Goal: Task Accomplishment & Management: Manage account settings

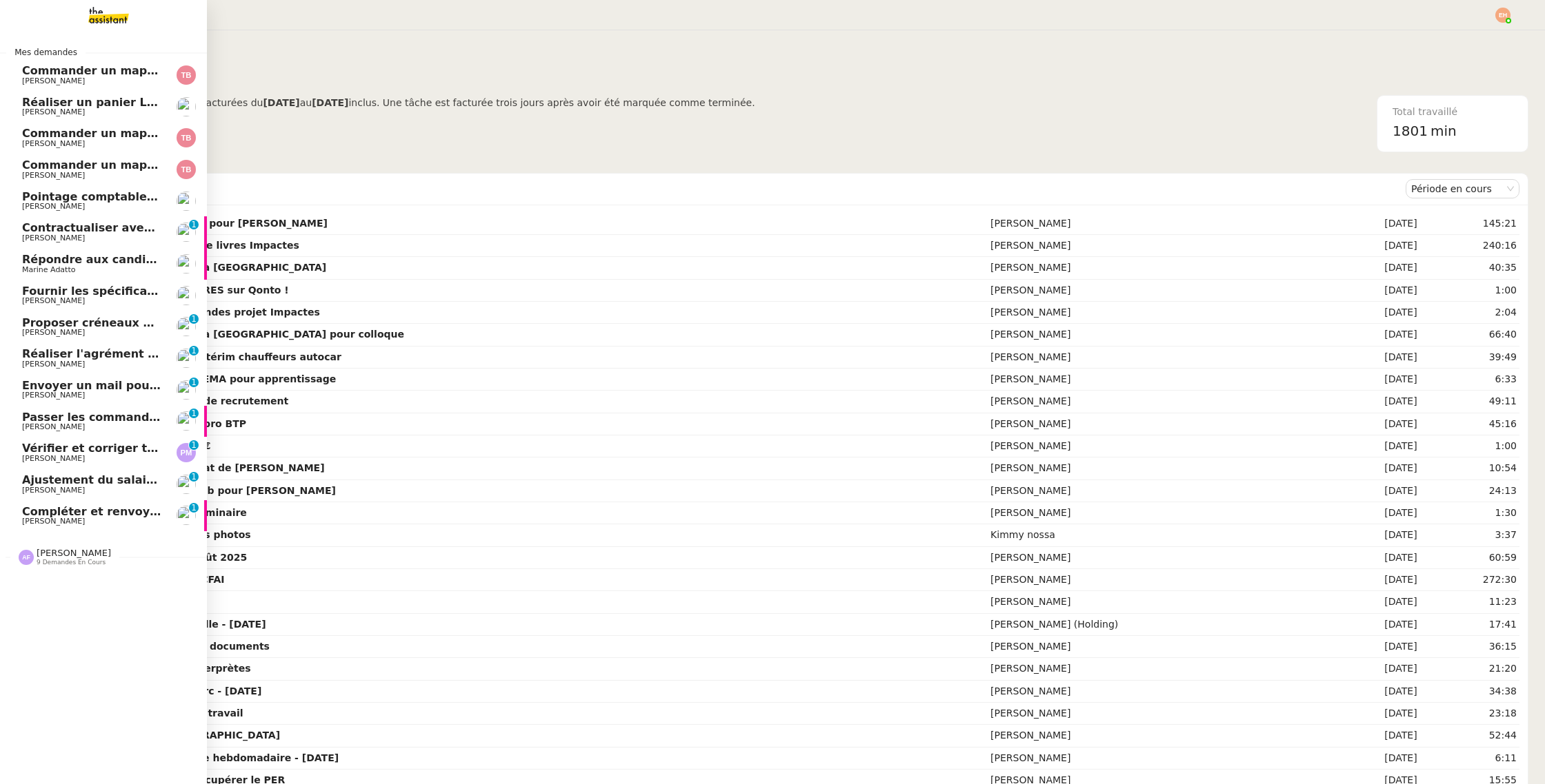
click at [118, 364] on span "[PERSON_NAME]" at bounding box center [92, 365] width 140 height 8
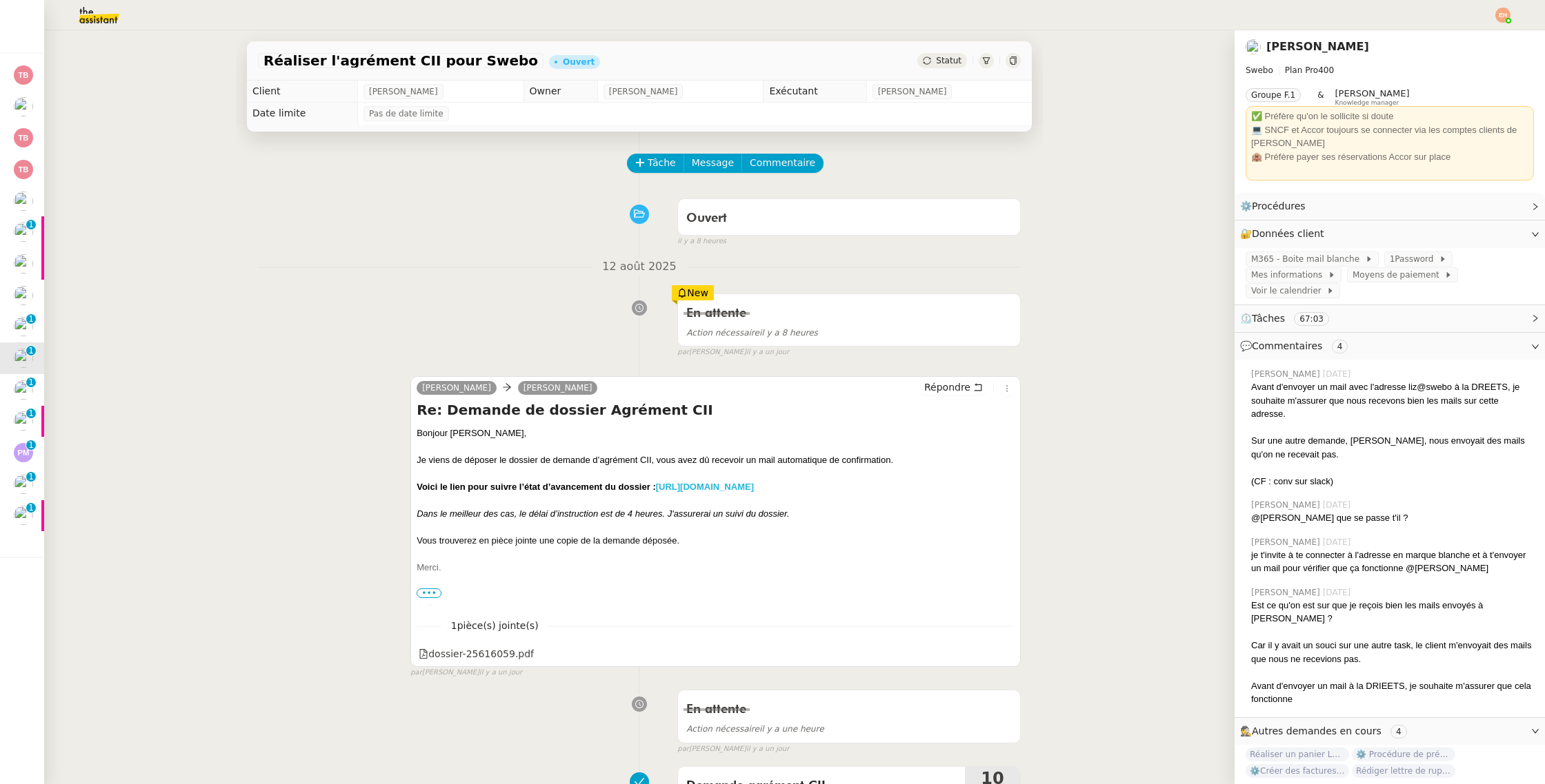
click at [747, 483] on strong "[URL][DOMAIN_NAME]" at bounding box center [704, 487] width 98 height 10
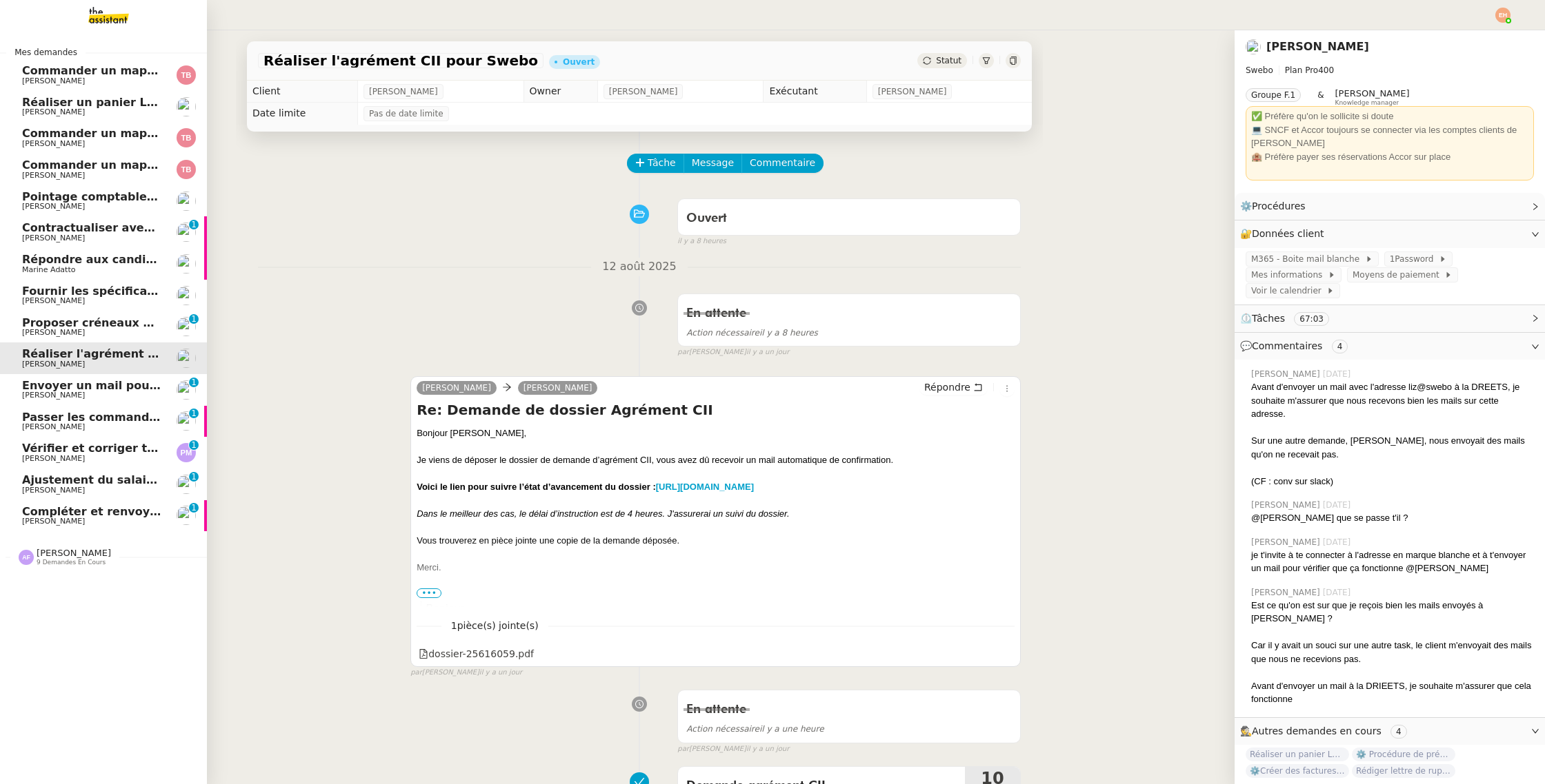
click at [75, 235] on span "[PERSON_NAME]" at bounding box center [92, 239] width 140 height 8
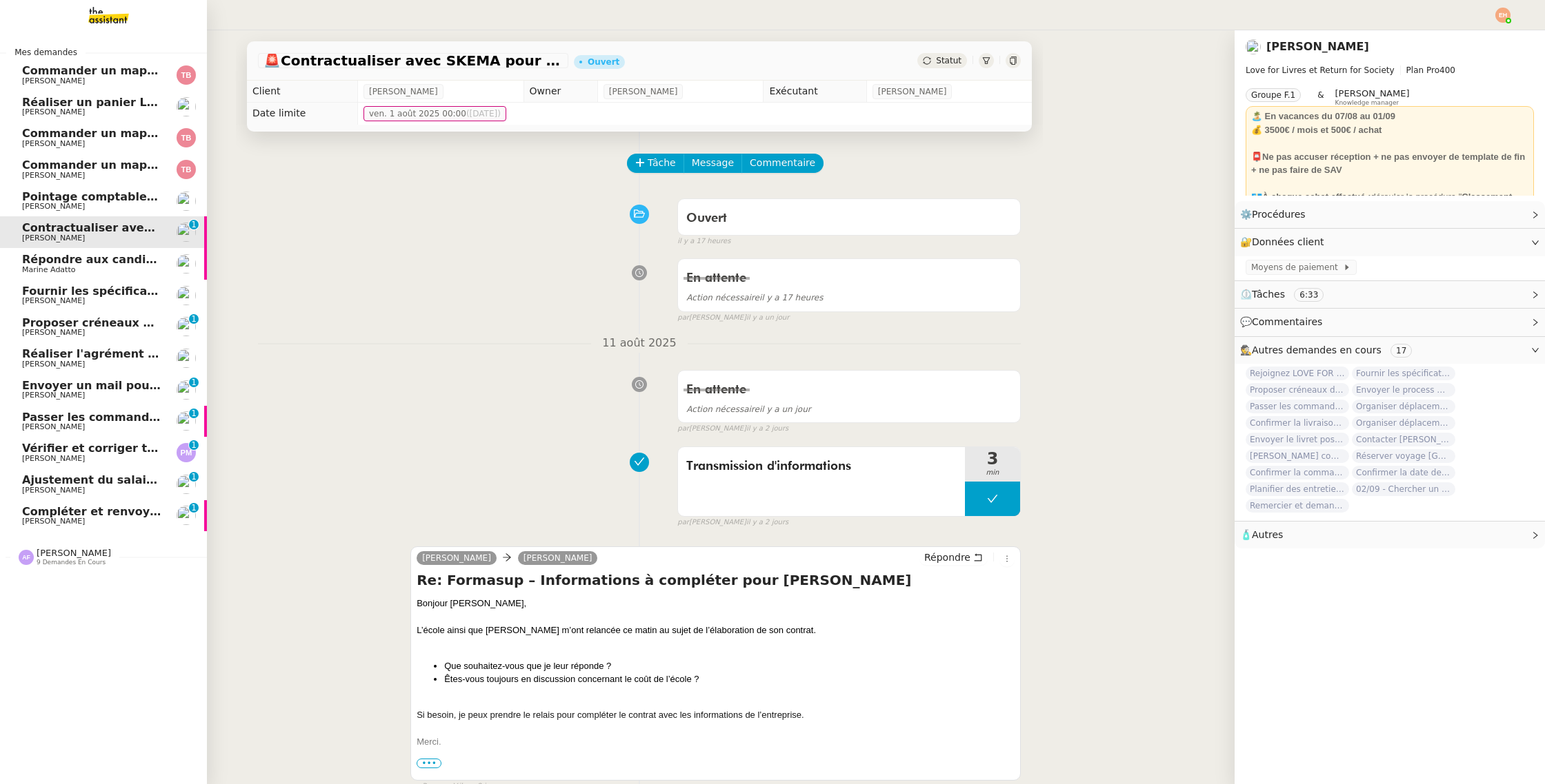
click at [69, 457] on span "[PERSON_NAME]" at bounding box center [53, 458] width 63 height 9
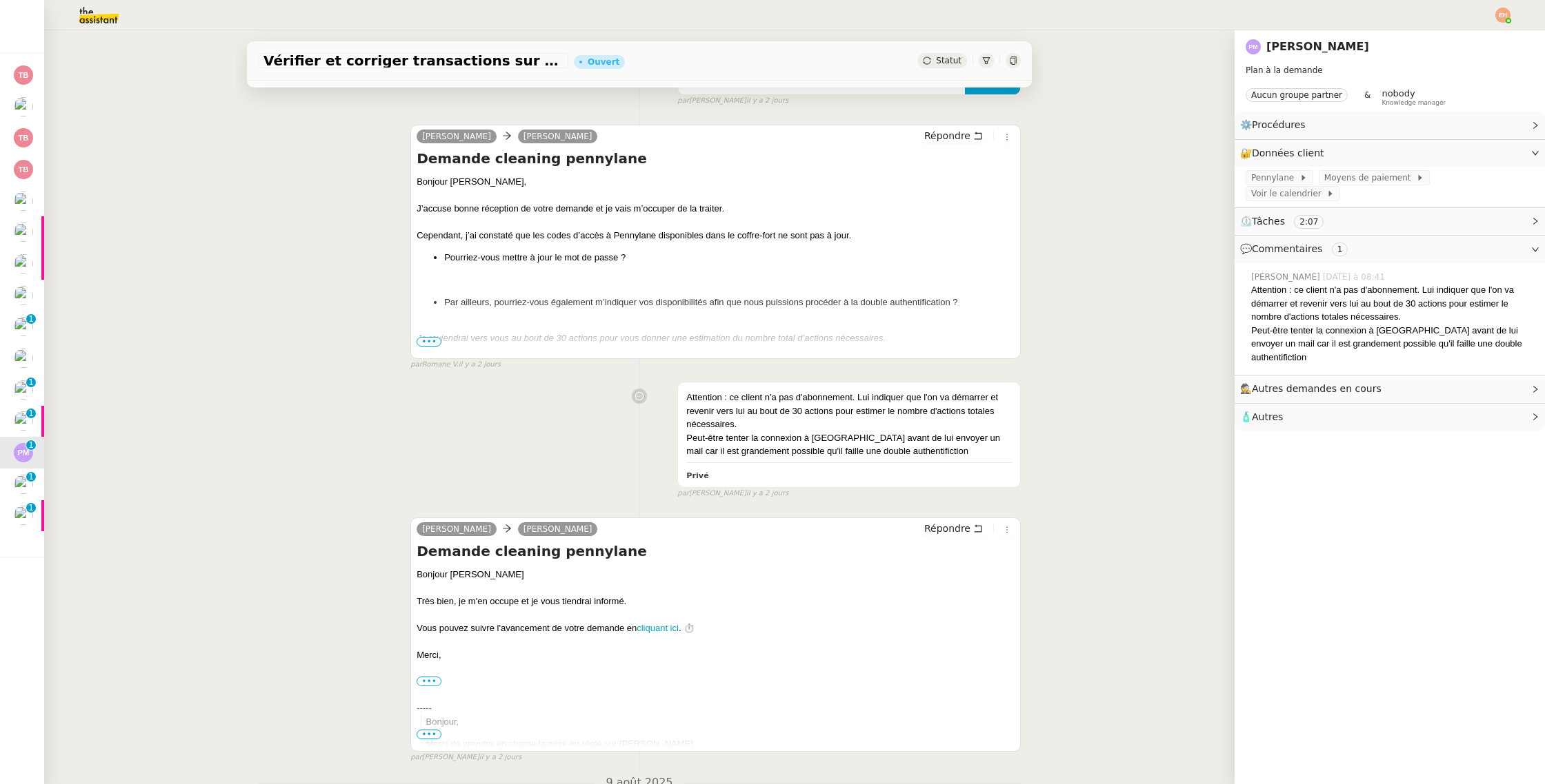
scroll to position [369, 0]
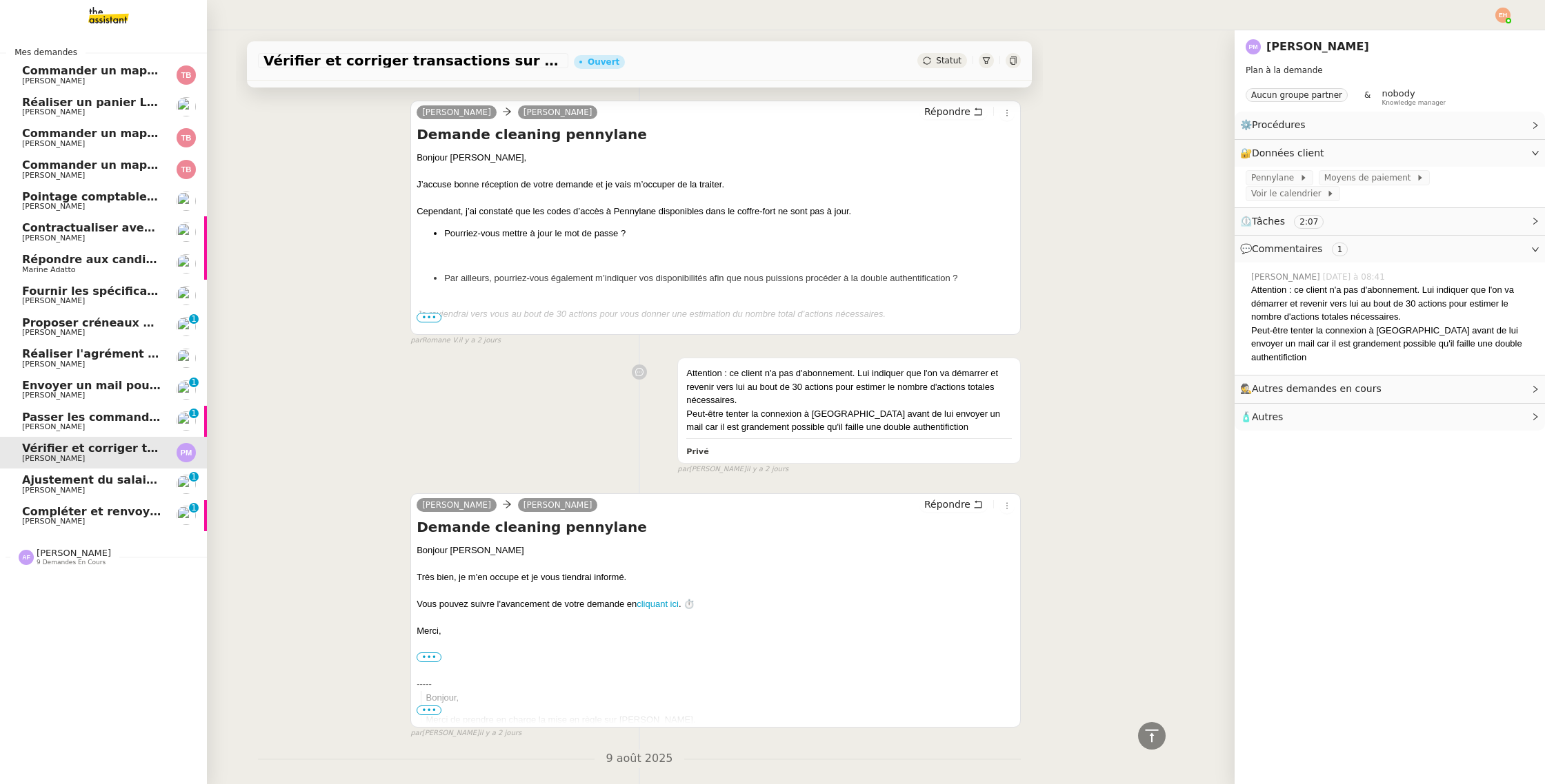
click at [126, 388] on span "Envoyer un mail pour fermer la page" at bounding box center [136, 385] width 228 height 13
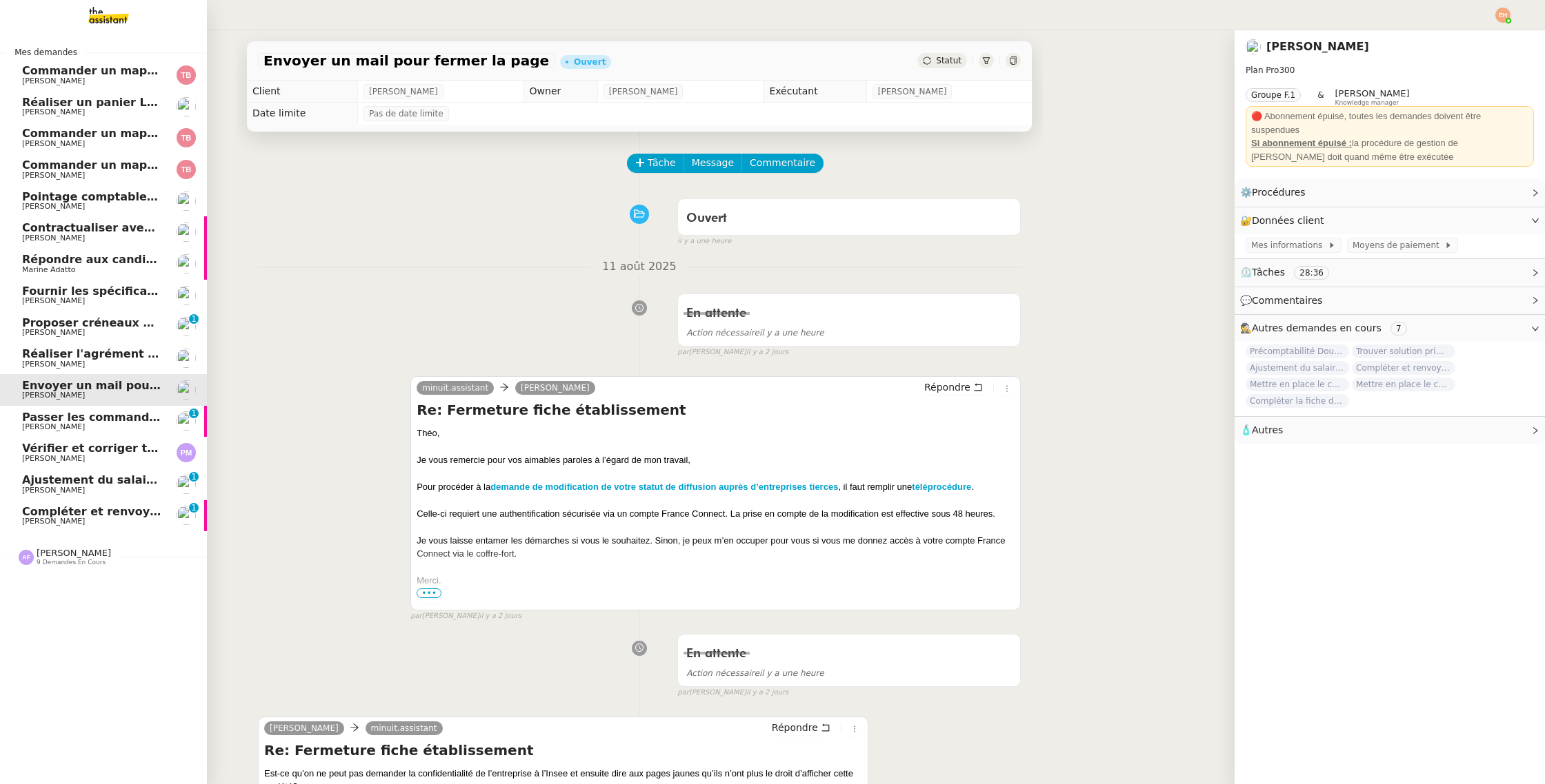
click at [40, 94] on link "Réaliser un panier Leclerc - [DATE] [PERSON_NAME]" at bounding box center [103, 107] width 207 height 32
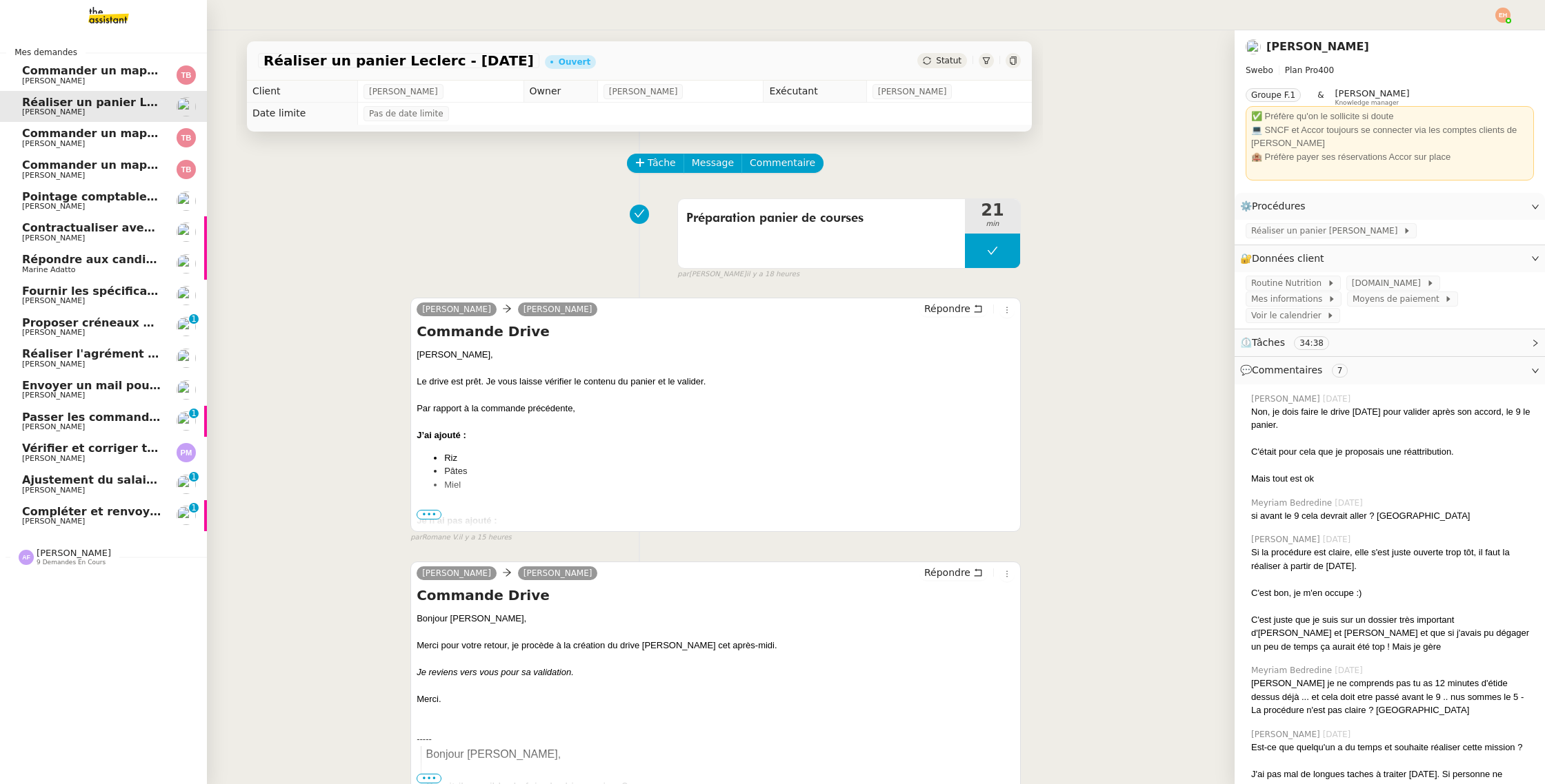
click at [70, 74] on span "Commander un mapping pour ACF" at bounding box center [128, 71] width 213 height 13
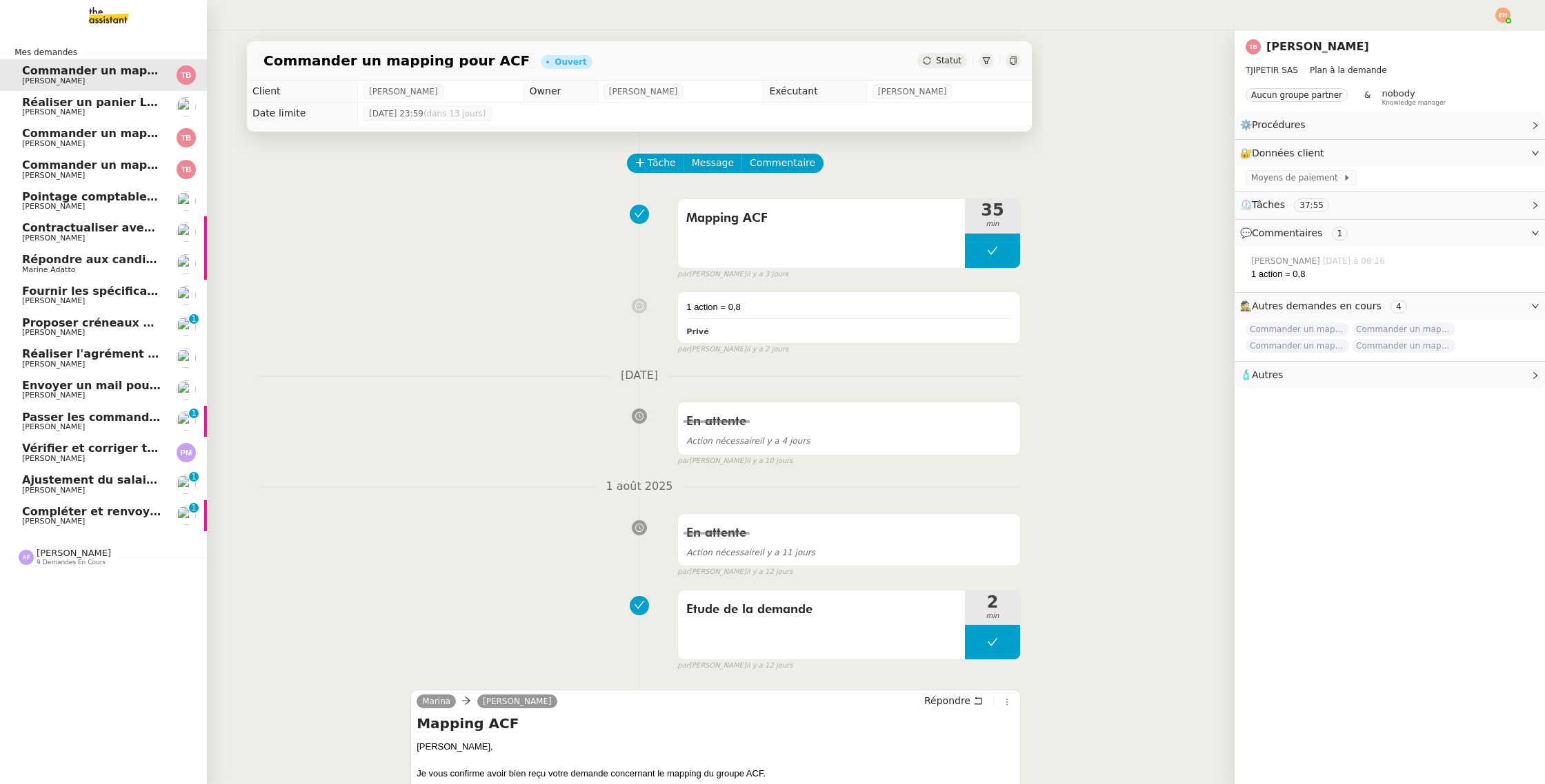
click at [69, 98] on span "Réaliser un panier Leclerc - [DATE]" at bounding box center [130, 102] width 216 height 13
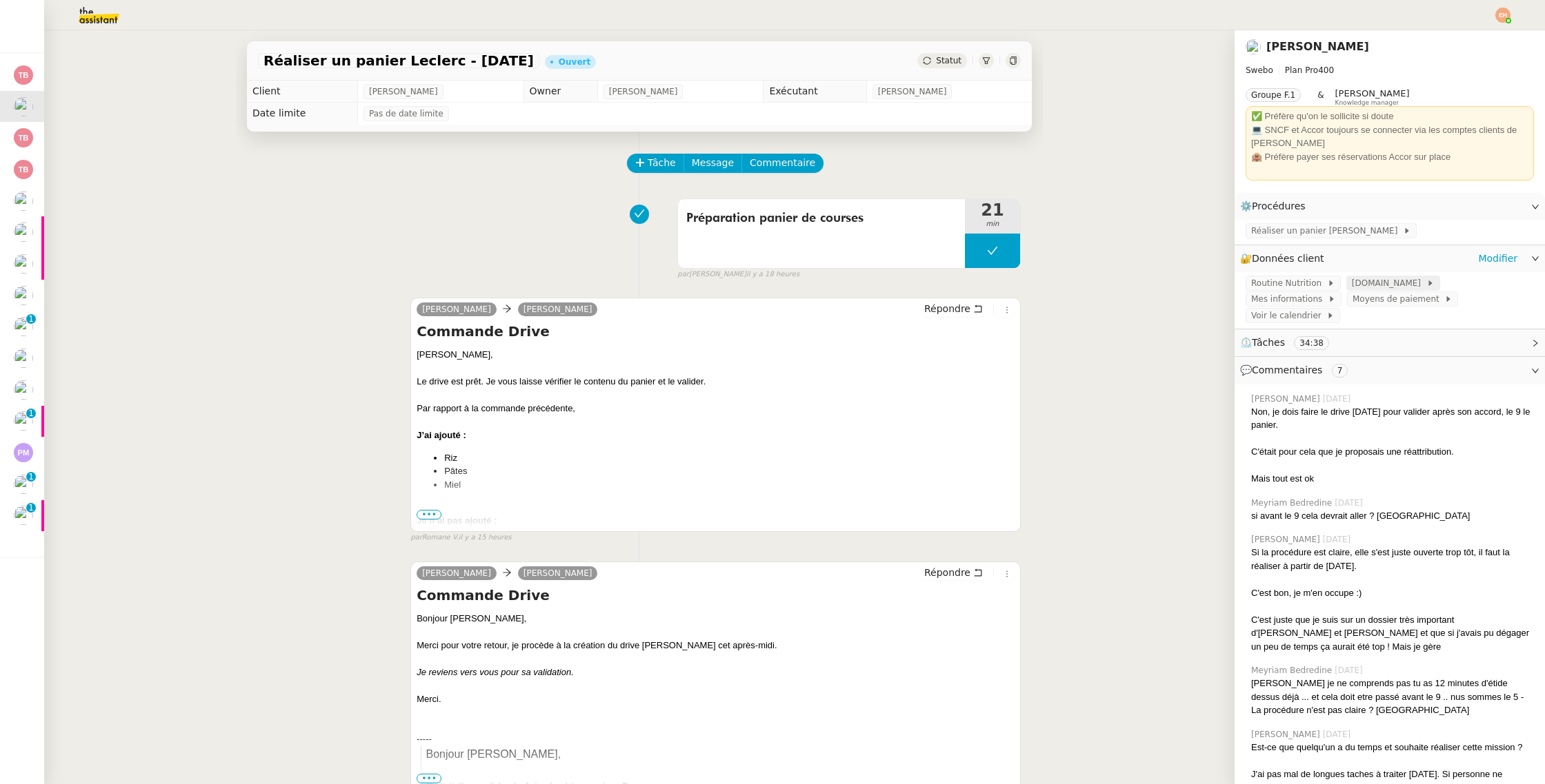
click at [1428, 282] on icon at bounding box center [1430, 283] width 3 height 6
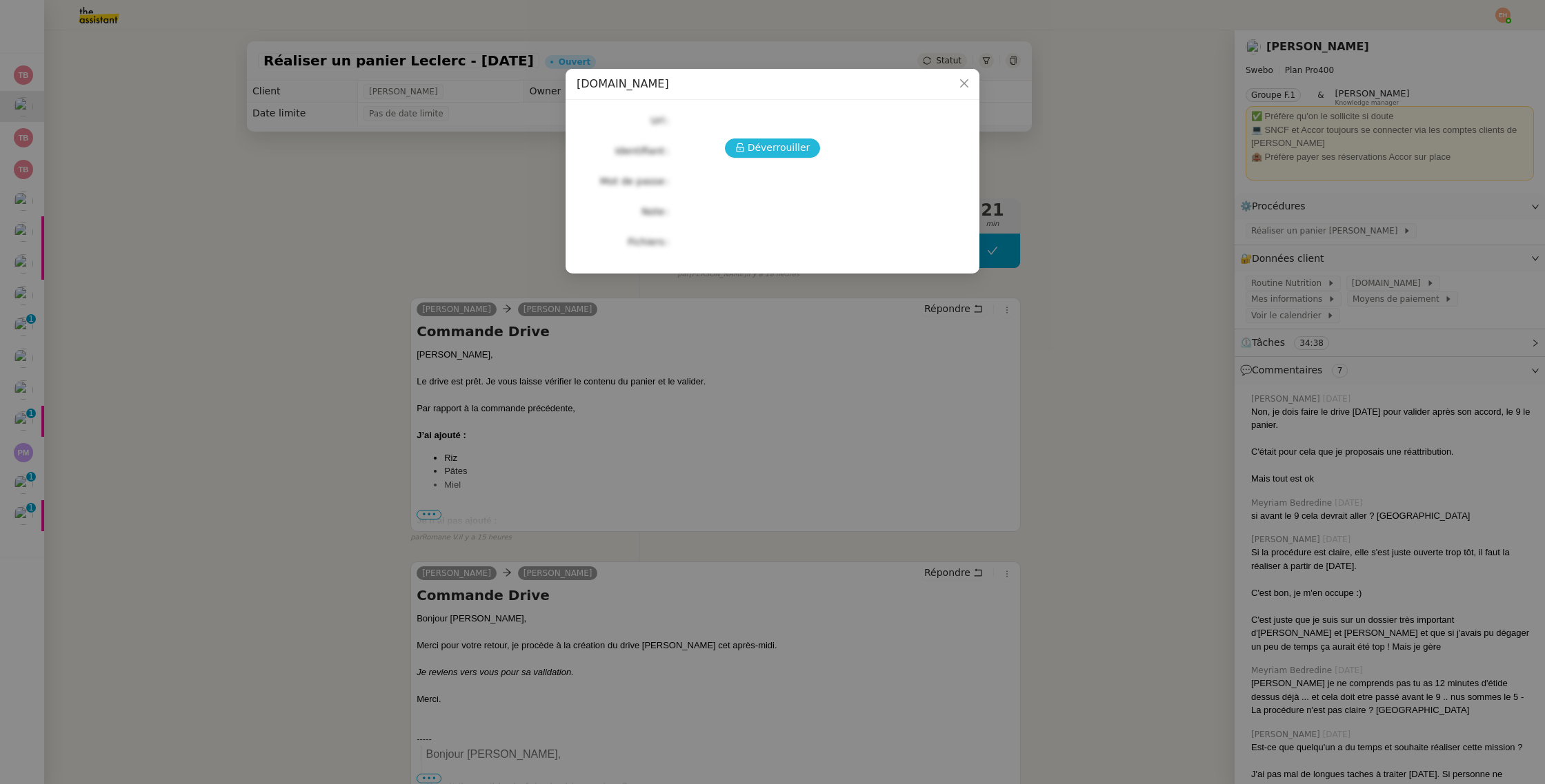
click at [749, 151] on button "Déverrouiller" at bounding box center [772, 148] width 96 height 19
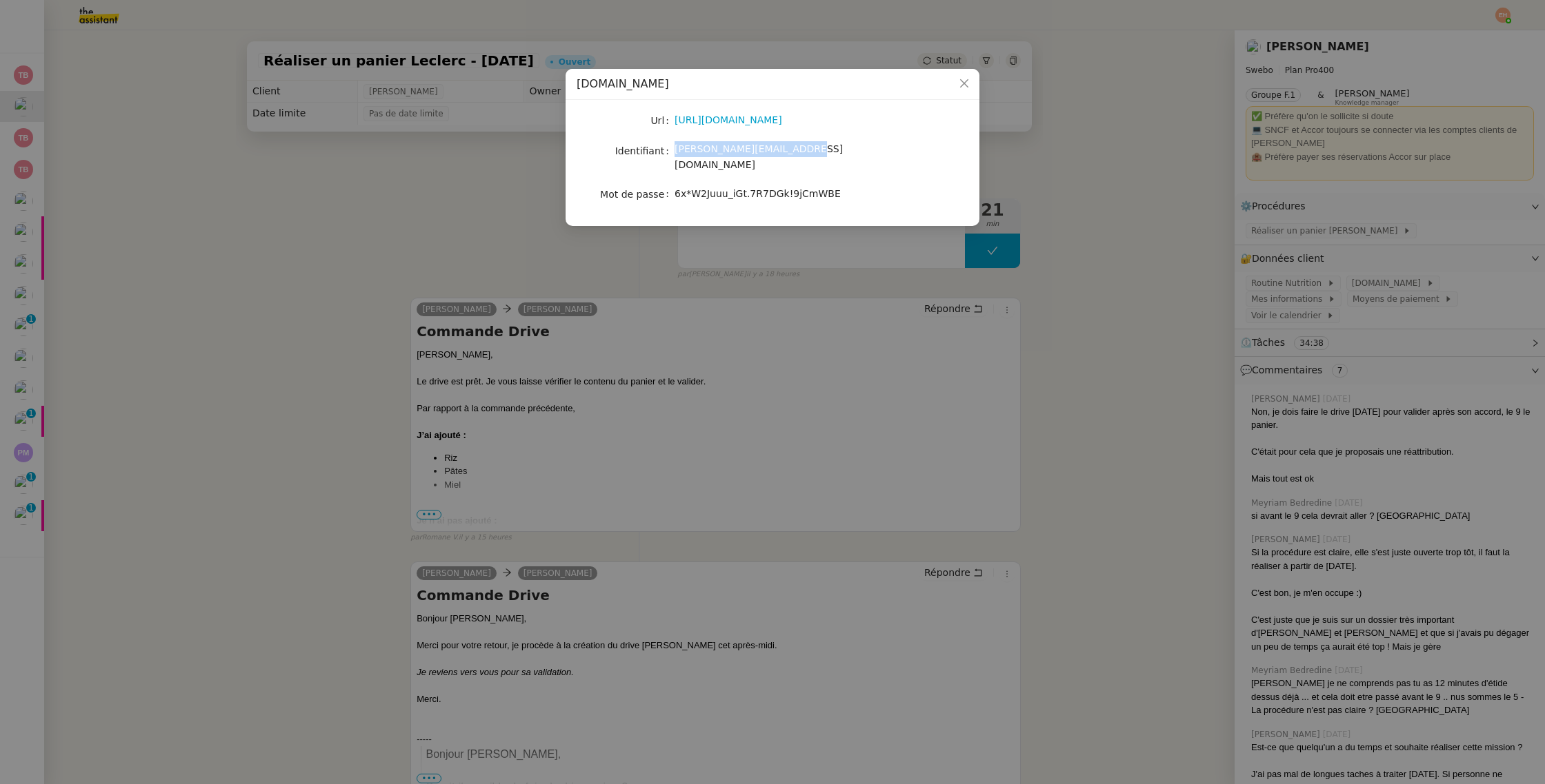
drag, startPoint x: 804, startPoint y: 151, endPoint x: 676, endPoint y: 155, distance: 128.1
click at [676, 155] on div "[PERSON_NAME][EMAIL_ADDRESS][DOMAIN_NAME]" at bounding box center [788, 157] width 228 height 33
copy span "[PERSON_NAME][EMAIL_ADDRESS][DOMAIN_NAME]"
drag, startPoint x: 676, startPoint y: 179, endPoint x: 896, endPoint y: 177, distance: 220.0
click at [896, 186] on div "6x*W2Juuu_iGt.7R7DGk!9jCmWBE" at bounding box center [788, 194] width 228 height 16
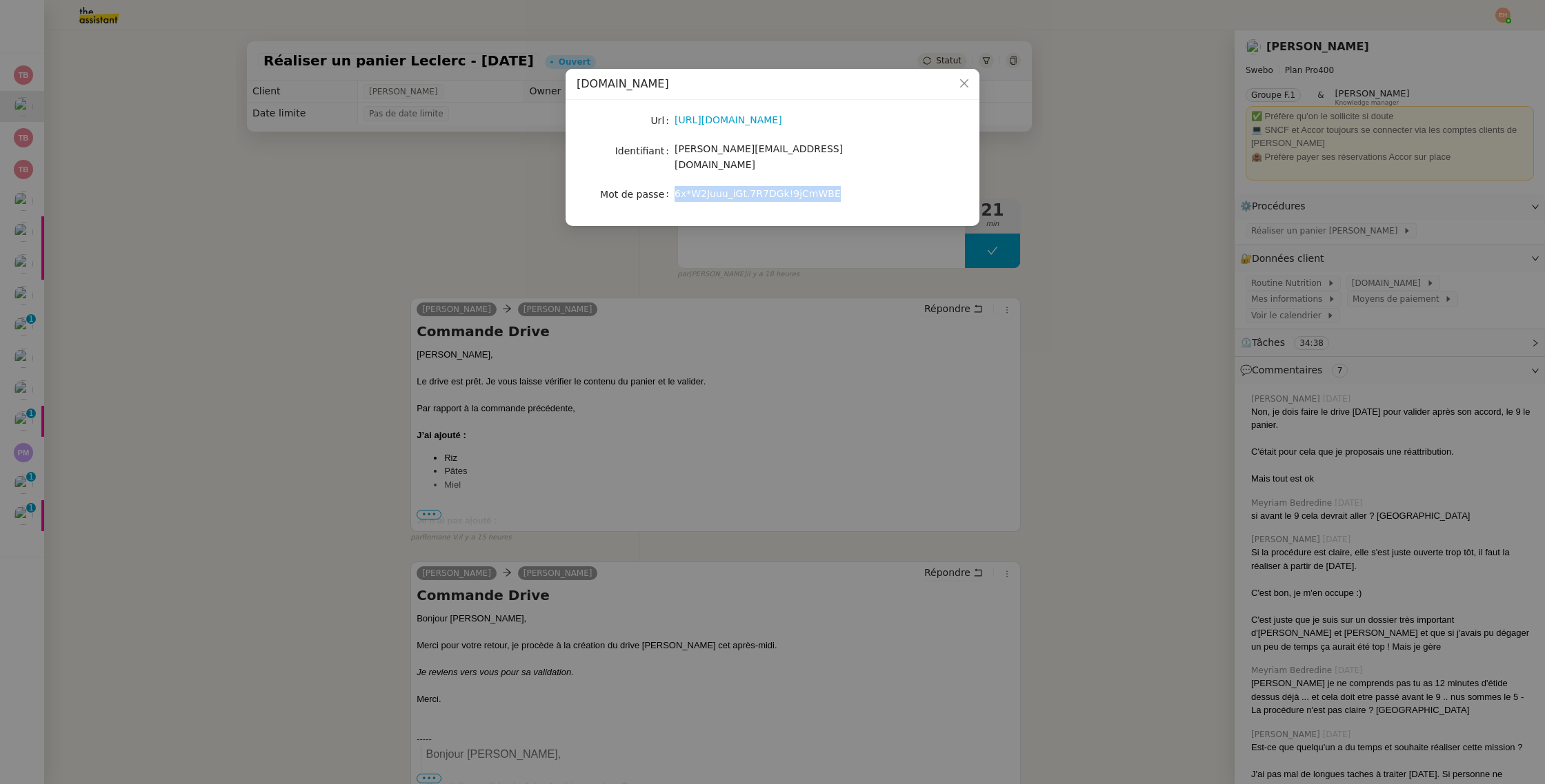
copy span "6x*W2Juuu_iGt.7R7DGk!9jCmWBE"
click at [246, 192] on nz-modal-container "[DOMAIN_NAME][PERSON_NAME] [URL][DOMAIN_NAME] Identifiant [PERSON_NAME][EMAIL_A…" at bounding box center [772, 392] width 1545 height 784
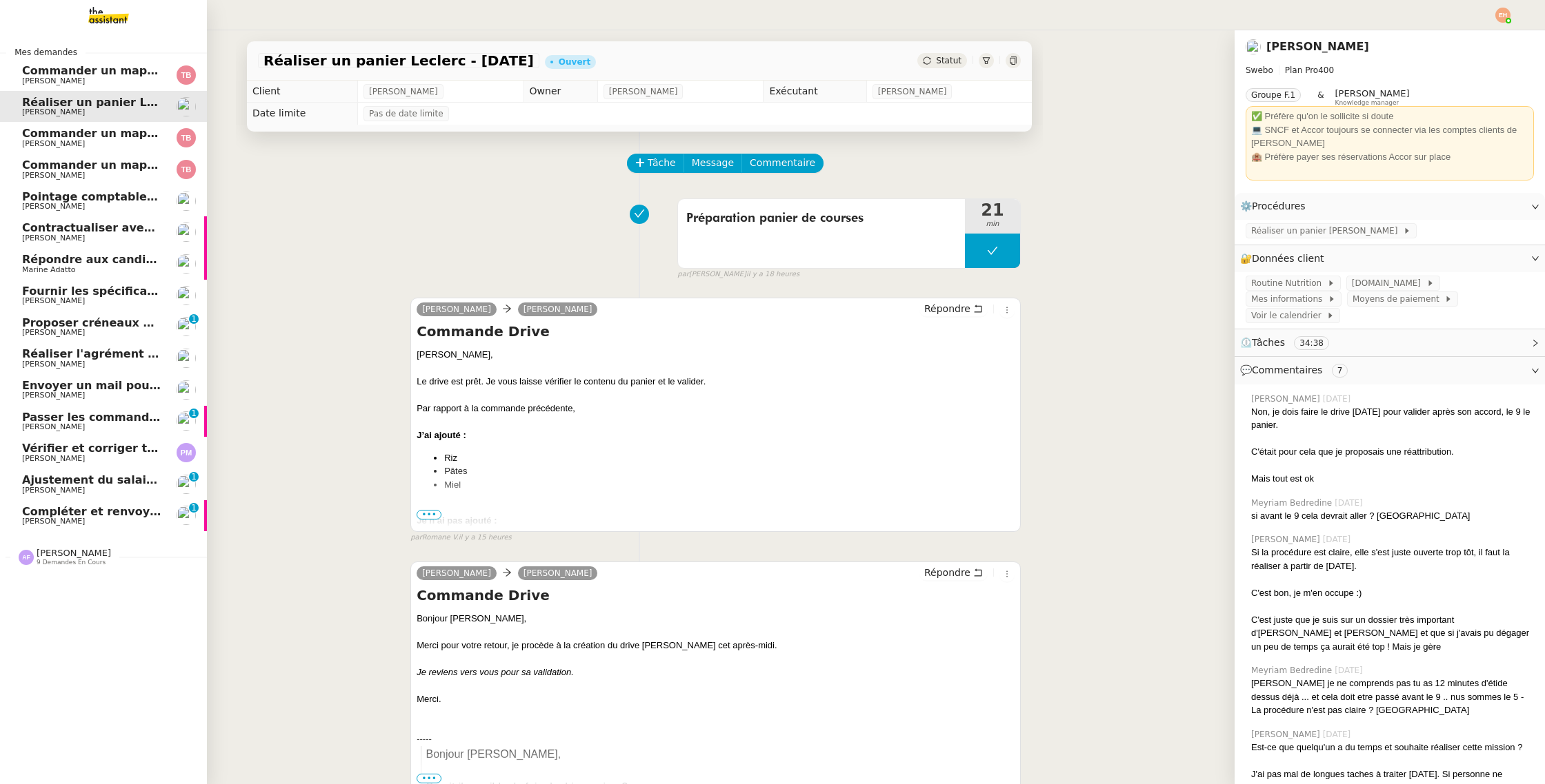
click at [121, 202] on span "Pointage comptable - août 2025" at bounding box center [121, 197] width 199 height 13
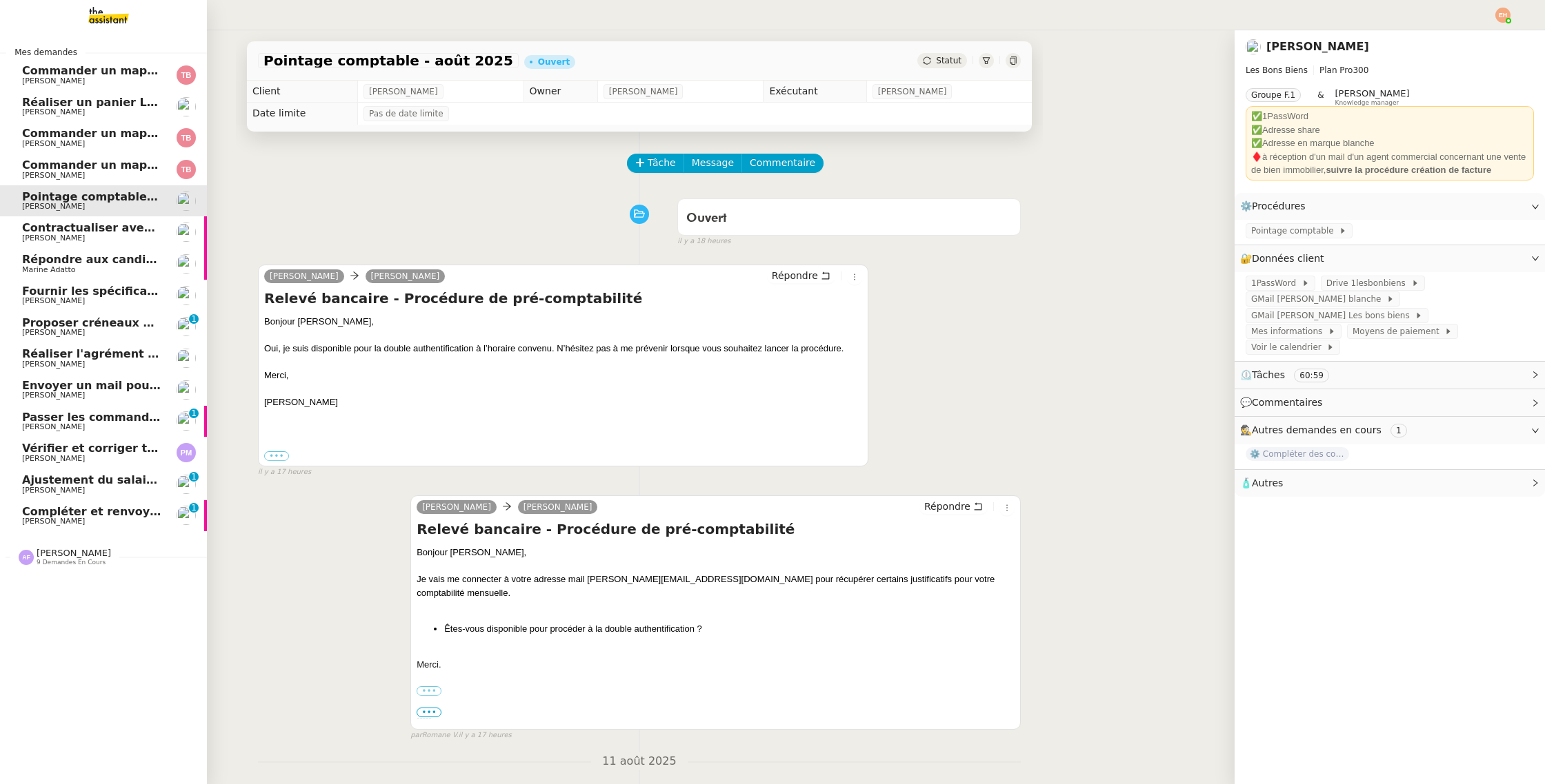
click at [53, 236] on span "[PERSON_NAME]" at bounding box center [53, 238] width 63 height 9
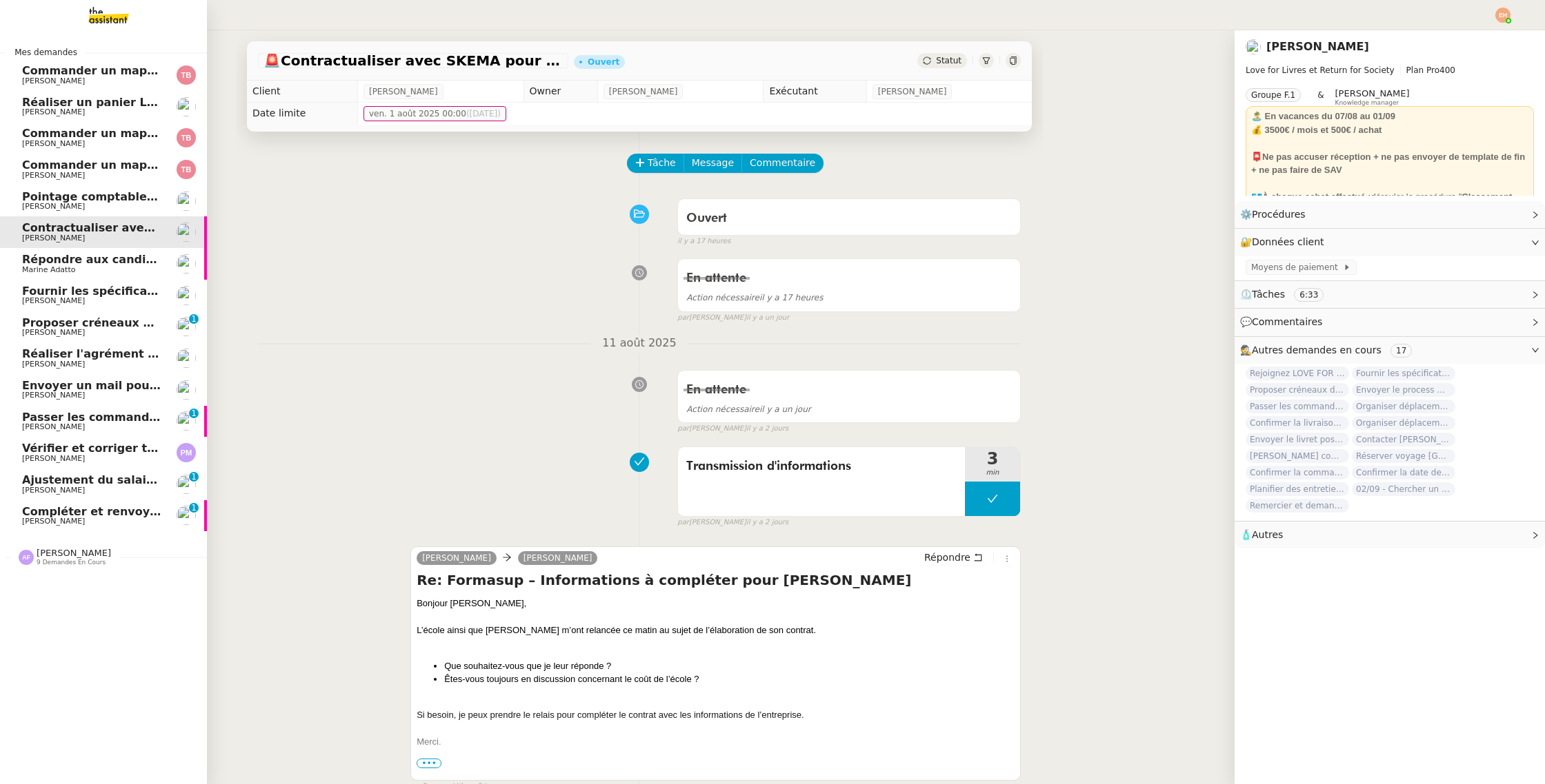
click at [71, 254] on span "Répondre aux candidats pour le poste de Chef de projet" at bounding box center [197, 259] width 349 height 13
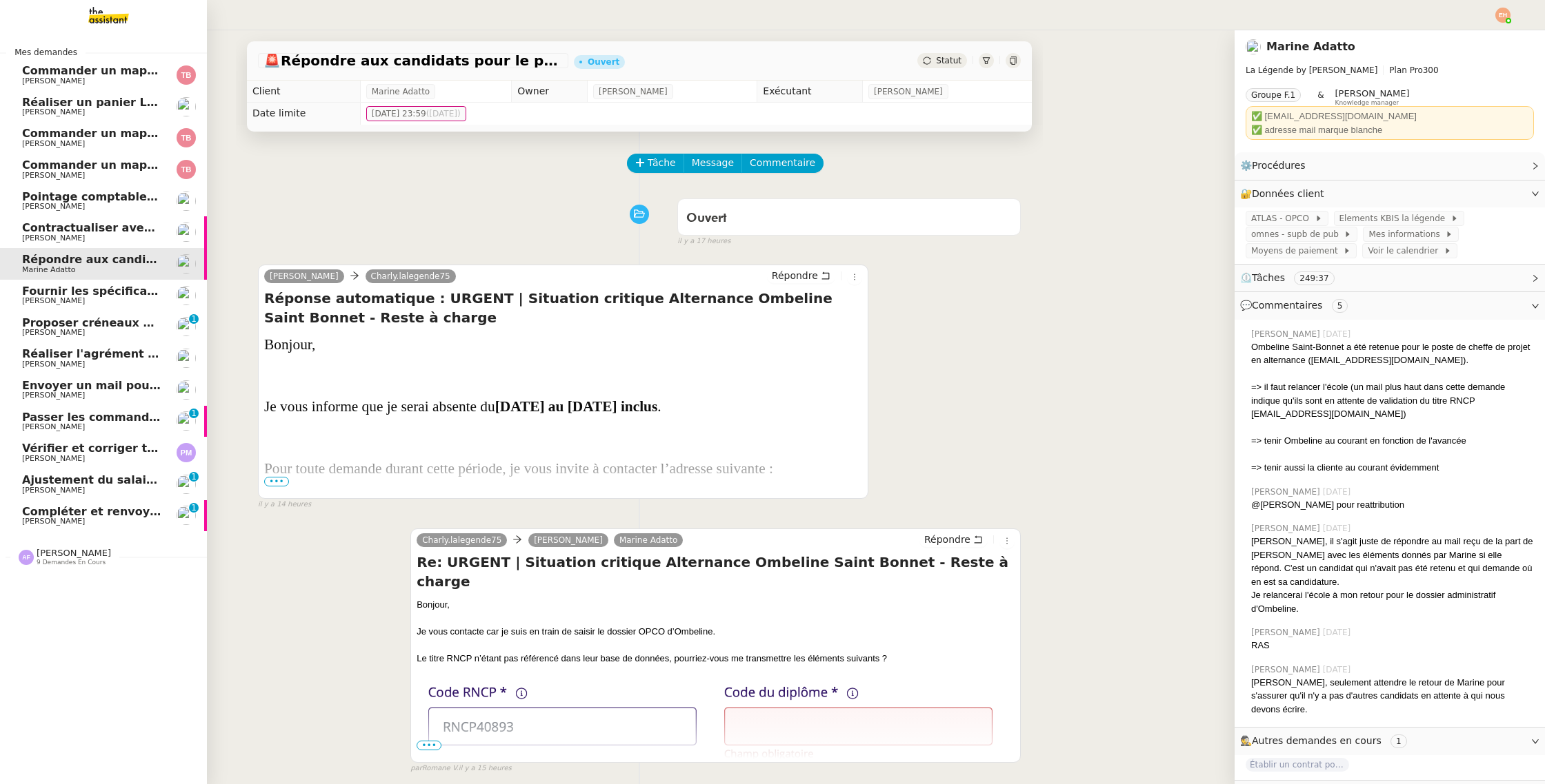
click at [124, 434] on link "Passer les commandes de livres Impactes [PERSON_NAME] MAS 0 1 2 3 4 5 6 7 8 9" at bounding box center [103, 422] width 207 height 32
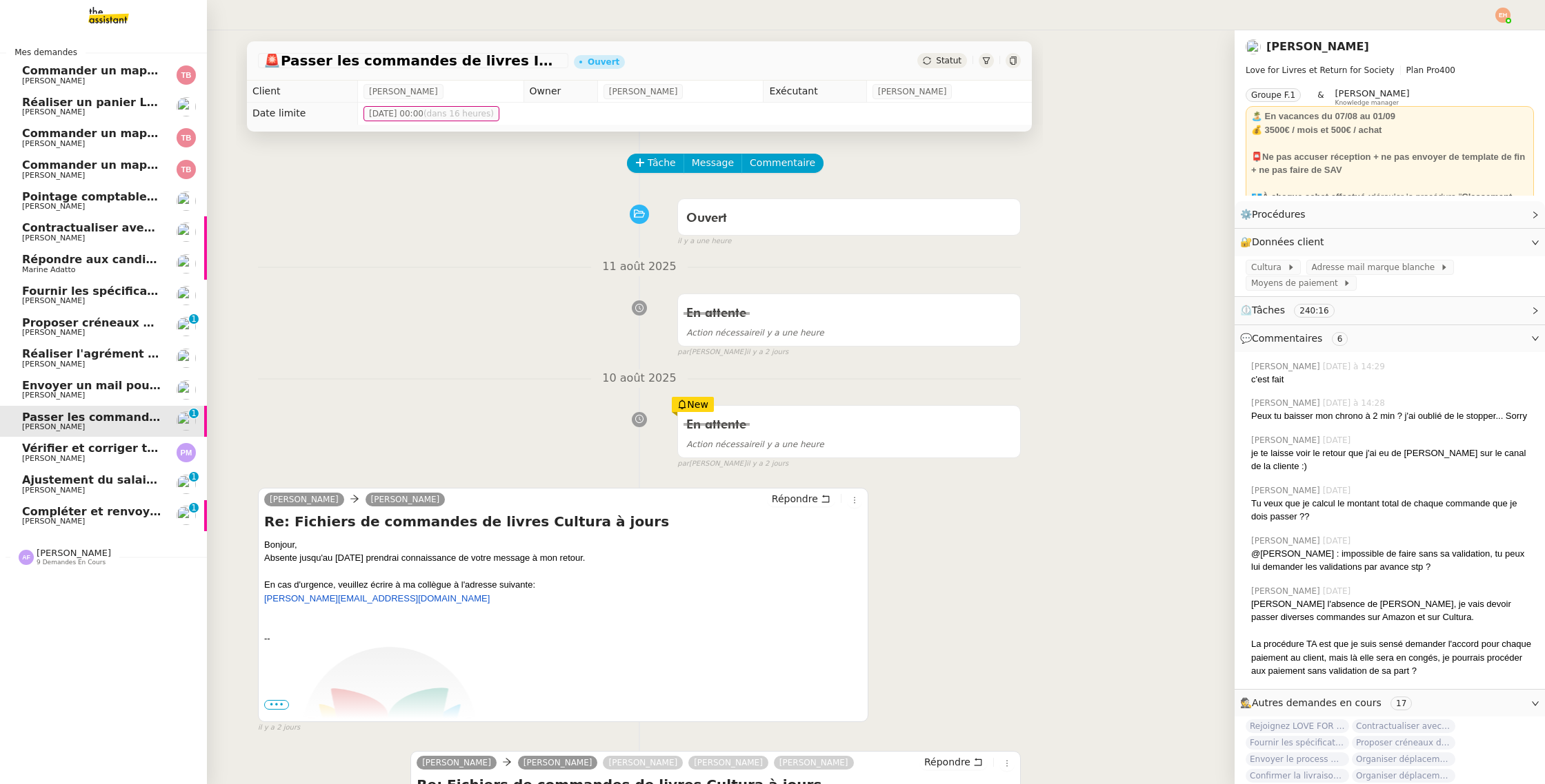
click at [121, 451] on span "Vérifier et corriger transactions sur Pennylane" at bounding box center [167, 448] width 289 height 13
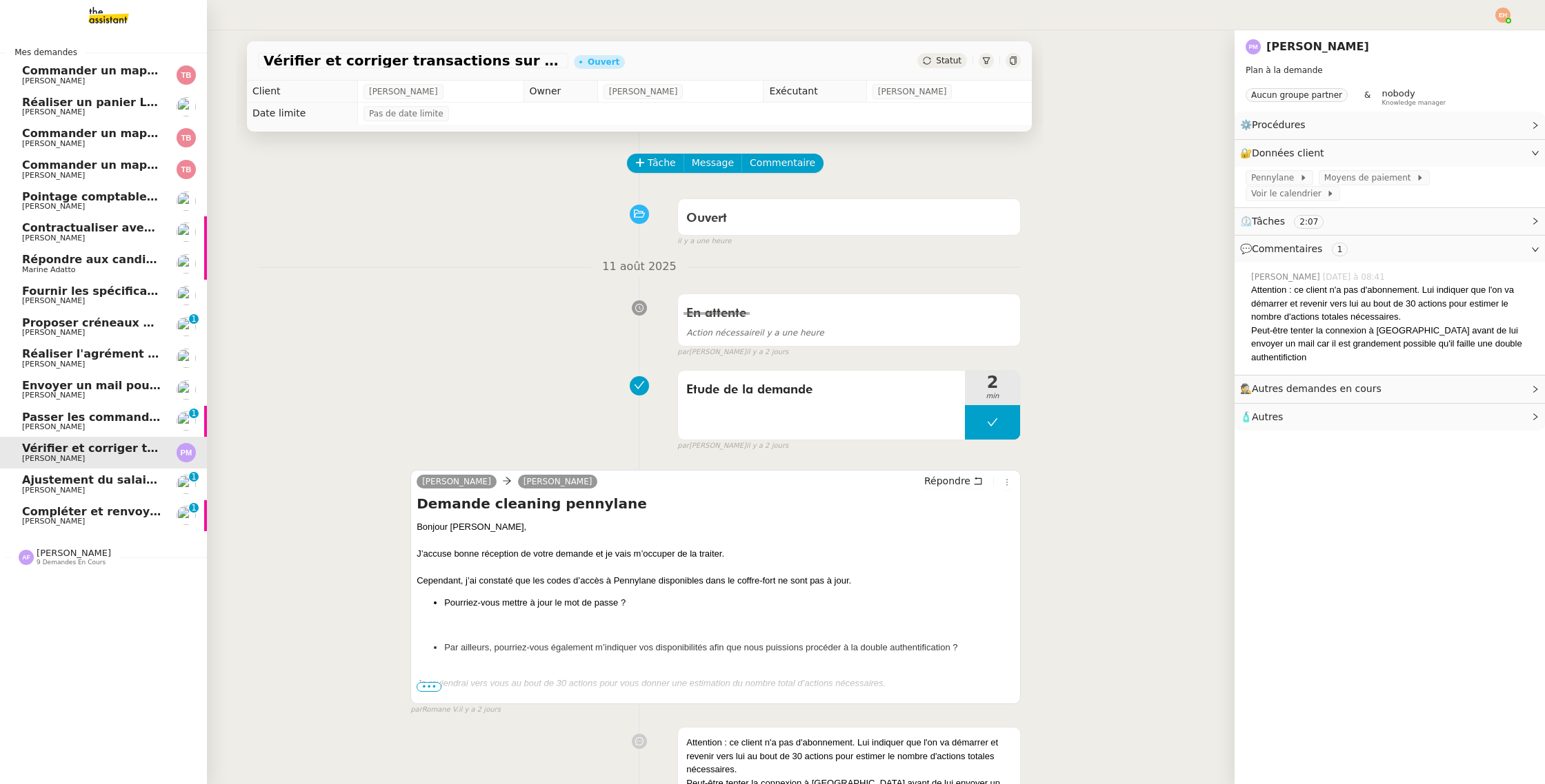
click at [121, 430] on span "[PERSON_NAME]" at bounding box center [92, 427] width 140 height 8
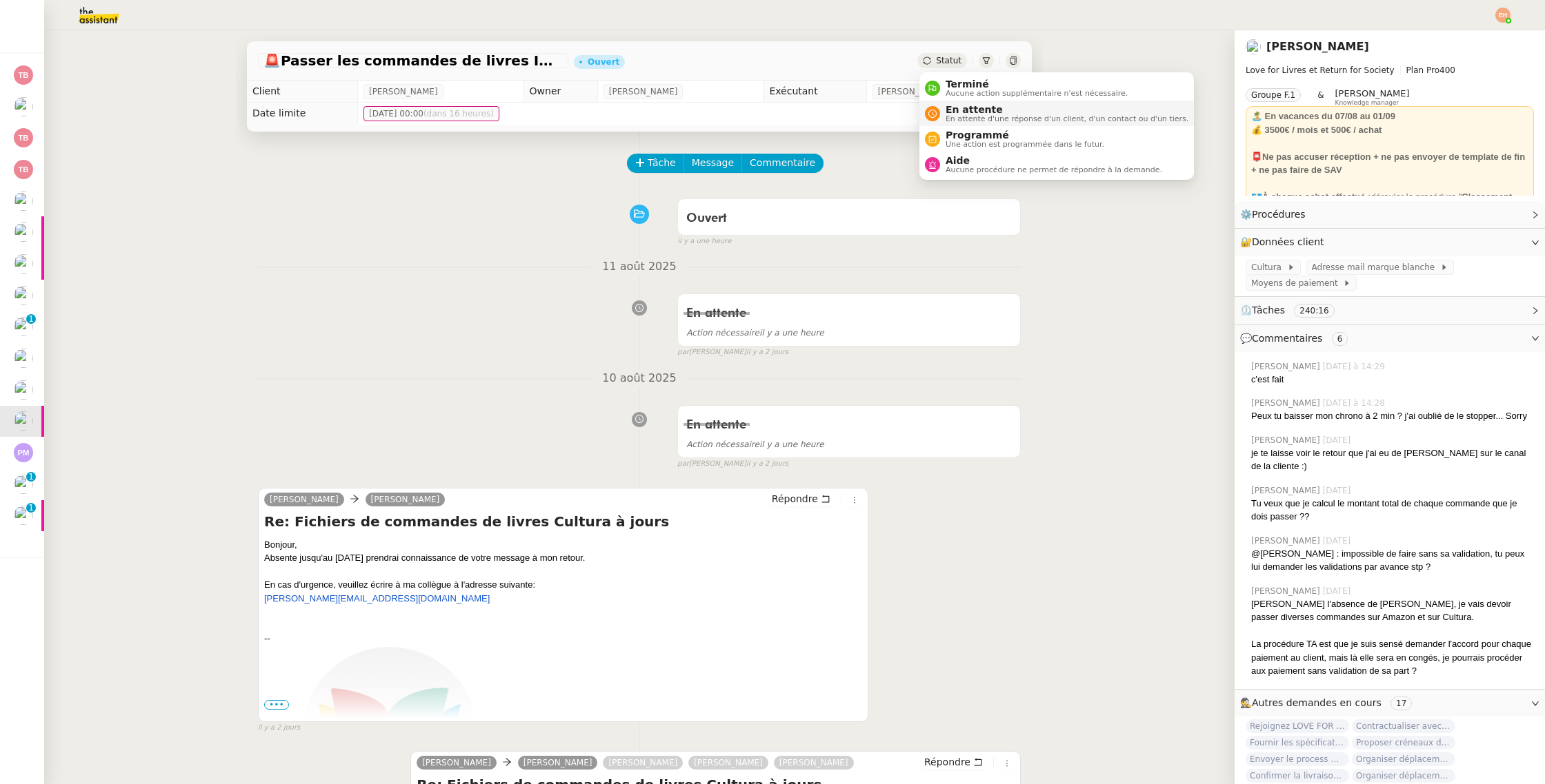
click at [953, 103] on li "En attente En attente d'une réponse d'un client, d'un contact ou d'un tiers." at bounding box center [1056, 113] width 274 height 25
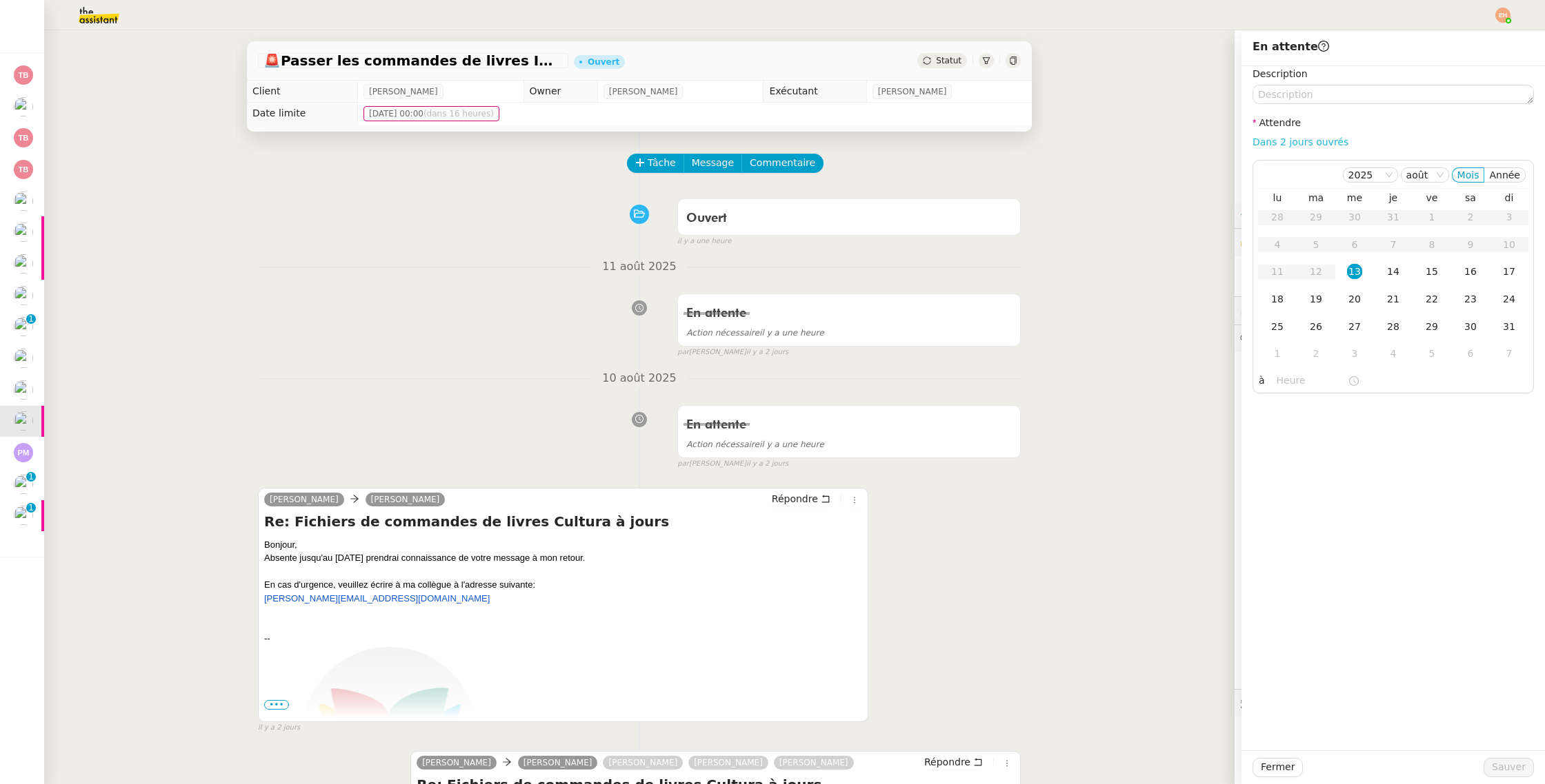
click at [1307, 142] on link "Dans 2 jours ouvrés" at bounding box center [1300, 142] width 96 height 11
type input "07:00"
drag, startPoint x: 1392, startPoint y: 273, endPoint x: 1405, endPoint y: 441, distance: 168.5
click at [1392, 273] on div "14" at bounding box center [1393, 271] width 15 height 15
click at [1516, 770] on span "Sauver" at bounding box center [1509, 767] width 34 height 16
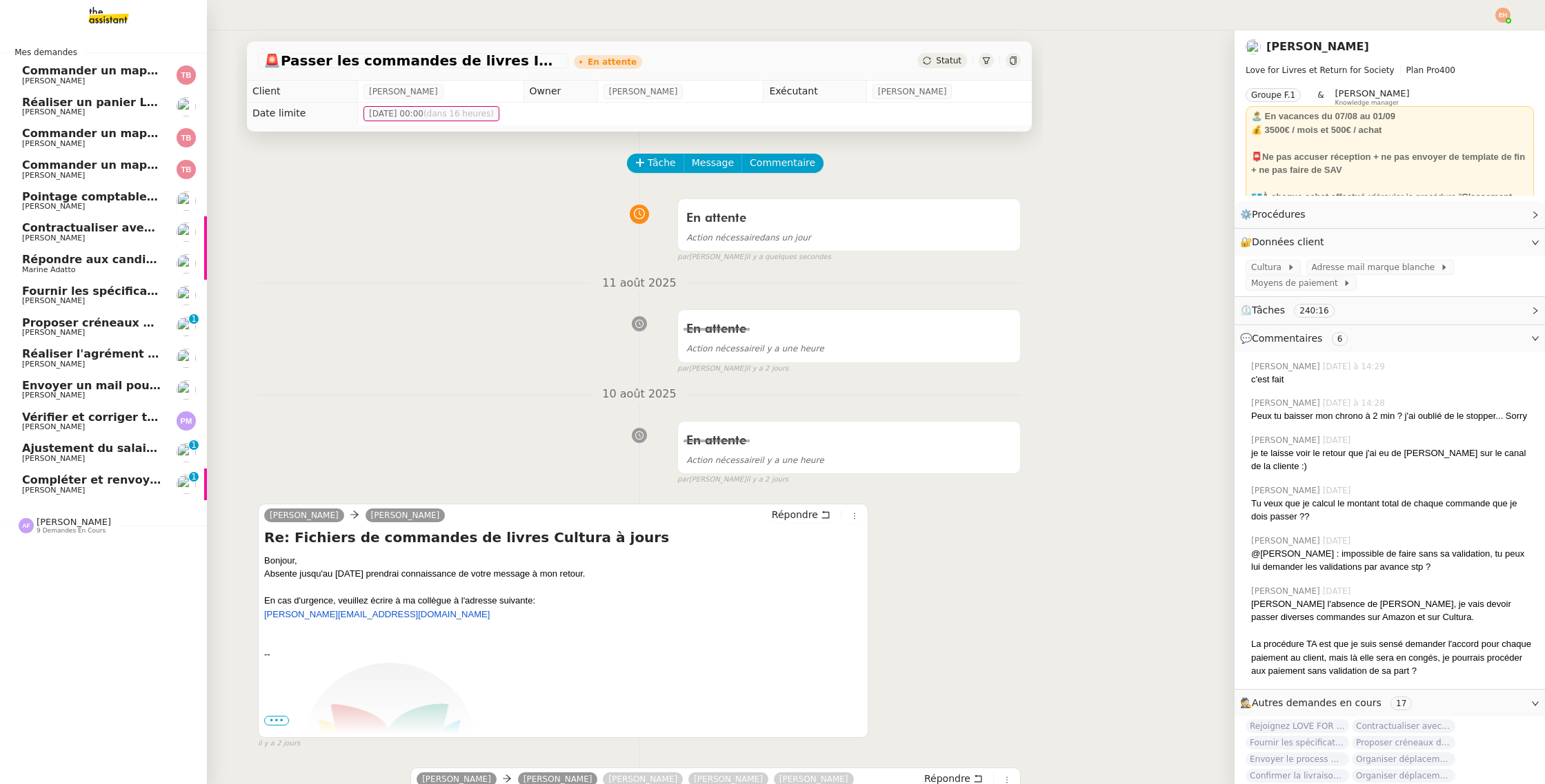
click at [44, 484] on span "Compléter et renvoyer le formulaire de rupture - [PERSON_NAME]" at bounding box center [227, 480] width 409 height 13
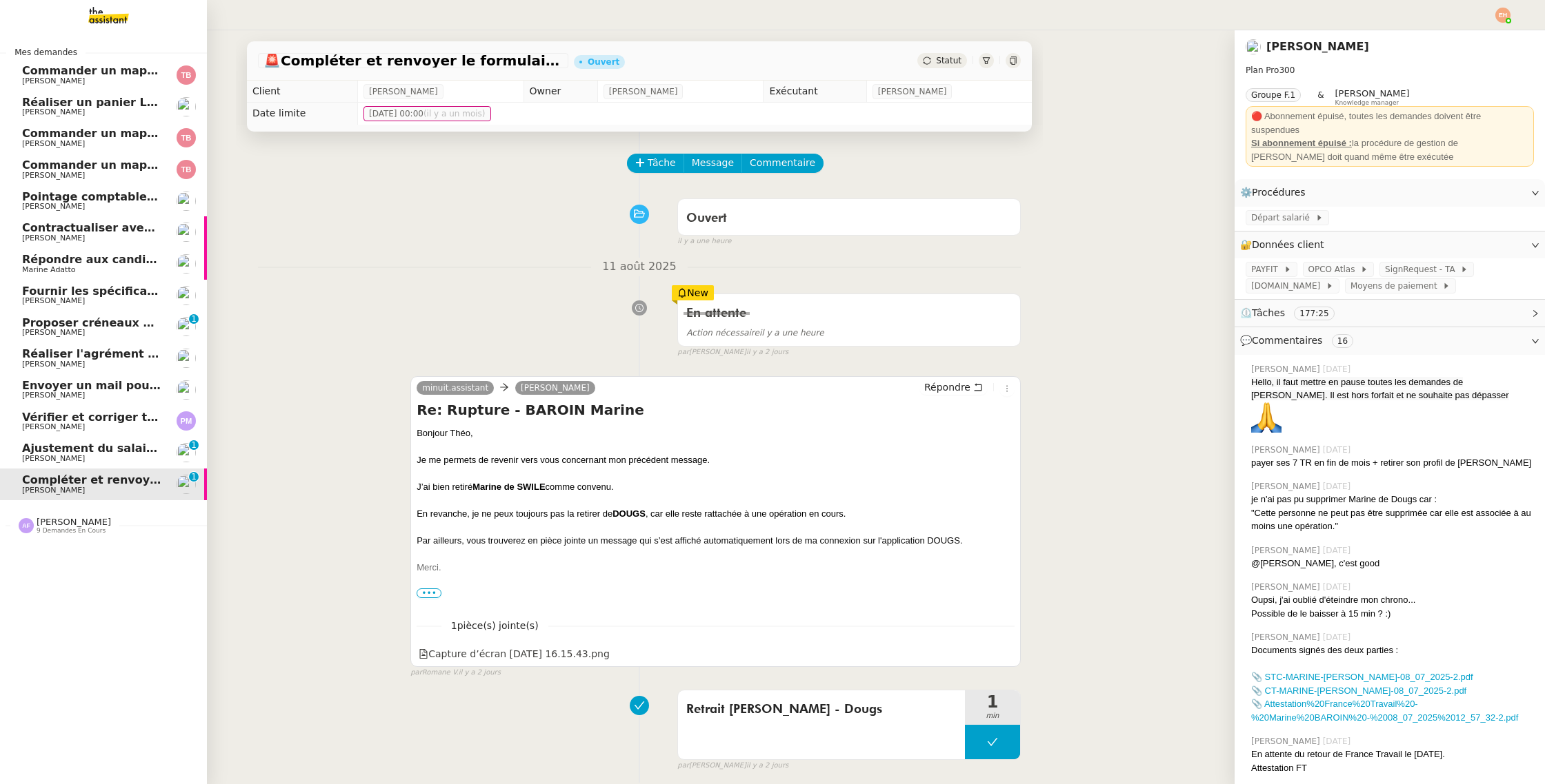
click at [34, 453] on span "Ajustement du salaire Payfit - [PERSON_NAME]" at bounding box center [167, 448] width 291 height 13
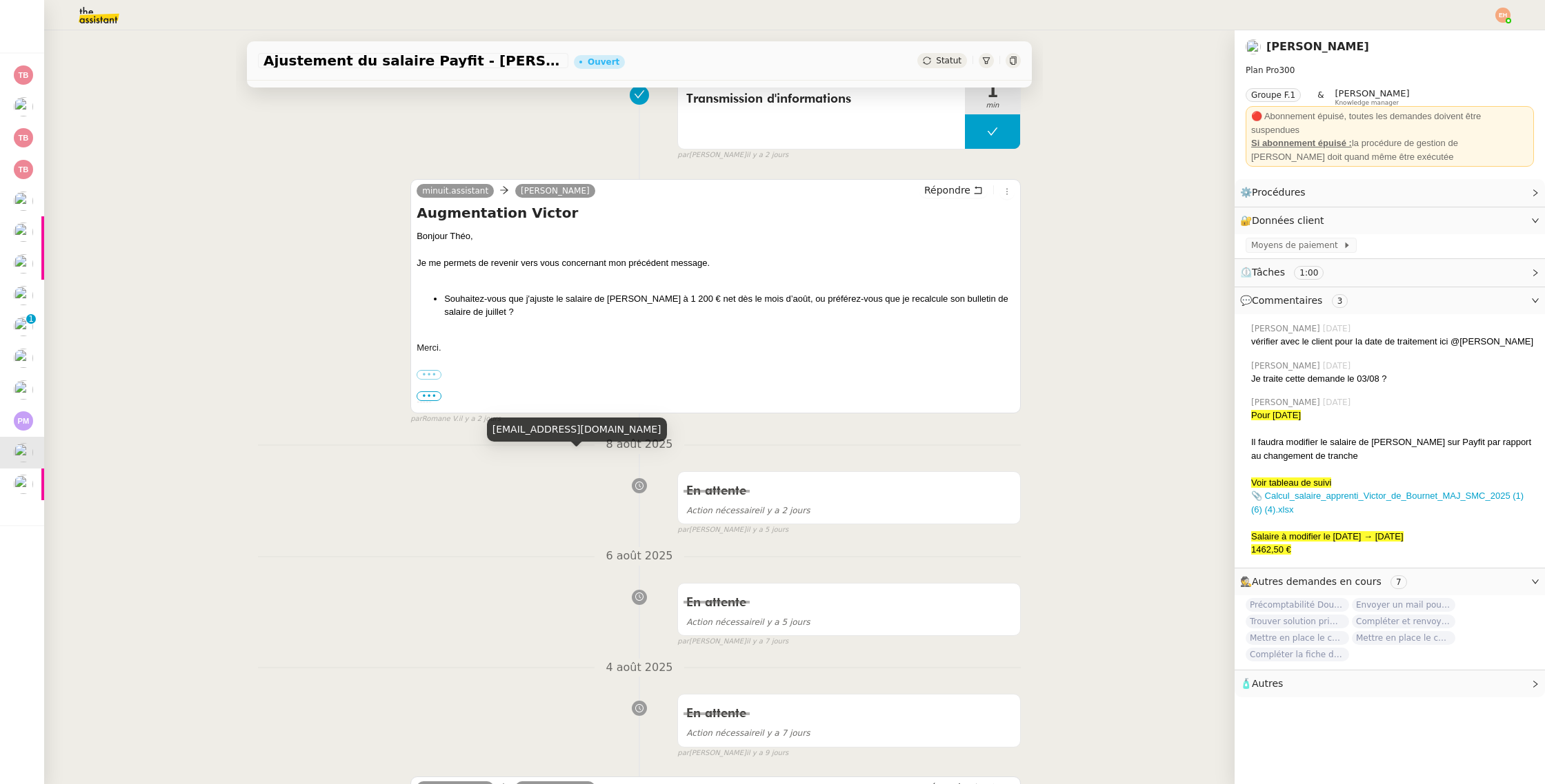
scroll to position [220, 0]
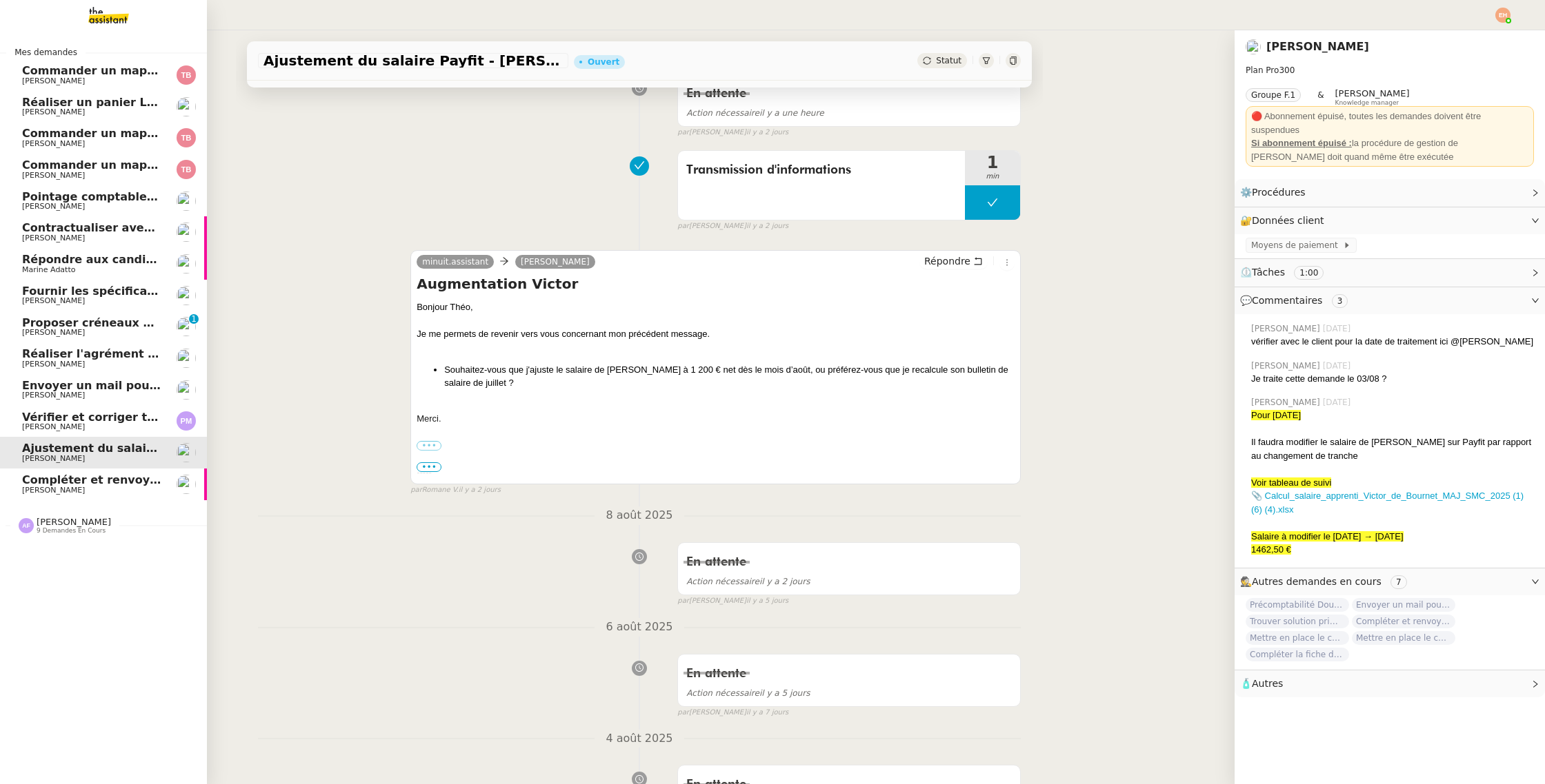
click at [61, 425] on span "[PERSON_NAME]" at bounding box center [53, 426] width 63 height 9
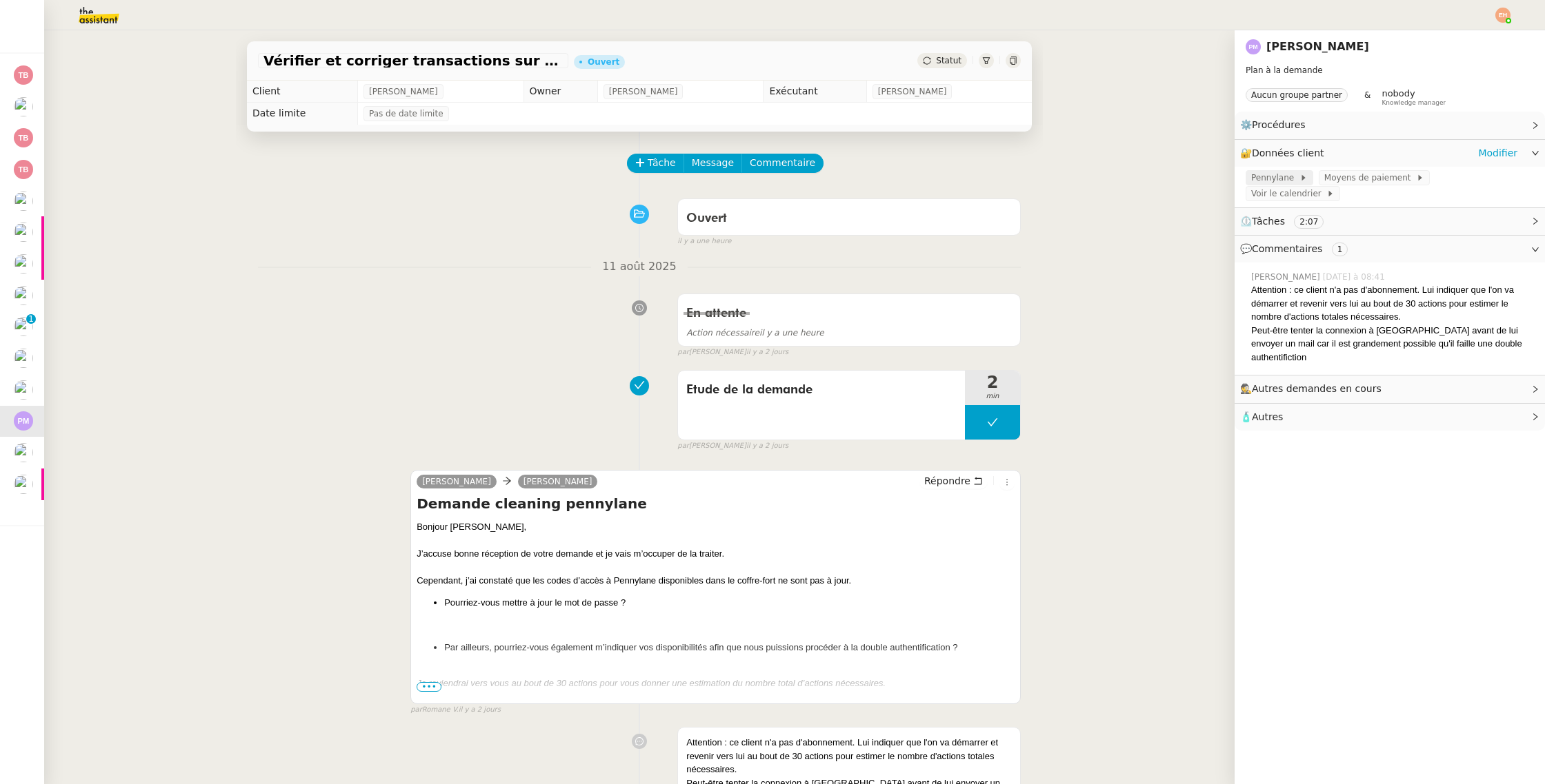
click at [1290, 177] on span "Pennylane" at bounding box center [1275, 178] width 48 height 13
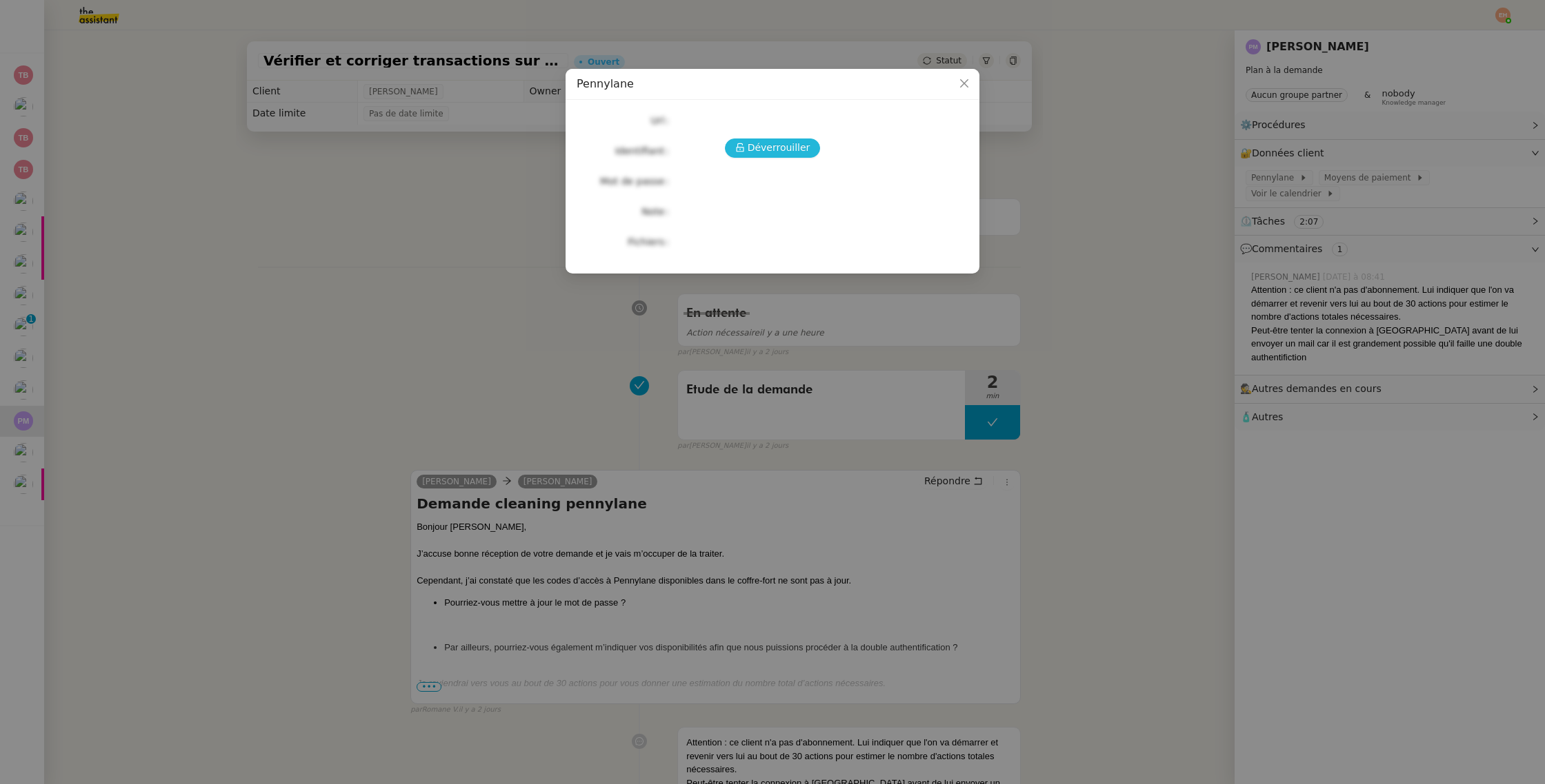
click at [777, 140] on span "Déverrouiller" at bounding box center [778, 147] width 63 height 16
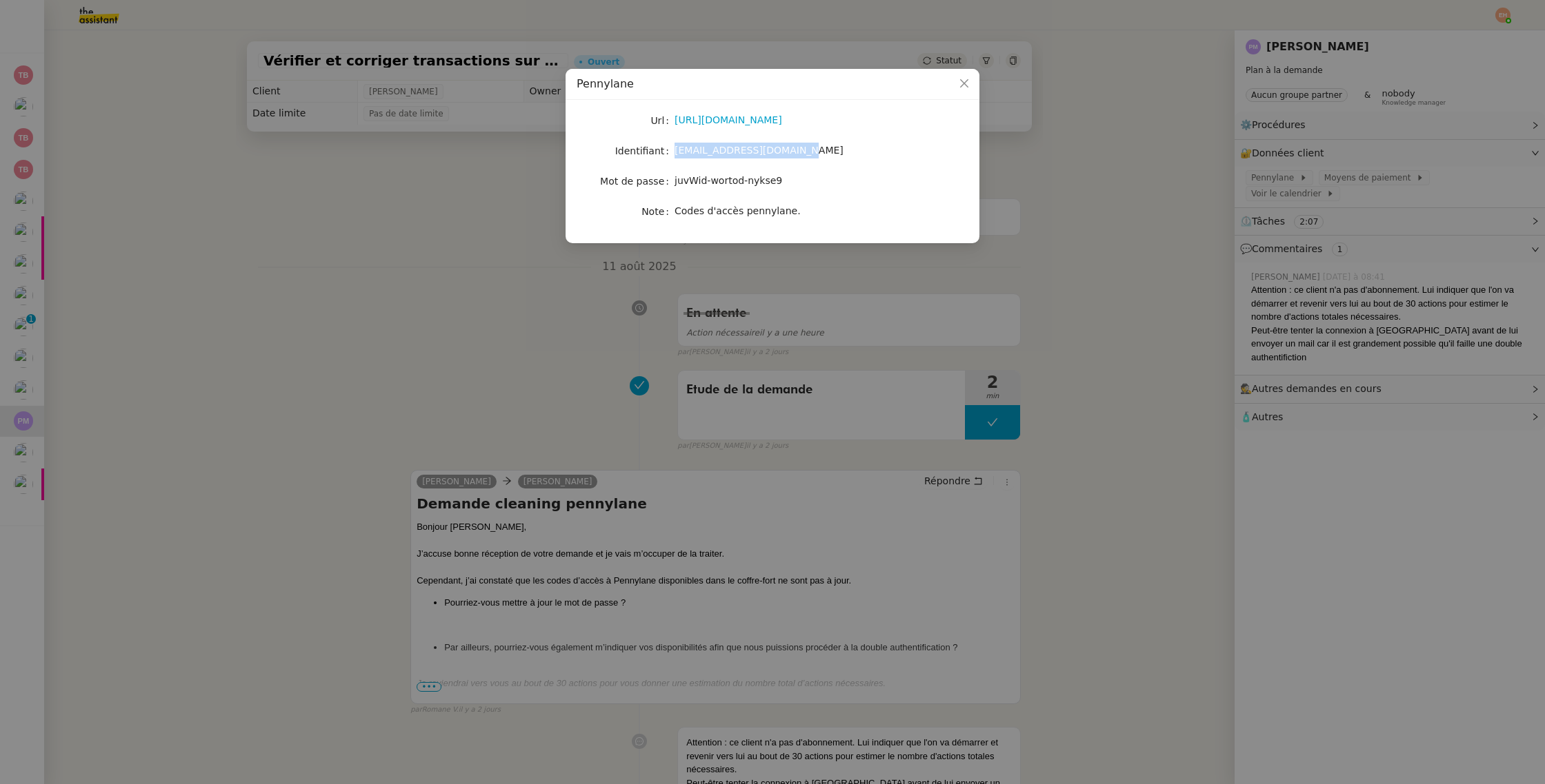
drag, startPoint x: 811, startPoint y: 154, endPoint x: 676, endPoint y: 154, distance: 135.0
click at [676, 154] on div "[EMAIL_ADDRESS][DOMAIN_NAME]" at bounding box center [788, 151] width 228 height 16
copy span "[EMAIL_ADDRESS][DOMAIN_NAME]"
click at [717, 117] on link "[URL][DOMAIN_NAME]" at bounding box center [728, 120] width 108 height 11
drag, startPoint x: 673, startPoint y: 182, endPoint x: 831, endPoint y: 180, distance: 158.0
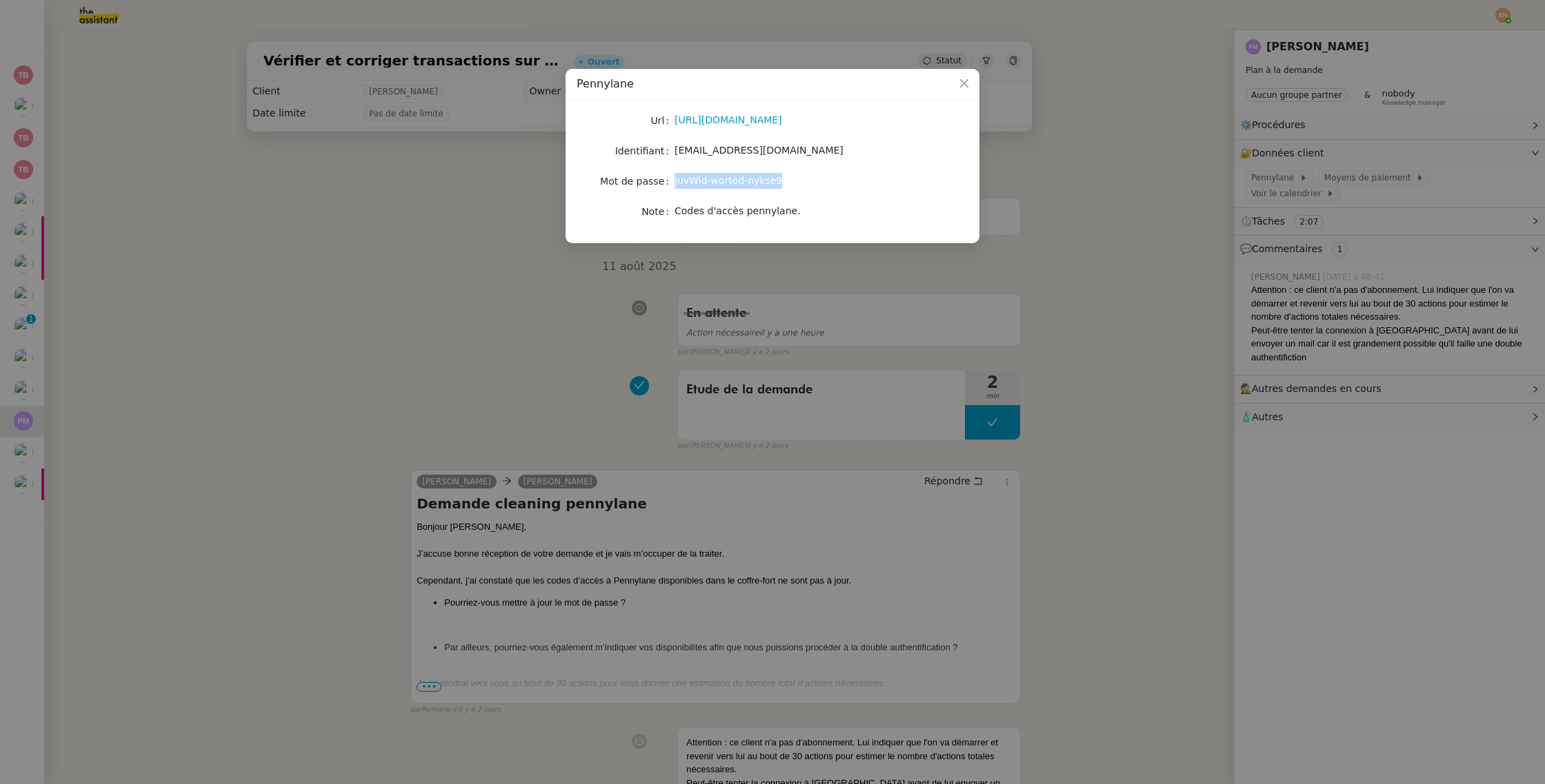
click at [833, 182] on nz-form-item "Mot de passe [SECURITY_DATA]" at bounding box center [772, 181] width 392 height 19
copy nz-form-item "juvWid-wortod-nykse9"
click at [523, 331] on nz-modal-container "Pennylane Url [URL][DOMAIN_NAME] Identifiant [EMAIL_ADDRESS][DOMAIN_NAME] Mot d…" at bounding box center [772, 392] width 1545 height 784
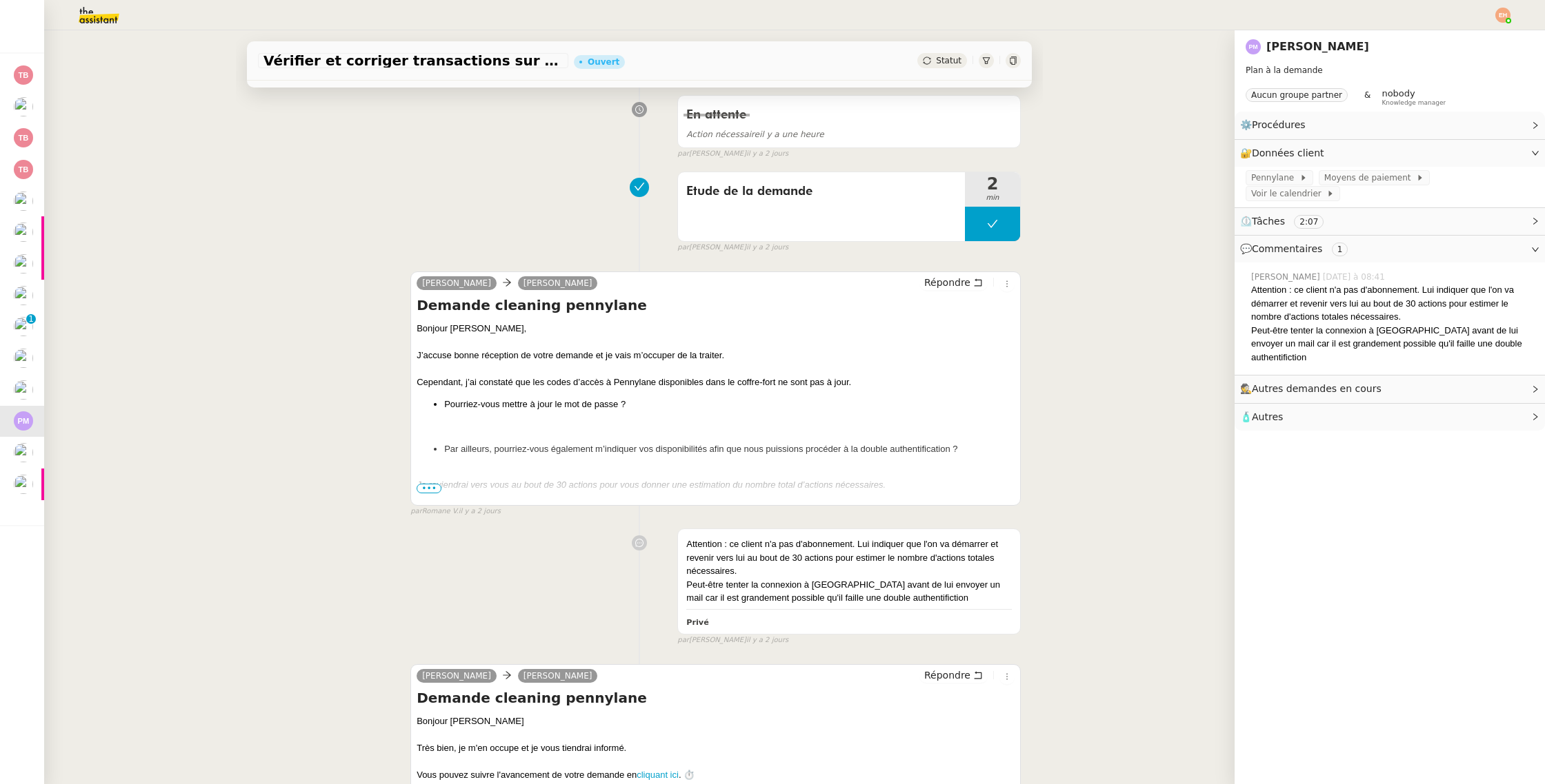
scroll to position [275, 0]
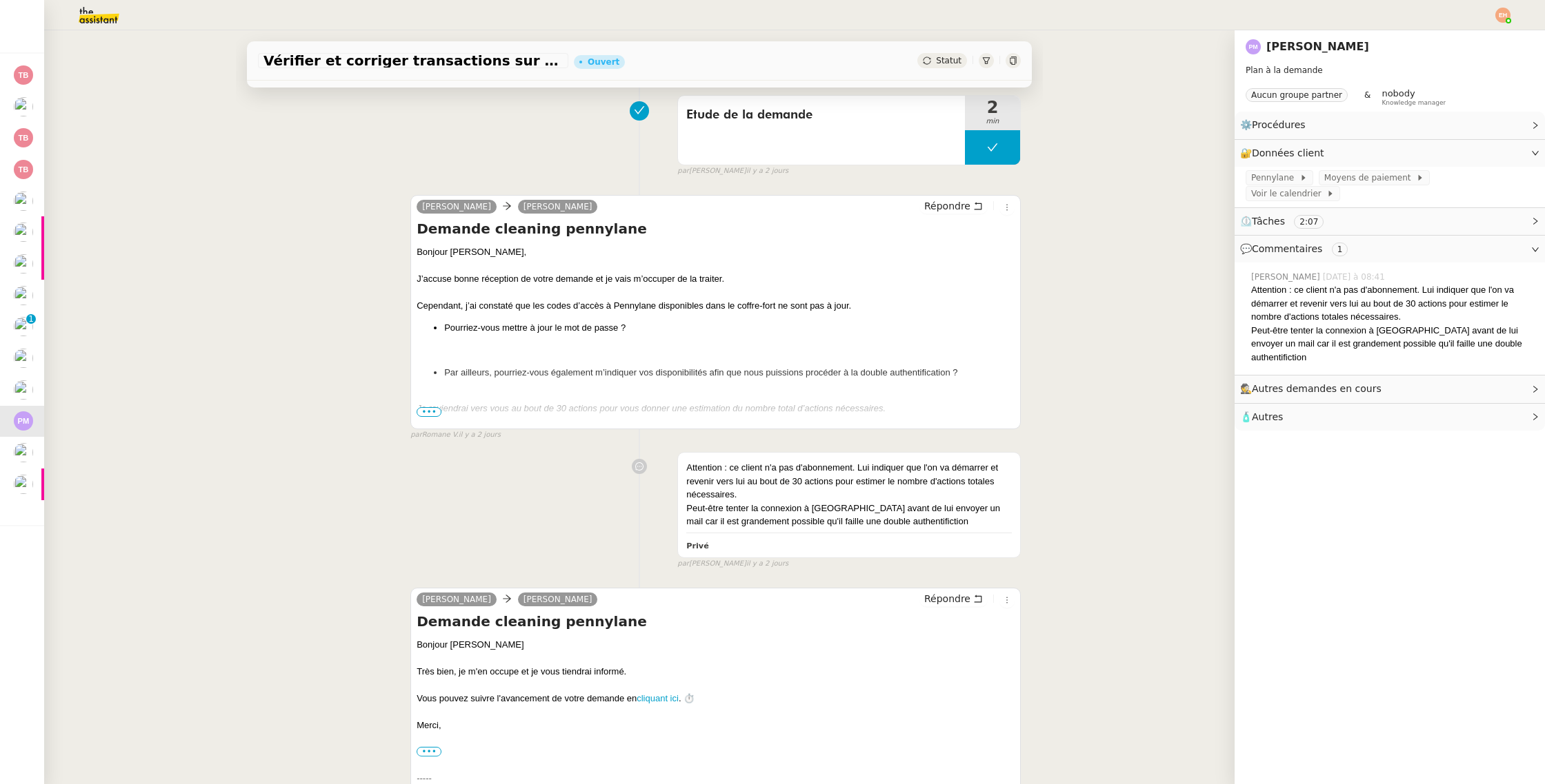
click at [423, 417] on div at bounding box center [715, 422] width 598 height 13
click at [426, 411] on span "•••" at bounding box center [428, 412] width 25 height 10
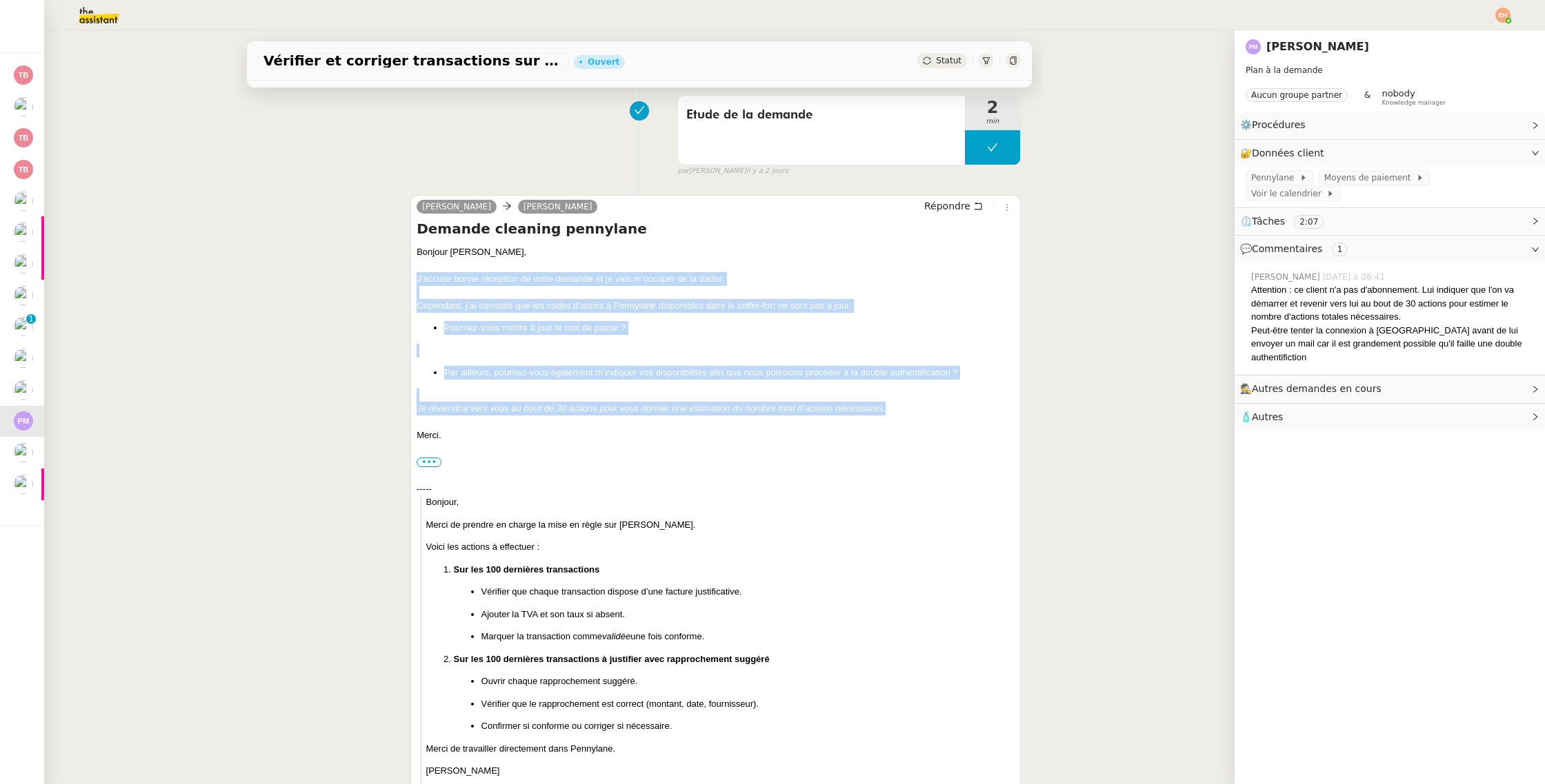
drag, startPoint x: 948, startPoint y: 409, endPoint x: 416, endPoint y: 282, distance: 546.9
click at [416, 282] on div "[PERSON_NAME] Répondre Demande cleaning pennylane Bonjour [PERSON_NAME], [PERSO…" at bounding box center [715, 499] width 610 height 610
copy div "J’accuse bonne réception de votre demande et je vais m’occuper de la traiter. C…"
click at [953, 210] on span "Répondre" at bounding box center [947, 205] width 46 height 13
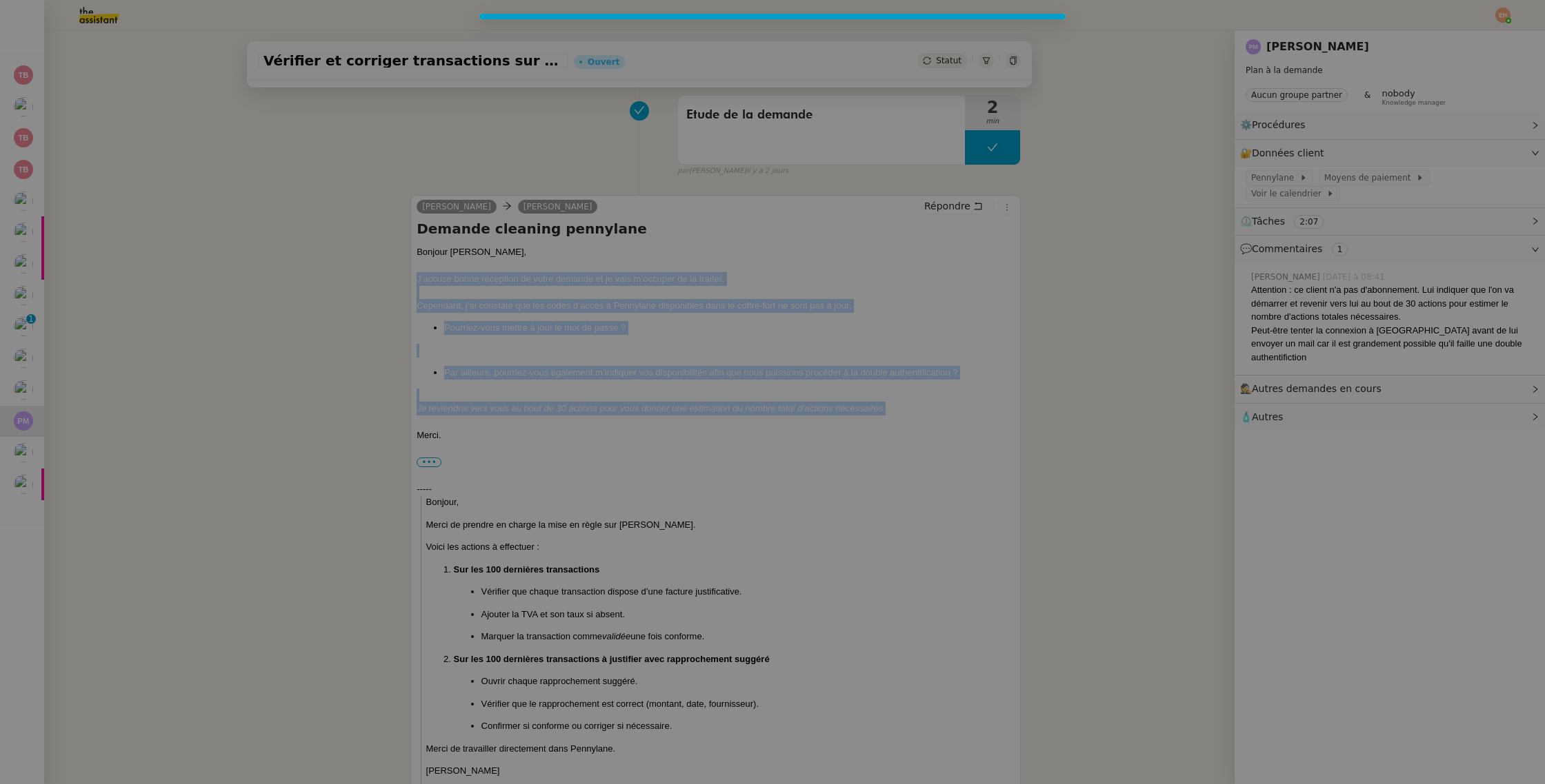
scroll to position [380, 0]
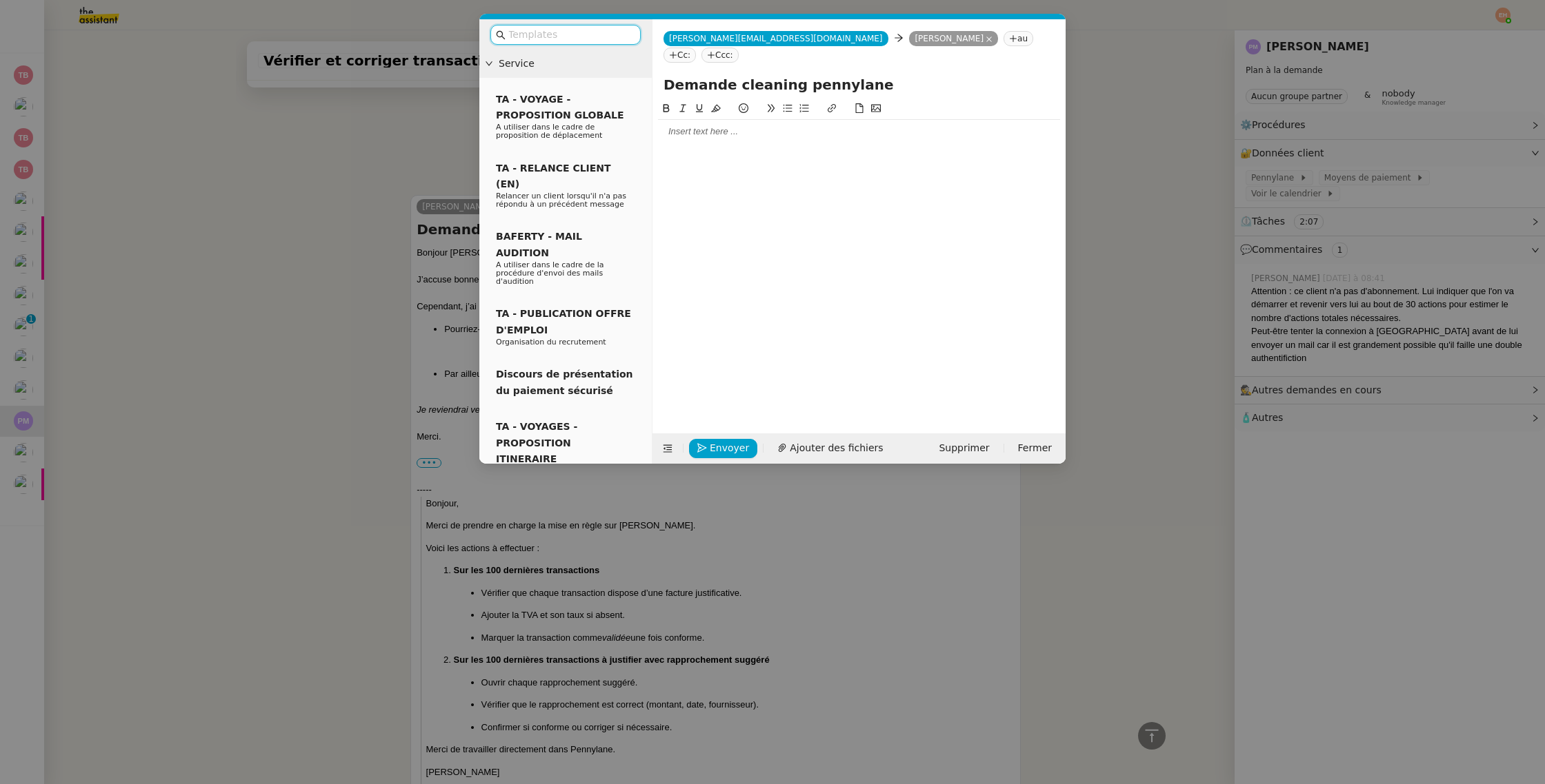
click at [524, 46] on div at bounding box center [565, 34] width 172 height 31
click at [533, 36] on input "text" at bounding box center [570, 35] width 125 height 16
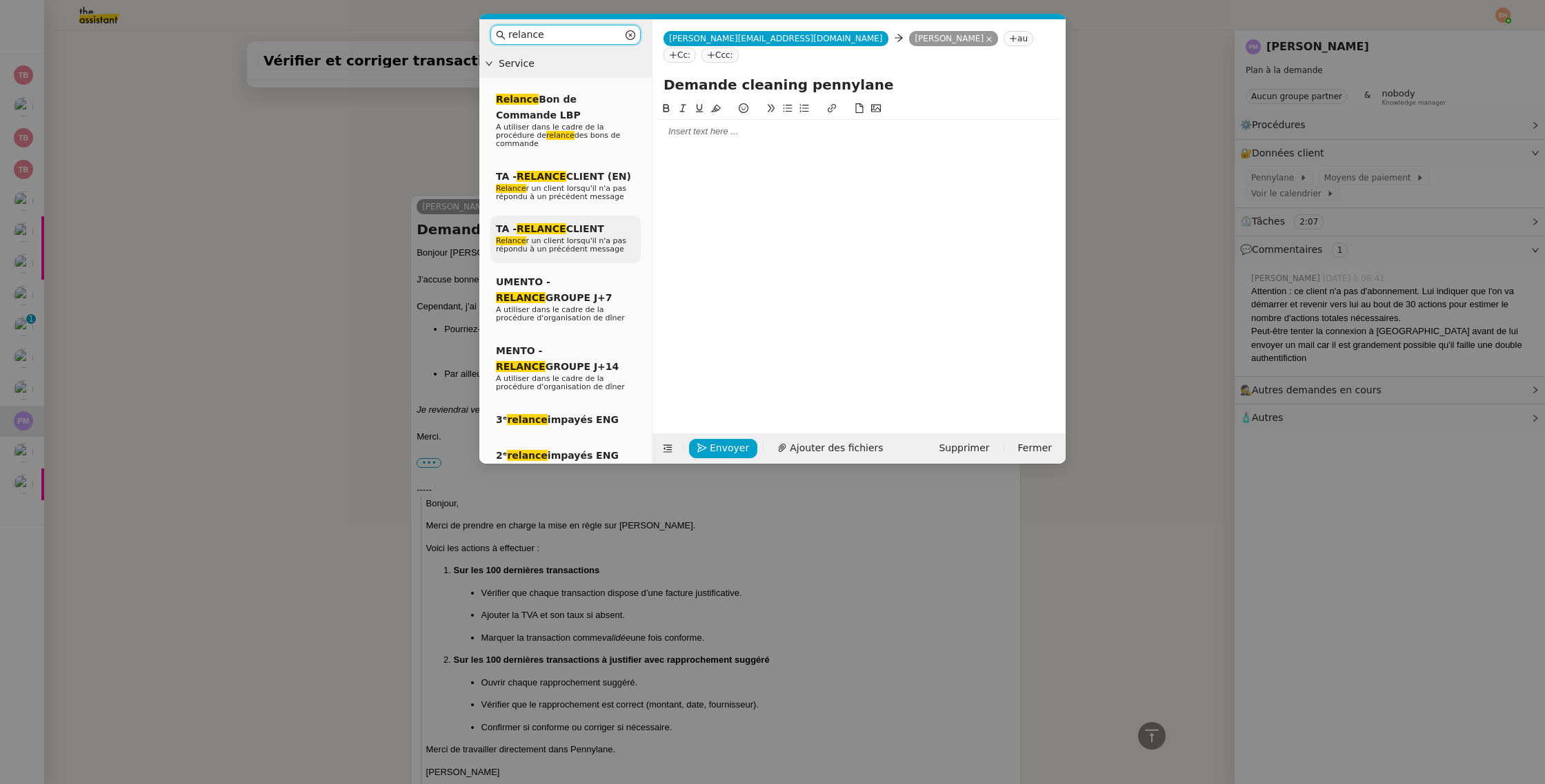
type input "relance"
click at [531, 243] on span "Relance r un client lorsqu'il n'a pas répondu à un précédent message" at bounding box center [561, 245] width 130 height 17
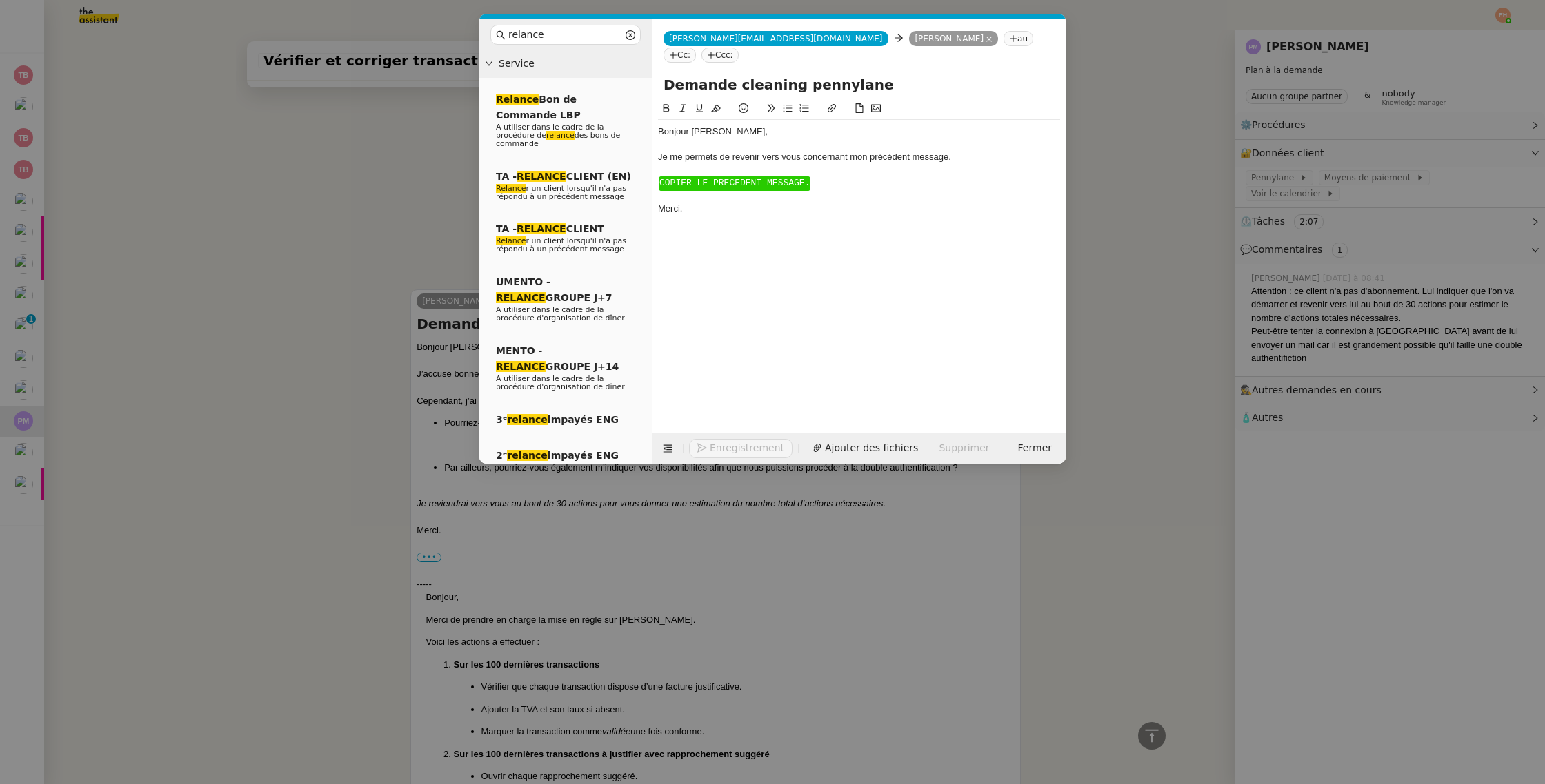
scroll to position [474, 0]
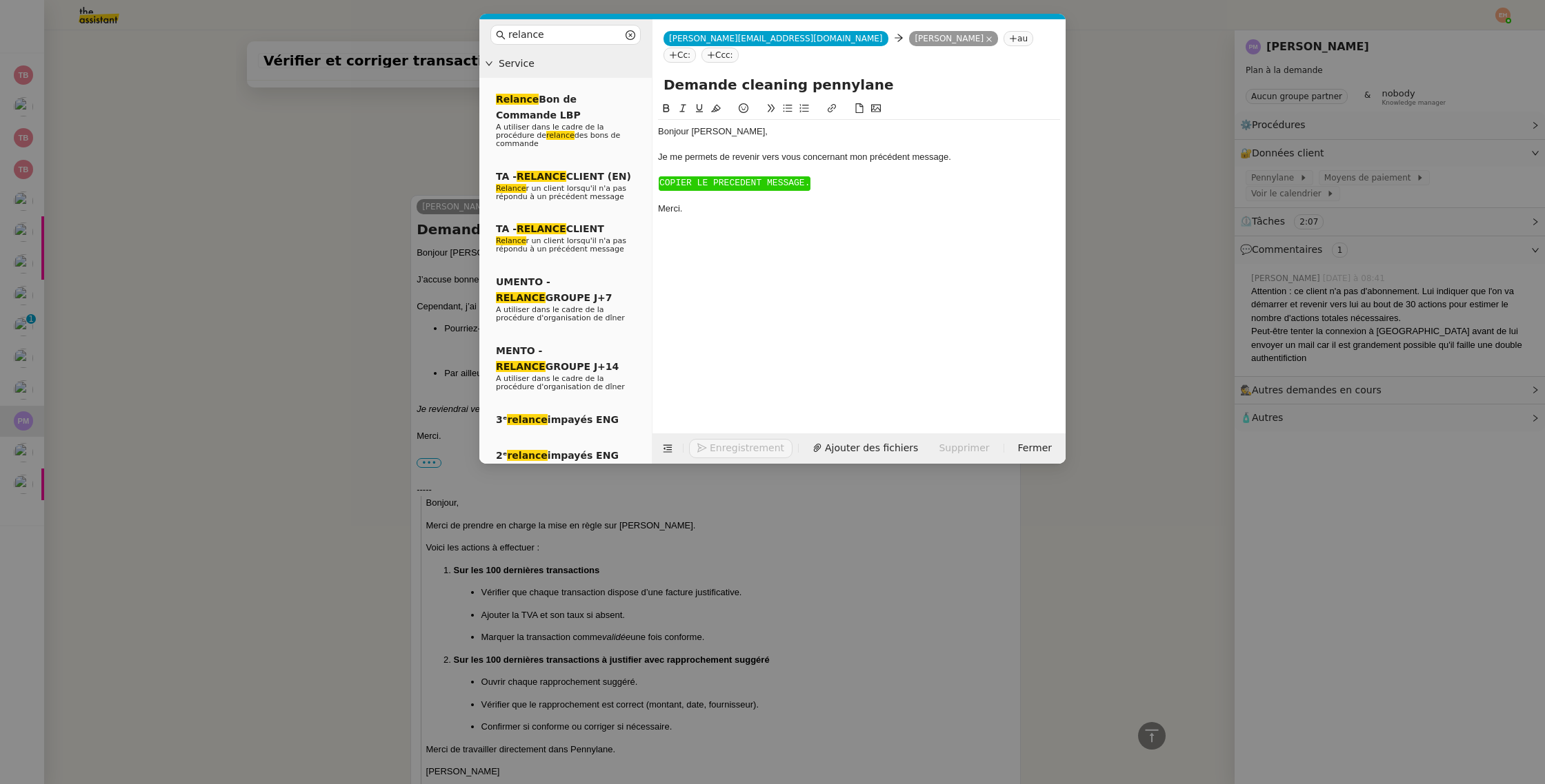
click at [772, 178] on span "COPIER LE PRECEDENT MESSAGE." at bounding box center [734, 182] width 151 height 10
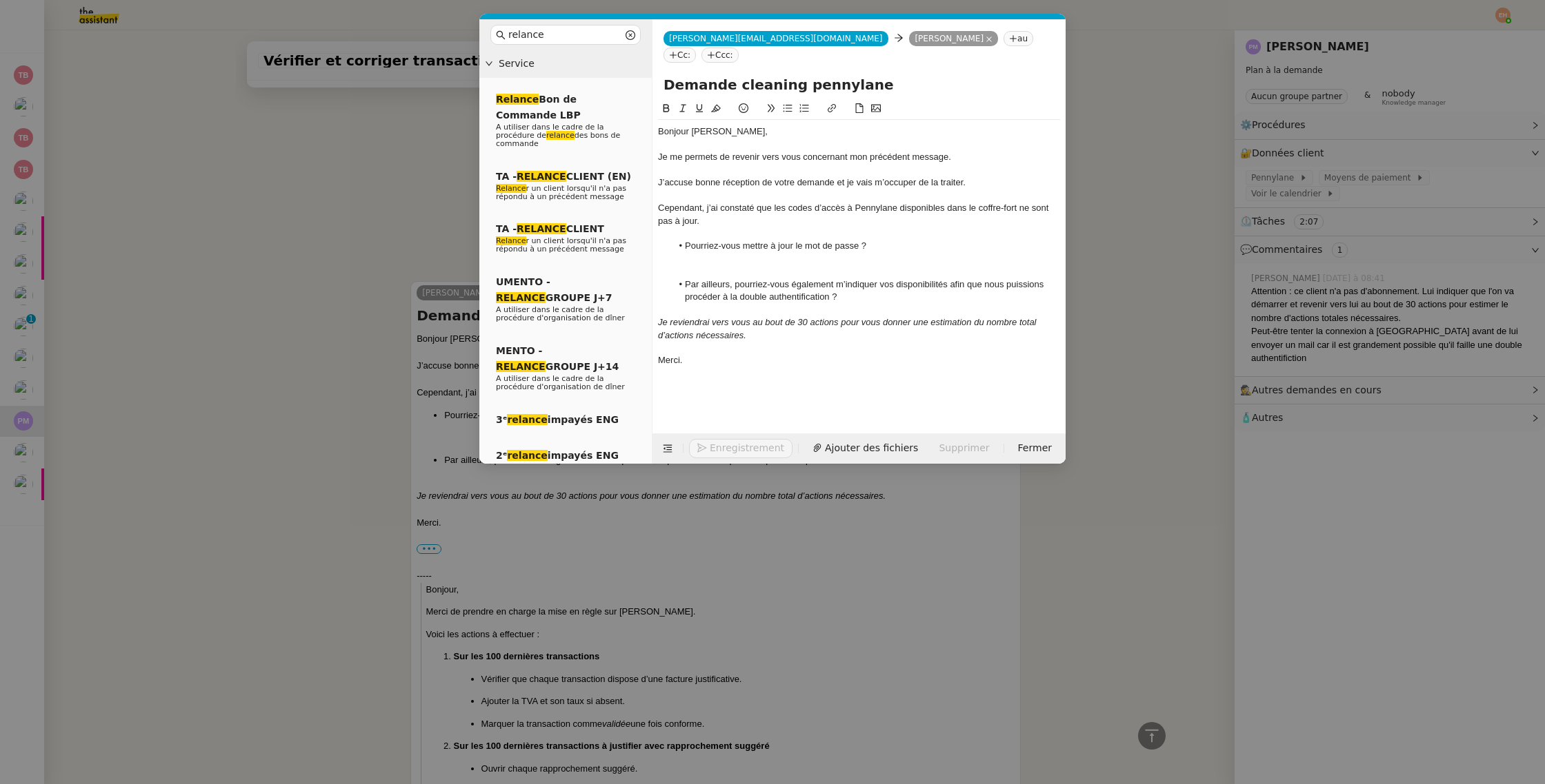
scroll to position [560, 0]
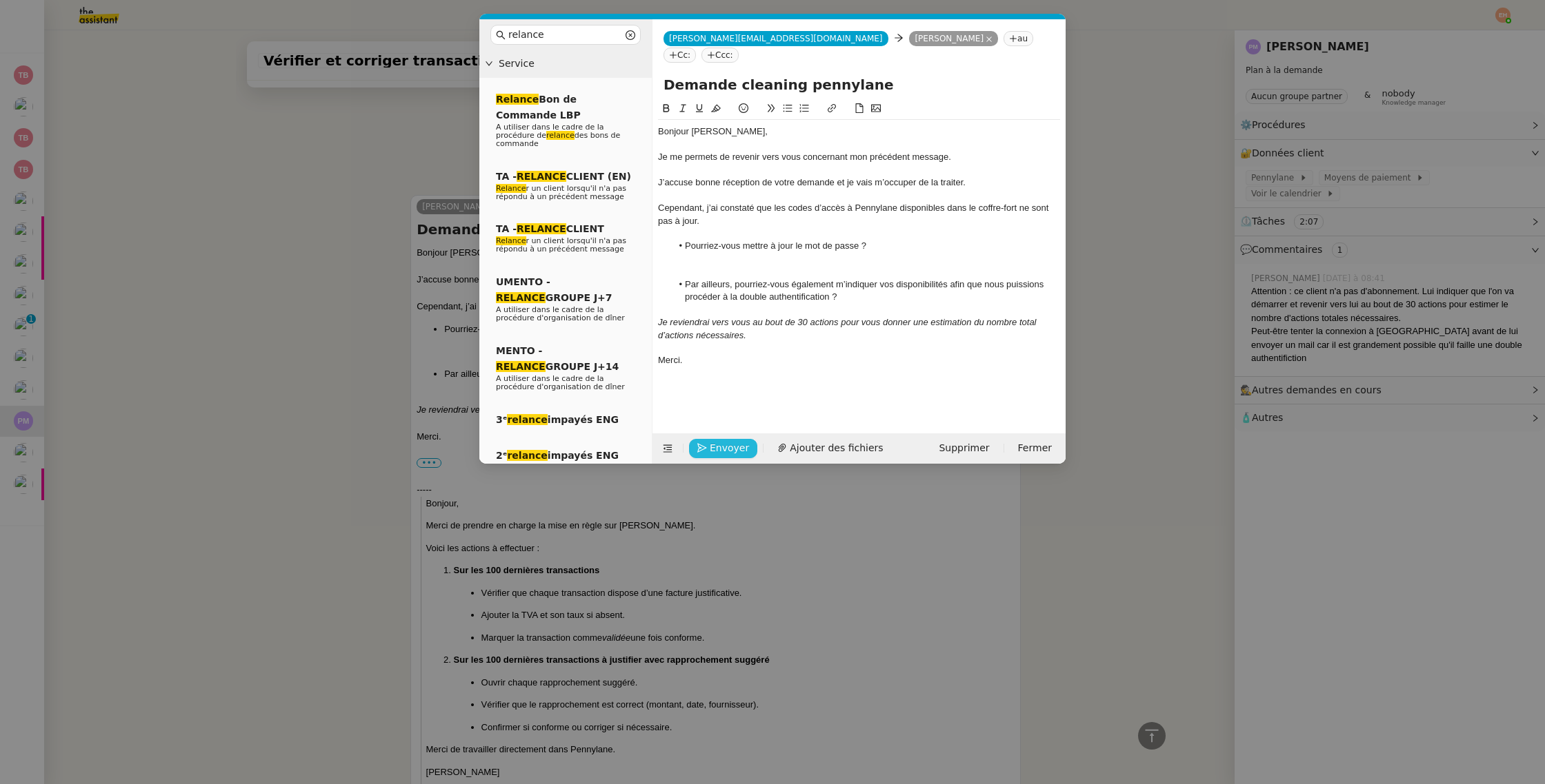
click at [706, 449] on icon "button" at bounding box center [702, 448] width 10 height 10
click at [706, 434] on icon "button" at bounding box center [702, 429] width 10 height 10
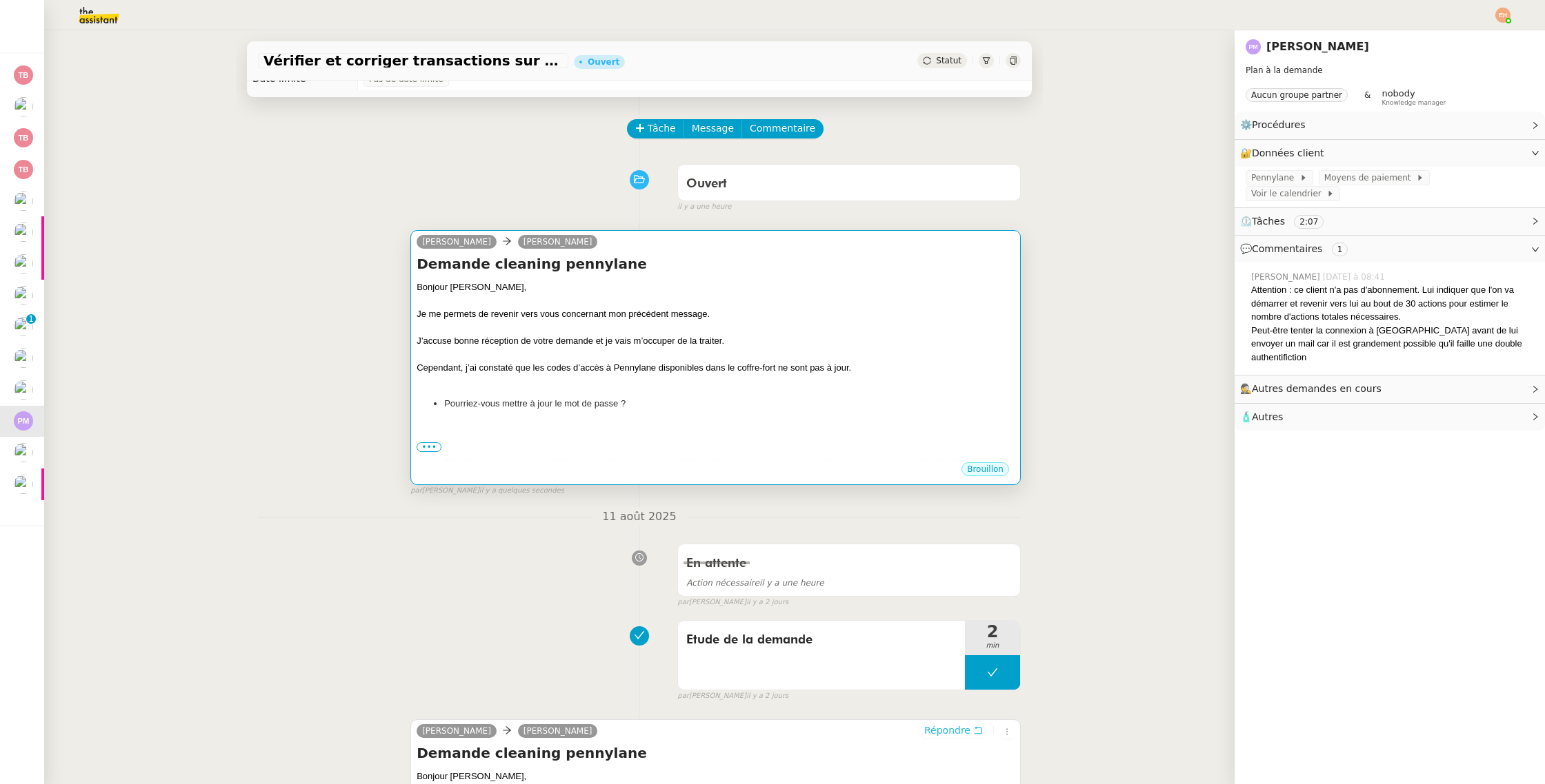
scroll to position [0, 0]
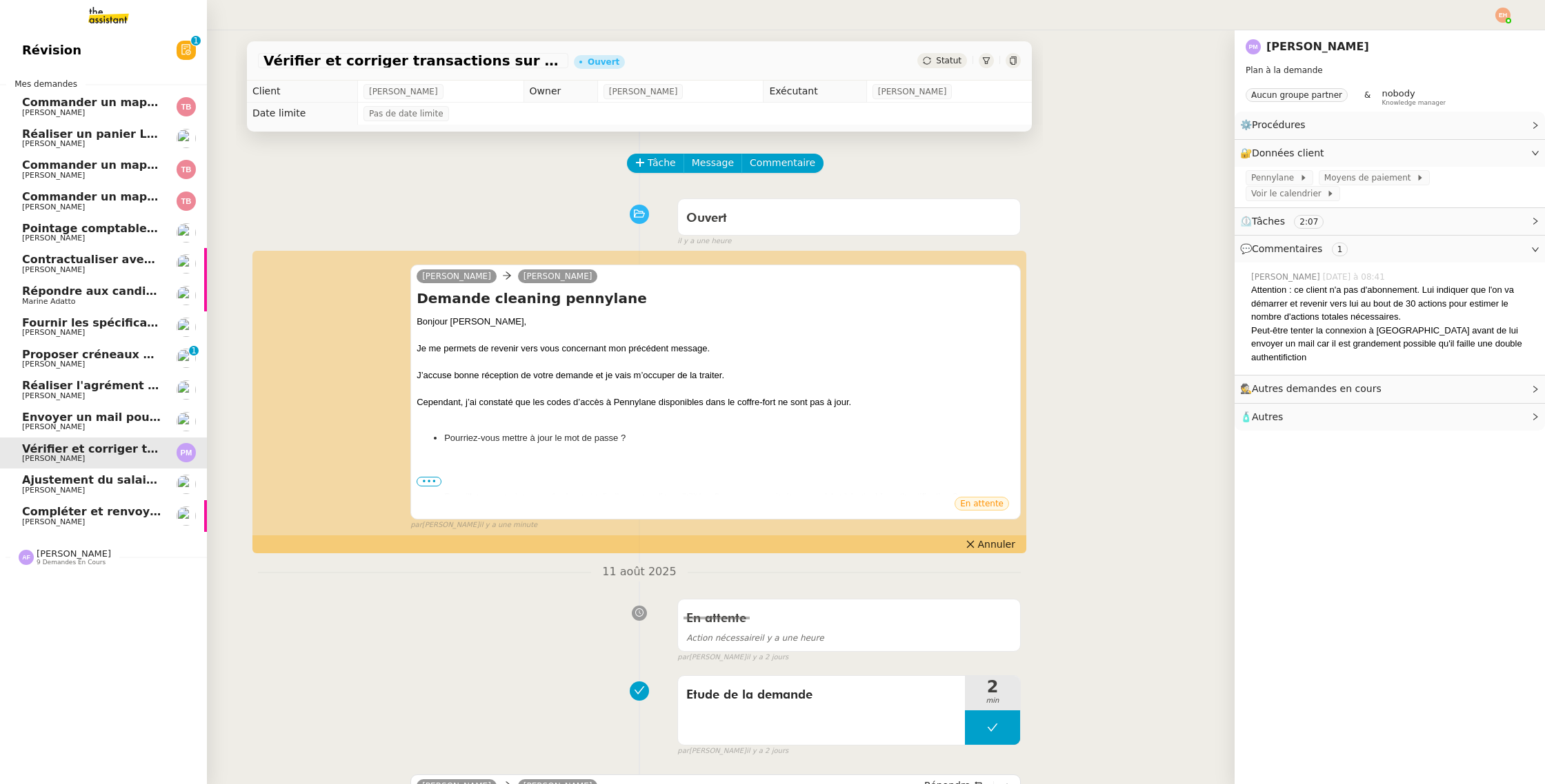
click at [109, 515] on span "Compléter et renvoyer le formulaire de rupture - [PERSON_NAME]" at bounding box center [227, 511] width 409 height 13
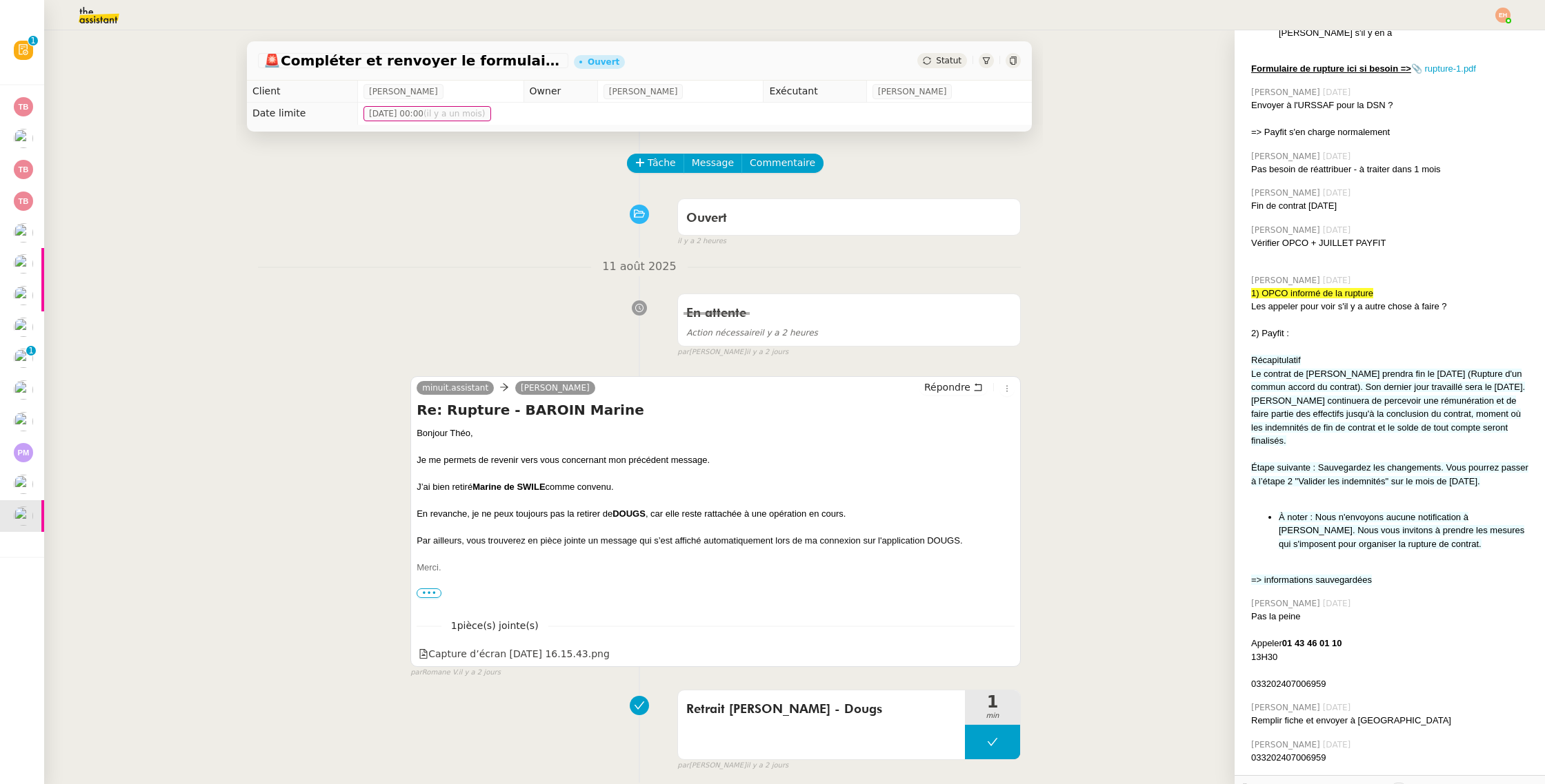
scroll to position [983, 0]
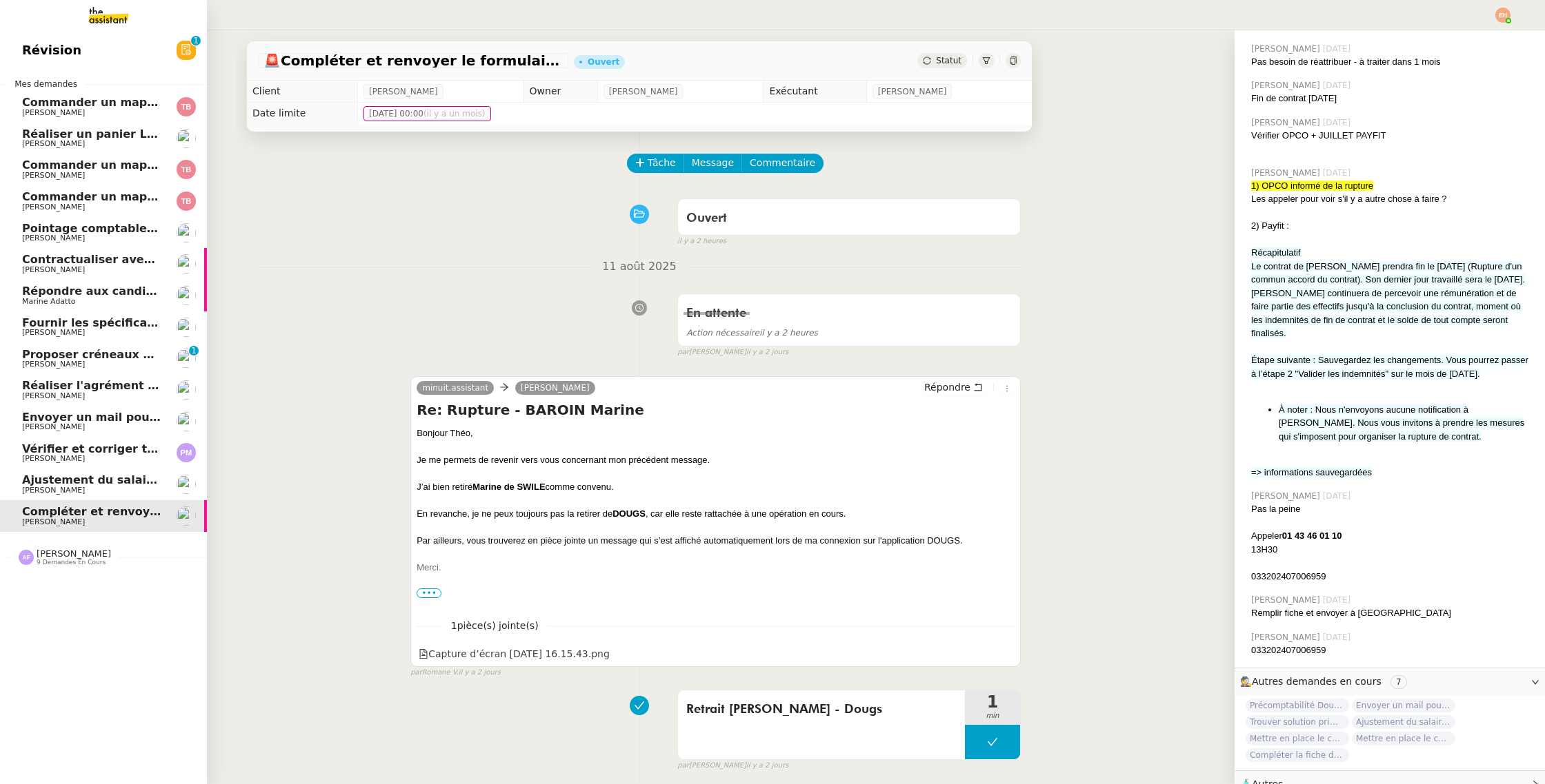
click at [125, 485] on span "Ajustement du salaire Payfit - [PERSON_NAME]" at bounding box center [167, 480] width 291 height 13
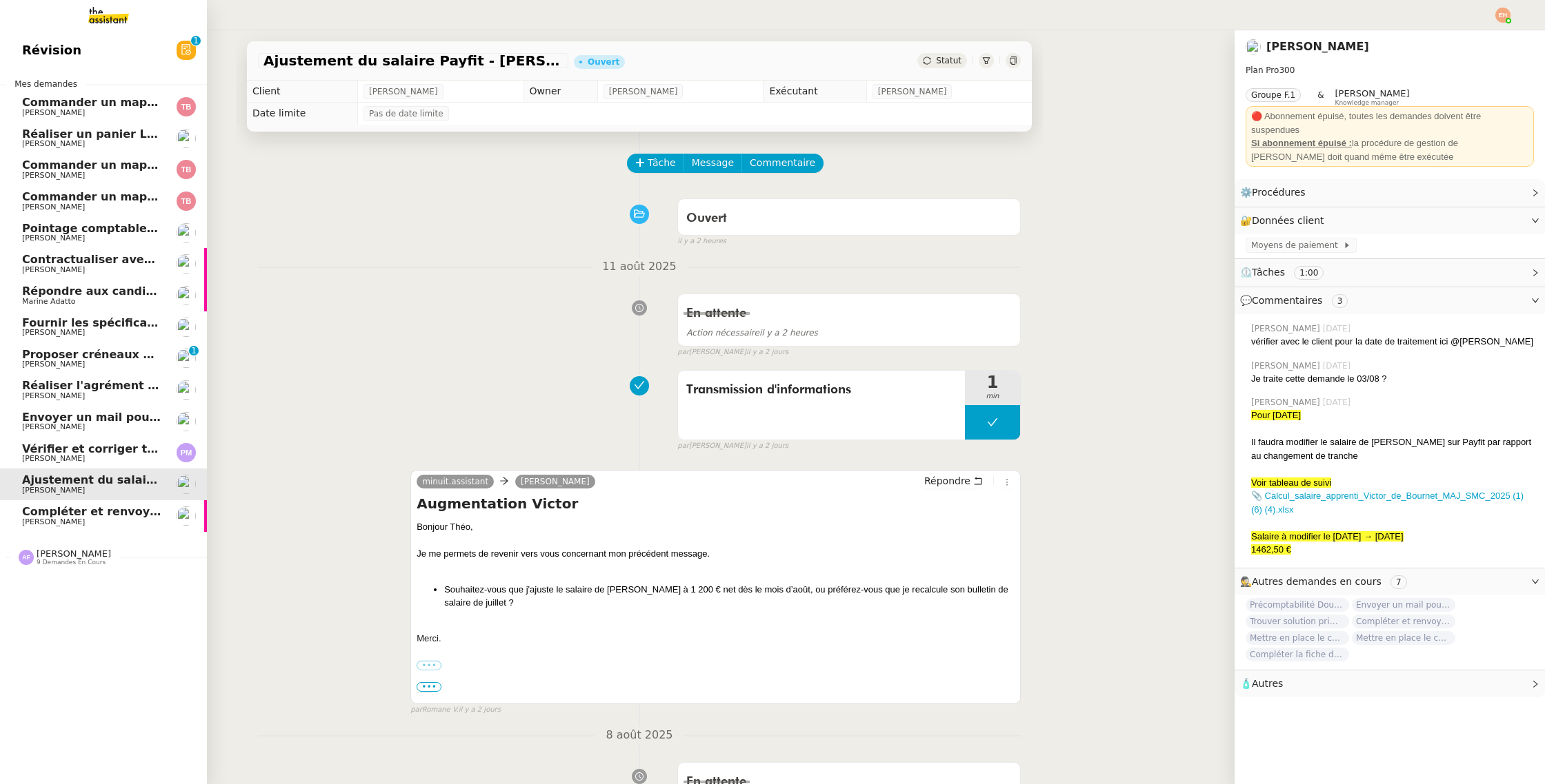
click at [124, 435] on link "Envoyer un mail pour fermer la page [PERSON_NAME]" at bounding box center [103, 422] width 207 height 32
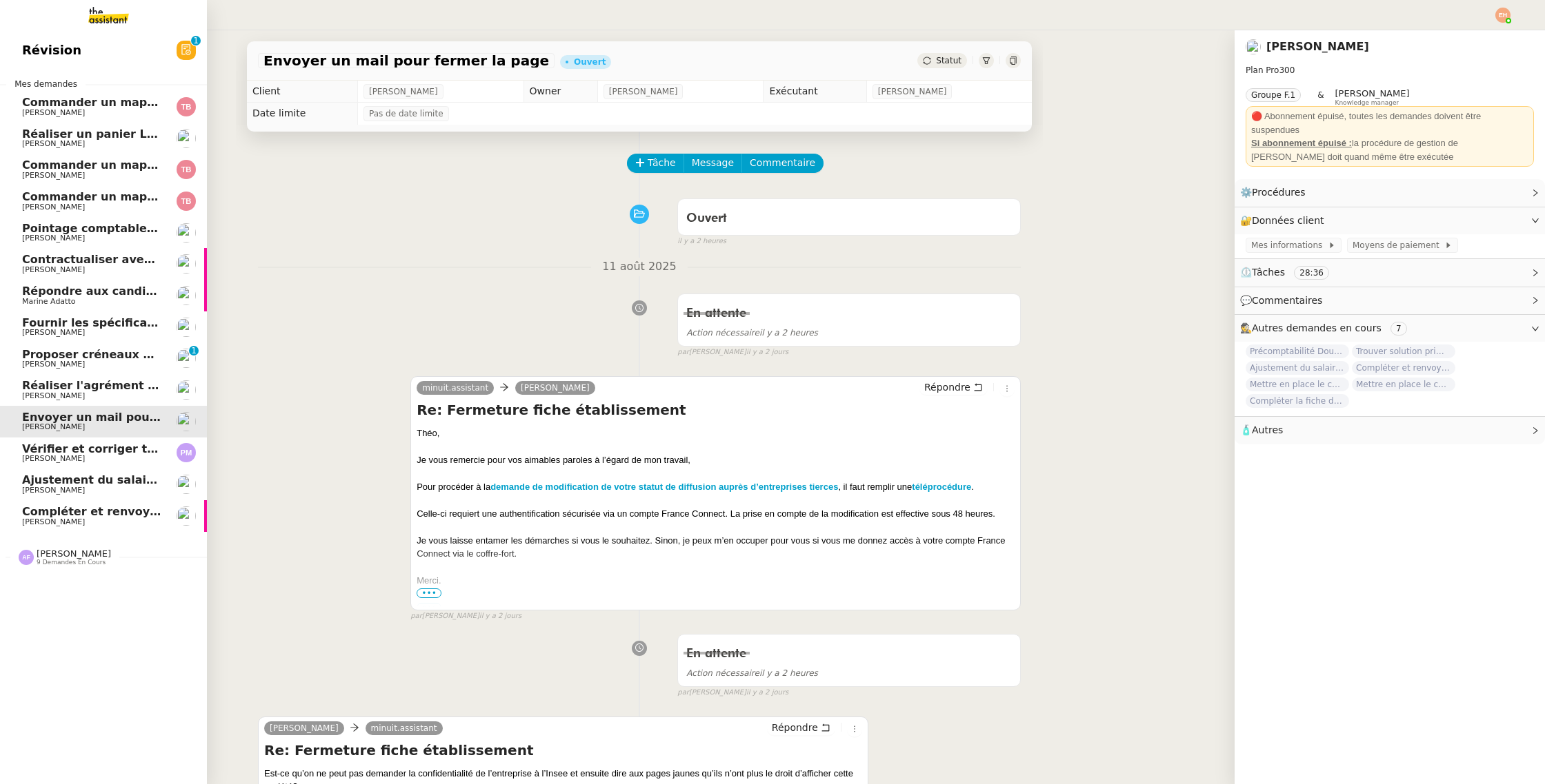
click at [119, 452] on span "Vérifier et corriger transactions sur Pennylane" at bounding box center [167, 449] width 289 height 13
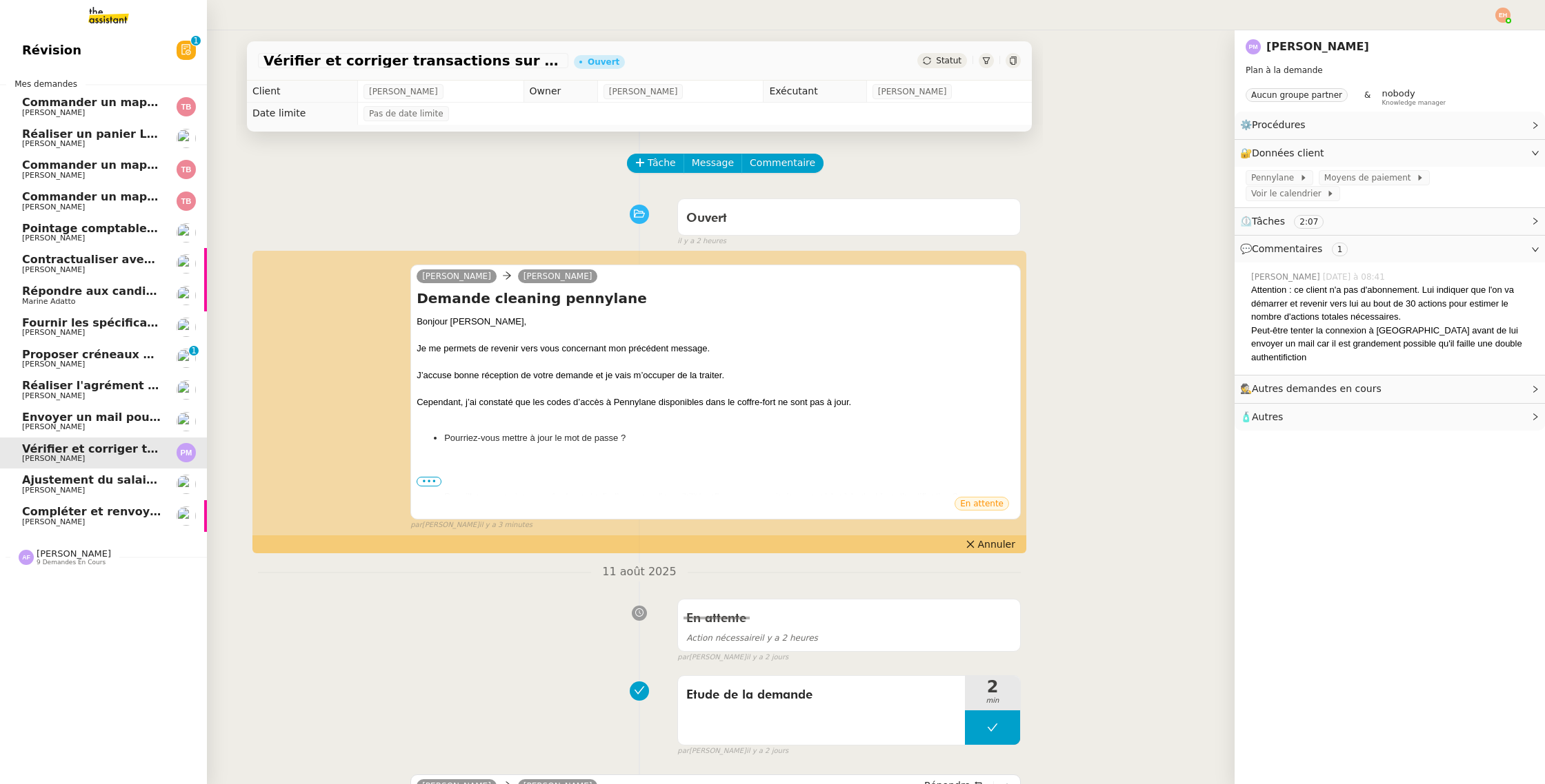
click at [82, 511] on span "Compléter et renvoyer le formulaire de rupture - [PERSON_NAME]" at bounding box center [227, 511] width 409 height 13
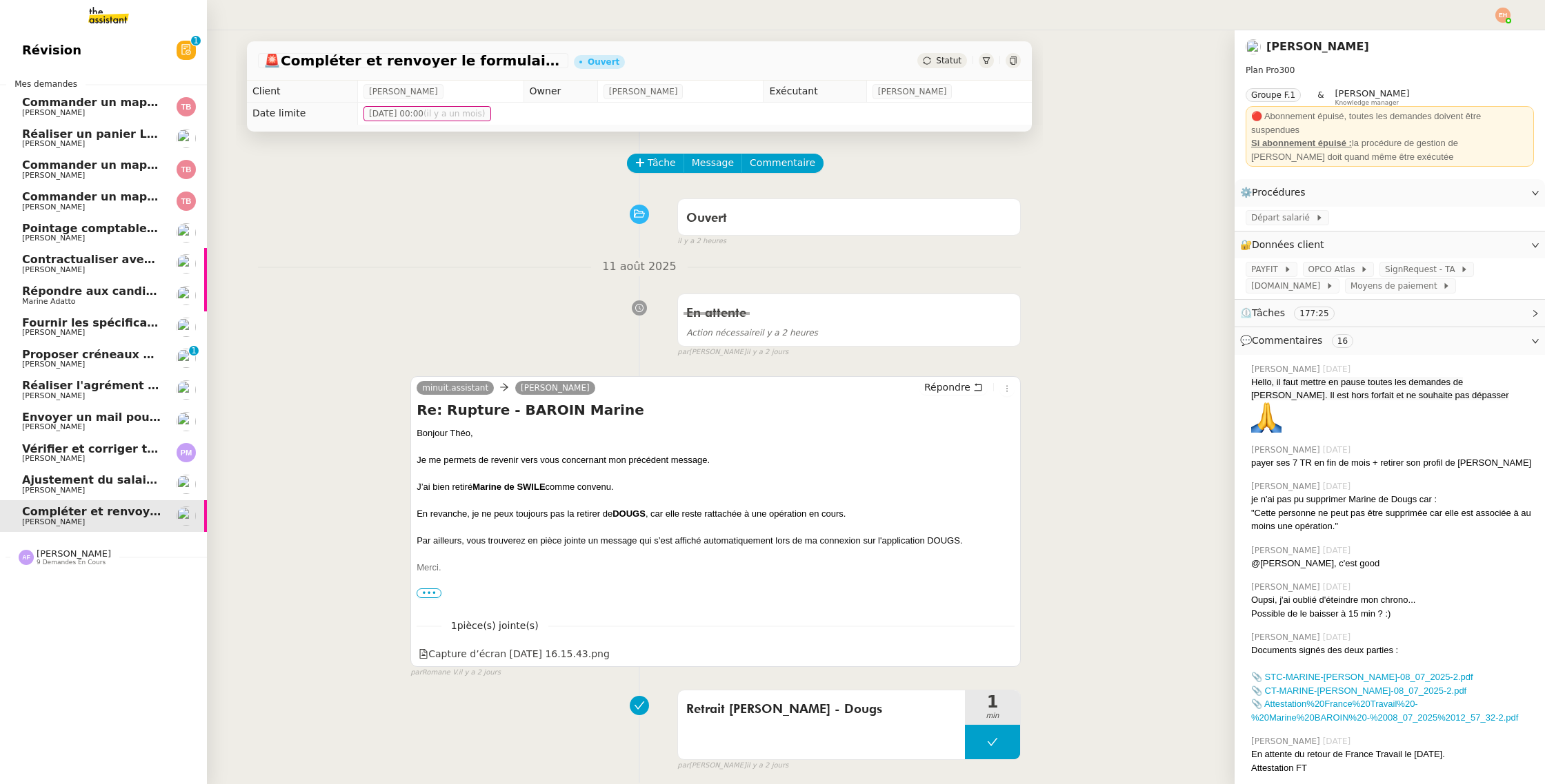
click at [100, 479] on span "Ajustement du salaire Payfit - [PERSON_NAME]" at bounding box center [167, 480] width 291 height 13
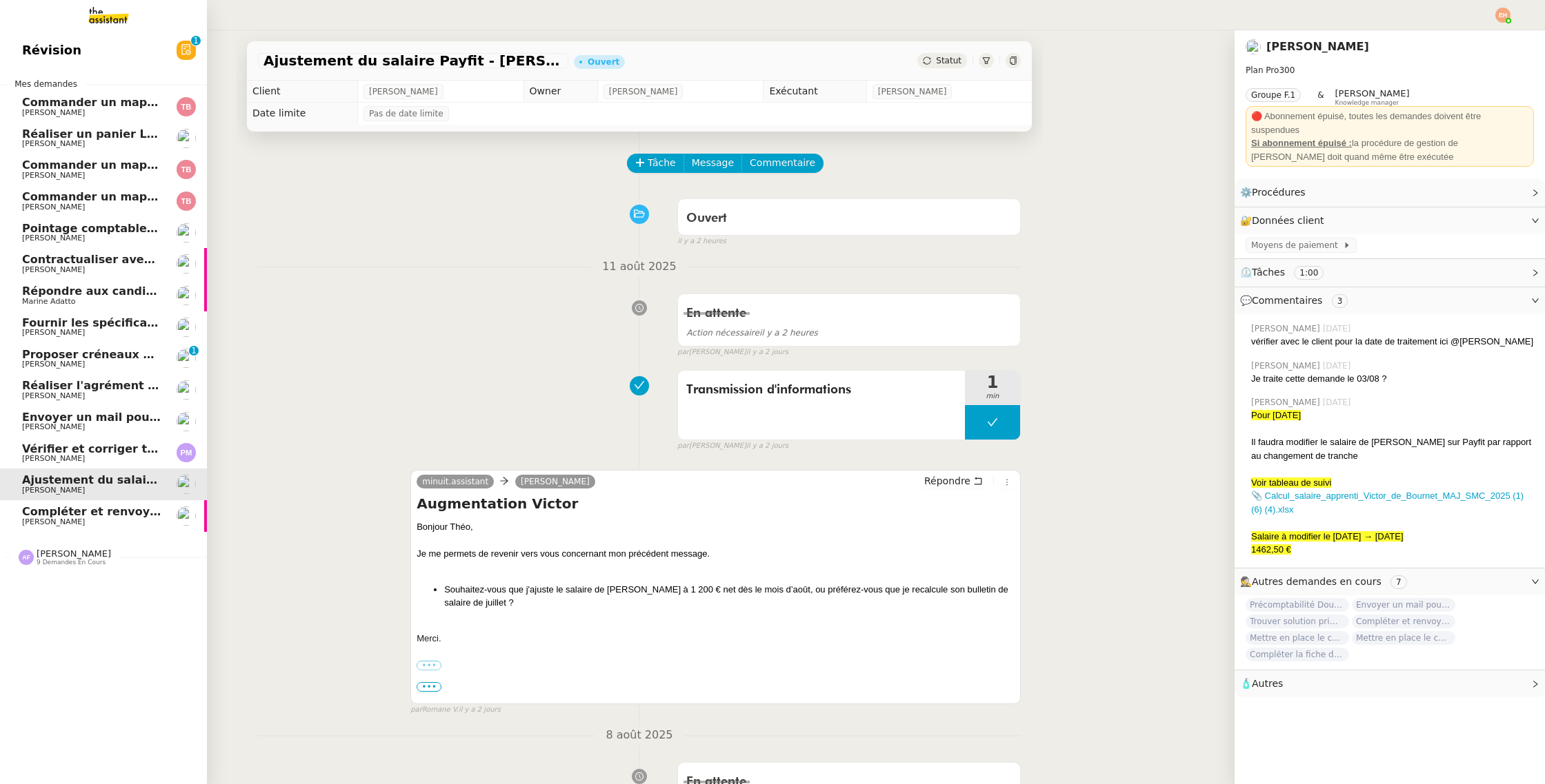
click at [117, 443] on span "Vérifier et corriger transactions sur Pennylane" at bounding box center [167, 449] width 289 height 13
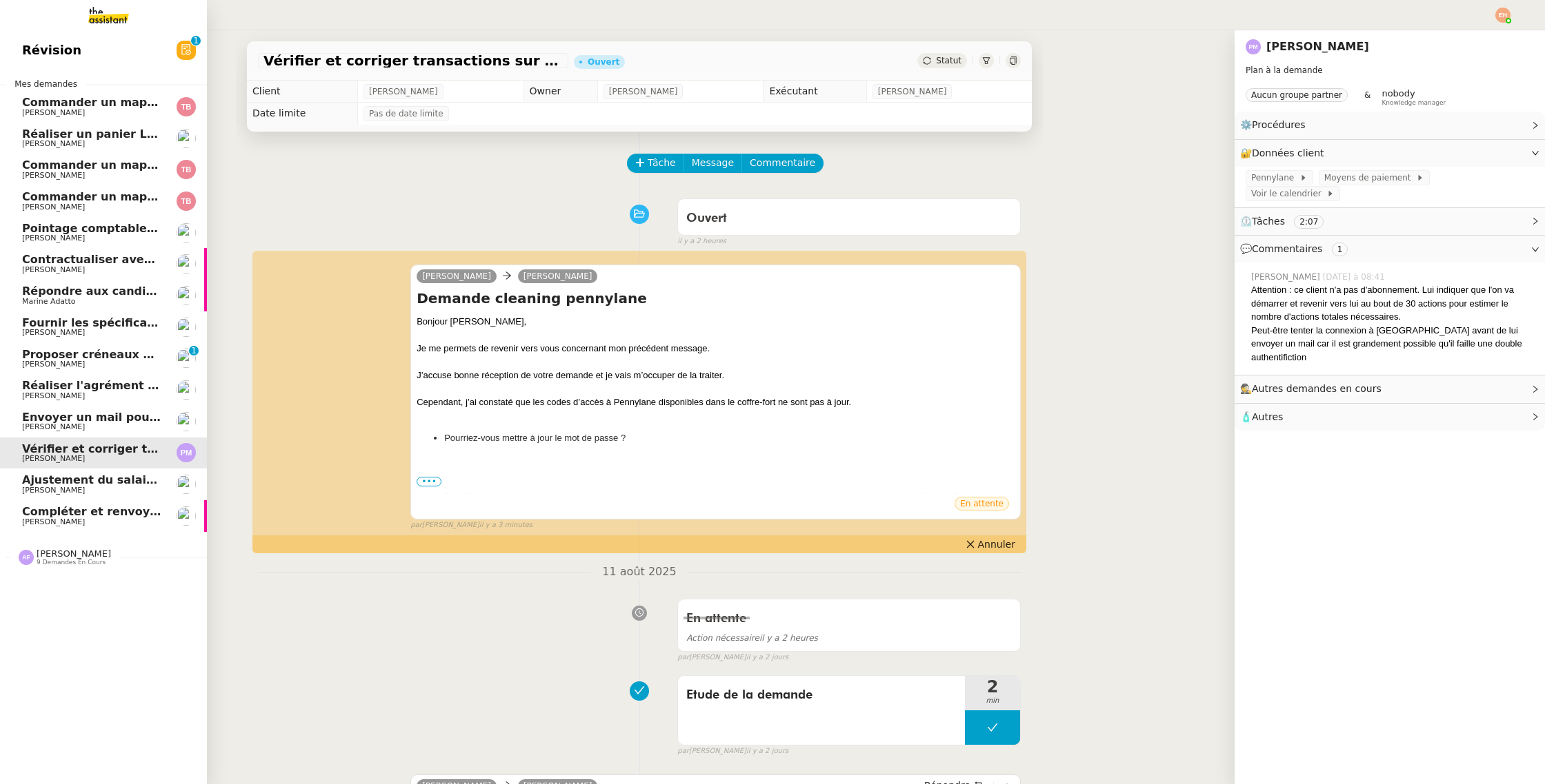
click at [92, 415] on span "Envoyer un mail pour fermer la page" at bounding box center [136, 417] width 228 height 13
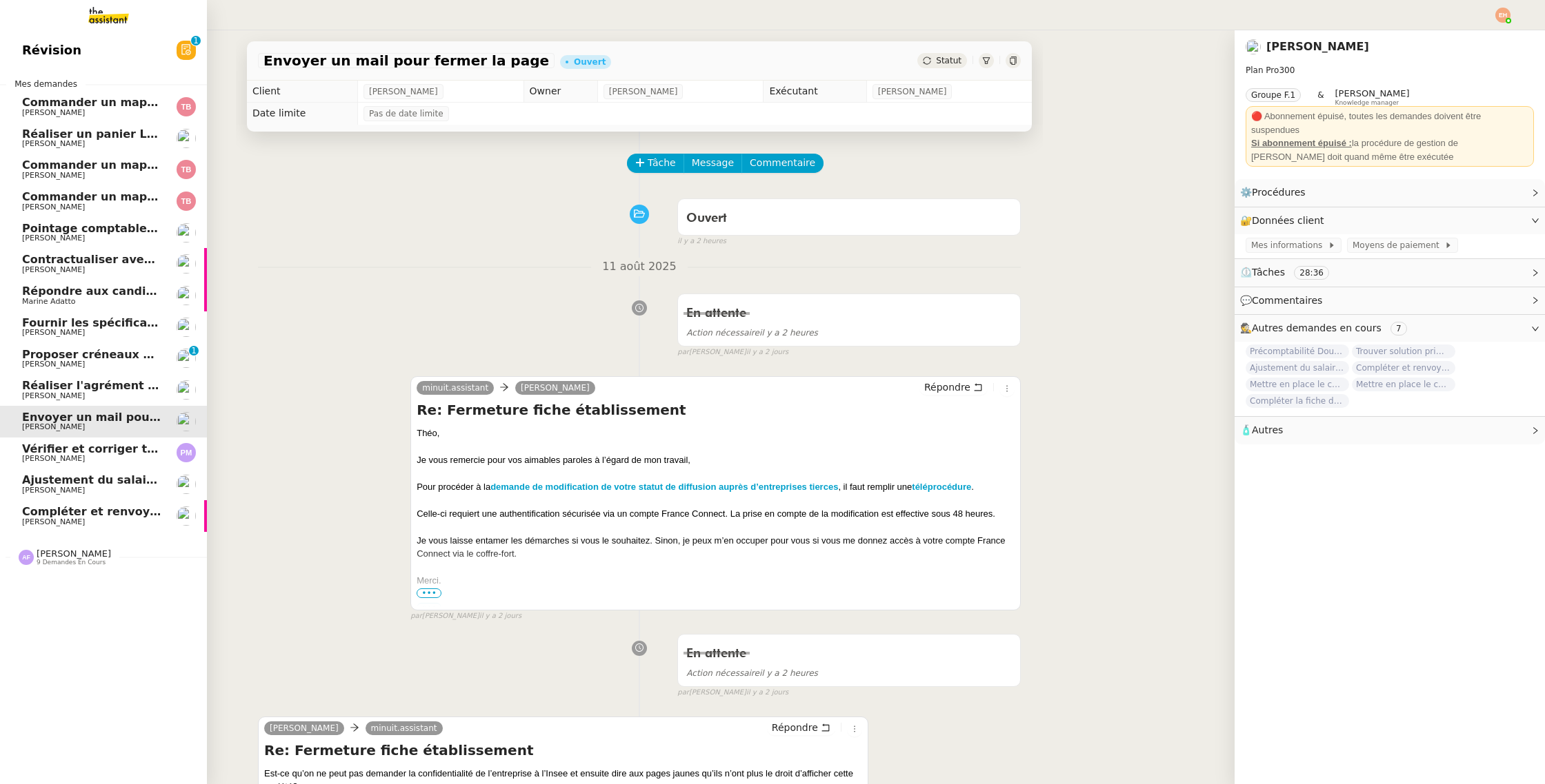
click at [33, 394] on span "[PERSON_NAME]" at bounding box center [53, 396] width 63 height 9
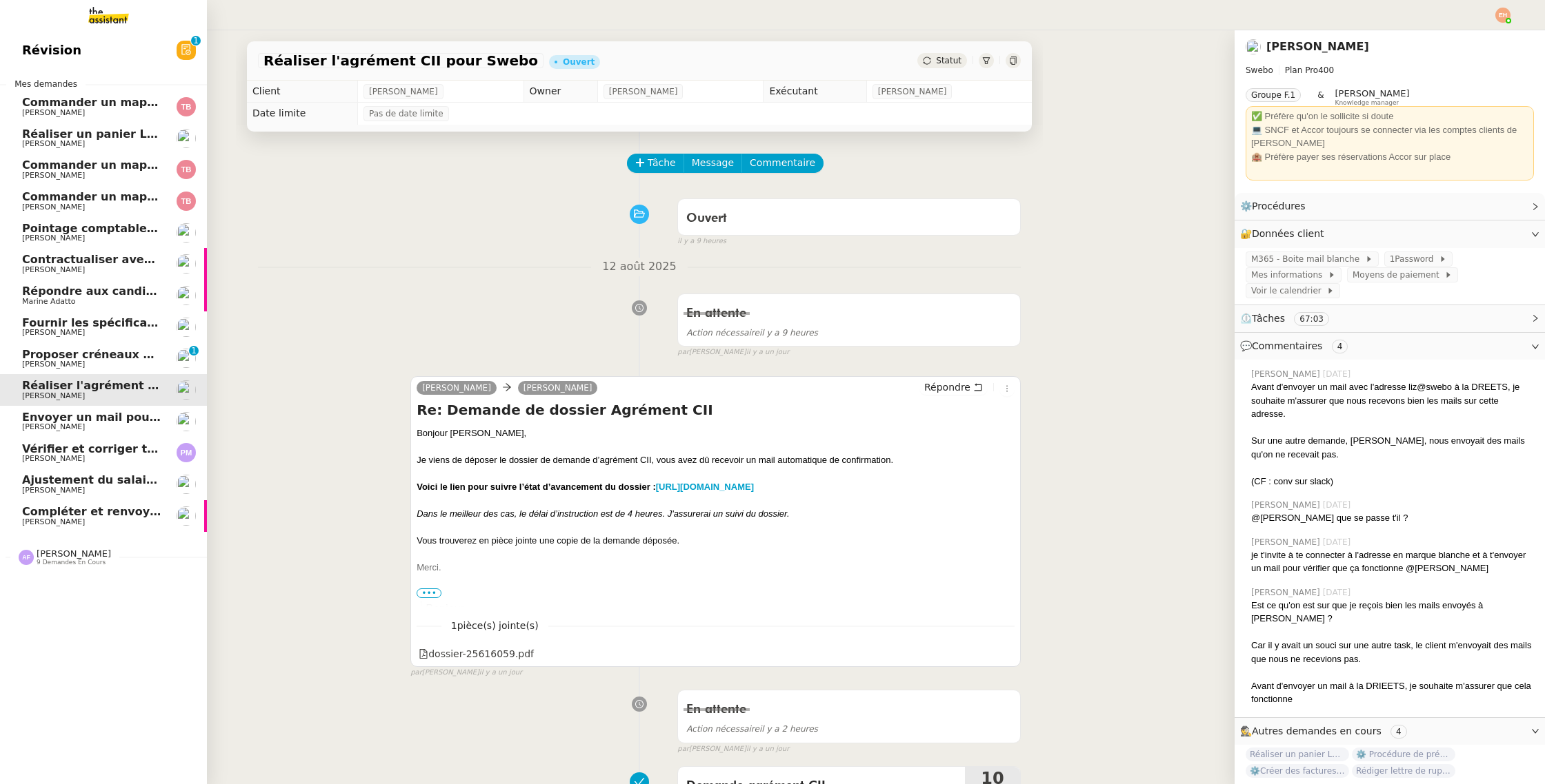
click at [97, 355] on span "Proposer créneaux d'échange en septembre" at bounding box center [159, 354] width 275 height 13
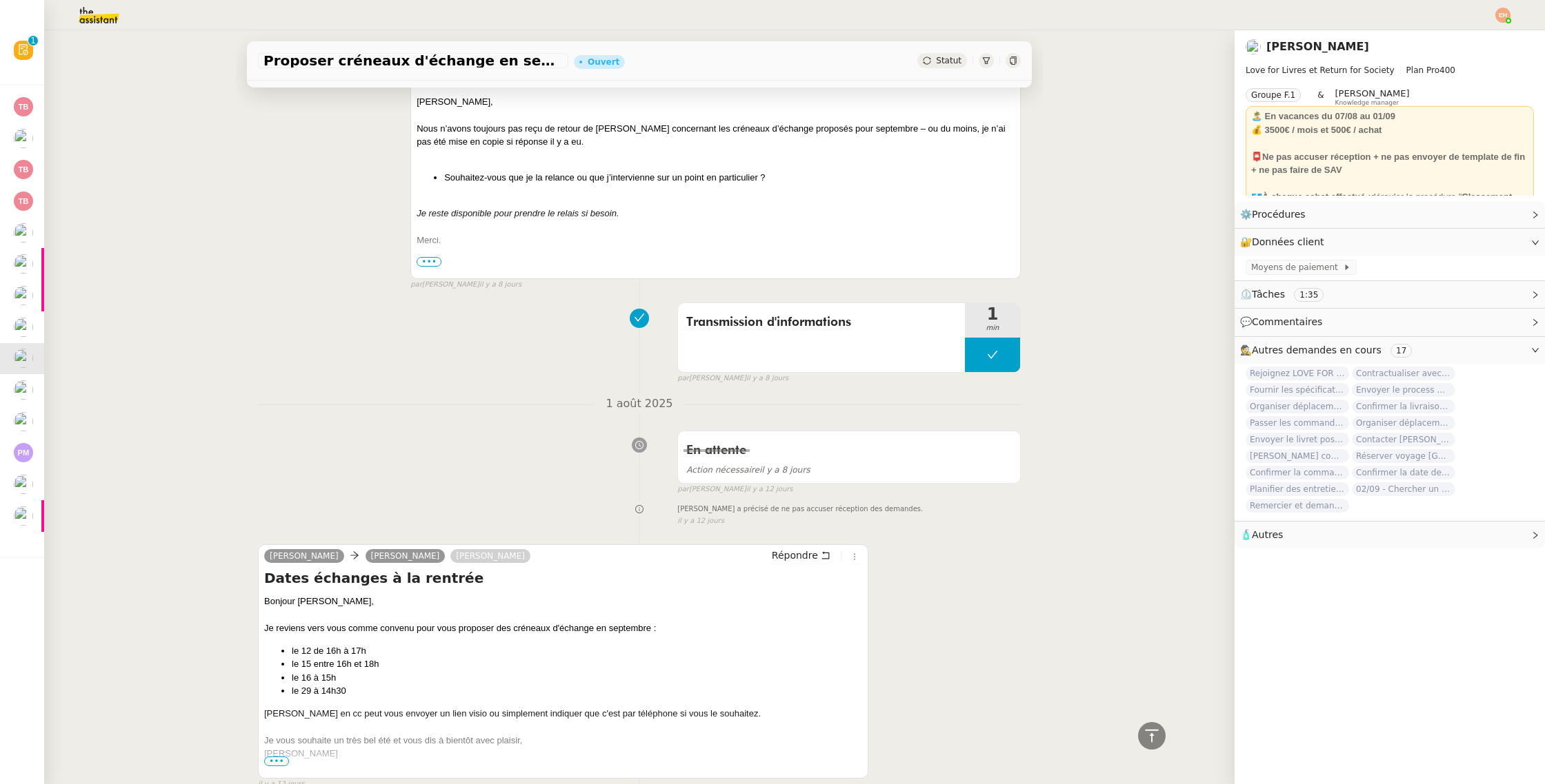
scroll to position [755, 0]
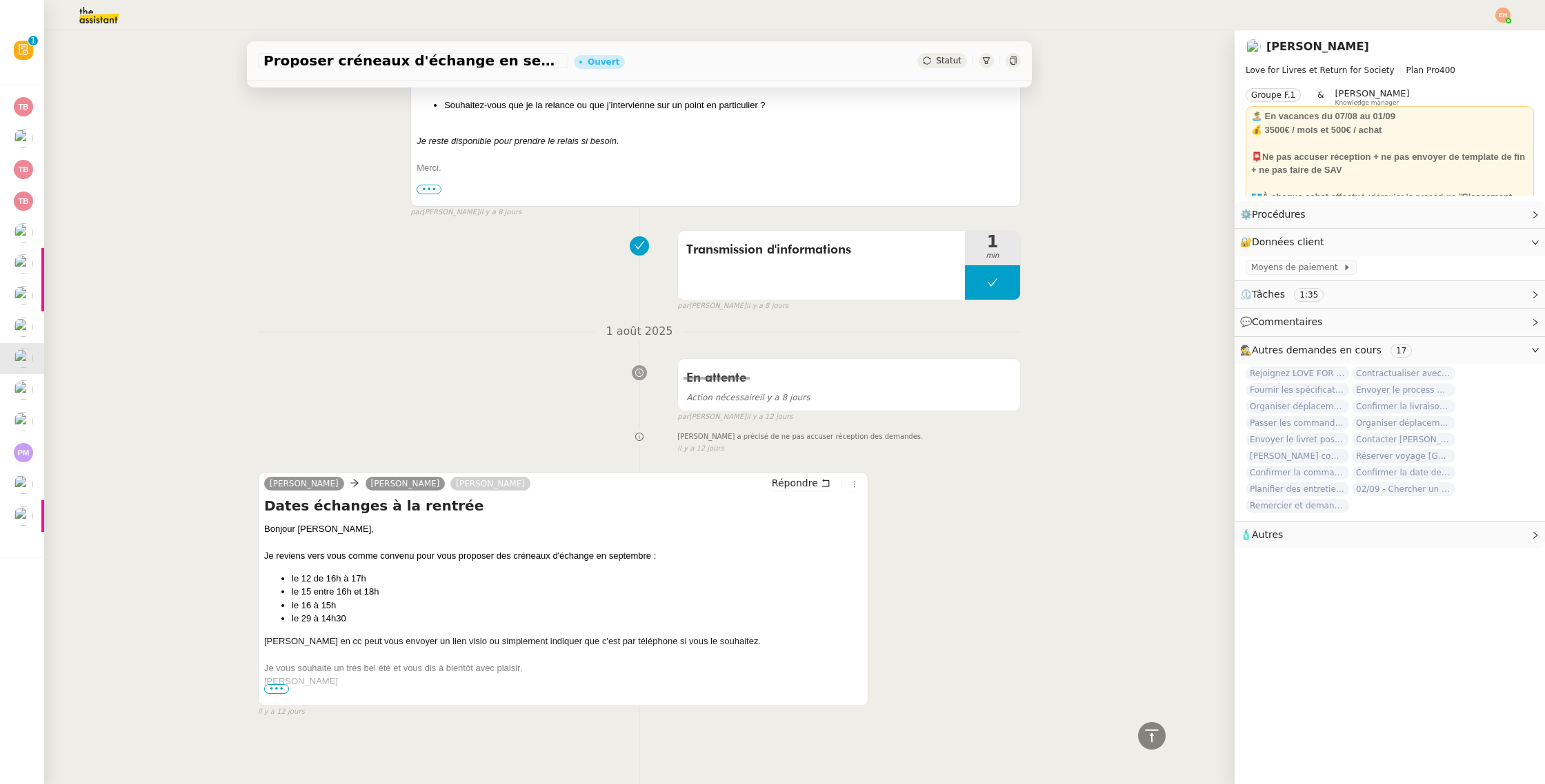
click at [278, 692] on span "•••" at bounding box center [276, 689] width 25 height 10
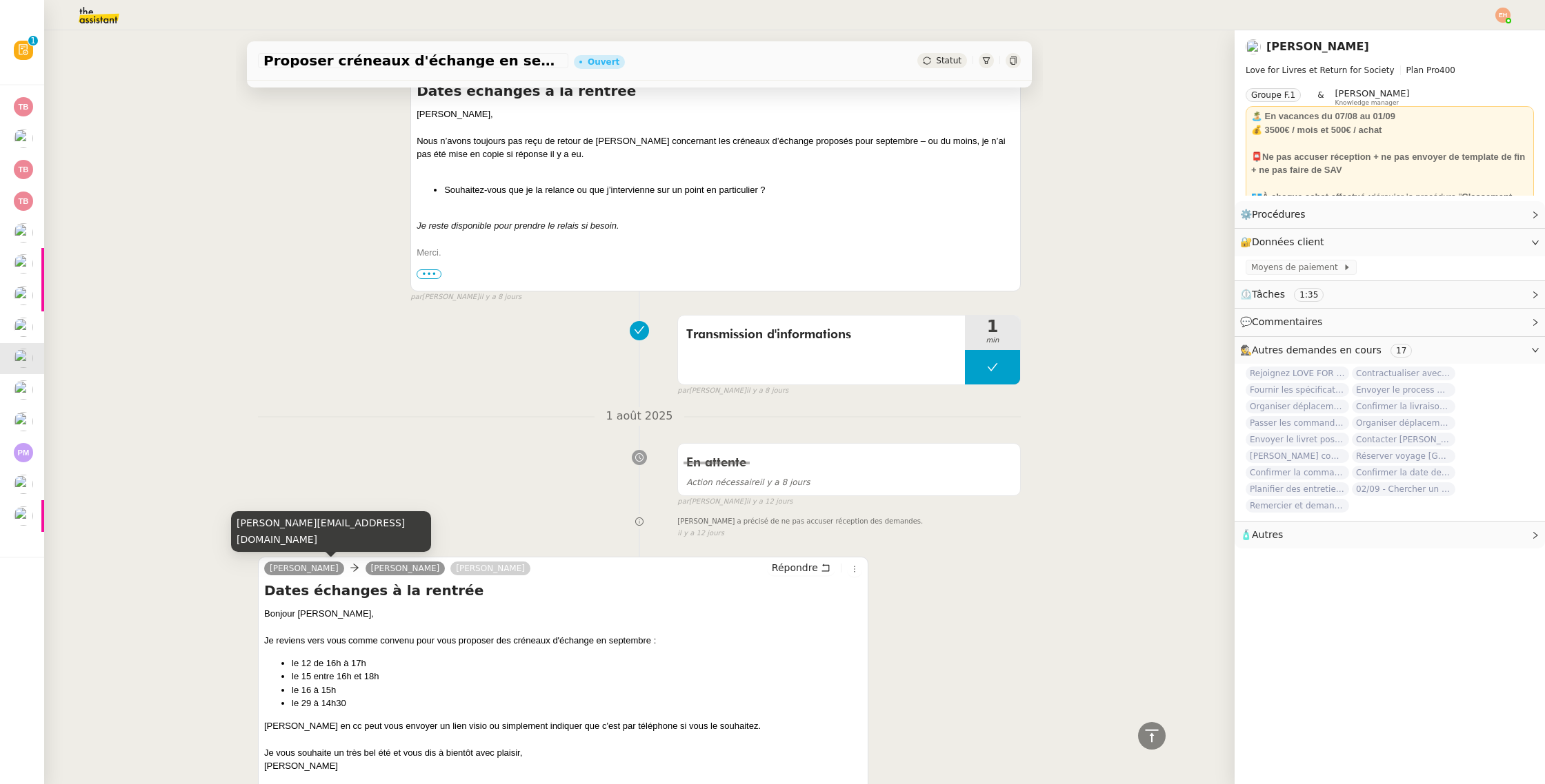
scroll to position [670, 0]
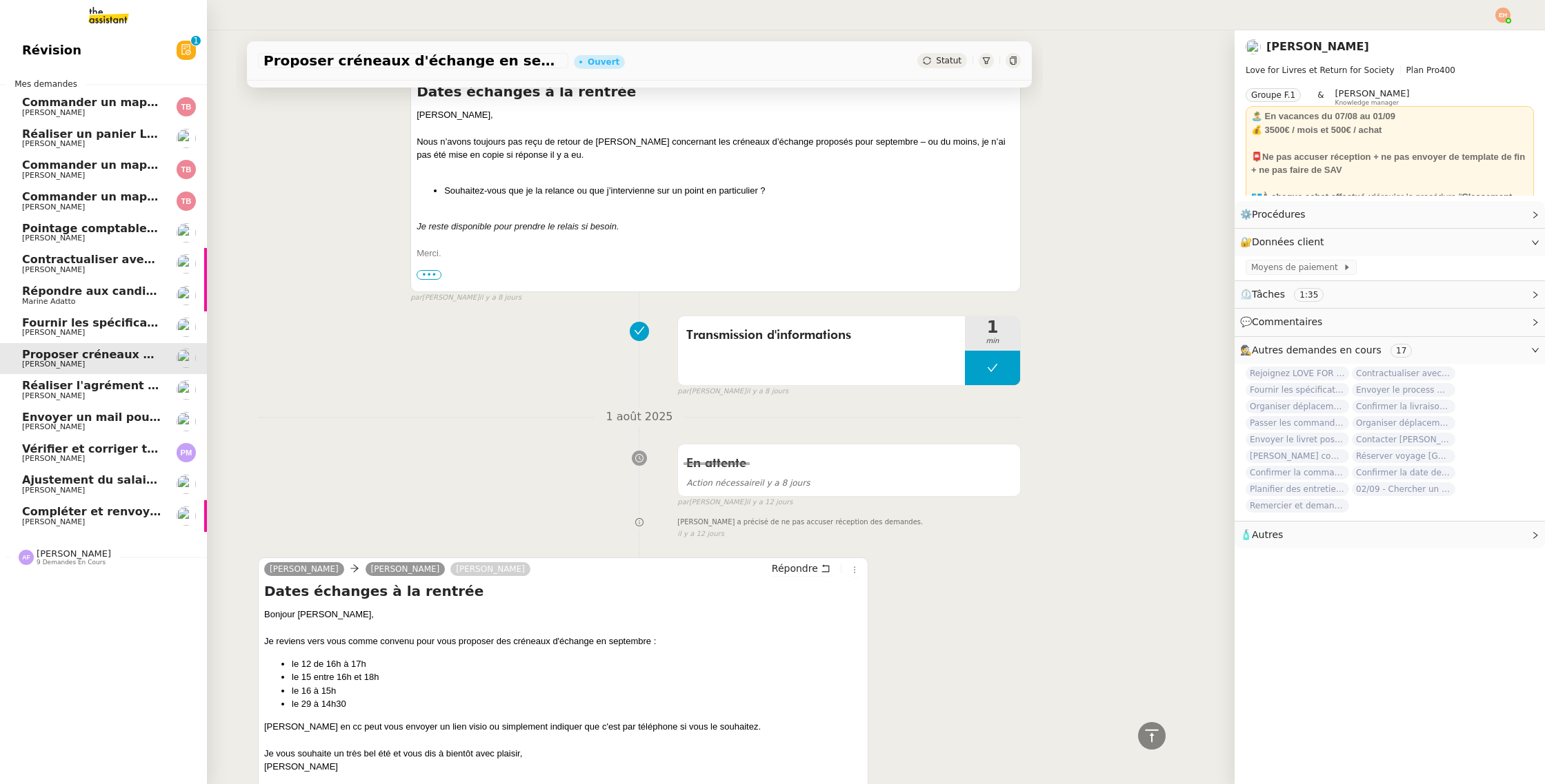
click at [84, 325] on span "Fournir les spécifications de l'étagère" at bounding box center [140, 323] width 235 height 13
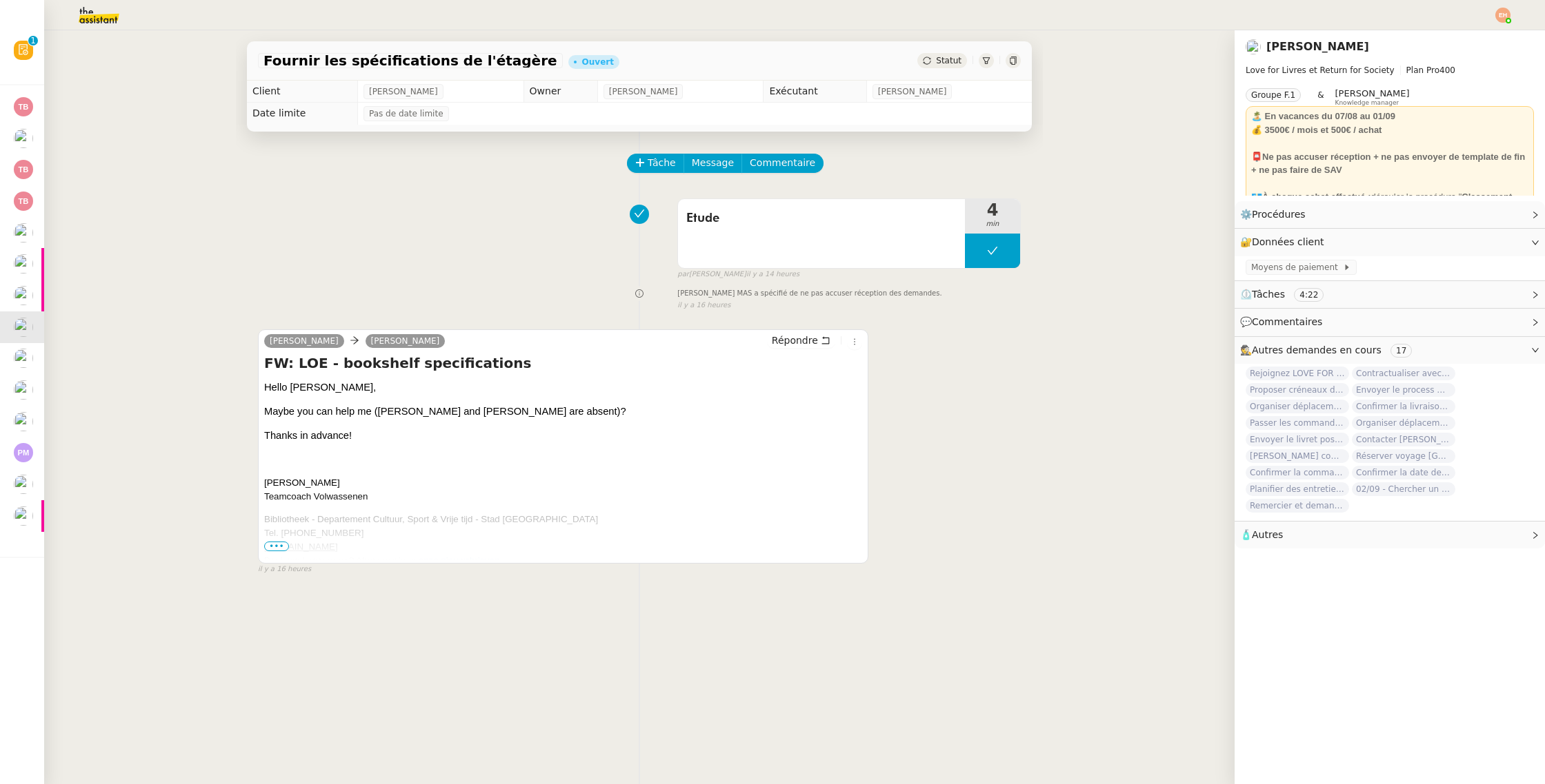
click at [274, 545] on span "•••" at bounding box center [276, 546] width 25 height 10
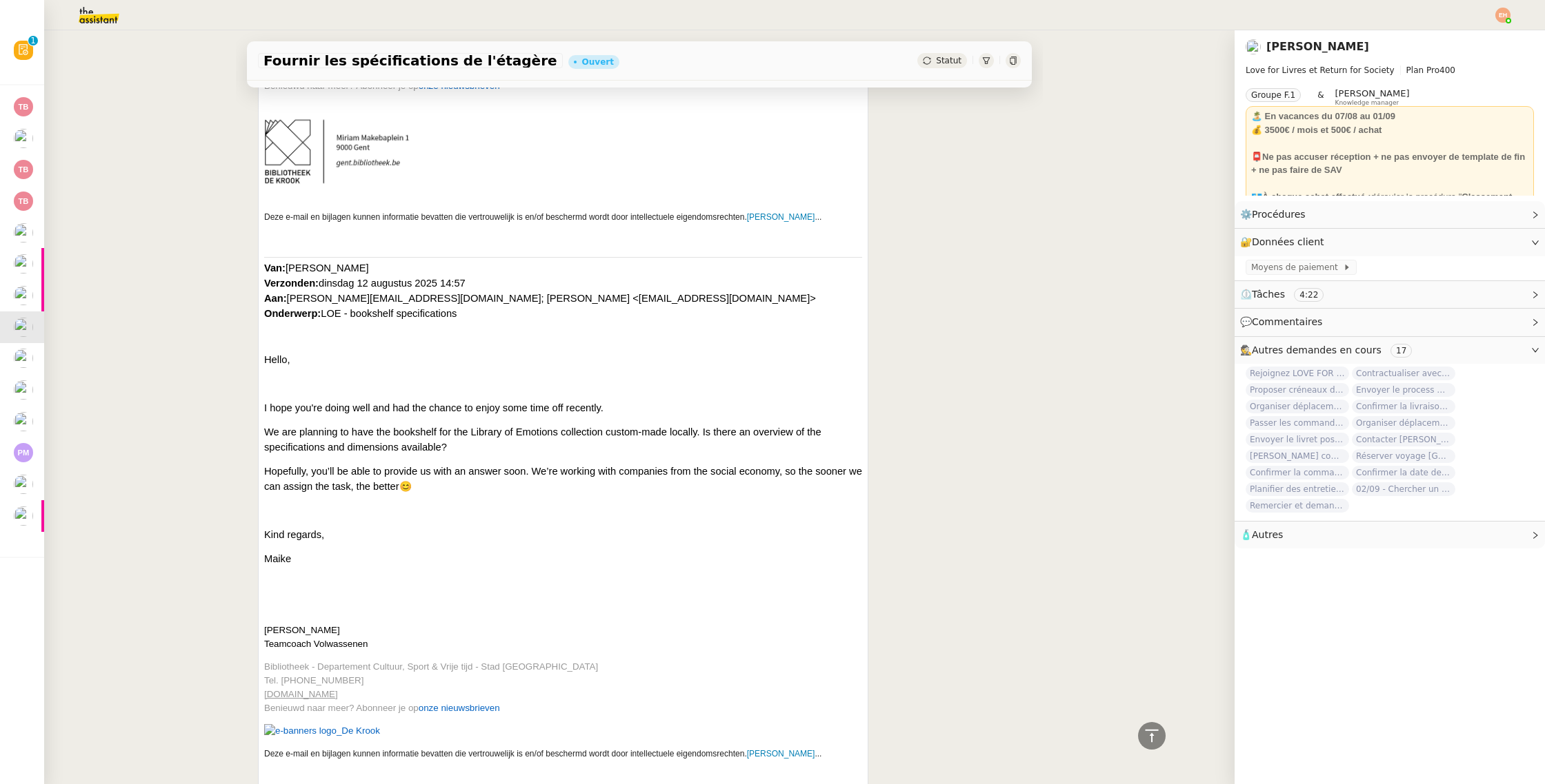
scroll to position [476, 0]
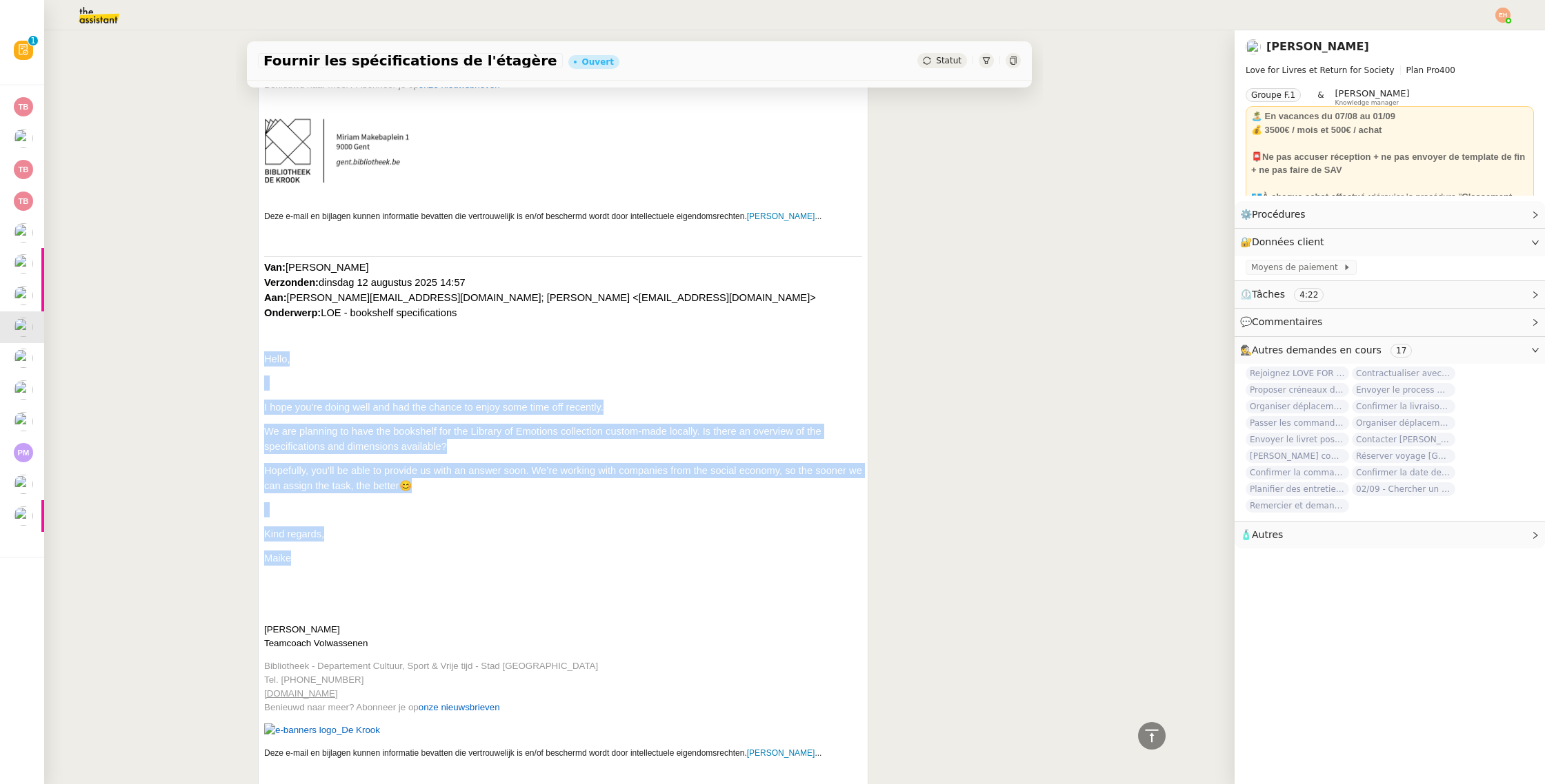
drag, startPoint x: 303, startPoint y: 570, endPoint x: 249, endPoint y: 345, distance: 231.4
click at [249, 345] on div "Tâche Message Commentaire Veuillez patienter une erreur s'est produite 👌👌👌 mess…" at bounding box center [638, 243] width 807 height 1173
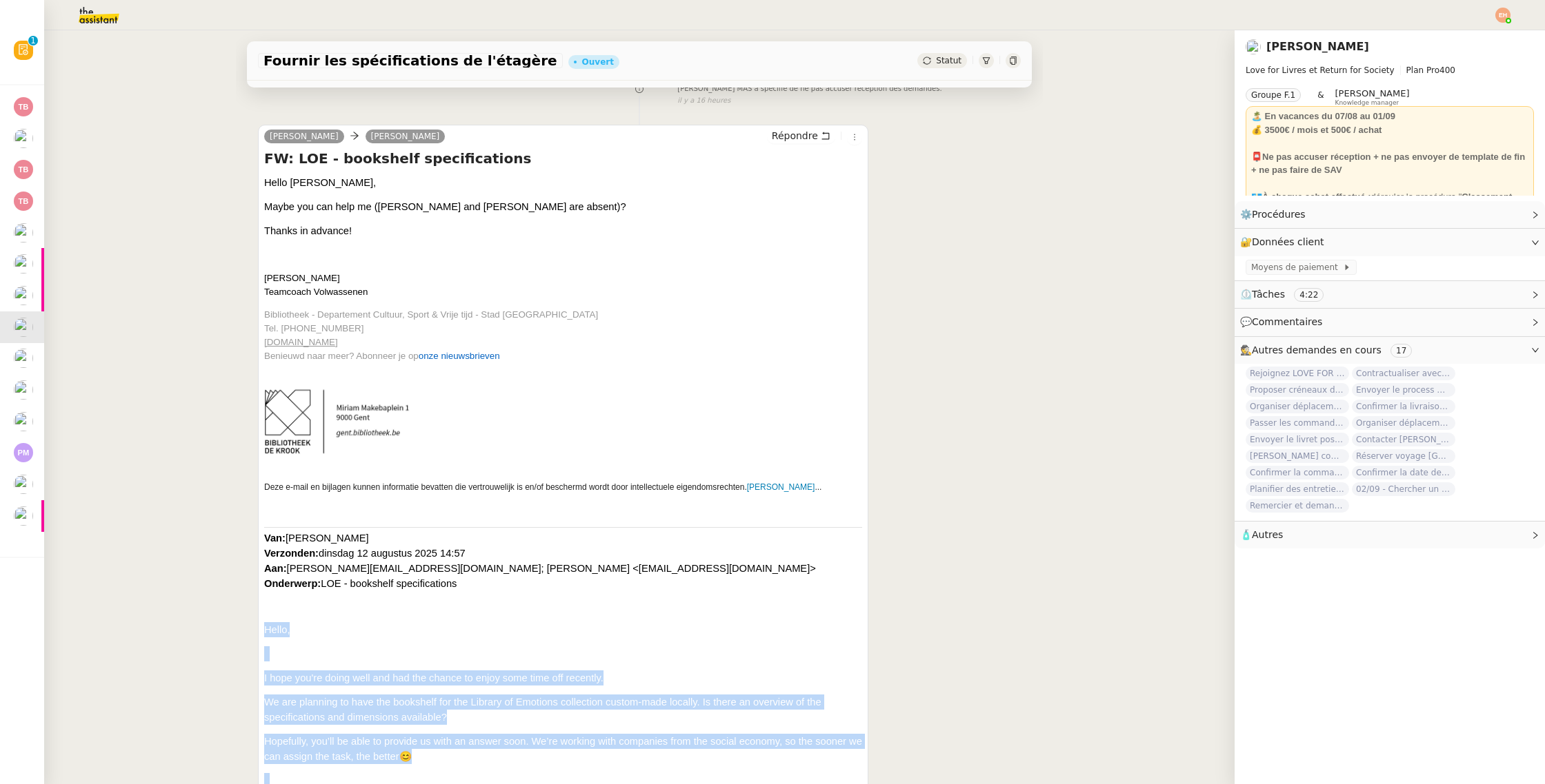
scroll to position [0, 0]
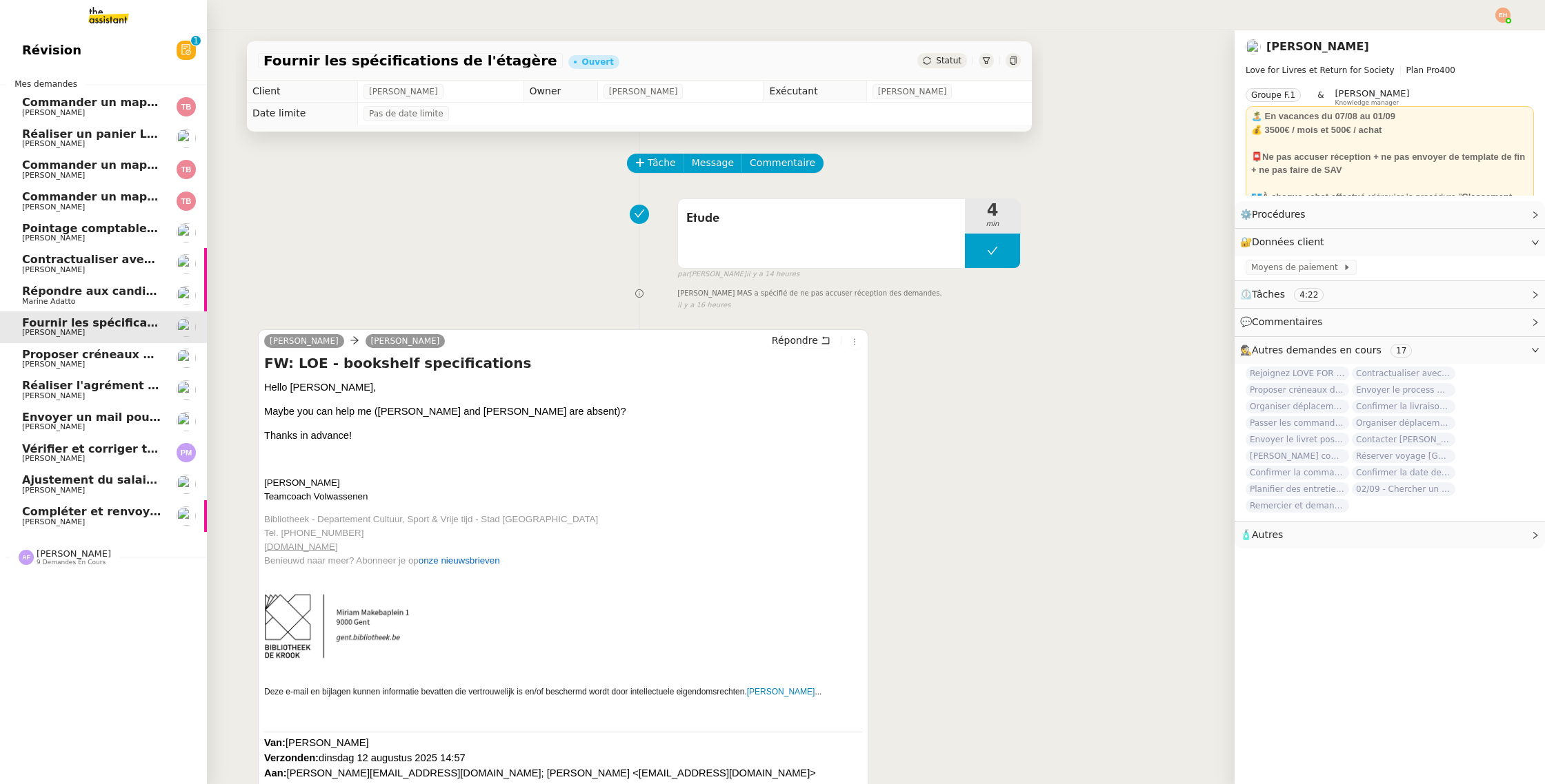
click at [29, 293] on span "Répondre aux candidats pour le poste de Chef de projet" at bounding box center [197, 291] width 349 height 13
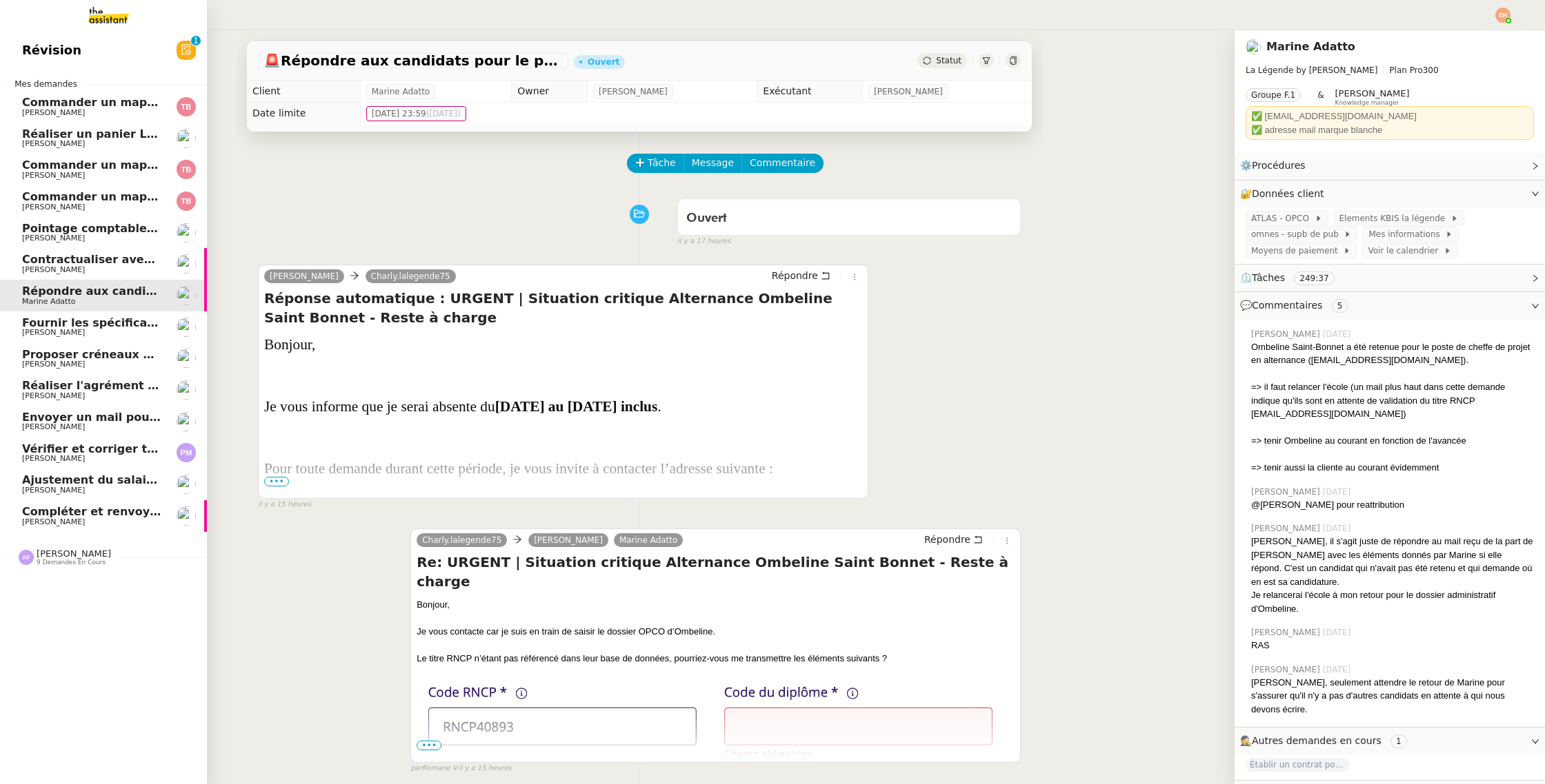
click at [99, 262] on span "Contractualiser avec SKEMA pour apprentissage" at bounding box center [173, 259] width 301 height 13
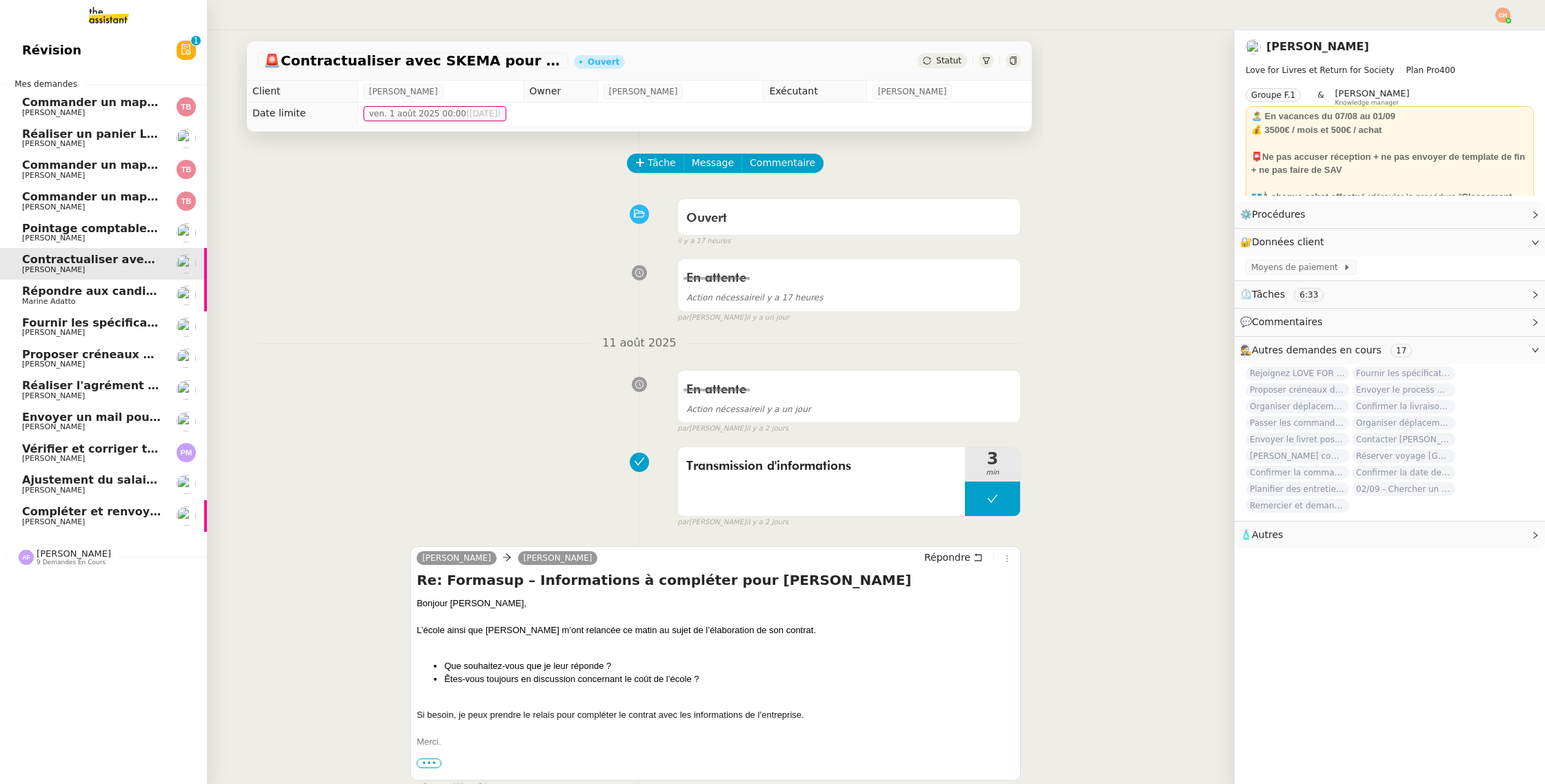
click at [129, 235] on span "[PERSON_NAME]" at bounding box center [92, 239] width 140 height 8
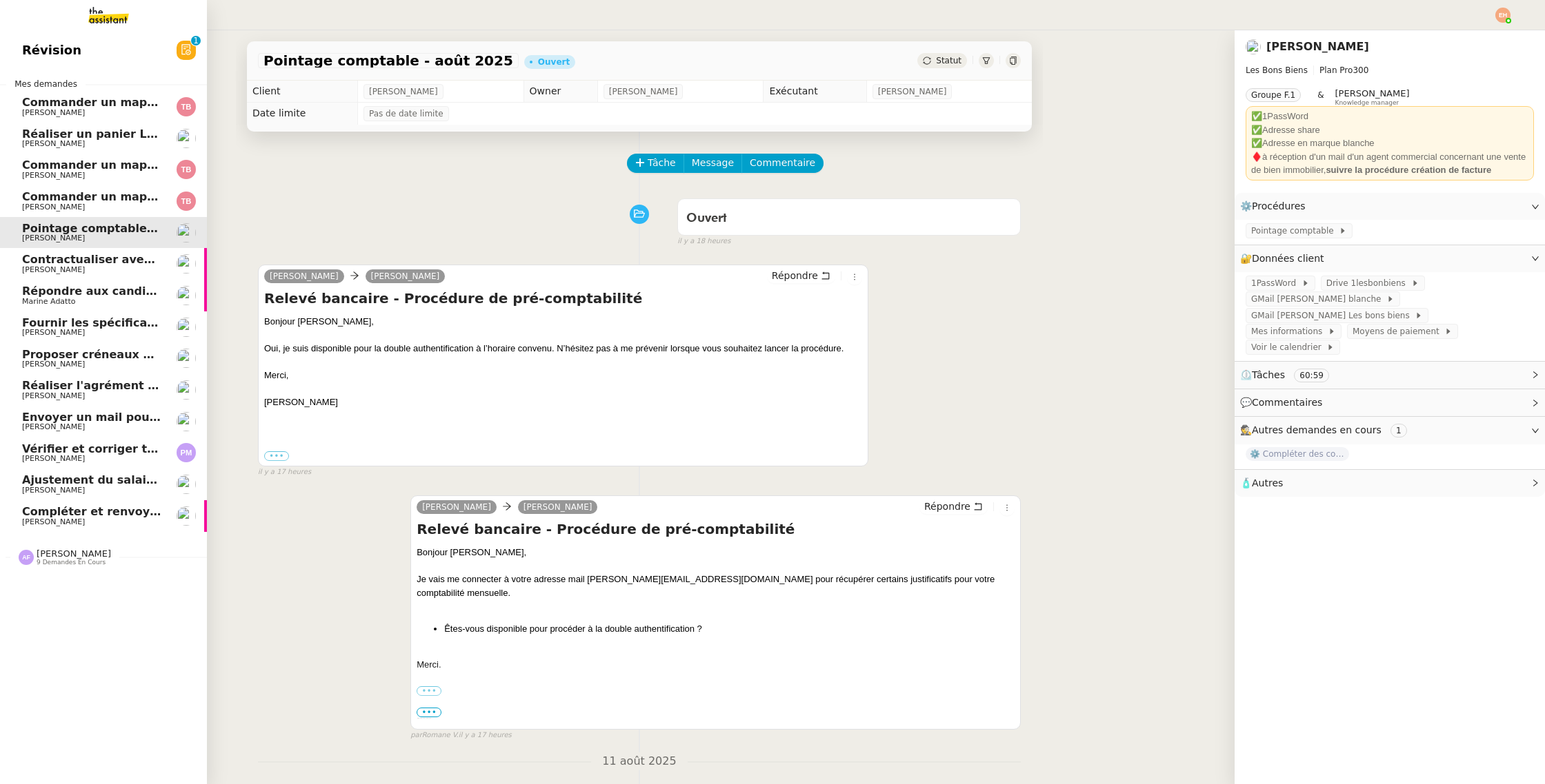
click at [89, 130] on span "Réaliser un panier Leclerc - [DATE]" at bounding box center [130, 134] width 216 height 13
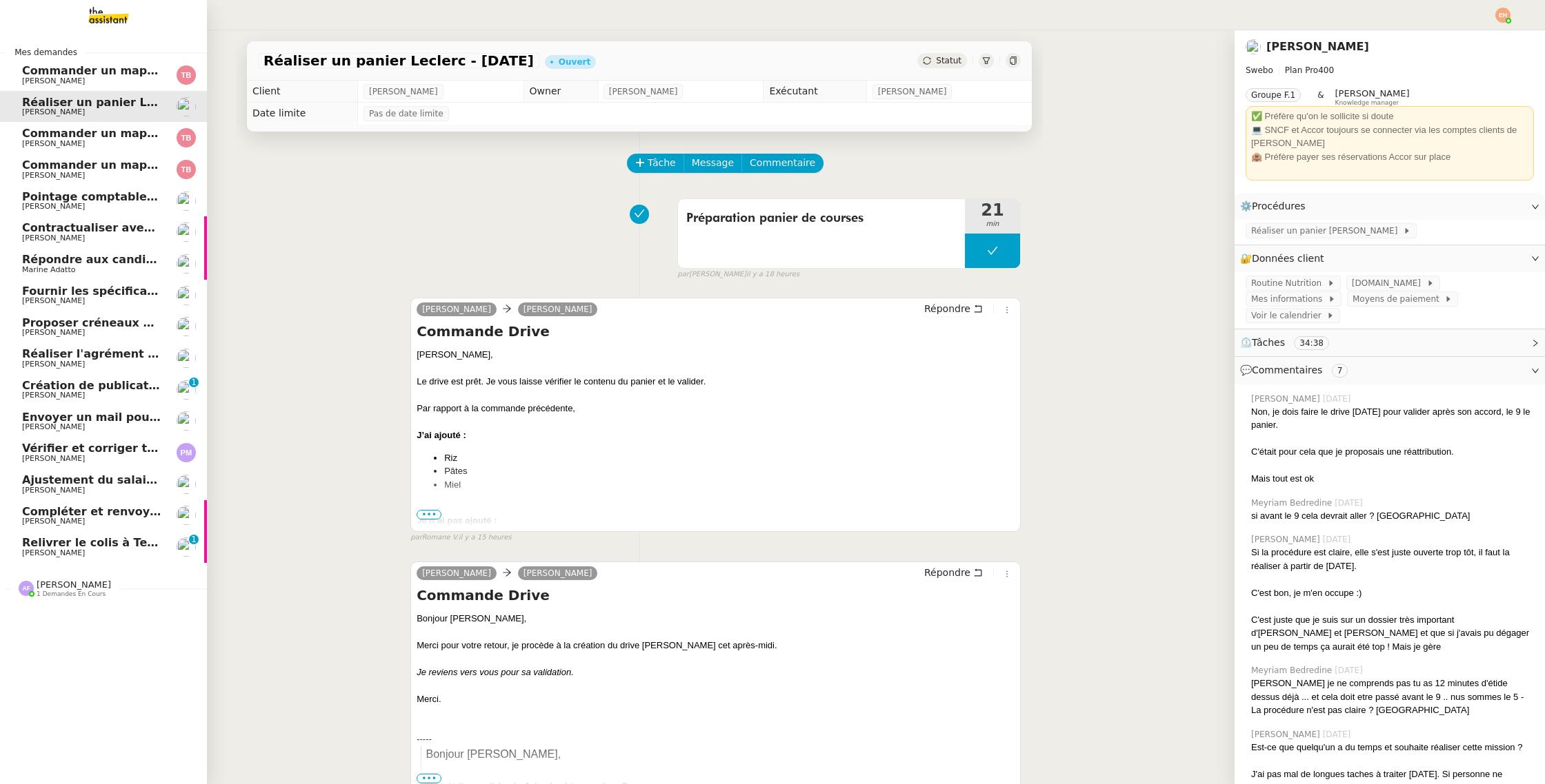
click at [77, 540] on span "Relivrer le colis à Teen House" at bounding box center [113, 542] width 182 height 13
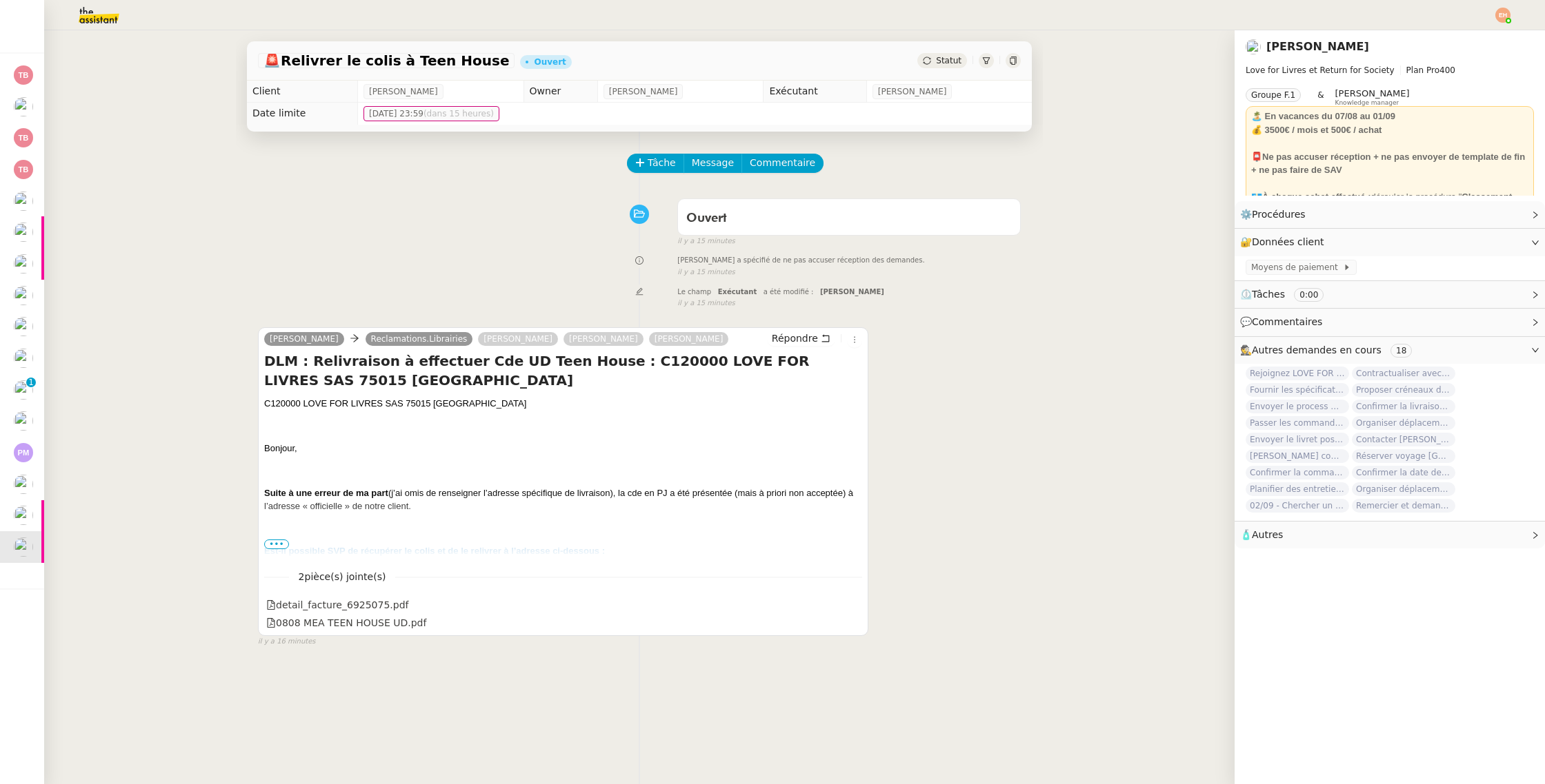
click at [277, 542] on span "•••" at bounding box center [276, 545] width 25 height 10
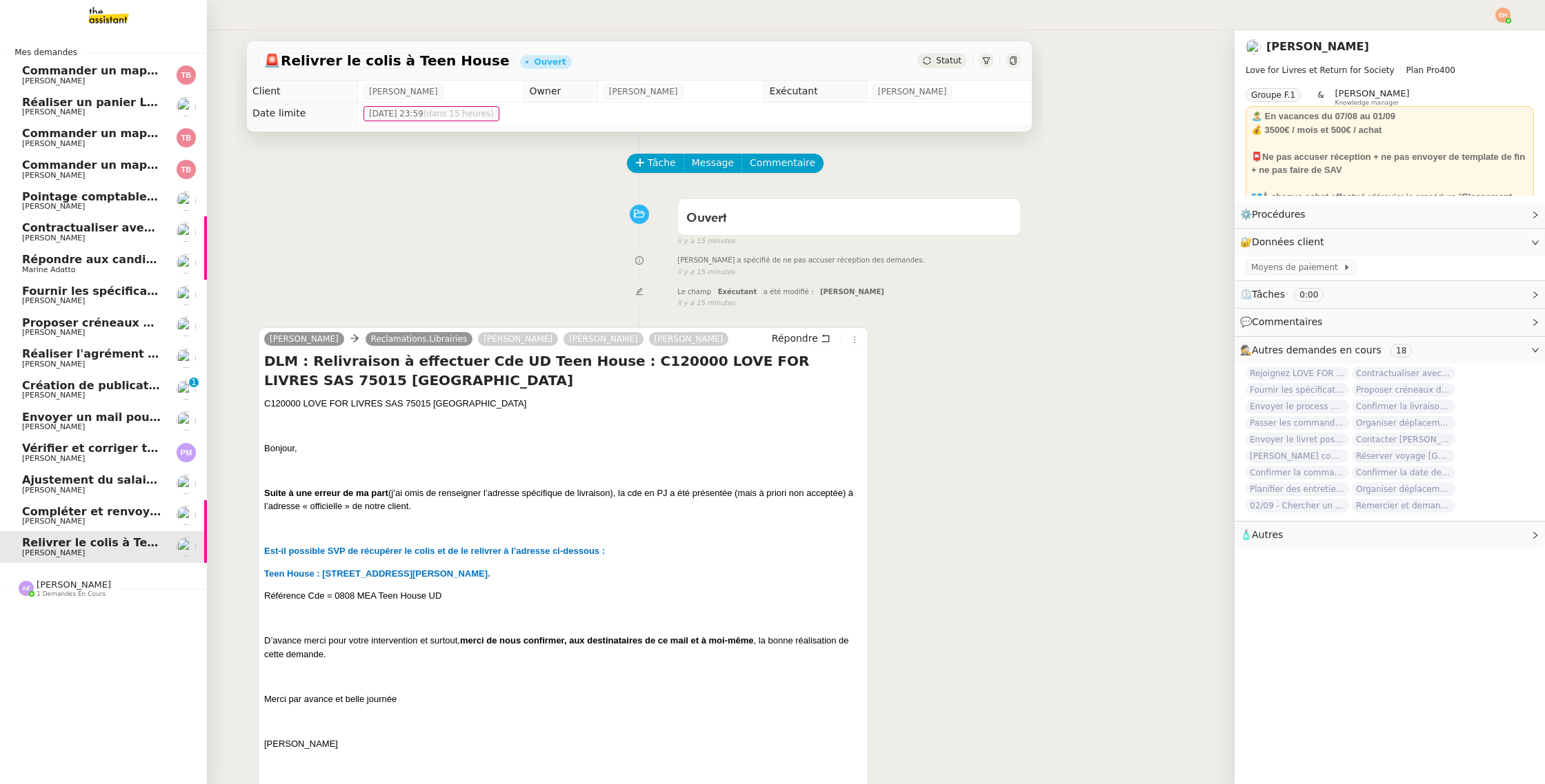
click at [85, 387] on span "Création de publications Linkedin pour les articles - [DATE]" at bounding box center [205, 385] width 367 height 13
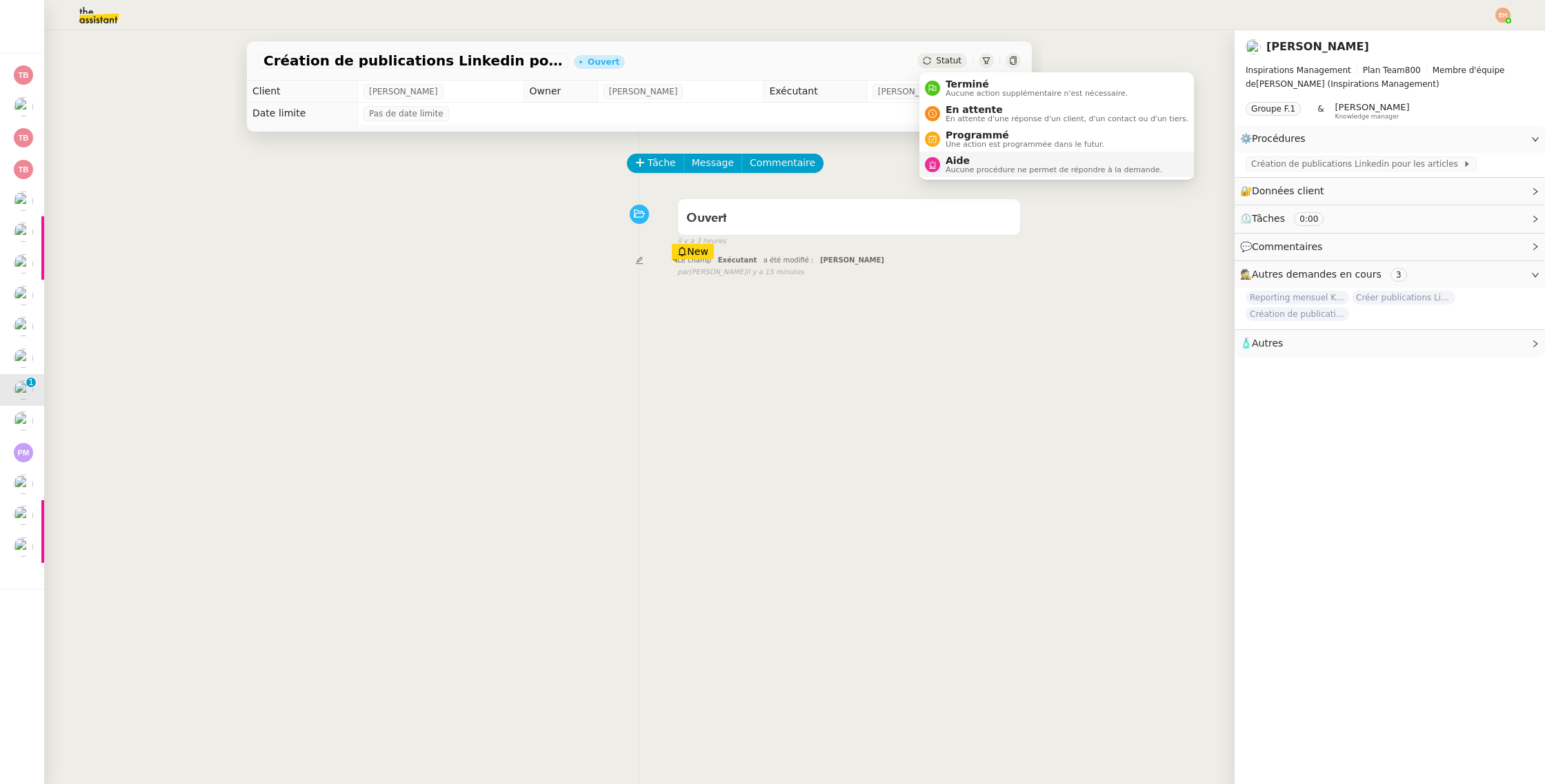
click at [960, 166] on span "Aucune procédure ne permet de répondre à la demande." at bounding box center [1053, 170] width 217 height 8
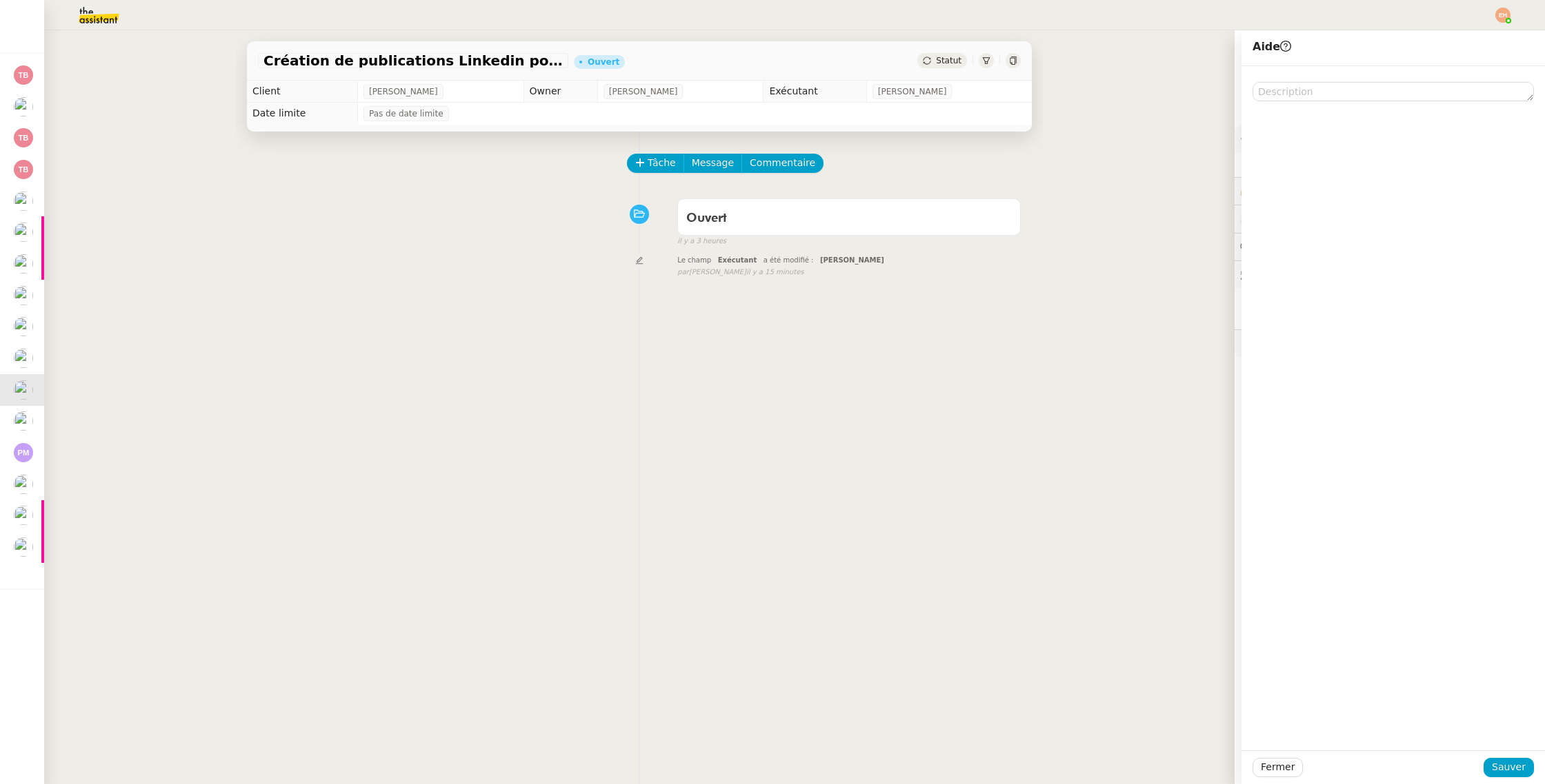
click at [1296, 79] on div at bounding box center [1393, 83] width 282 height 35
click at [1289, 86] on textarea at bounding box center [1393, 91] width 282 height 19
type textarea "Pour [PERSON_NAME]"
drag, startPoint x: 1497, startPoint y: 768, endPoint x: 1445, endPoint y: 712, distance: 76.4
click at [1497, 768] on span "Sauver" at bounding box center [1509, 767] width 34 height 16
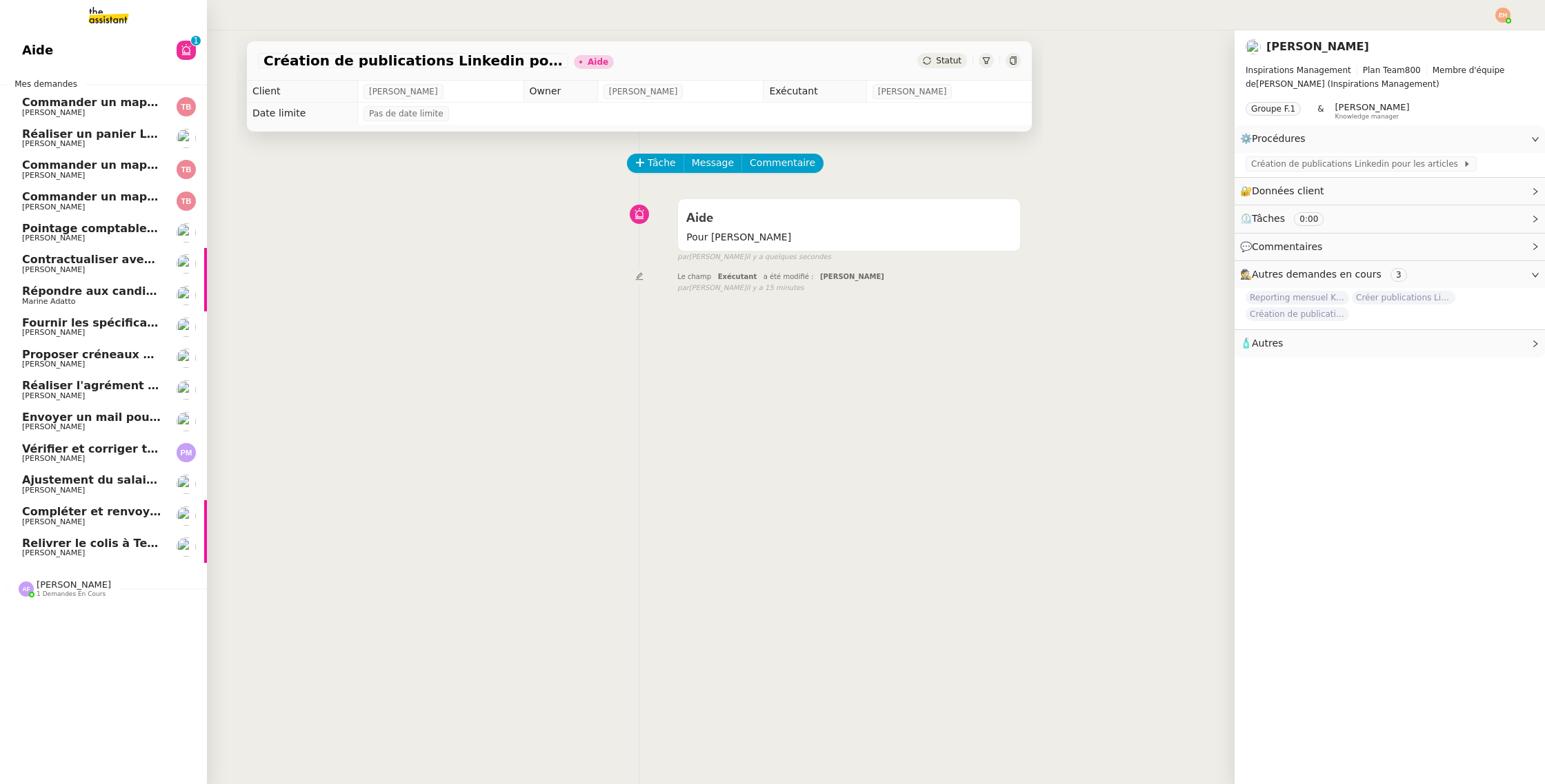
click at [84, 586] on span "[PERSON_NAME]" at bounding box center [74, 584] width 75 height 10
click at [103, 624] on span "[PERSON_NAME]" at bounding box center [92, 625] width 140 height 8
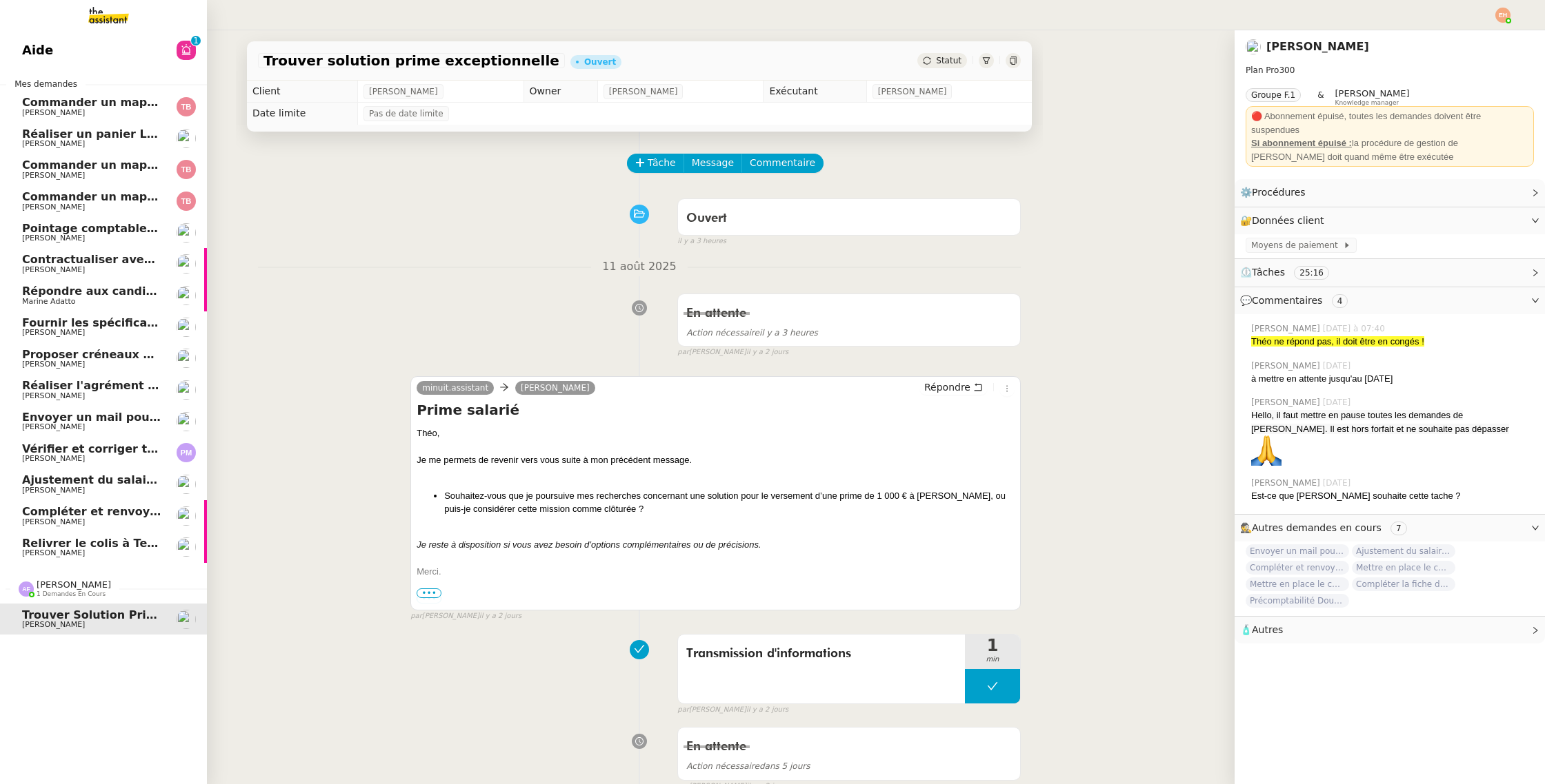
click at [105, 478] on span "Ajustement du salaire Payfit - [PERSON_NAME]" at bounding box center [167, 480] width 291 height 13
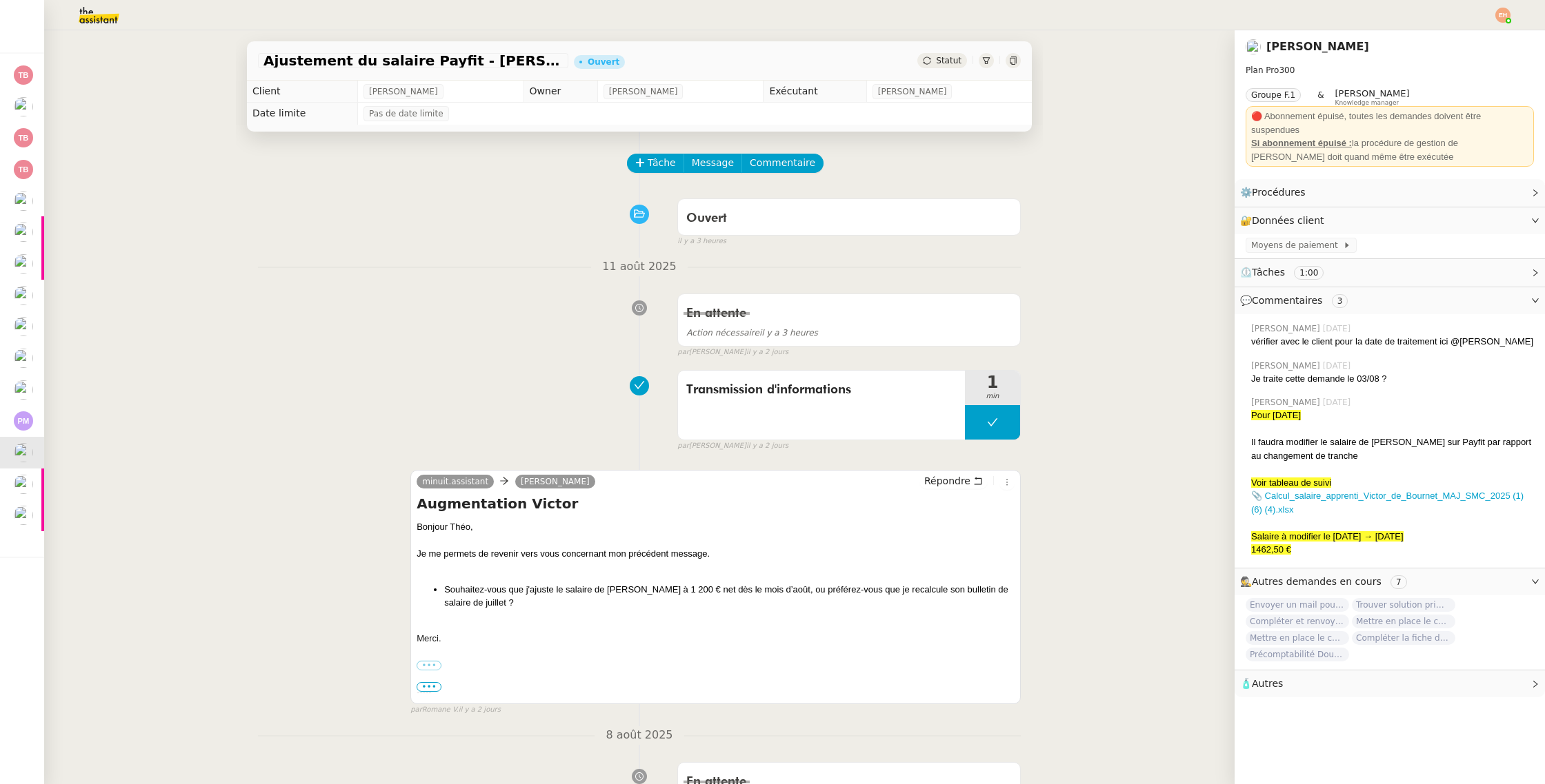
drag, startPoint x: 113, startPoint y: 13, endPoint x: 145, endPoint y: 15, distance: 32.1
click at [113, 13] on img at bounding box center [87, 15] width 107 height 30
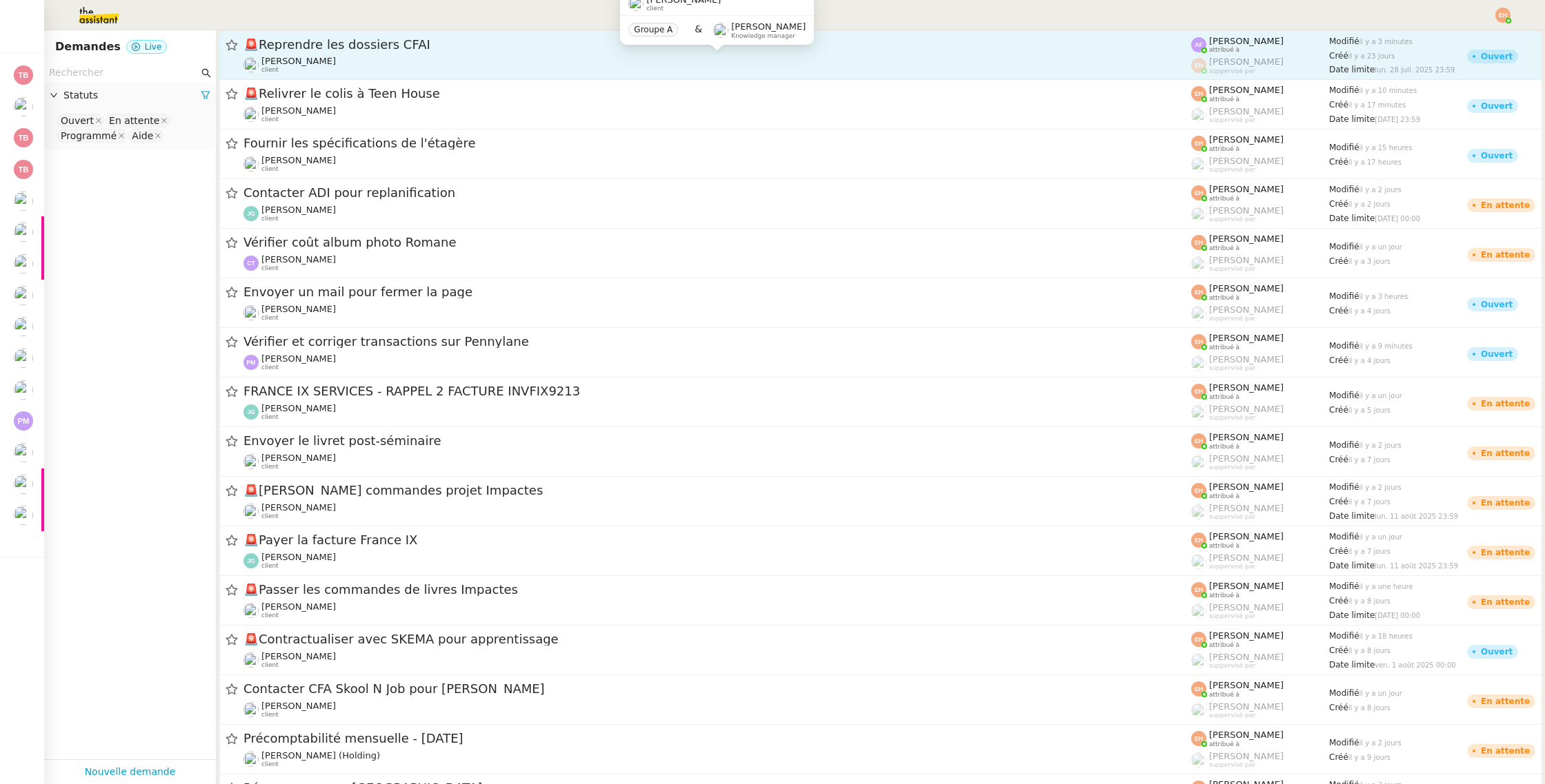
click at [374, 63] on div "[PERSON_NAME] client" at bounding box center [717, 64] width 948 height 18
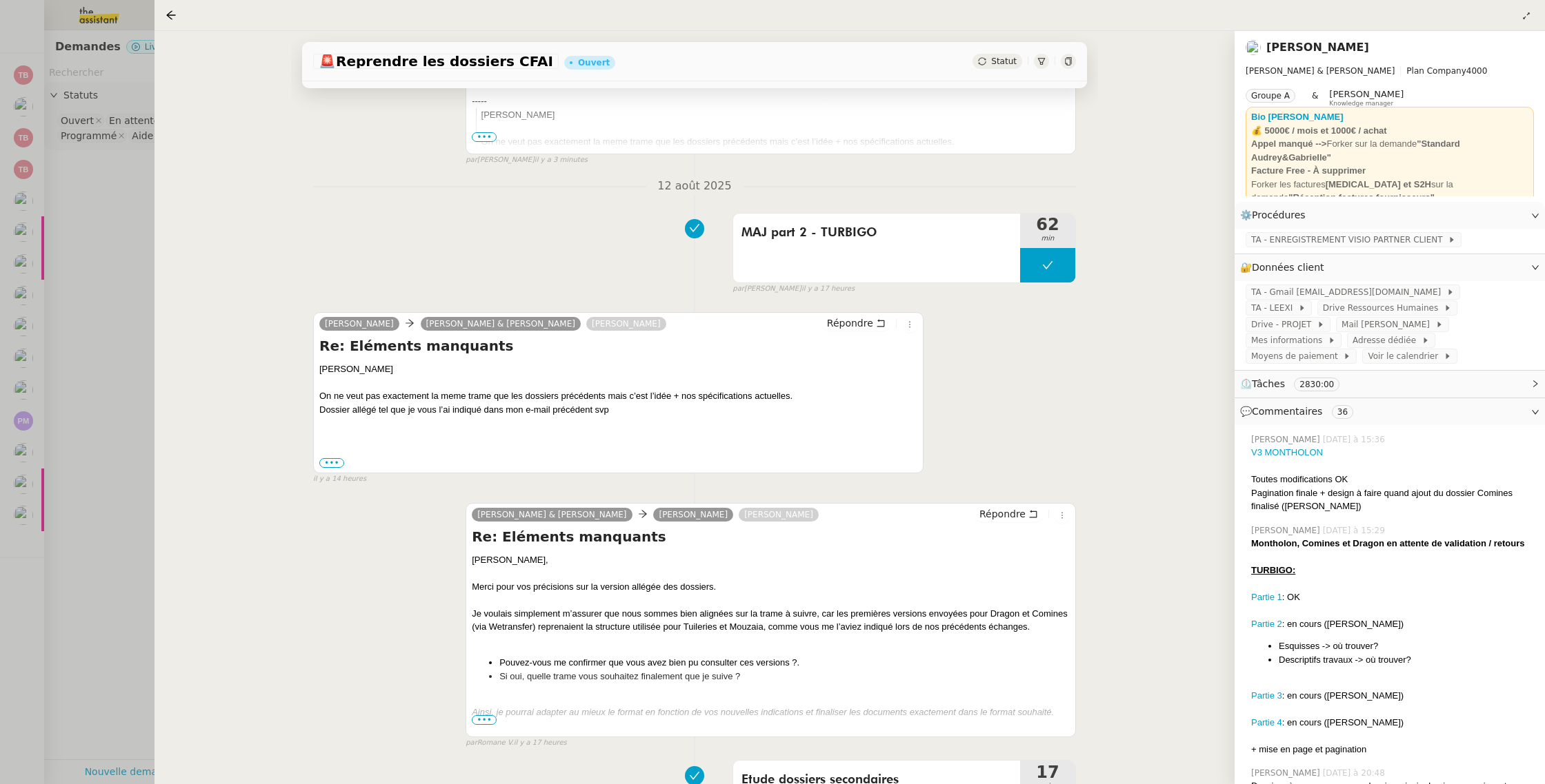
scroll to position [425, 0]
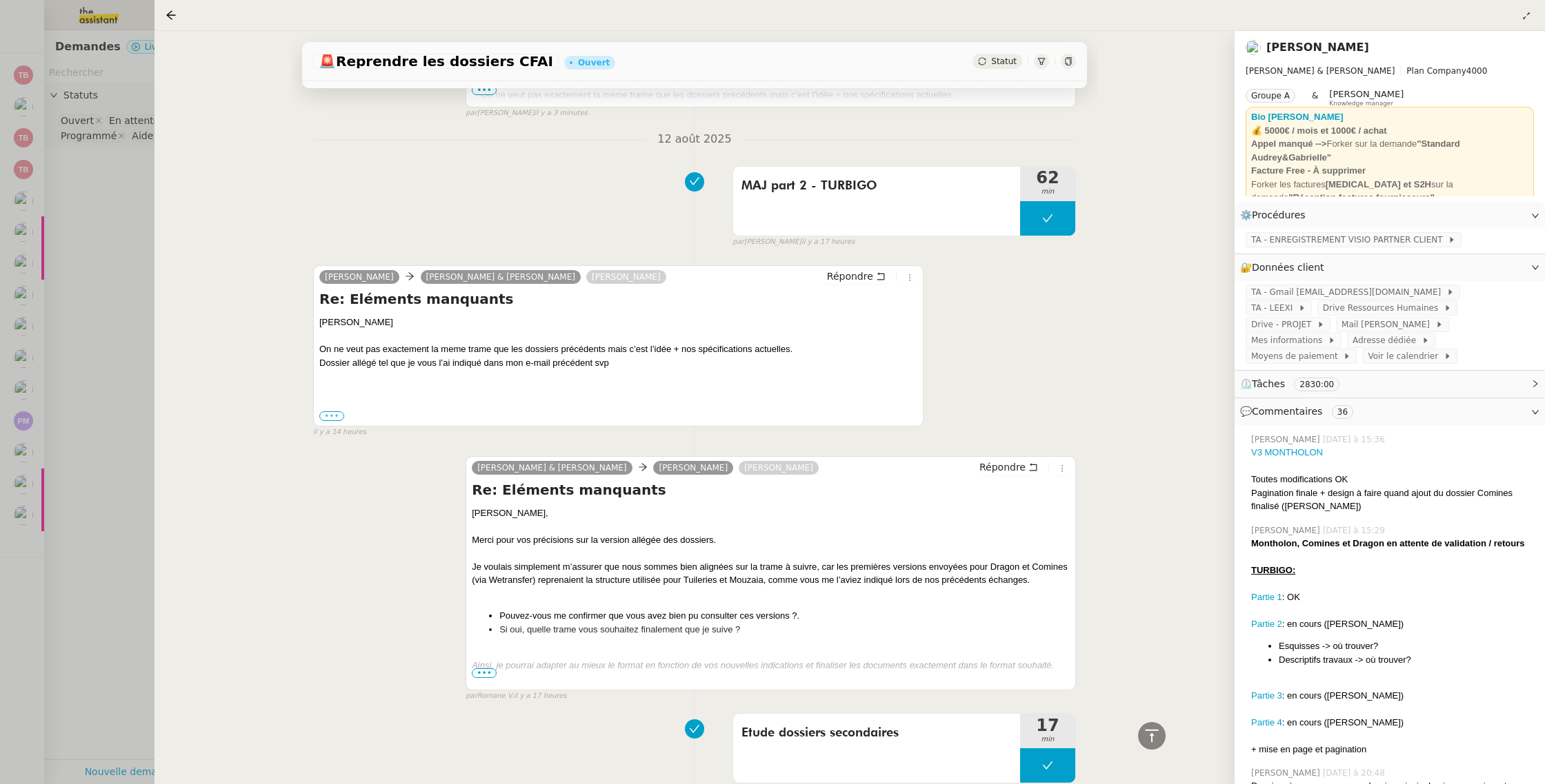
click at [333, 414] on label "•••" at bounding box center [332, 416] width 25 height 10
click at [0, 0] on input "•••" at bounding box center [0, 0] width 0 height 0
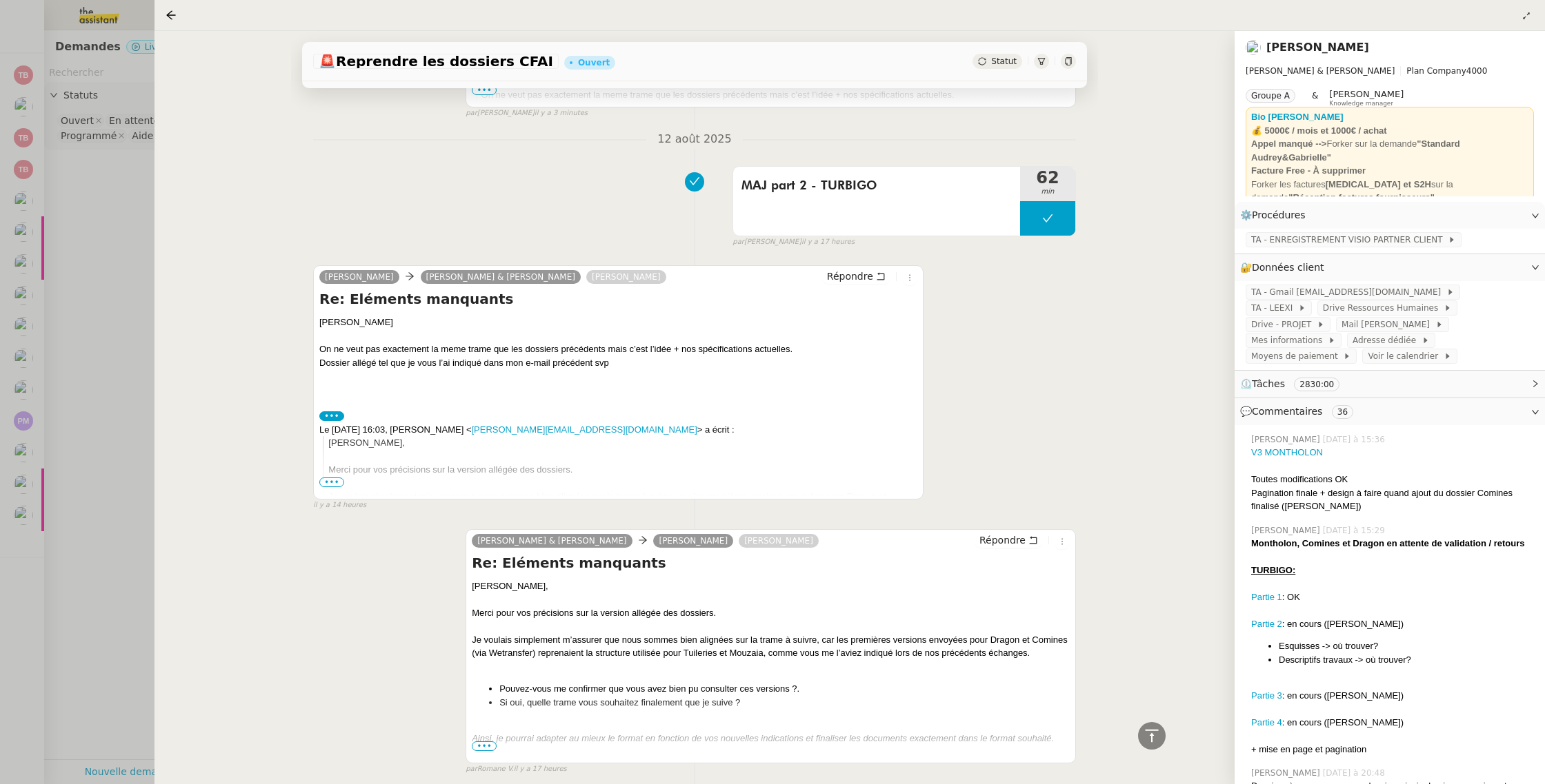
click at [28, 331] on div at bounding box center [772, 392] width 1545 height 784
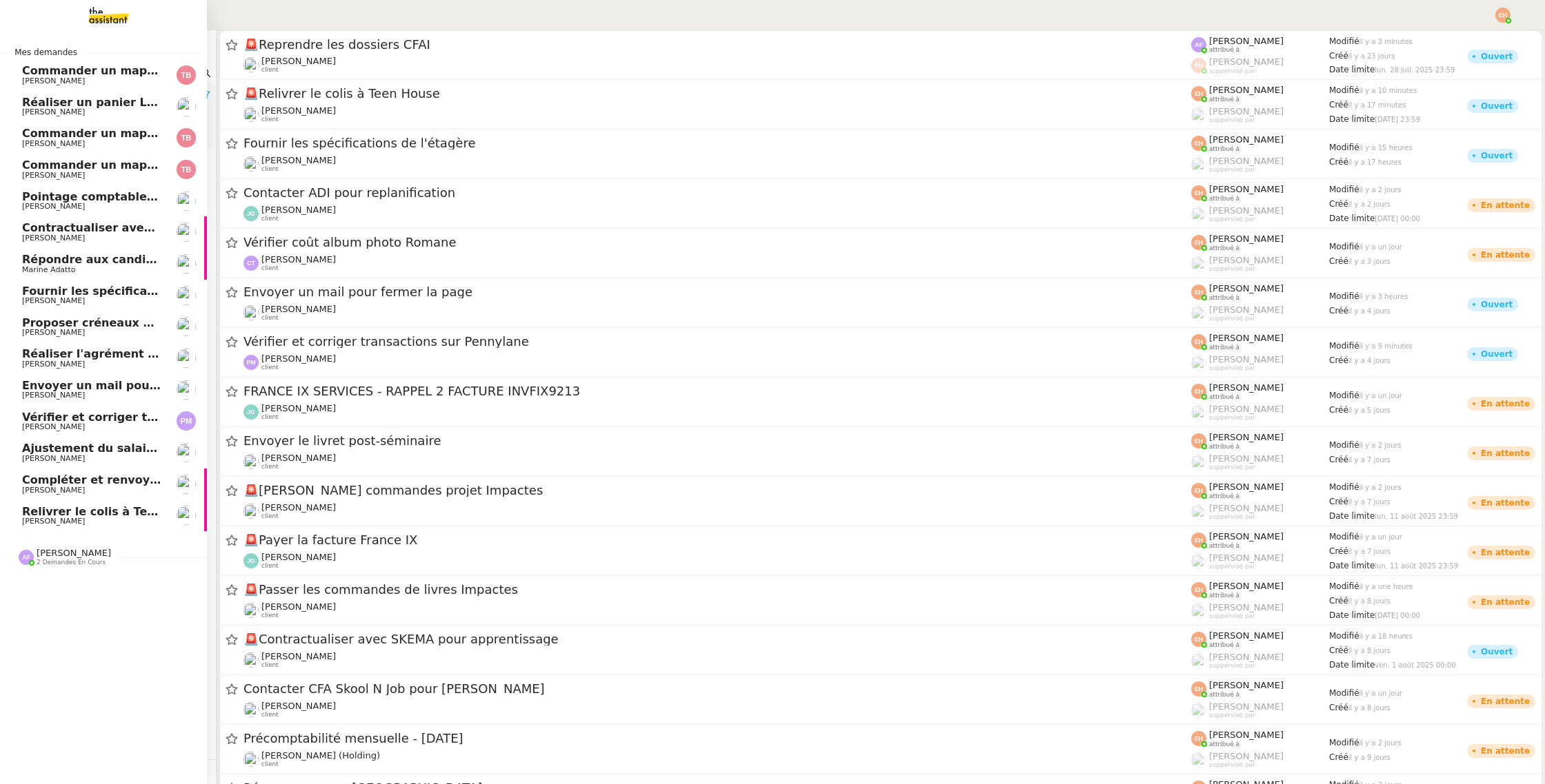
click at [92, 358] on span "Réaliser l'agrément CII pour Swebo" at bounding box center [132, 354] width 219 height 13
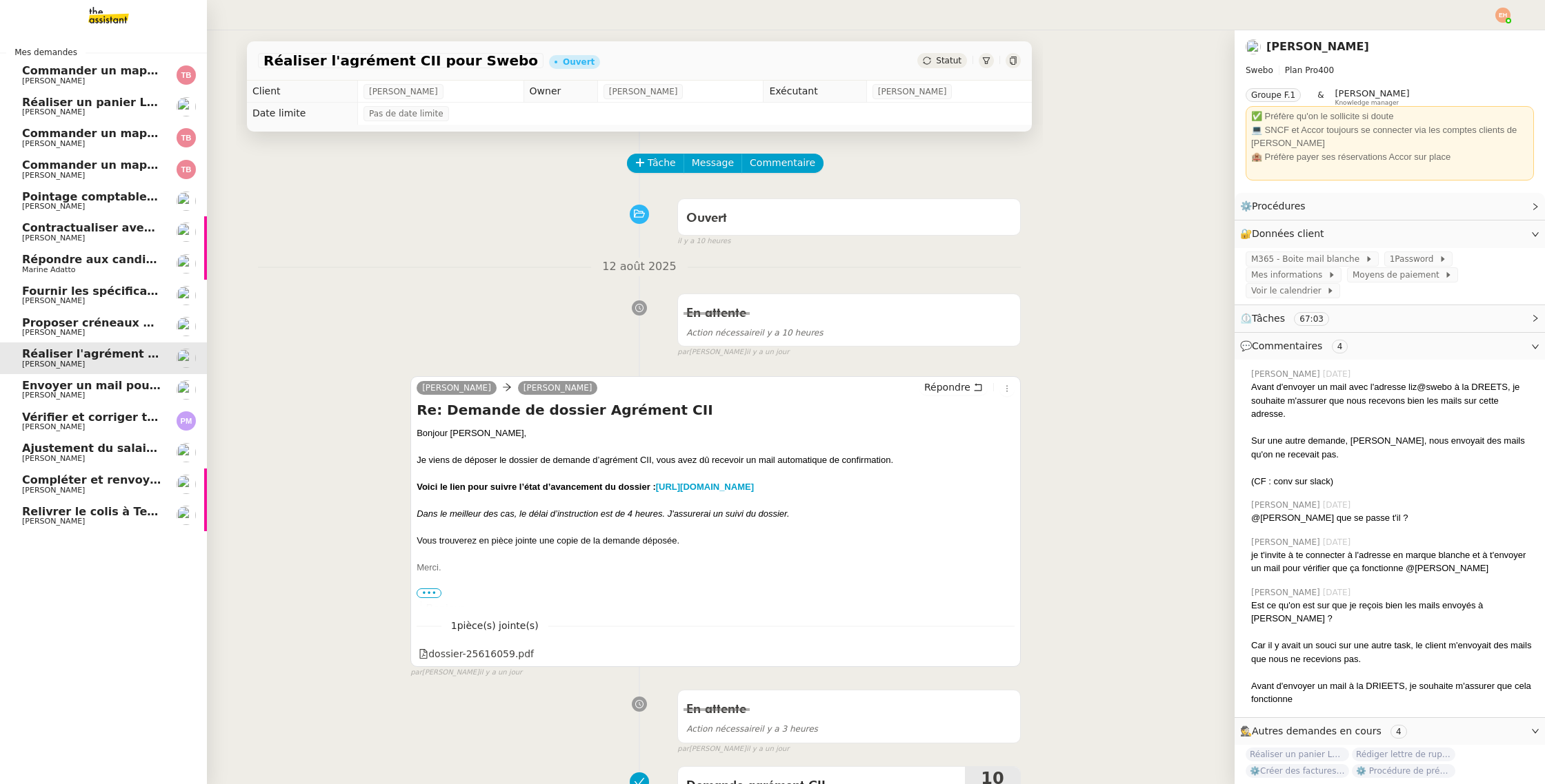
click at [86, 103] on span "Réaliser un panier Leclerc - [DATE]" at bounding box center [130, 102] width 216 height 13
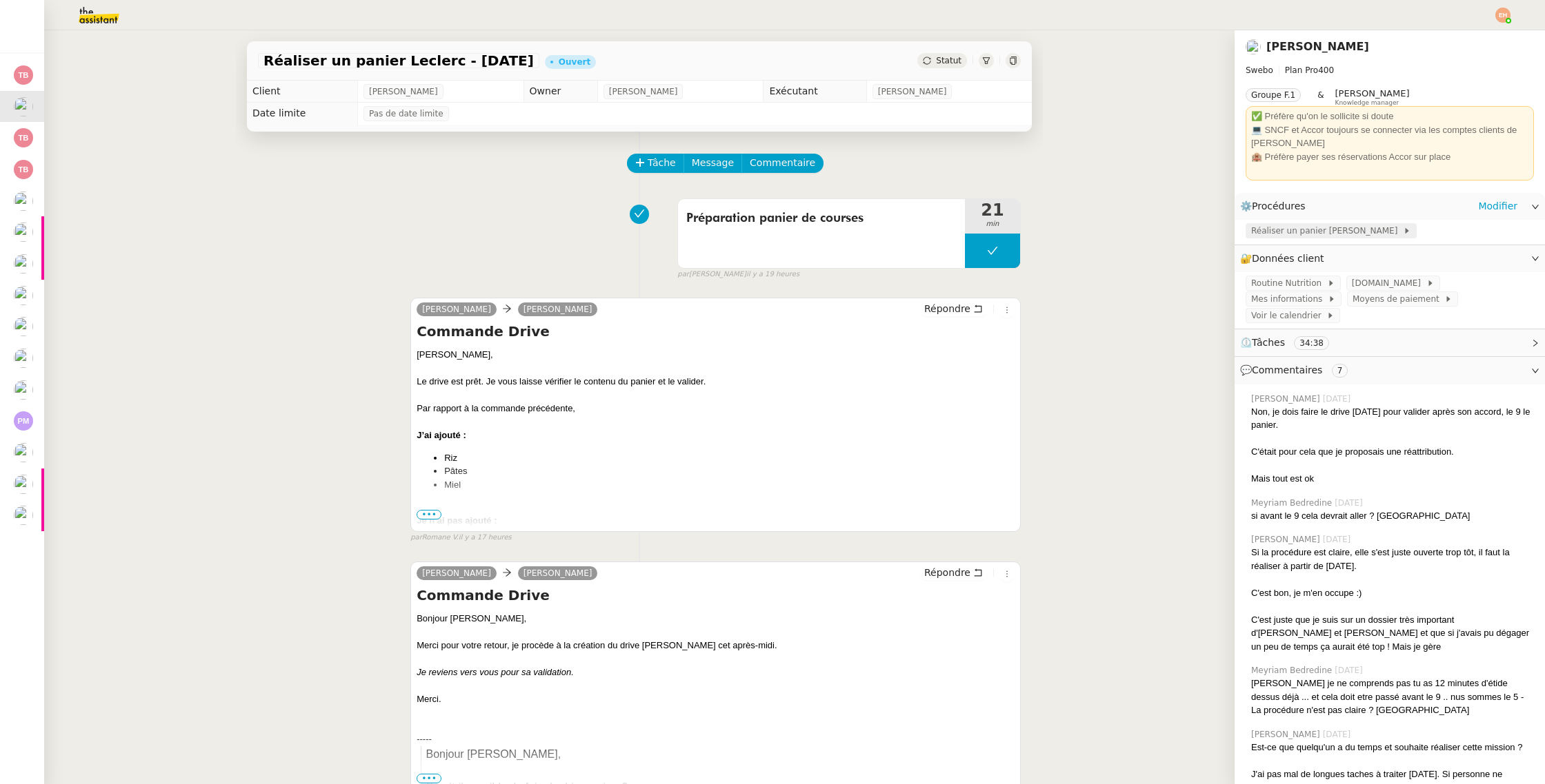
click at [1293, 225] on span "Réaliser un panier [PERSON_NAME]" at bounding box center [1326, 231] width 151 height 13
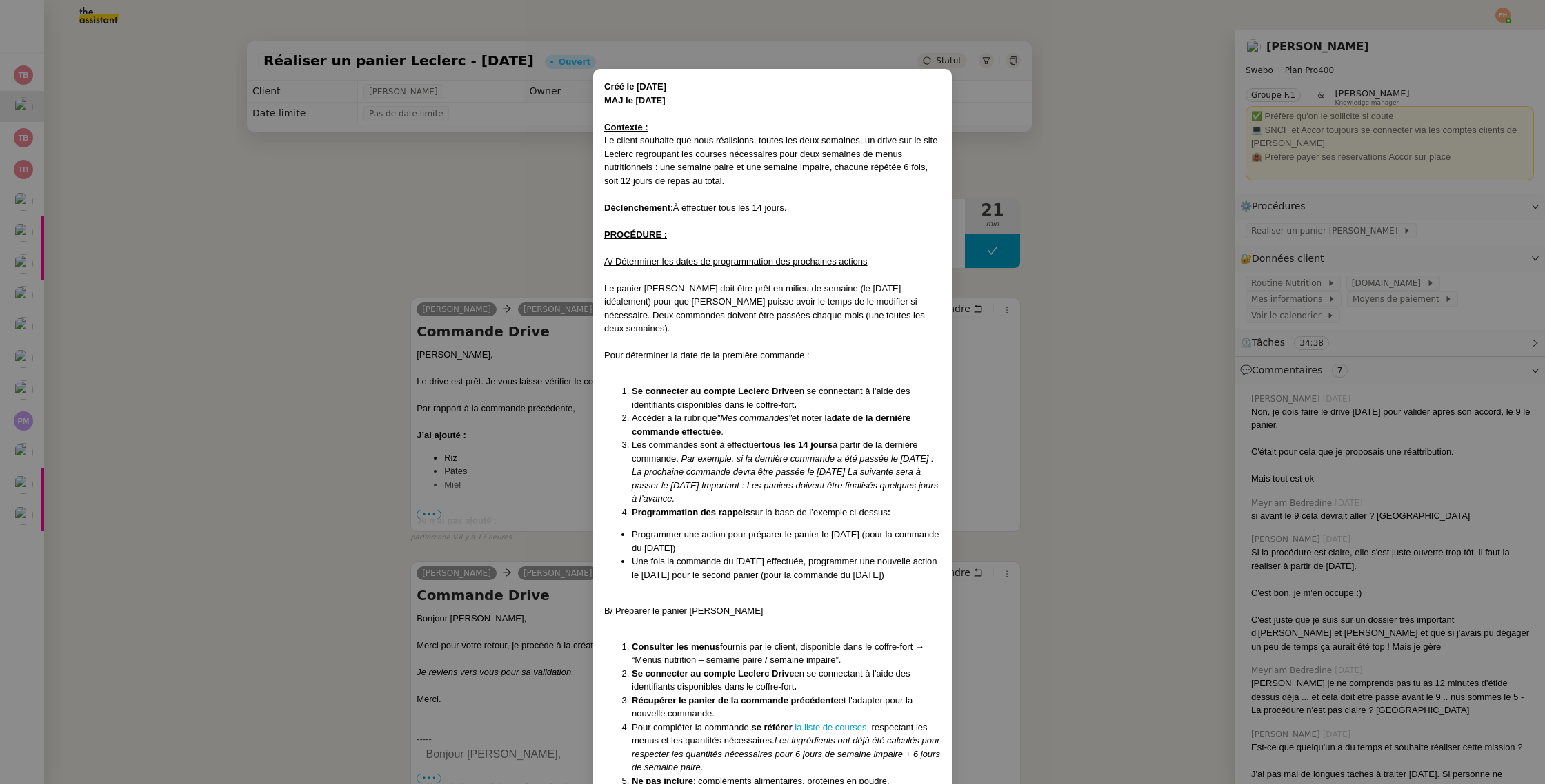
scroll to position [259, 0]
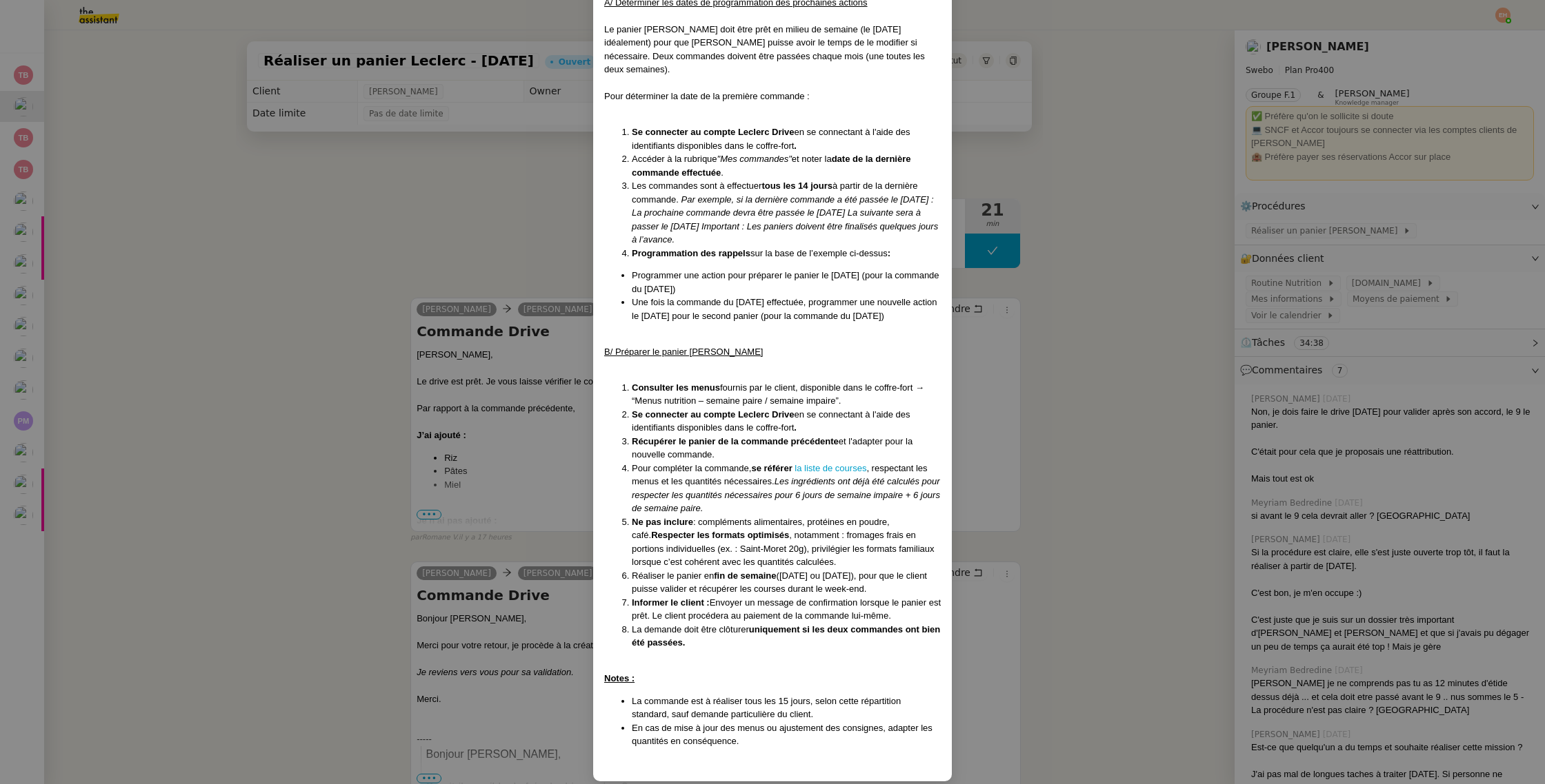
drag, startPoint x: 476, startPoint y: 339, endPoint x: 626, endPoint y: 259, distance: 170.0
click at [476, 339] on nz-modal-container "Créé le [DATE] MAJ le [DATE] Contexte : Le client souhaite que nous réalisions,…" at bounding box center [772, 392] width 1545 height 784
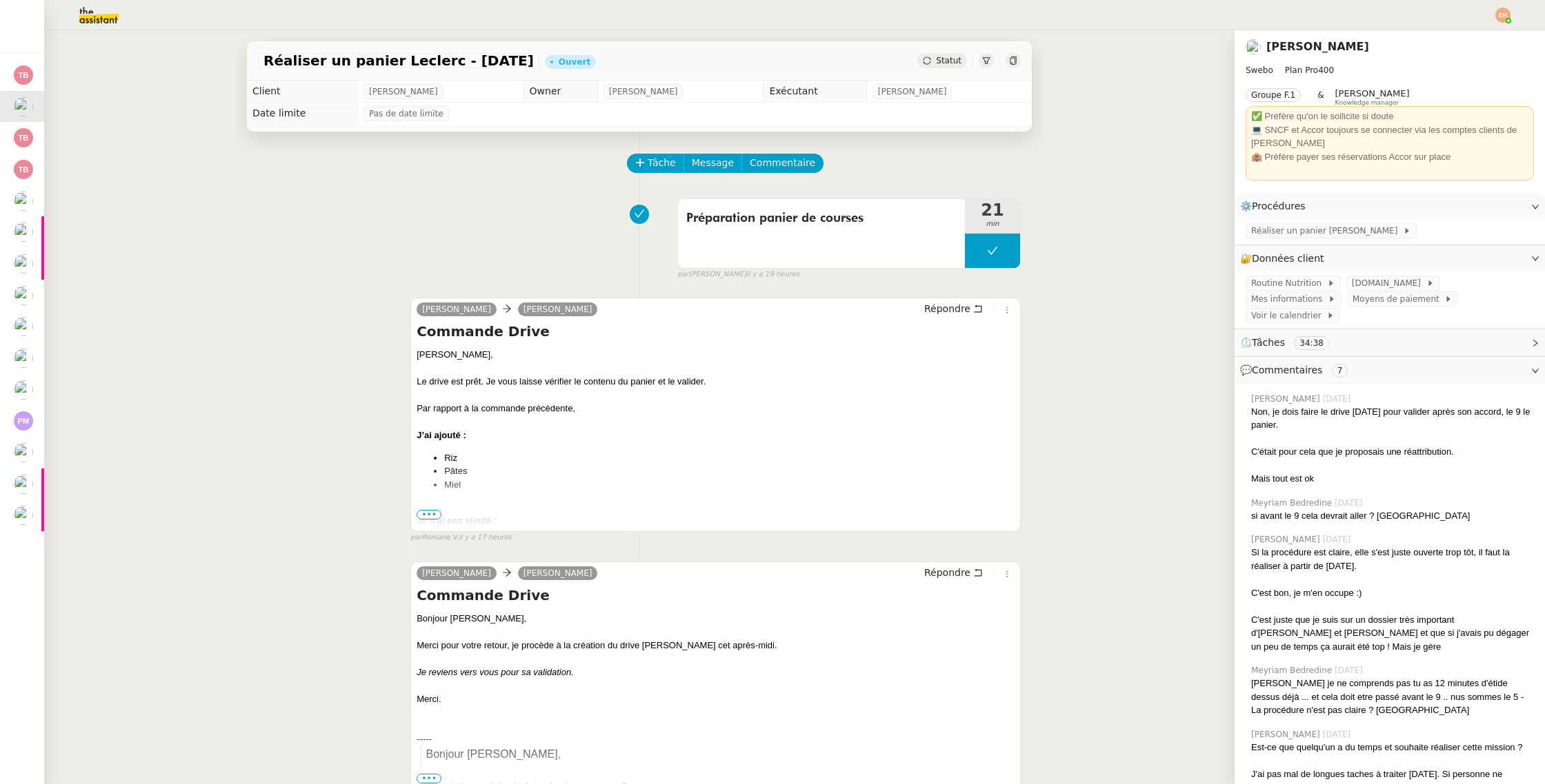
scroll to position [190, 0]
click at [949, 63] on span "Statut" at bounding box center [949, 60] width 25 height 10
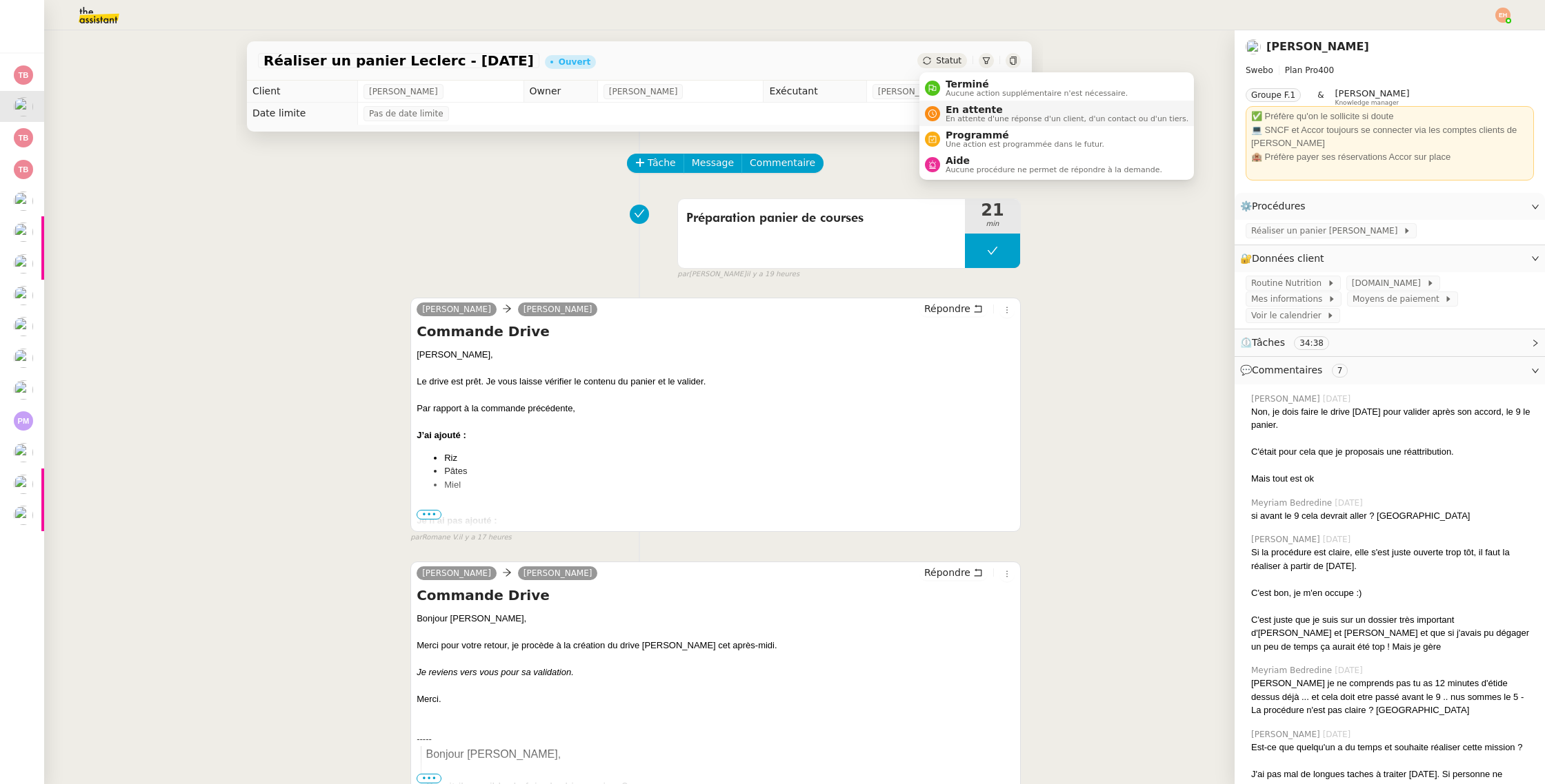
click at [950, 103] on li "En attente En attente d'une réponse d'un client, d'un contact ou d'un tiers." at bounding box center [1056, 113] width 274 height 25
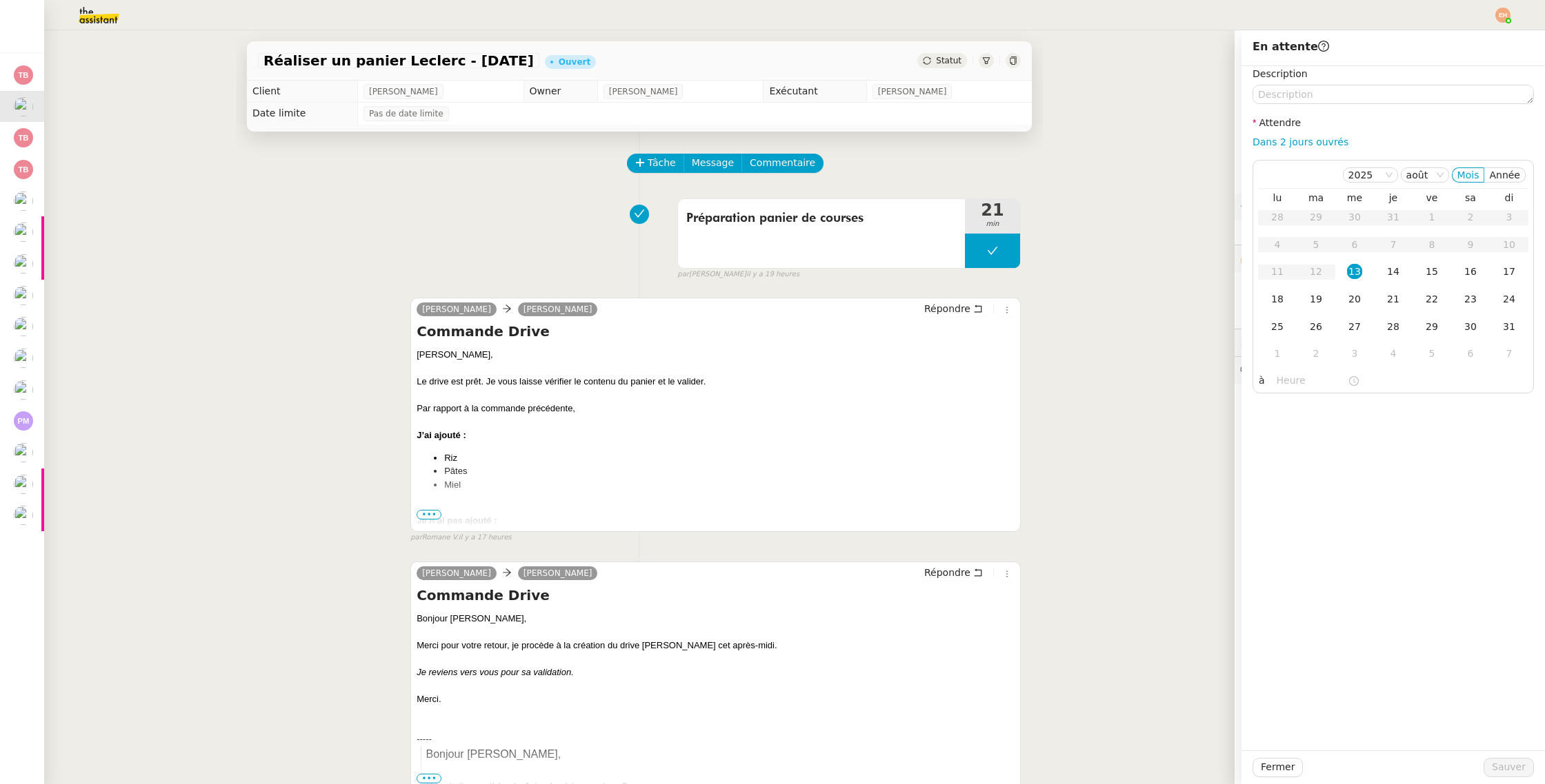
drag, startPoint x: 1390, startPoint y: 268, endPoint x: 1444, endPoint y: 558, distance: 295.0
click at [1392, 272] on div "14" at bounding box center [1393, 271] width 15 height 15
drag, startPoint x: 1507, startPoint y: 767, endPoint x: 1309, endPoint y: 693, distance: 211.4
click at [1507, 767] on span "Sauver" at bounding box center [1509, 767] width 34 height 16
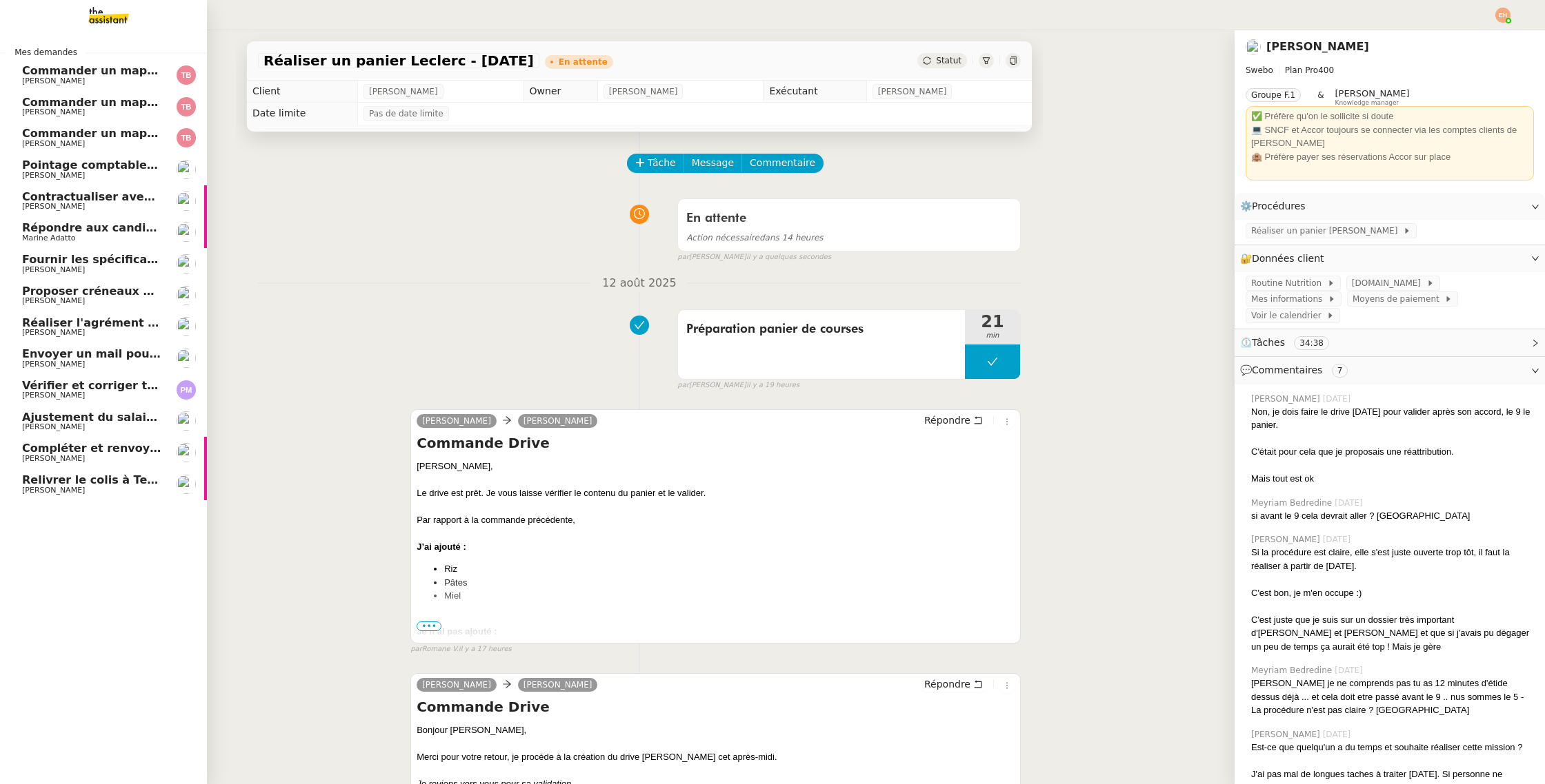
click at [105, 197] on span "Contractualiser avec SKEMA pour apprentissage" at bounding box center [173, 197] width 301 height 13
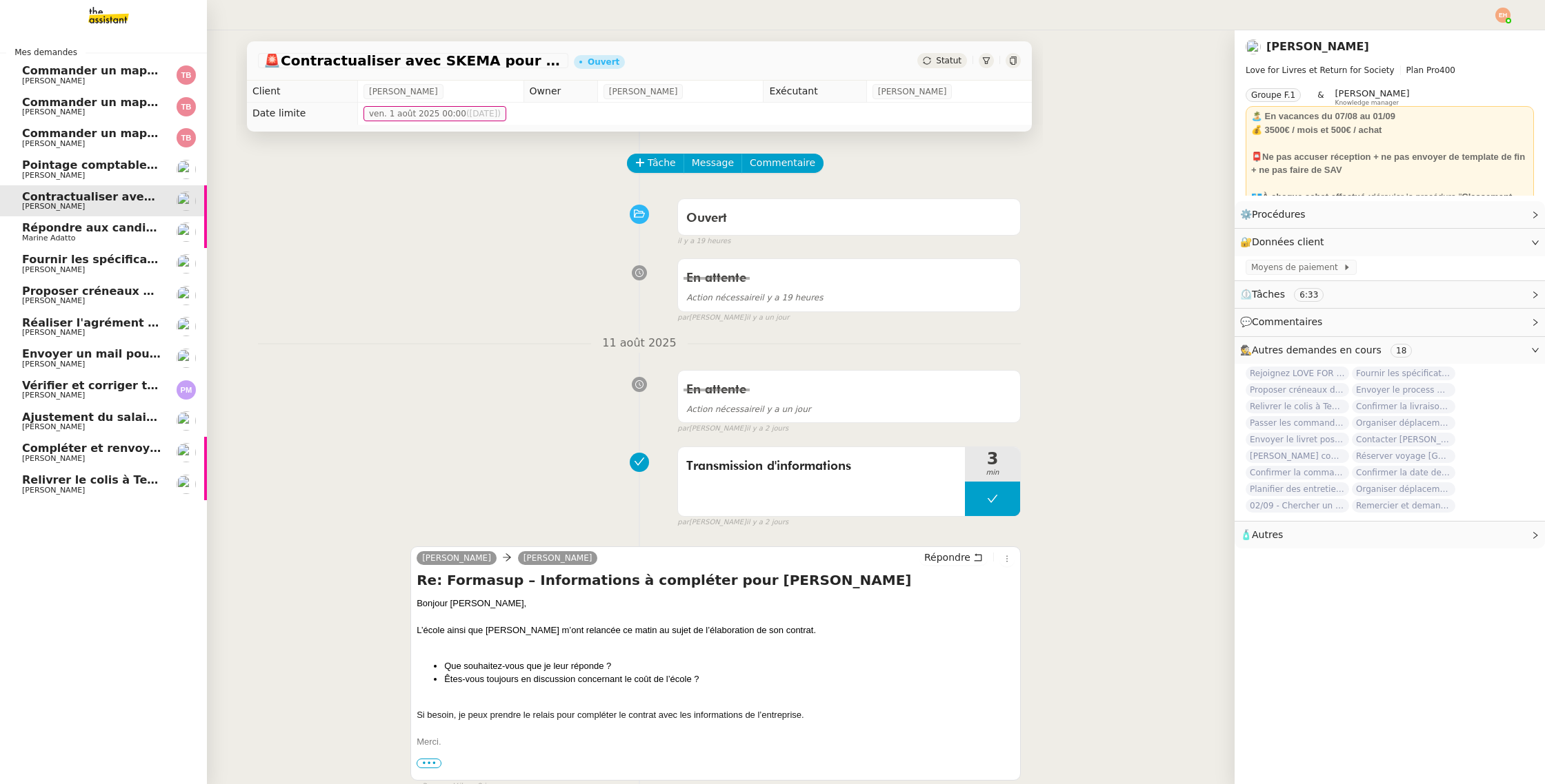
click at [111, 170] on span "Pointage comptable - août 2025" at bounding box center [121, 165] width 199 height 13
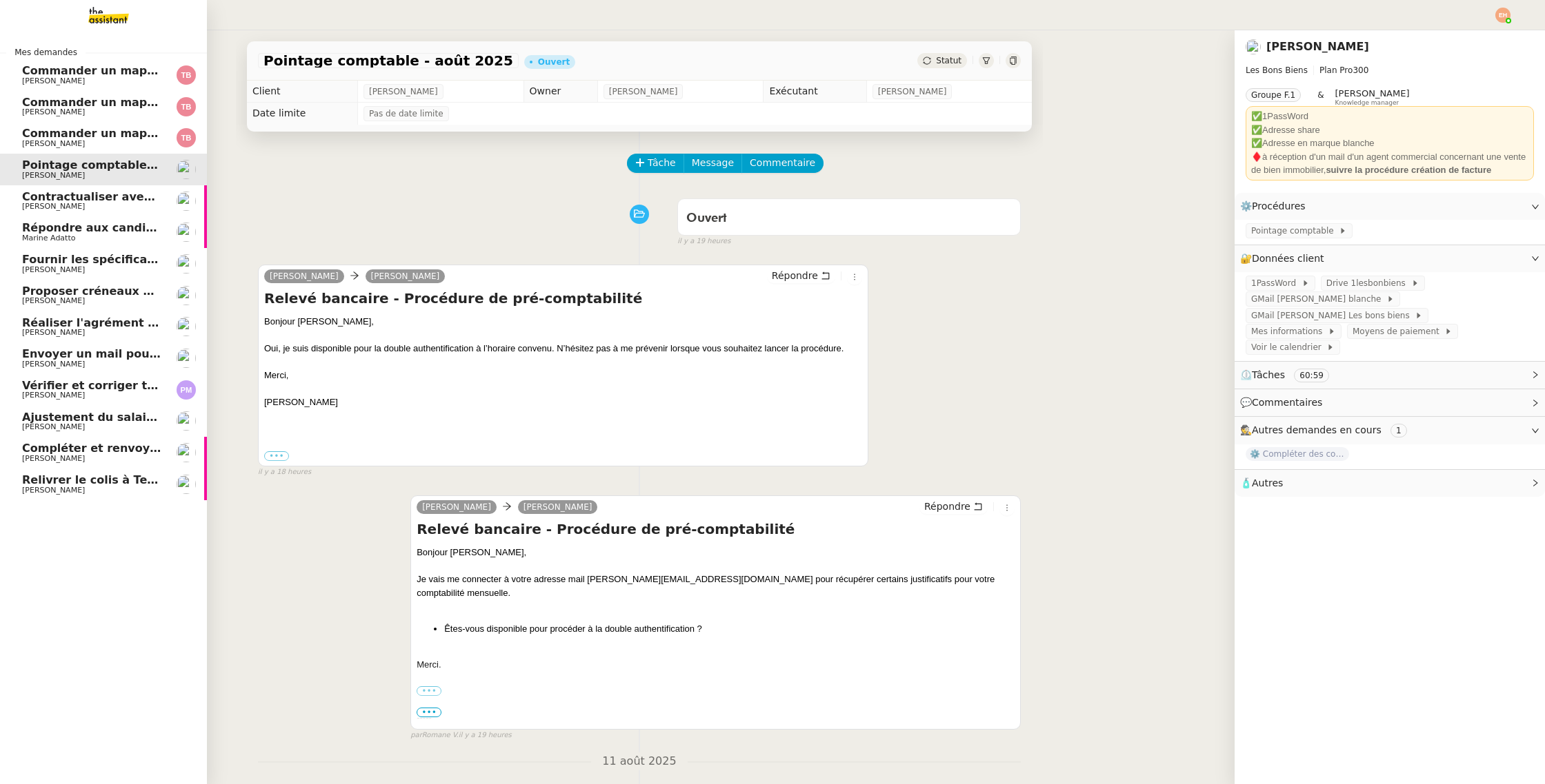
click at [129, 239] on span "Marine Adatto" at bounding box center [92, 239] width 140 height 8
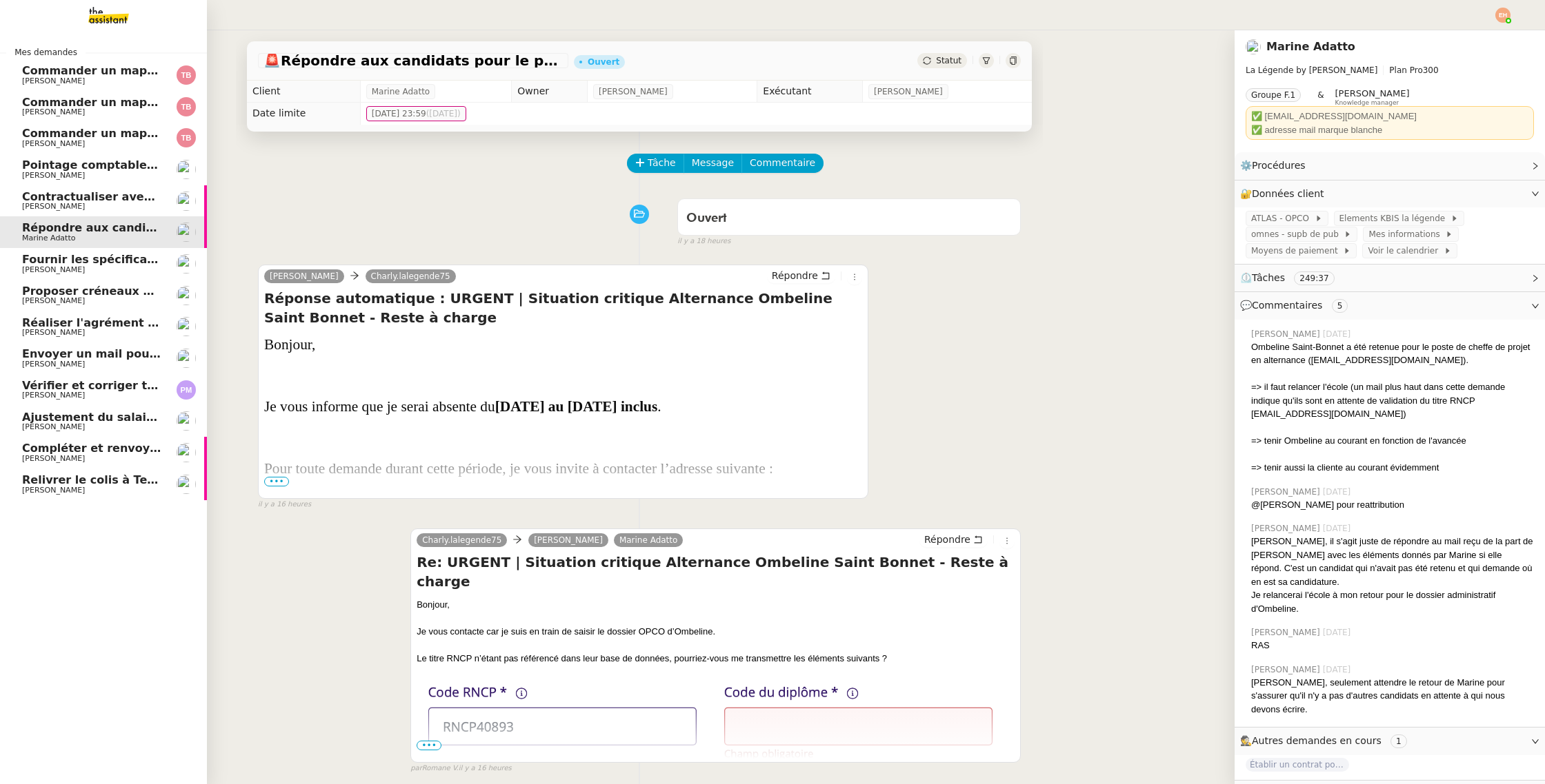
click at [87, 519] on div "Mes demandes Commander un mapping pour ACF [PERSON_NAME] Commander un mapping p…" at bounding box center [103, 407] width 207 height 754
click at [74, 488] on span "[PERSON_NAME]" at bounding box center [92, 491] width 140 height 8
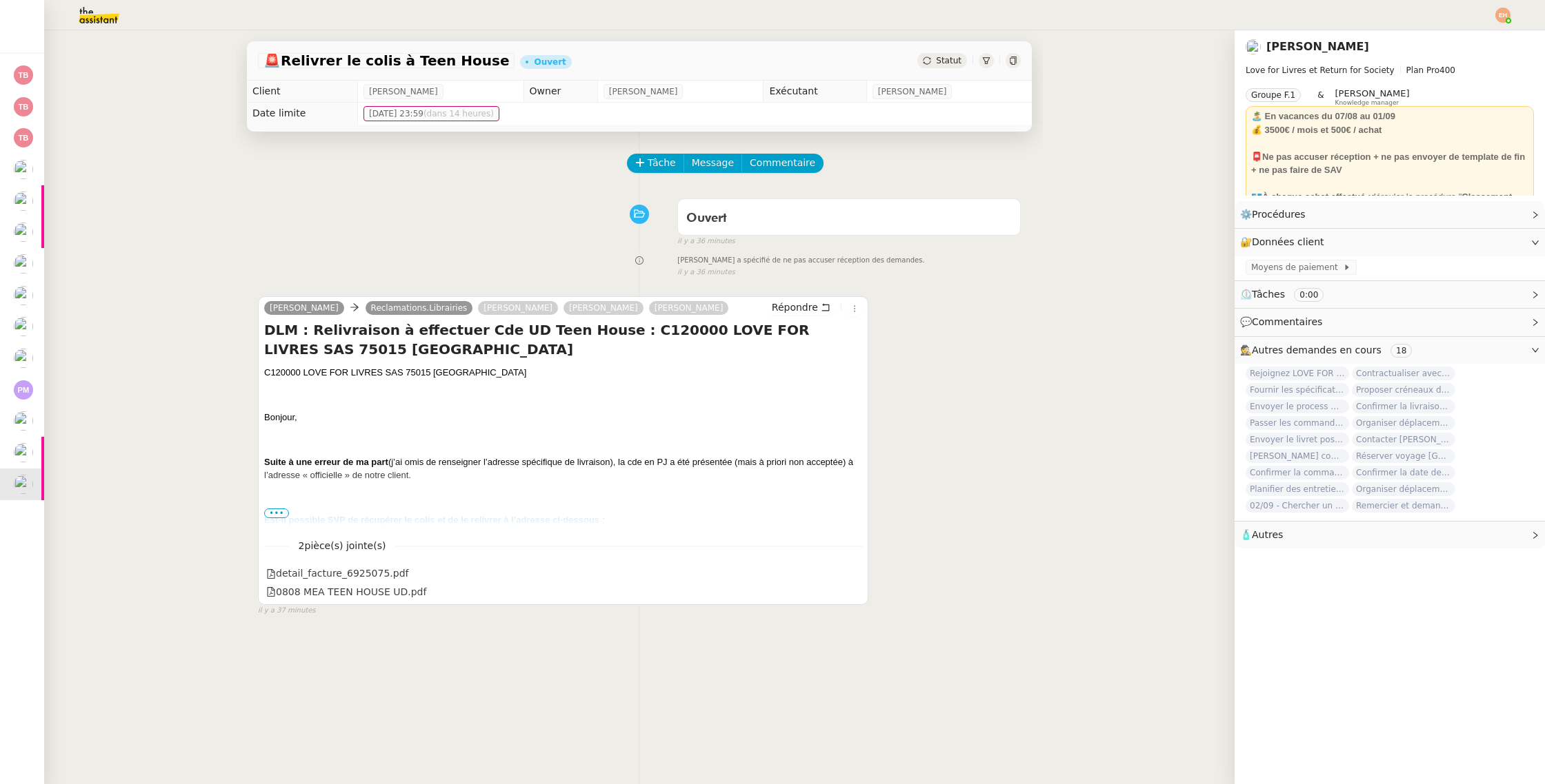
click at [271, 514] on span "•••" at bounding box center [276, 514] width 25 height 10
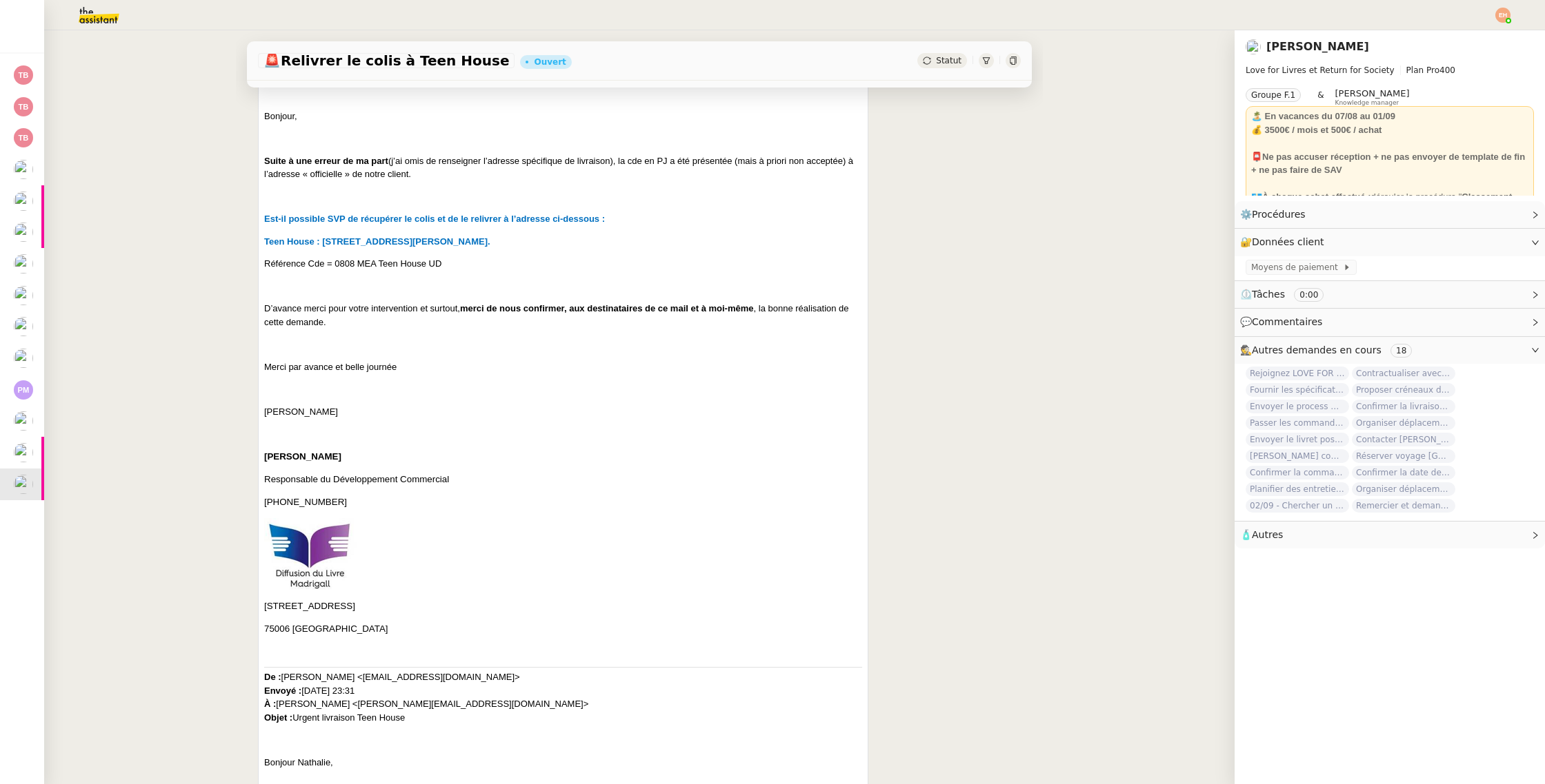
scroll to position [306, 0]
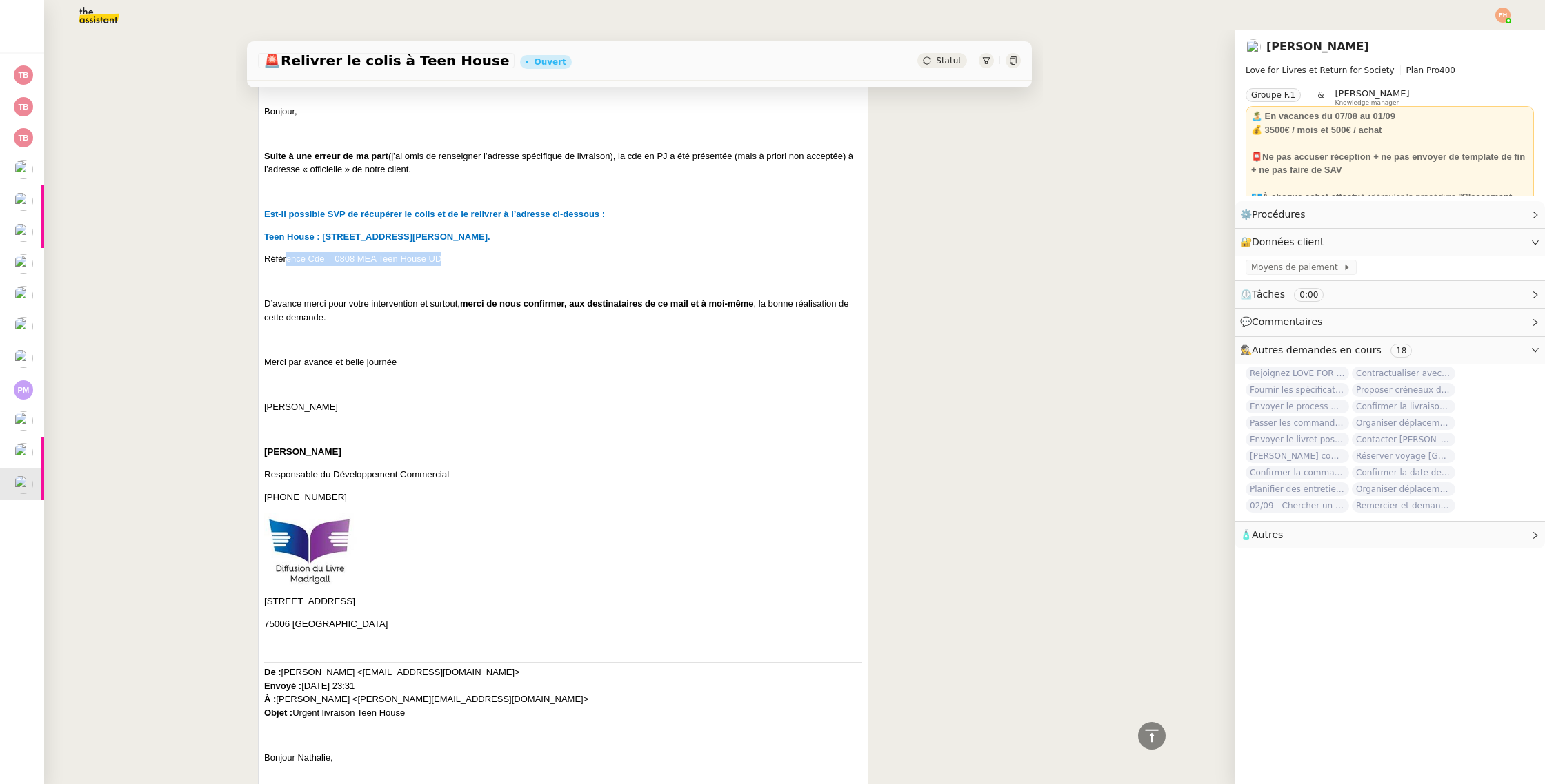
drag, startPoint x: 389, startPoint y: 258, endPoint x: 438, endPoint y: 296, distance: 62.0
click at [451, 262] on p "Référence Cde = 0808 MEA Teen House UD" at bounding box center [563, 258] width 598 height 13
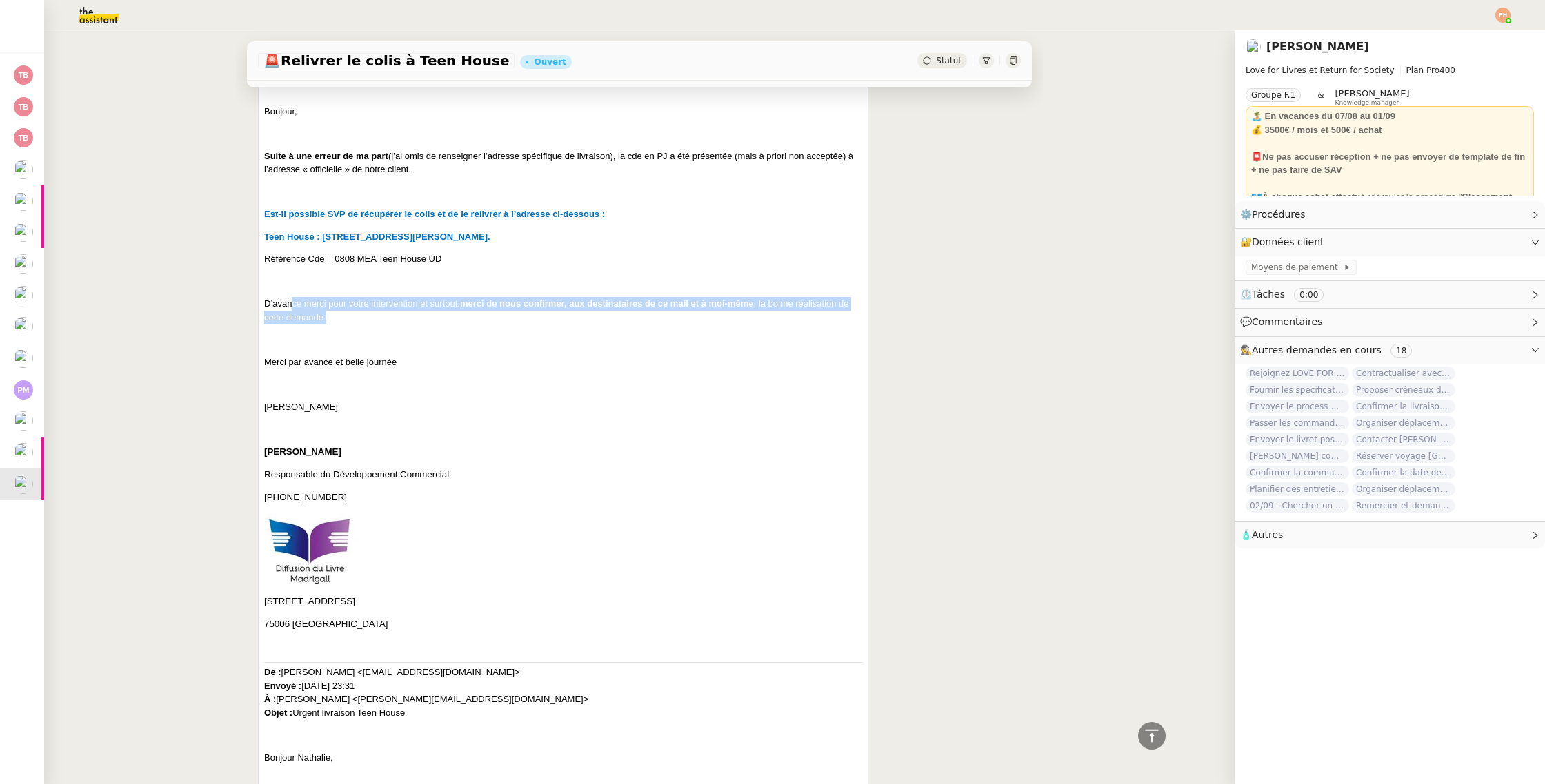
drag, startPoint x: 292, startPoint y: 310, endPoint x: 503, endPoint y: 321, distance: 211.3
click at [503, 321] on p "D’avance merci pour votre intervention et surtout, merci de nous confirmer, aux…" at bounding box center [563, 311] width 598 height 27
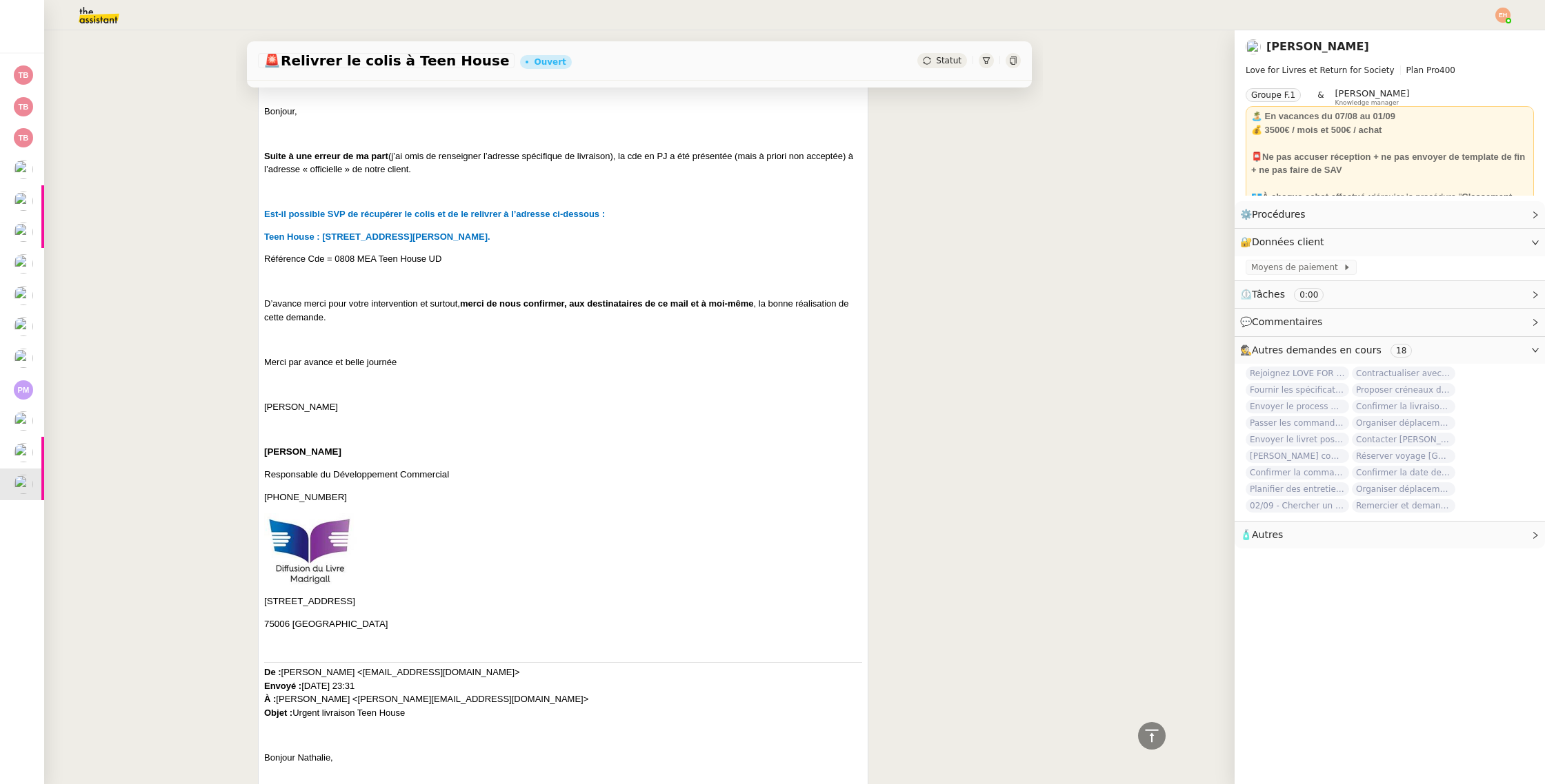
click at [489, 328] on div "C120000 LOVE FOR LIVRES SAS 75015 [GEOGRAPHIC_DATA] [GEOGRAPHIC_DATA], Suite à …" at bounding box center [563, 610] width 598 height 1100
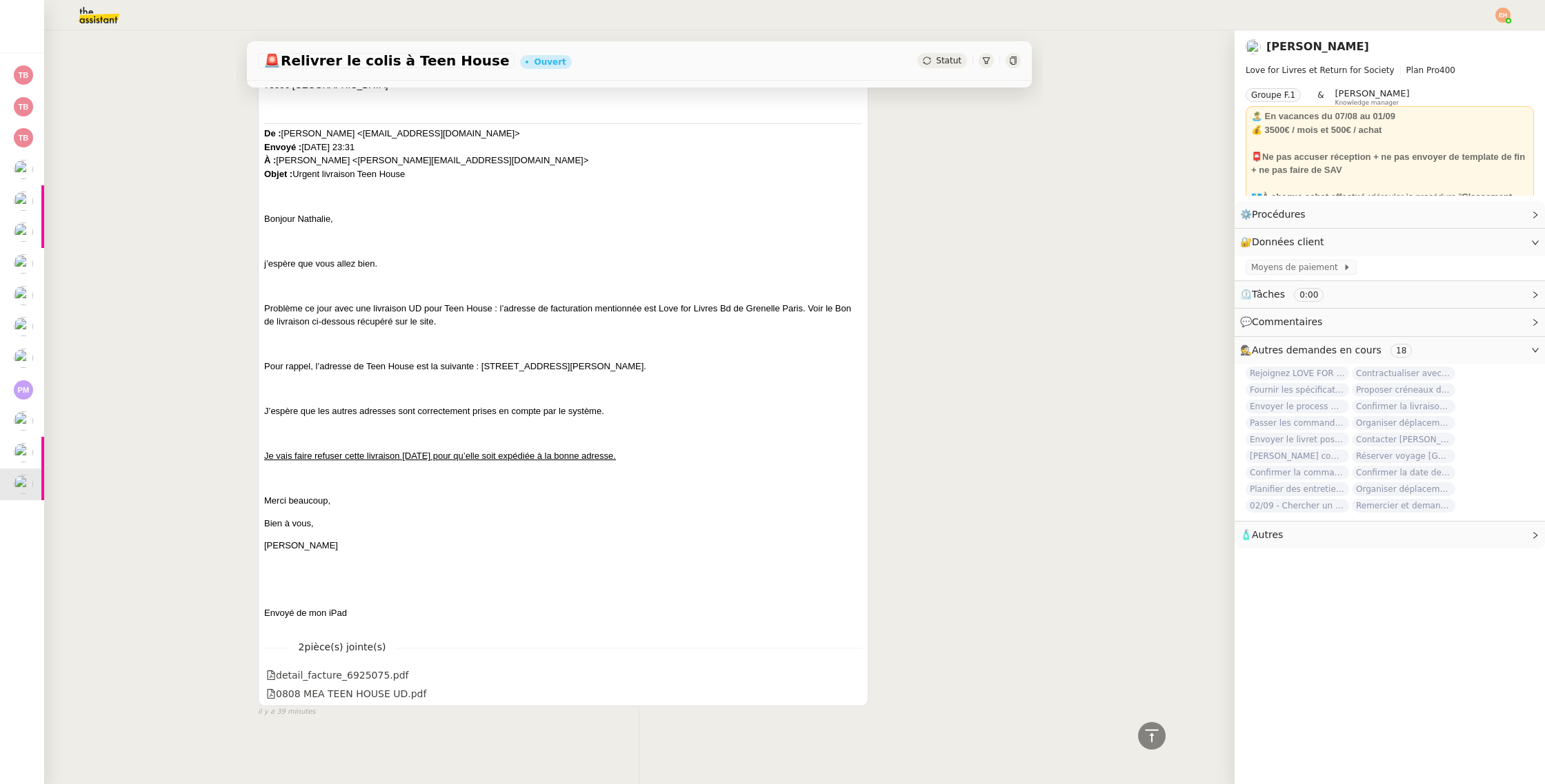
scroll to position [0, 0]
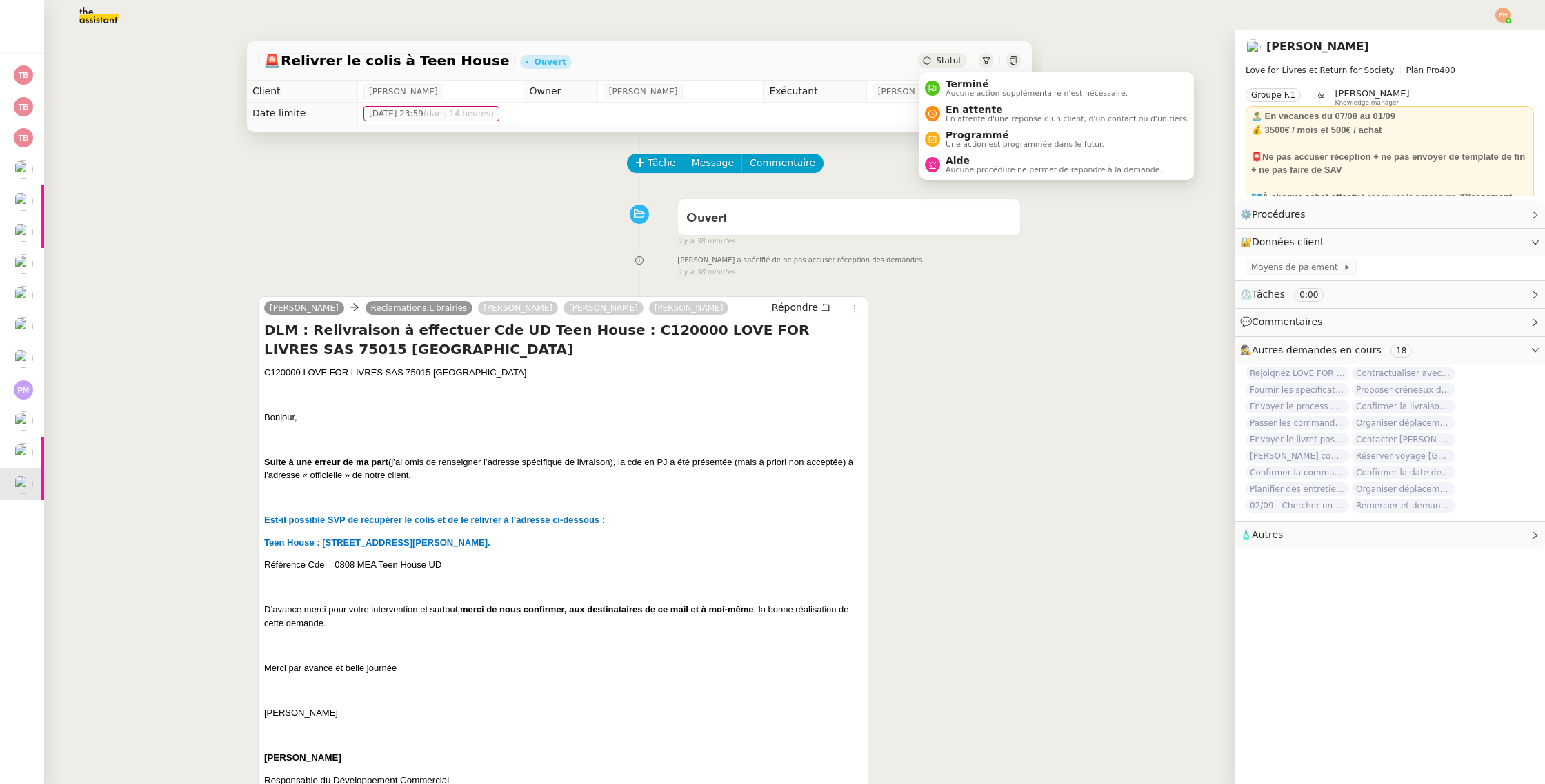
click at [941, 67] on div "Statut" at bounding box center [941, 60] width 50 height 15
click at [964, 110] on span "En attente" at bounding box center [1067, 109] width 243 height 11
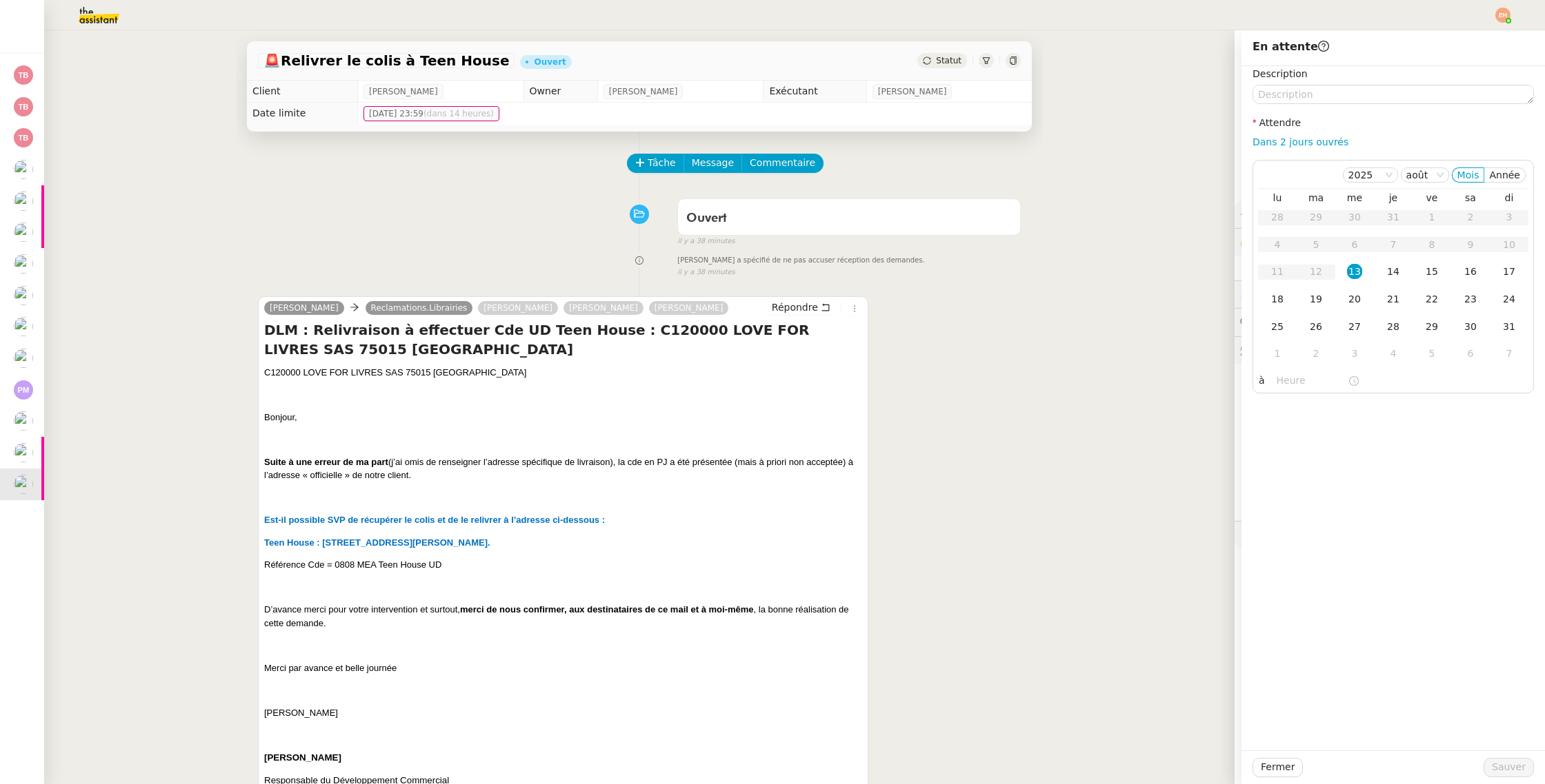
drag, startPoint x: 1280, startPoint y: 301, endPoint x: 1386, endPoint y: 602, distance: 319.1
click at [1280, 301] on div "18" at bounding box center [1277, 299] width 15 height 15
click at [1519, 764] on span "Sauver" at bounding box center [1509, 767] width 34 height 16
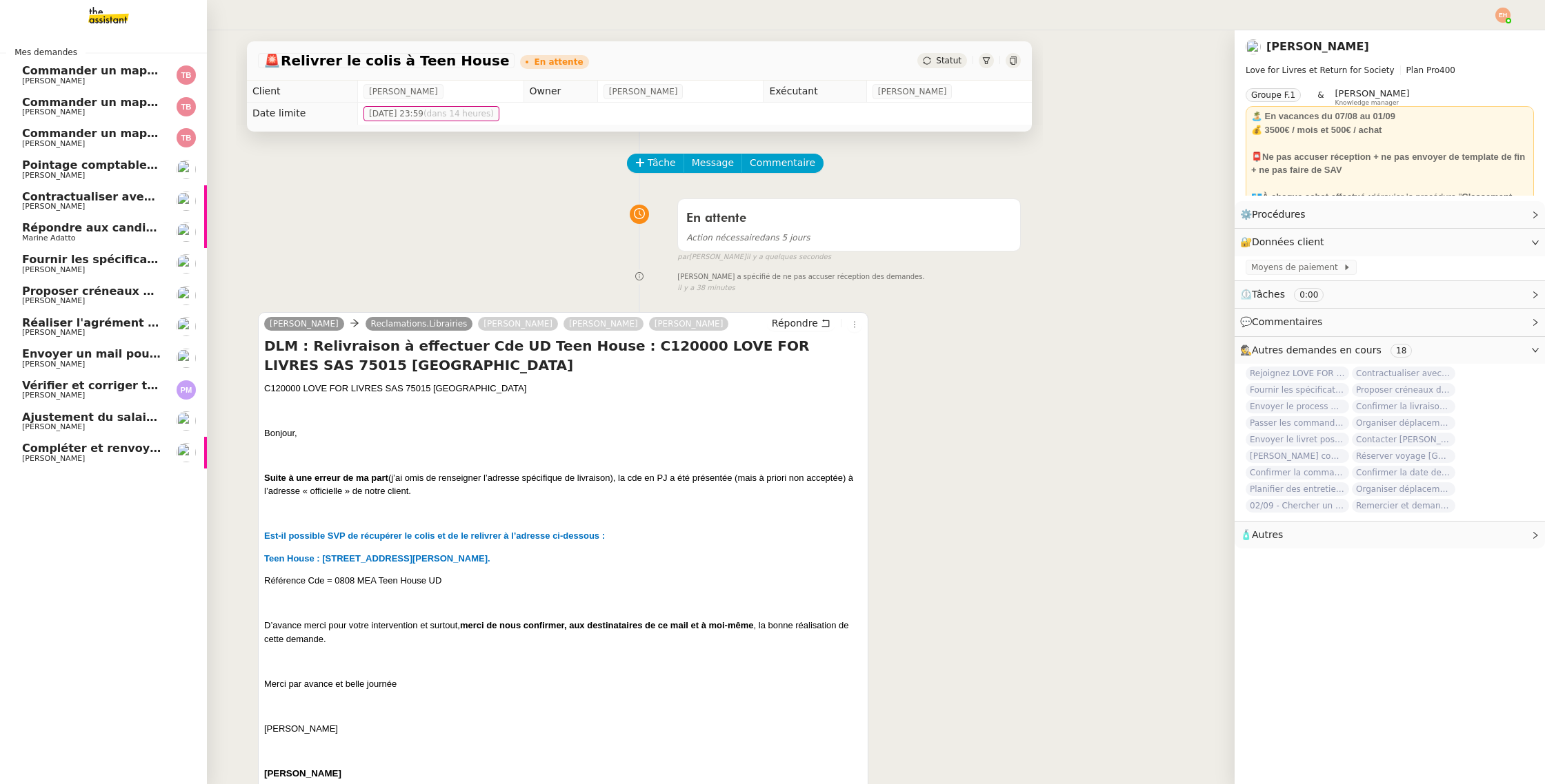
click at [77, 452] on span "Compléter et renvoyer le formulaire de rupture - [PERSON_NAME]" at bounding box center [227, 448] width 409 height 13
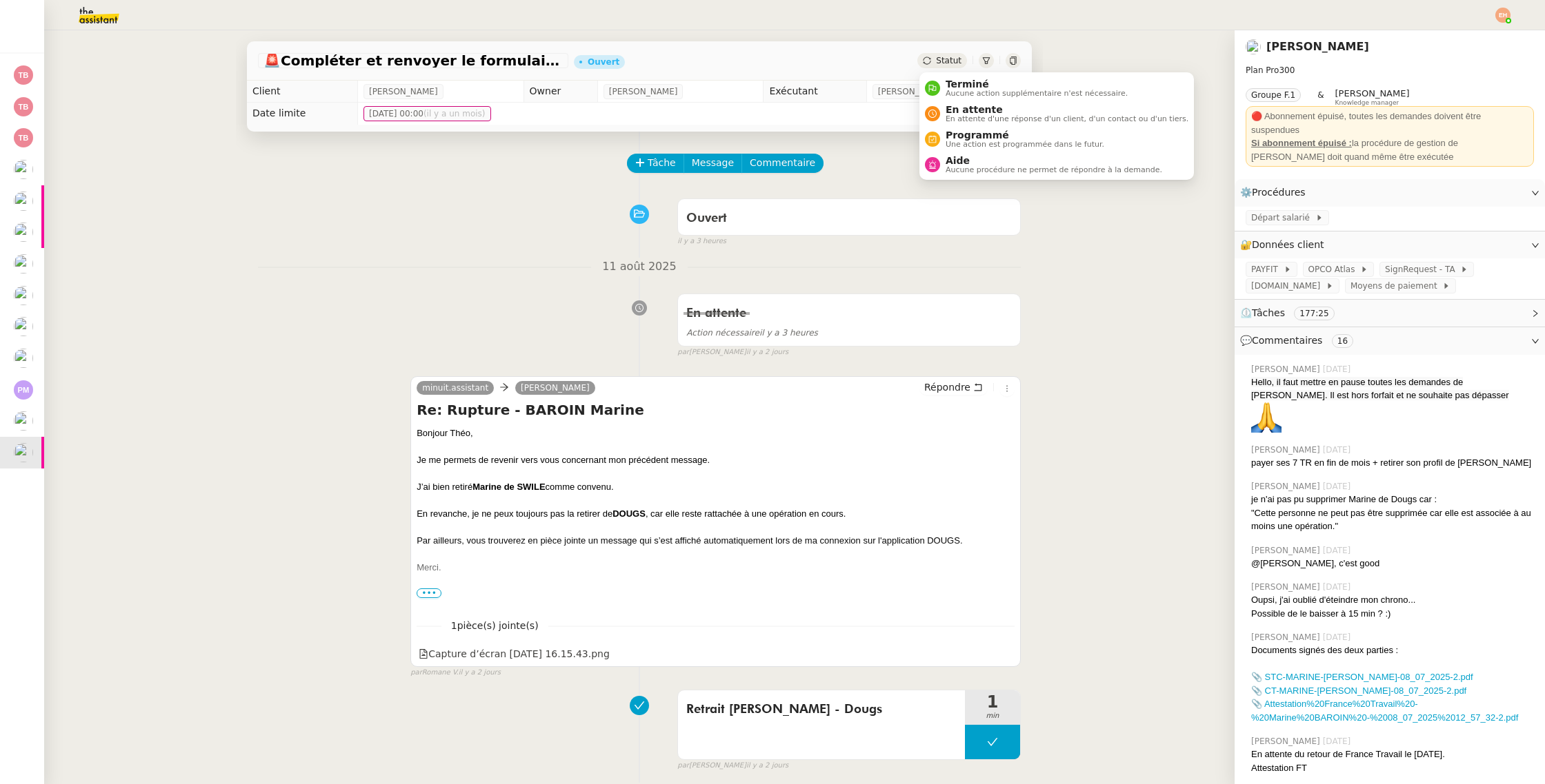
click at [936, 59] on div "Statut" at bounding box center [941, 60] width 50 height 15
click at [966, 108] on span "En attente" at bounding box center [1067, 109] width 243 height 11
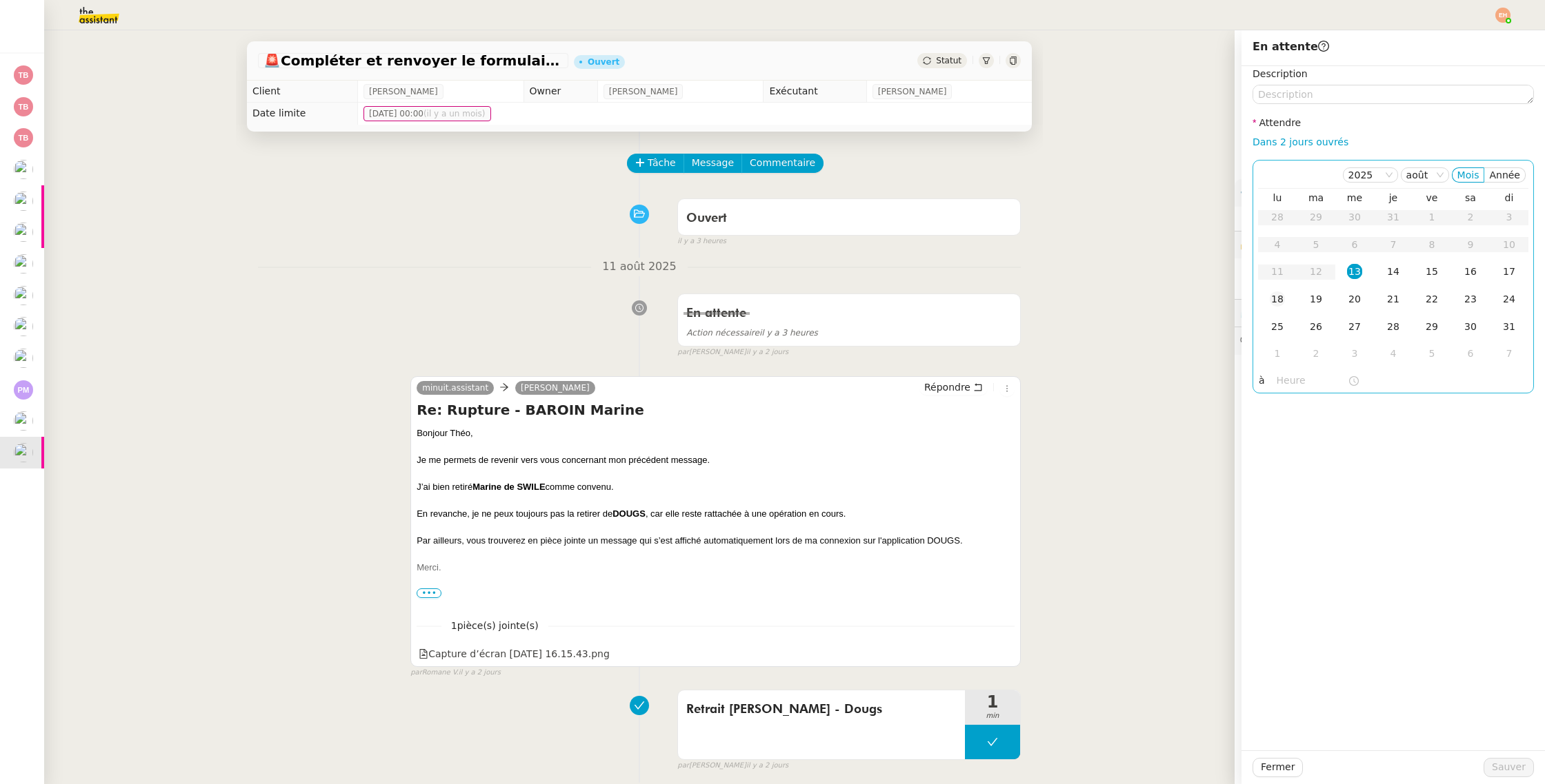
drag, startPoint x: 1282, startPoint y: 301, endPoint x: 1270, endPoint y: 302, distance: 12.0
click at [1281, 301] on div "18" at bounding box center [1277, 299] width 15 height 15
click at [1503, 764] on span "Sauver" at bounding box center [1509, 767] width 34 height 16
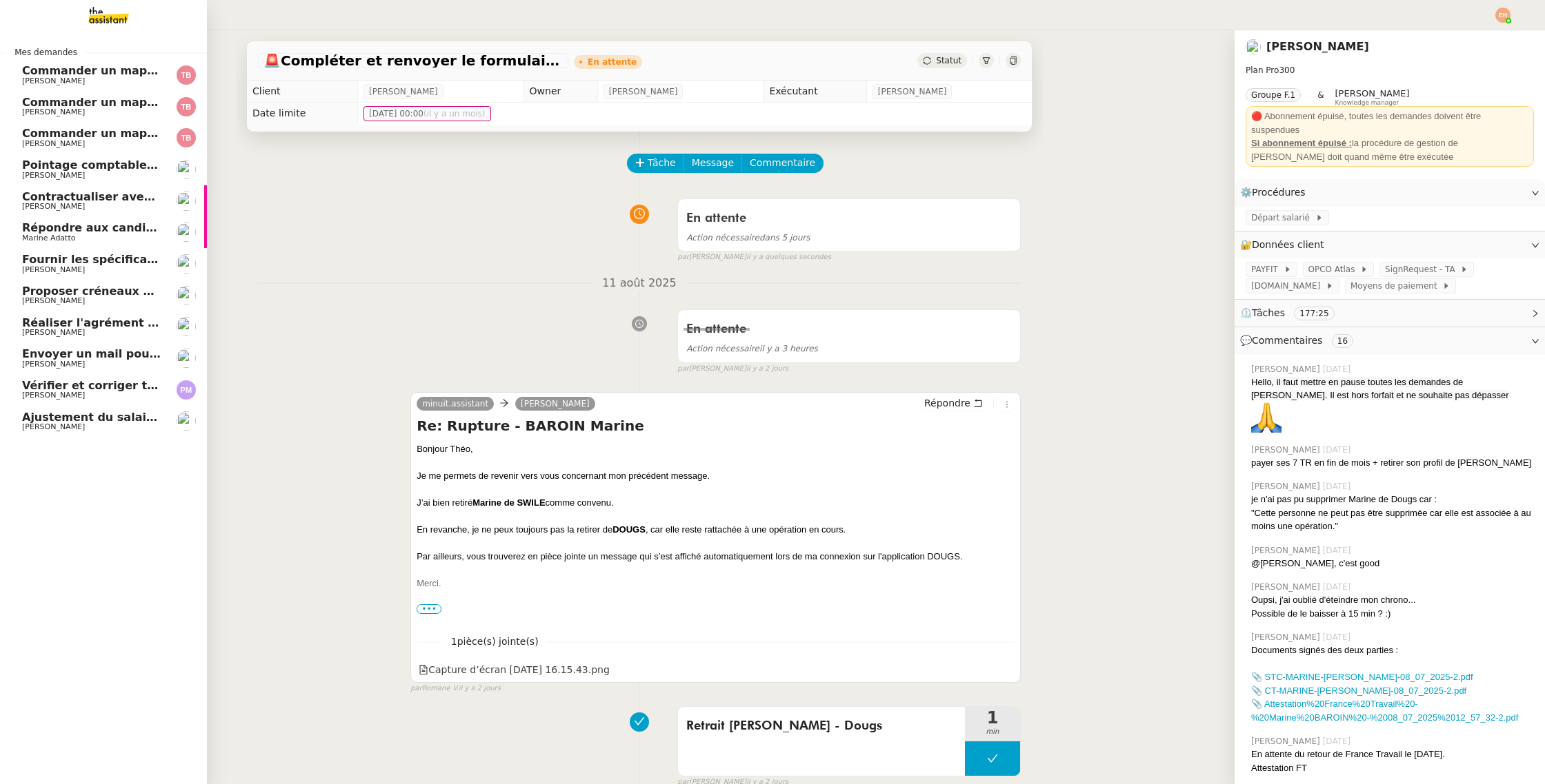
click at [36, 420] on span "Ajustement du salaire Payfit - [PERSON_NAME]" at bounding box center [167, 417] width 291 height 13
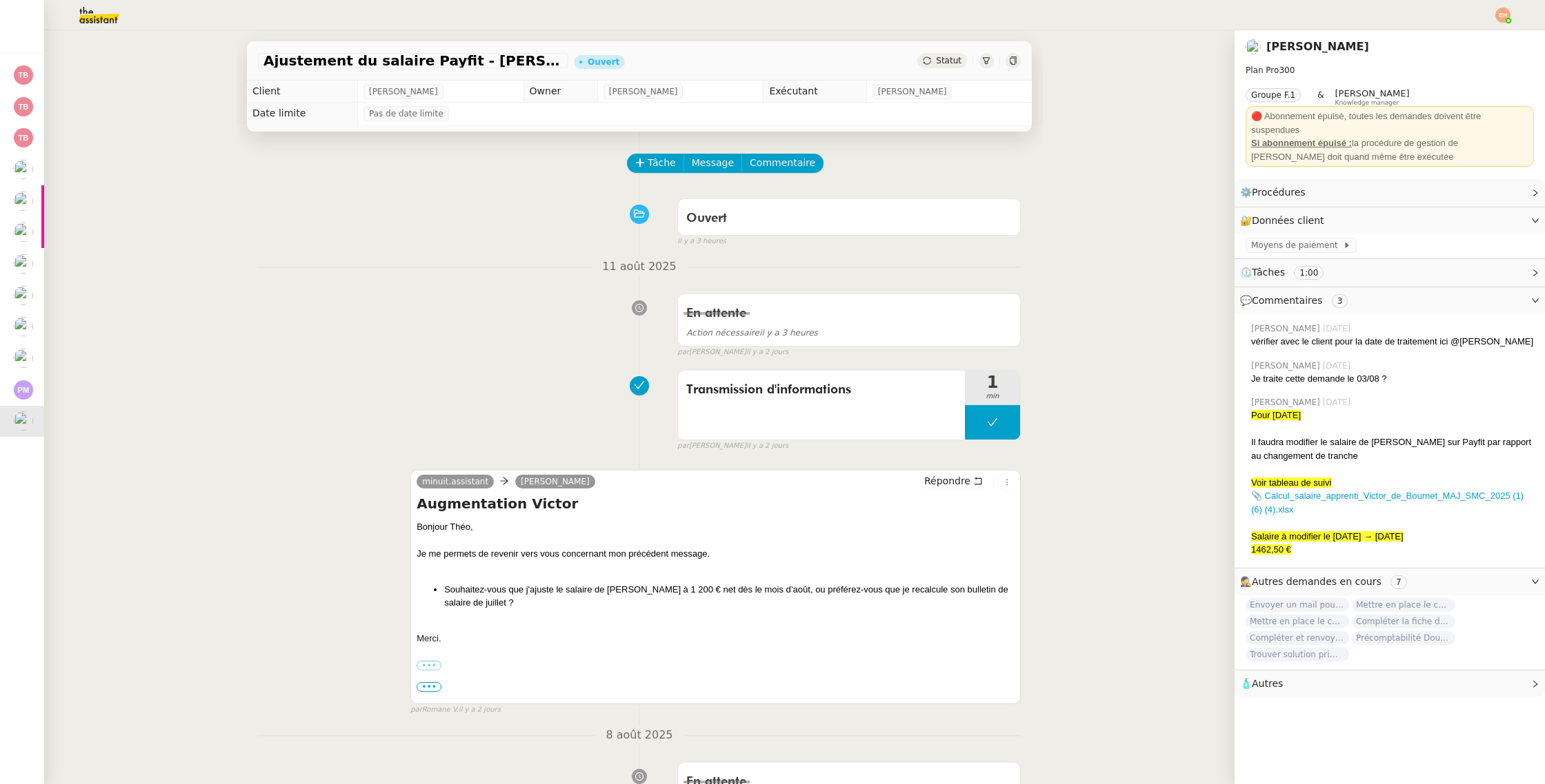
click at [953, 64] on span "Statut" at bounding box center [949, 60] width 25 height 10
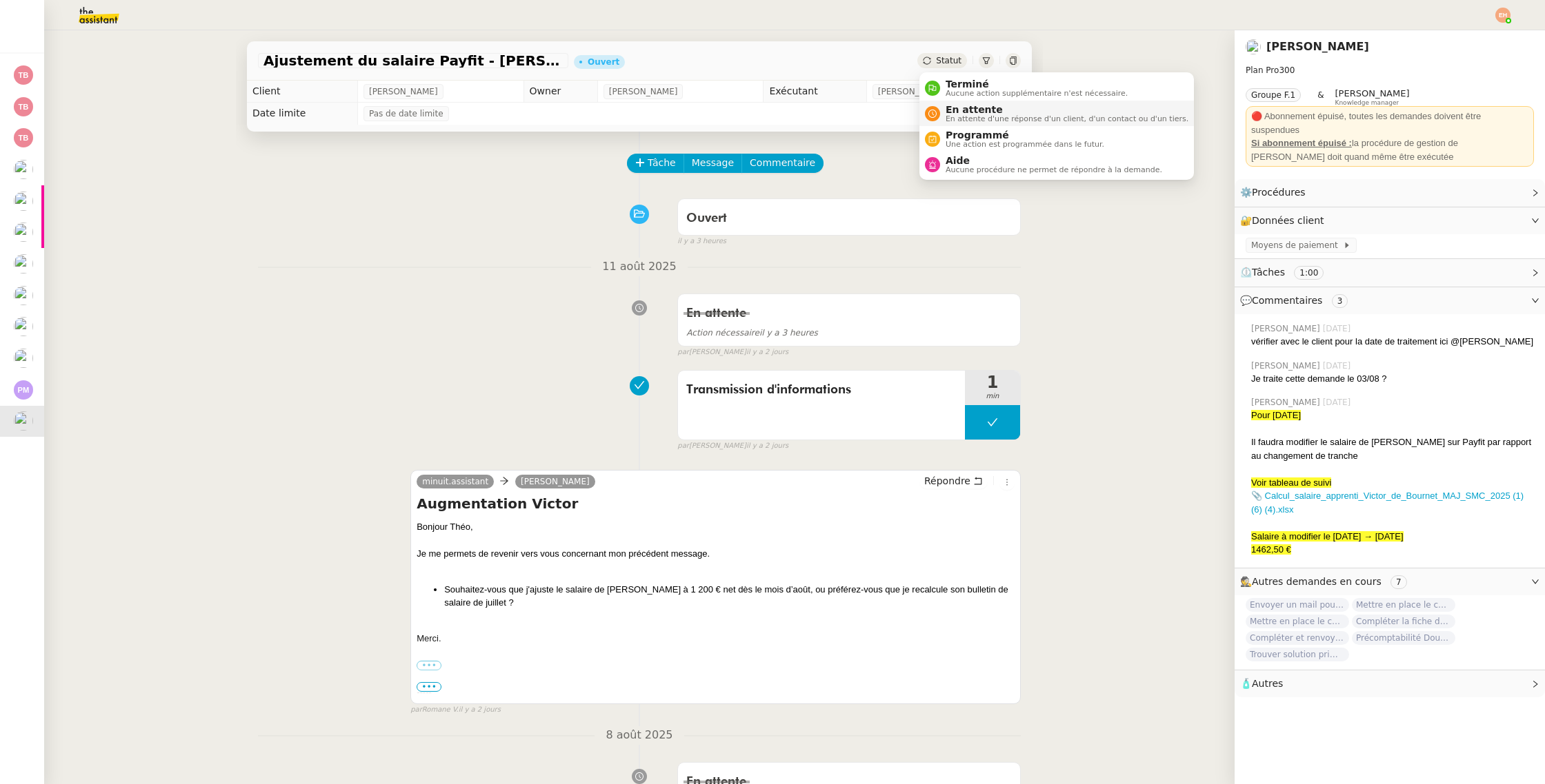
click at [980, 112] on span "En attente" at bounding box center [1067, 109] width 243 height 11
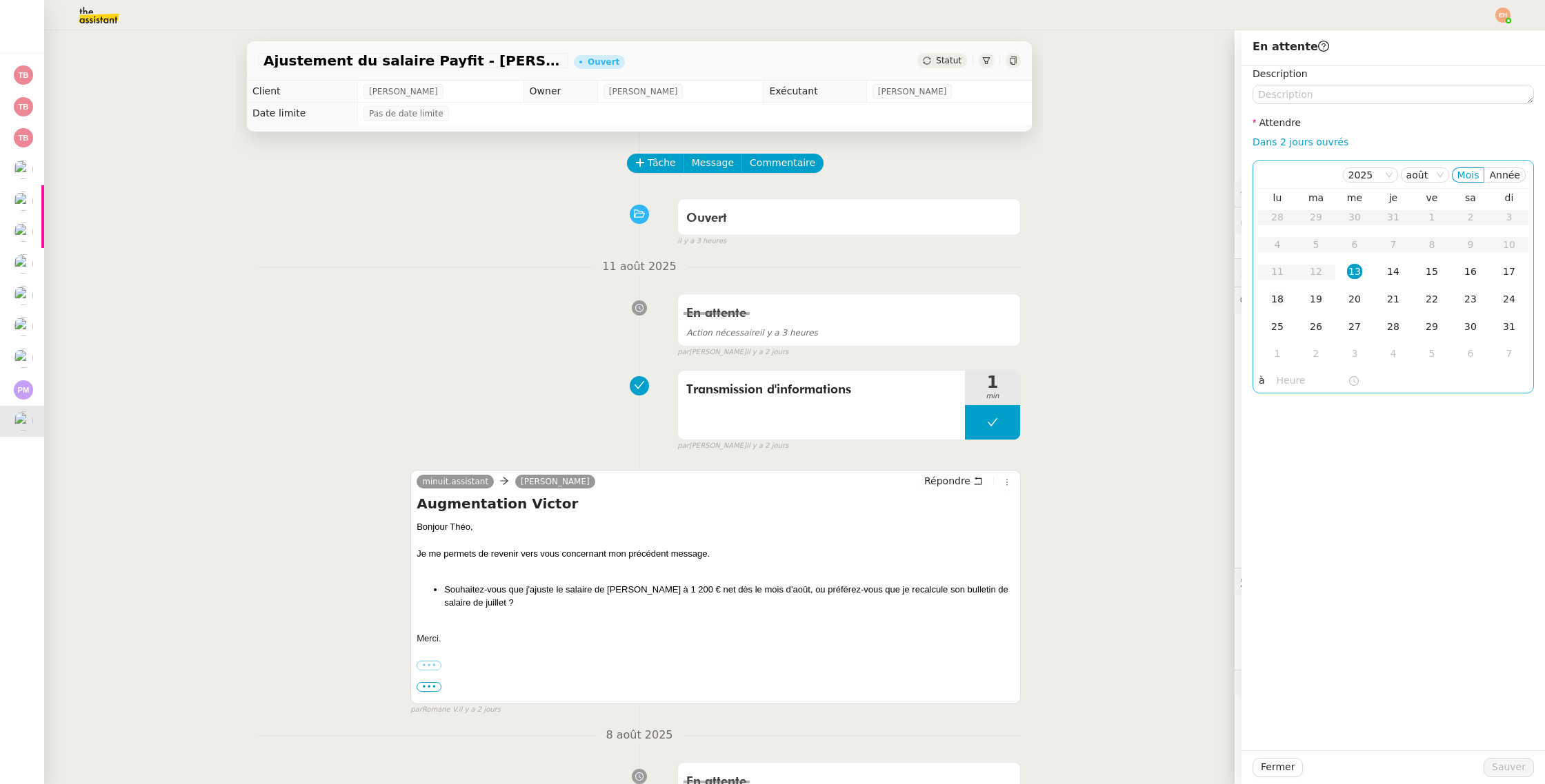
click at [1271, 300] on div "18" at bounding box center [1277, 299] width 15 height 15
click at [1500, 763] on span "Sauver" at bounding box center [1509, 767] width 34 height 16
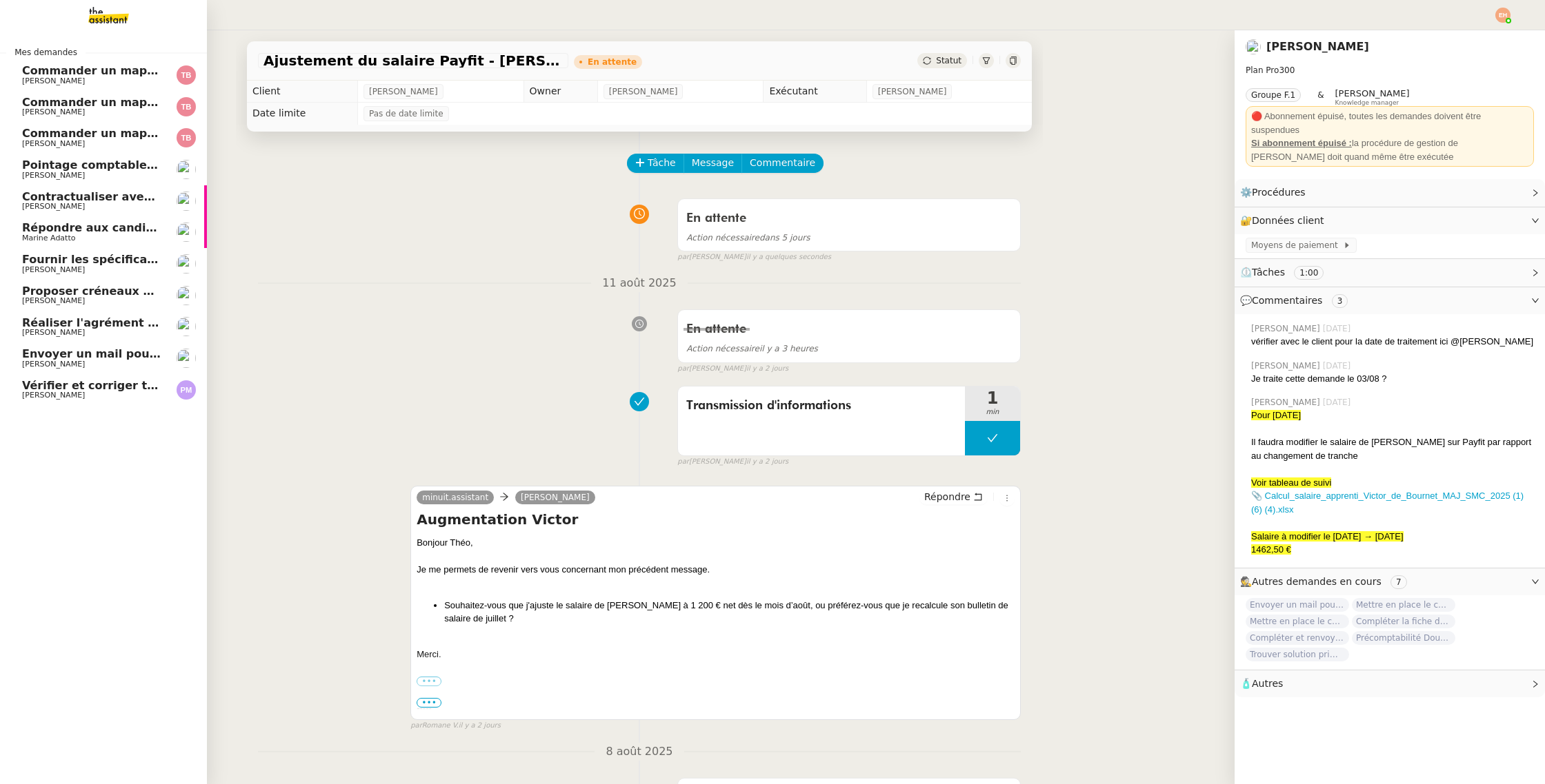
click at [87, 384] on span "Vérifier et corriger transactions sur Pennylane" at bounding box center [167, 385] width 289 height 13
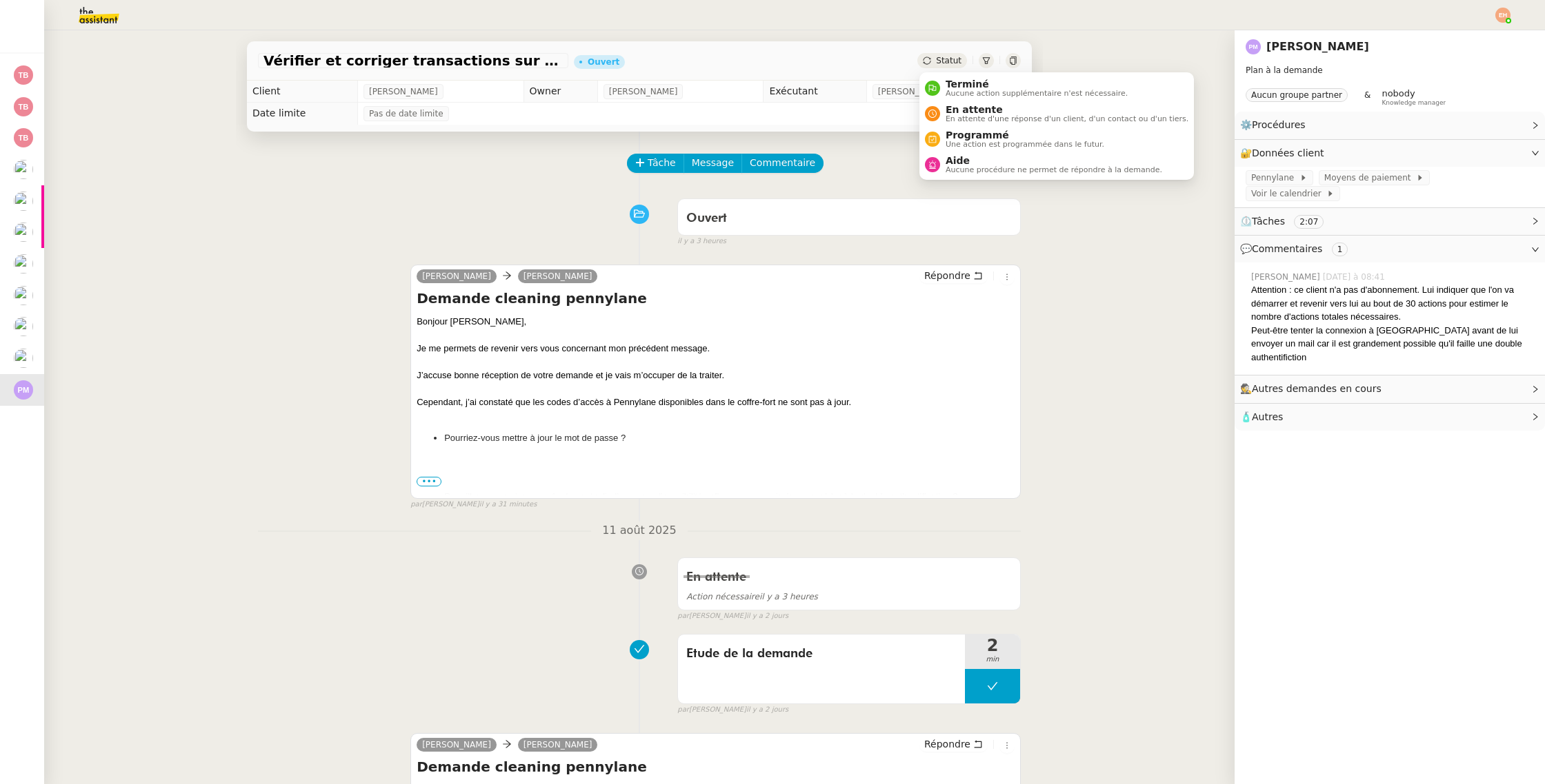
click at [929, 59] on icon at bounding box center [926, 60] width 8 height 8
click at [957, 110] on span "En attente" at bounding box center [1067, 109] width 243 height 11
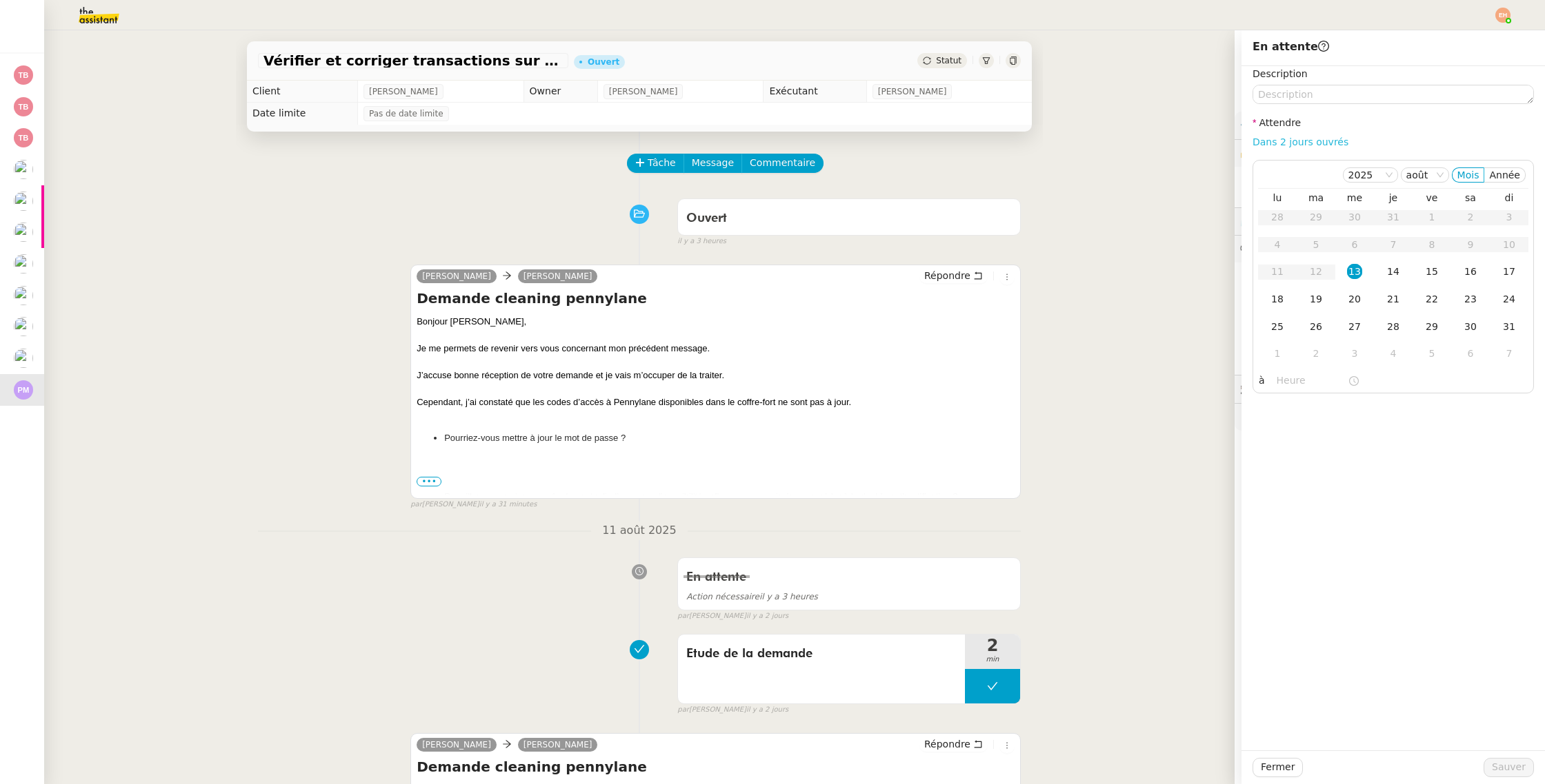
drag, startPoint x: 1298, startPoint y: 138, endPoint x: 1358, endPoint y: 318, distance: 189.7
click at [1298, 138] on link "Dans 2 jours ouvrés" at bounding box center [1300, 142] width 96 height 11
type input "07:00"
drag, startPoint x: 1500, startPoint y: 764, endPoint x: 1466, endPoint y: 751, distance: 36.4
click at [1499, 764] on span "Sauver" at bounding box center [1509, 767] width 34 height 16
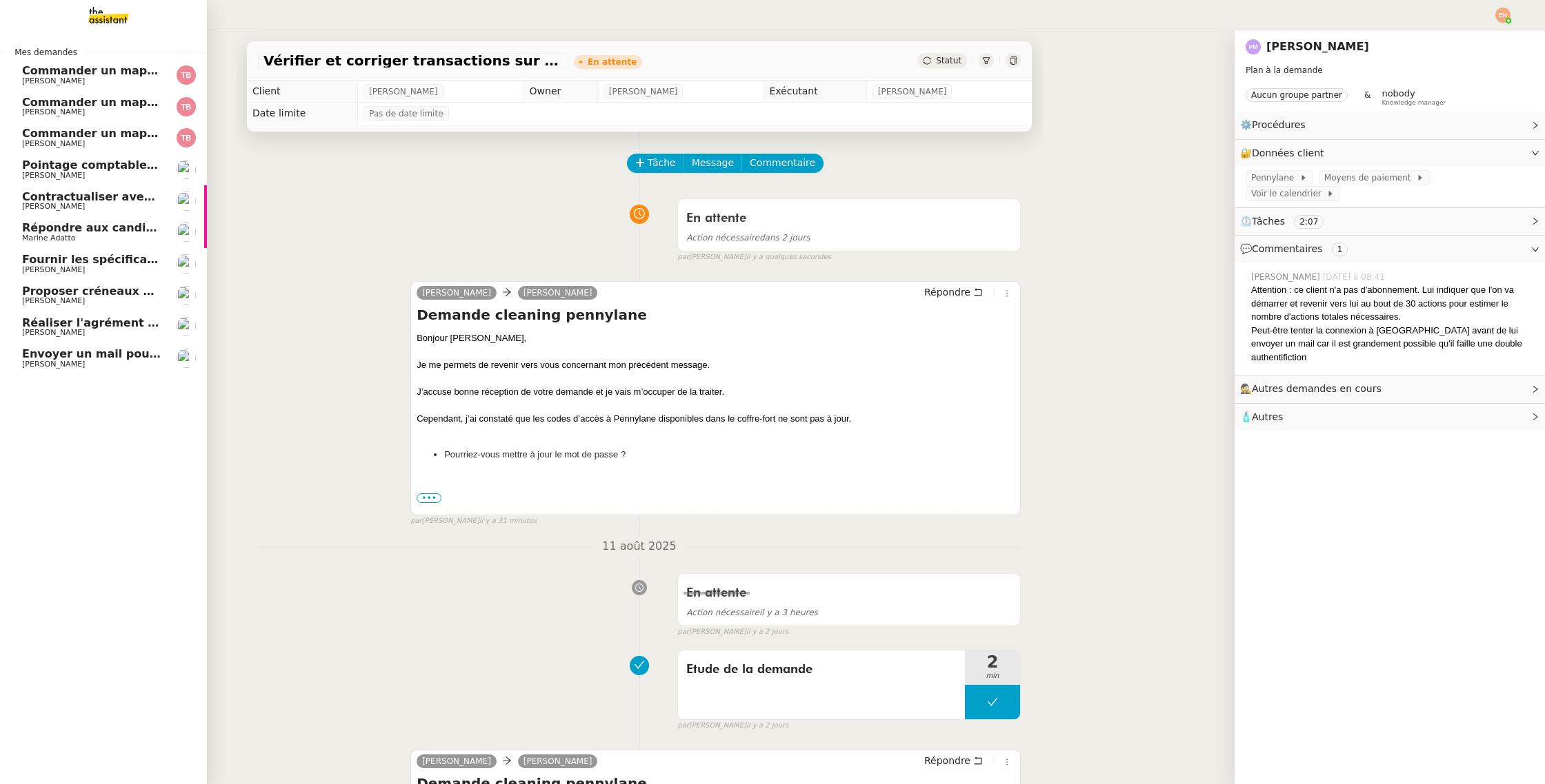
click at [71, 344] on link "Envoyer un mail pour fermer la page [PERSON_NAME]" at bounding box center [103, 358] width 207 height 32
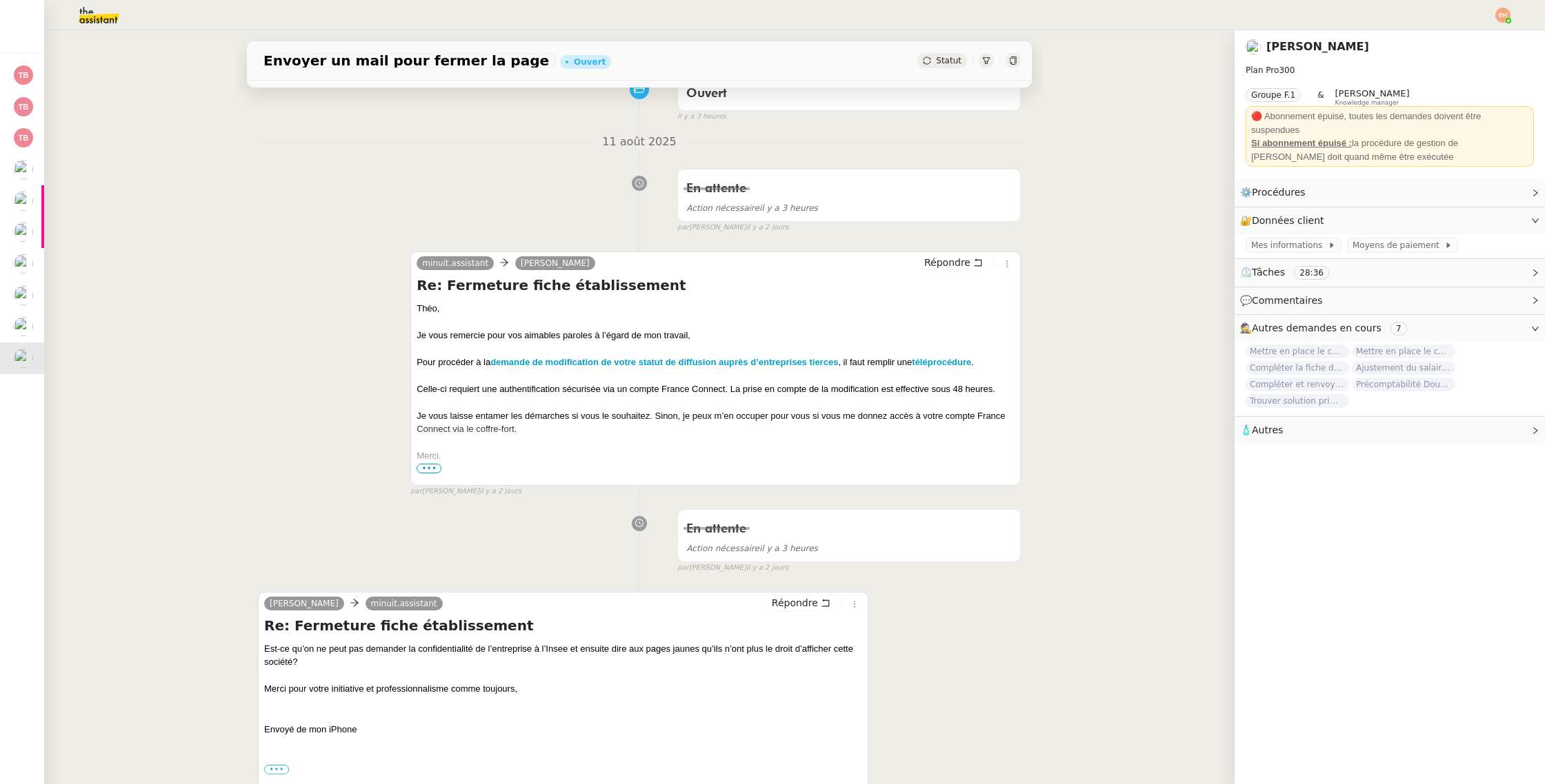
scroll to position [123, 0]
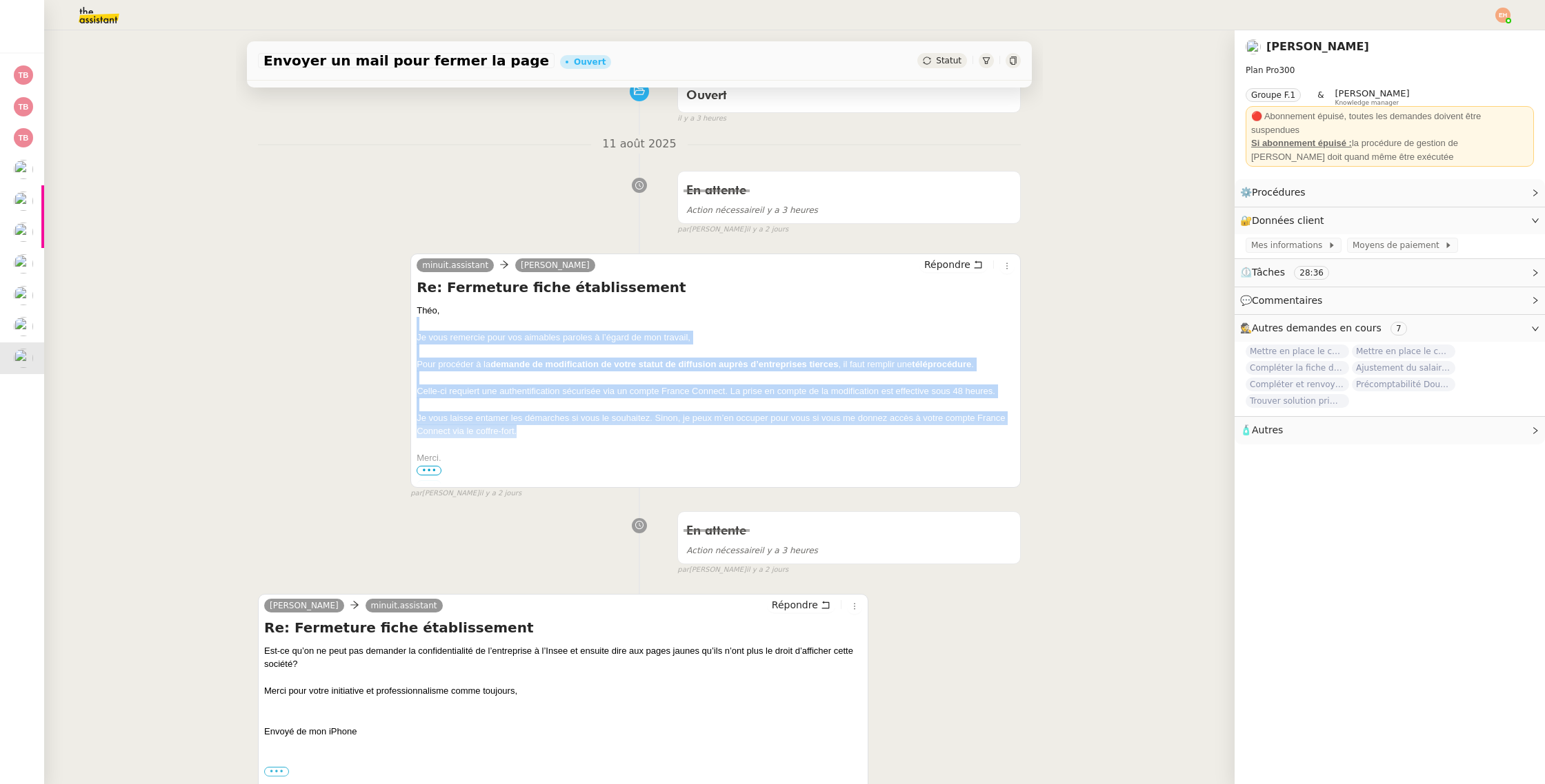
drag, startPoint x: 500, startPoint y: 423, endPoint x: 411, endPoint y: 330, distance: 128.7
click at [411, 330] on div "minuit.assistant [PERSON_NAME] Re: Fermeture fiche établissement Théo, Je vous …" at bounding box center [715, 371] width 610 height 235
copy div "Je vous remercie pour vos aimables paroles à l’égard de mon travail, Pour procé…"
click at [969, 263] on span "Répondre" at bounding box center [947, 264] width 46 height 13
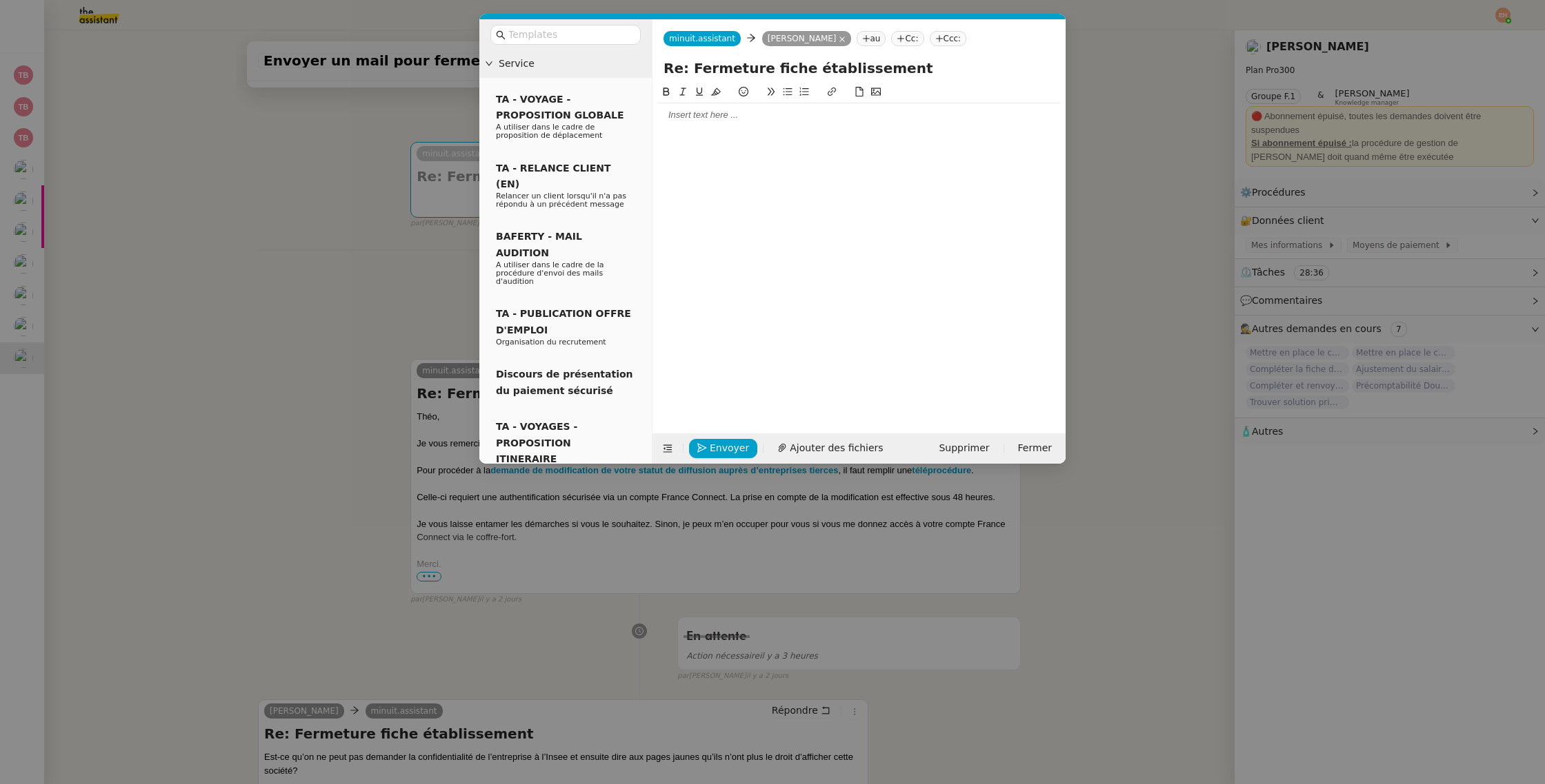
click at [392, 145] on nz-modal-container "Service TA - VOYAGE - PROPOSITION GLOBALE A utiliser dans le cadre de propositi…" at bounding box center [772, 392] width 1545 height 784
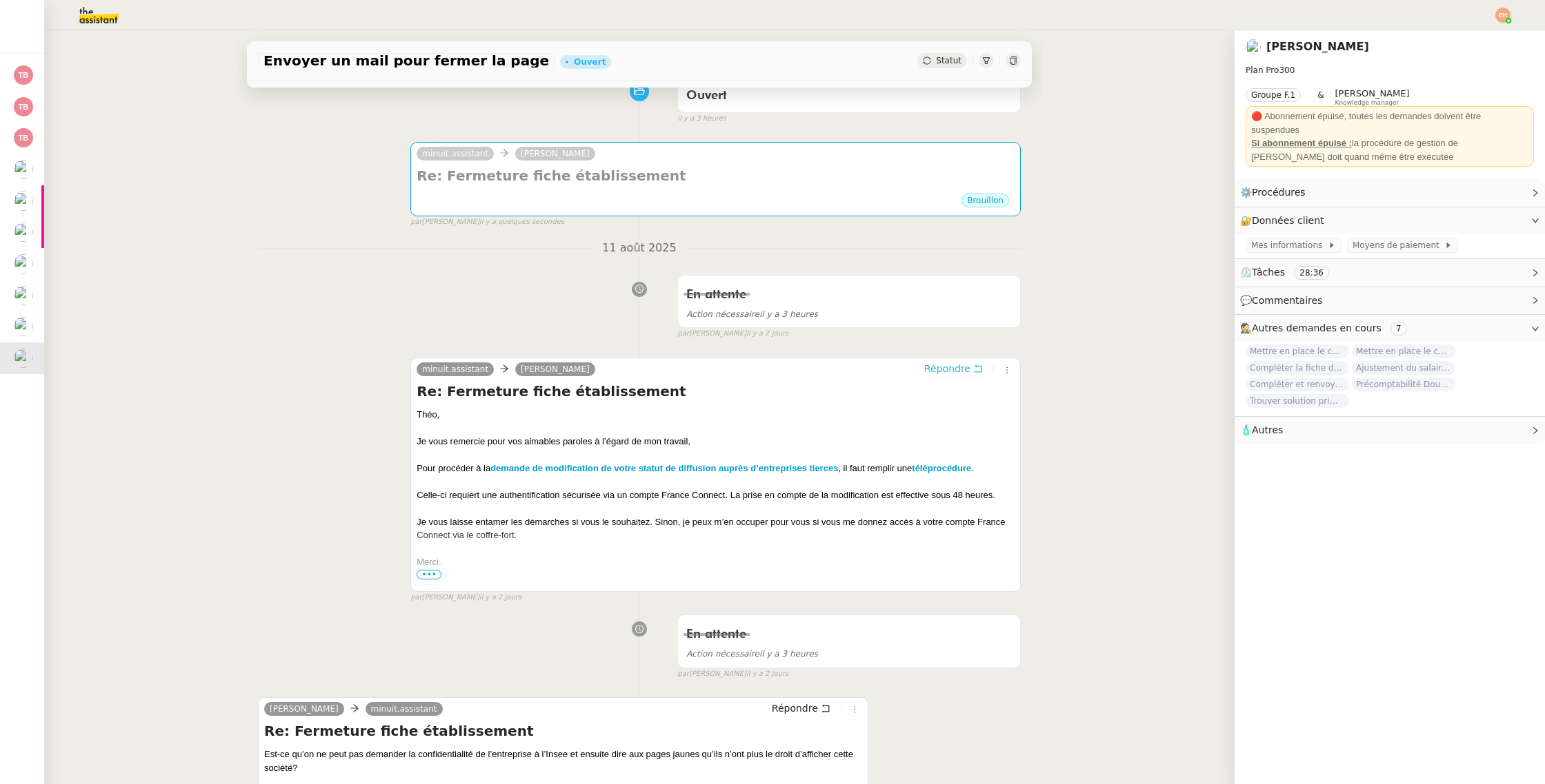
scroll to position [0, 0]
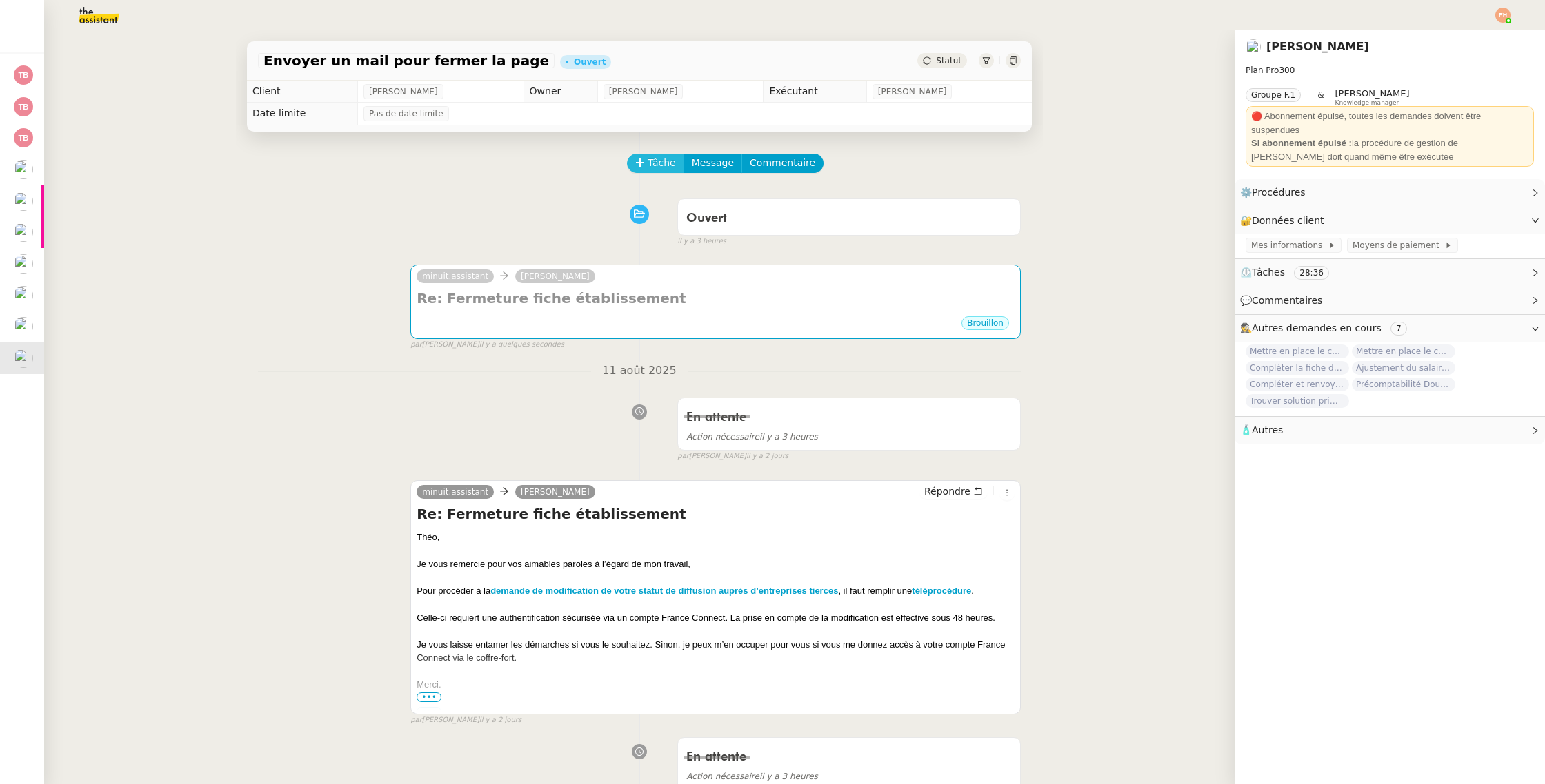
click at [638, 155] on button "Tâche" at bounding box center [655, 163] width 57 height 19
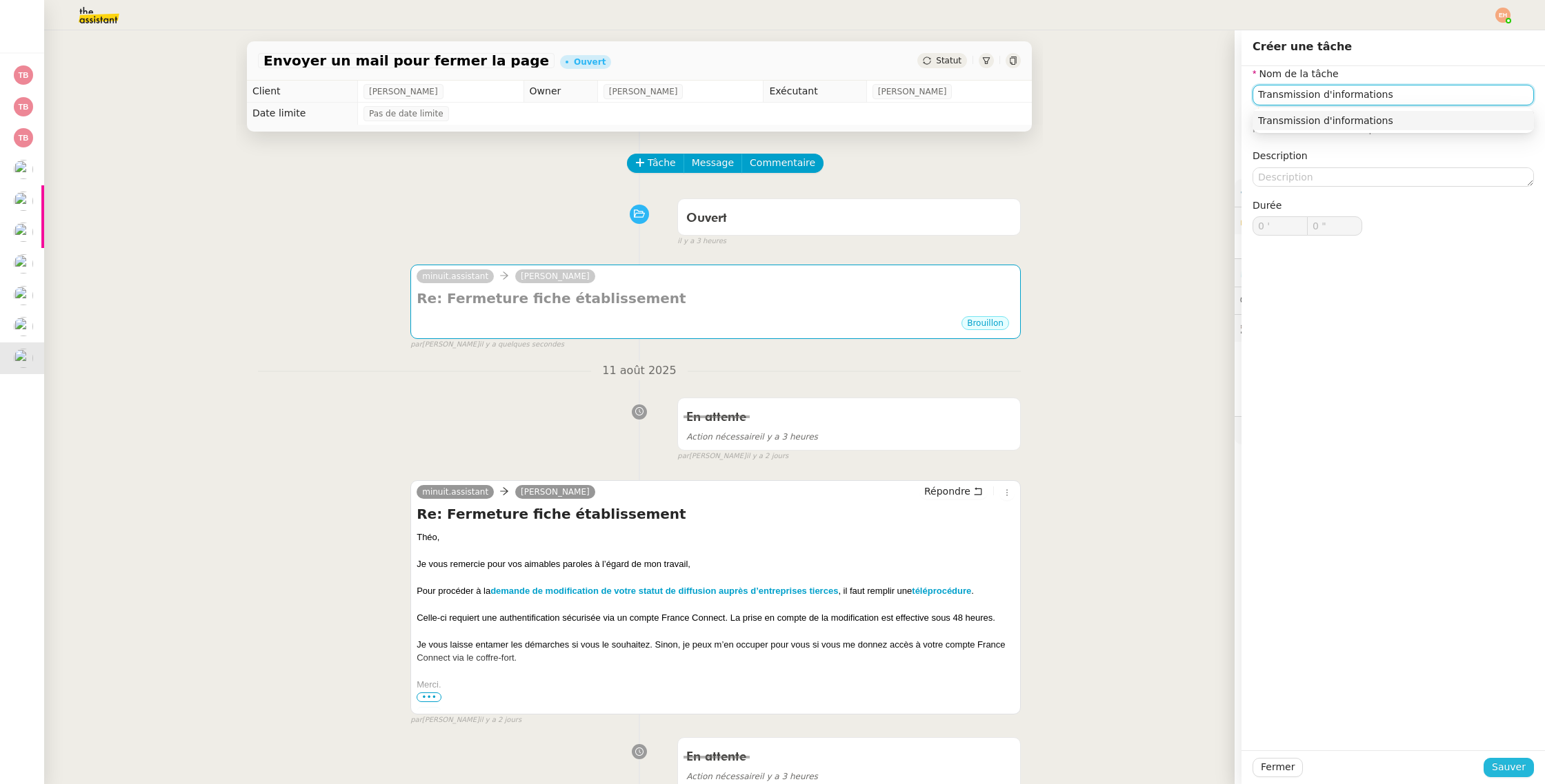
type input "Transmission d'informations"
click at [1512, 763] on span "Sauver" at bounding box center [1509, 767] width 34 height 16
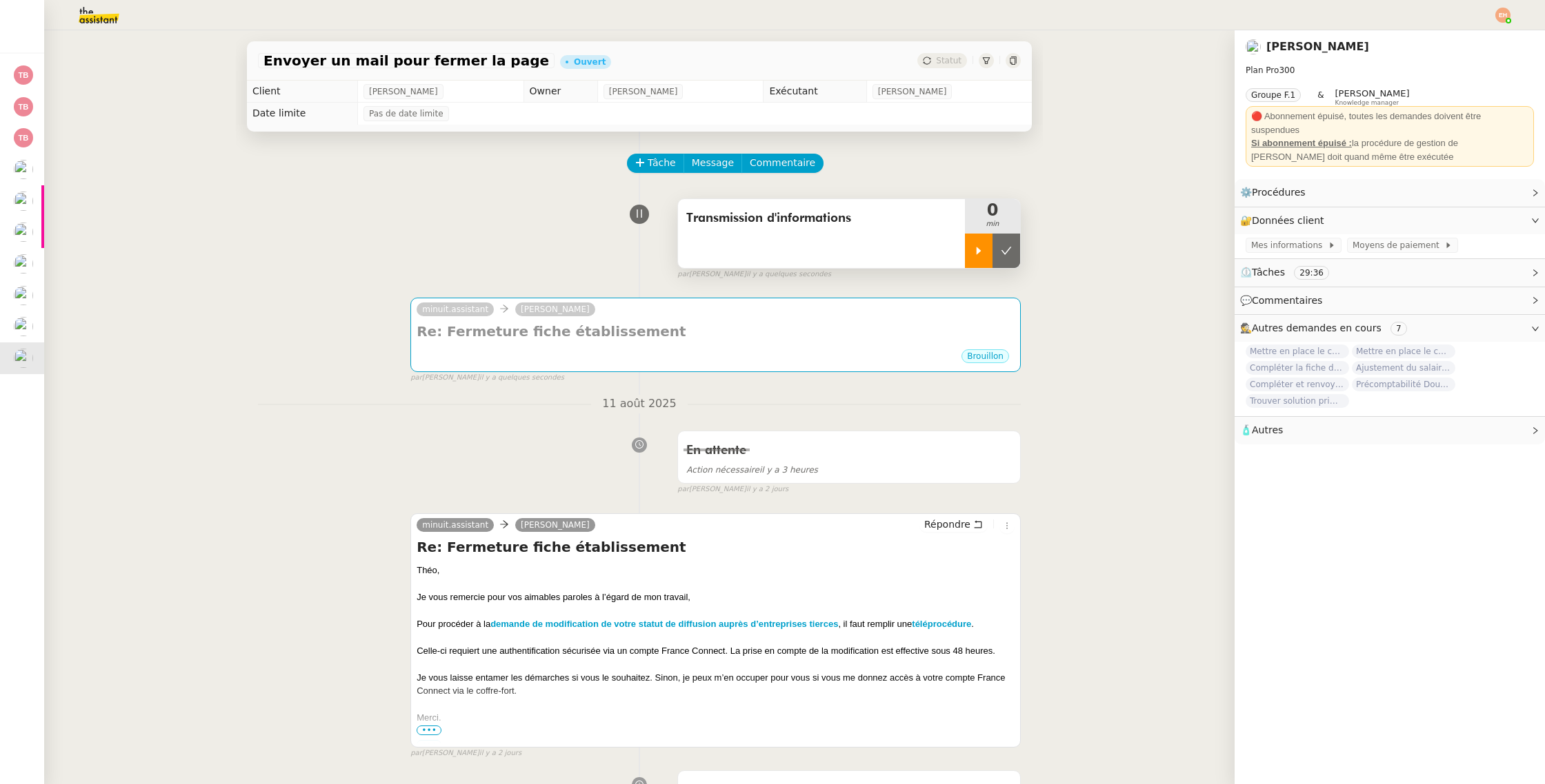
click at [983, 256] on icon at bounding box center [979, 251] width 11 height 11
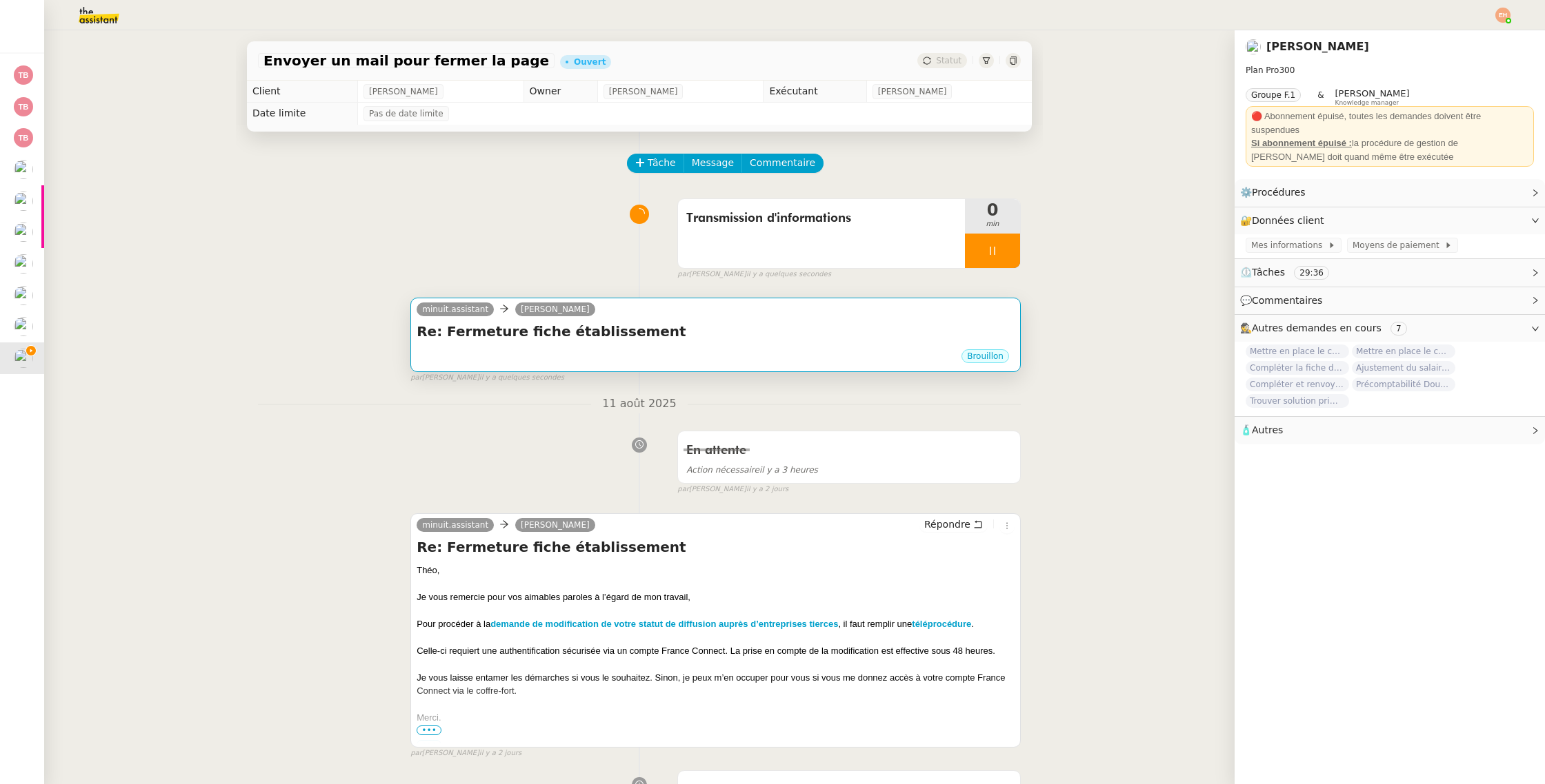
click at [883, 319] on div "minuit.assistant [PERSON_NAME]" at bounding box center [715, 312] width 598 height 21
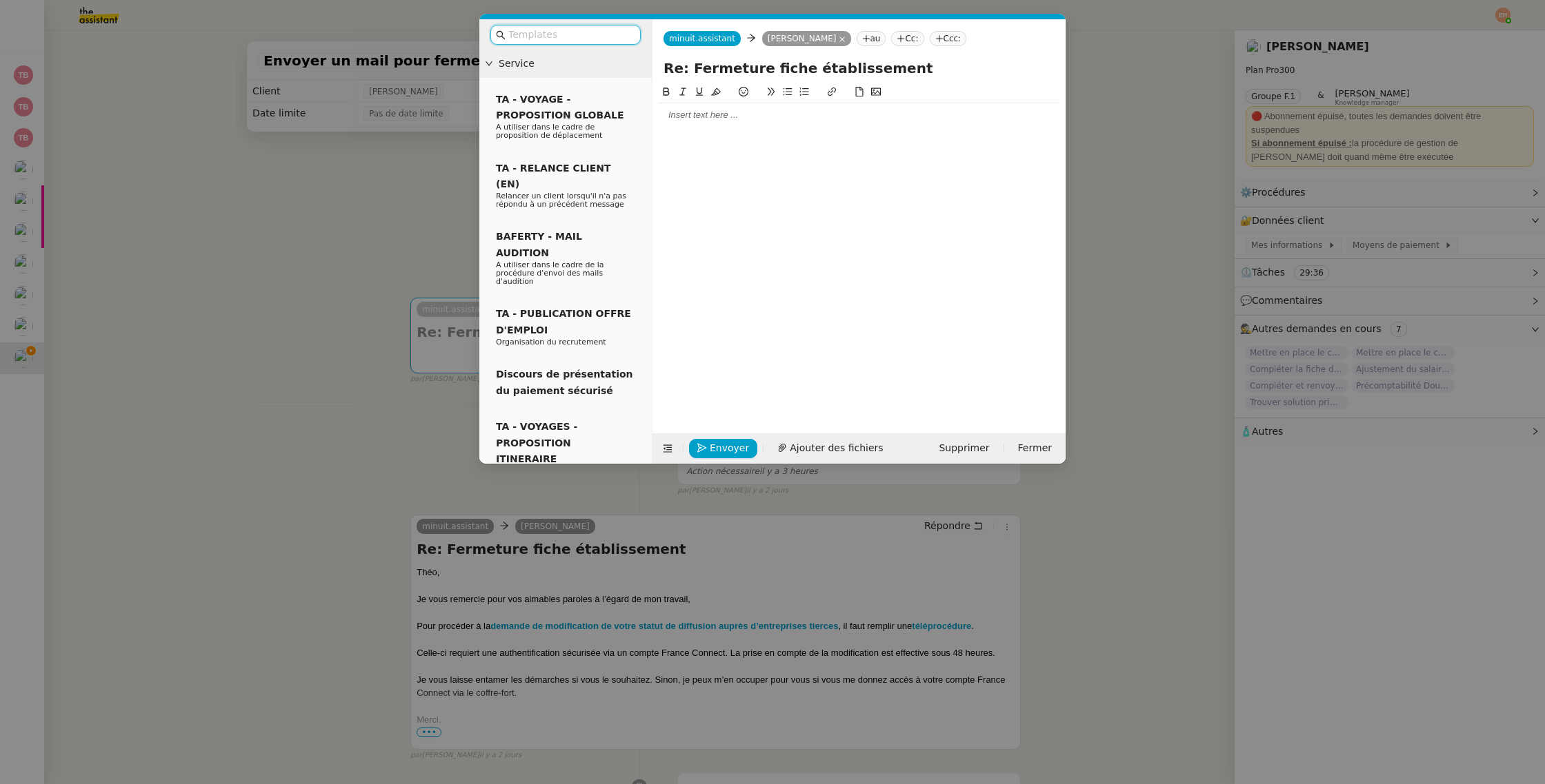
click at [546, 34] on input "text" at bounding box center [570, 35] width 125 height 16
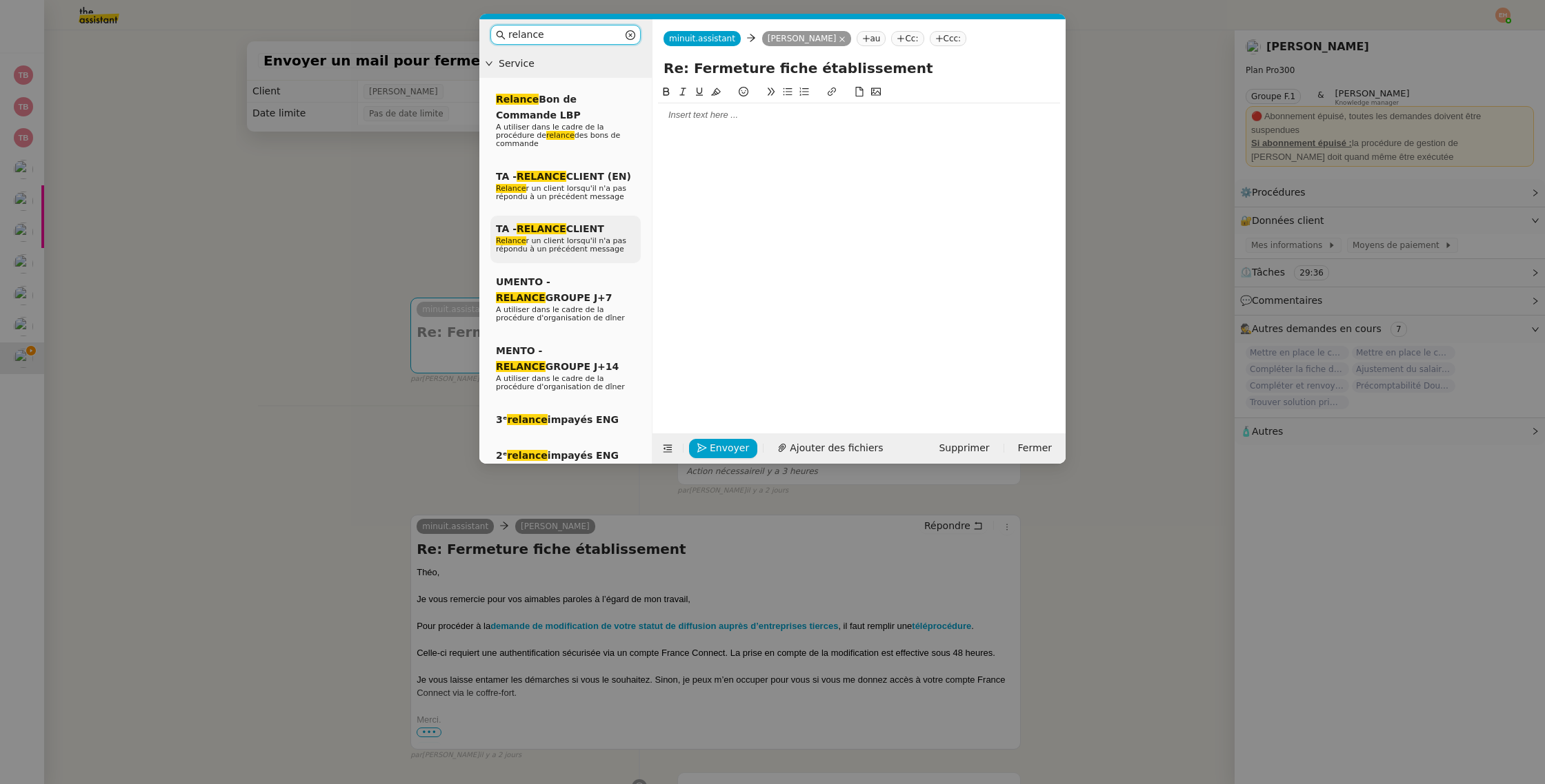
type input "relance"
click at [543, 237] on span "Relance r un client lorsqu'il n'a pas répondu à un précédent message" at bounding box center [561, 245] width 130 height 17
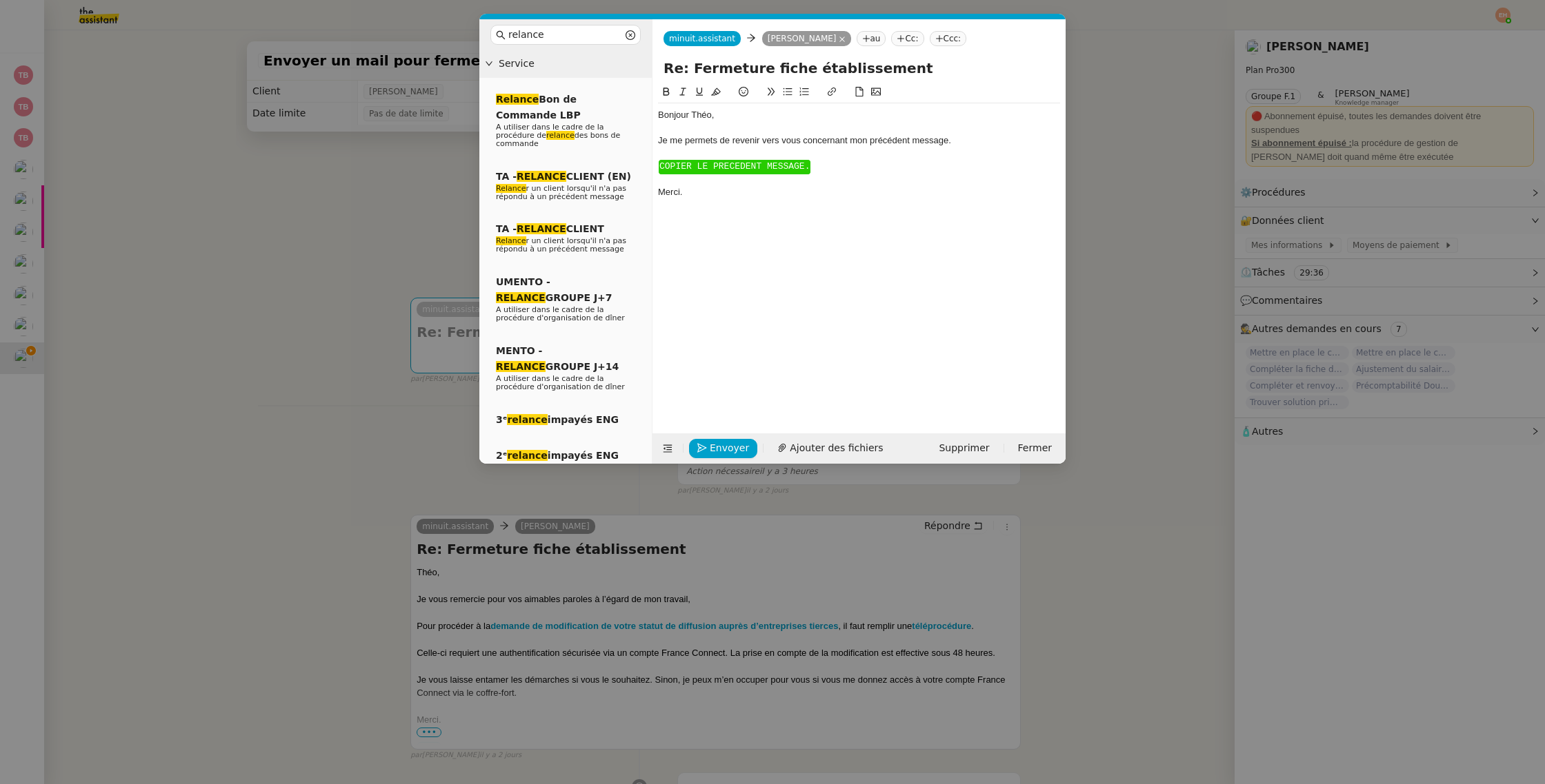
click at [745, 157] on div at bounding box center [858, 154] width 402 height 13
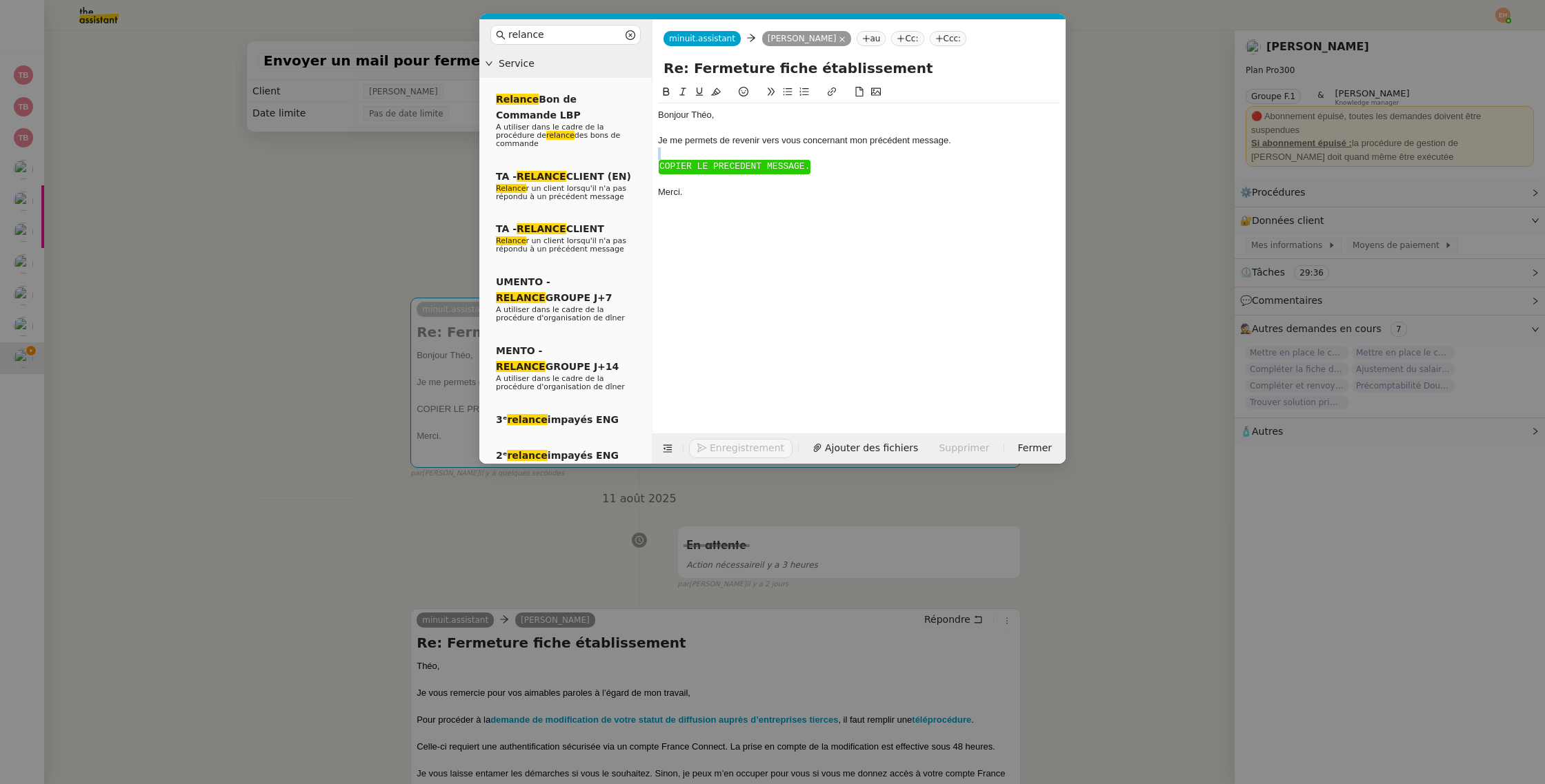
click at [745, 157] on div at bounding box center [858, 154] width 402 height 13
click at [740, 165] on span "COPIER LE PRECEDENT MESSAGE." at bounding box center [734, 166] width 151 height 10
drag, startPoint x: 740, startPoint y: 165, endPoint x: 768, endPoint y: 253, distance: 92.3
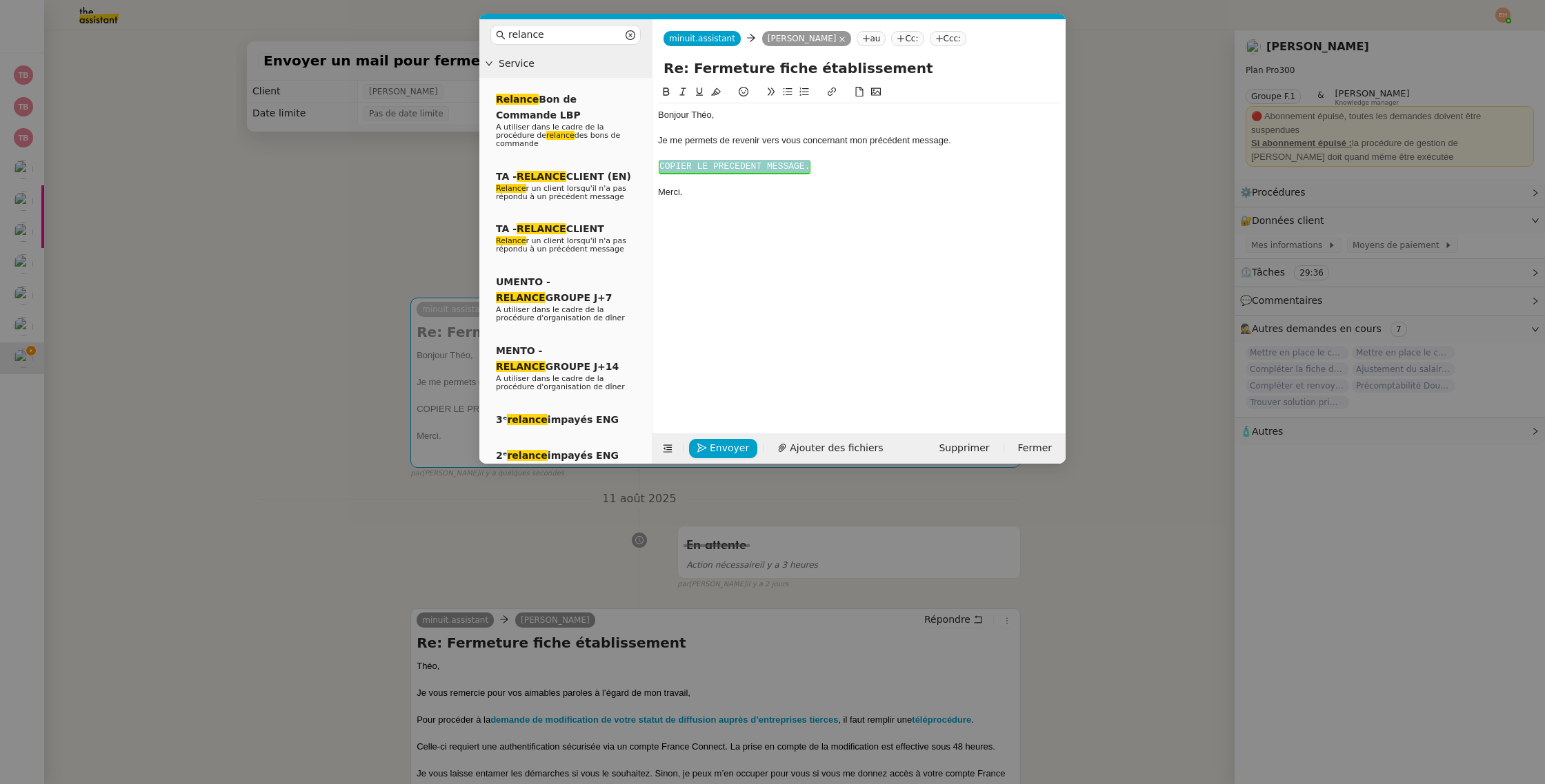
click at [739, 165] on span "COPIER LE PRECEDENT MESSAGE." at bounding box center [734, 166] width 151 height 10
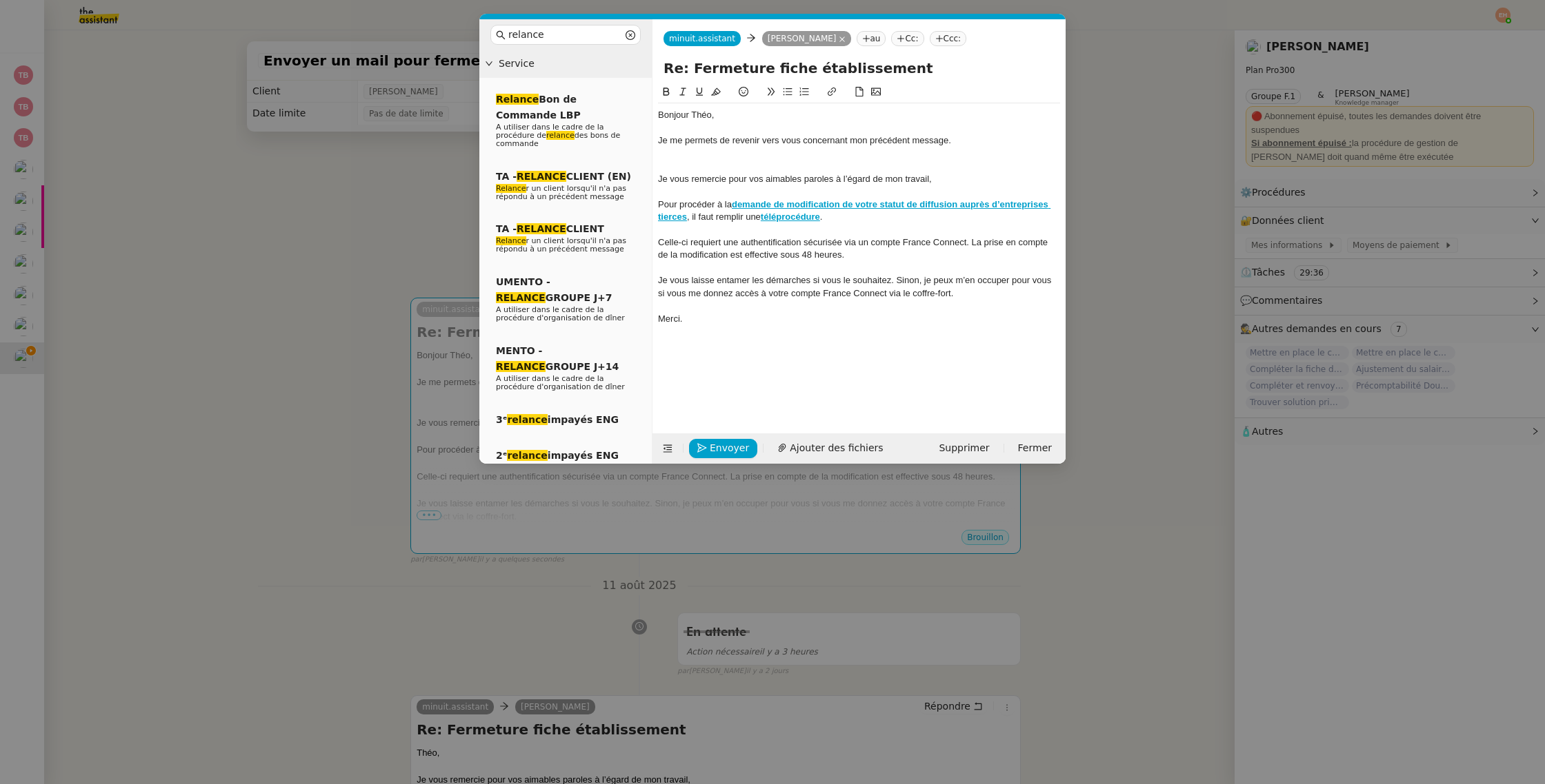
click at [734, 160] on div at bounding box center [858, 166] width 402 height 13
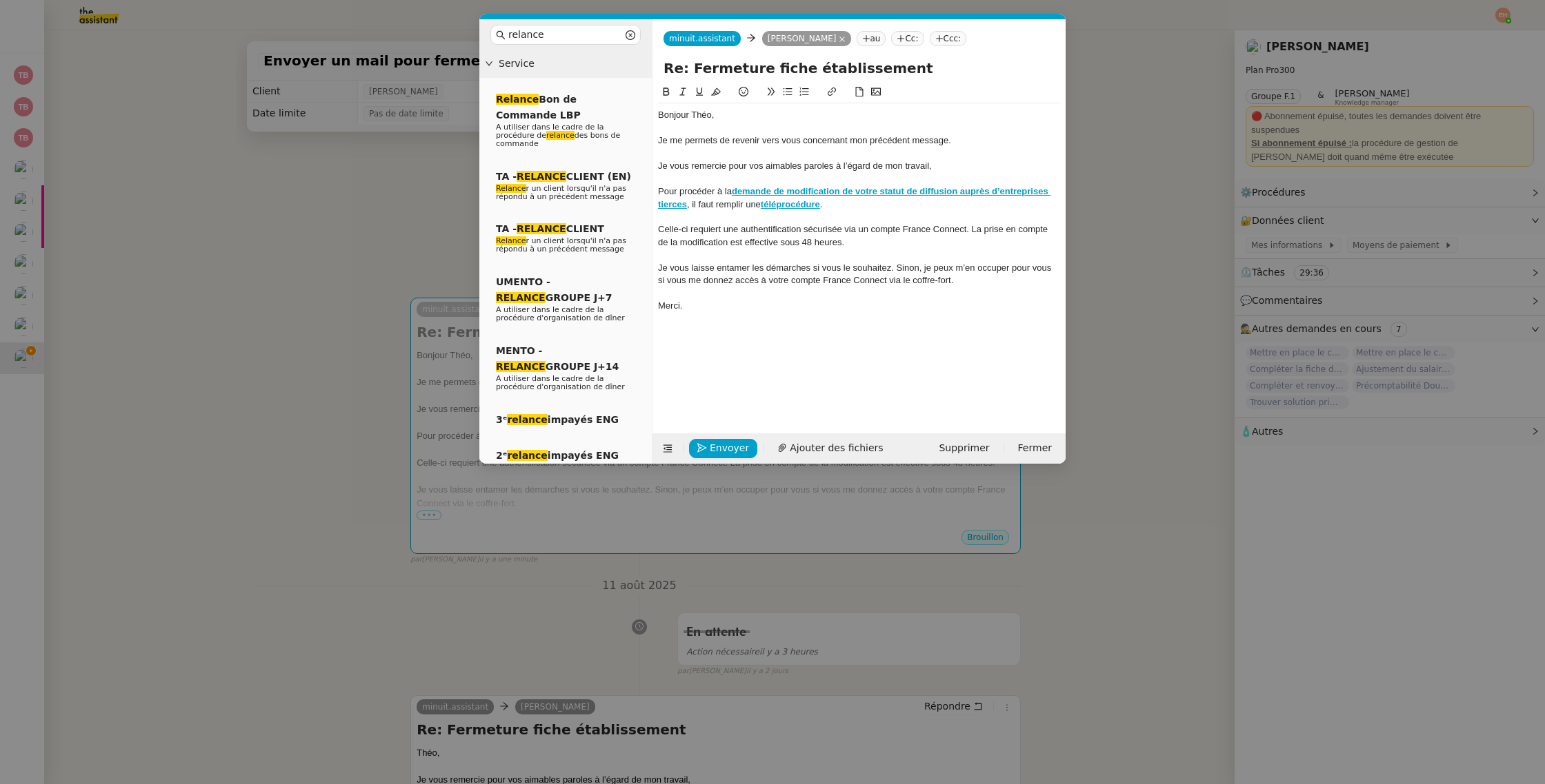
drag, startPoint x: 110, startPoint y: 274, endPoint x: 151, endPoint y: 268, distance: 41.4
click at [108, 275] on nz-modal-container "relance Service Relance Bon de Commande LBP A utiliser dans le cadre de la proc…" at bounding box center [772, 392] width 1545 height 784
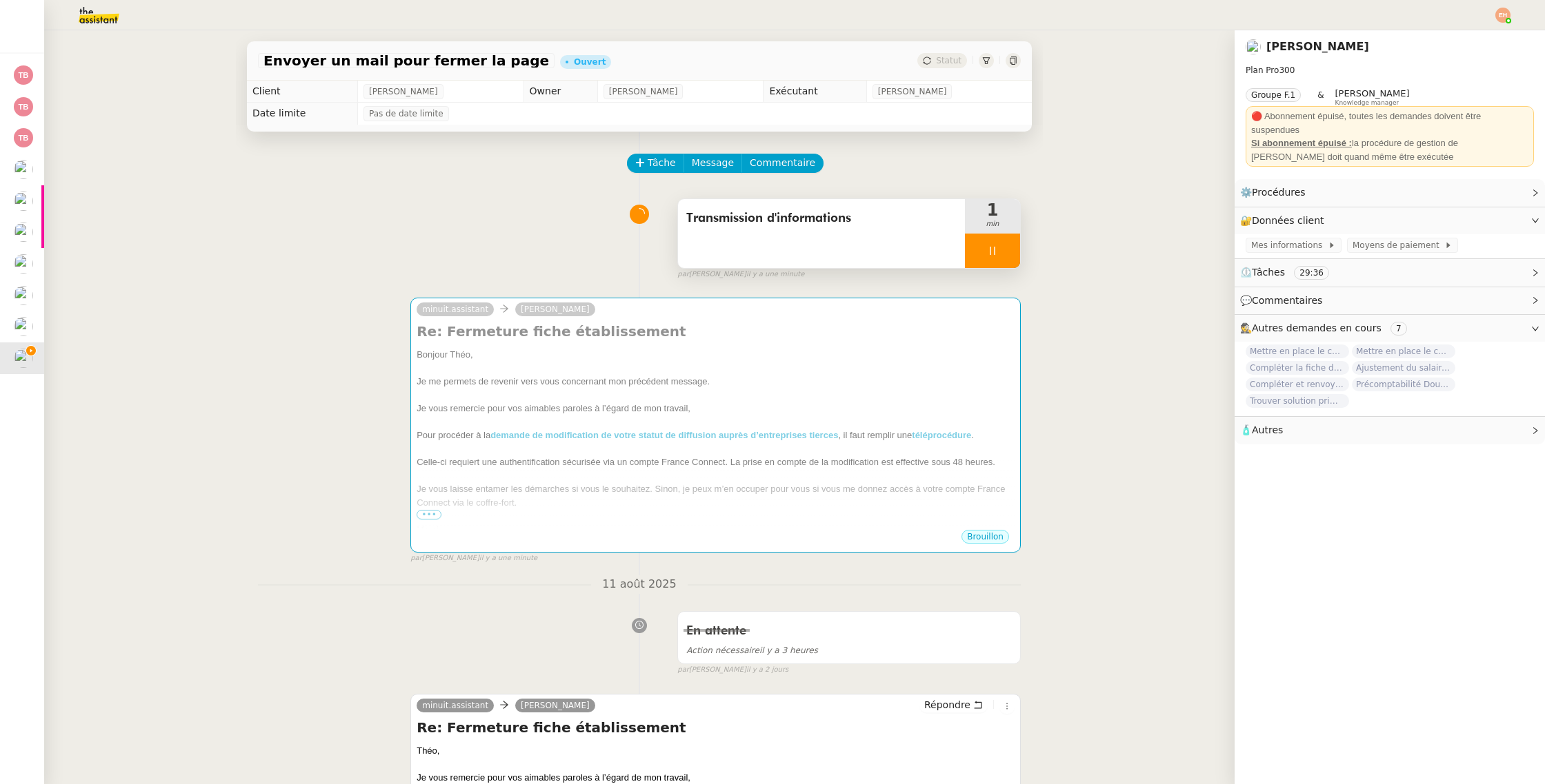
drag, startPoint x: 997, startPoint y: 247, endPoint x: 994, endPoint y: 258, distance: 11.4
click at [997, 247] on icon at bounding box center [992, 251] width 11 height 11
click at [994, 262] on button at bounding box center [1006, 250] width 28 height 34
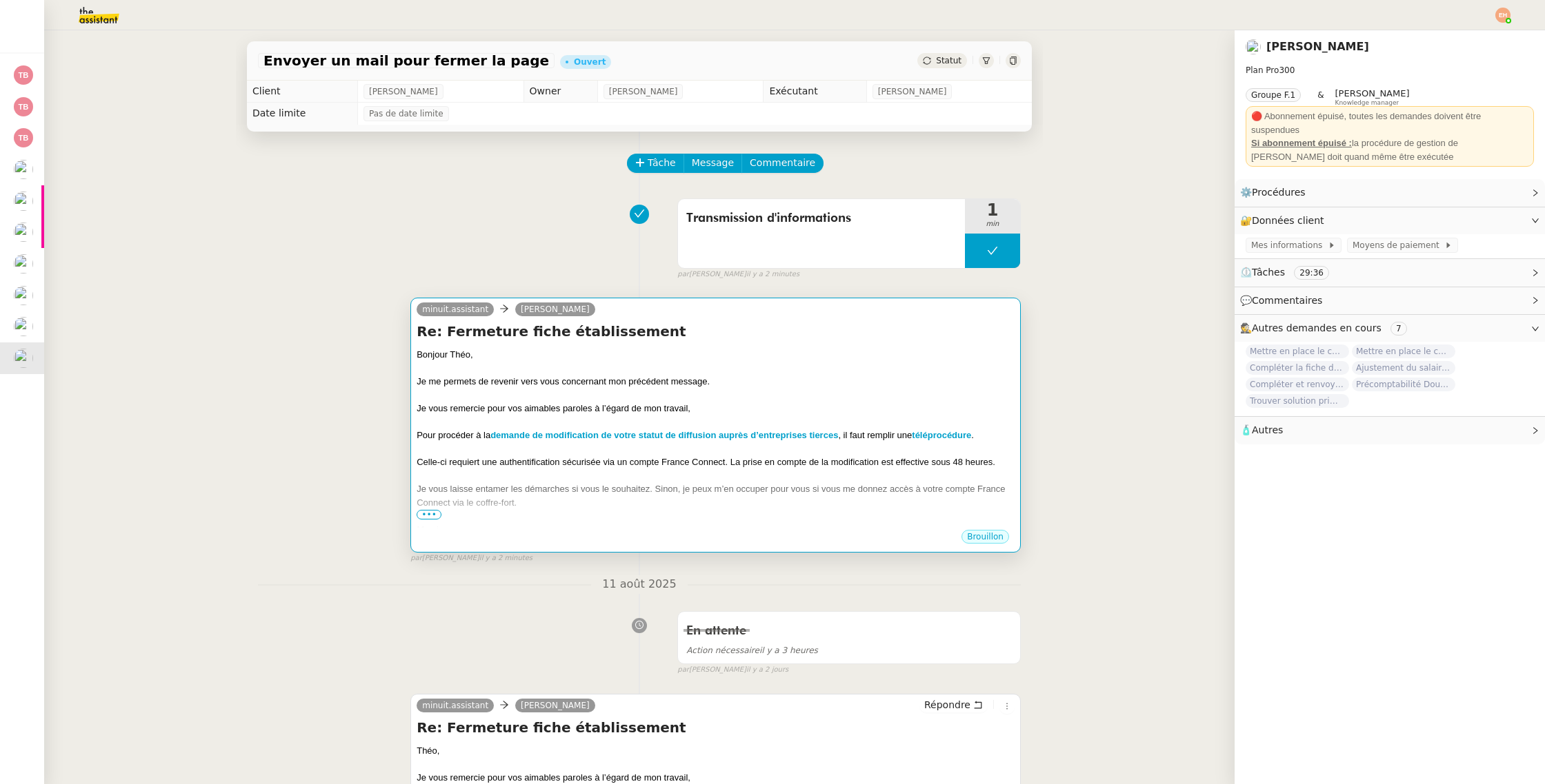
click at [747, 371] on div at bounding box center [715, 368] width 598 height 13
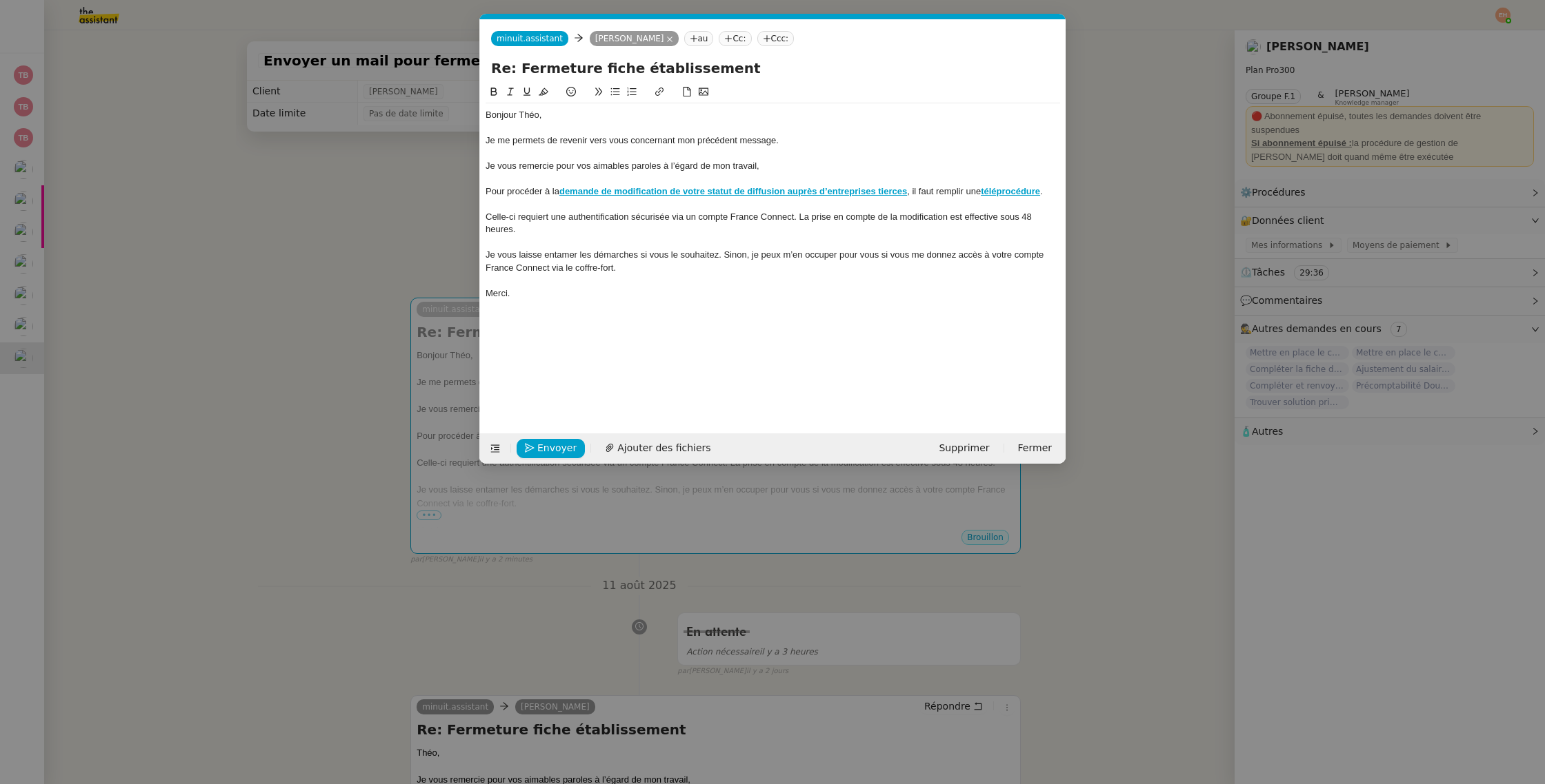
scroll to position [0, 61]
click at [552, 450] on span "Envoyer" at bounding box center [557, 449] width 40 height 16
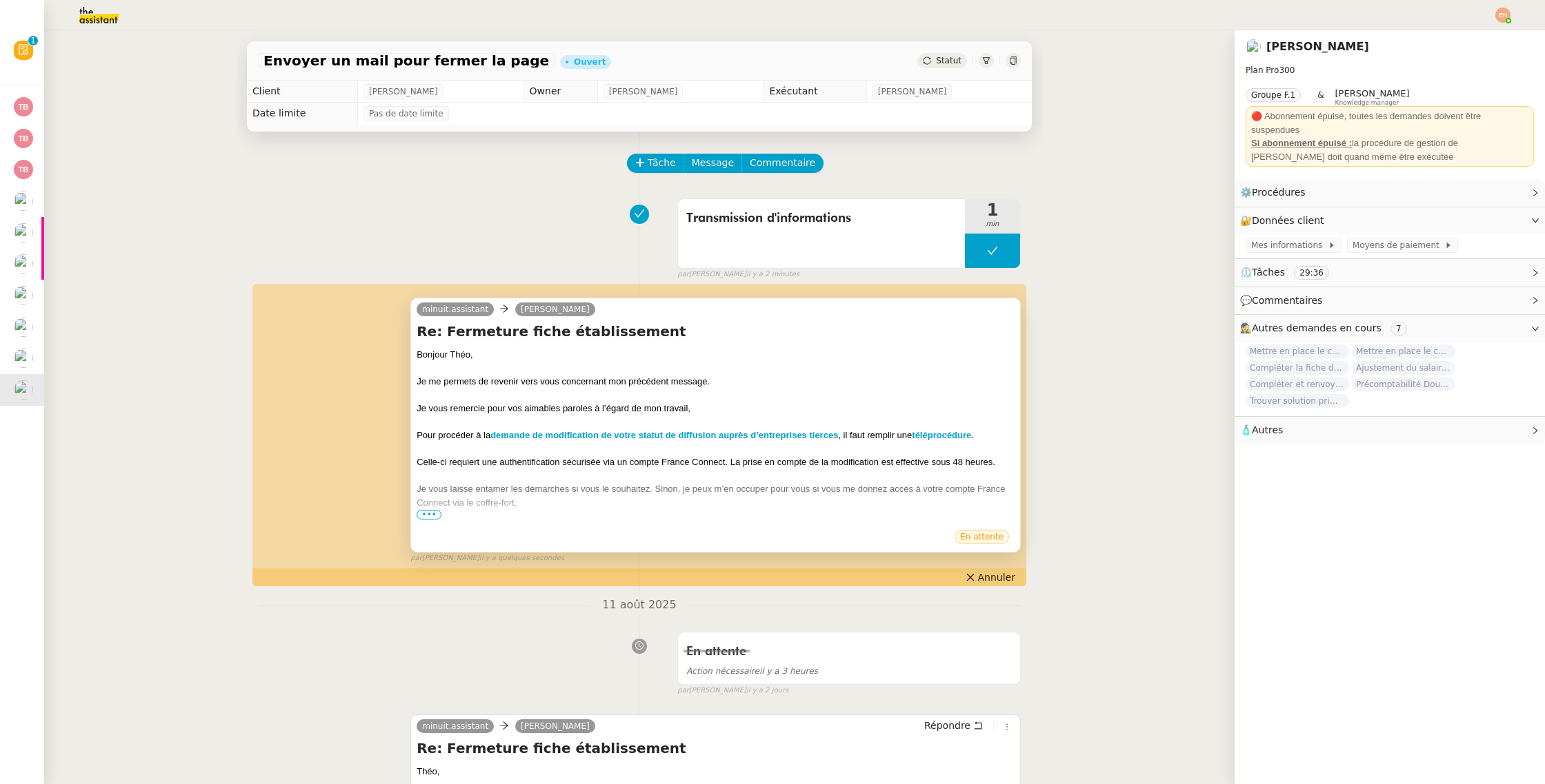
click at [429, 511] on span "•••" at bounding box center [428, 514] width 25 height 10
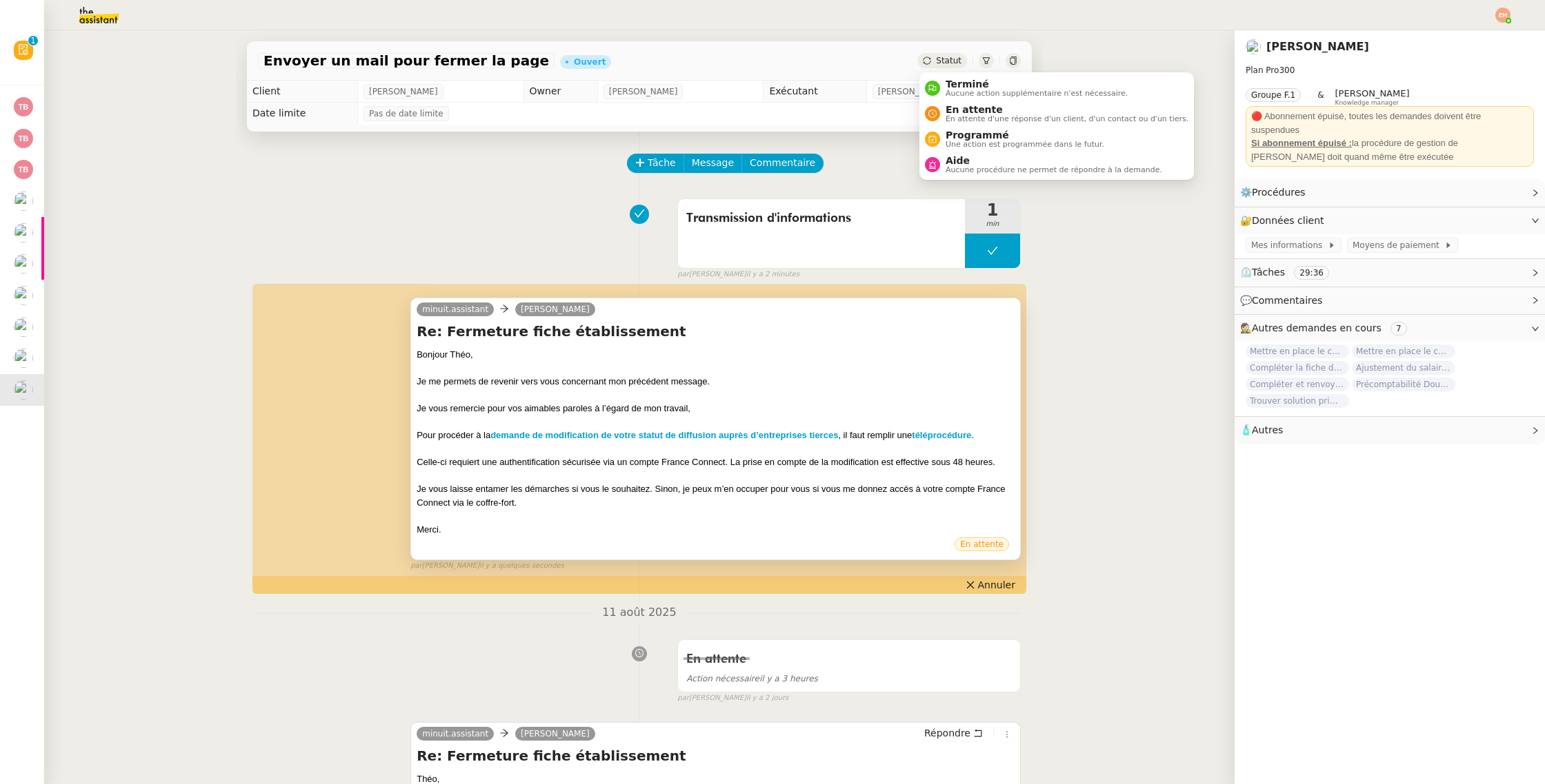
click at [954, 58] on span "Statut" at bounding box center [949, 60] width 25 height 10
click at [963, 110] on span "En attente" at bounding box center [1067, 109] width 243 height 11
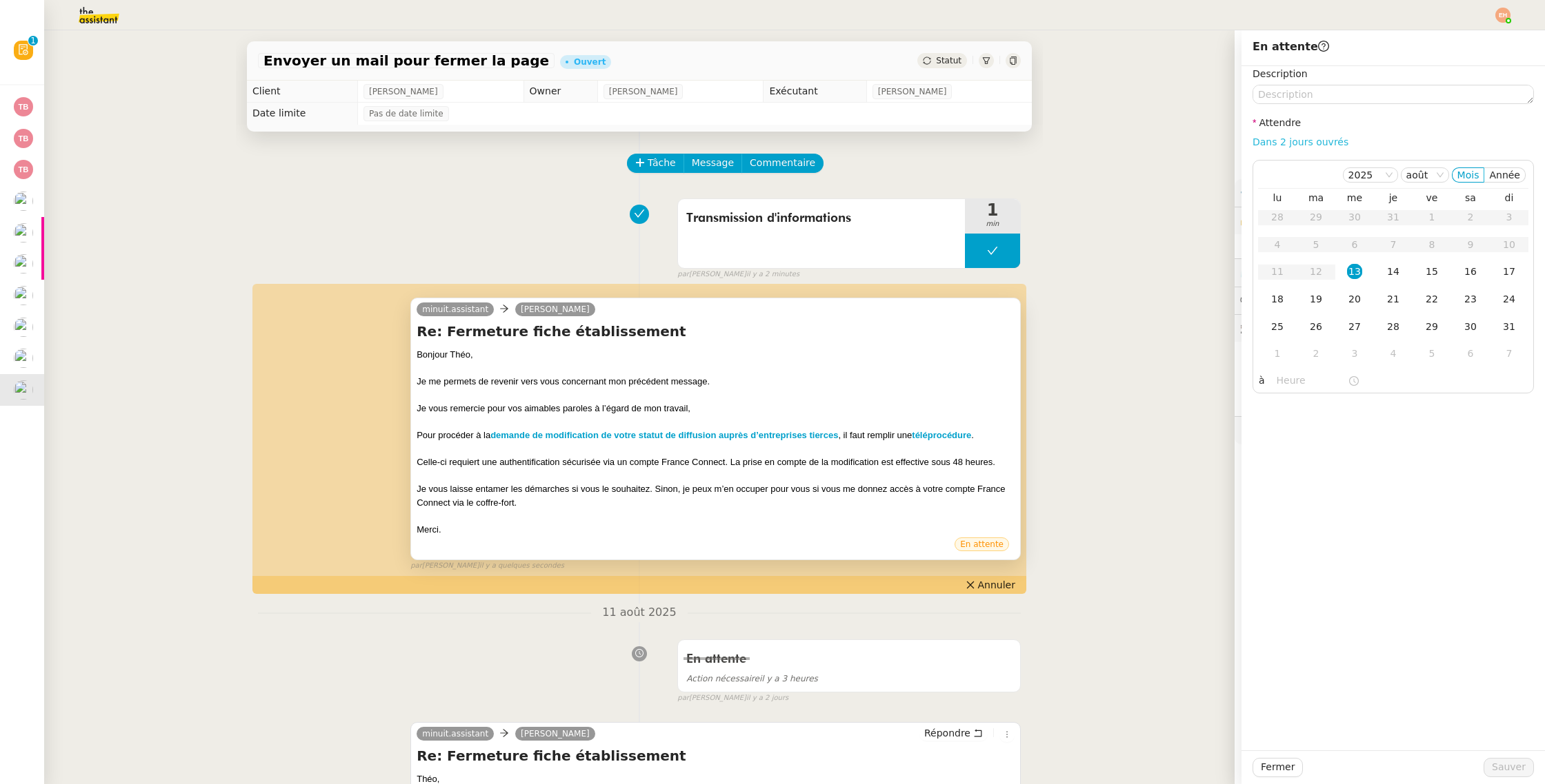
click at [1289, 143] on link "Dans 2 jours ouvrés" at bounding box center [1300, 142] width 96 height 11
type input "07:00"
drag, startPoint x: 1281, startPoint y: 300, endPoint x: 1283, endPoint y: 309, distance: 9.2
click at [1281, 301] on div "18" at bounding box center [1277, 299] width 15 height 15
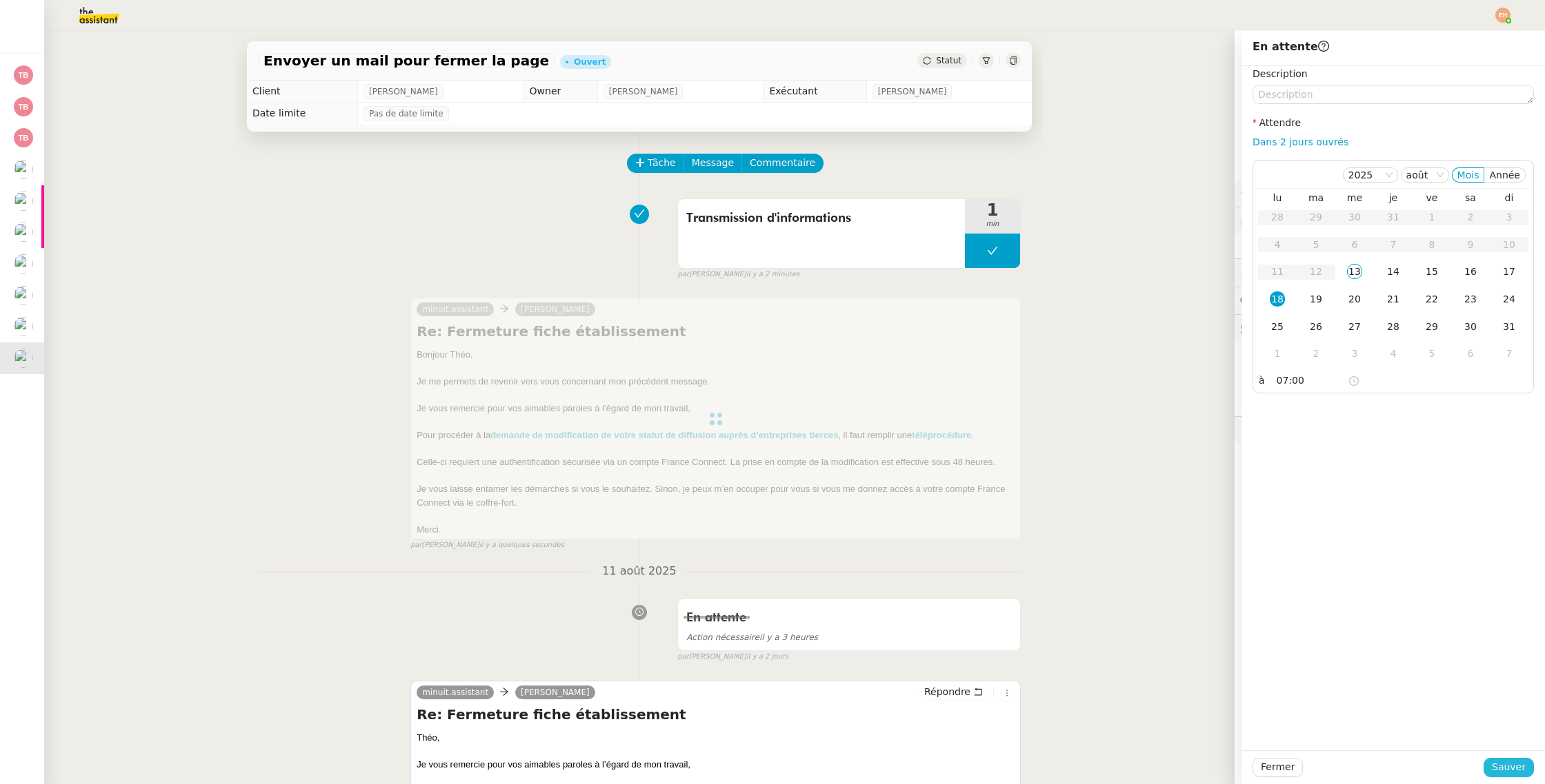
drag, startPoint x: 1505, startPoint y: 762, endPoint x: 1489, endPoint y: 758, distance: 16.5
click at [1505, 761] on span "Sauver" at bounding box center [1509, 767] width 34 height 16
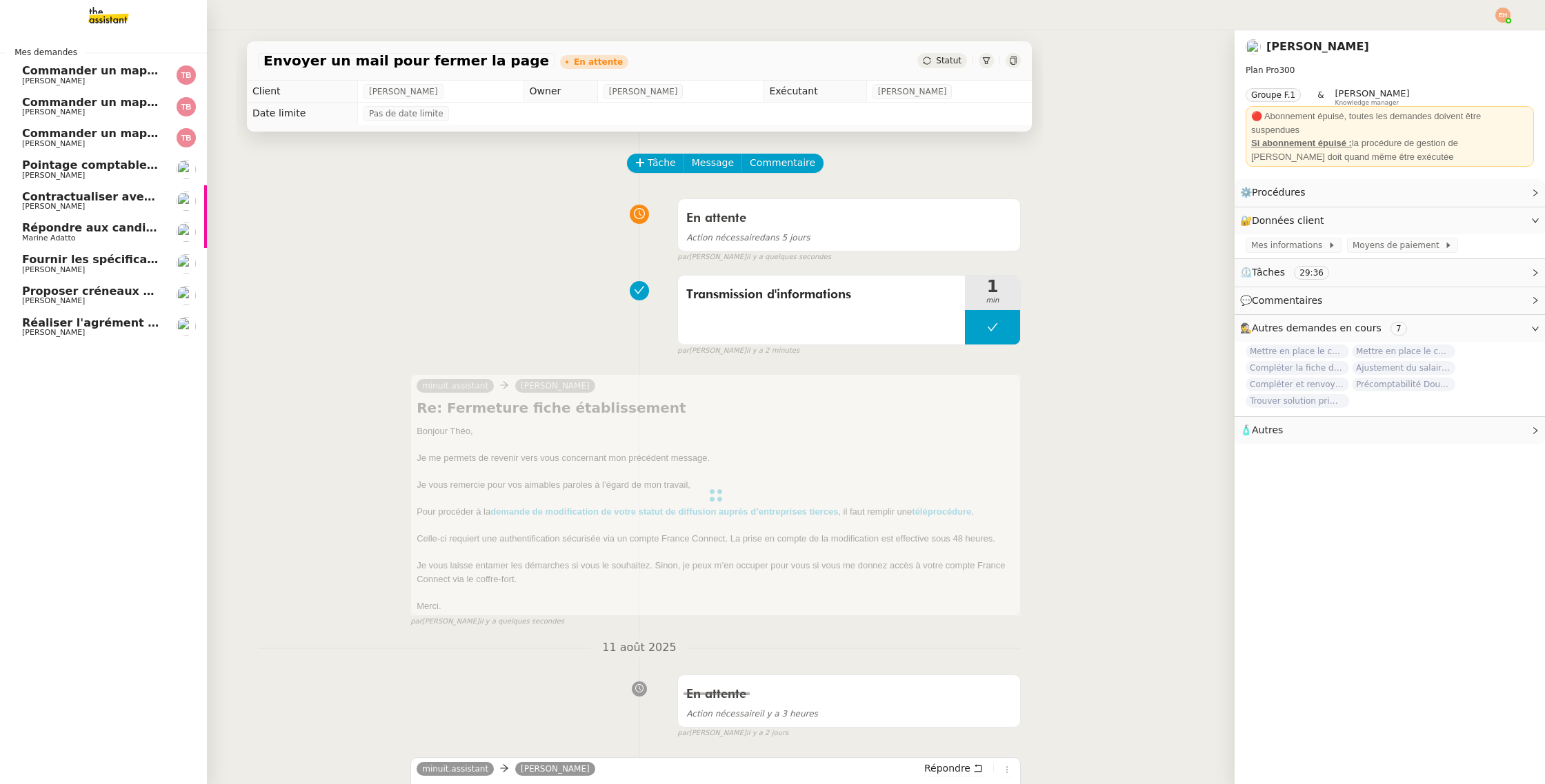
click at [45, 323] on span "Réaliser l'agrément CII pour Swebo" at bounding box center [132, 323] width 219 height 13
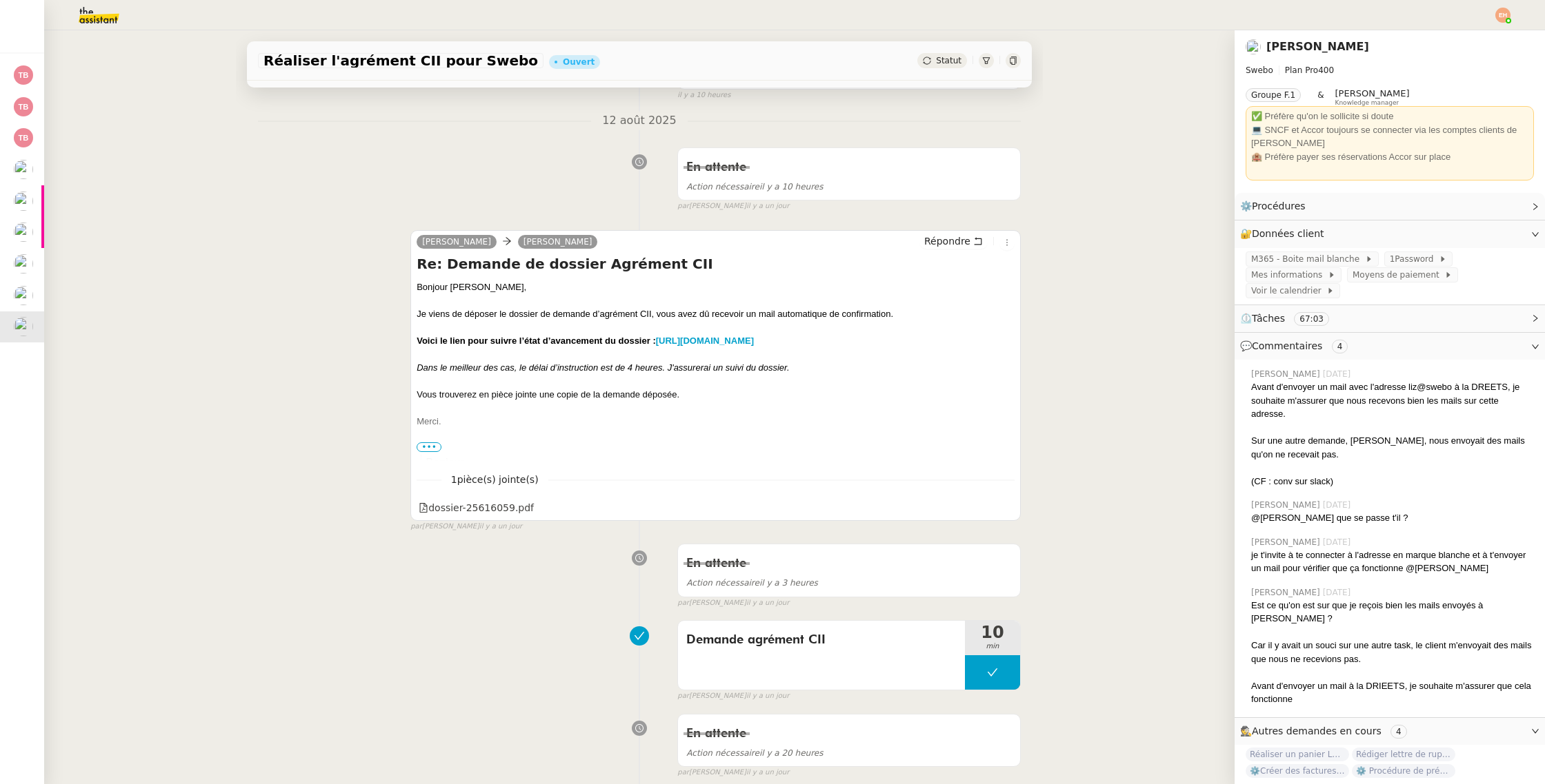
scroll to position [156, 0]
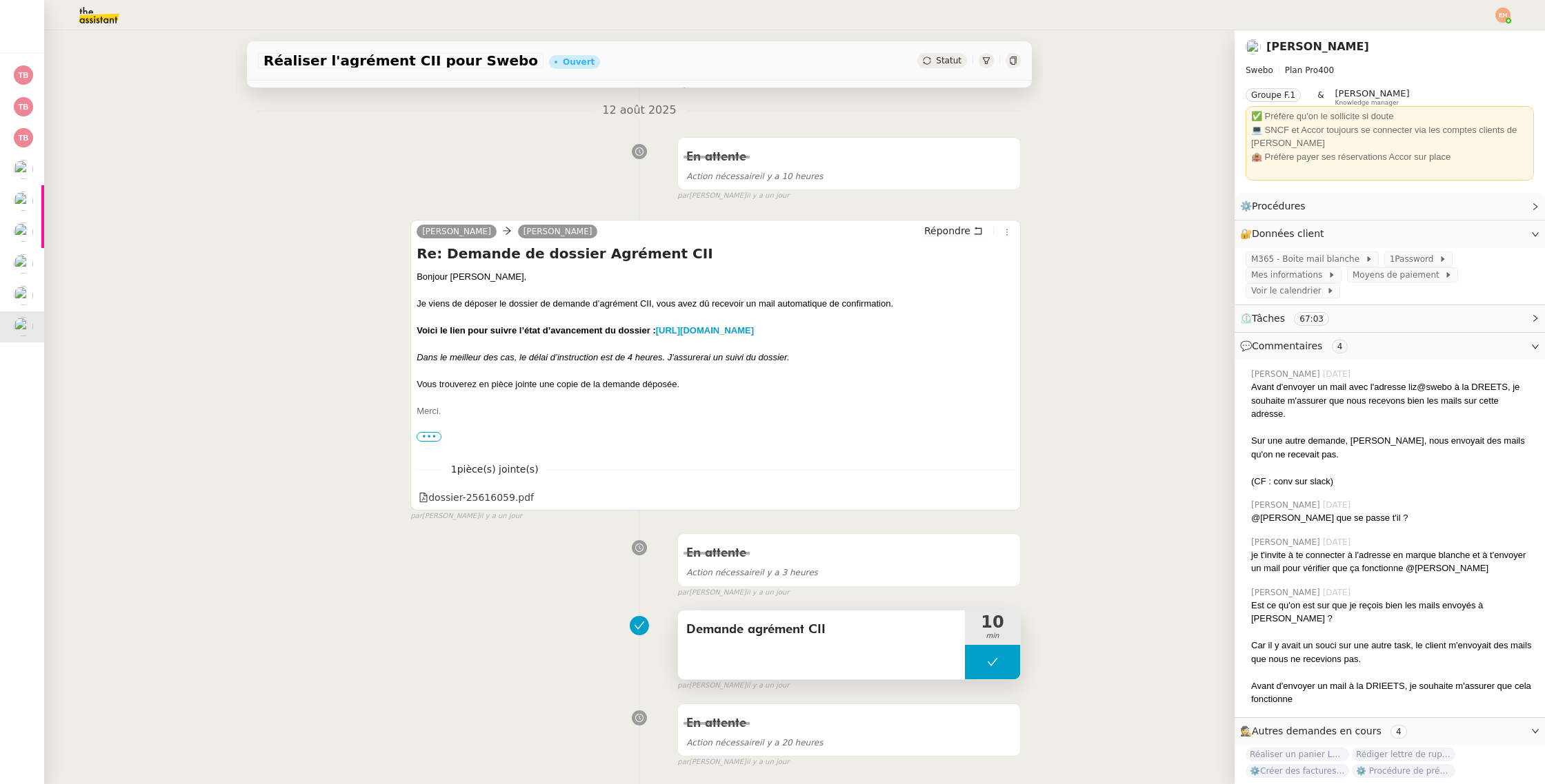
click at [841, 656] on div "Demande agrément CII" at bounding box center [822, 644] width 287 height 69
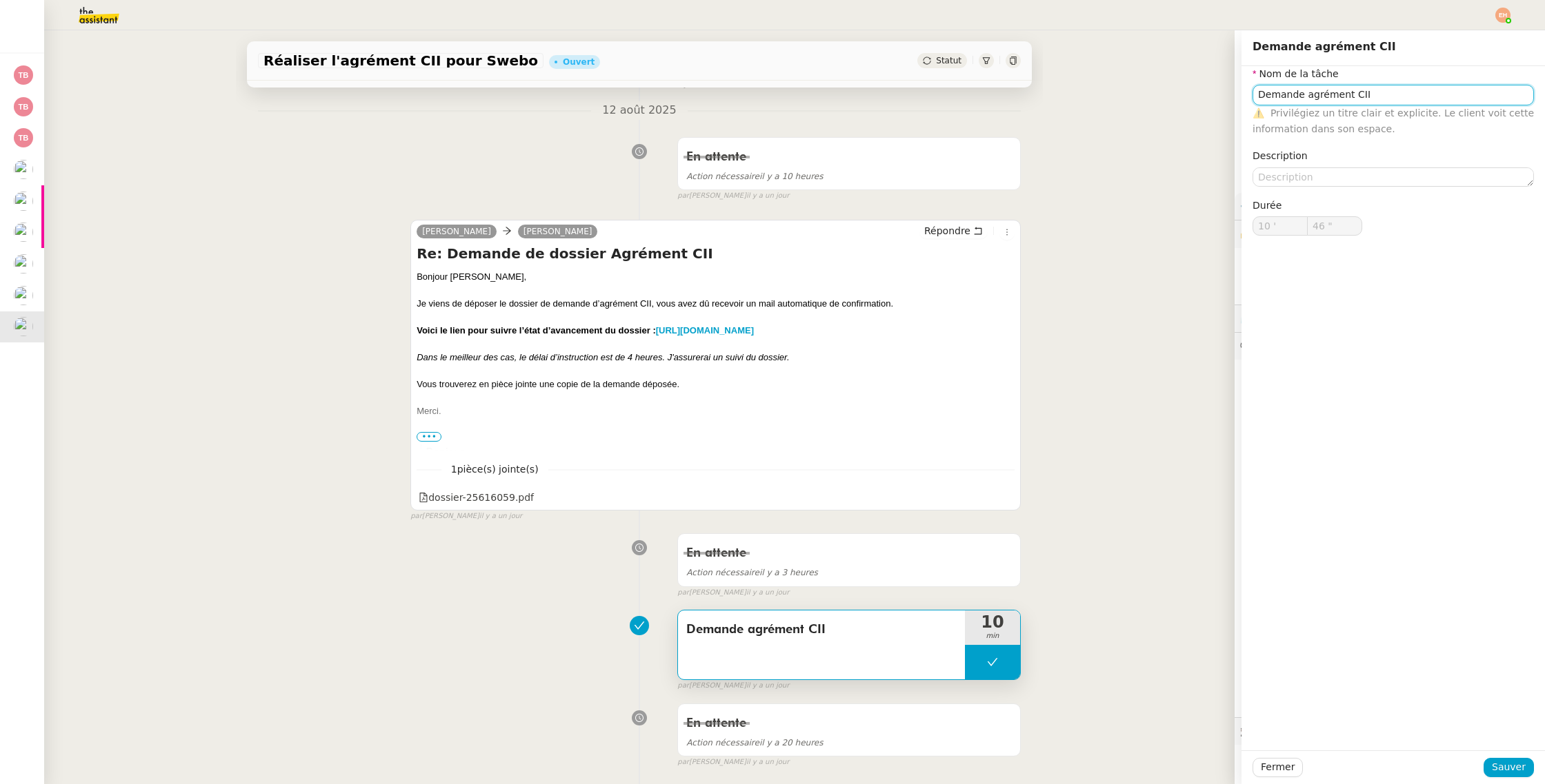
click at [1313, 101] on input "Demande agrément CII" at bounding box center [1393, 94] width 282 height 20
click at [1281, 763] on span "Fermer" at bounding box center [1277, 767] width 34 height 16
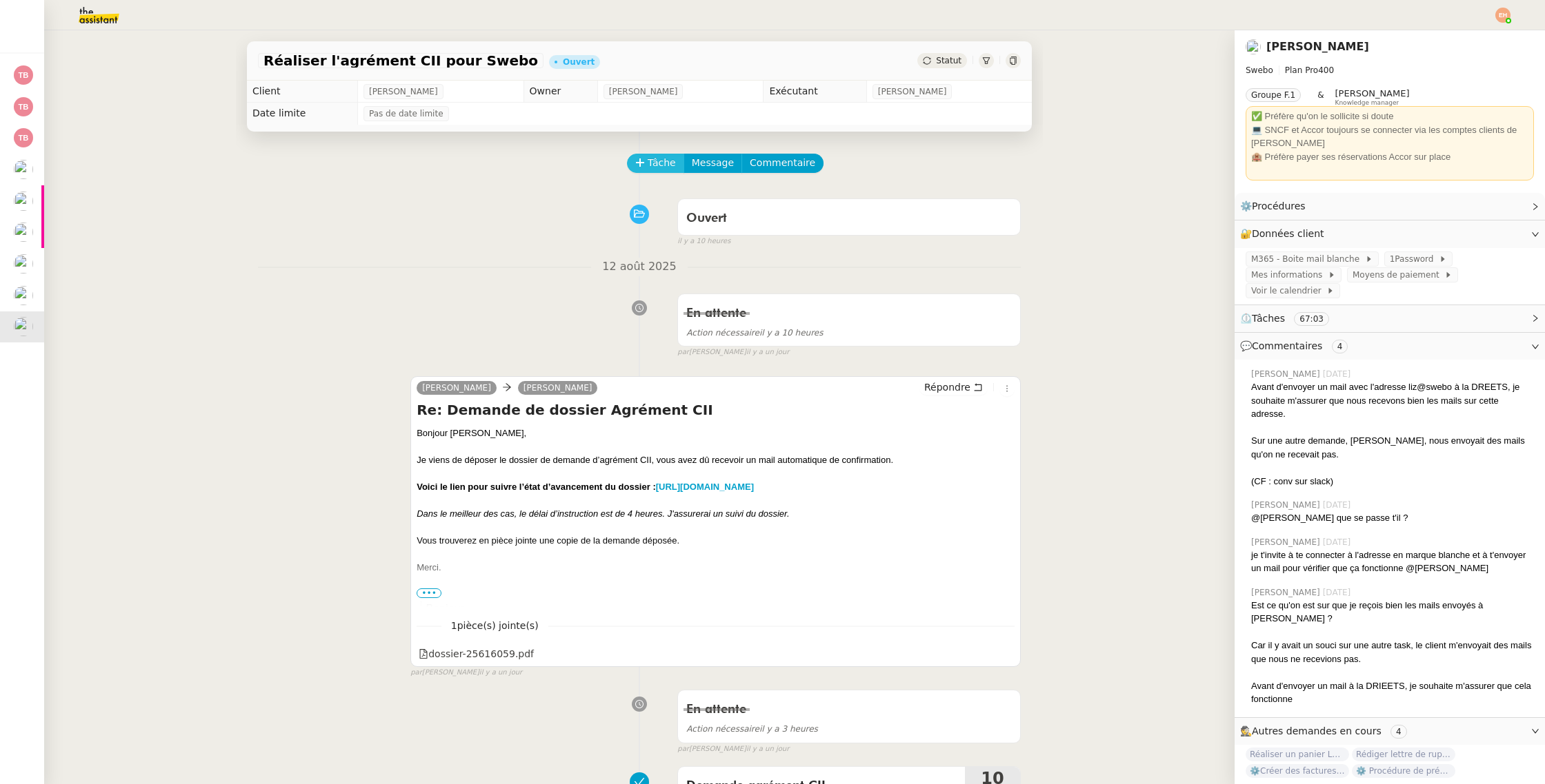
drag, startPoint x: 634, startPoint y: 164, endPoint x: 806, endPoint y: 149, distance: 172.7
click at [634, 164] on button "Tâche" at bounding box center [655, 163] width 57 height 19
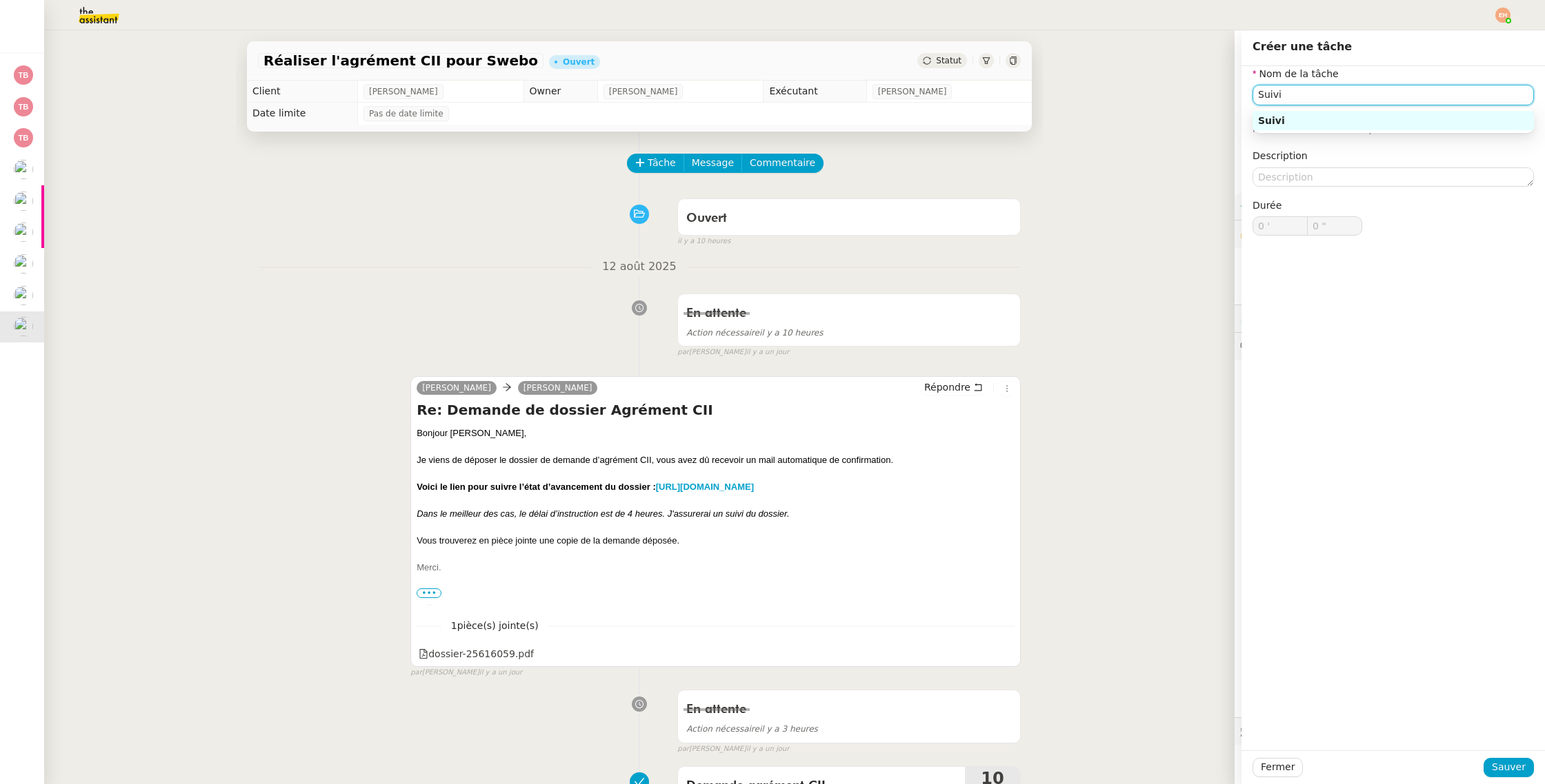
paste input "Demande agrément CII"
type input "Suivi Demande agrément CII"
drag, startPoint x: 1500, startPoint y: 763, endPoint x: 1488, endPoint y: 760, distance: 12.4
click at [1500, 763] on span "Sauver" at bounding box center [1509, 767] width 34 height 16
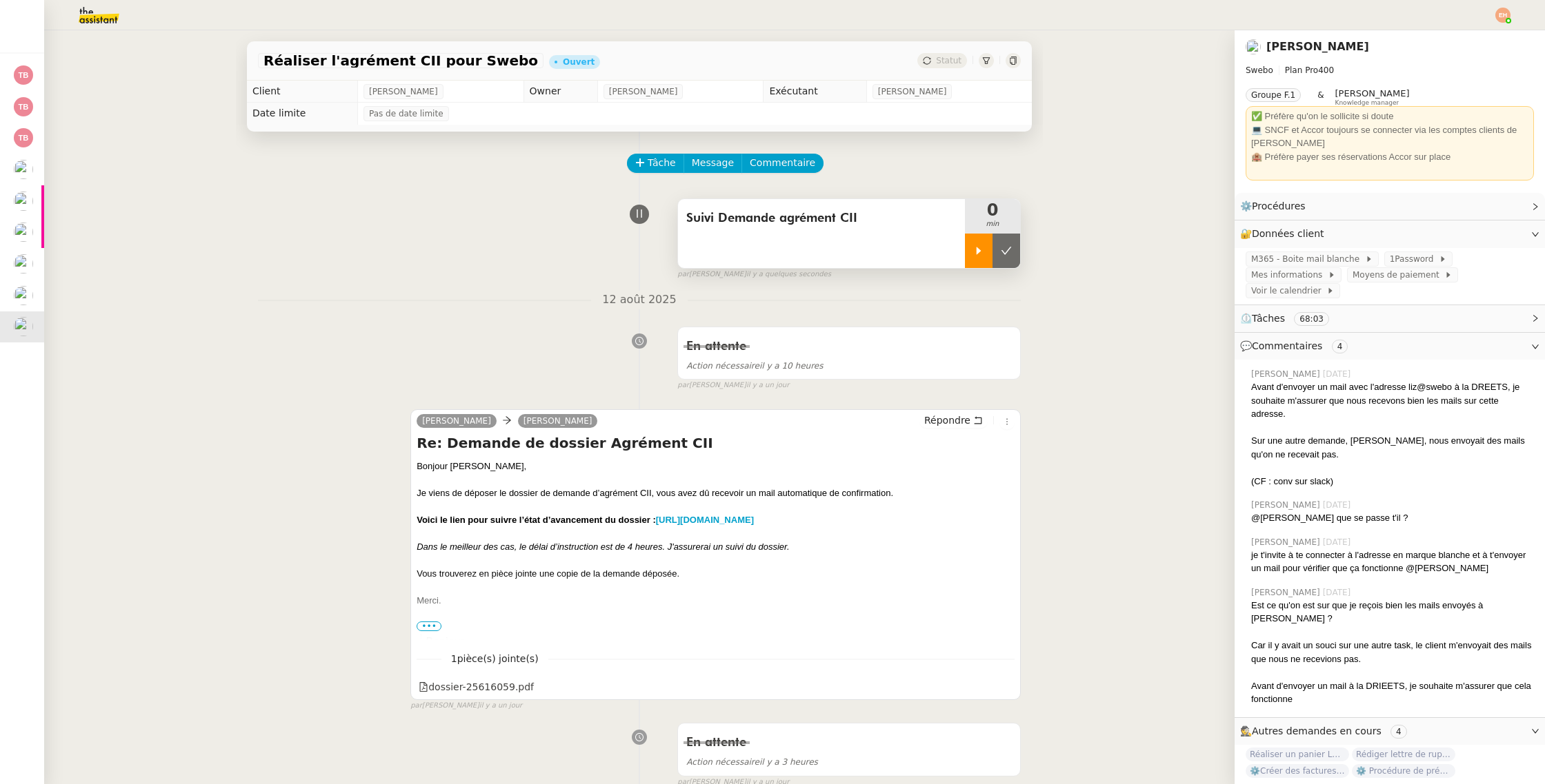
click at [975, 254] on icon at bounding box center [979, 251] width 11 height 11
click at [753, 520] on strong "[URL][DOMAIN_NAME]" at bounding box center [704, 519] width 98 height 10
click at [984, 254] on div at bounding box center [992, 250] width 56 height 34
click at [1011, 255] on button at bounding box center [1006, 250] width 28 height 34
click at [949, 52] on div "Réaliser l'agrément CII pour Swebo Ouvert Statut" at bounding box center [638, 61] width 784 height 40
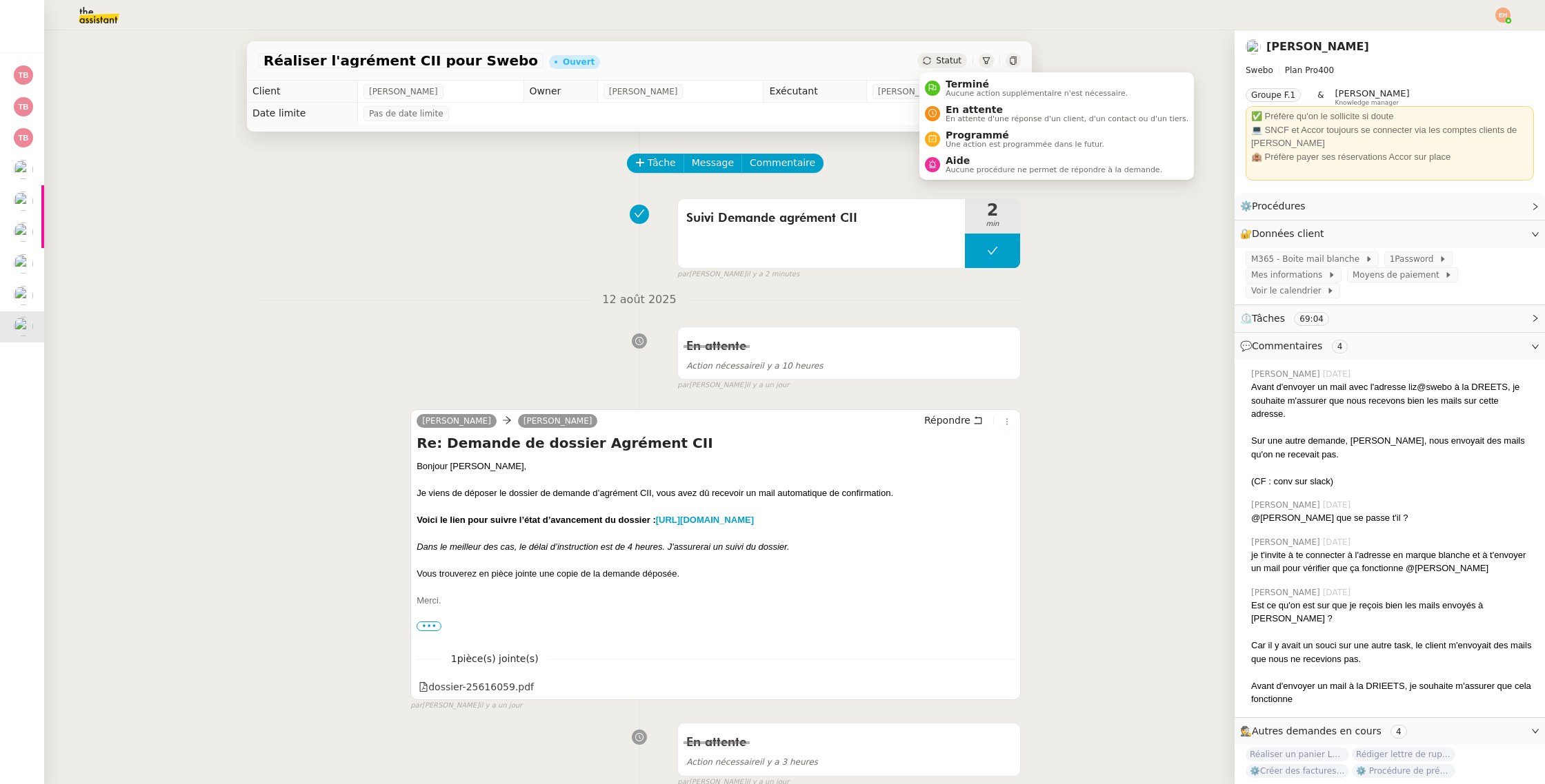
click at [948, 58] on span "Statut" at bounding box center [949, 60] width 25 height 10
click at [980, 111] on span "En attente" at bounding box center [1067, 109] width 243 height 11
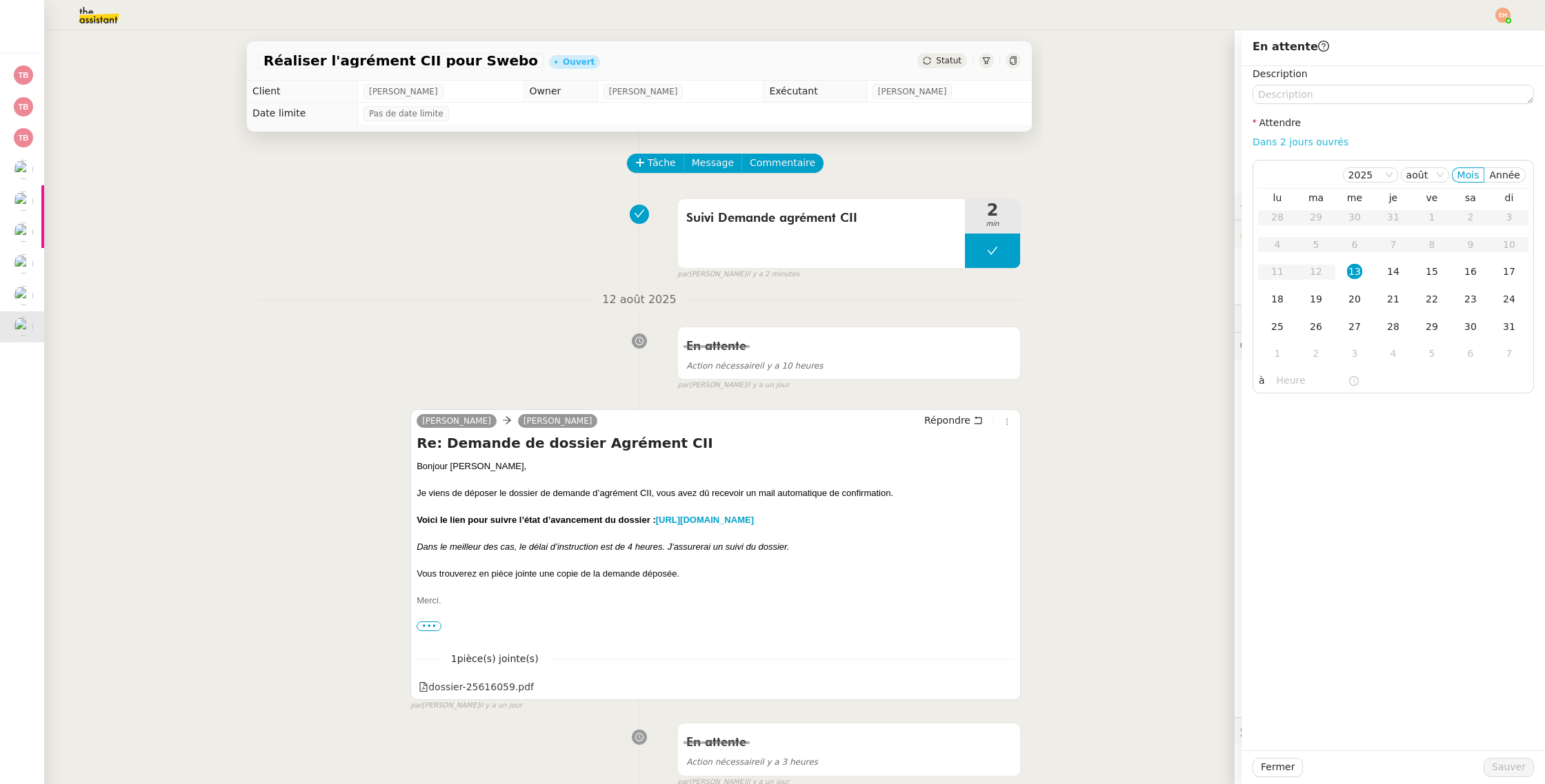
click at [1279, 145] on link "Dans 2 jours ouvrés" at bounding box center [1300, 142] width 96 height 11
type input "07:00"
click at [1497, 771] on span "Sauver" at bounding box center [1509, 767] width 34 height 16
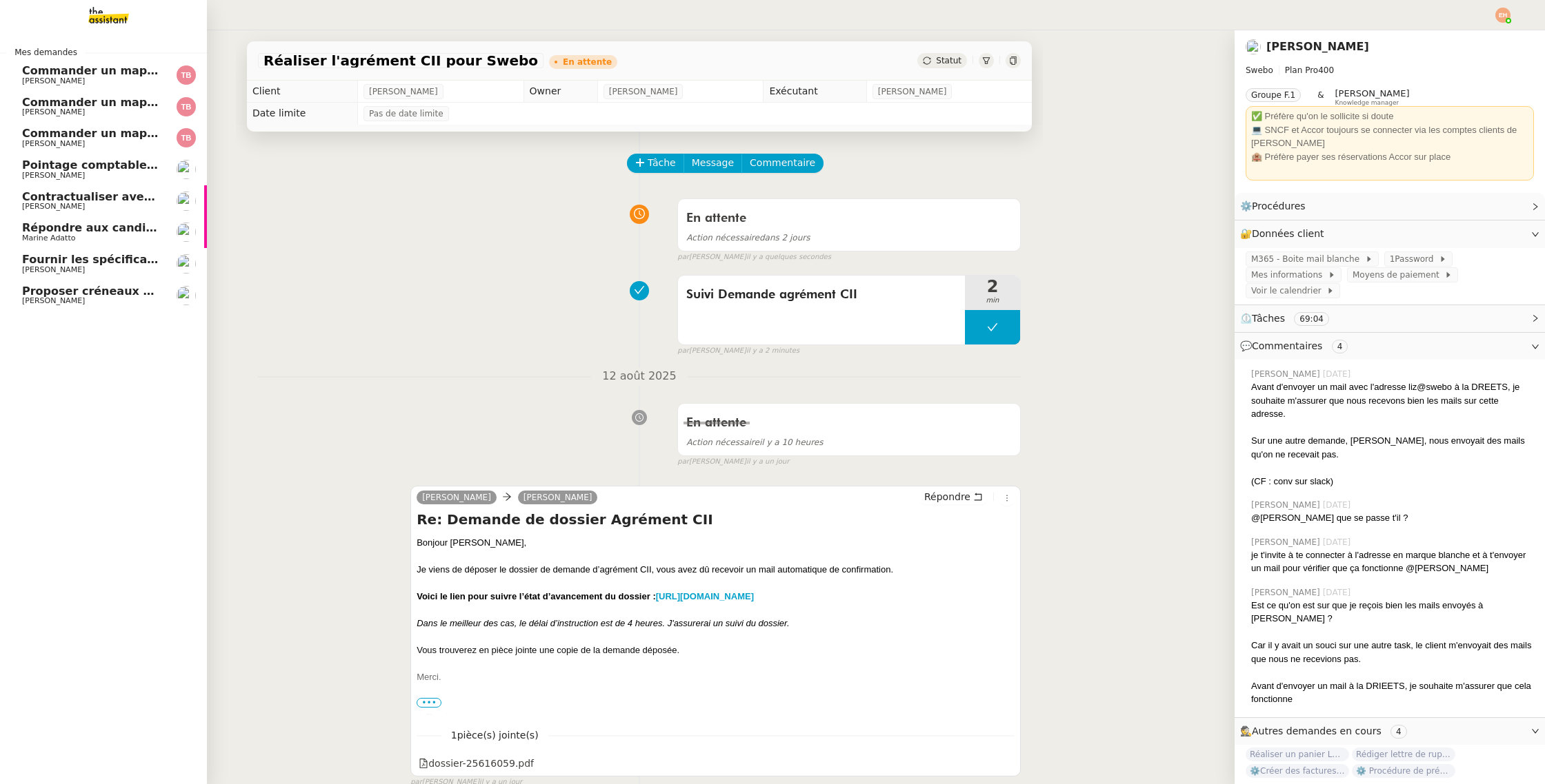
click at [99, 286] on span "Proposer créneaux d'échange en septembre" at bounding box center [159, 291] width 275 height 13
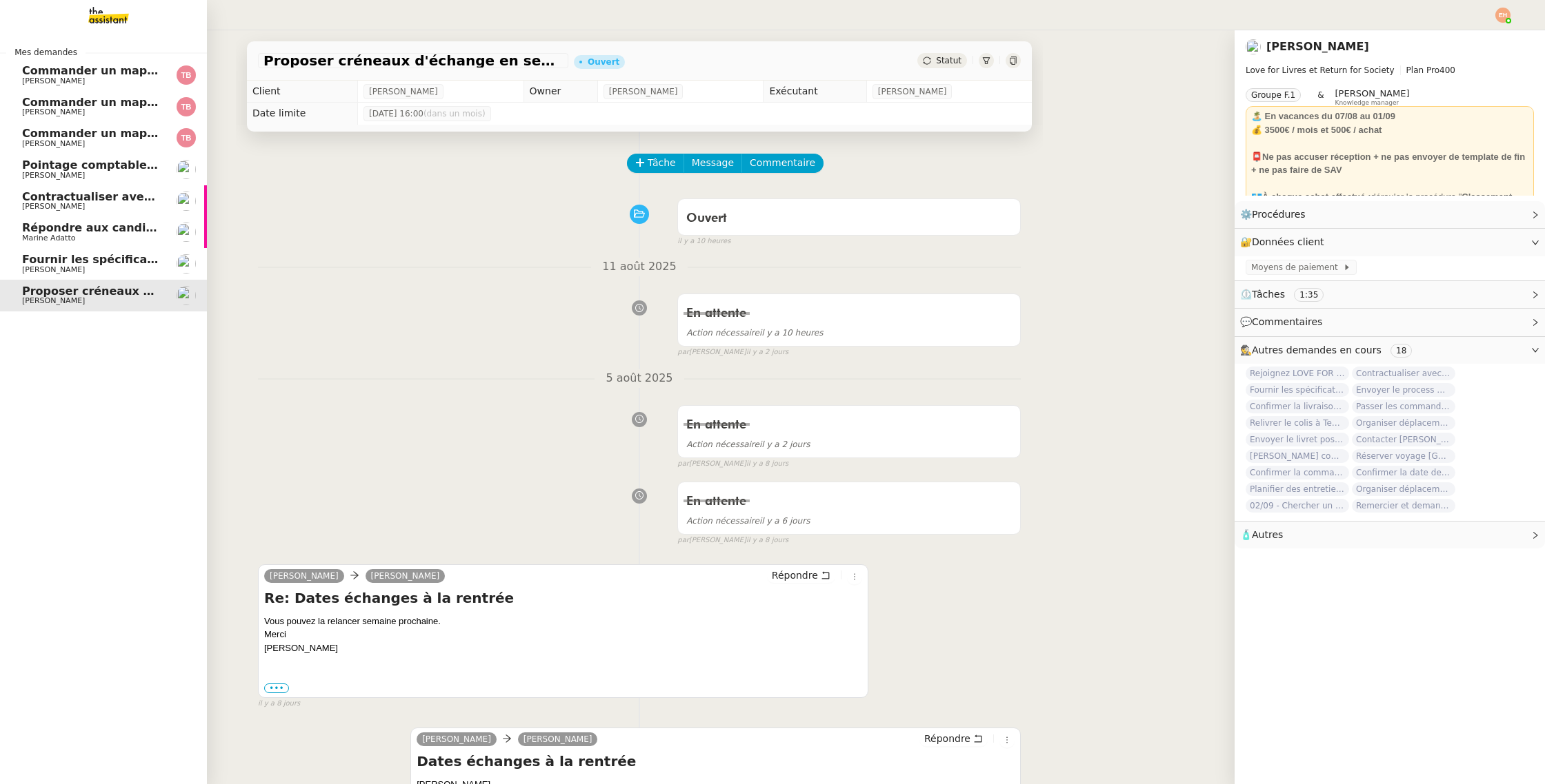
click at [59, 265] on span "Fournir les spécifications de l'étagère" at bounding box center [140, 259] width 235 height 13
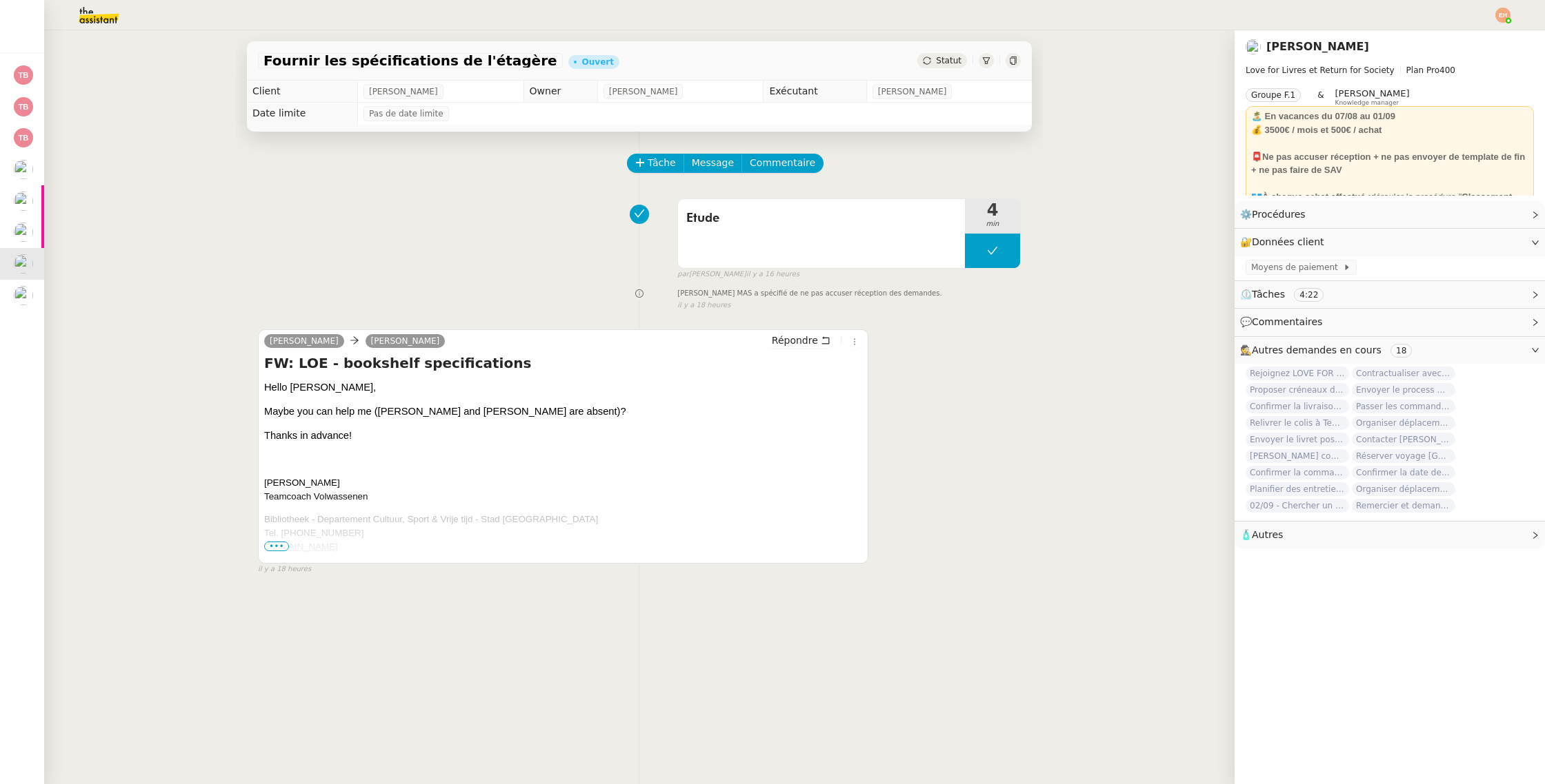
click at [278, 544] on span "•••" at bounding box center [276, 546] width 25 height 10
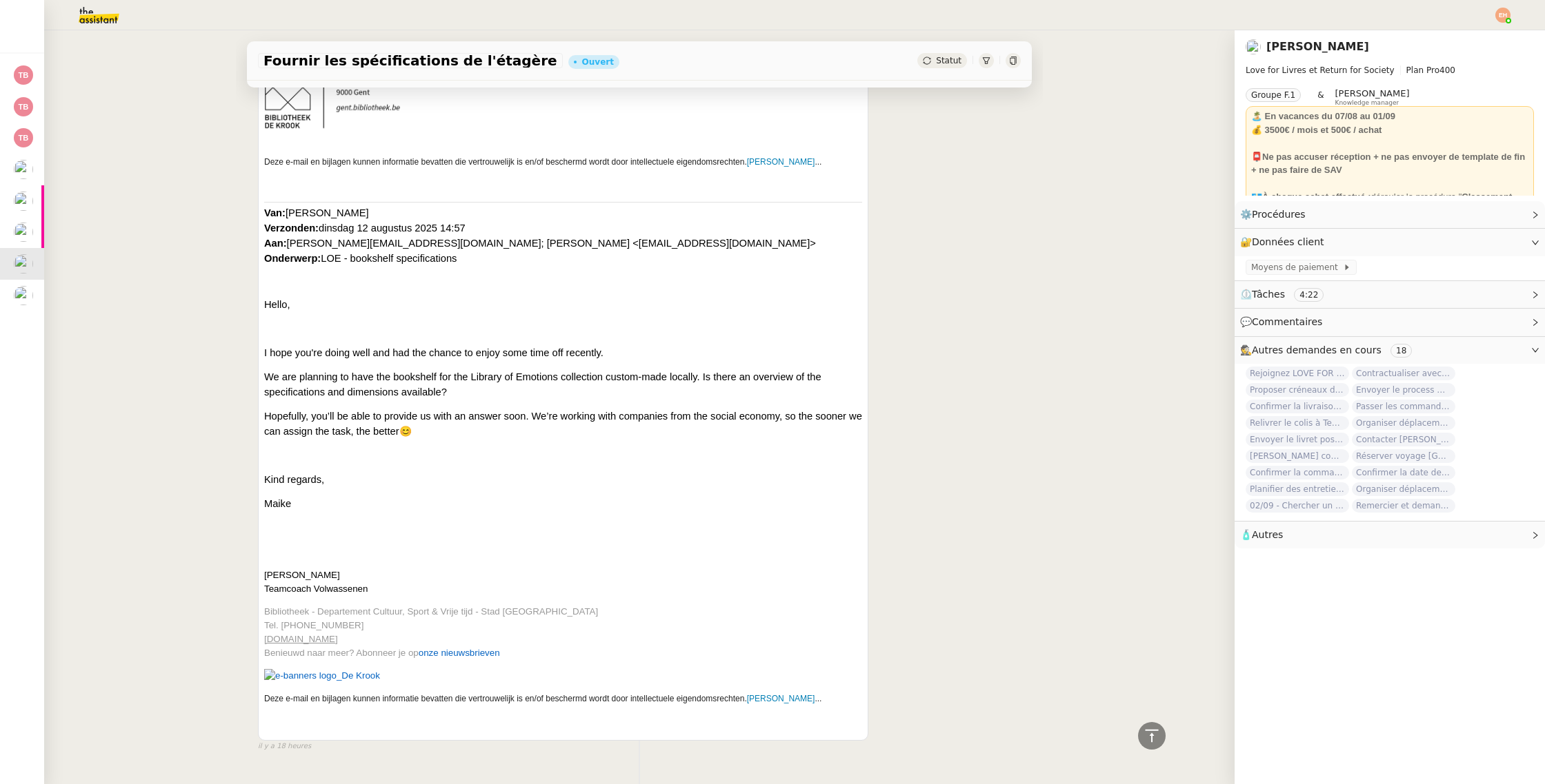
scroll to position [531, 0]
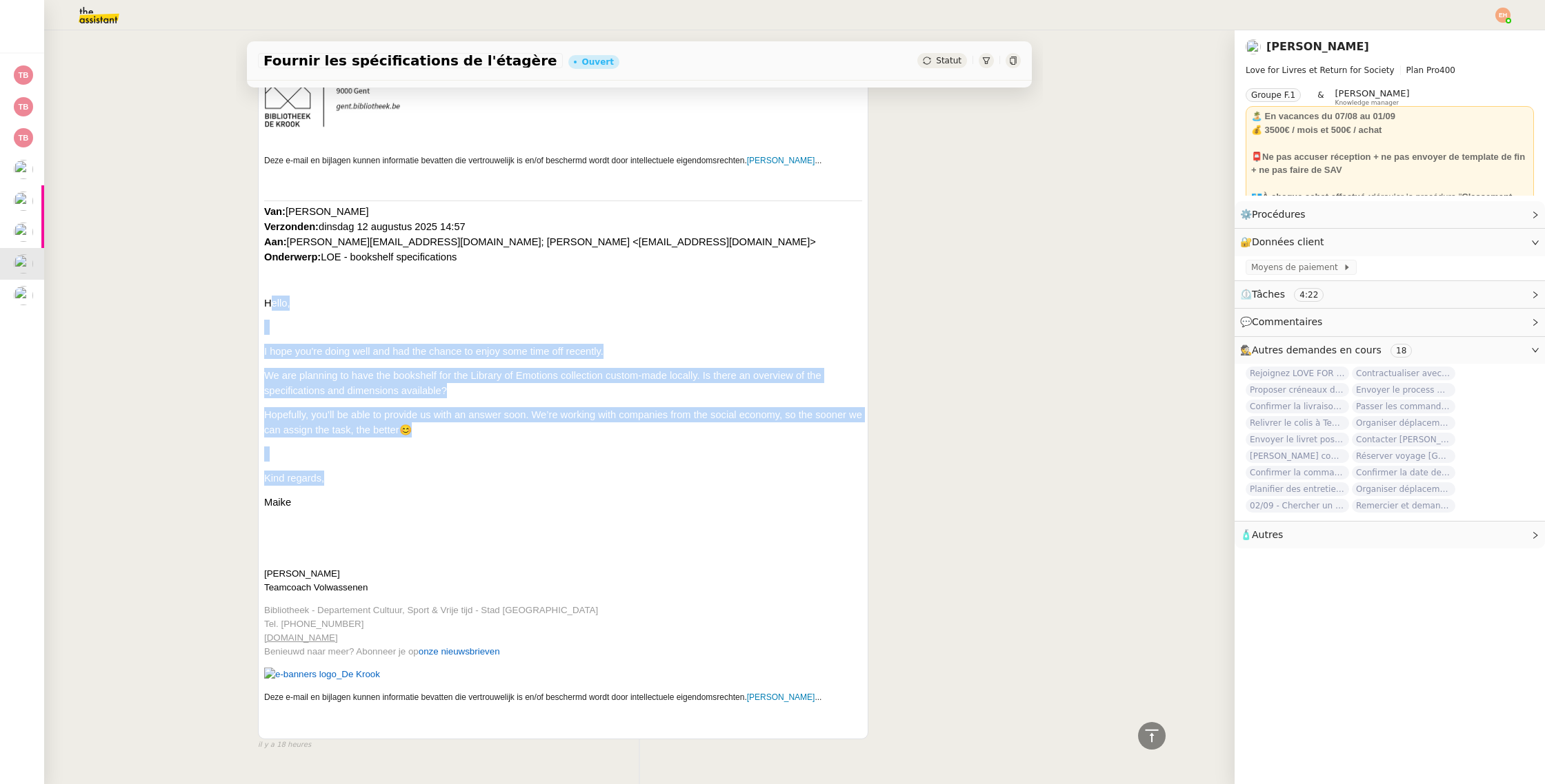
drag, startPoint x: 325, startPoint y: 476, endPoint x: 269, endPoint y: 311, distance: 174.2
click at [270, 304] on div "Hello [PERSON_NAME], Maybe you can help me ([PERSON_NAME] and [PERSON_NAME] are…" at bounding box center [563, 288] width 598 height 879
drag, startPoint x: 312, startPoint y: 461, endPoint x: 263, endPoint y: 304, distance: 164.5
click at [264, 304] on div "Hello [PERSON_NAME], Maybe you can help me ([PERSON_NAME] and [PERSON_NAME] are…" at bounding box center [563, 288] width 598 height 879
copy div "Hello, I hope you're doing well and had the chance to enjoy some time off recen…"
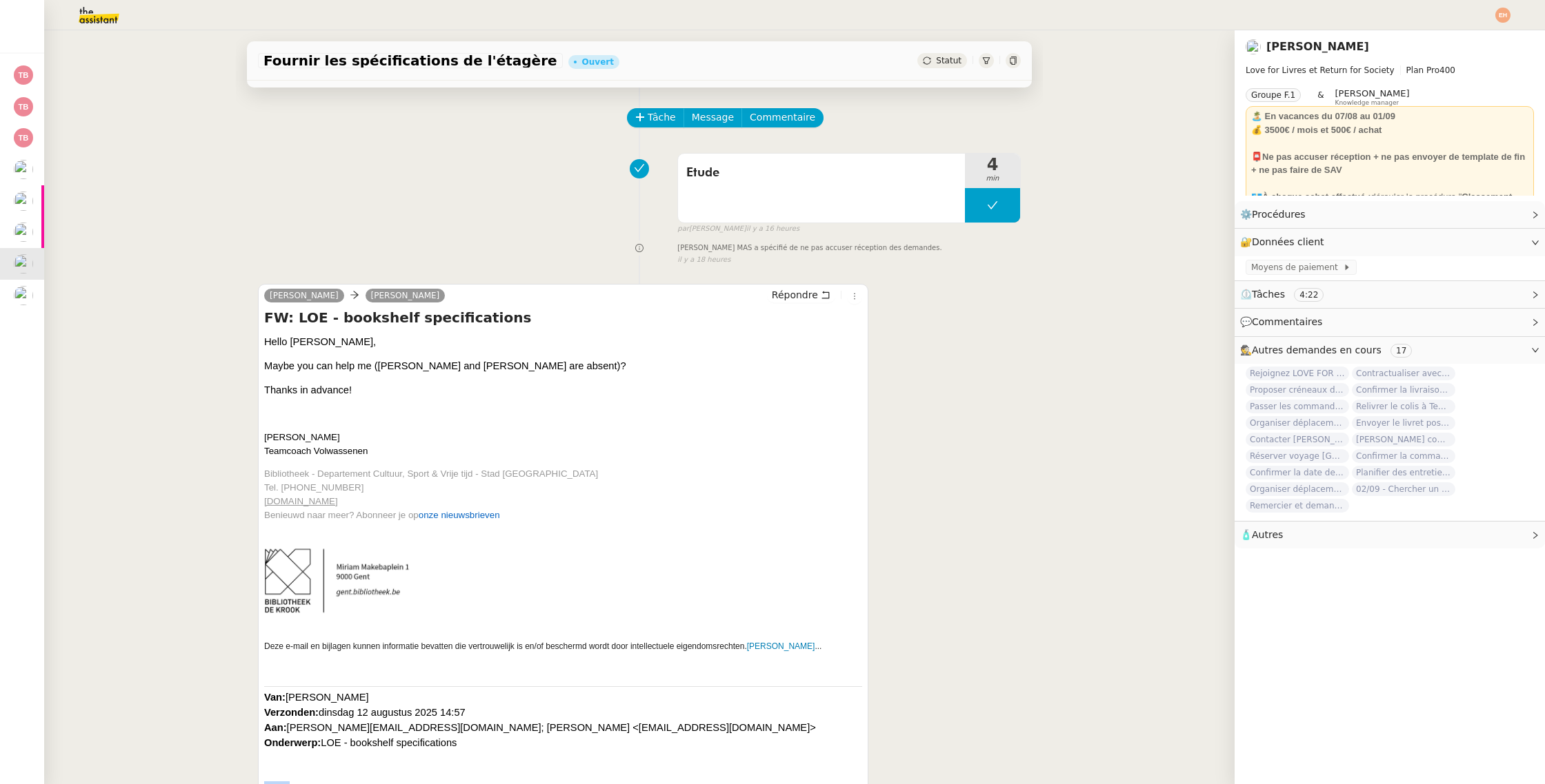
scroll to position [0, 0]
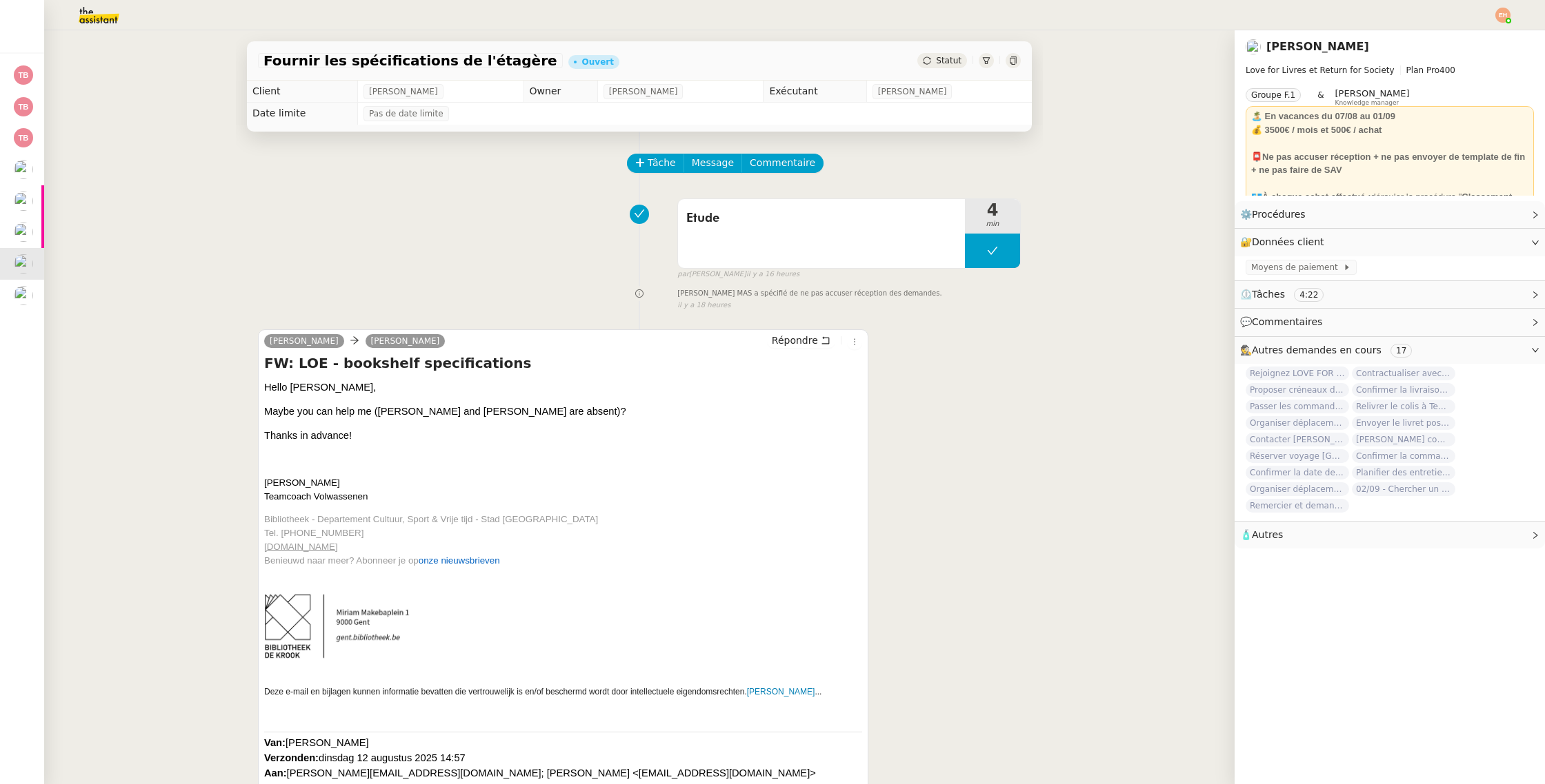
click at [615, 166] on div "Tâche Message Commentaire" at bounding box center [639, 170] width 763 height 33
drag, startPoint x: 651, startPoint y: 155, endPoint x: 679, endPoint y: 178, distance: 36.2
click at [650, 155] on span "Tâche" at bounding box center [661, 163] width 29 height 16
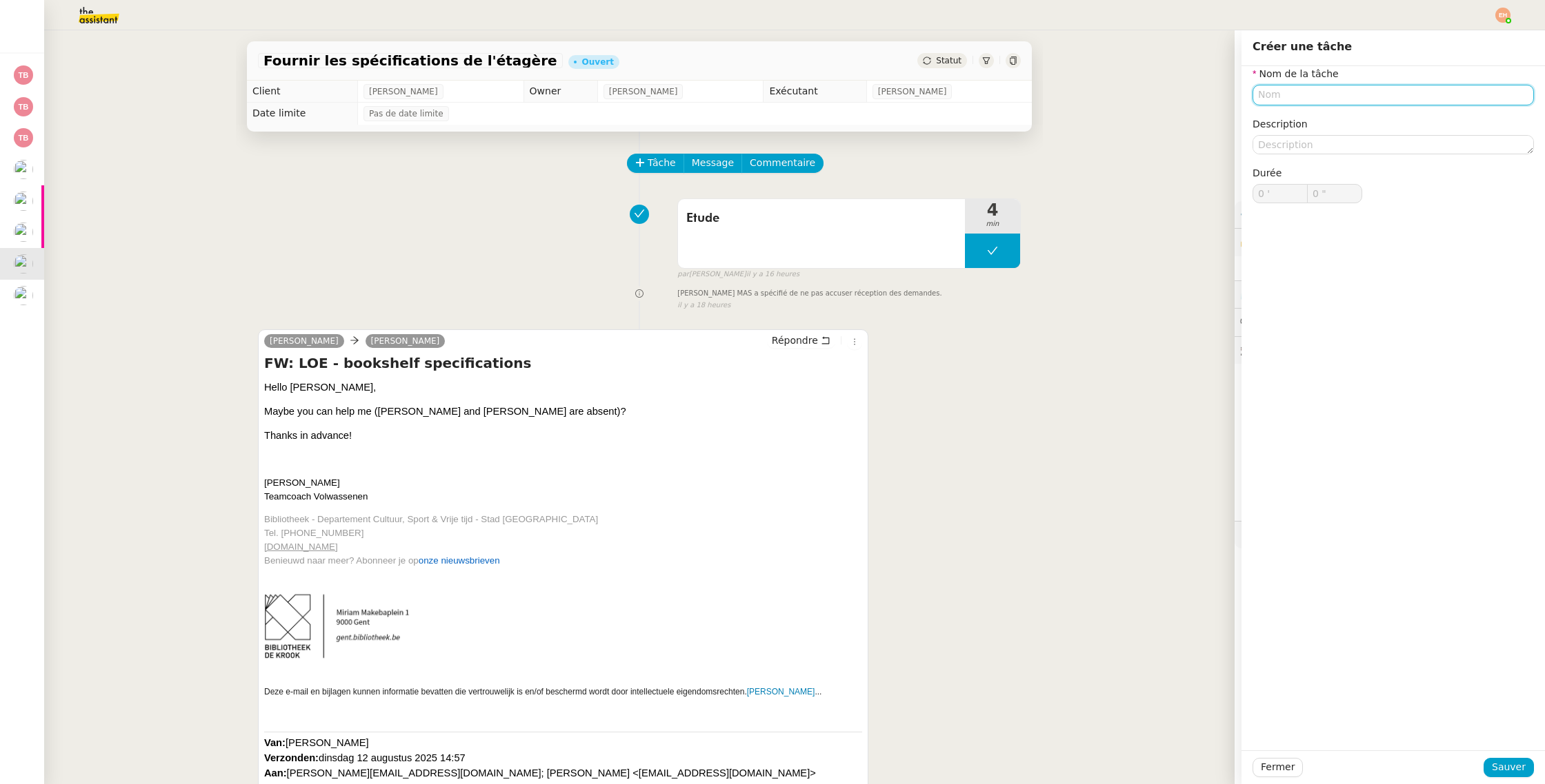
click at [1295, 95] on input "text" at bounding box center [1393, 94] width 282 height 20
type input "Transmission d'informations"
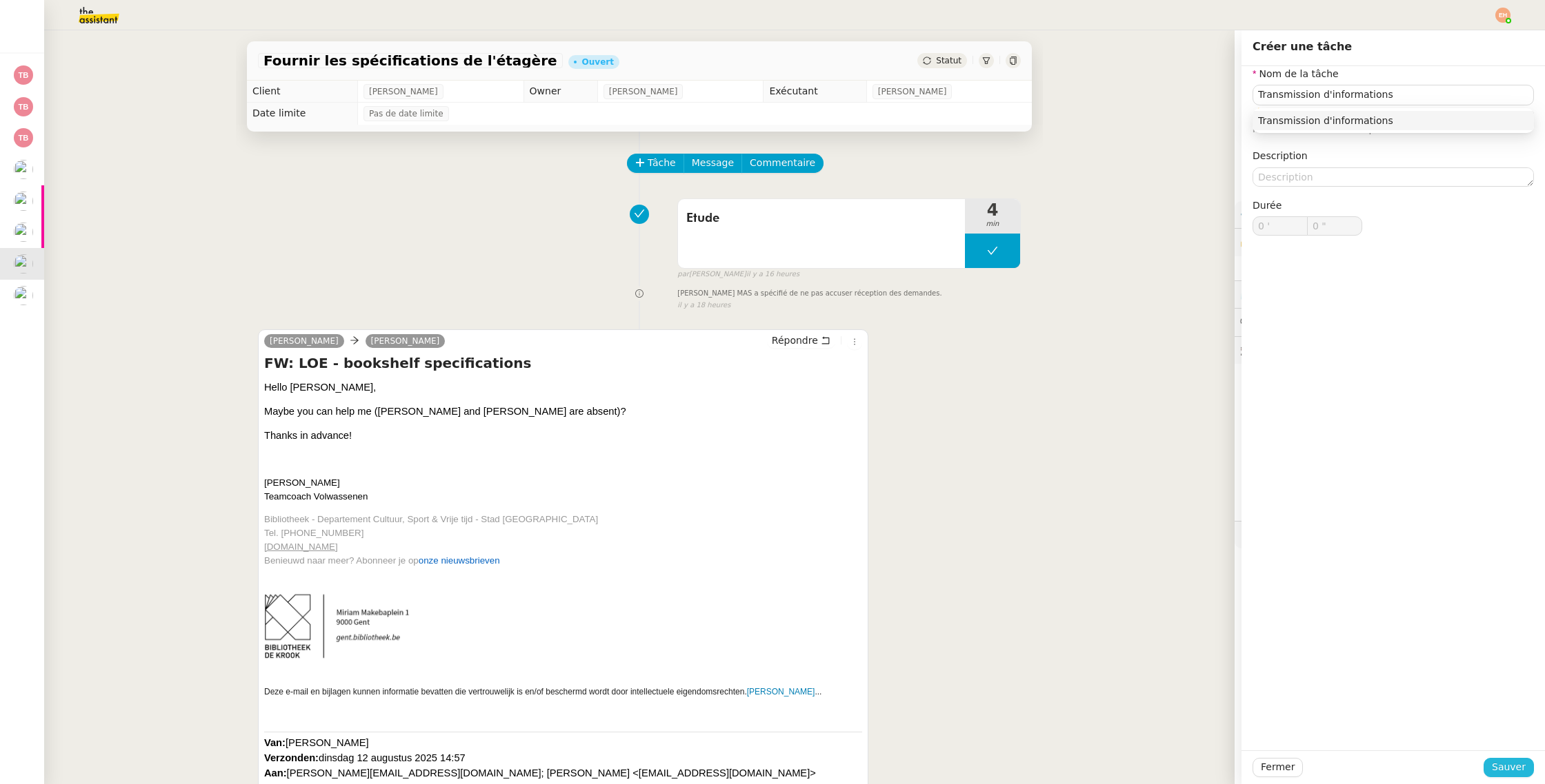
click at [1522, 761] on span "Sauver" at bounding box center [1509, 767] width 34 height 16
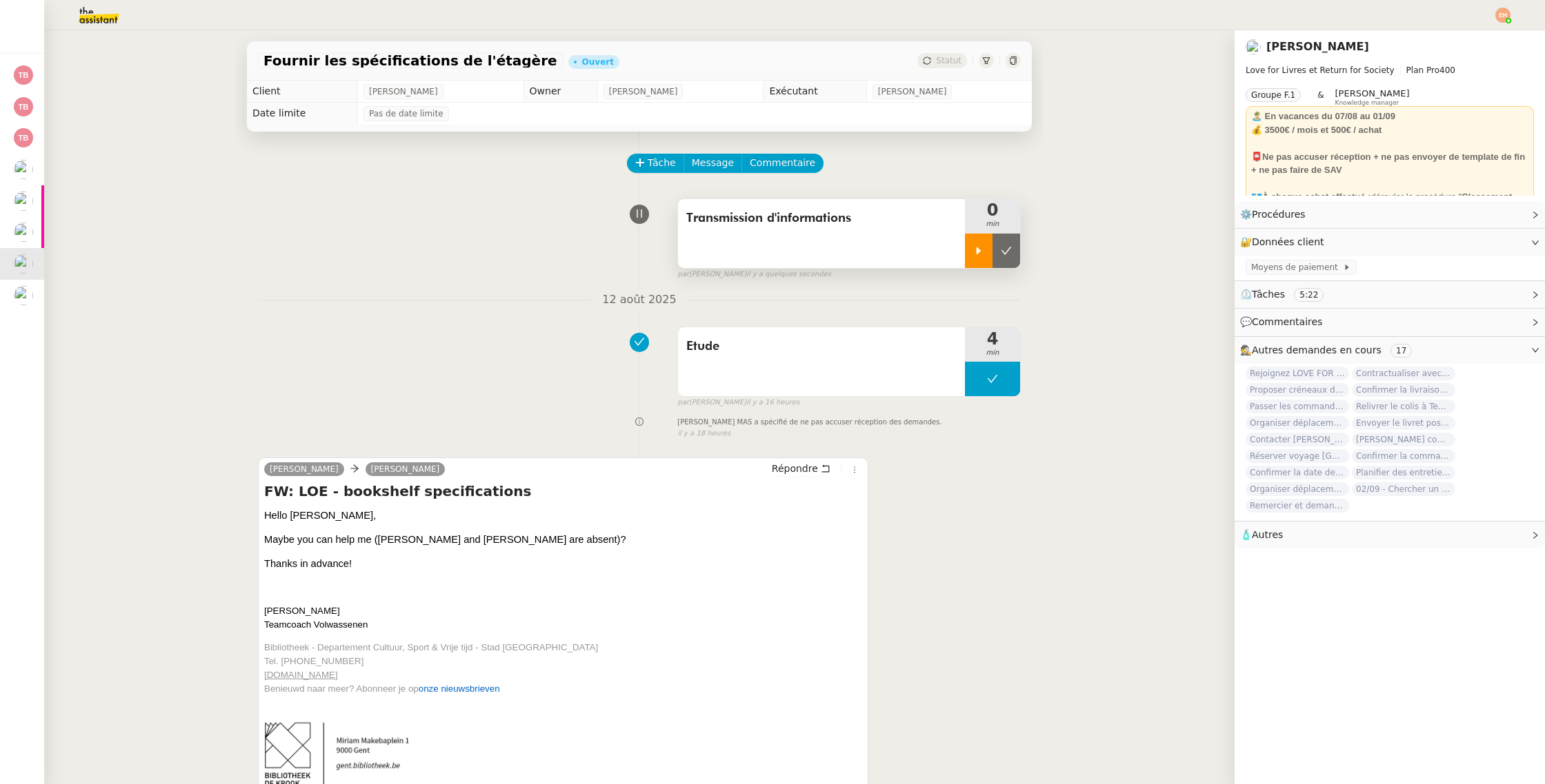
click at [983, 243] on div at bounding box center [978, 250] width 28 height 34
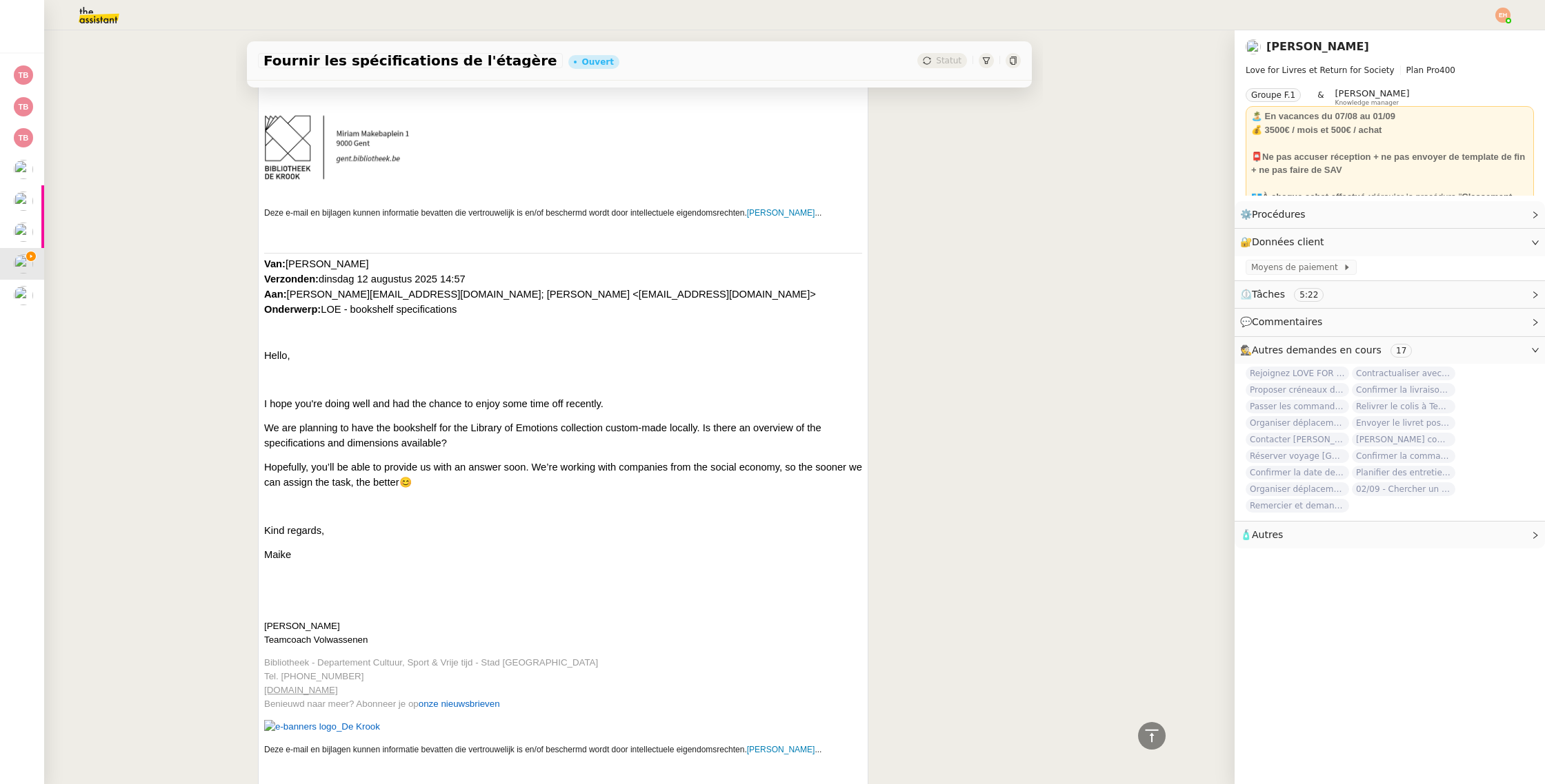
scroll to position [692, 0]
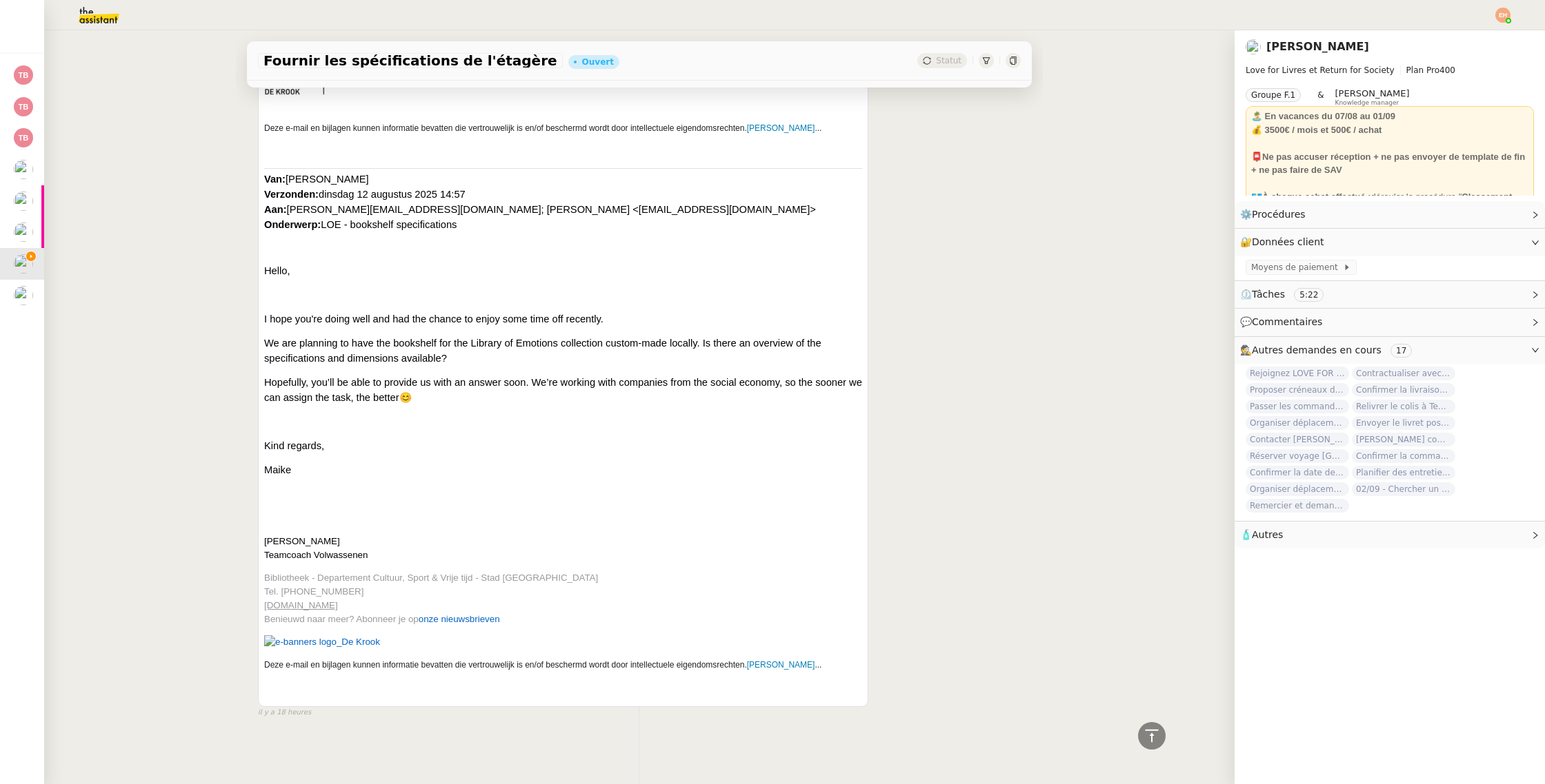
drag, startPoint x: 266, startPoint y: 178, endPoint x: 581, endPoint y: 610, distance: 534.6
click at [581, 610] on div "Hello [PERSON_NAME], Maybe you can help me ([PERSON_NAME] and [PERSON_NAME] are…" at bounding box center [563, 255] width 598 height 879
copy div "Van: [PERSON_NAME]: dinsdag 12 augustus 2025 14:57 Aan: [PERSON_NAME][EMAIL_ADD…"
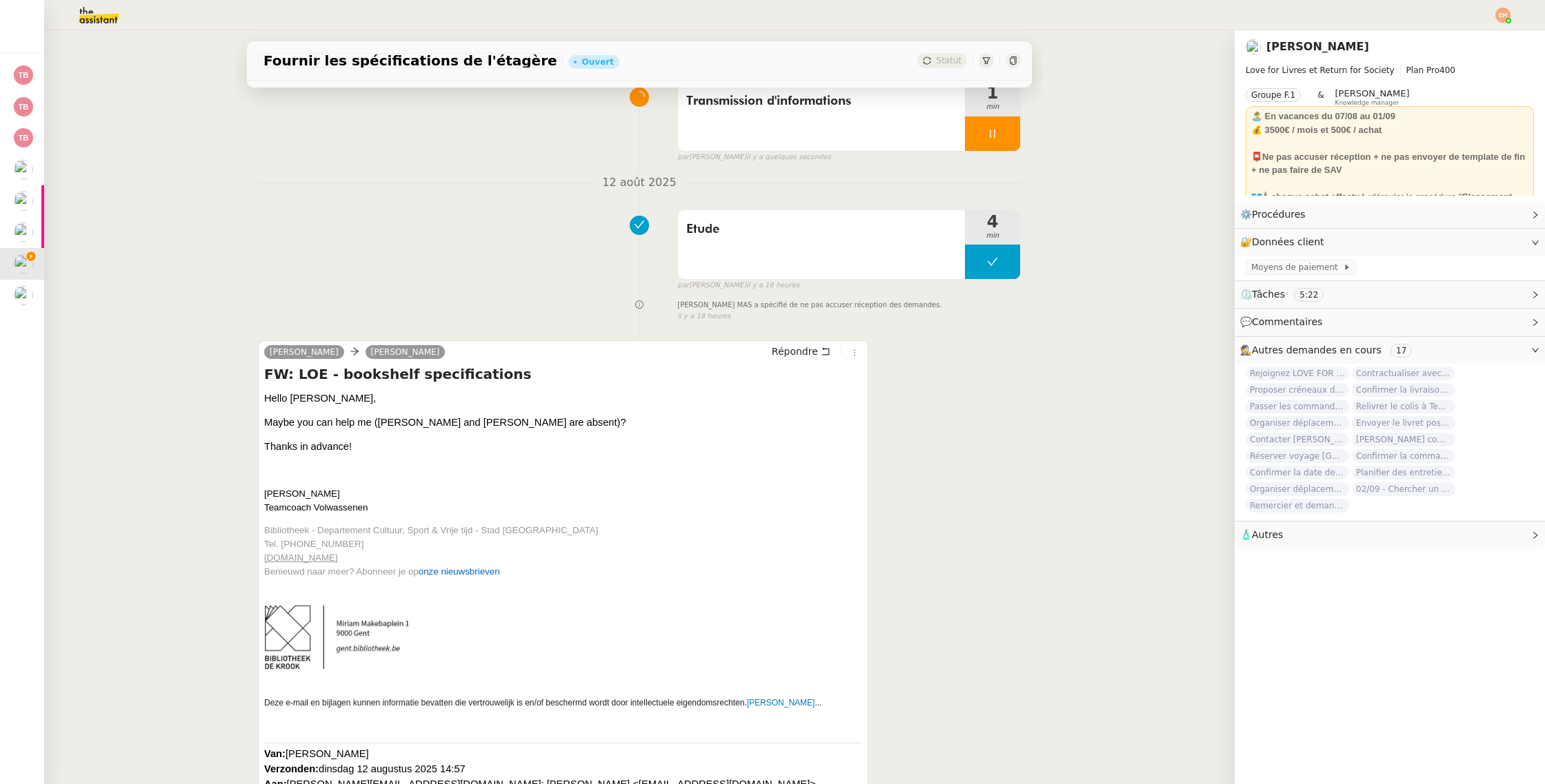
scroll to position [0, 0]
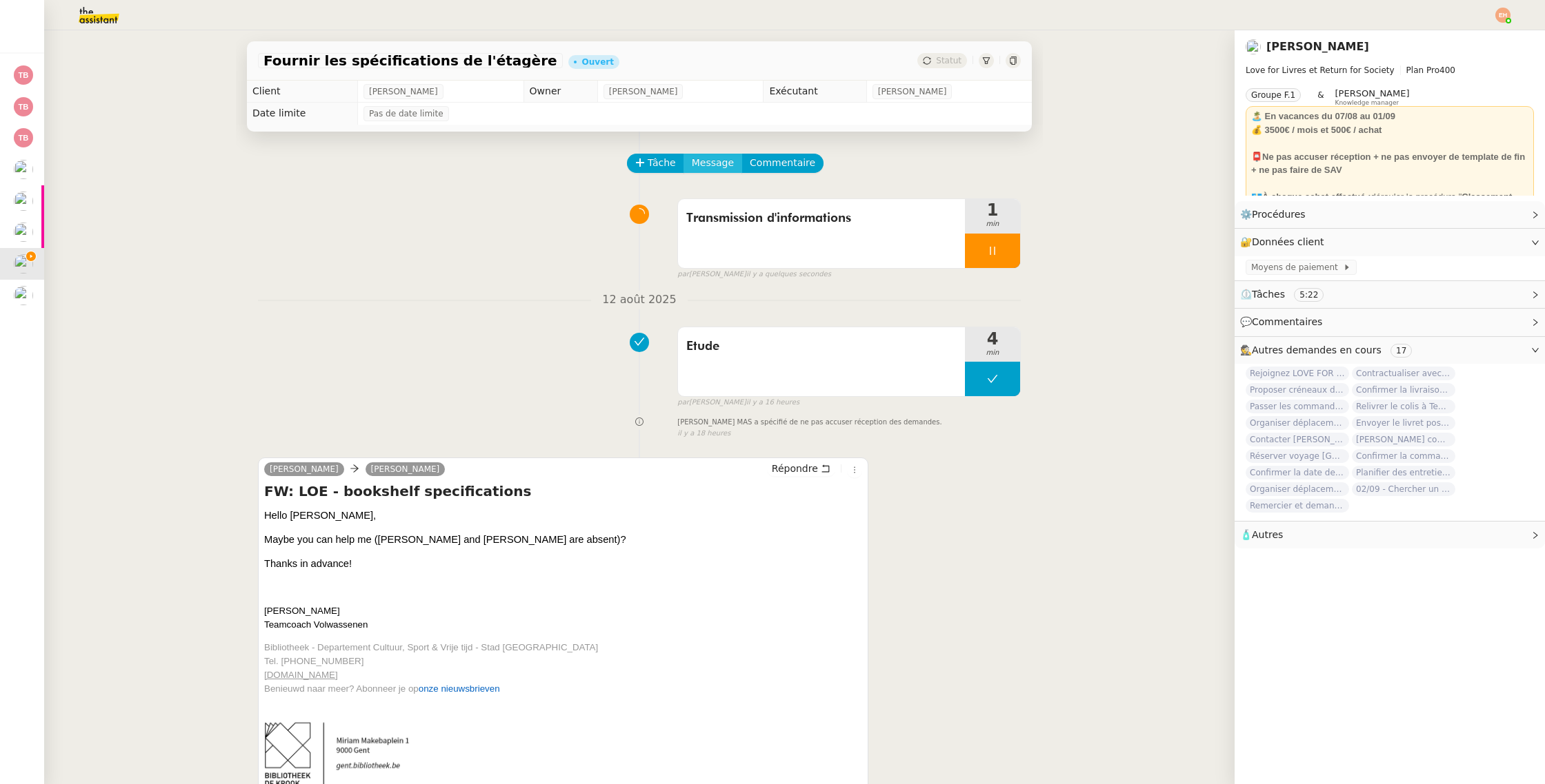
click at [702, 159] on span "Message" at bounding box center [712, 163] width 42 height 16
click at [715, 200] on span "Nouvelle conversation" at bounding box center [772, 202] width 121 height 11
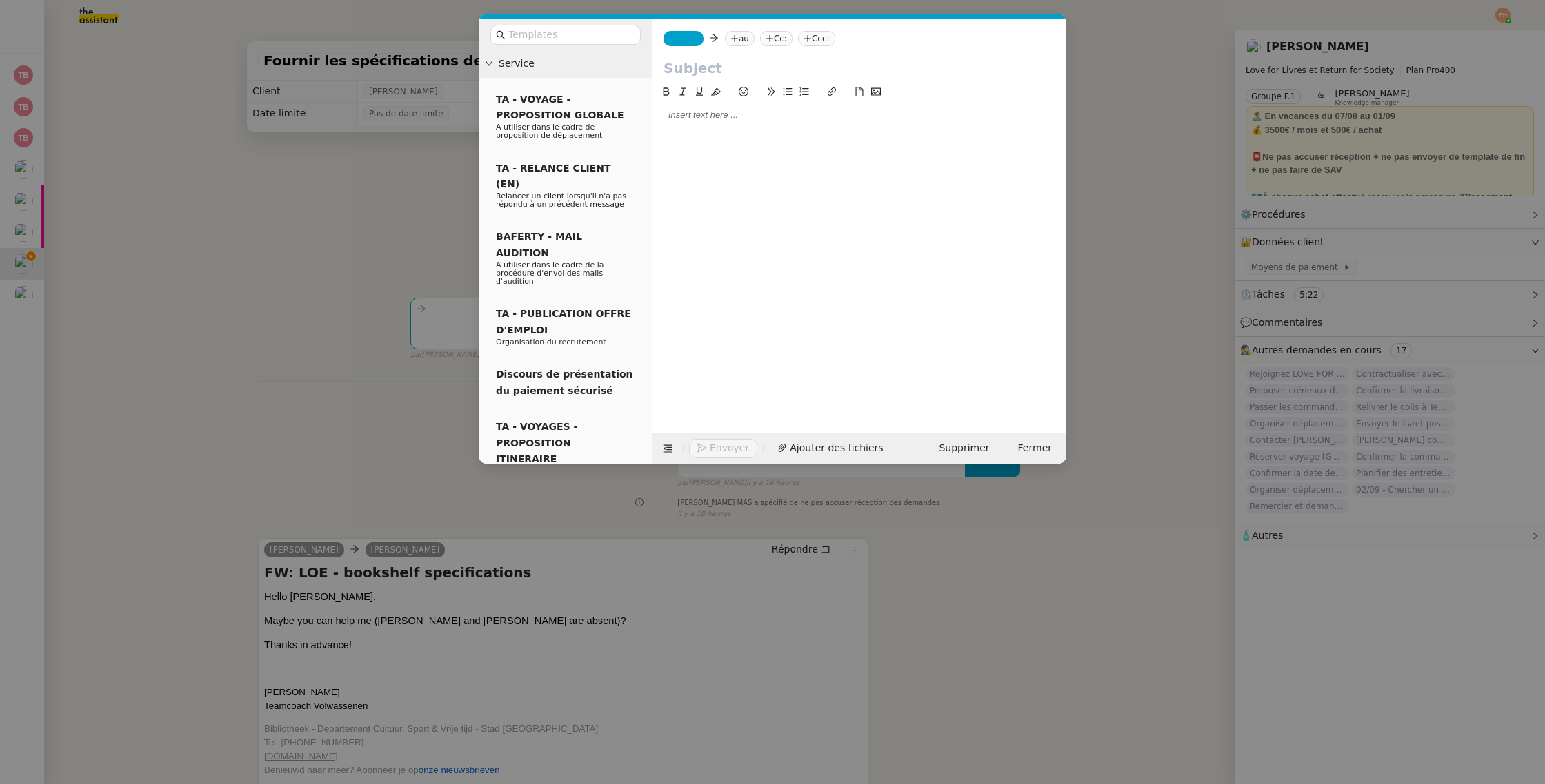
click at [853, 144] on div at bounding box center [858, 248] width 402 height 328
click at [742, 117] on div at bounding box center [858, 115] width 402 height 13
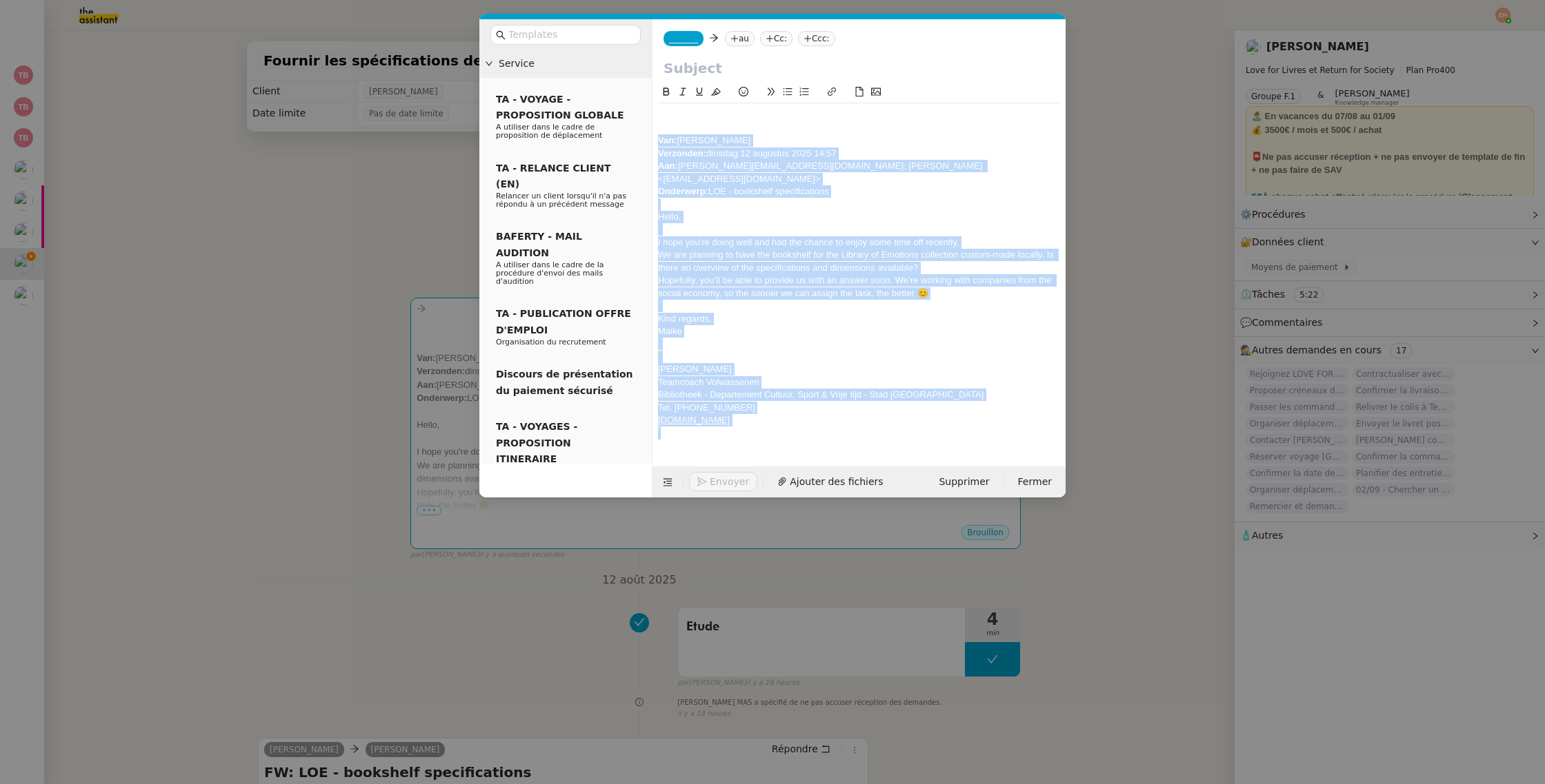
drag, startPoint x: 660, startPoint y: 140, endPoint x: 818, endPoint y: 449, distance: 347.1
click at [818, 449] on form "_______ au Cc: Ccc: Van: [PERSON_NAME]: dinsdag 12 augustus 2025 14:57 Aan: [PE…" at bounding box center [859, 258] width 414 height 478
click at [772, 92] on icon at bounding box center [771, 92] width 10 height 10
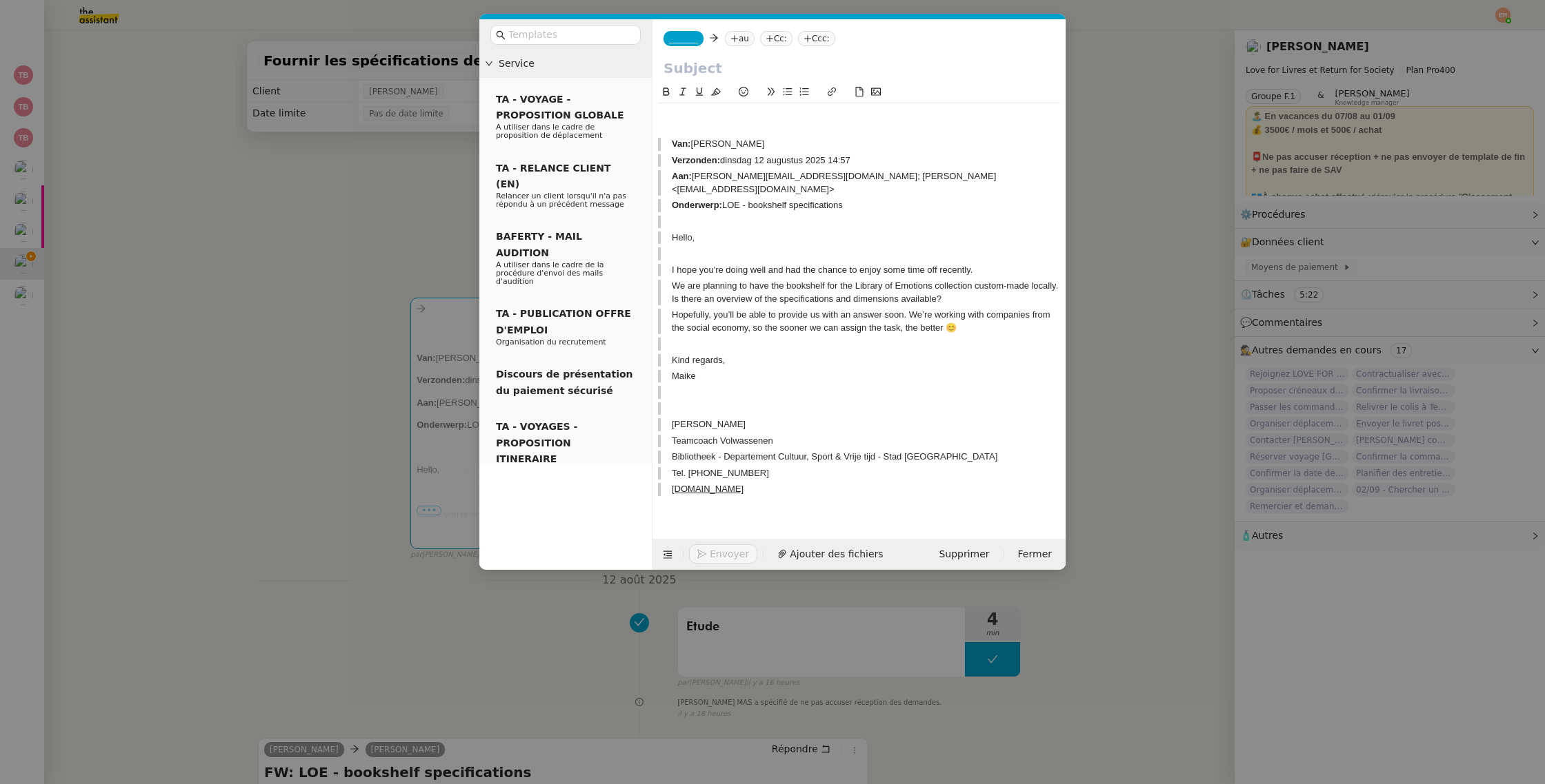
click at [732, 120] on div at bounding box center [858, 115] width 402 height 13
click at [729, 71] on input "text" at bounding box center [858, 68] width 391 height 21
paste input "Demande client – Bibliothèque Library of Emotions"
drag, startPoint x: 784, startPoint y: 66, endPoint x: 1040, endPoint y: 63, distance: 256.0
click at [1040, 63] on input "Demande client – Bibliothèque Library of Emotions" at bounding box center [858, 68] width 391 height 21
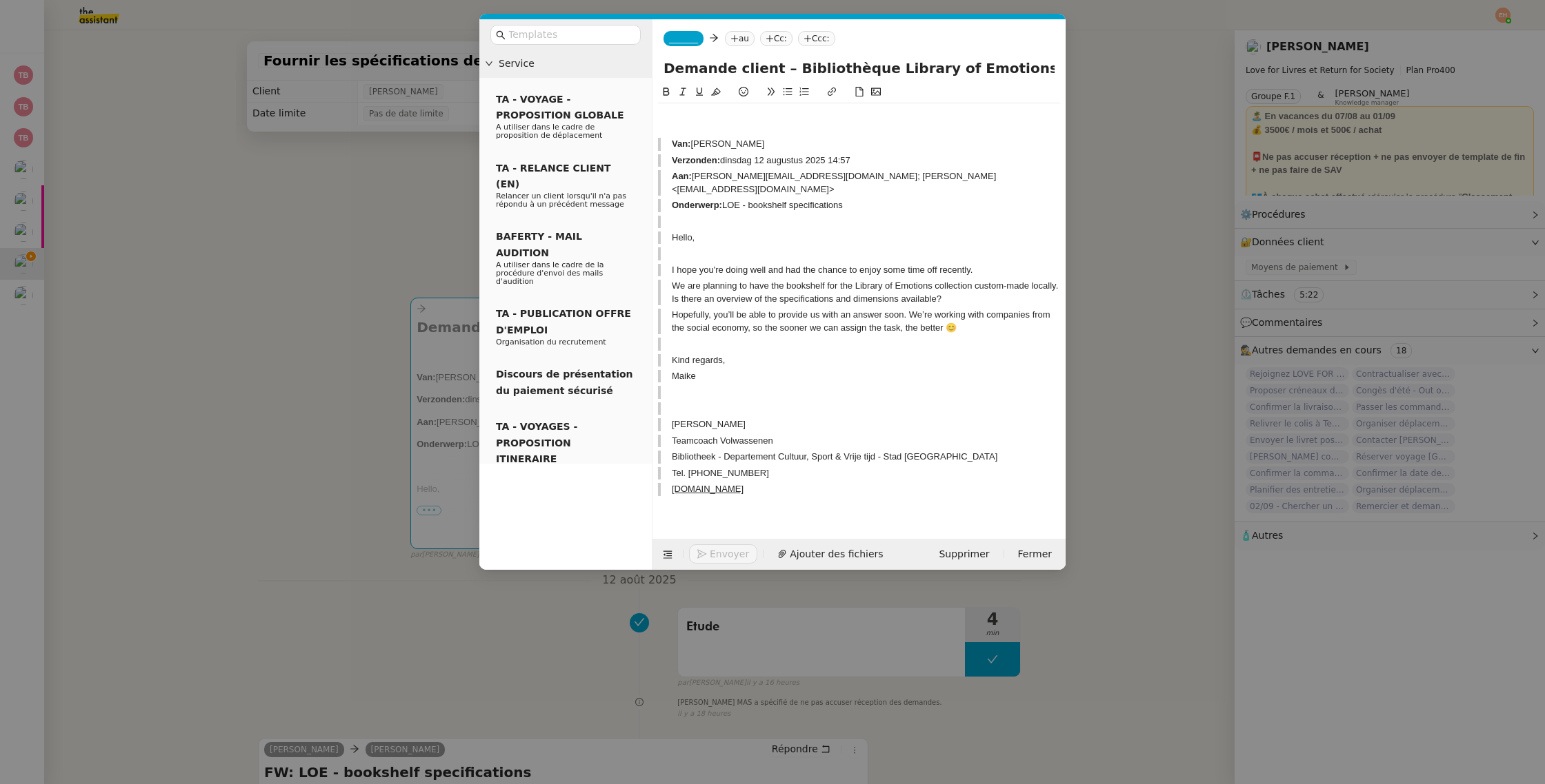
click at [853, 67] on input "Demande client – Bibliothèque Library of Emotions" at bounding box center [858, 68] width 391 height 21
click at [866, 68] on input "Demande client – Bibliothèque Library of Emotions" at bounding box center [858, 68] width 391 height 21
click at [865, 68] on input "Demande client – Bibliothèque Library of Emotions" at bounding box center [858, 68] width 391 height 21
drag, startPoint x: 857, startPoint y: 70, endPoint x: 1018, endPoint y: 70, distance: 161.0
click at [1018, 70] on input "Demande client – Bibliothèque Library of Emotions" at bounding box center [858, 68] width 391 height 21
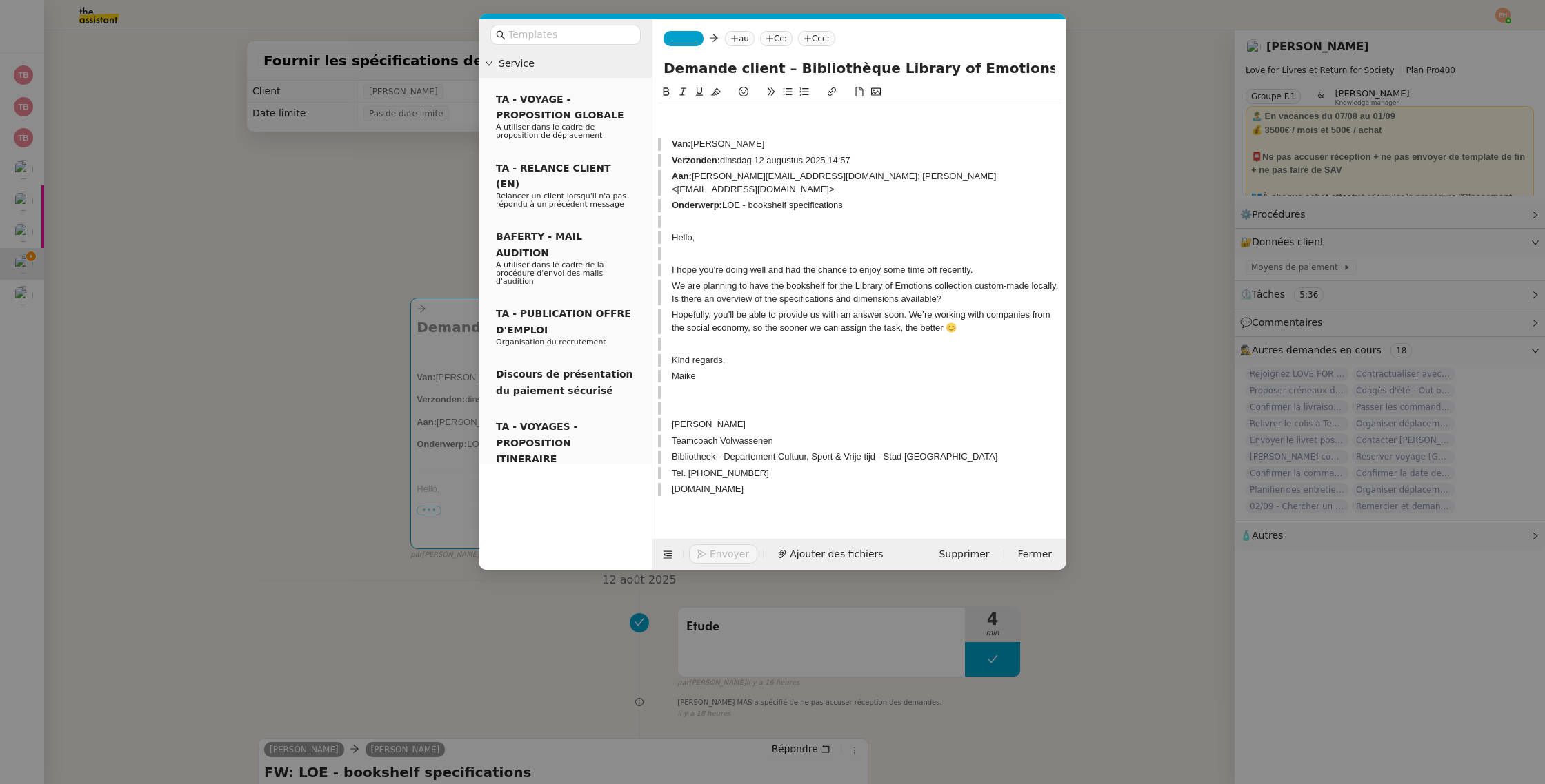
click at [838, 451] on blockquote "Bibliotheek - Departement Cultuur, Sport & Vrije tijd - Stad [GEOGRAPHIC_DATA]" at bounding box center [858, 457] width 402 height 13
click at [839, 451] on blockquote "Bibliotheek - Departement Cultuur, Sport & Vrije tijd - Stad [GEOGRAPHIC_DATA]" at bounding box center [858, 457] width 402 height 13
click at [838, 451] on blockquote "Bibliotheek - Departement Cultuur, Sport & Vrije tijd - Stad [GEOGRAPHIC_DATA]" at bounding box center [858, 457] width 402 height 13
copy blockquote "Bibliotheek - Departement Cultuur, Sport & Vrije tijd - Stad [GEOGRAPHIC_DATA]"
drag, startPoint x: 784, startPoint y: 71, endPoint x: 1052, endPoint y: 65, distance: 268.1
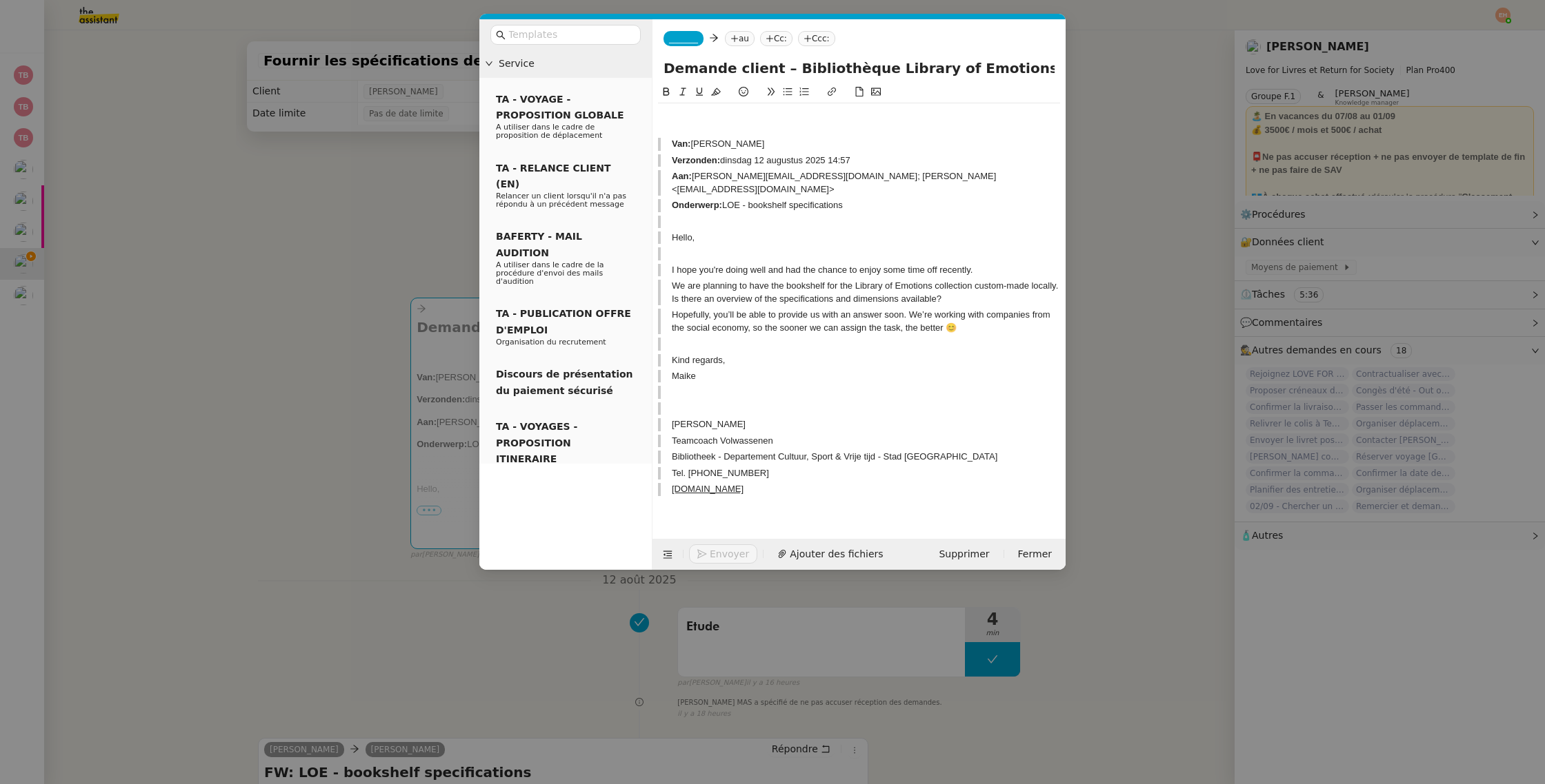
click at [1052, 65] on input "Demande client – Bibliothèque Library of Emotions" at bounding box center [858, 68] width 391 height 21
paste input "eek - Departement Cultuur, Sport & Vrije tijd - Stad Gent"
type input "Demande client – Bibliotheek - Departement Cultuur, Sport & Vrije tijd - Stad G…"
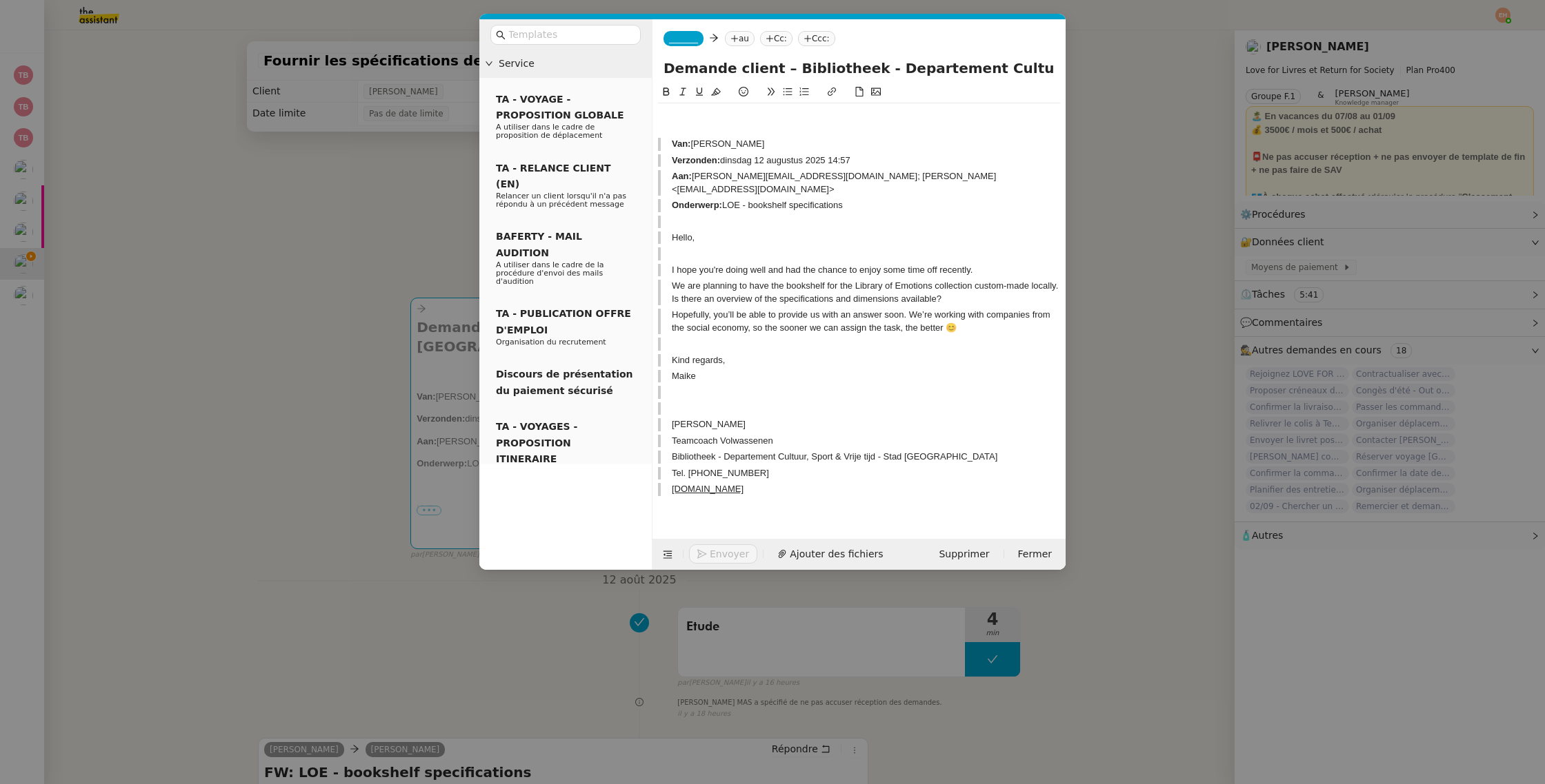
click at [864, 247] on blockquote at bounding box center [858, 254] width 402 height 13
drag, startPoint x: 737, startPoint y: 103, endPoint x: 728, endPoint y: 114, distance: 14.2
click at [737, 104] on div "Van: [PERSON_NAME]: dinsdag 12 augustus 2025 14:57 Aan: [PERSON_NAME][EMAIL_ADD…" at bounding box center [858, 310] width 402 height 415
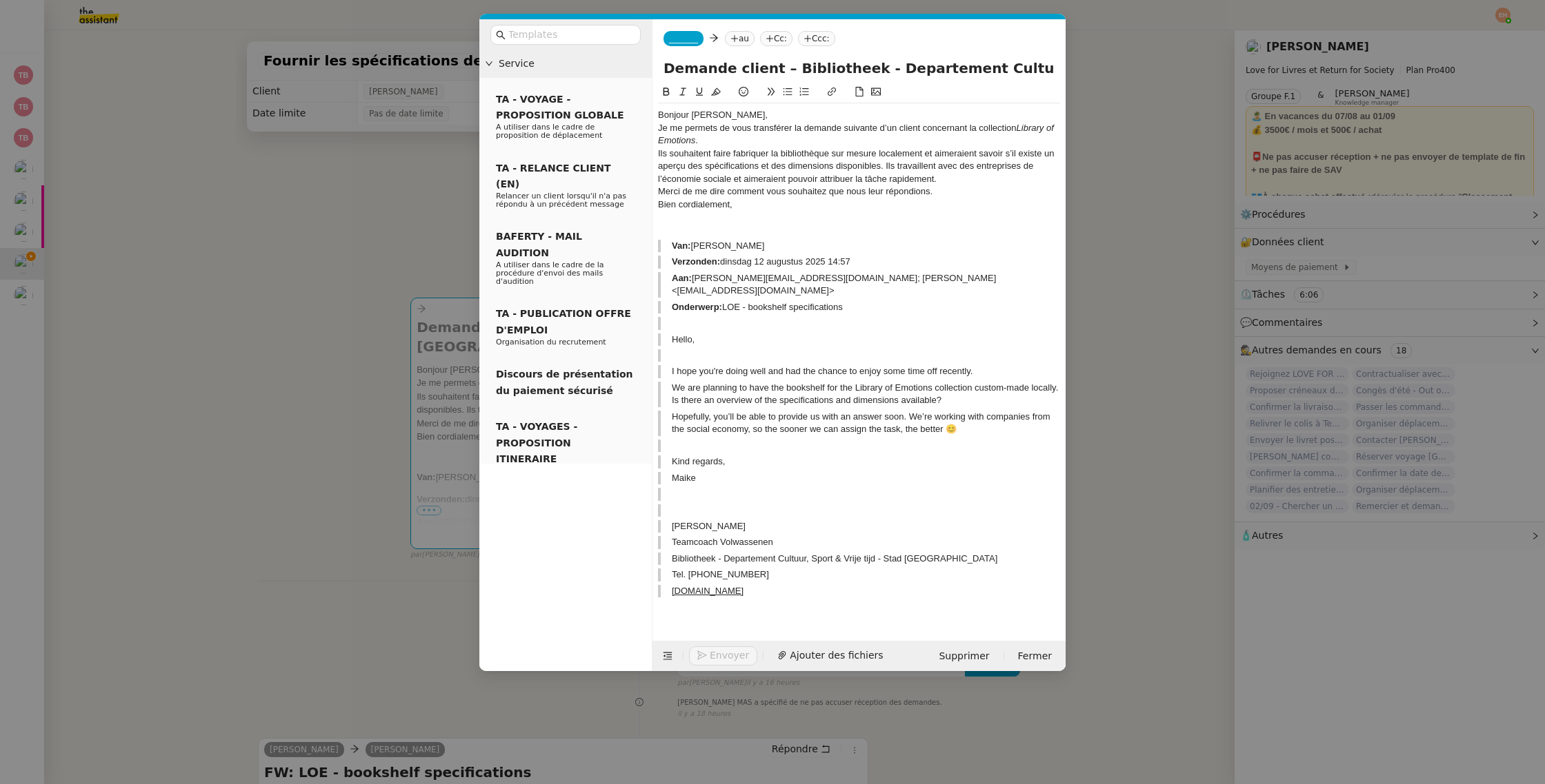
click at [936, 145] on div "Je me permets de vous transférer la demande suivante d’un client concernant la …" at bounding box center [858, 135] width 402 height 25
drag, startPoint x: 925, startPoint y: 129, endPoint x: 933, endPoint y: 136, distance: 10.6
click at [933, 136] on div "Je me permets de vous transférer la demande suivante d’un client concernant la …" at bounding box center [858, 135] width 402 height 25
click at [948, 179] on div "Ils souhaitent faire fabriquer la bibliothèque sur mesure localement et aimerai…" at bounding box center [858, 166] width 402 height 38
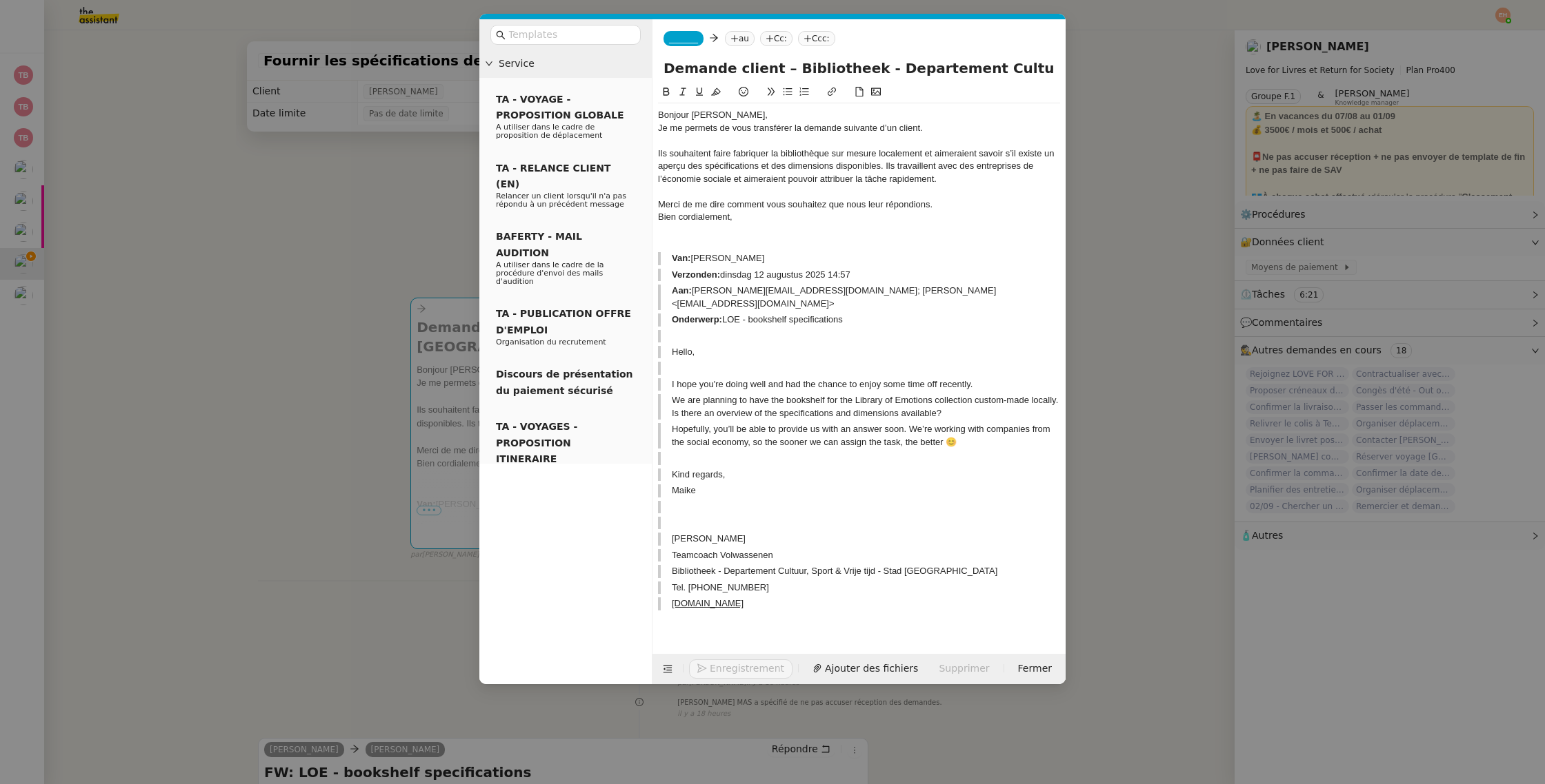
click at [951, 205] on div "Merci de me dire comment vous souhaitez que nous leur répondions." at bounding box center [858, 205] width 402 height 13
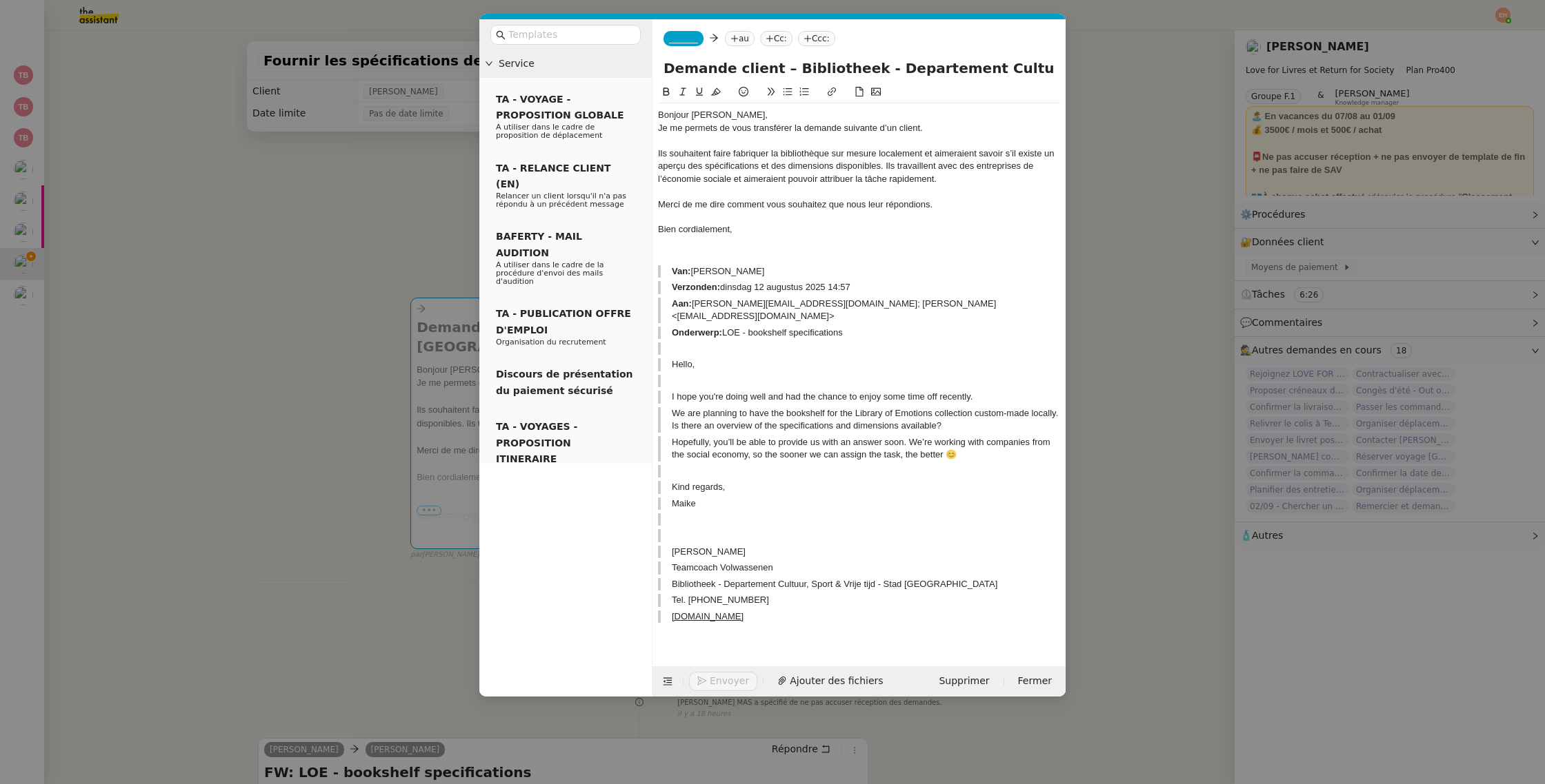
click at [884, 164] on div "Ils souhaitent faire fabriquer la bibliothèque sur mesure localement et aimerai…" at bounding box center [858, 166] width 402 height 38
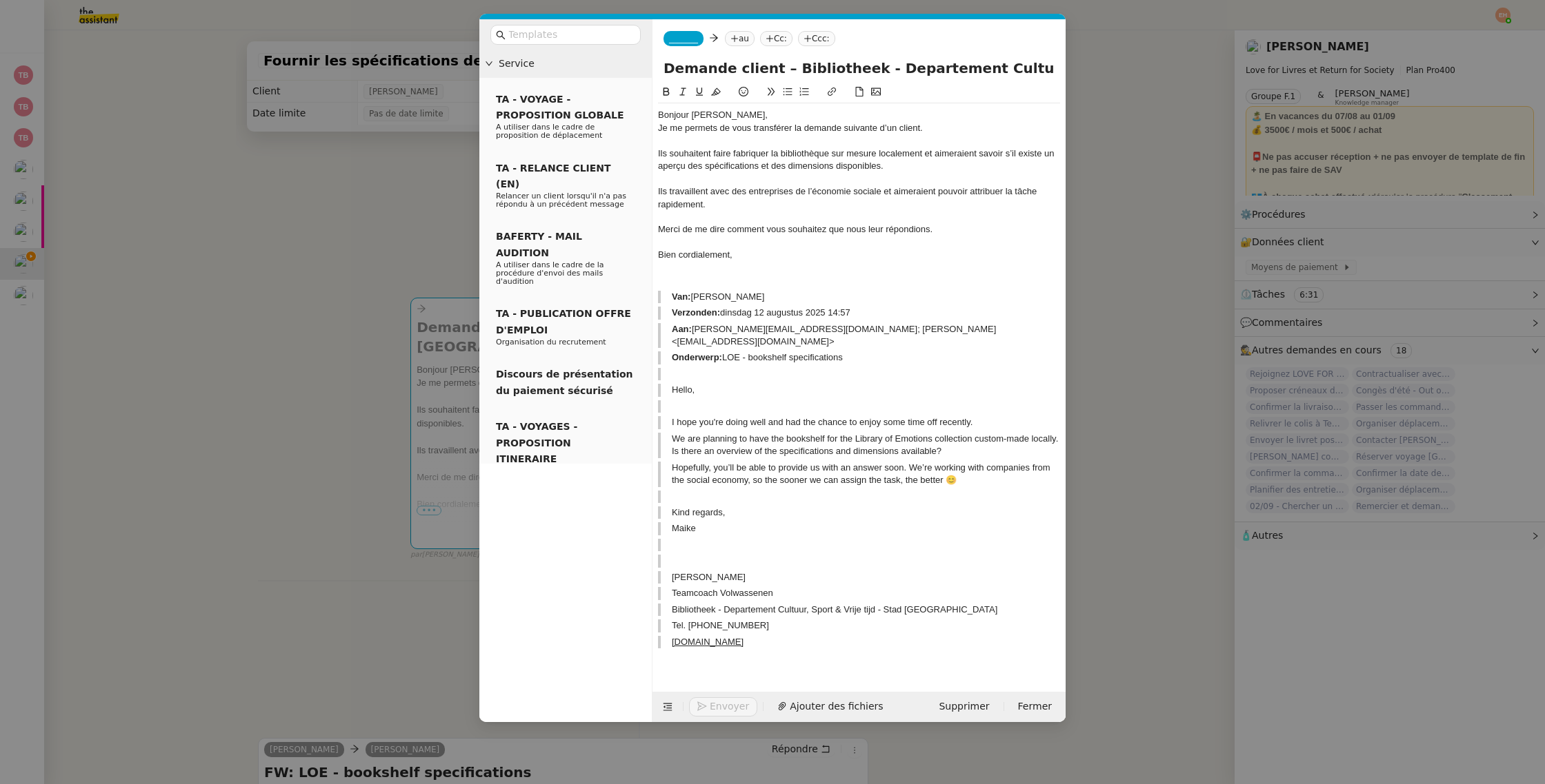
click at [963, 244] on div at bounding box center [858, 243] width 402 height 13
click at [830, 194] on div "Ils travaillent avec des entreprises de l’économie sociale et aimeraient pouvoi…" at bounding box center [858, 198] width 402 height 25
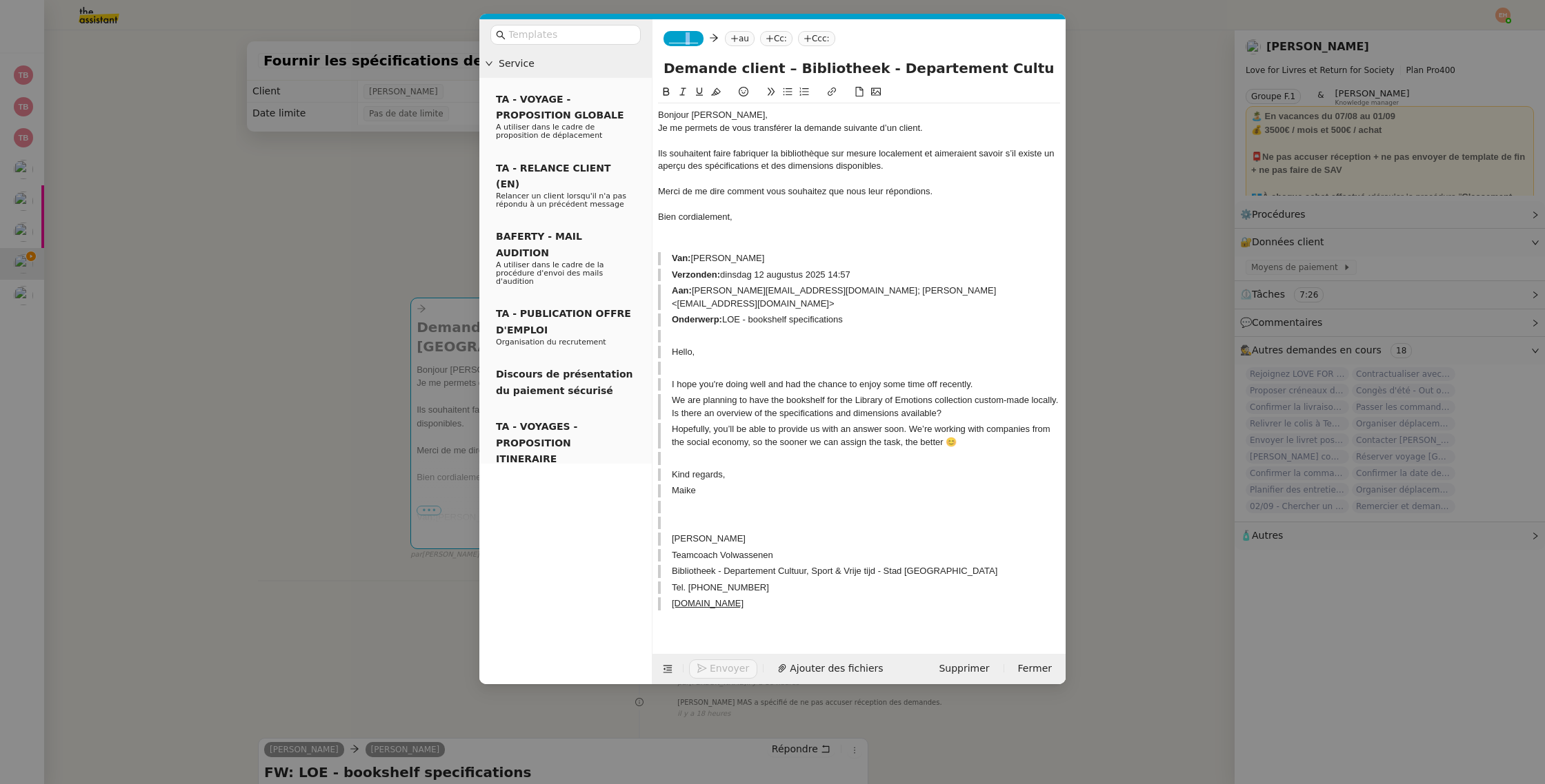
click at [686, 36] on nz-tag "_______" at bounding box center [683, 38] width 40 height 15
click at [713, 64] on span "[PERSON_NAME]" at bounding box center [766, 61] width 196 height 11
click at [765, 33] on nz-tag "au" at bounding box center [779, 38] width 29 height 15
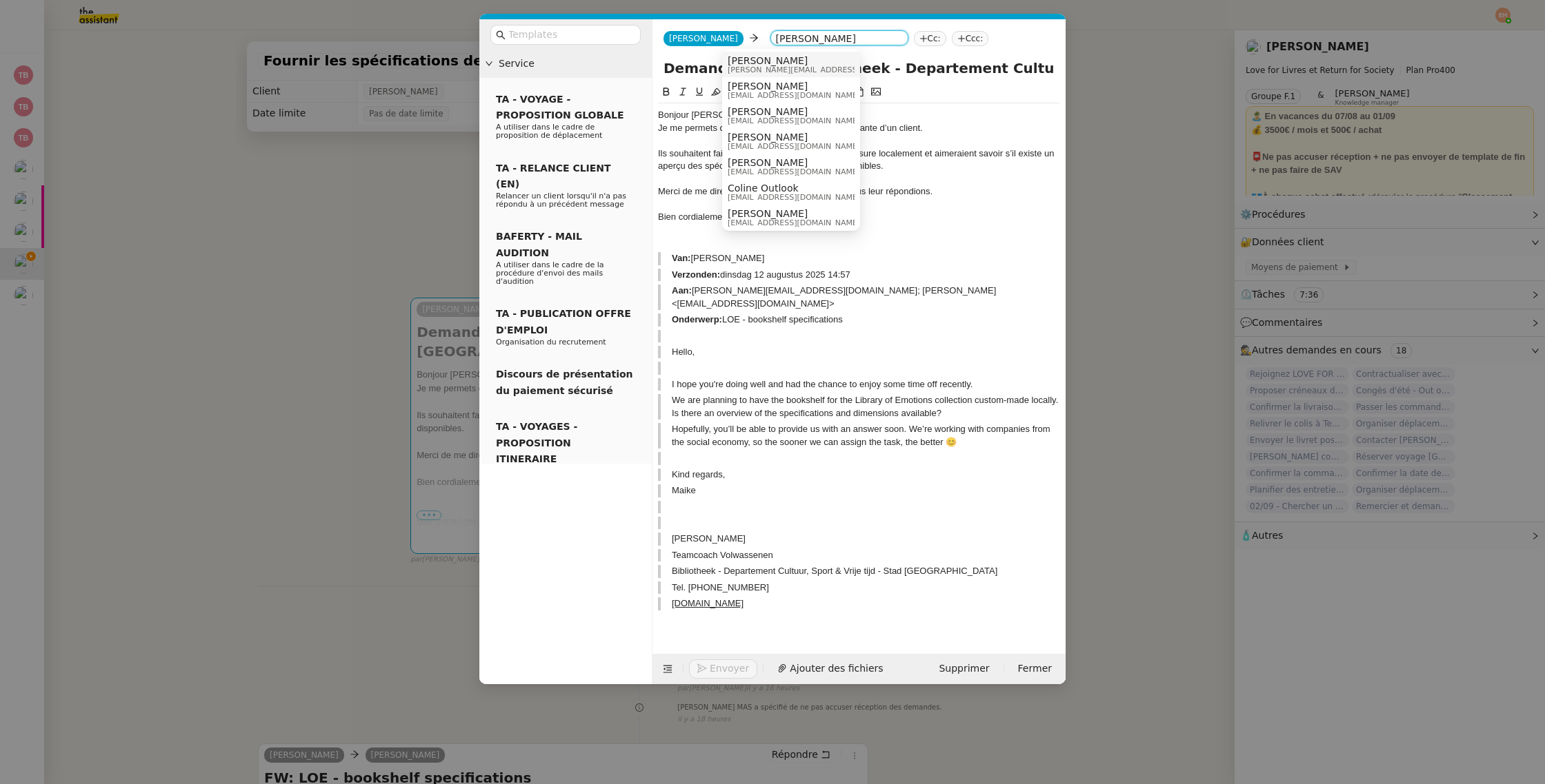
type input "céline"
click at [795, 63] on span "[PERSON_NAME]" at bounding box center [825, 61] width 196 height 11
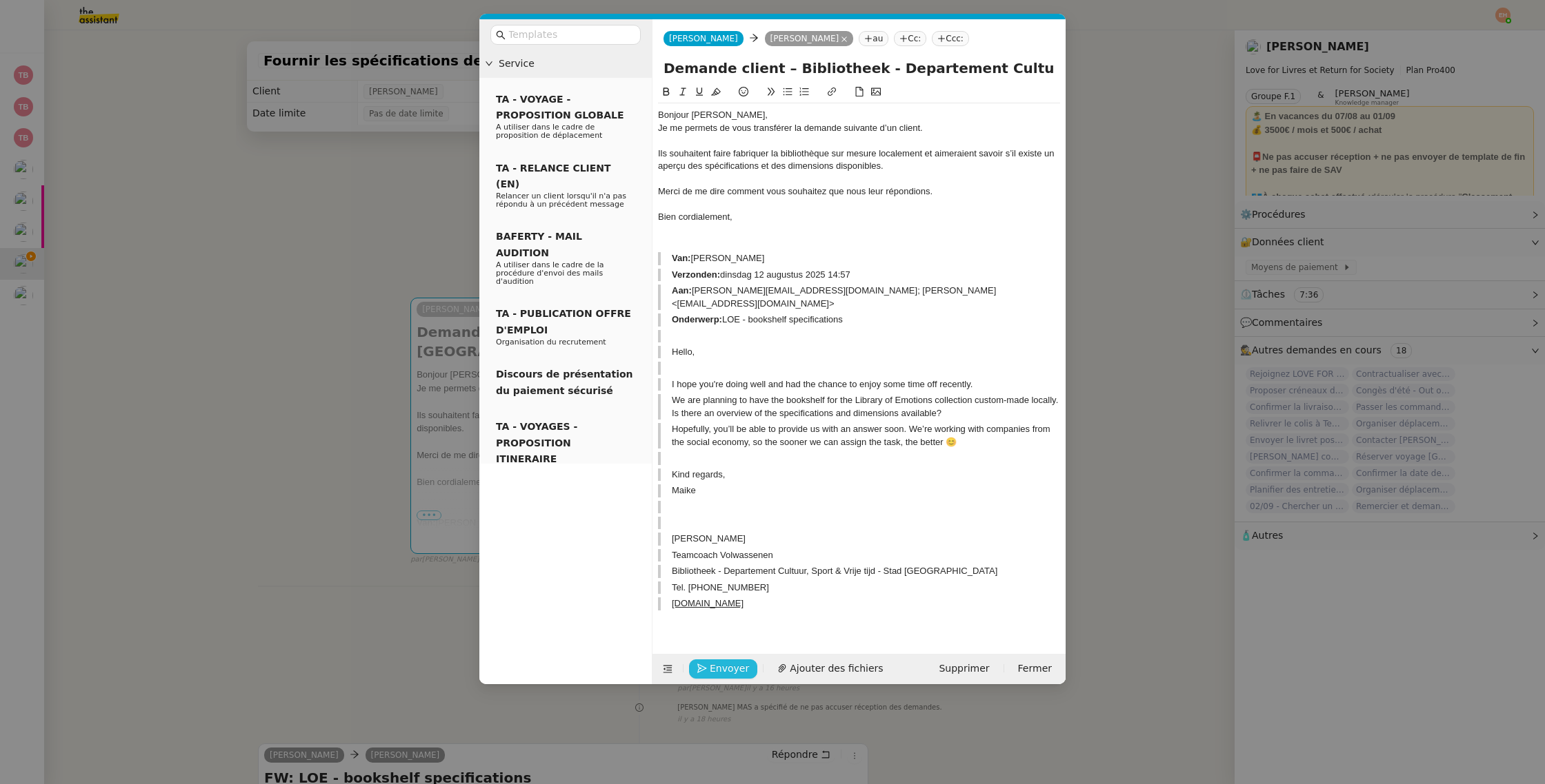
click at [707, 663] on button "Envoyer" at bounding box center [723, 669] width 68 height 19
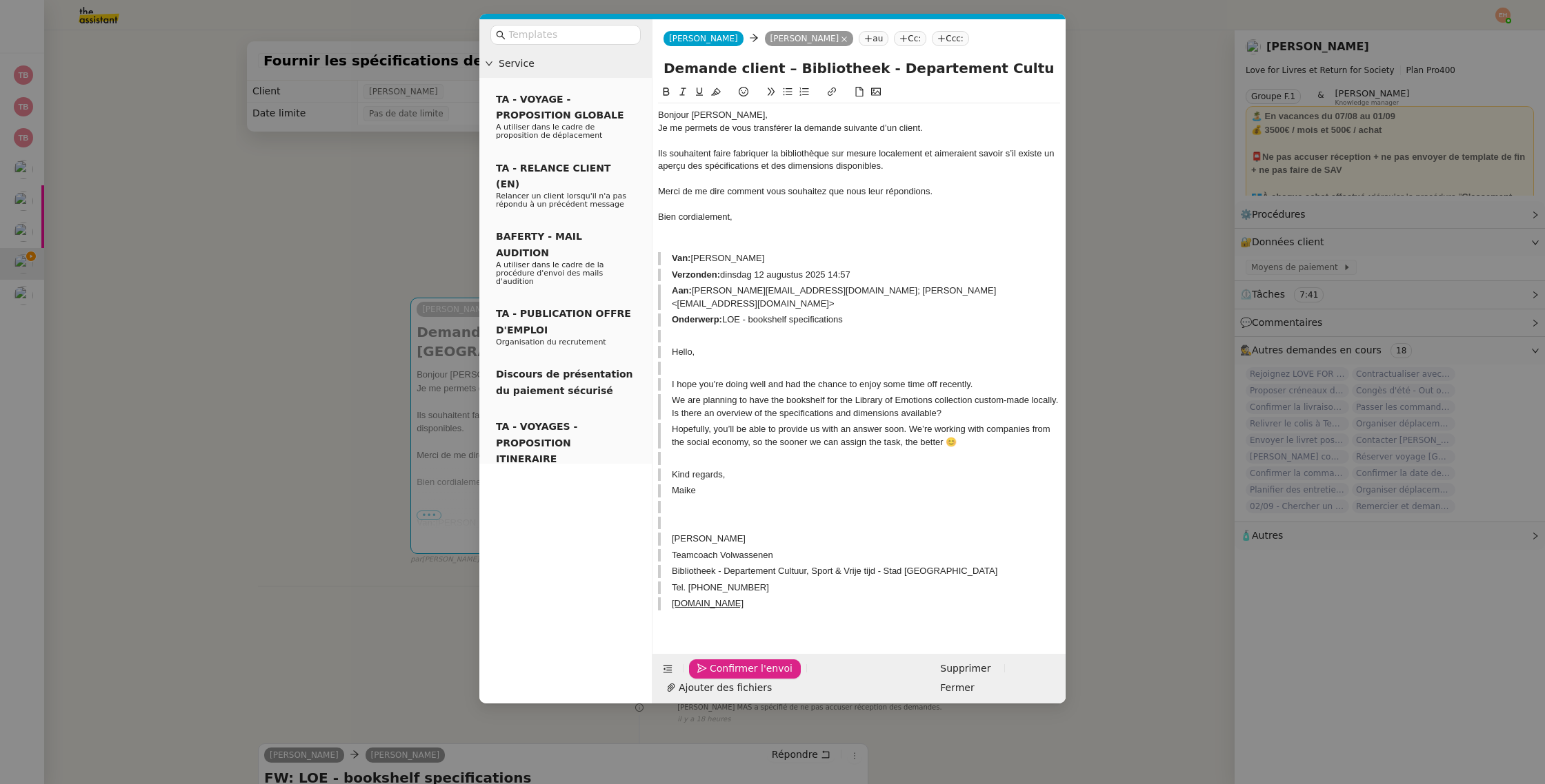
click at [708, 661] on button "Confirmer l'envoi" at bounding box center [745, 669] width 112 height 19
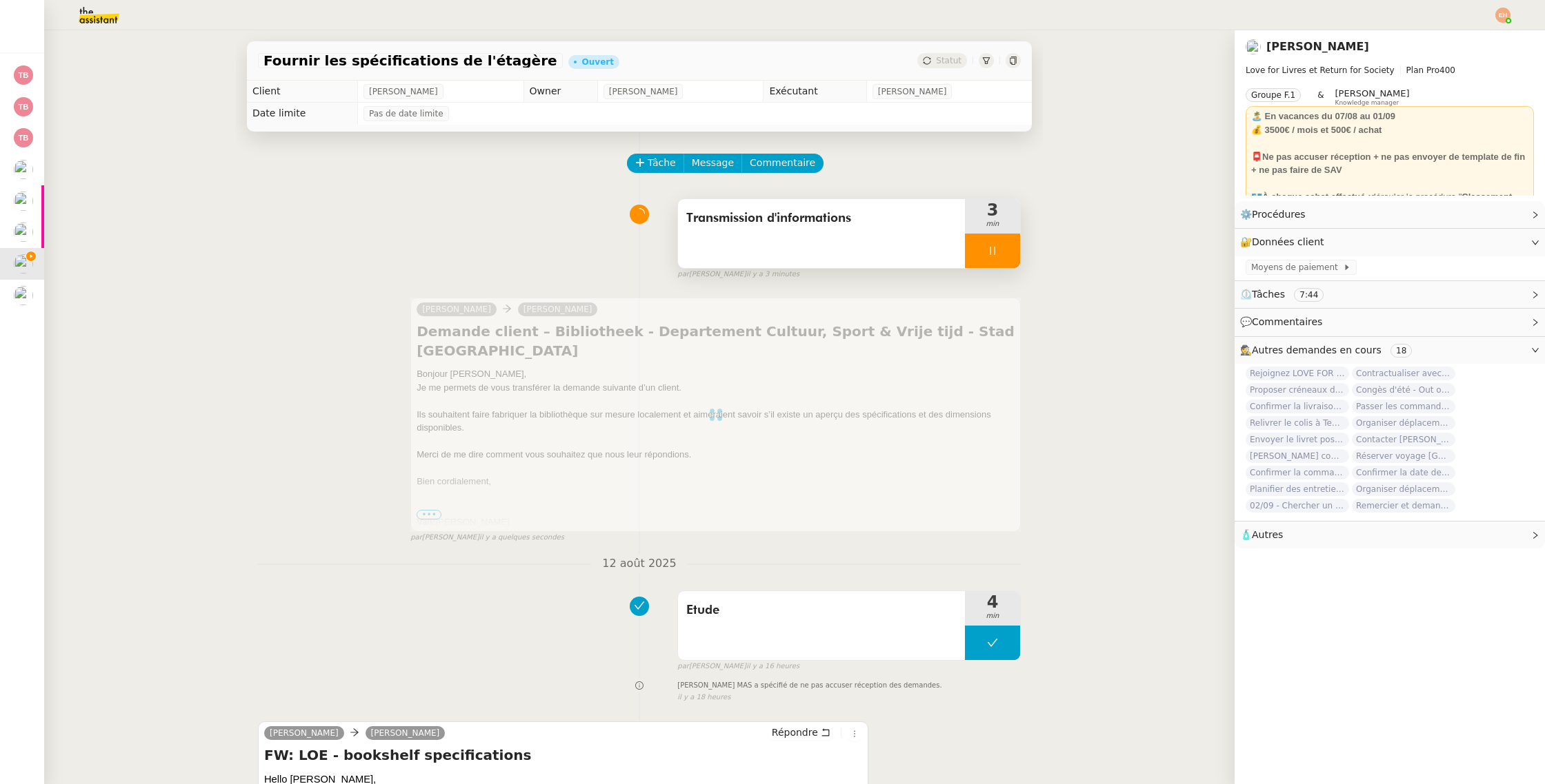
click at [995, 247] on icon at bounding box center [992, 250] width 5 height 8
click at [995, 247] on button at bounding box center [1006, 250] width 28 height 34
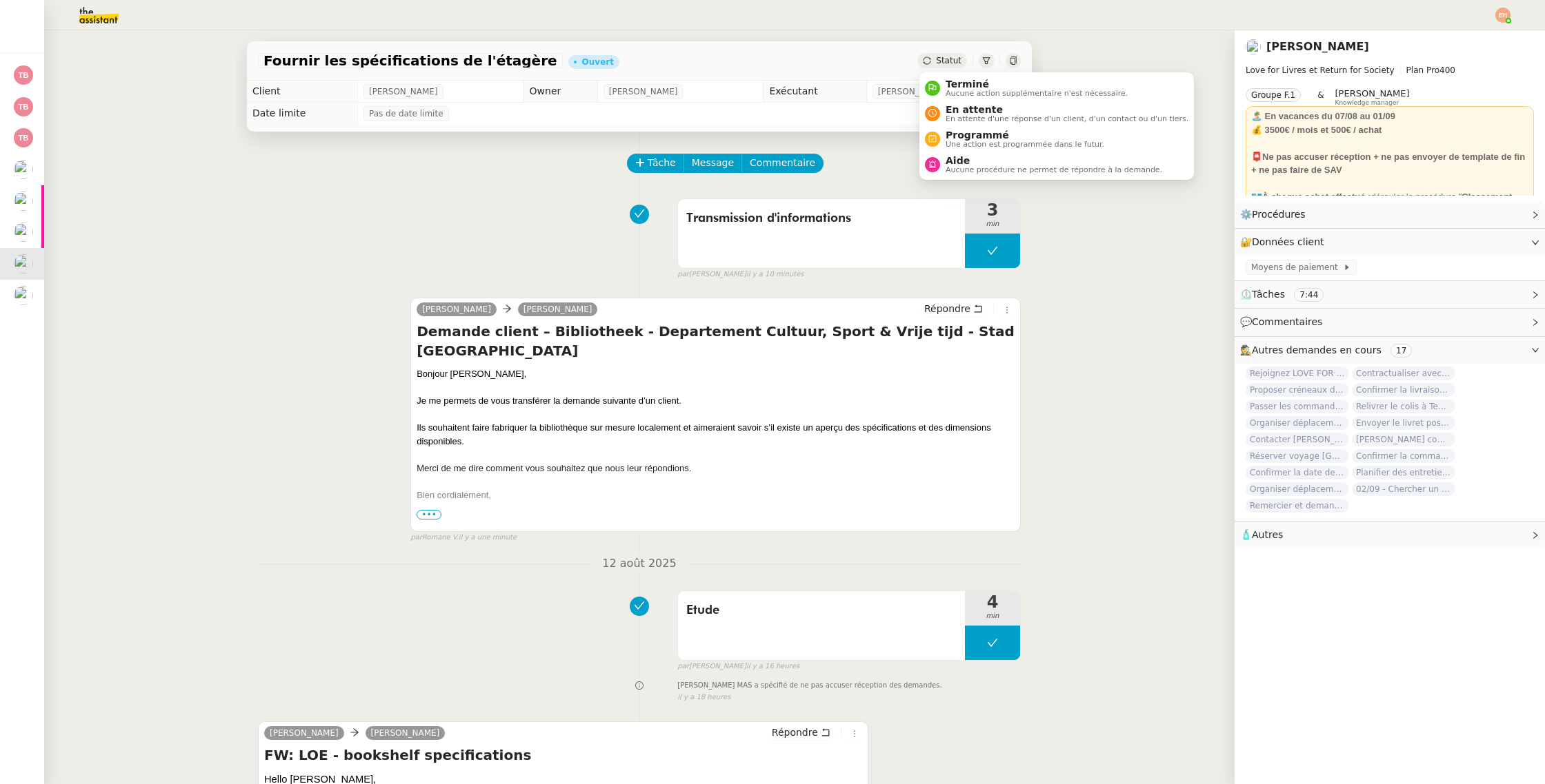
click at [938, 53] on div "Statut" at bounding box center [941, 60] width 50 height 15
click at [991, 113] on span "En attente" at bounding box center [1067, 109] width 243 height 11
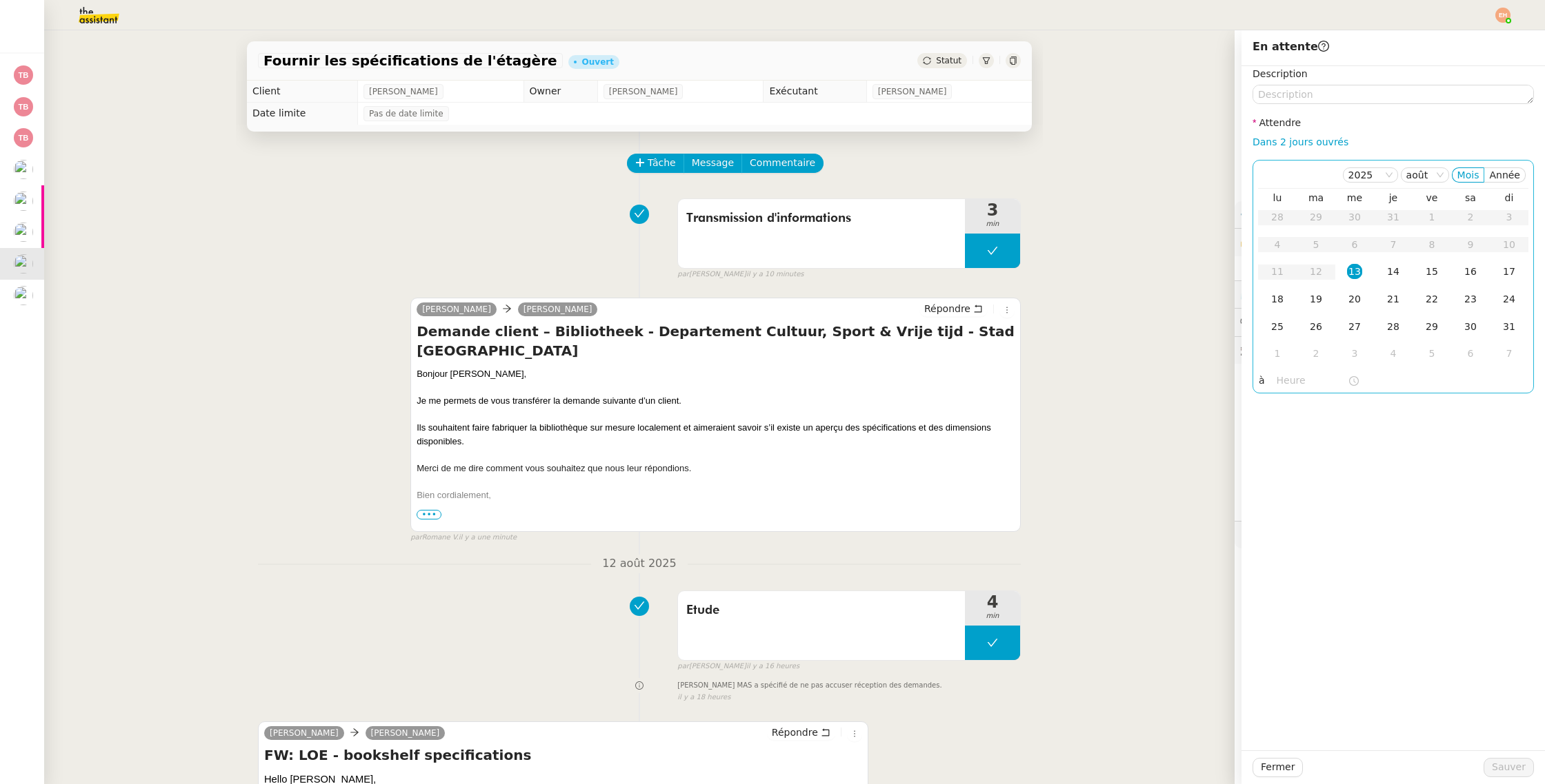
drag, startPoint x: 1308, startPoint y: 140, endPoint x: 1325, endPoint y: 182, distance: 45.3
click at [1307, 140] on link "Dans 2 jours ouvrés" at bounding box center [1300, 142] width 96 height 11
type input "07:00"
drag, startPoint x: 1516, startPoint y: 767, endPoint x: 1337, endPoint y: 701, distance: 190.8
click at [1516, 767] on span "Sauver" at bounding box center [1509, 767] width 34 height 16
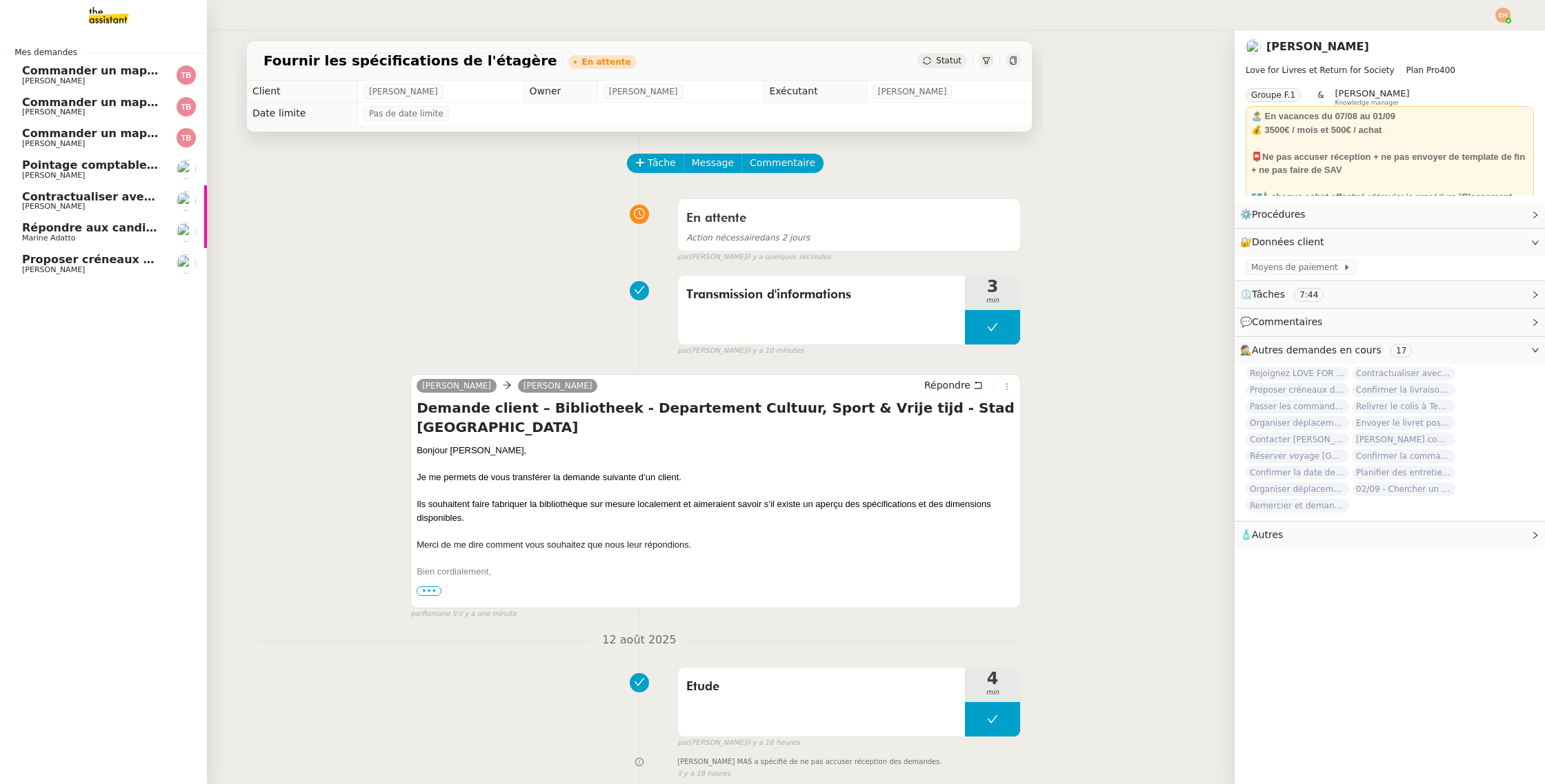
click at [56, 262] on span "Proposer créneaux d'échange en septembre" at bounding box center [159, 259] width 275 height 13
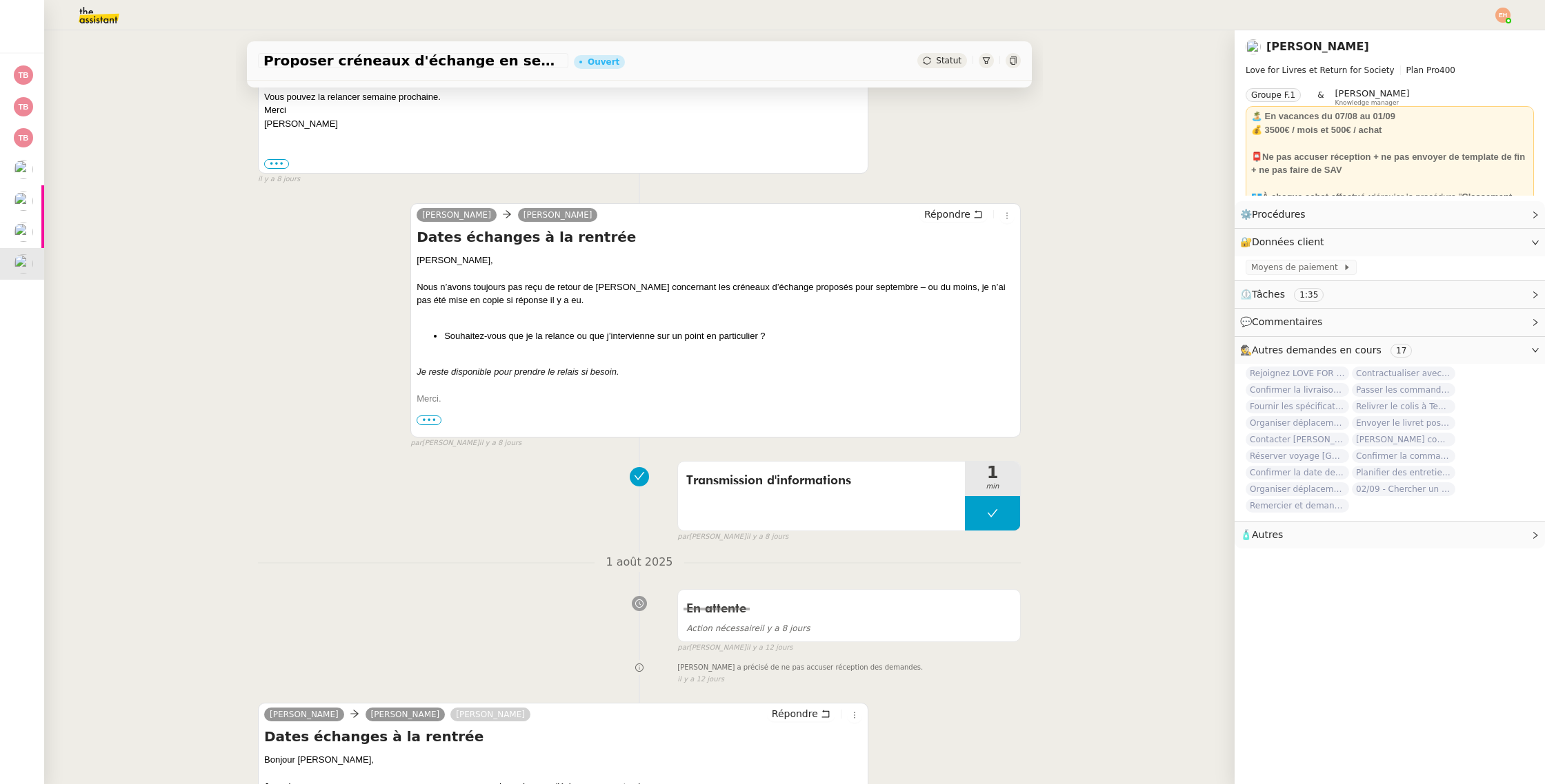
scroll to position [755, 0]
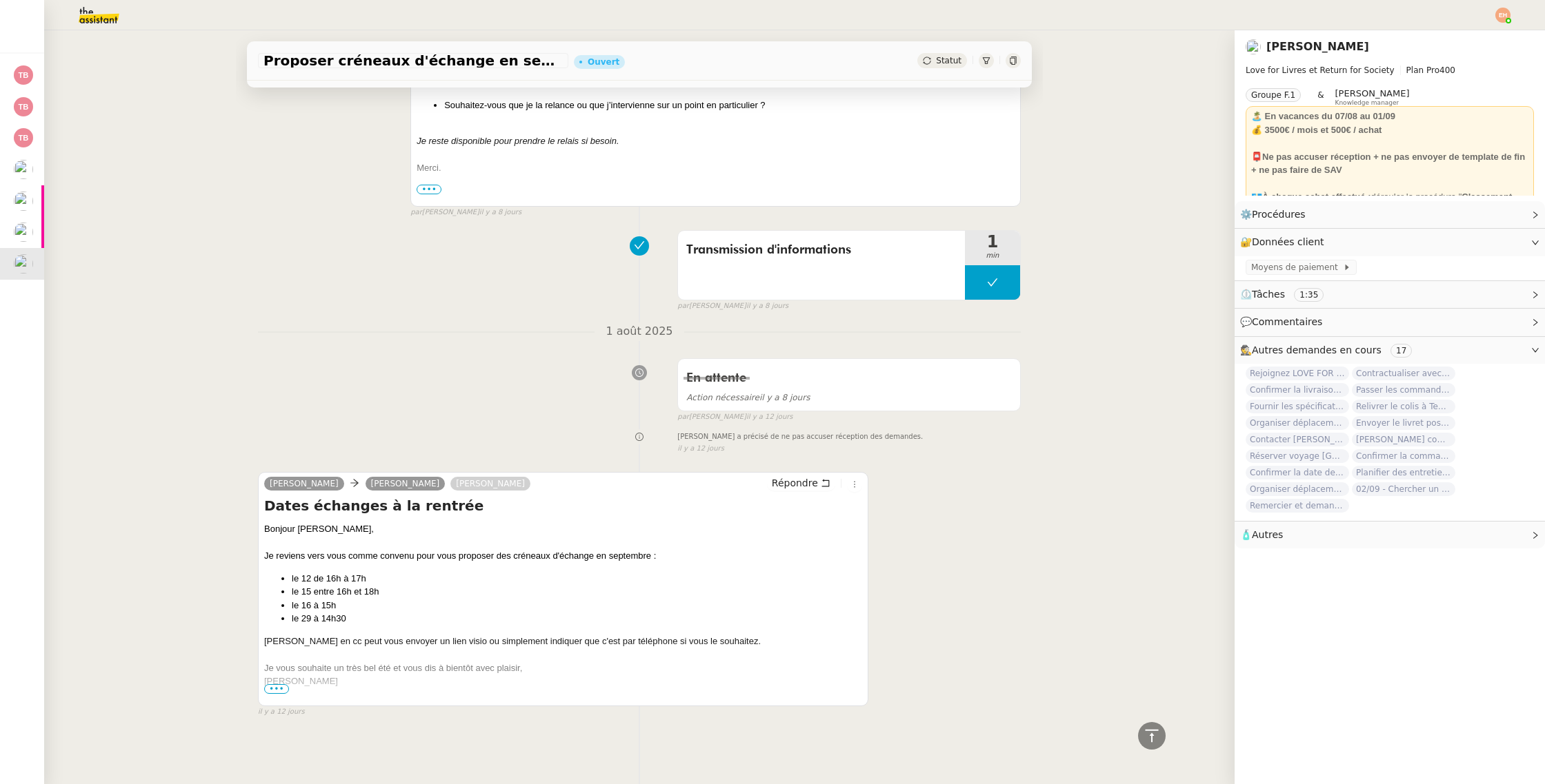
click at [279, 689] on span "•••" at bounding box center [276, 689] width 25 height 10
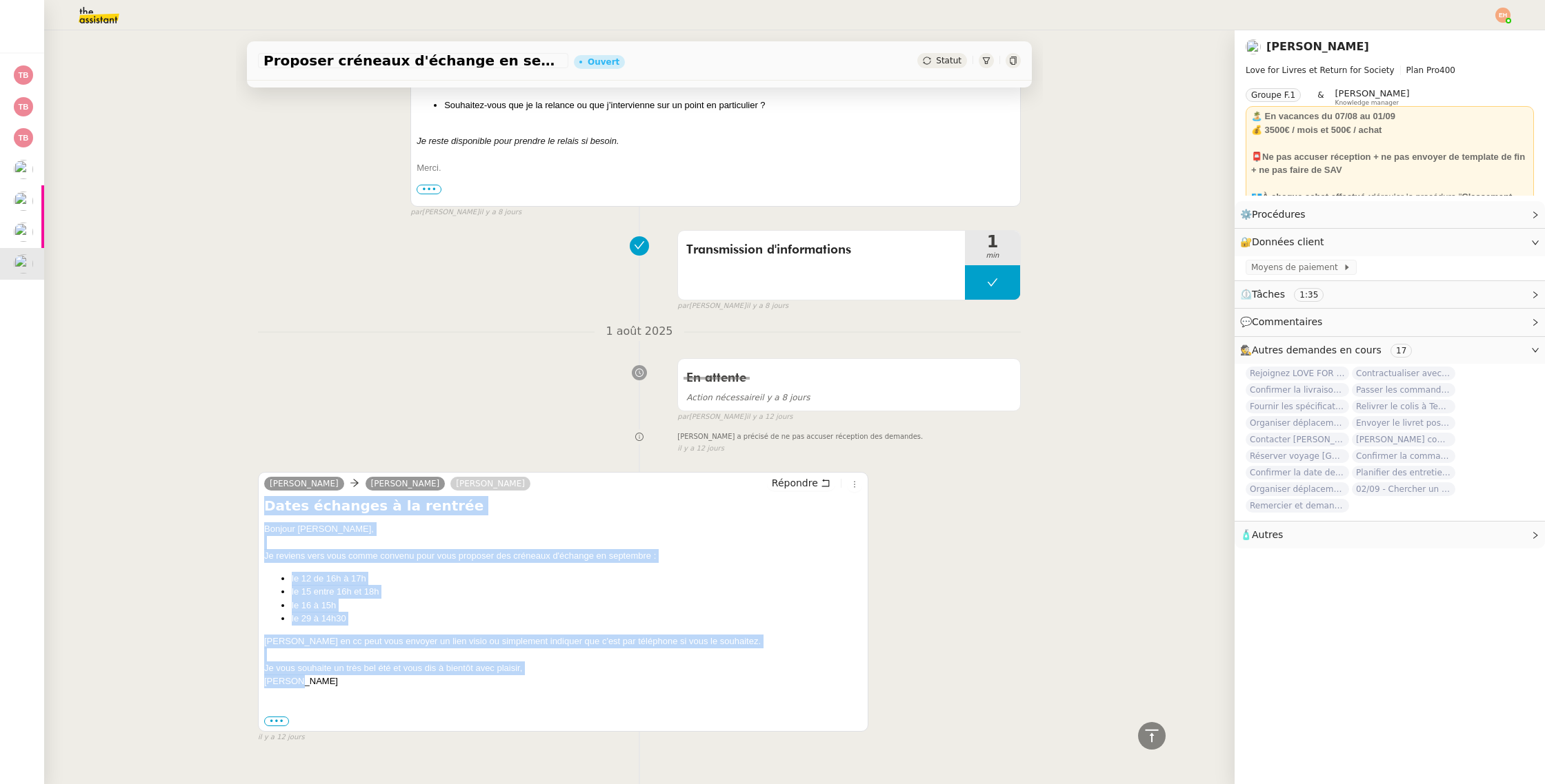
drag, startPoint x: 295, startPoint y: 686, endPoint x: 263, endPoint y: 499, distance: 189.7
click at [263, 499] on div "Céline MAS LHERMITE Sylvie Olivia Répondre Dates échanges à la rentrée Bonjour …" at bounding box center [562, 602] width 610 height 260
copy div "Dates échanges à la rentrée Bonjour Sylvie, Je reviens vers vous comme convenu …"
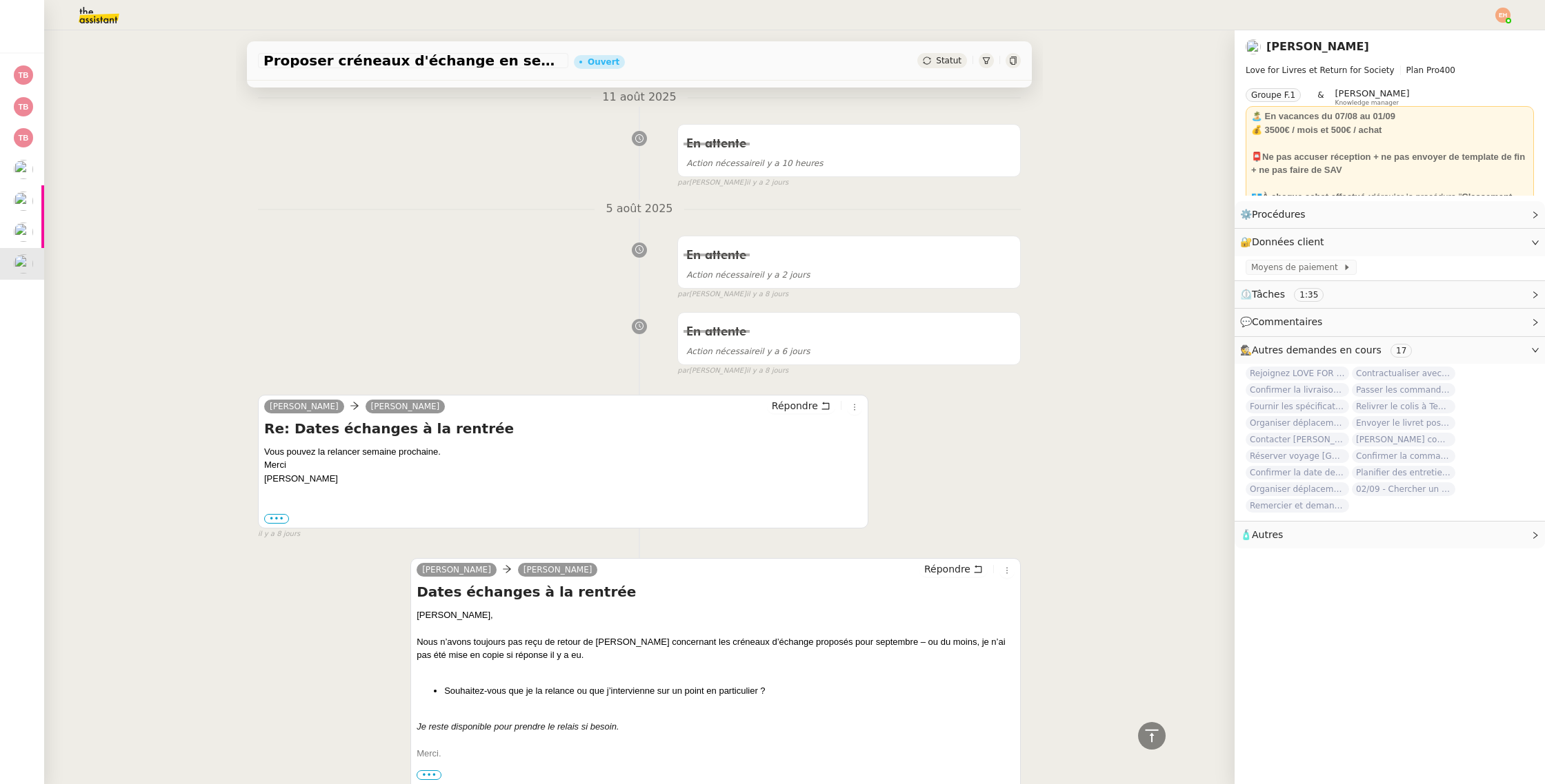
scroll to position [0, 0]
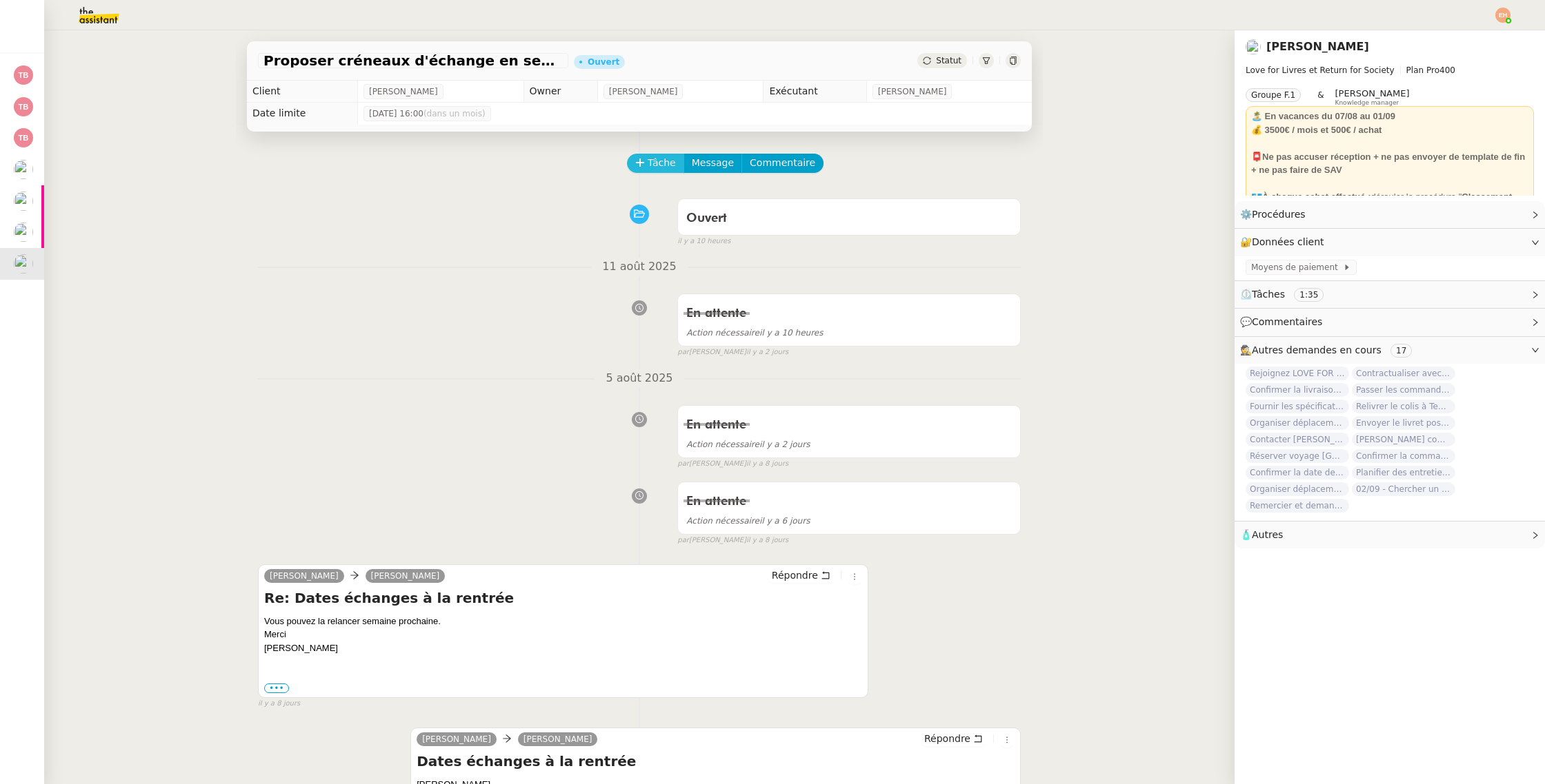
click at [654, 158] on span "Tâche" at bounding box center [661, 163] width 29 height 16
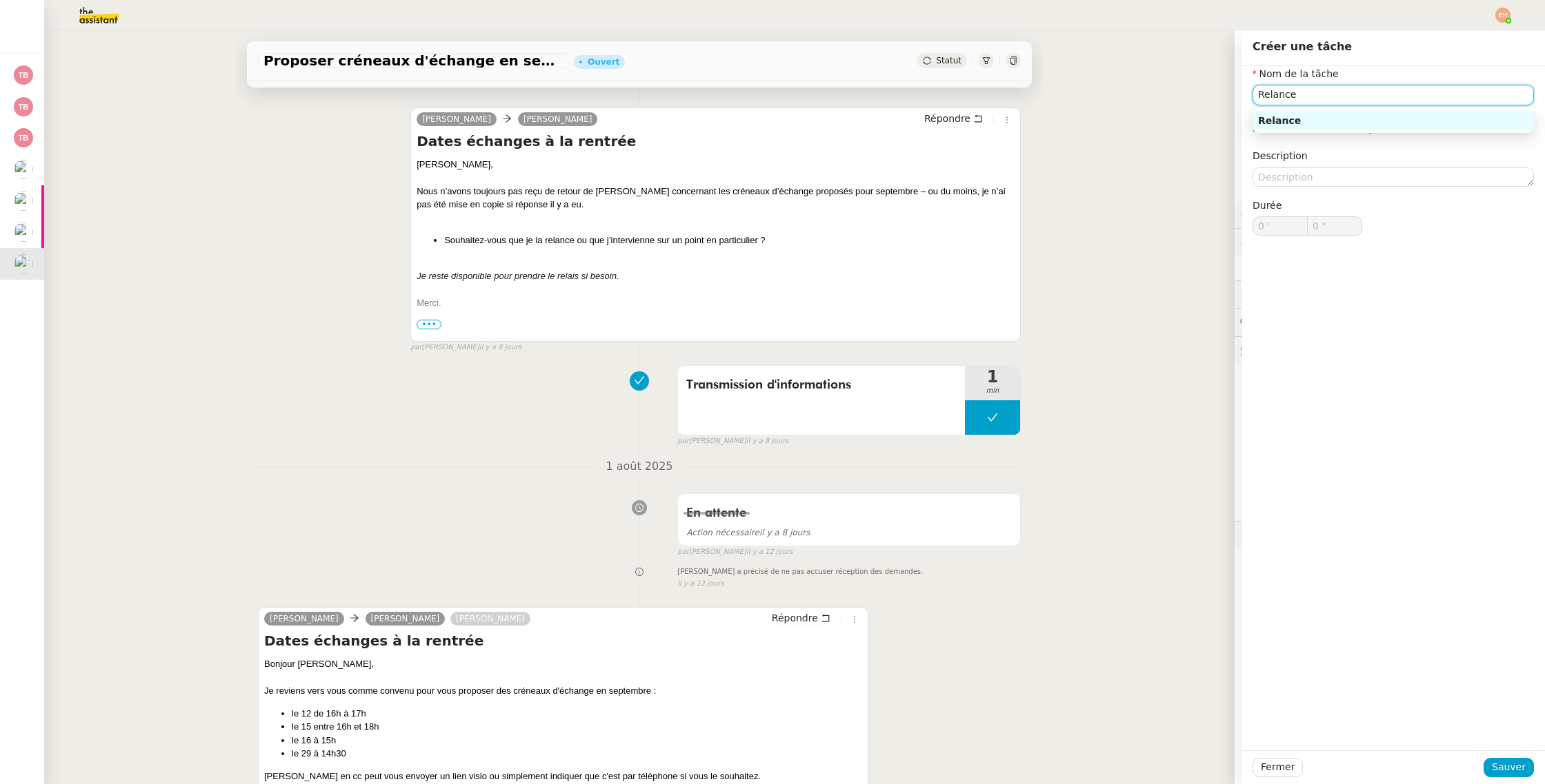
scroll to position [780, 0]
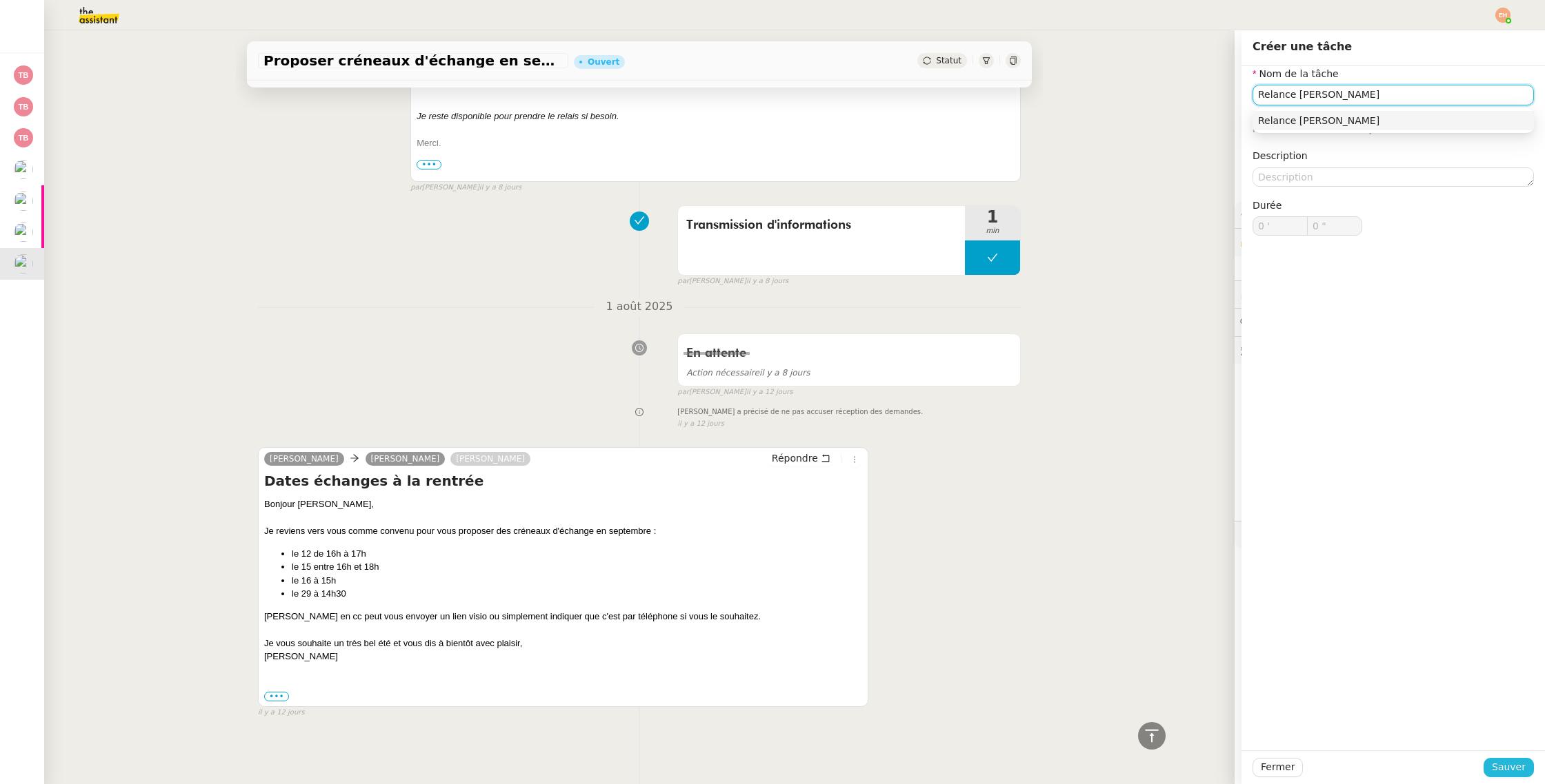
type input "Relance Sylvie LHERMITE"
click at [1497, 770] on span "Sauver" at bounding box center [1509, 767] width 34 height 16
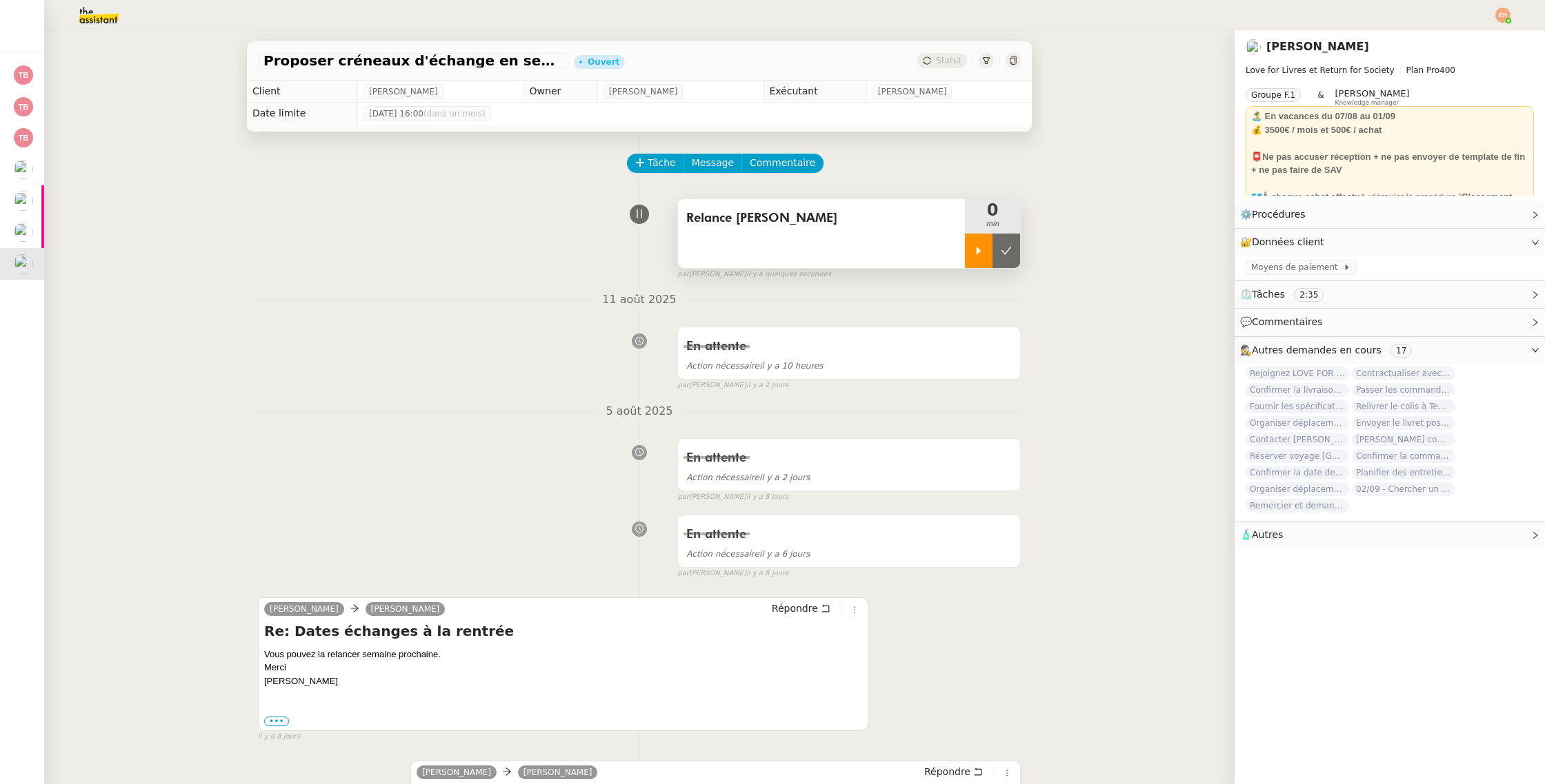
click at [982, 246] on icon at bounding box center [979, 251] width 11 height 11
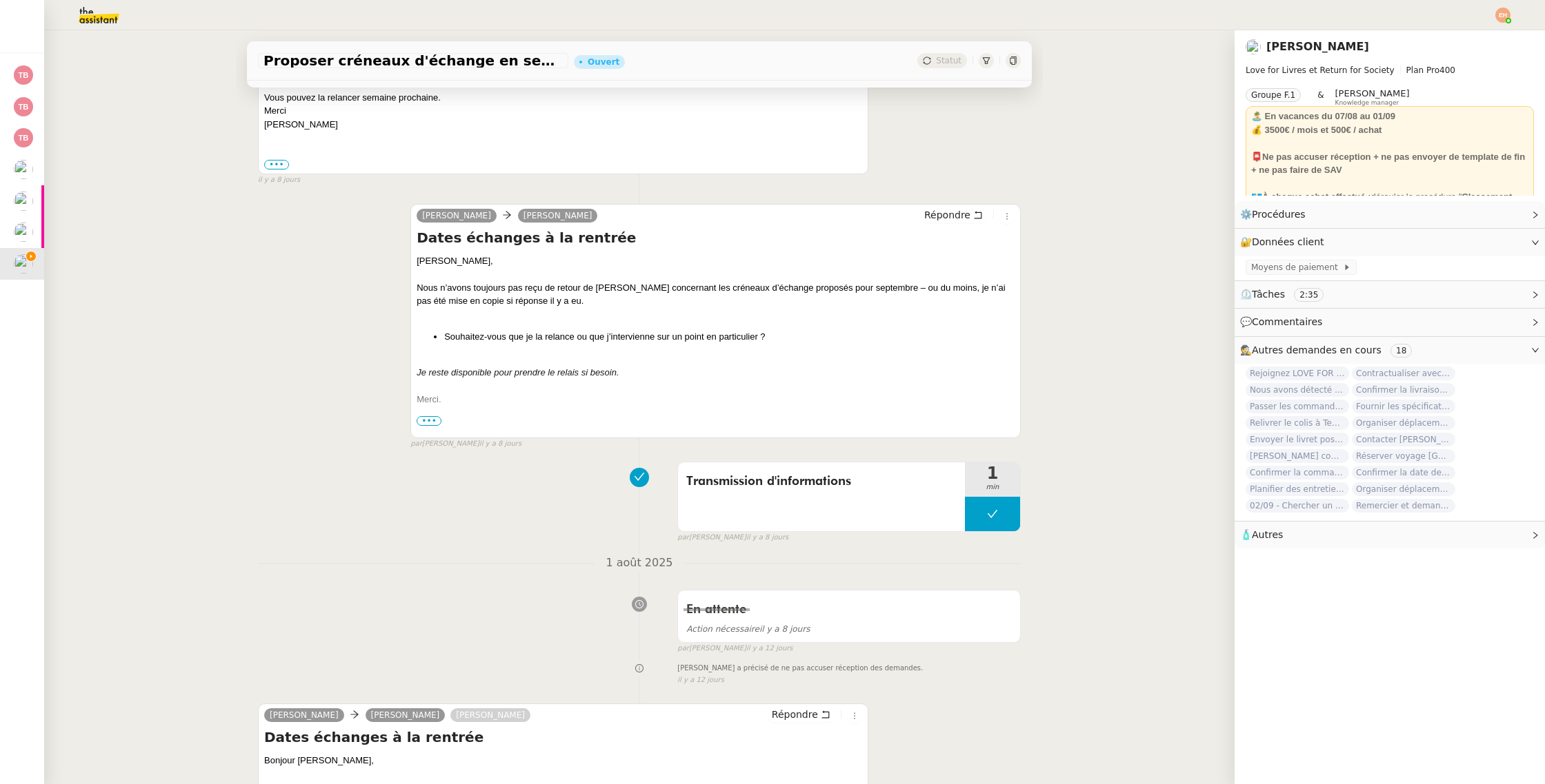
scroll to position [813, 0]
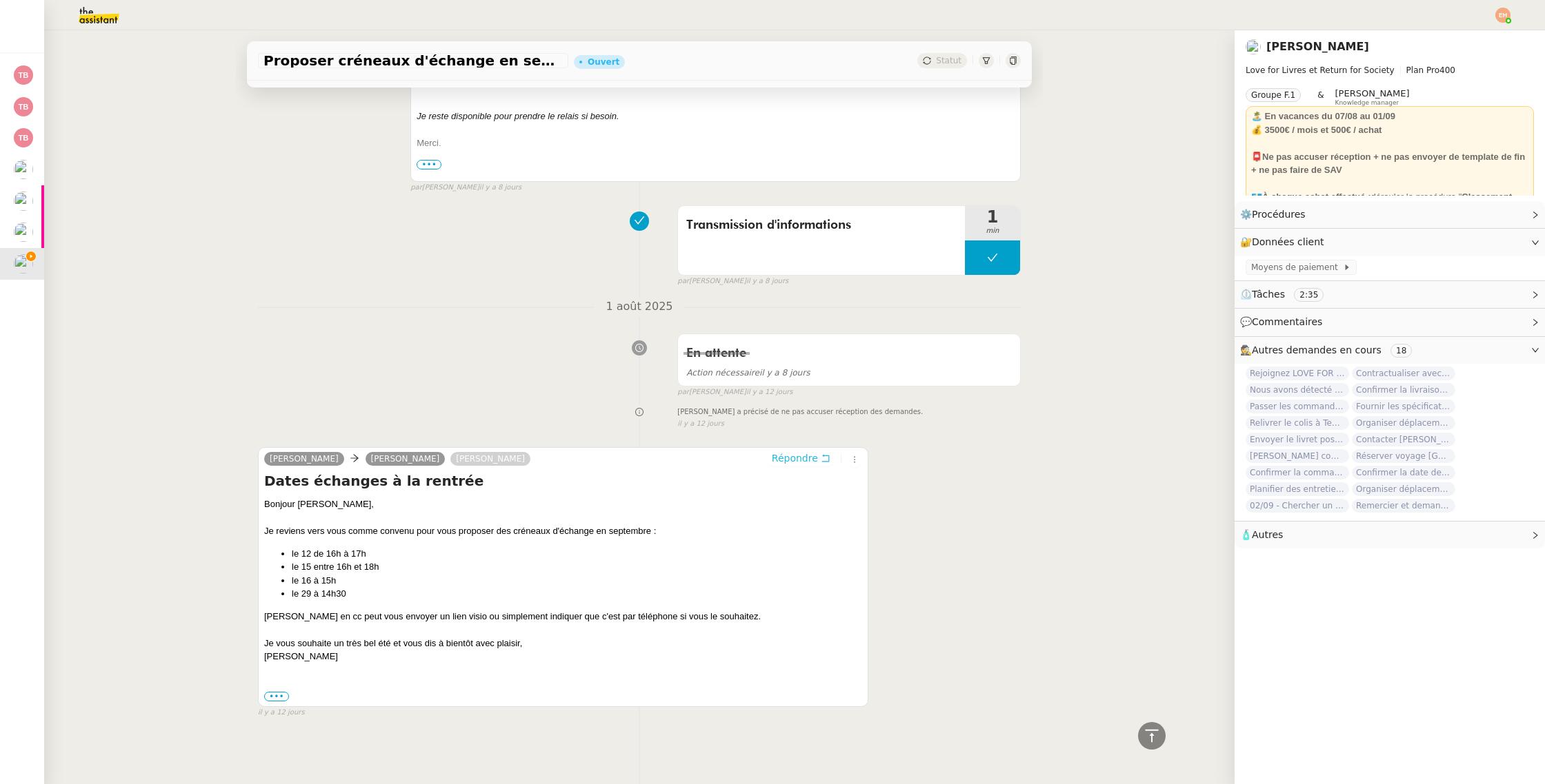
click at [804, 457] on span "Répondre" at bounding box center [795, 457] width 46 height 13
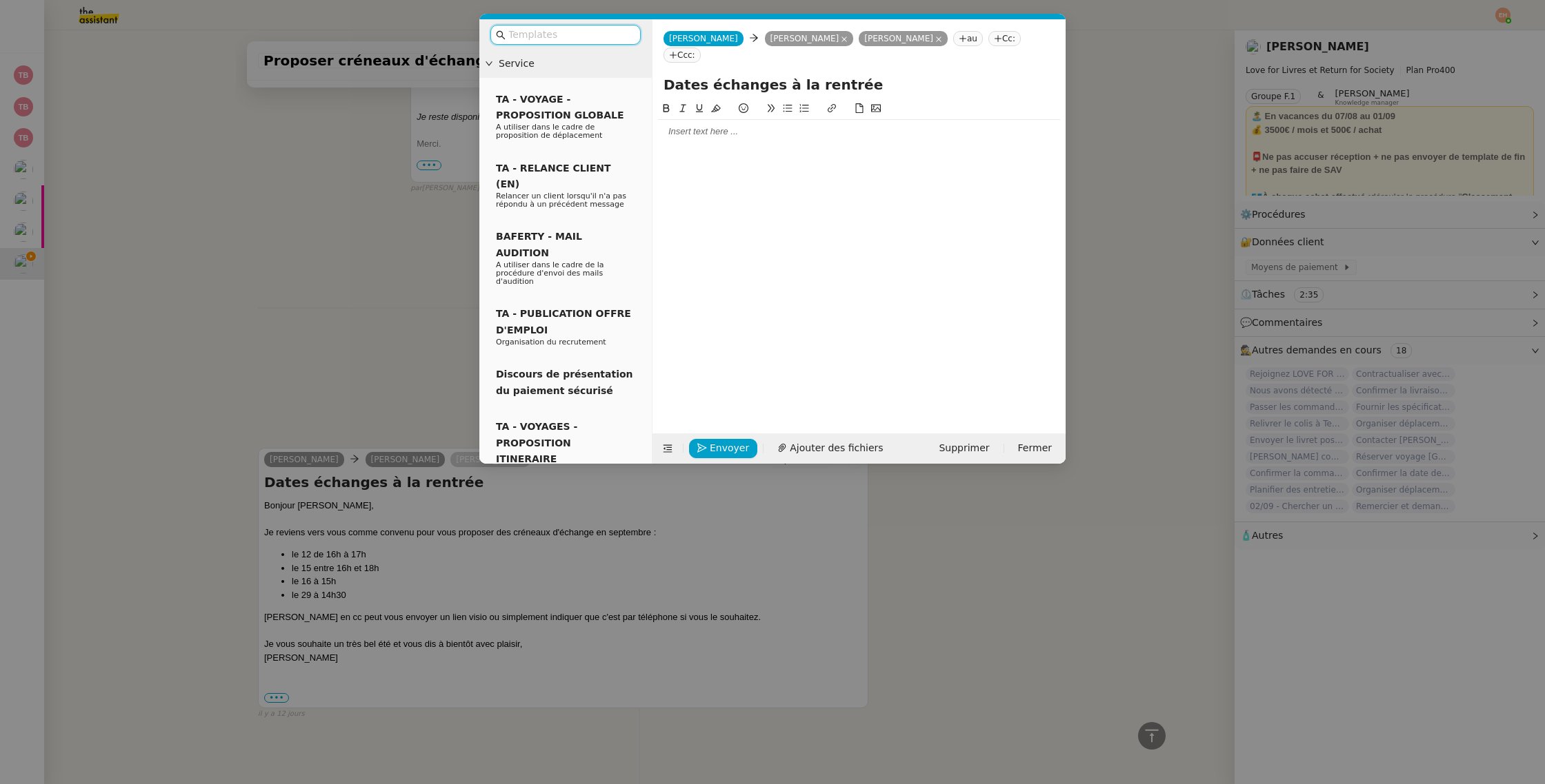
scroll to position [920, 0]
click at [841, 38] on icon at bounding box center [844, 39] width 7 height 7
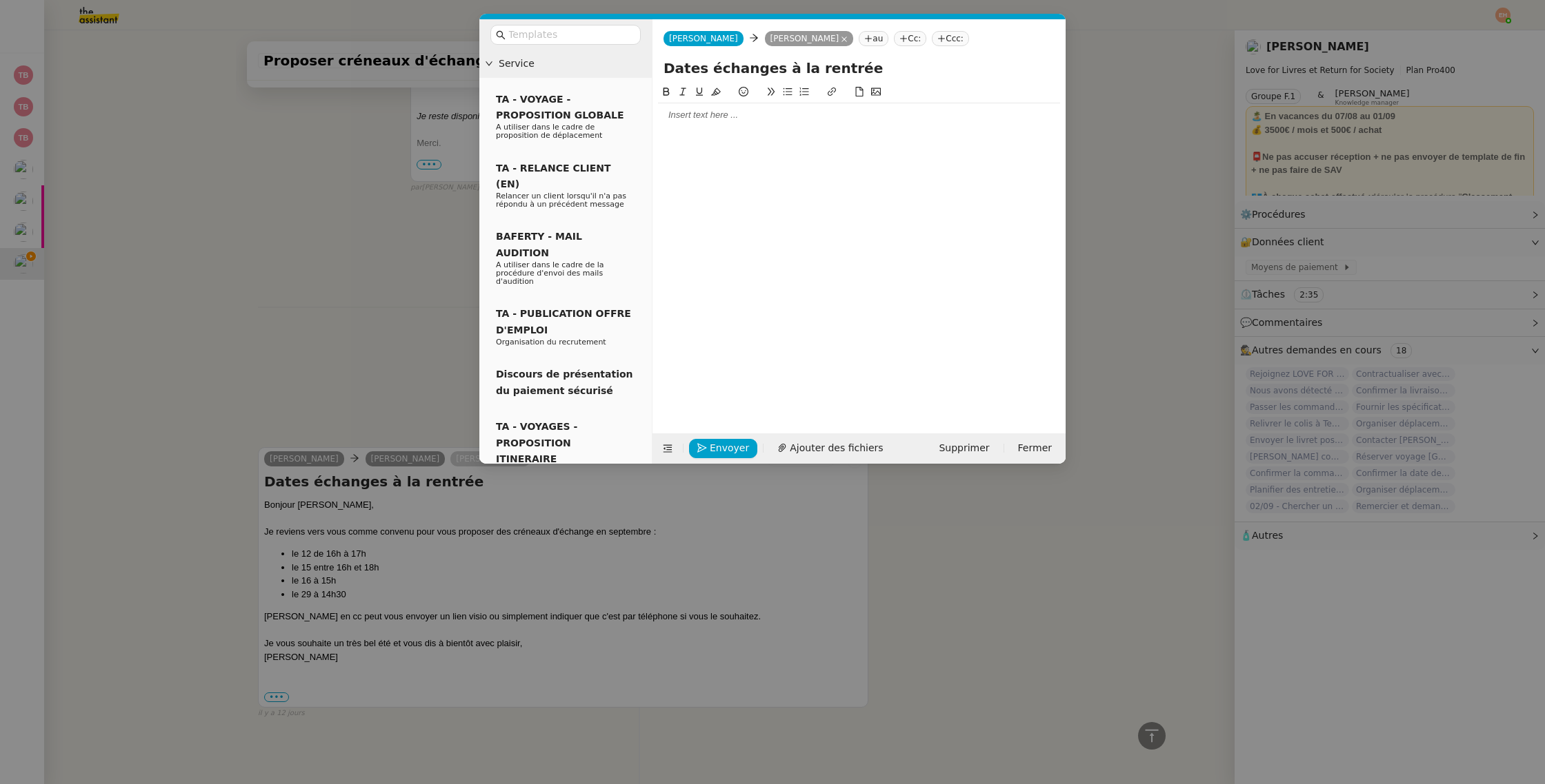
click at [894, 37] on nz-tag "Cc:" at bounding box center [910, 38] width 33 height 15
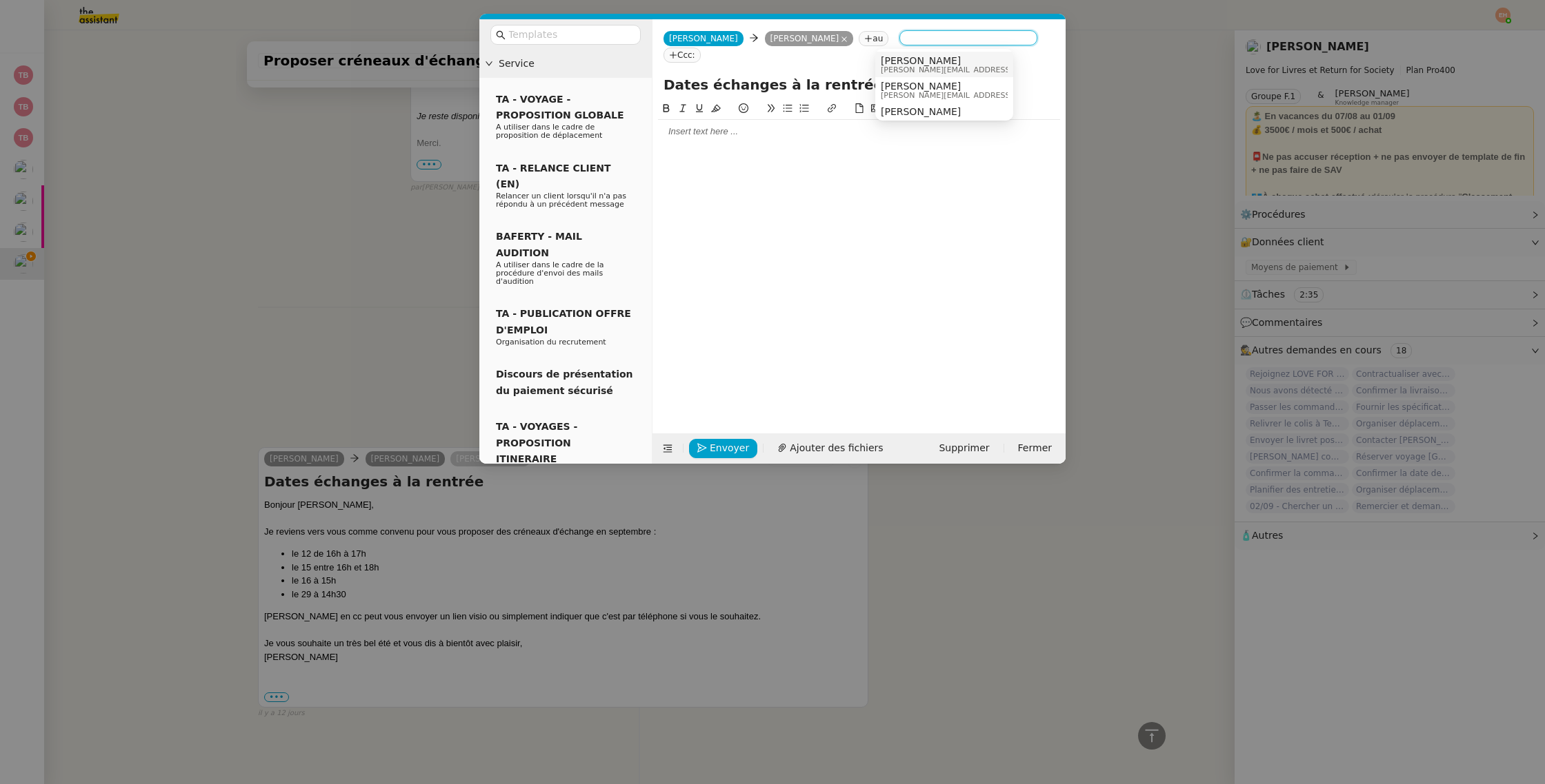
click at [900, 56] on span "[PERSON_NAME]" at bounding box center [978, 61] width 196 height 11
click at [798, 133] on div at bounding box center [858, 256] width 402 height 312
click at [765, 125] on div at bounding box center [858, 132] width 402 height 13
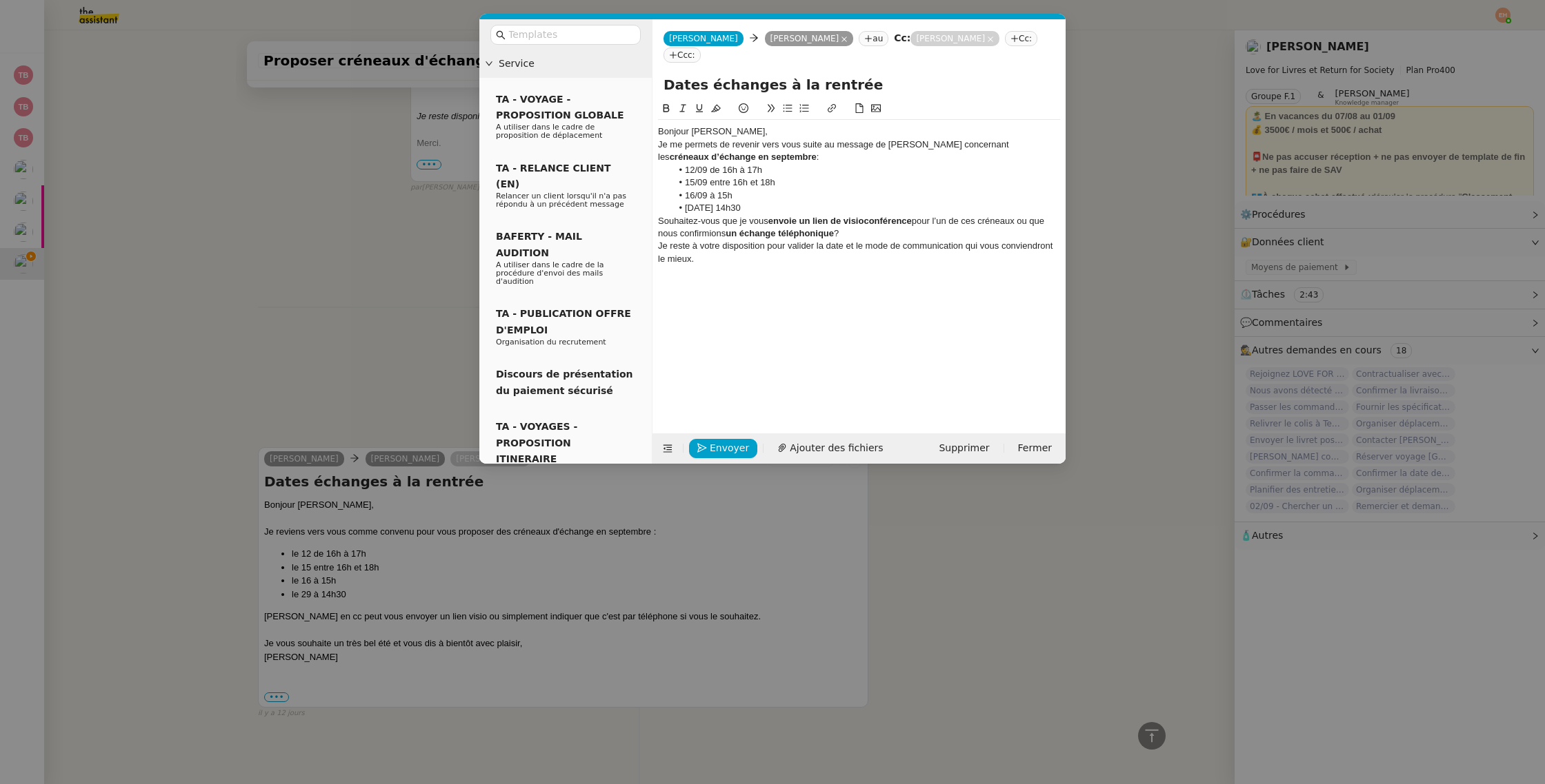
scroll to position [0, 0]
click at [761, 125] on div "Bonjour [PERSON_NAME]," at bounding box center [858, 132] width 402 height 13
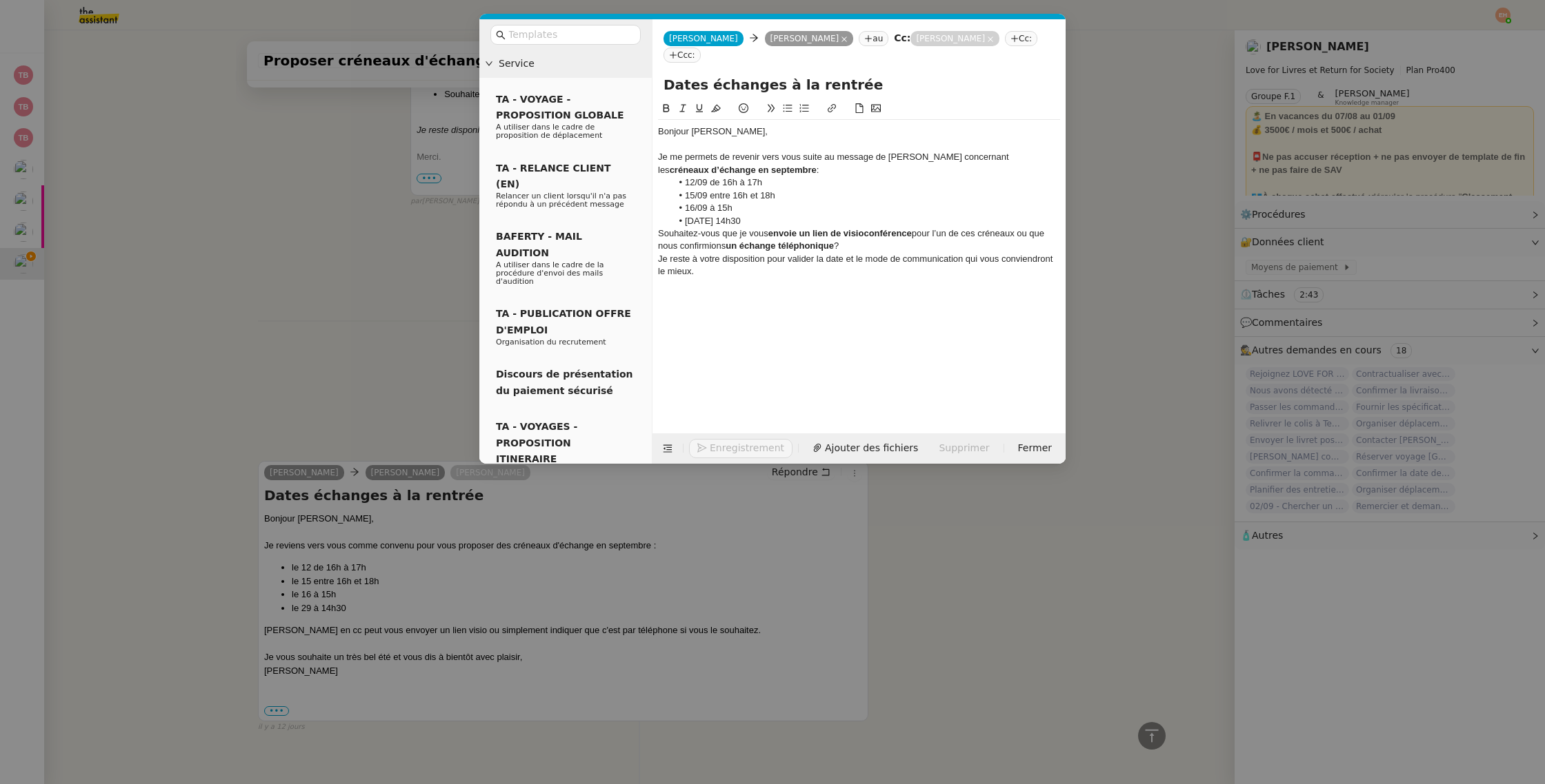
scroll to position [1073, 0]
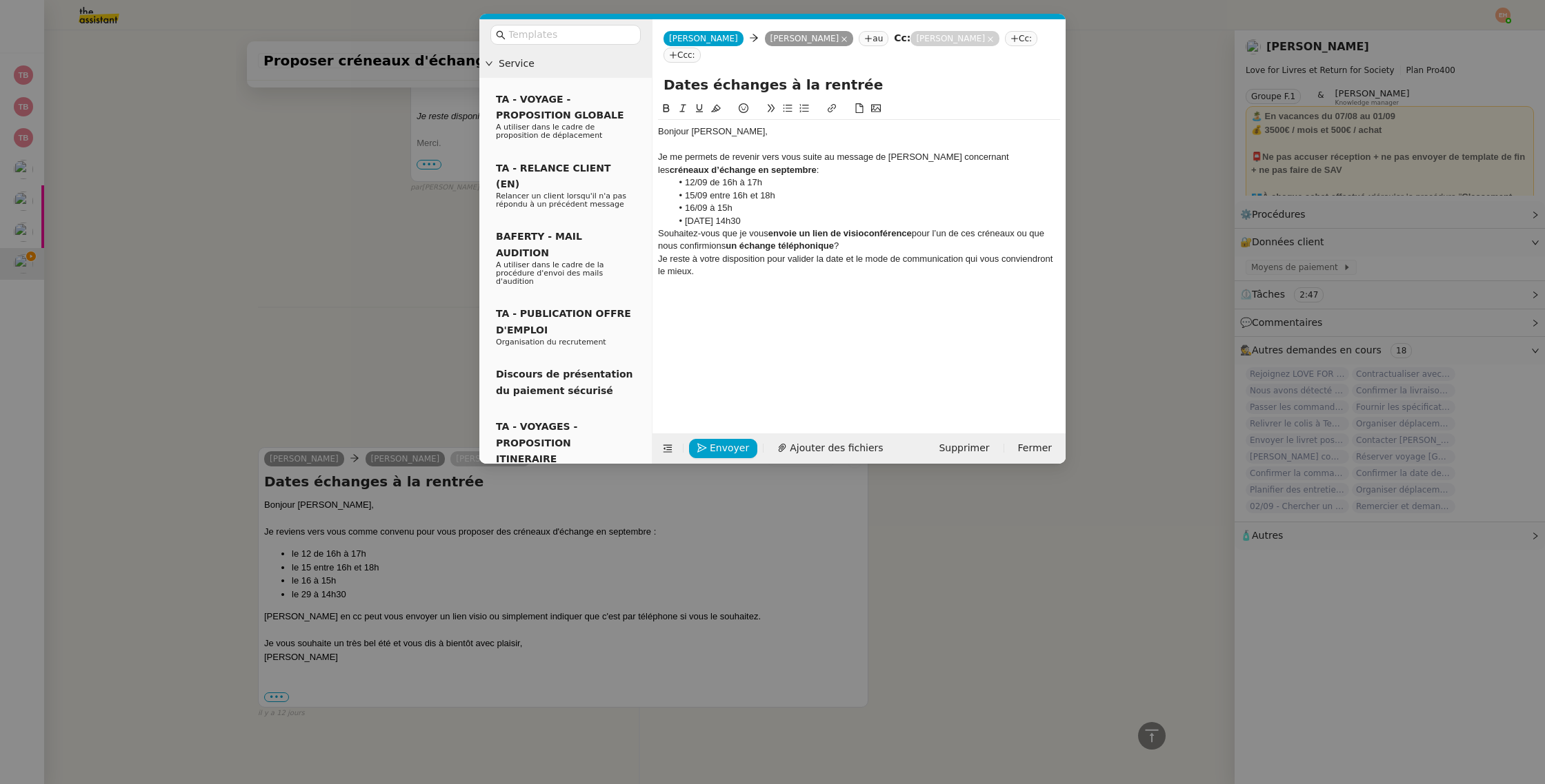
drag, startPoint x: 856, startPoint y: 142, endPoint x: 894, endPoint y: 155, distance: 40.2
click at [894, 155] on div "Je me permets de revenir vers vous suite au message de Céline concernant les cr…" at bounding box center [858, 163] width 402 height 25
click at [890, 154] on div "Je me permets de revenir vers vous suite au message de Céline concernant les cr…" at bounding box center [858, 163] width 402 height 25
click at [657, 228] on div "Souhaitez-vous que je vous envoie un lien de visioconférence pour l’un de ces c…" at bounding box center [858, 240] width 402 height 25
drag, startPoint x: 858, startPoint y: 224, endPoint x: 600, endPoint y: 216, distance: 258.1
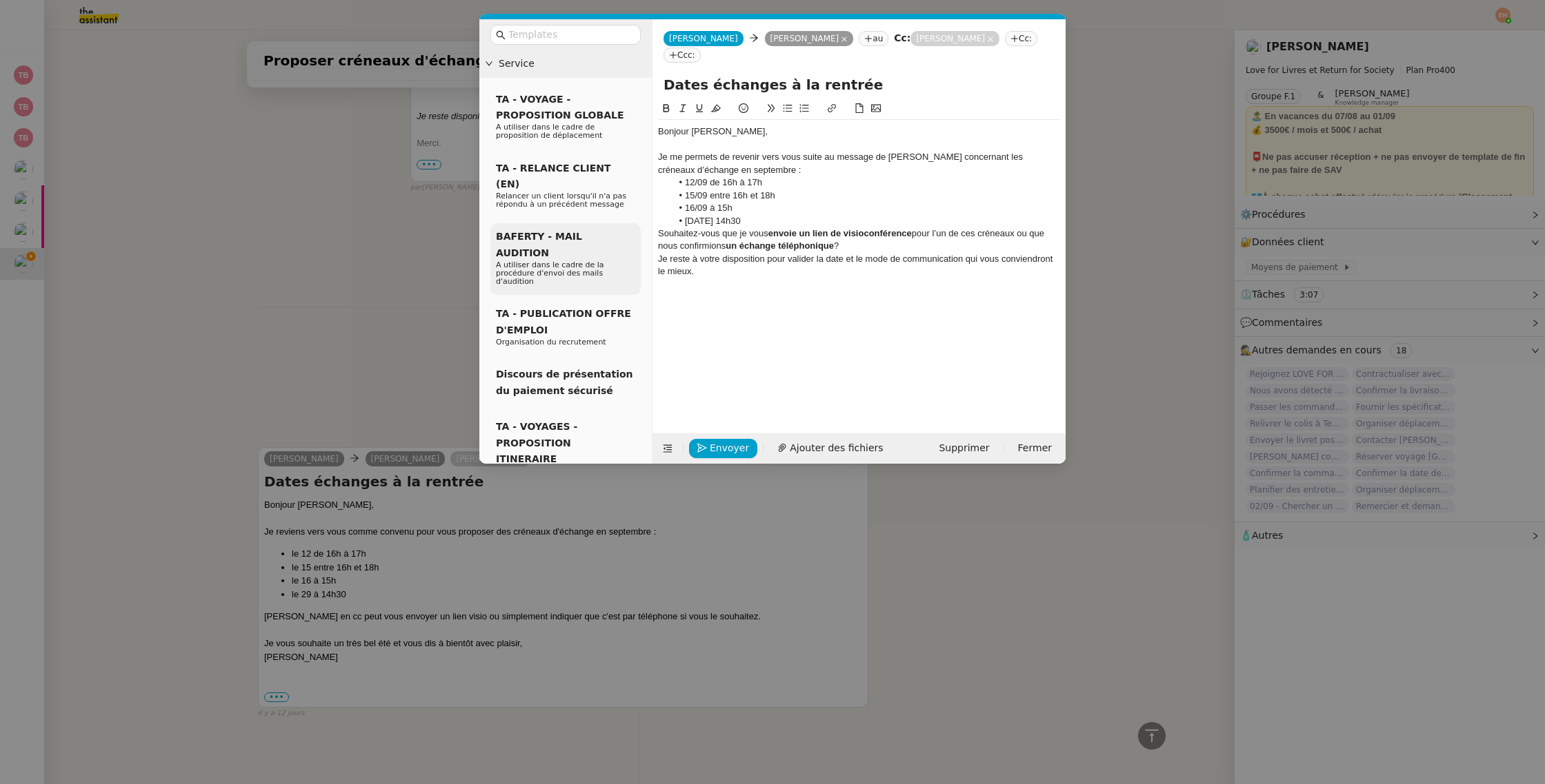
click at [600, 218] on nz-layout "Service TA - VOYAGE - PROPOSITION GLOBALE A utiliser dans le cadre de propositi…" at bounding box center [772, 241] width 586 height 445
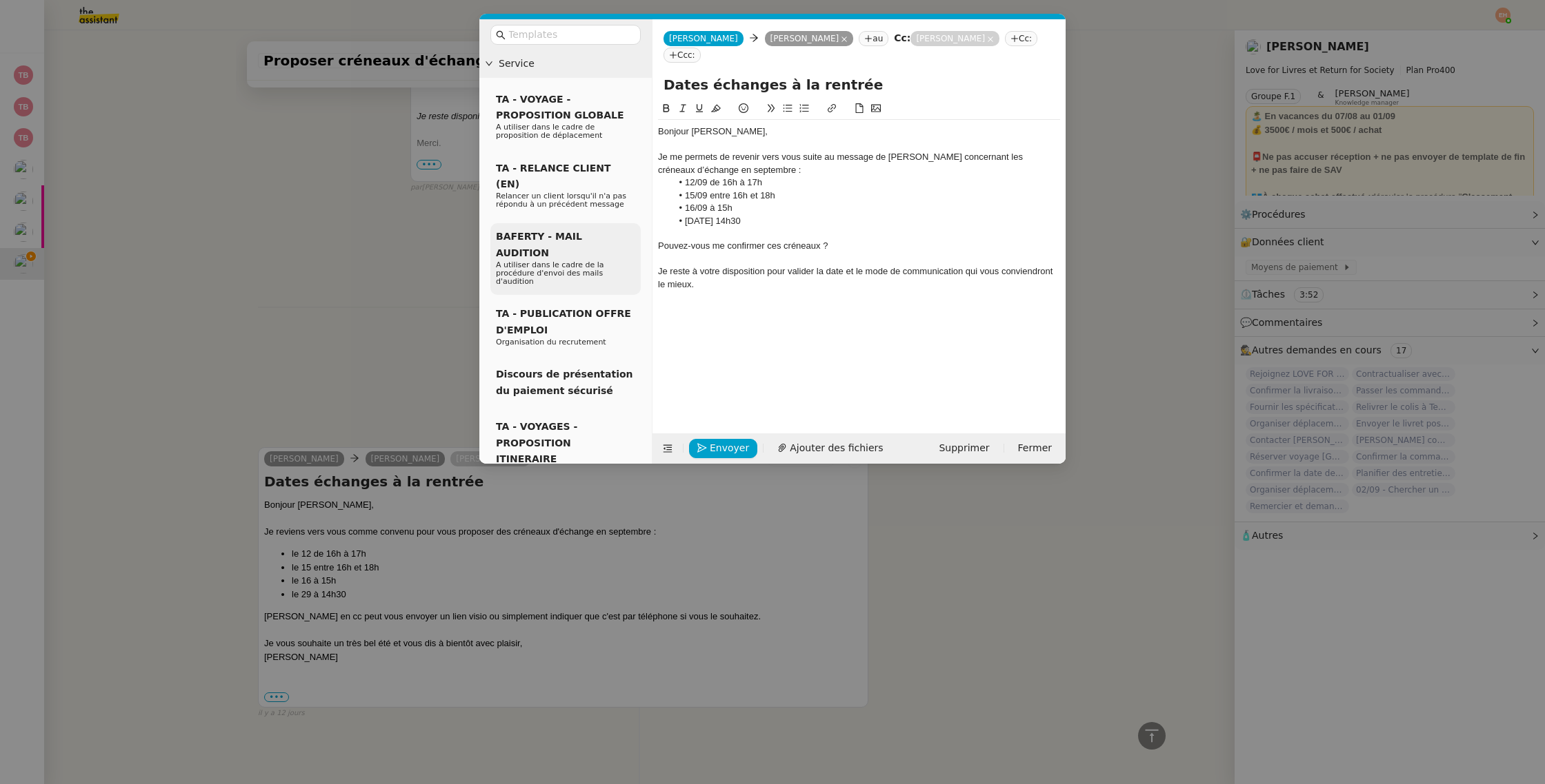
scroll to position [1101, 0]
drag, startPoint x: 689, startPoint y: 271, endPoint x: 705, endPoint y: 275, distance: 16.5
click at [689, 271] on div "Je reste à votre disposition pour valider la date et le mode de communication q…" at bounding box center [858, 278] width 402 height 25
click at [264, 335] on nz-modal-container "Service TA - VOYAGE - PROPOSITION GLOBALE A utiliser dans le cadre de propositi…" at bounding box center [772, 392] width 1545 height 784
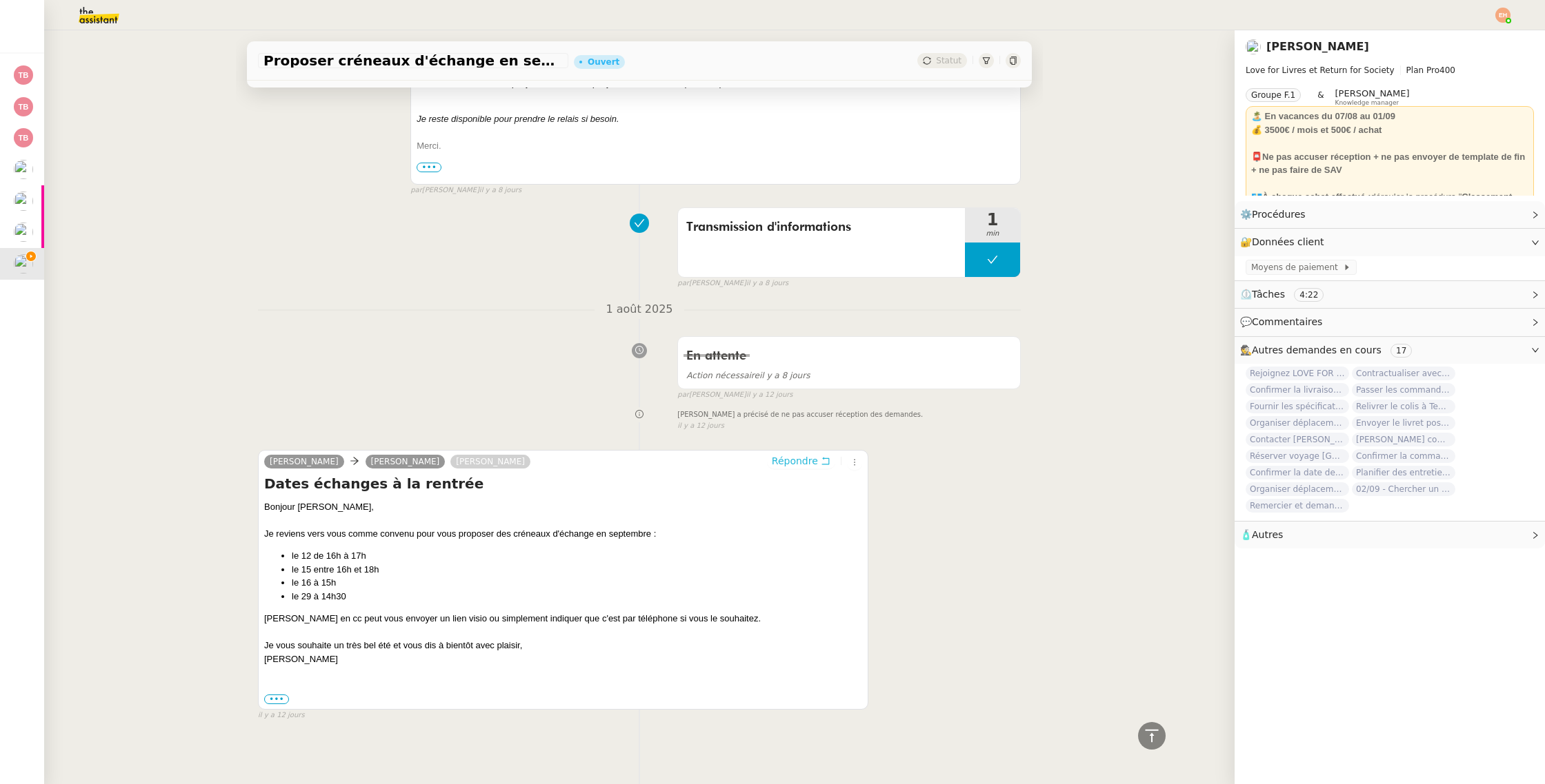
scroll to position [1098, 0]
click at [101, 17] on img at bounding box center [87, 15] width 107 height 30
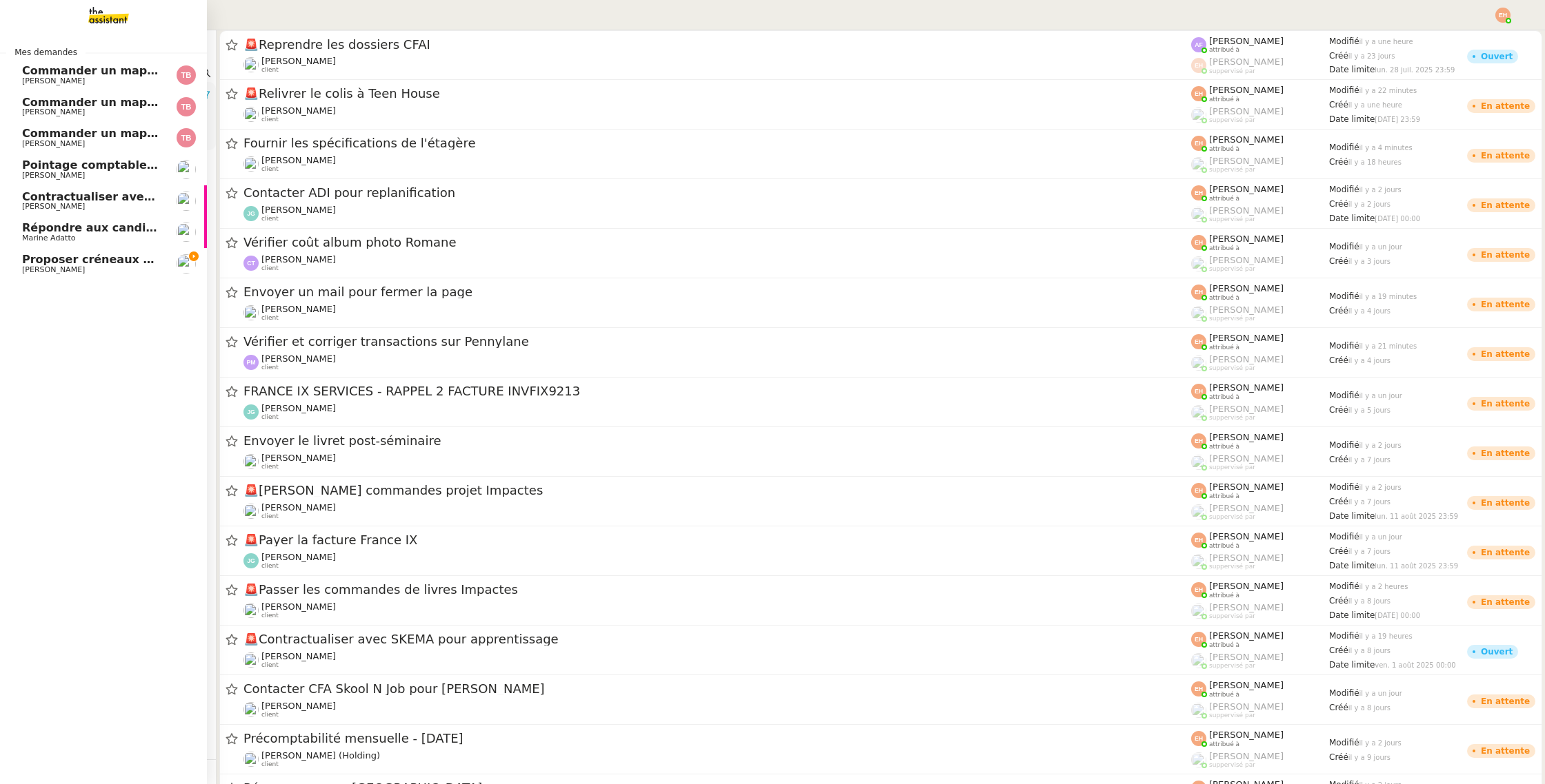
drag, startPoint x: 109, startPoint y: 264, endPoint x: 127, endPoint y: 264, distance: 18.0
click at [109, 264] on span "Proposer créneaux d'échange en septembre" at bounding box center [159, 259] width 275 height 13
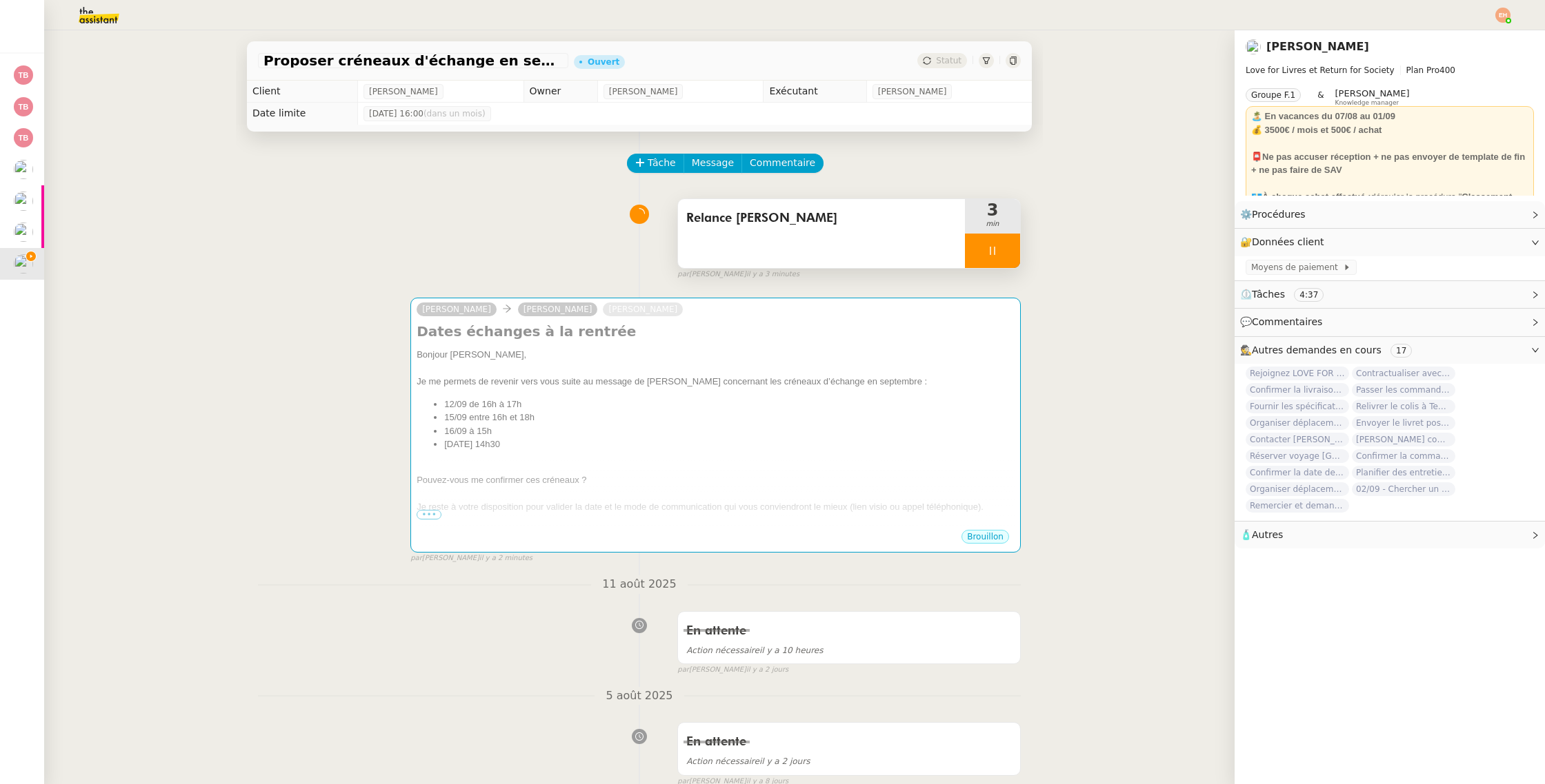
click at [1005, 250] on div at bounding box center [992, 250] width 56 height 34
click at [1004, 255] on icon at bounding box center [1006, 251] width 11 height 11
click at [109, 20] on img at bounding box center [87, 15] width 107 height 30
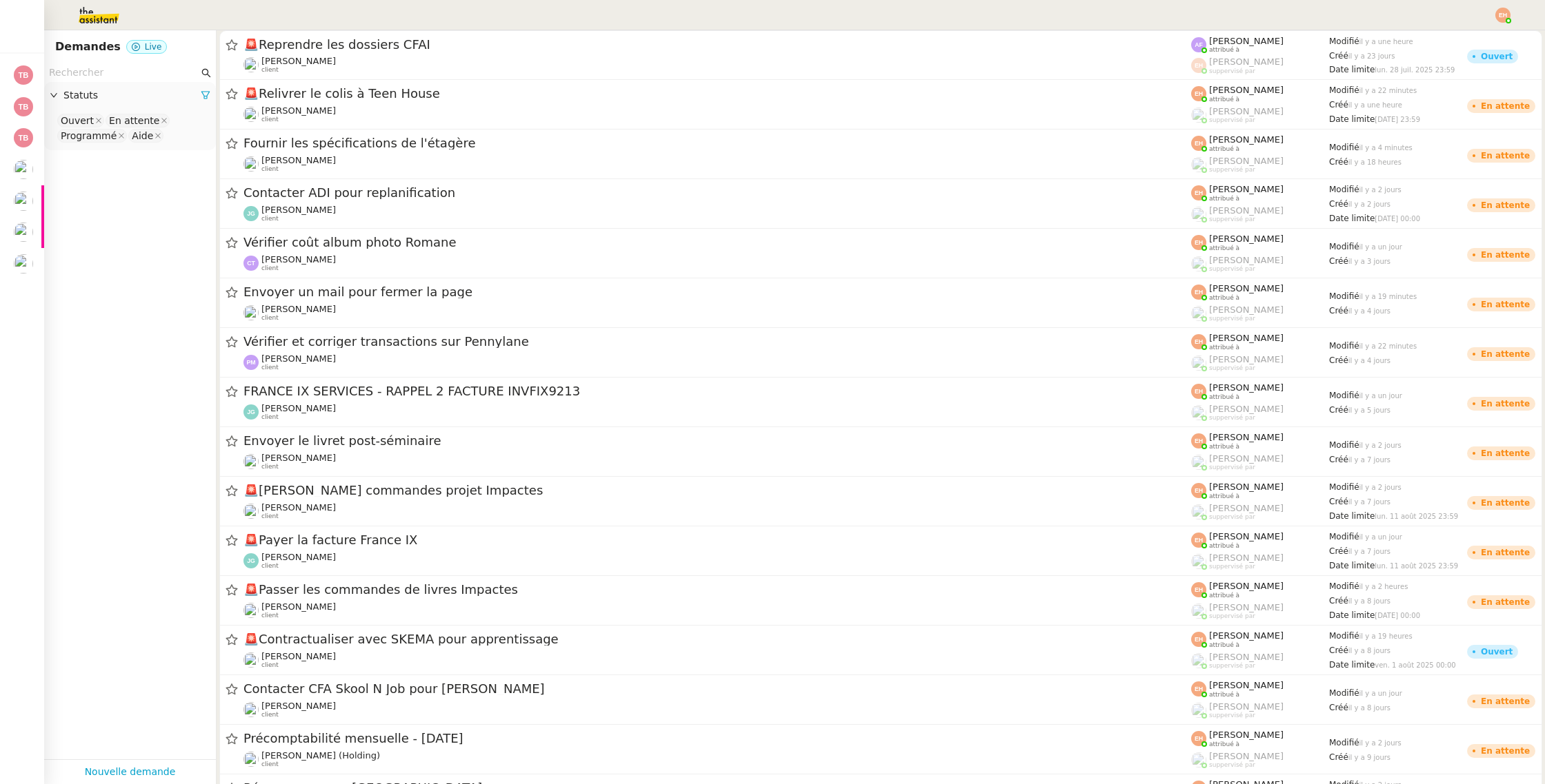
click at [163, 71] on input "text" at bounding box center [124, 73] width 150 height 16
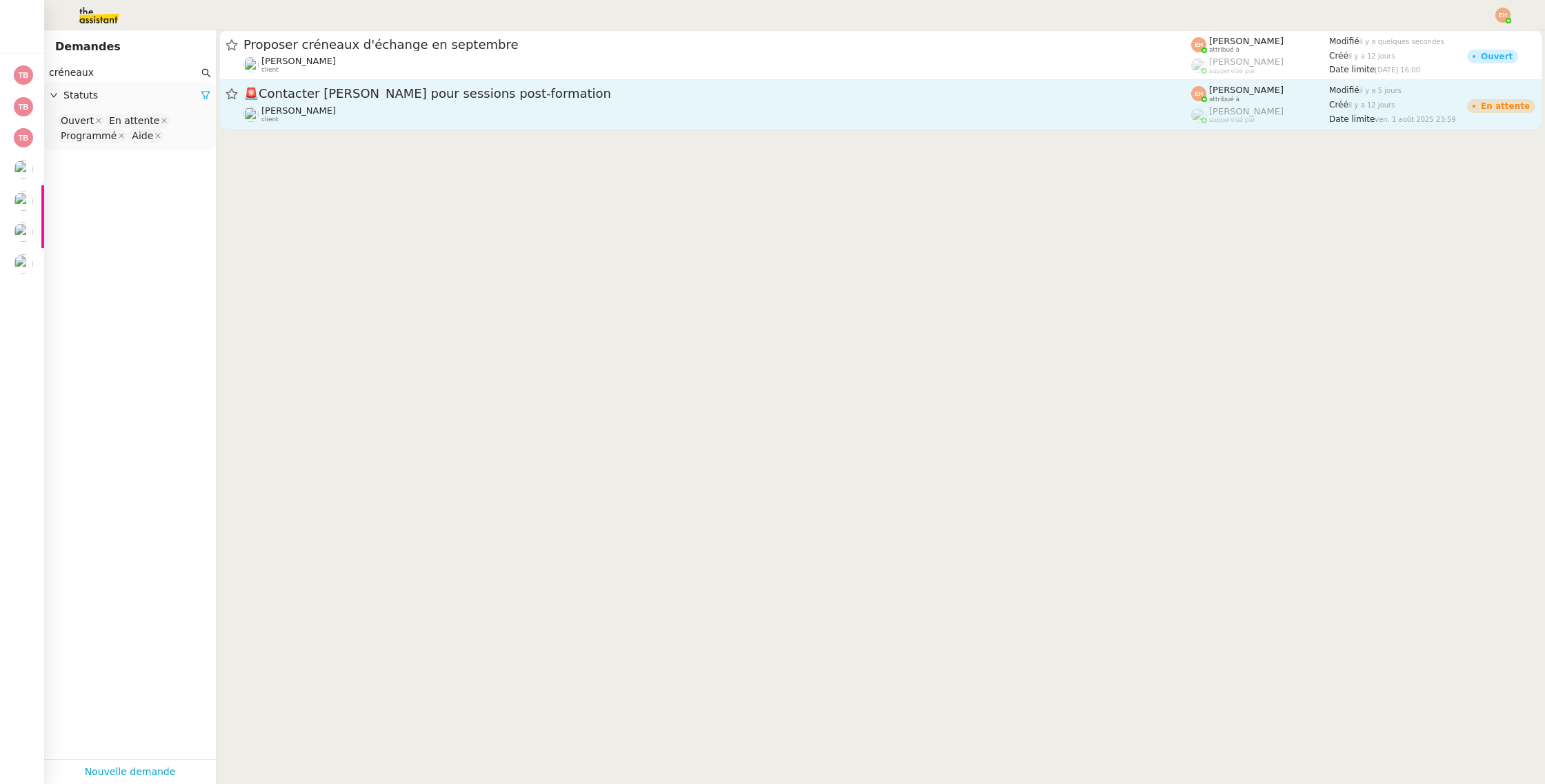
type input "créneaux"
click at [341, 93] on span "🚨 Contacter Milaine pour sessions post-formation" at bounding box center [717, 94] width 948 height 13
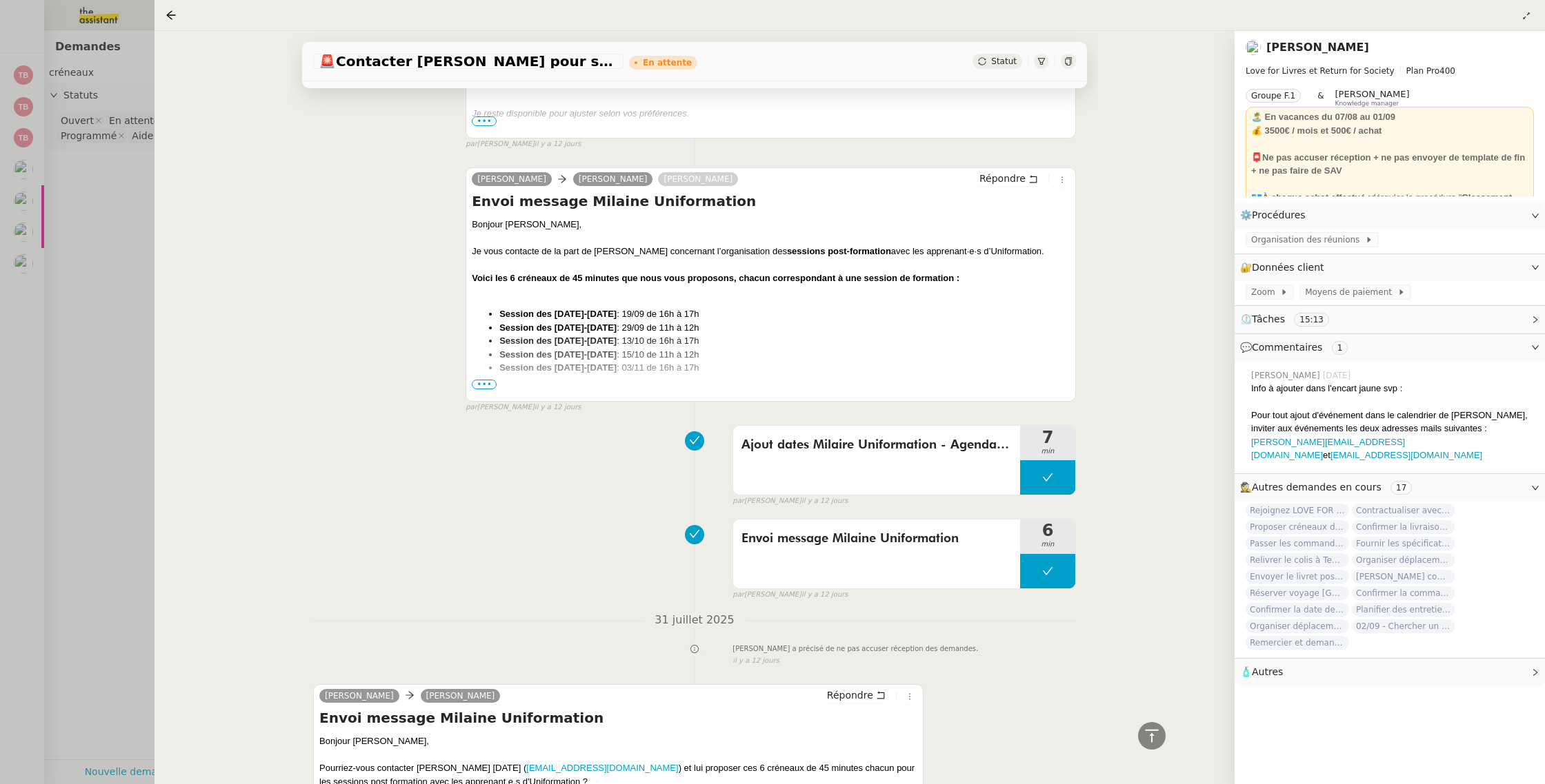
scroll to position [1885, 0]
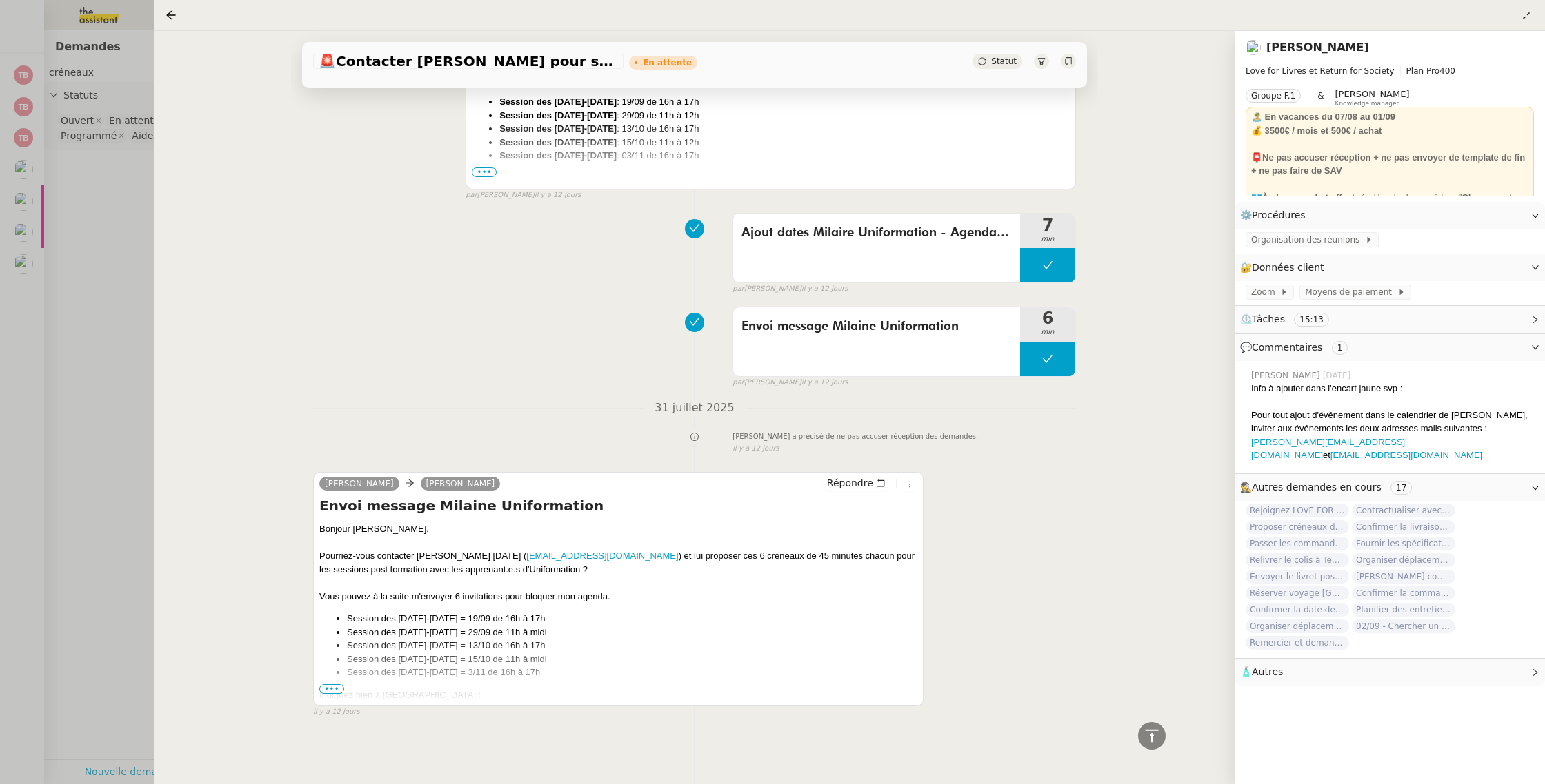
click at [56, 239] on div at bounding box center [772, 392] width 1545 height 784
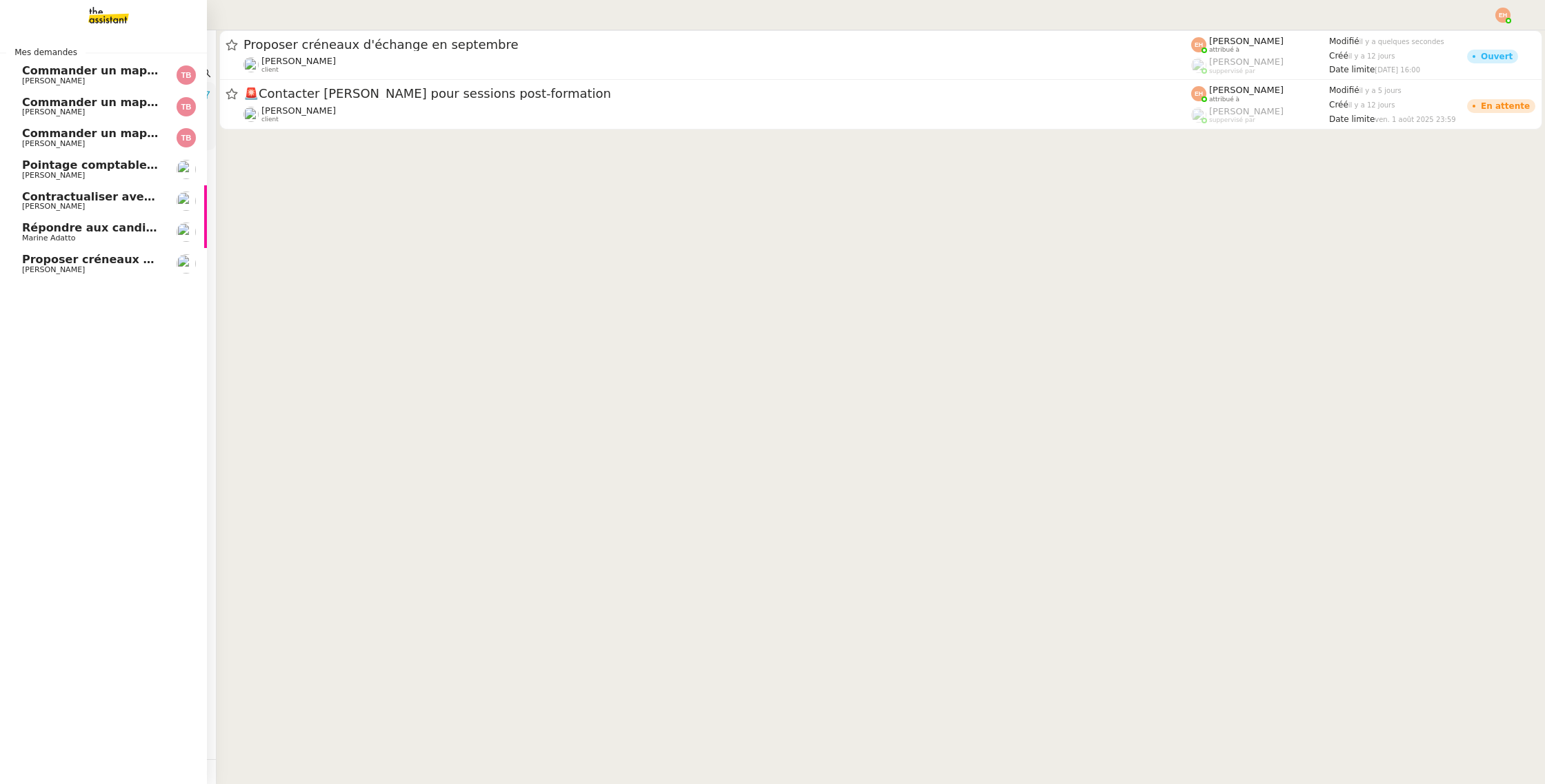
click at [24, 266] on span "[PERSON_NAME]" at bounding box center [53, 270] width 63 height 9
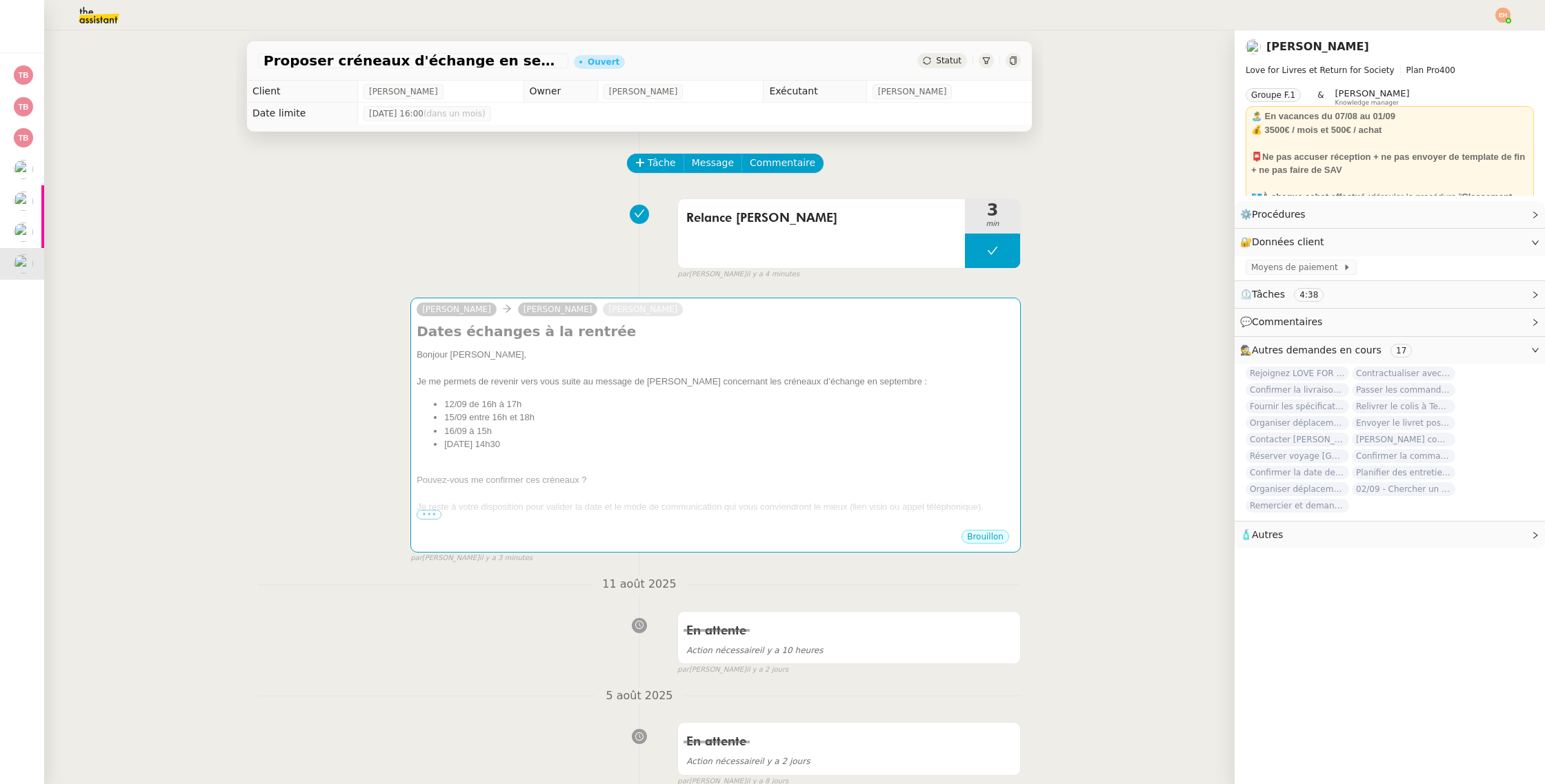
scroll to position [1, 0]
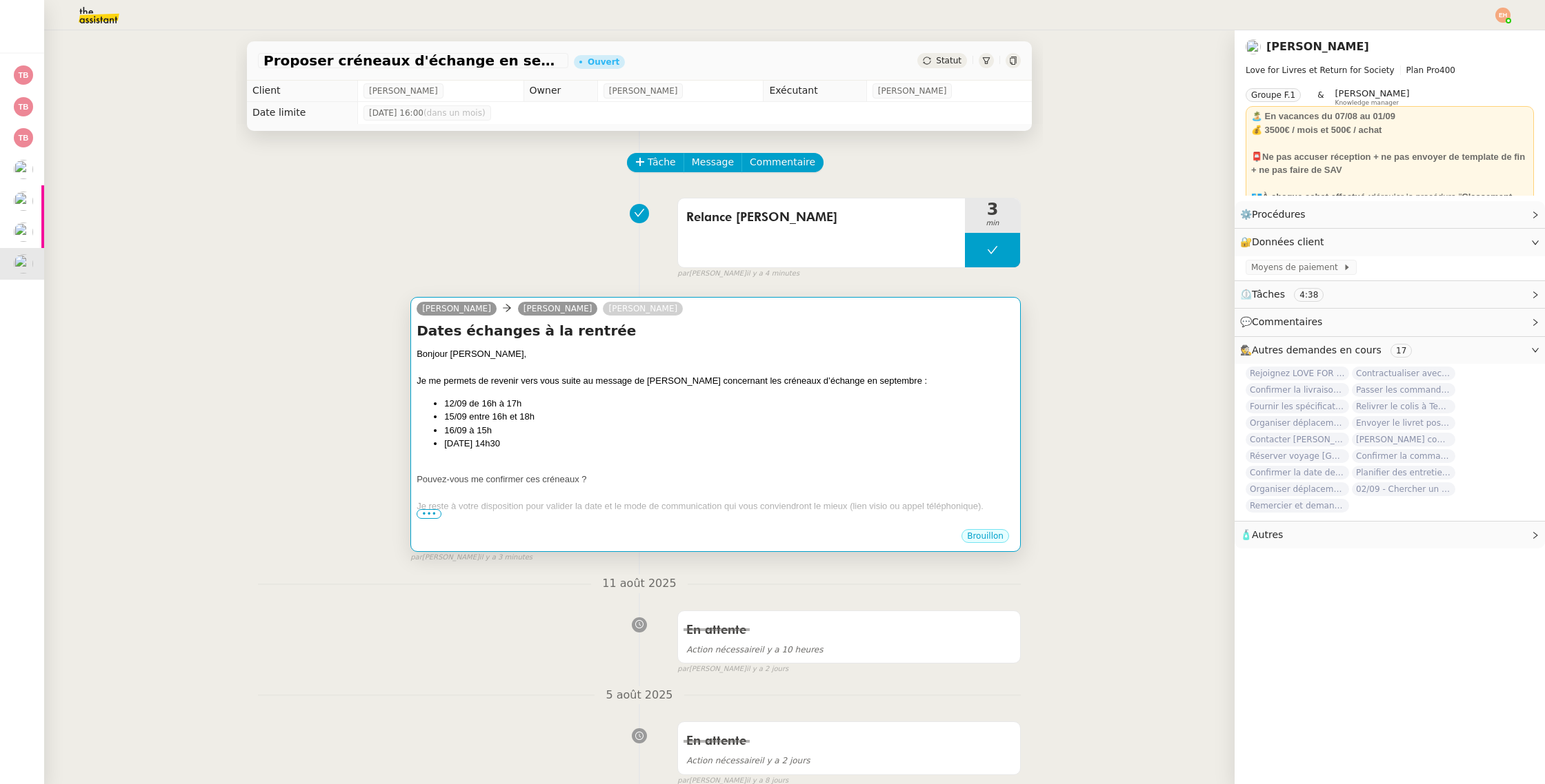
click at [546, 392] on div "Bonjour Sylvie, Je me permets de revenir vers vous suite au message de Céline c…" at bounding box center [715, 443] width 598 height 193
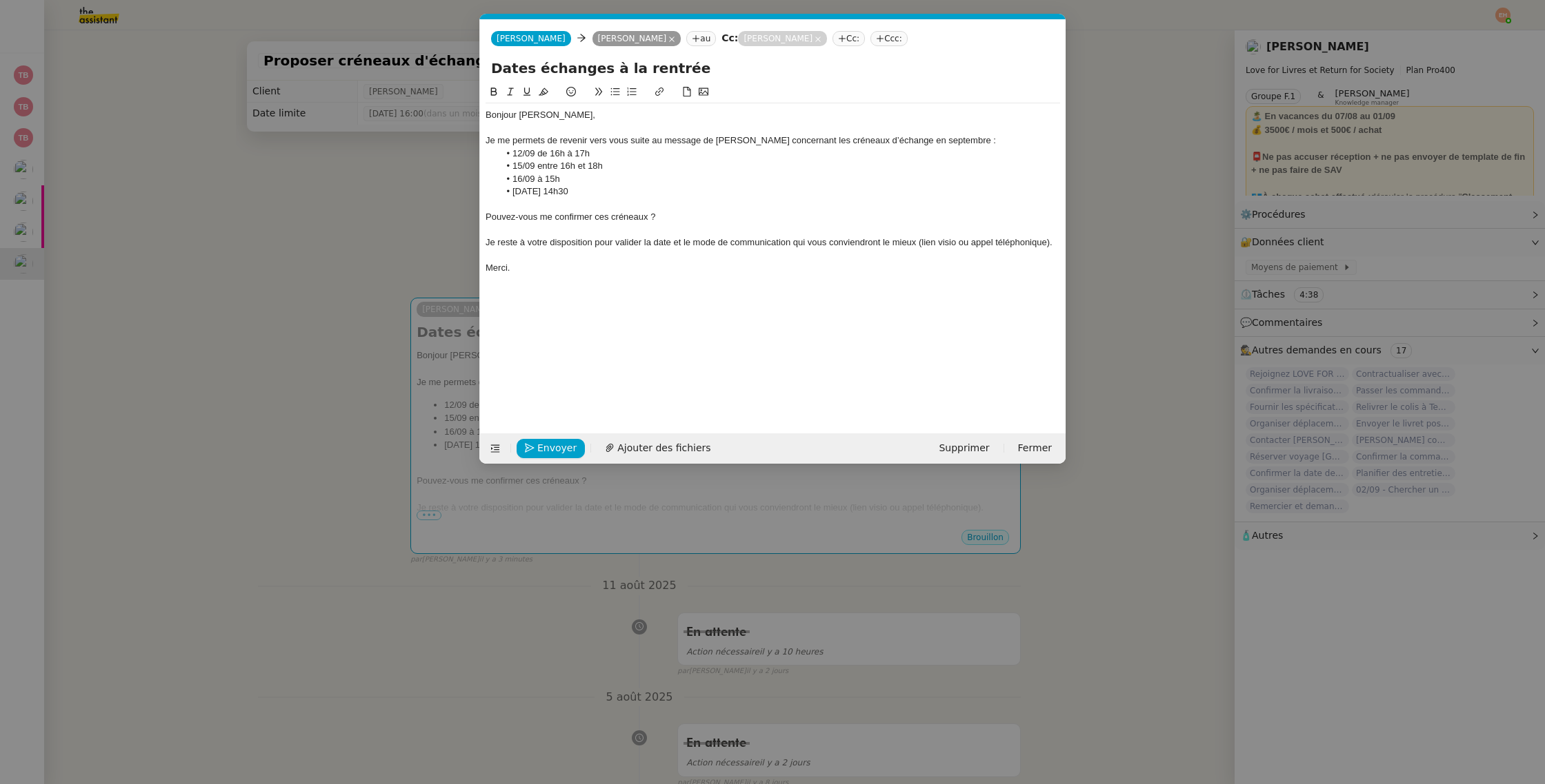
scroll to position [0, 29]
click at [573, 218] on div "Pouvez-vous me confirmer ces créneaux ?" at bounding box center [772, 217] width 574 height 13
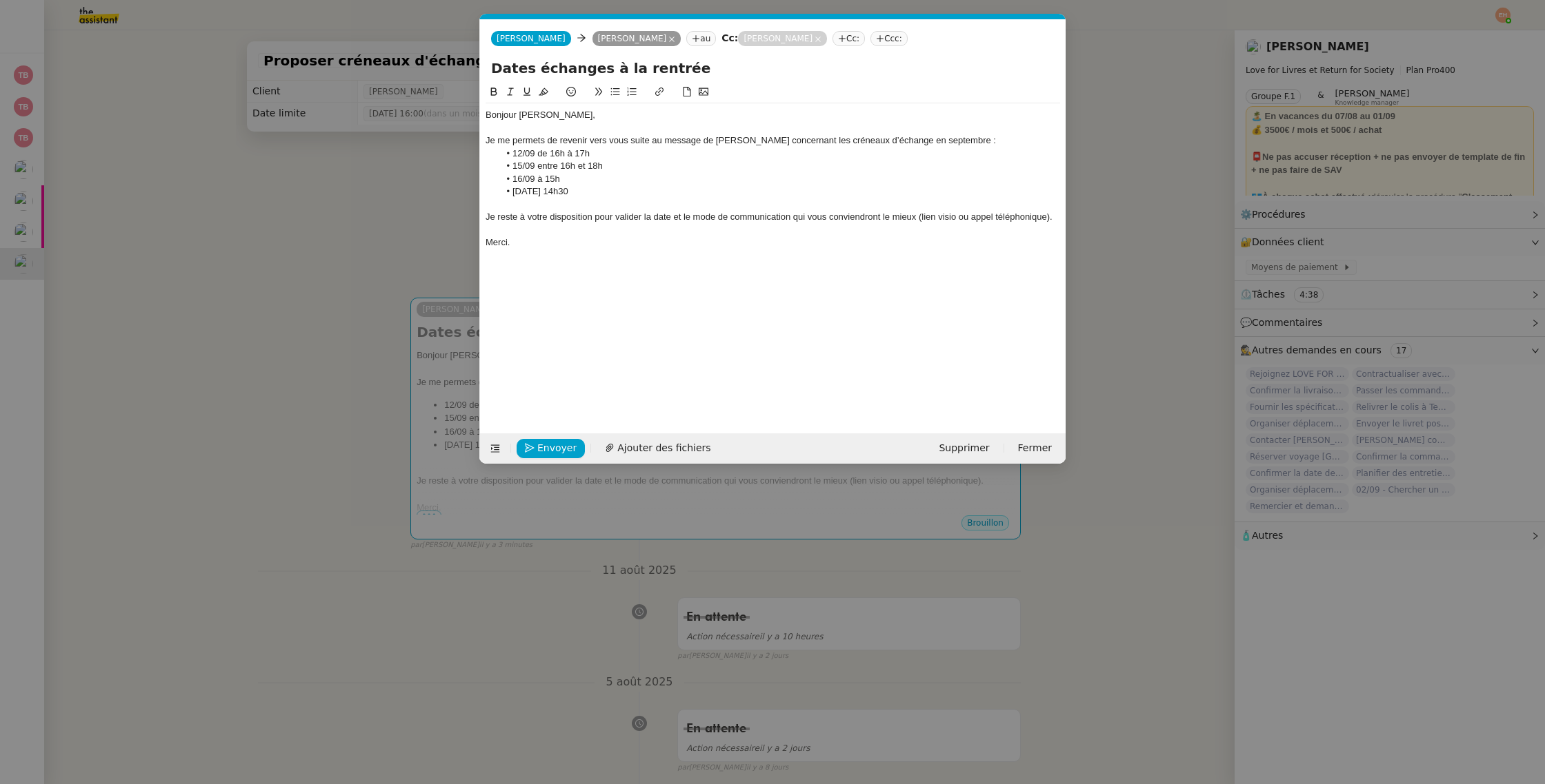
click at [619, 215] on div "Je reste à votre disposition pour valider la date et le mode de communication q…" at bounding box center [772, 217] width 574 height 13
click at [692, 215] on div "Je reste à votre disposition pour valider la date et le mode de communication q…" at bounding box center [772, 217] width 574 height 13
click at [590, 262] on div "Bonjour Sylvie, Je me permets de revenir vers vous suite au message de Céline c…" at bounding box center [772, 248] width 574 height 328
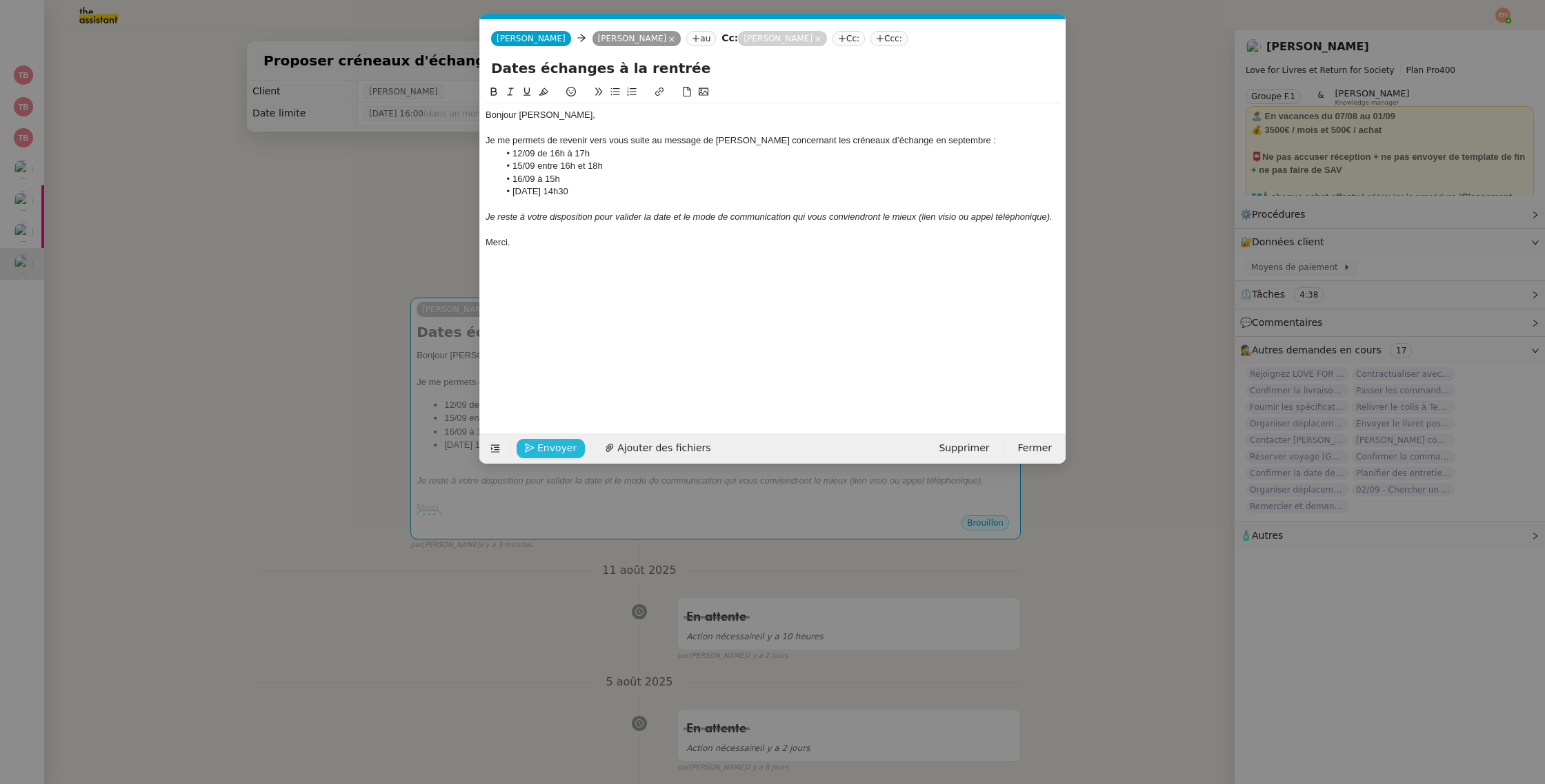
click at [554, 442] on span "Envoyer" at bounding box center [557, 449] width 40 height 16
click at [813, 216] on em "Je reste à votre disposition pour valider la date et le mode de communication q…" at bounding box center [769, 216] width 567 height 10
click at [585, 439] on button "Confirmer l'envoi" at bounding box center [572, 449] width 112 height 19
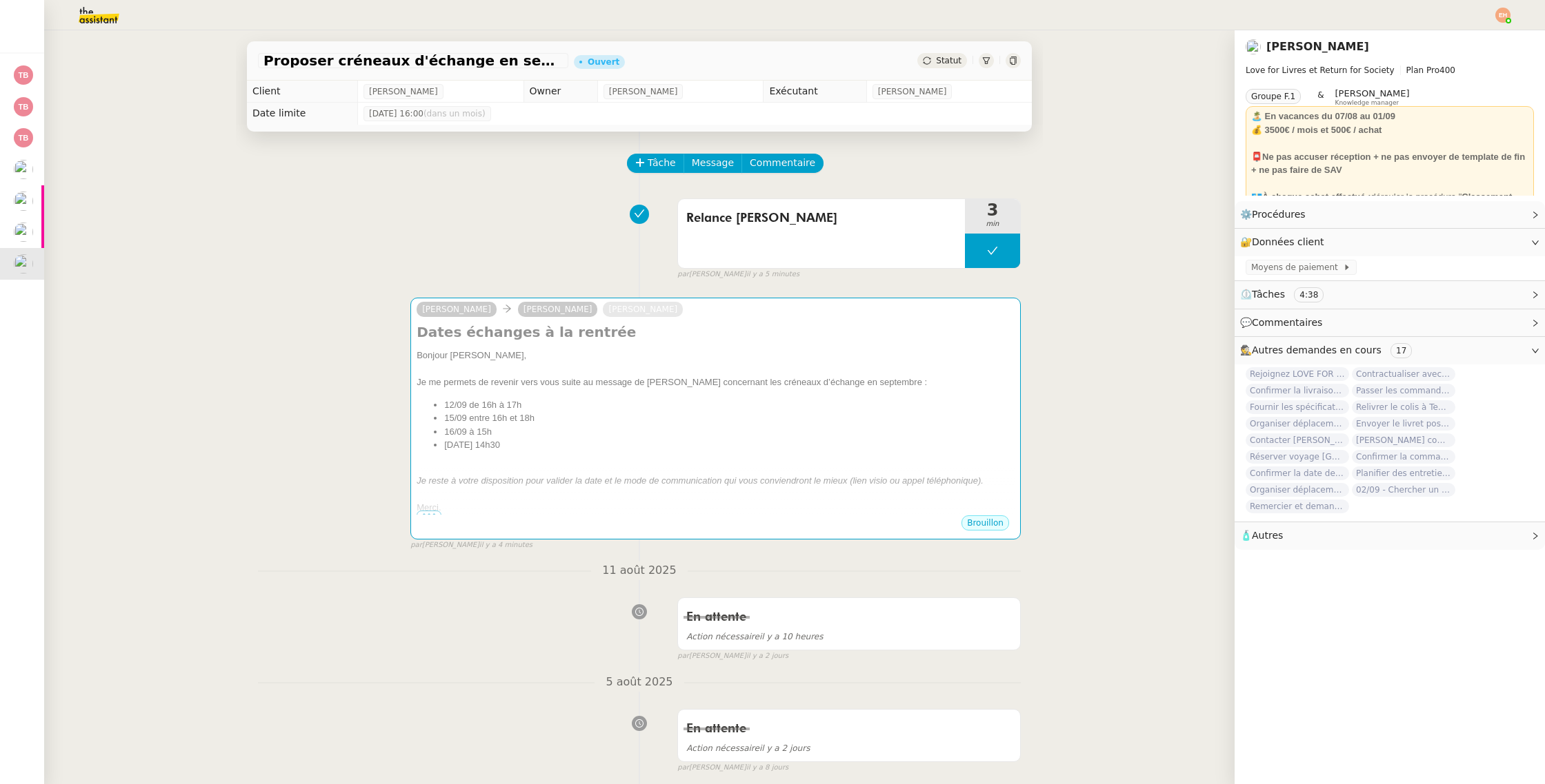
click at [585, 439] on li "29/09 à 14h30" at bounding box center [729, 445] width 570 height 13
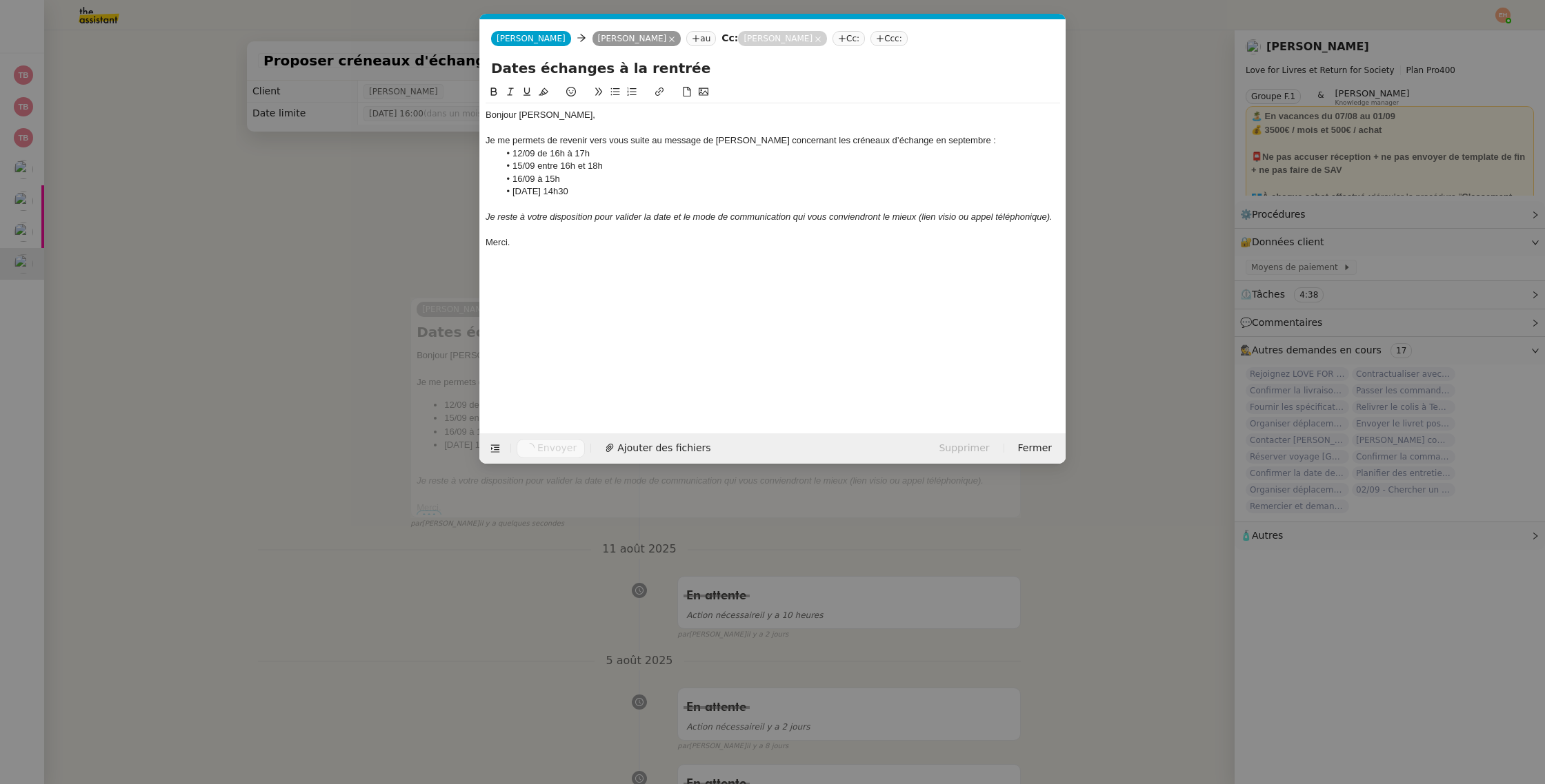
click at [347, 413] on nz-modal-container "Service TA - VOYAGE - PROPOSITION GLOBALE A utiliser dans le cadre de propositi…" at bounding box center [772, 392] width 1545 height 784
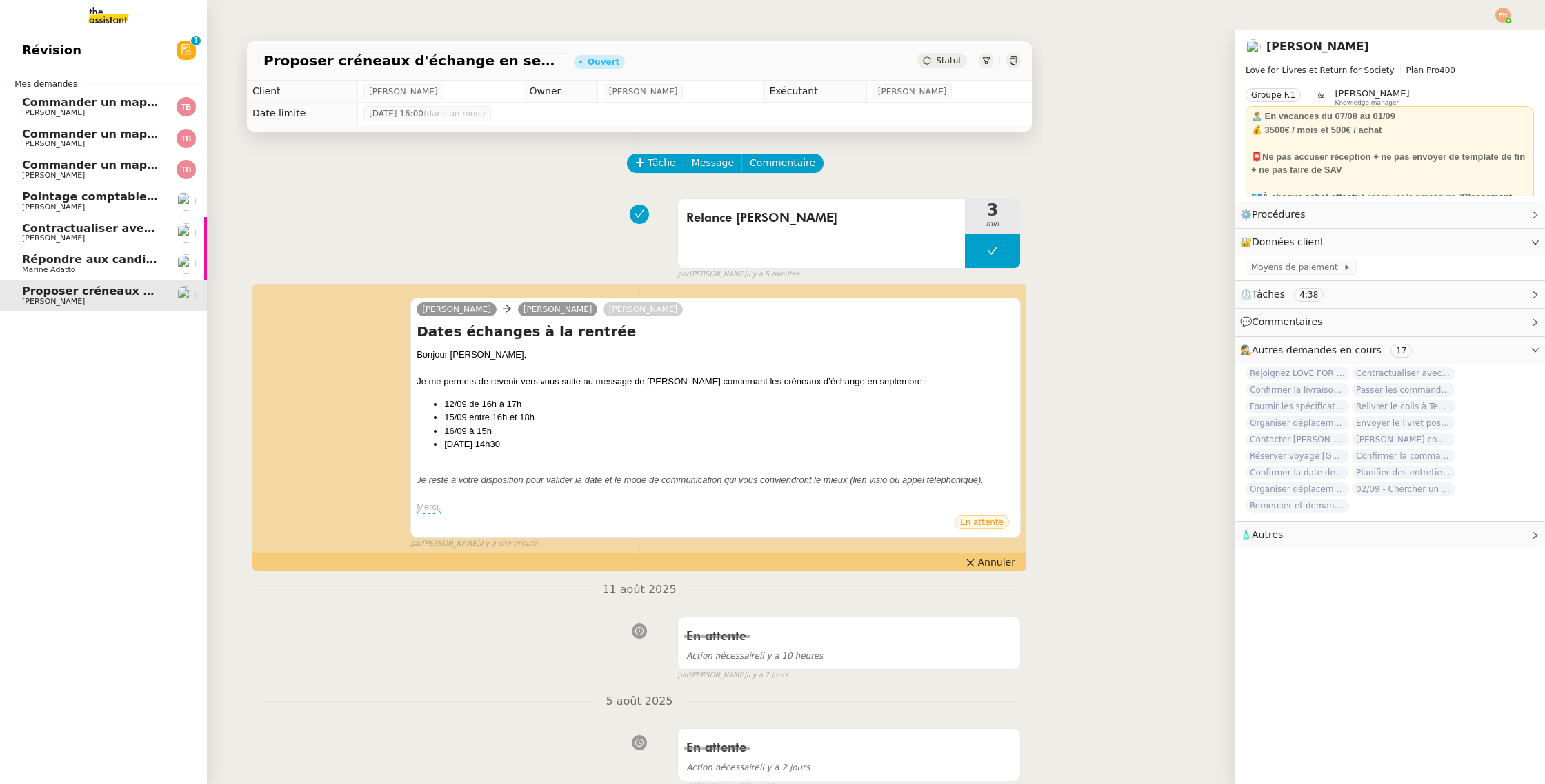
click at [91, 262] on span "Répondre aux candidats pour le poste de Chef de projet" at bounding box center [197, 259] width 349 height 13
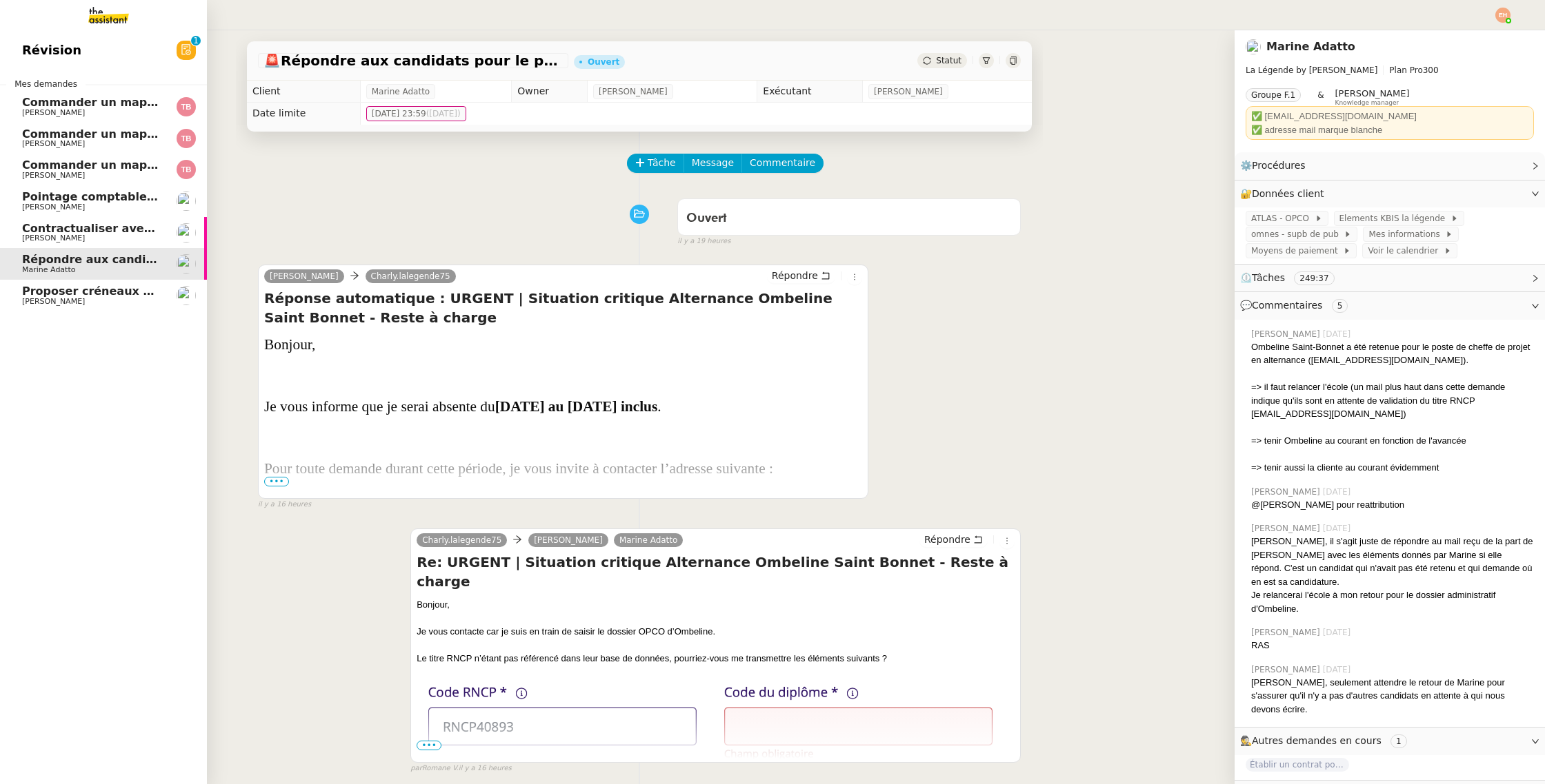
click at [96, 225] on span "Contractualiser avec SKEMA pour apprentissage" at bounding box center [173, 228] width 301 height 13
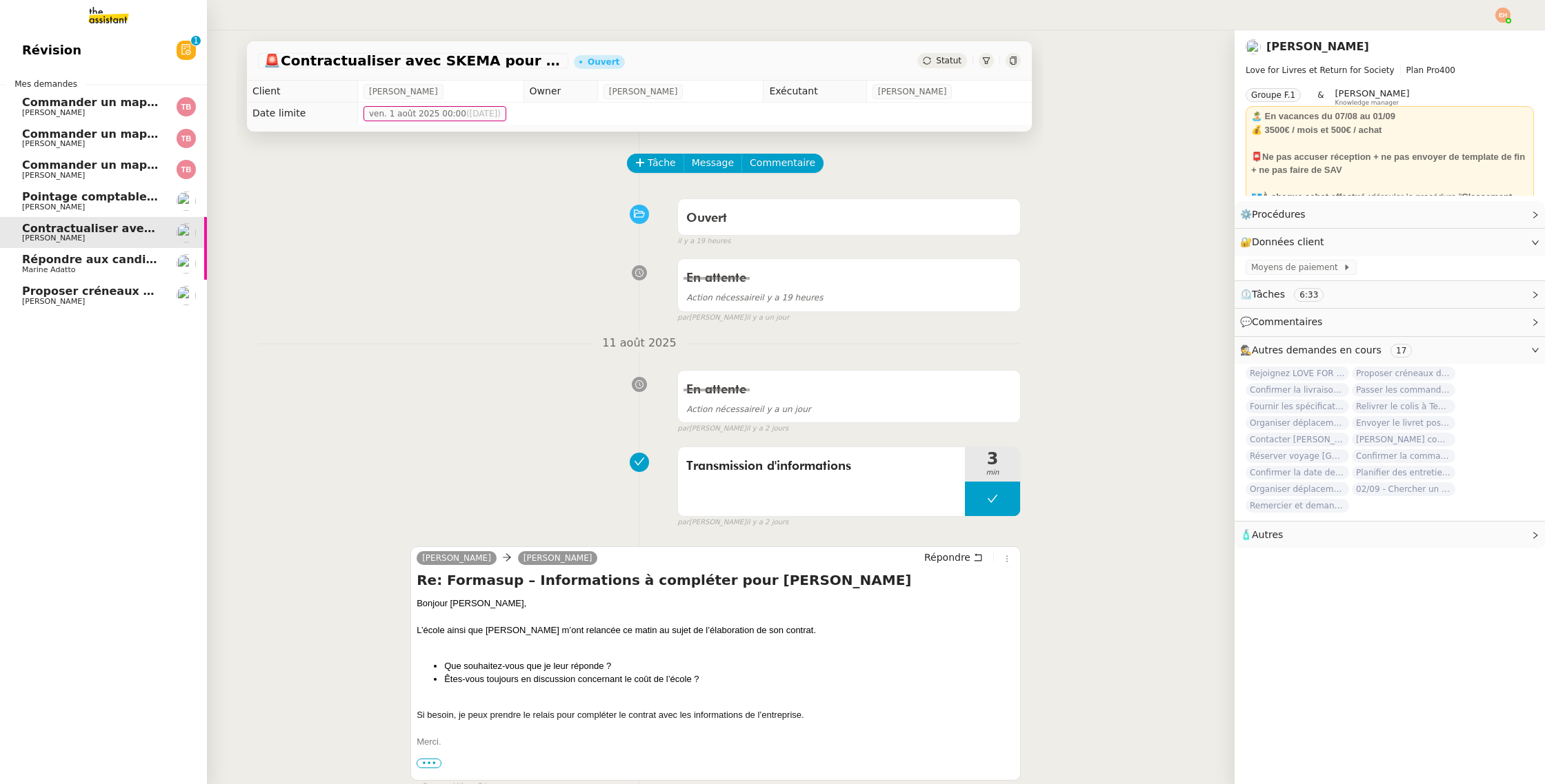
click at [119, 281] on link "Proposer créneaux d'échange en septembre [PERSON_NAME]" at bounding box center [103, 296] width 207 height 32
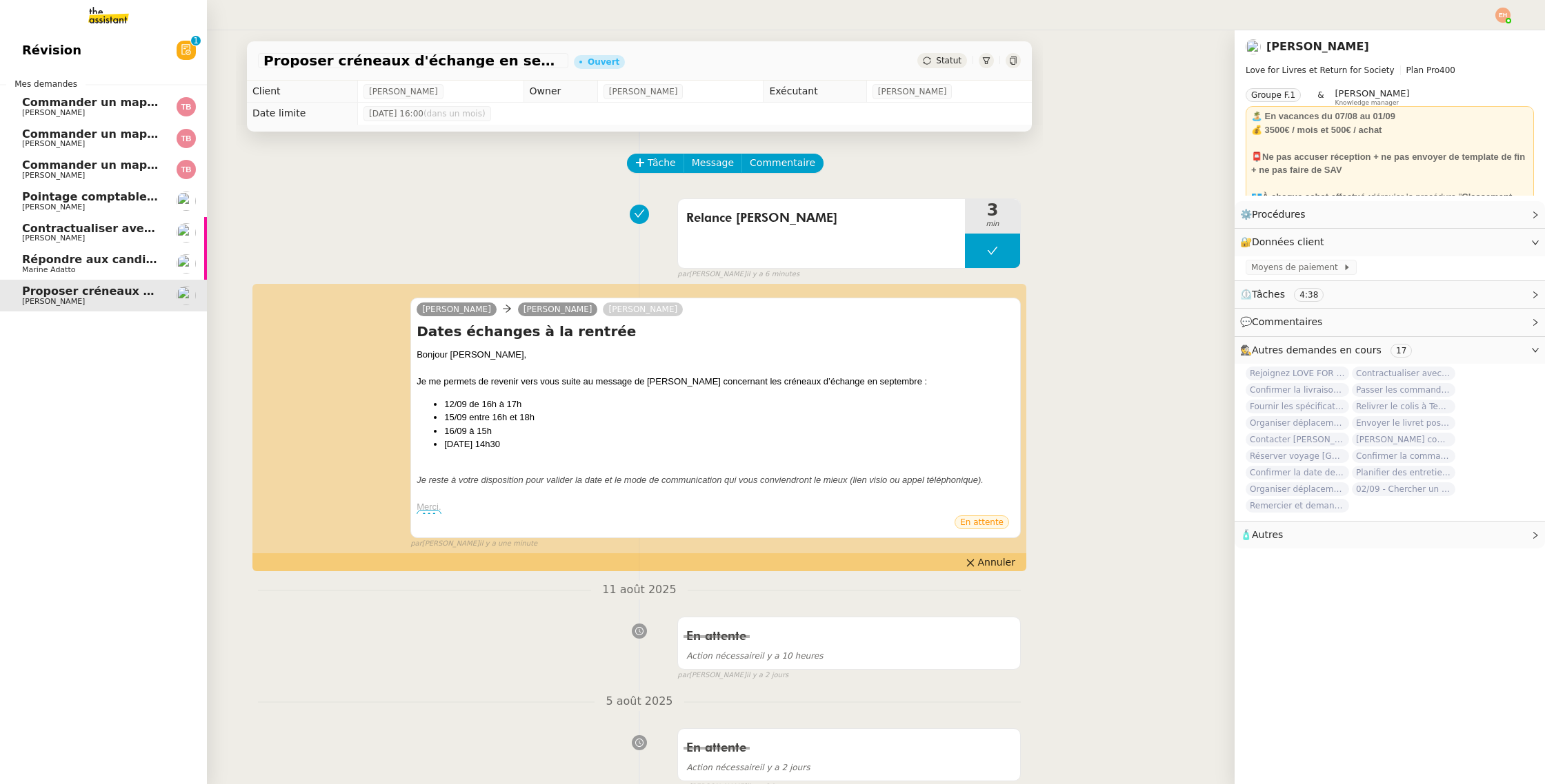
click at [118, 132] on span "Commander un mapping pour Afigec" at bounding box center [136, 134] width 228 height 13
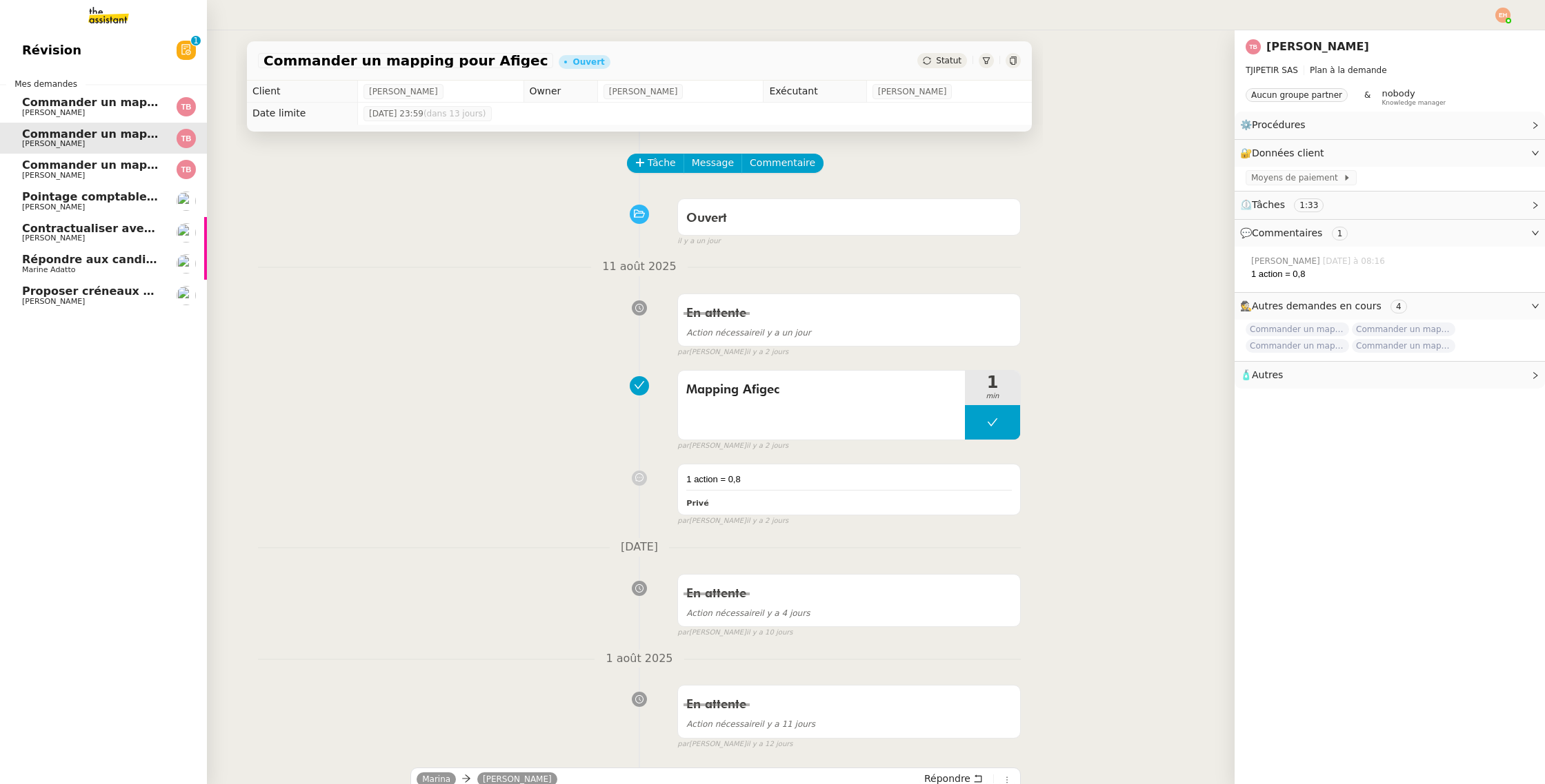
click at [117, 112] on span "[PERSON_NAME]" at bounding box center [92, 113] width 140 height 8
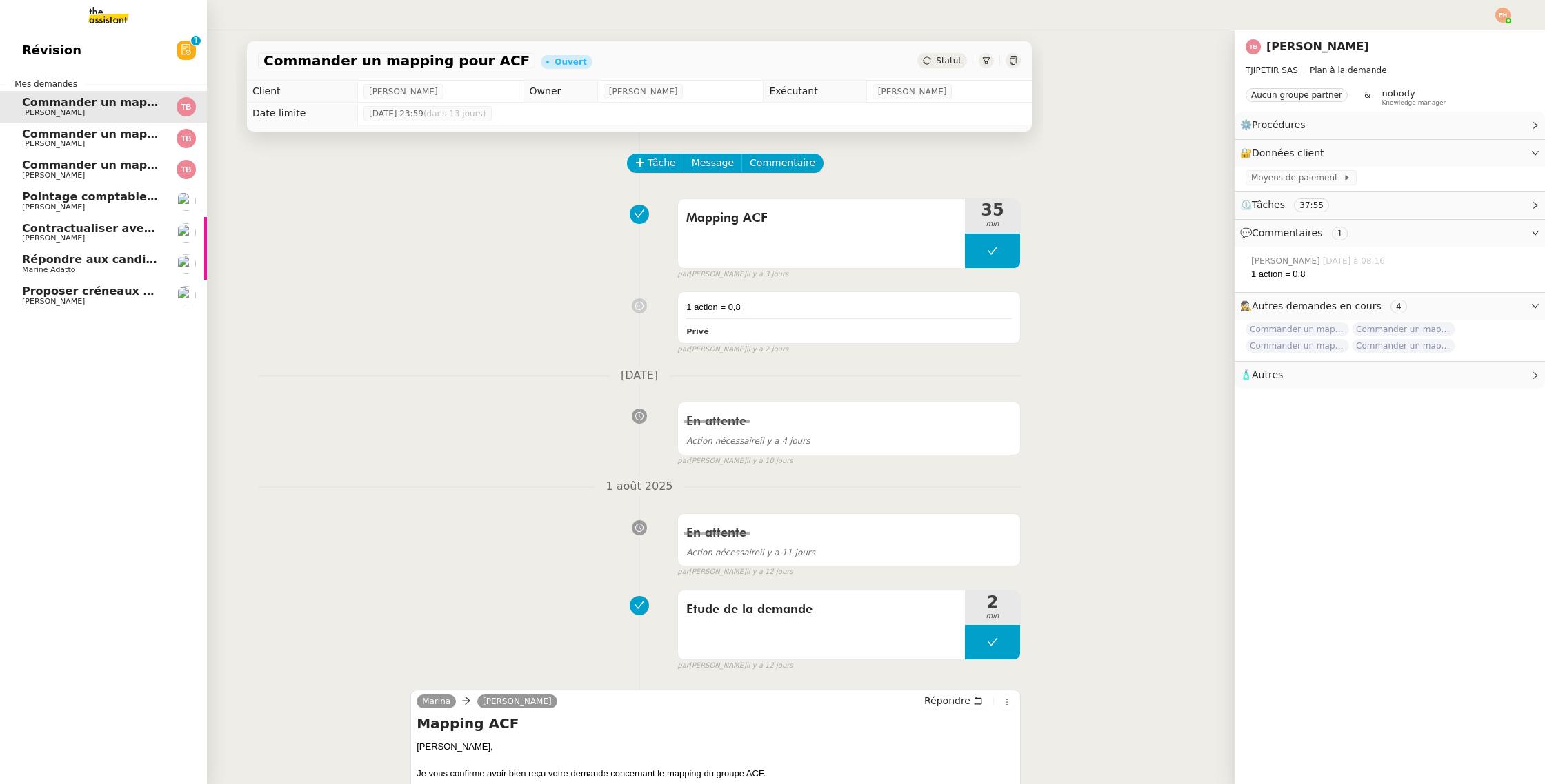
click at [113, 155] on link "Commander un mapping pour Fideliance Thomas Blanc" at bounding box center [103, 170] width 207 height 32
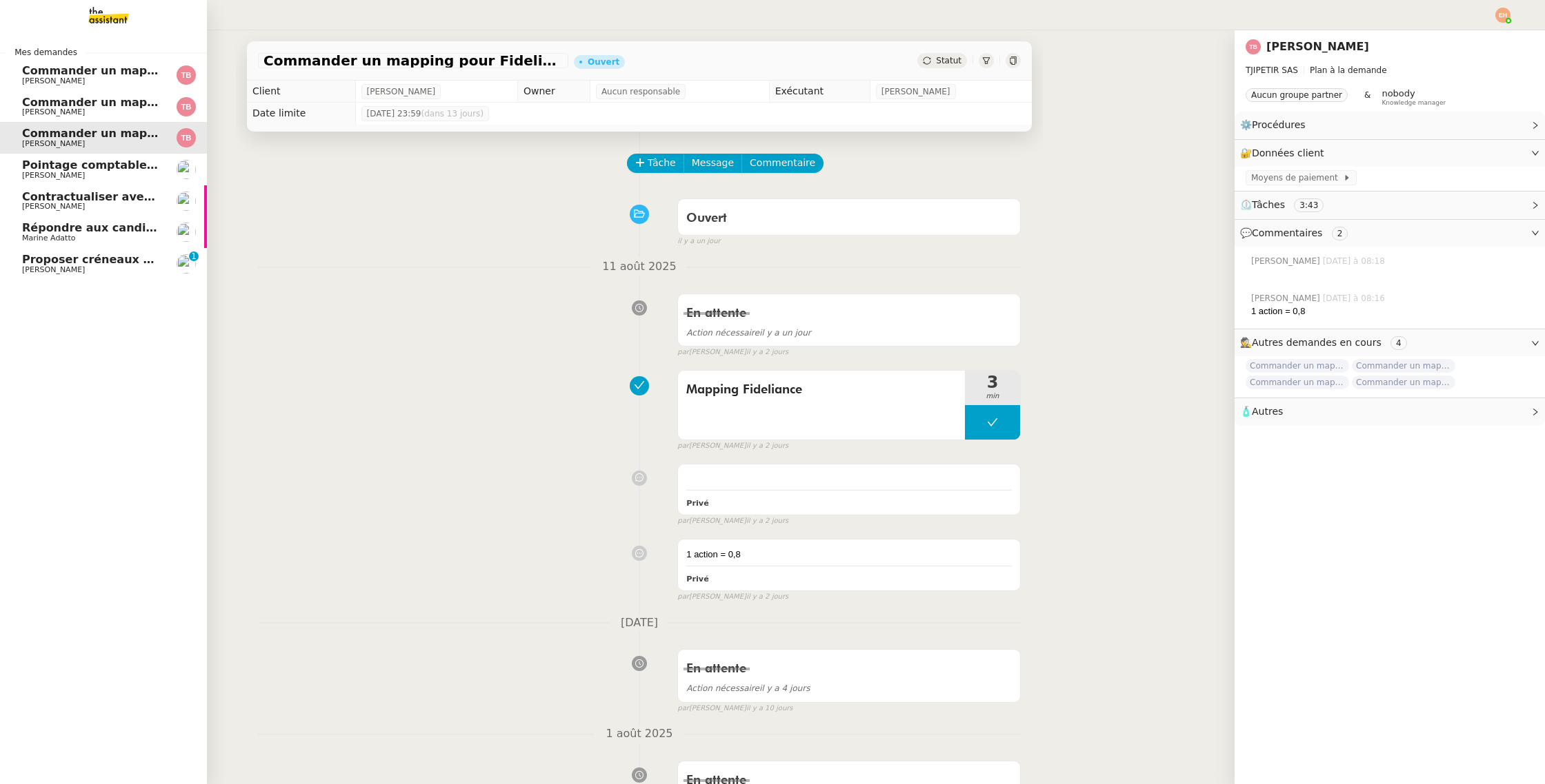
click at [38, 262] on span "Proposer créneaux d'échange en septembre" at bounding box center [159, 259] width 275 height 13
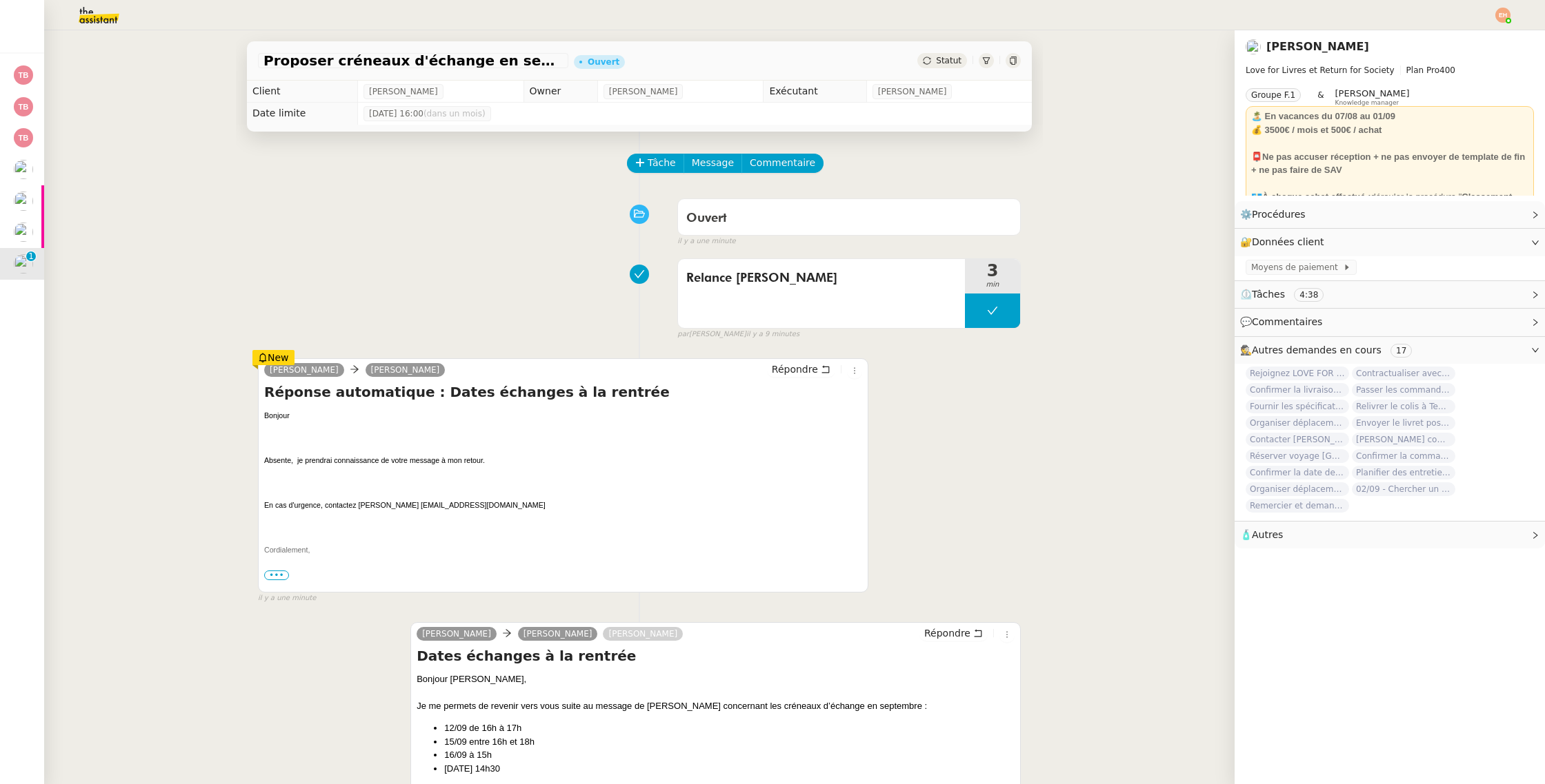
scroll to position [73, 0]
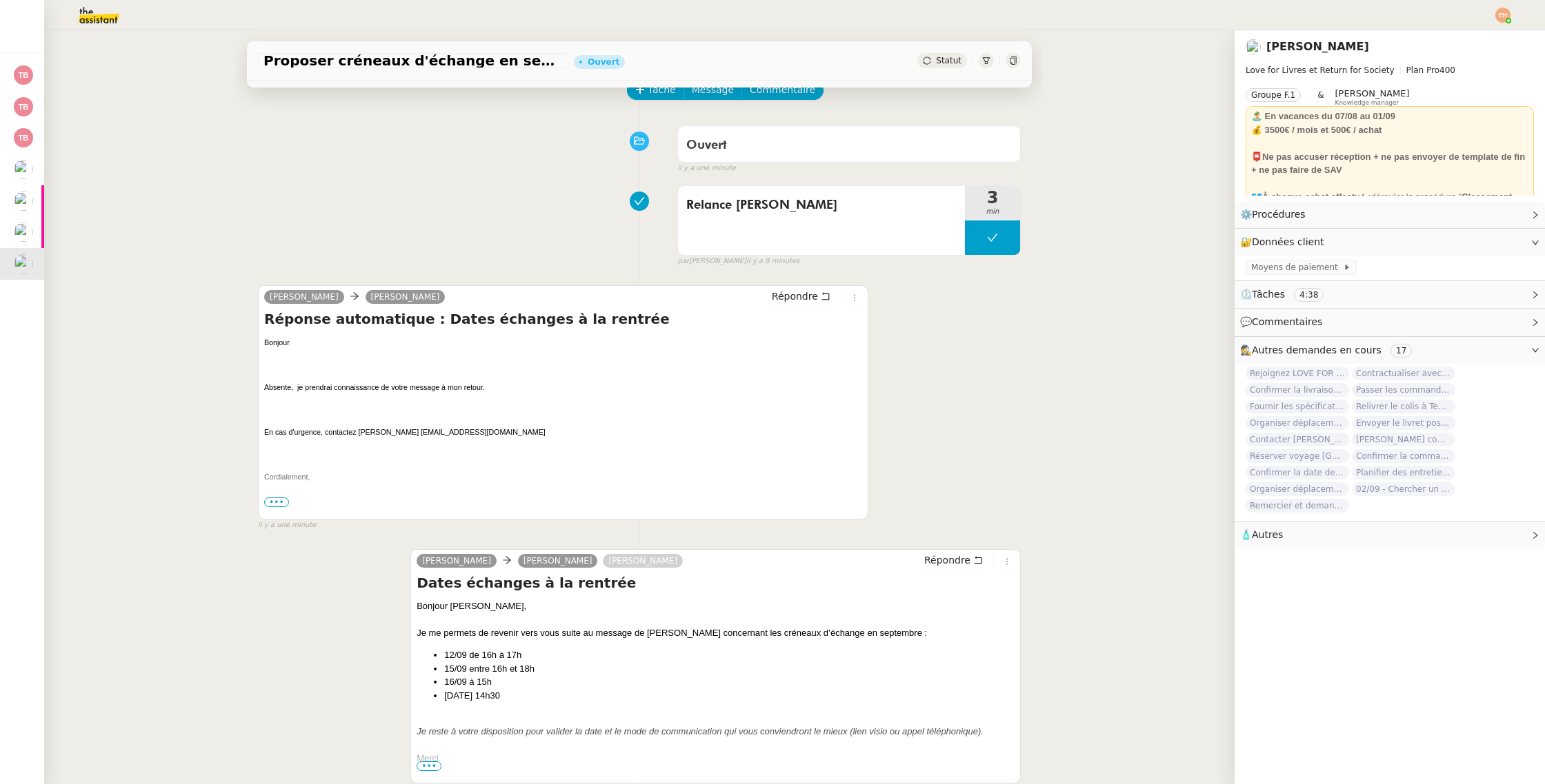
click at [276, 499] on span "•••" at bounding box center [276, 503] width 25 height 10
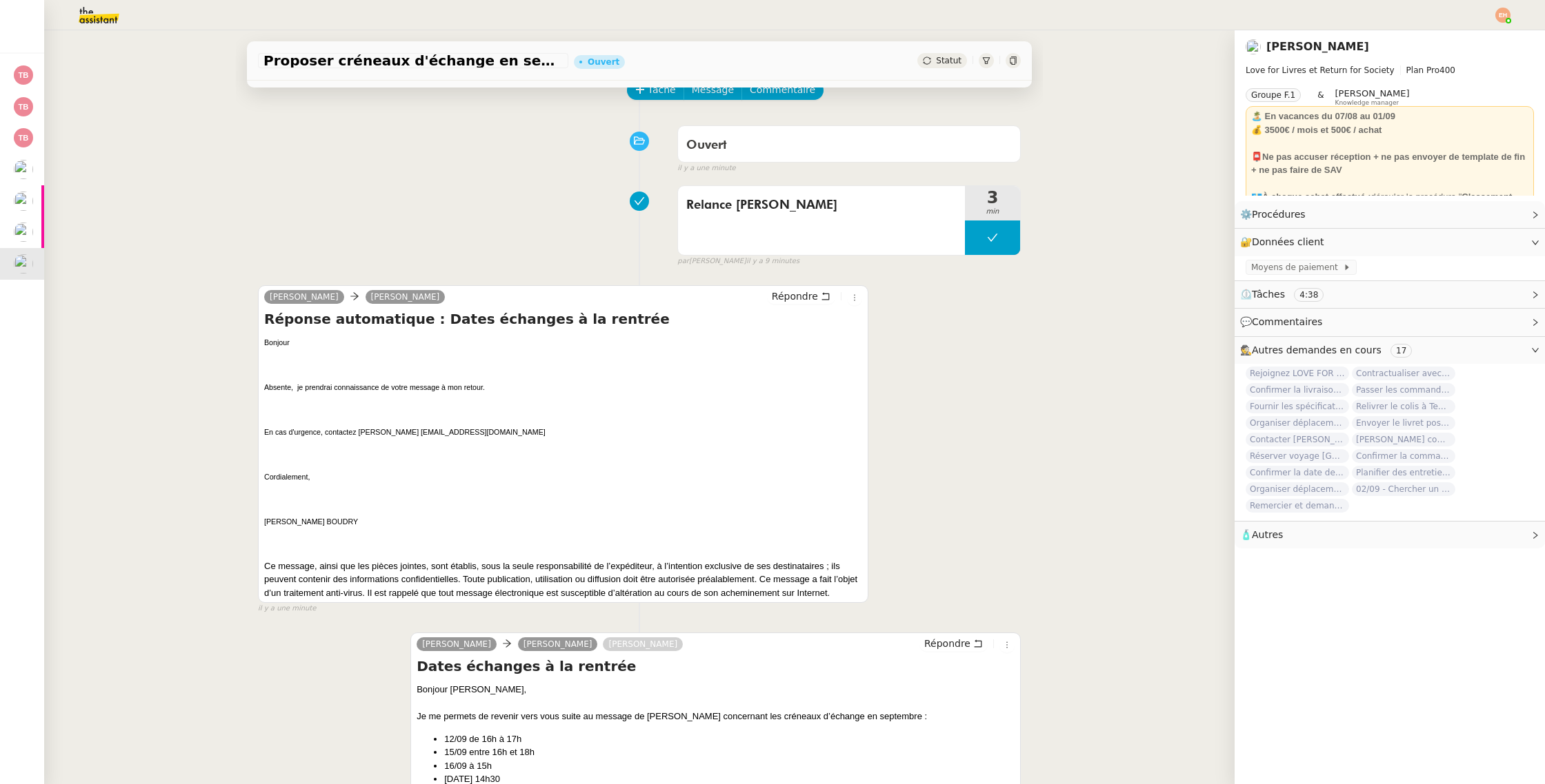
click at [941, 64] on span "Statut" at bounding box center [949, 60] width 25 height 10
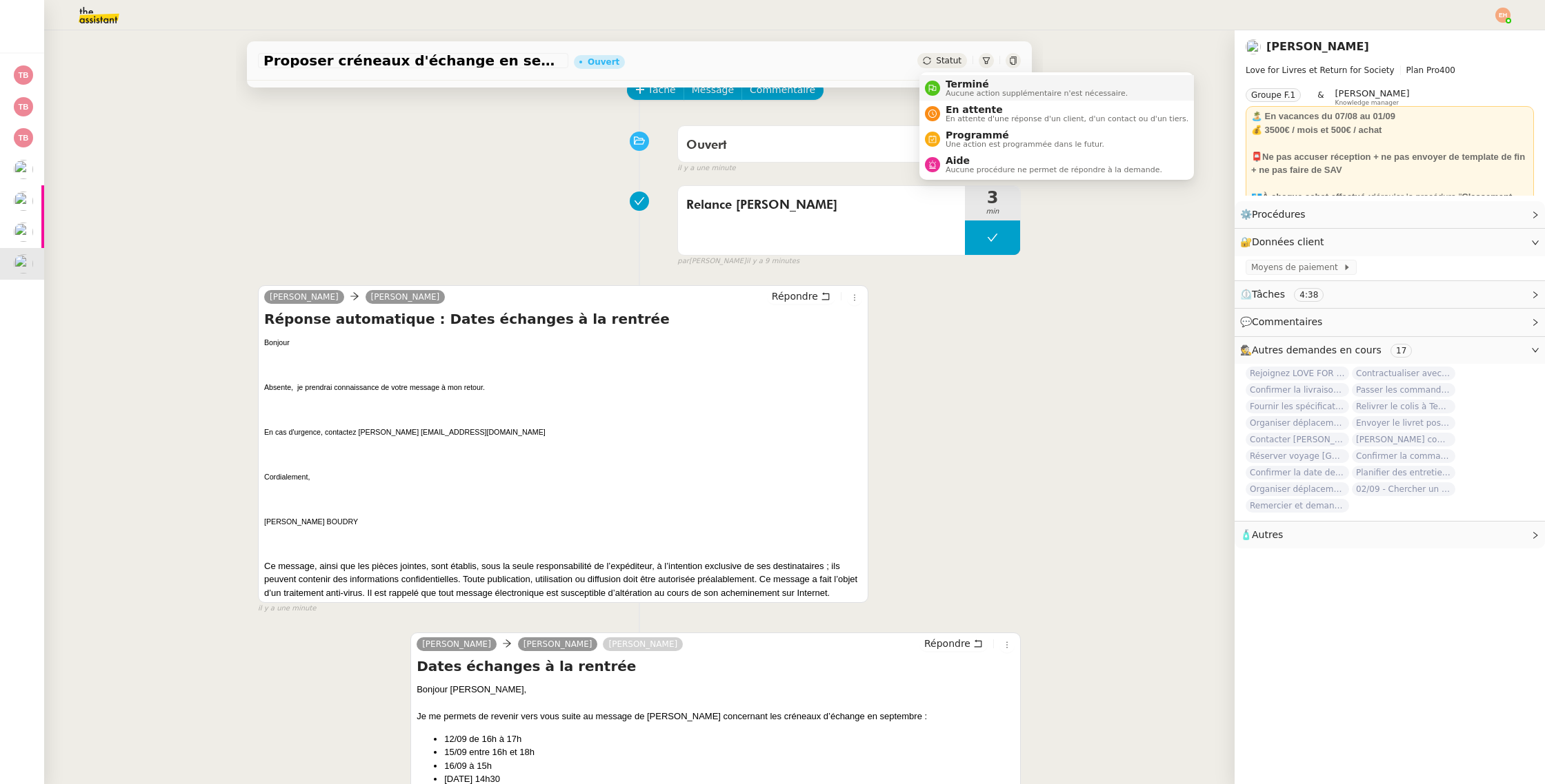
click at [983, 94] on span "Aucune action supplémentaire n'est nécessaire." at bounding box center [1037, 94] width 182 height 8
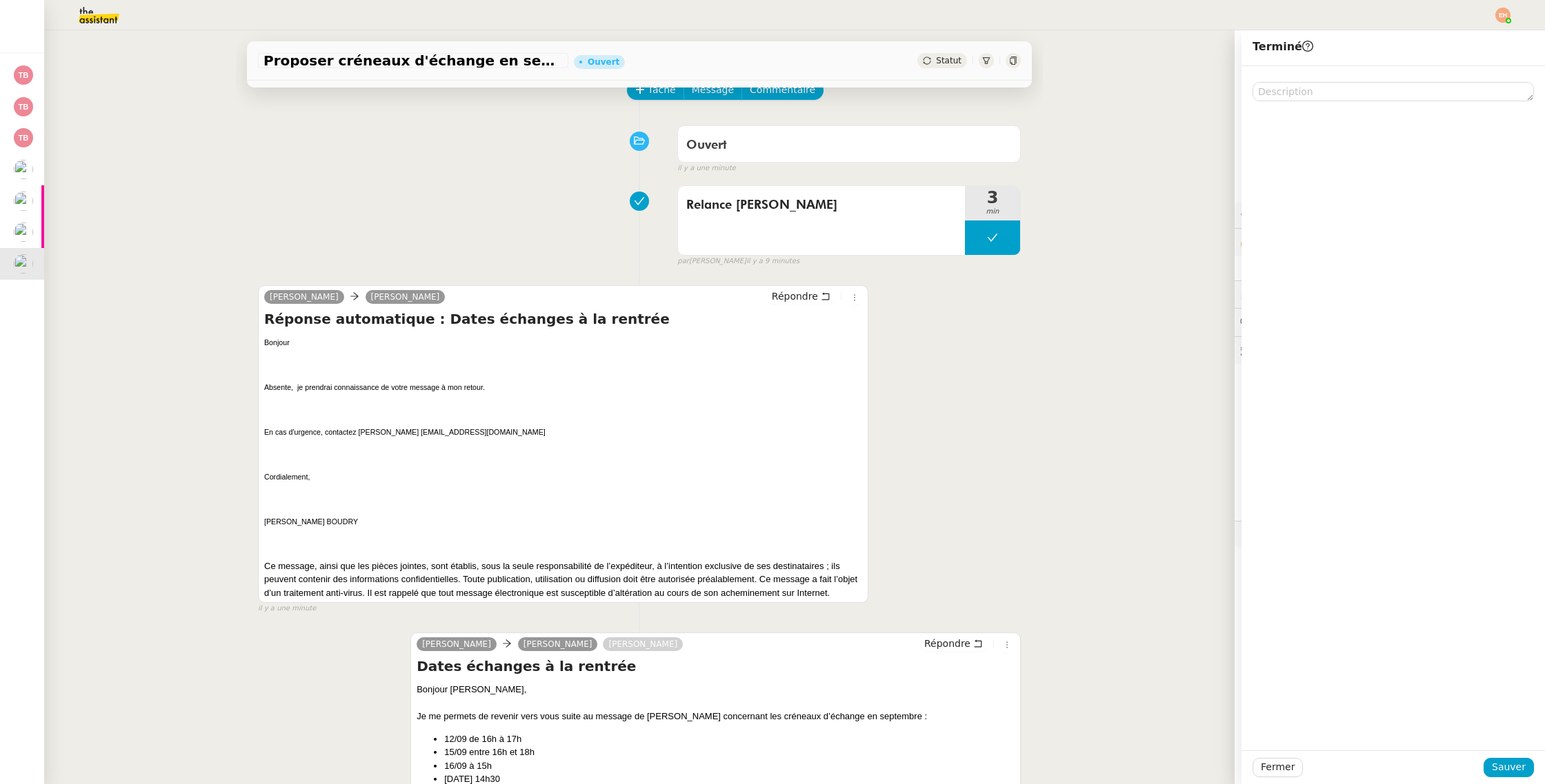
click at [938, 58] on span "Statut" at bounding box center [949, 60] width 25 height 10
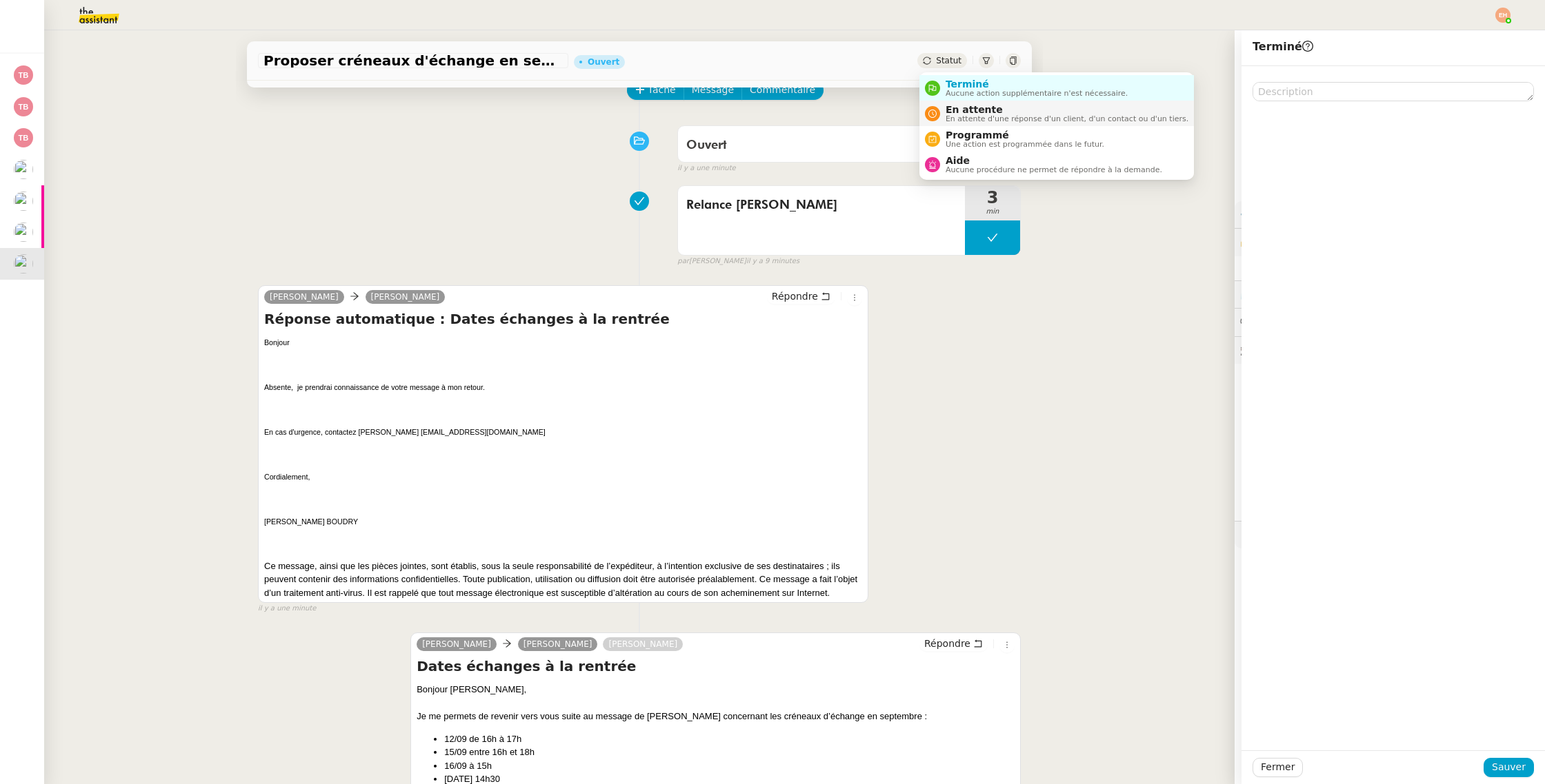
click at [959, 122] on span "En attente d'une réponse d'un client, d'un contact ou d'un tiers." at bounding box center [1067, 119] width 243 height 8
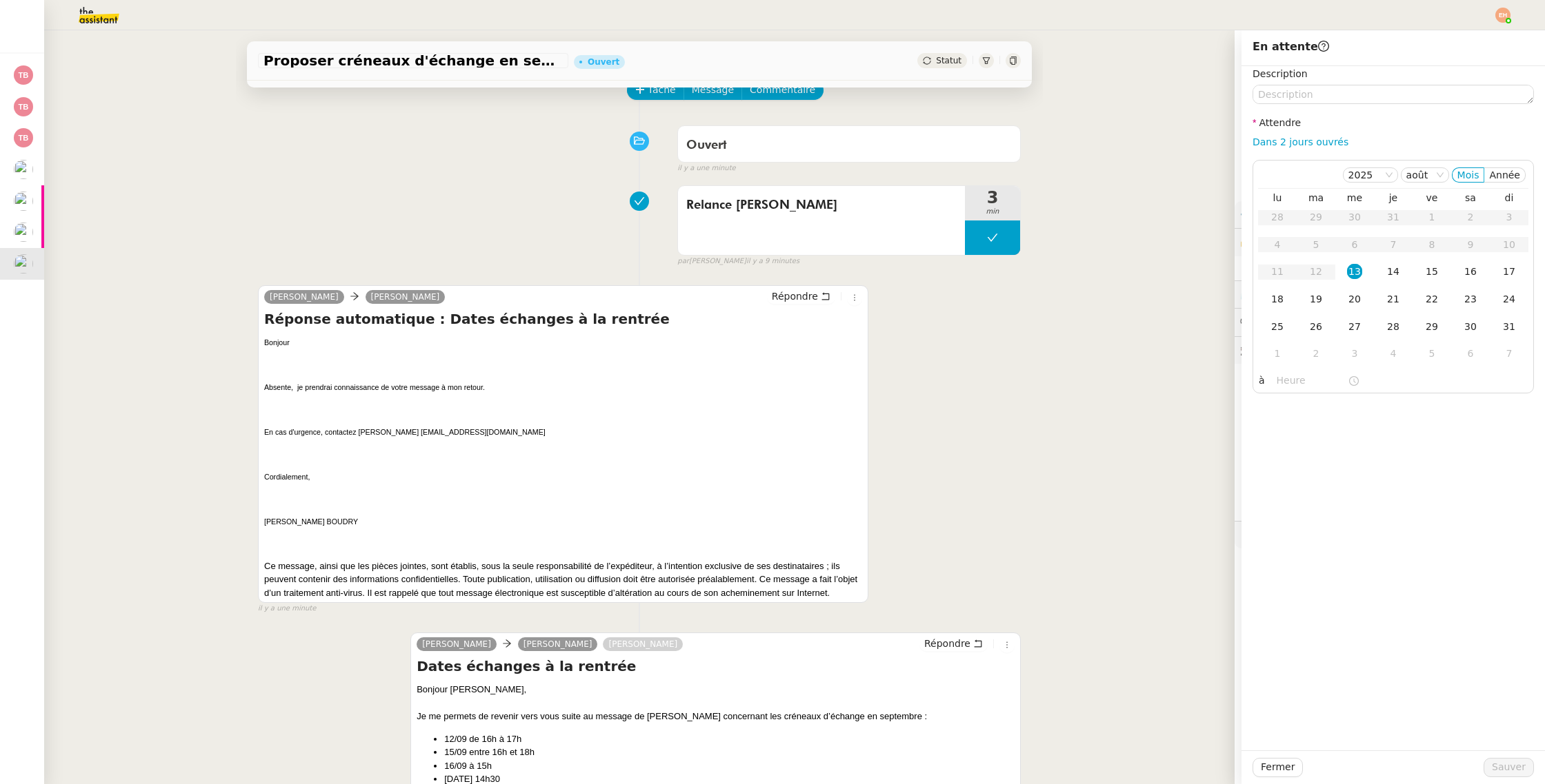
drag, startPoint x: 1278, startPoint y: 302, endPoint x: 1322, endPoint y: 410, distance: 116.6
click at [1278, 302] on div "18" at bounding box center [1277, 299] width 15 height 15
drag, startPoint x: 1278, startPoint y: 335, endPoint x: 1290, endPoint y: 401, distance: 67.1
click at [1278, 335] on td "25" at bounding box center [1277, 327] width 39 height 28
drag, startPoint x: 1505, startPoint y: 767, endPoint x: 1017, endPoint y: 484, distance: 564.1
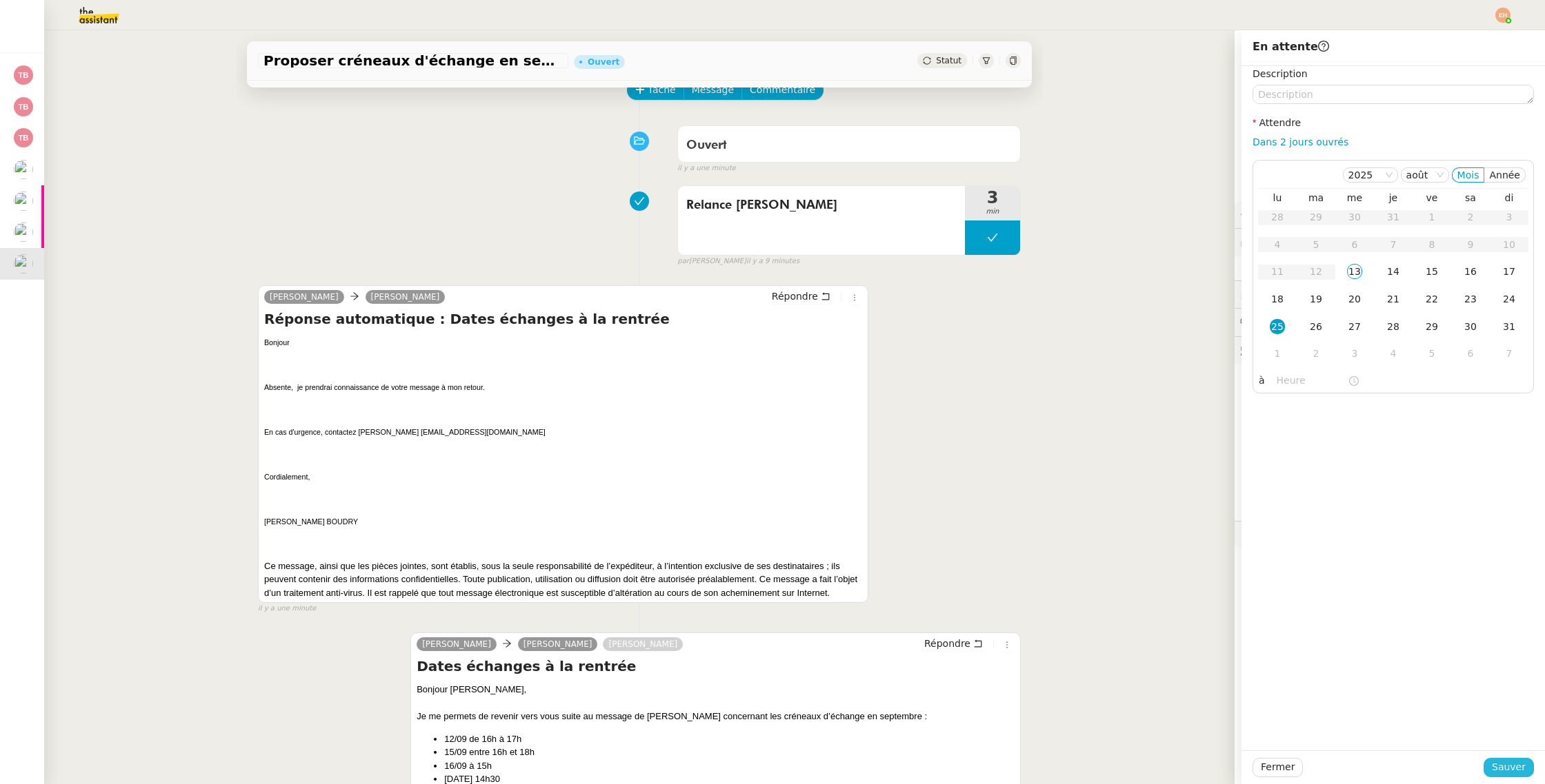
click at [1504, 767] on span "Sauver" at bounding box center [1509, 767] width 34 height 16
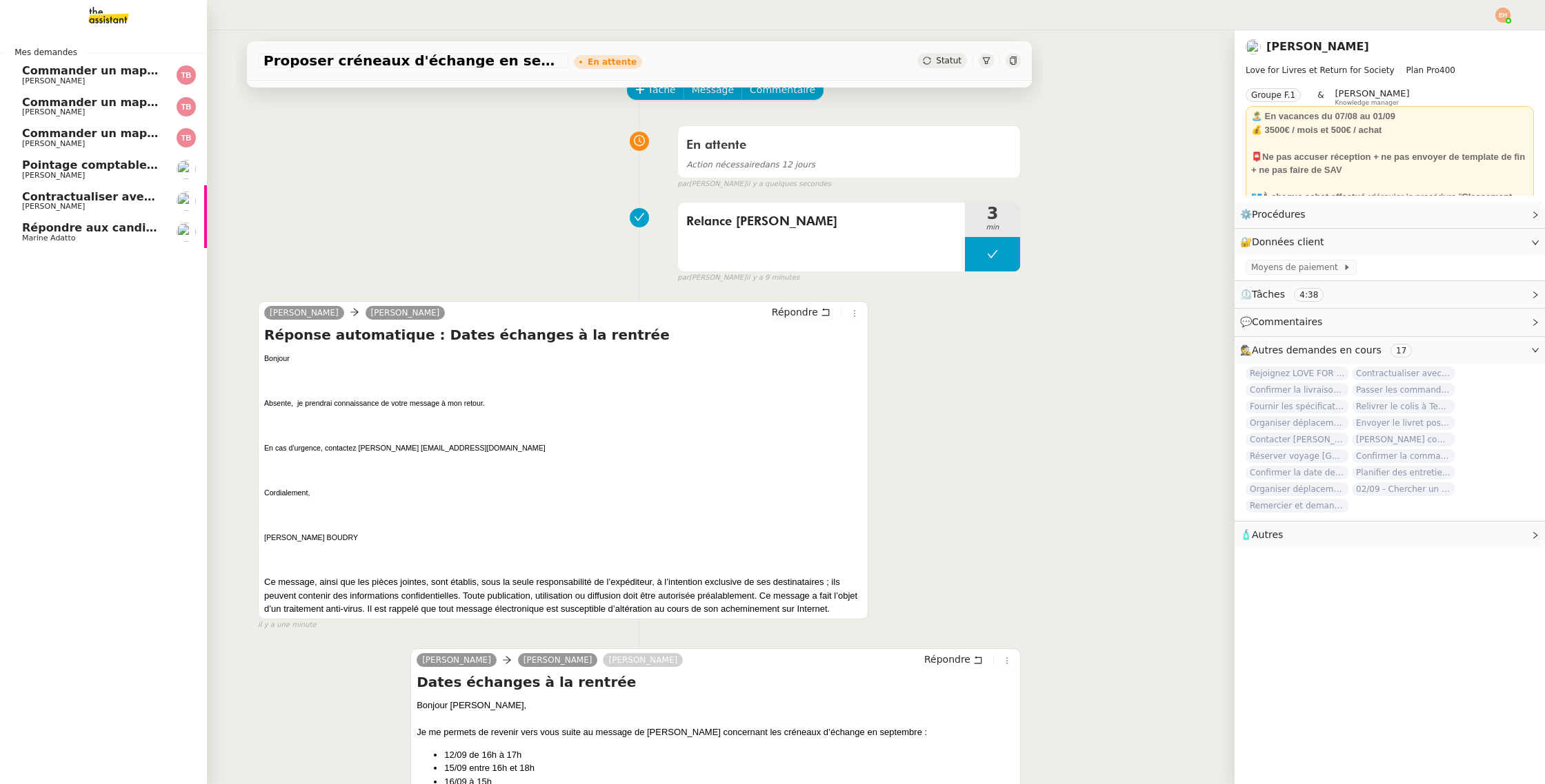
click at [34, 163] on span "Pointage comptable - août 2025" at bounding box center [121, 165] width 199 height 13
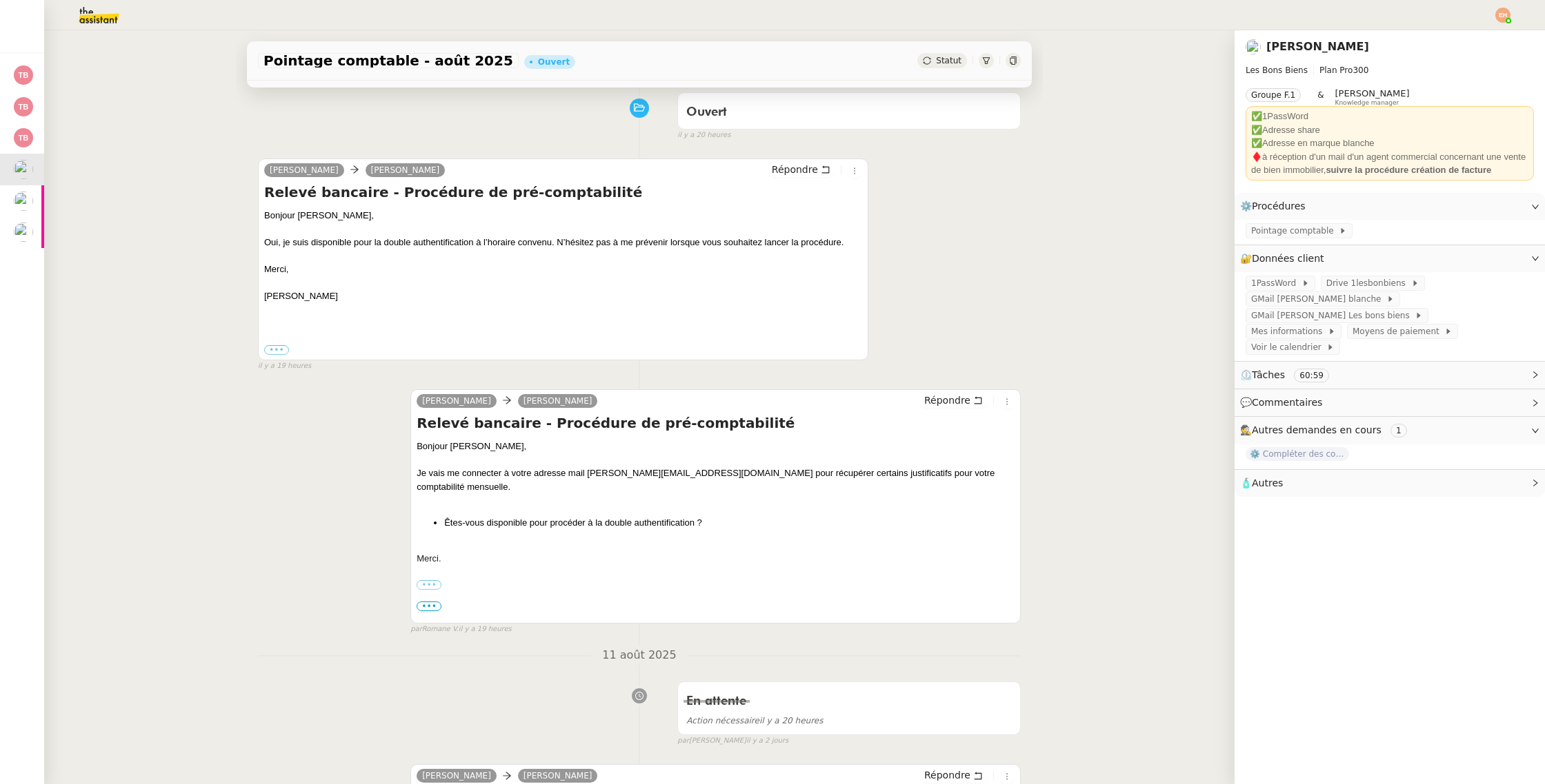
scroll to position [107, 0]
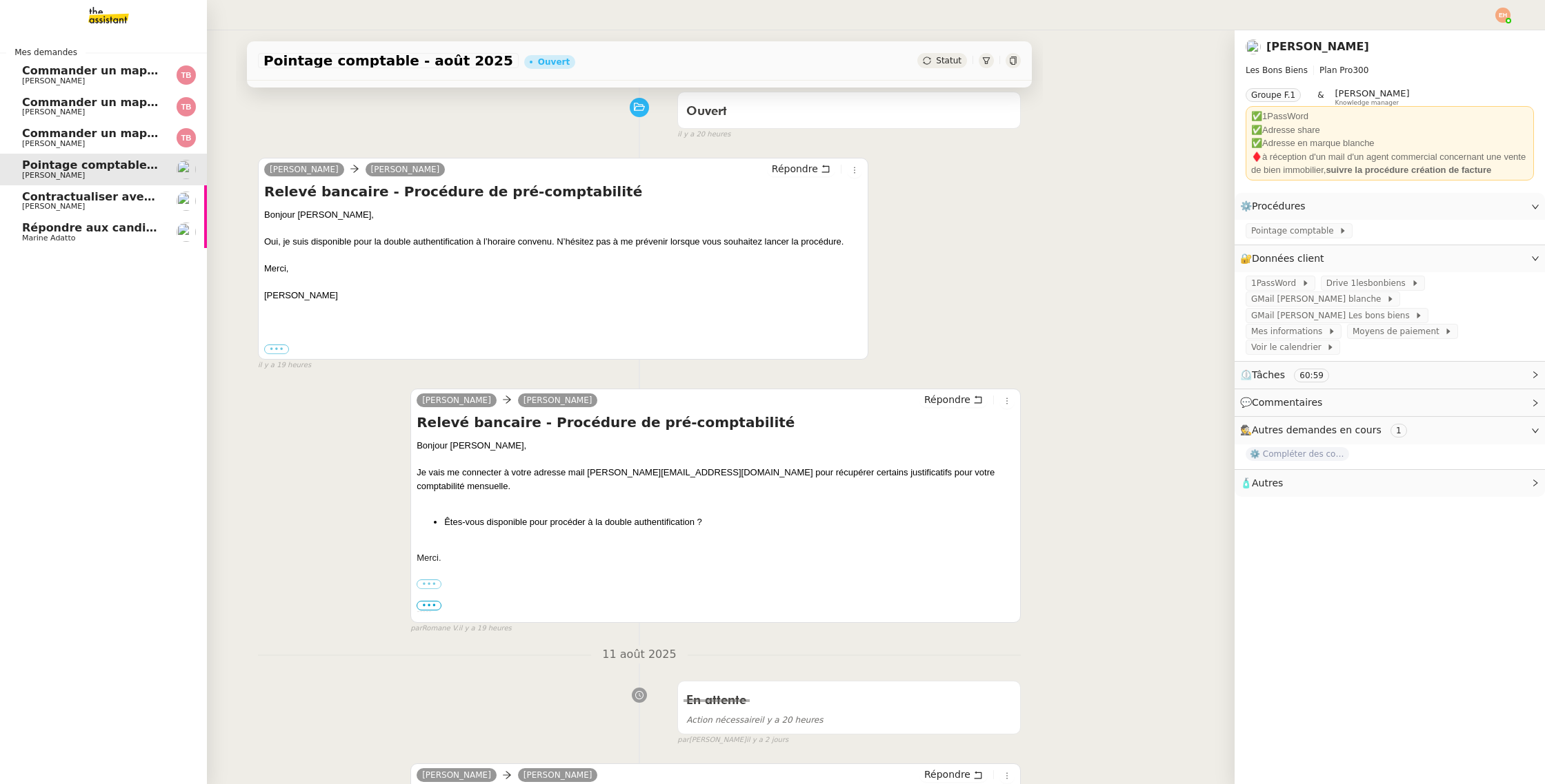
click at [86, 13] on img at bounding box center [98, 15] width 107 height 30
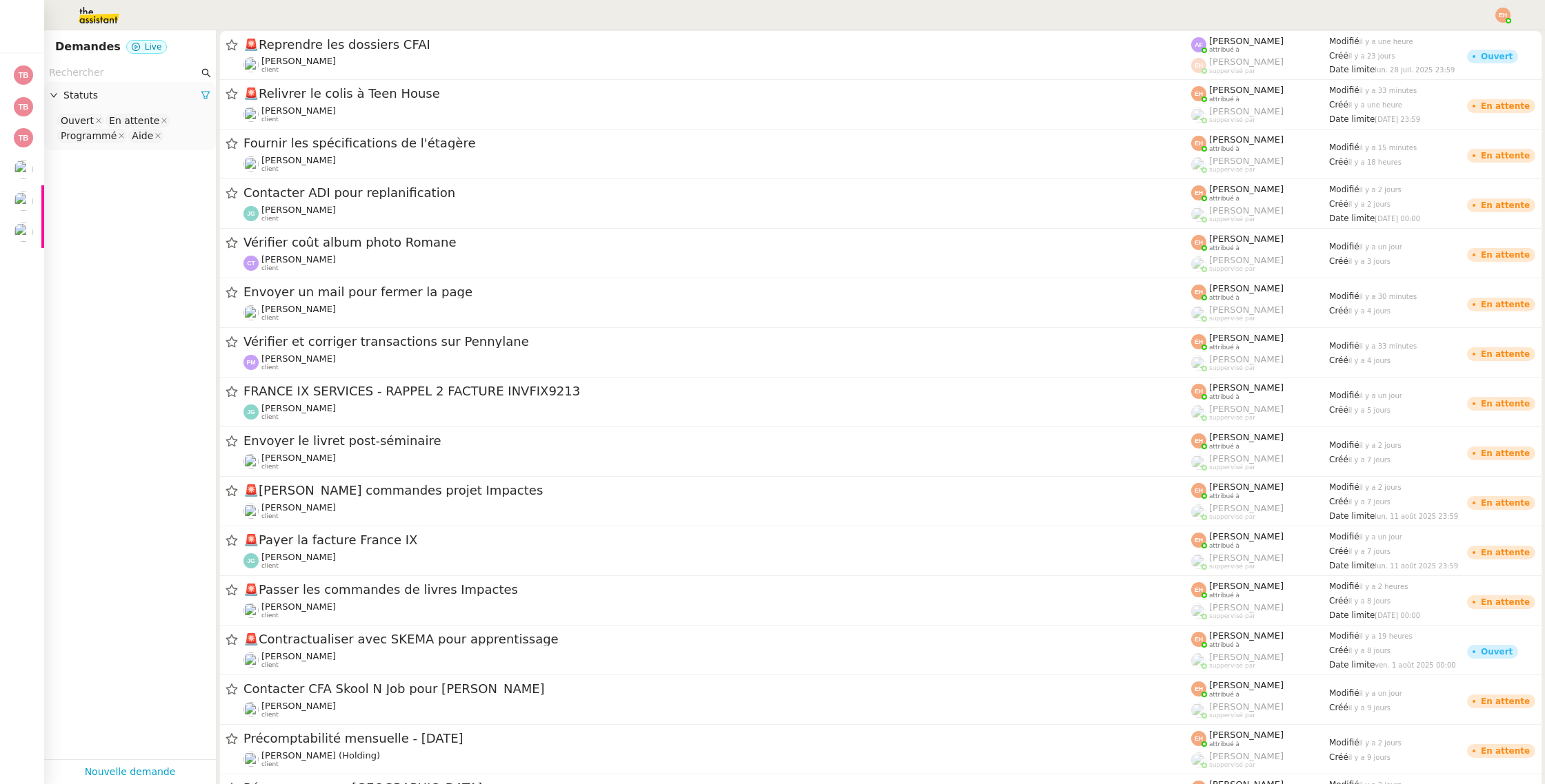
click at [122, 77] on input "text" at bounding box center [124, 73] width 150 height 16
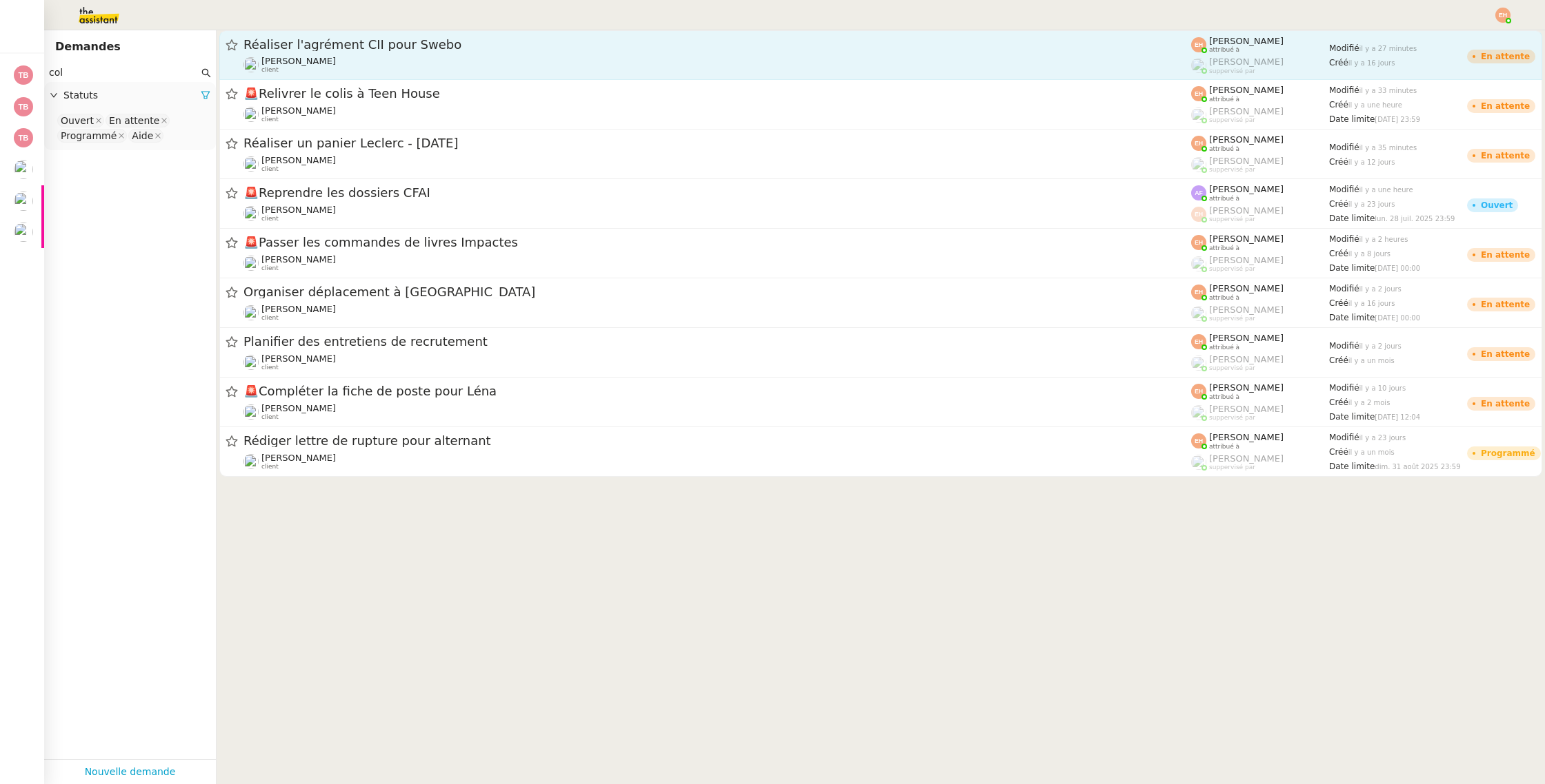
type input "col"
click at [406, 53] on div "Réaliser l'agrément CII pour Swebo Colin Chaffotte client" at bounding box center [717, 55] width 948 height 37
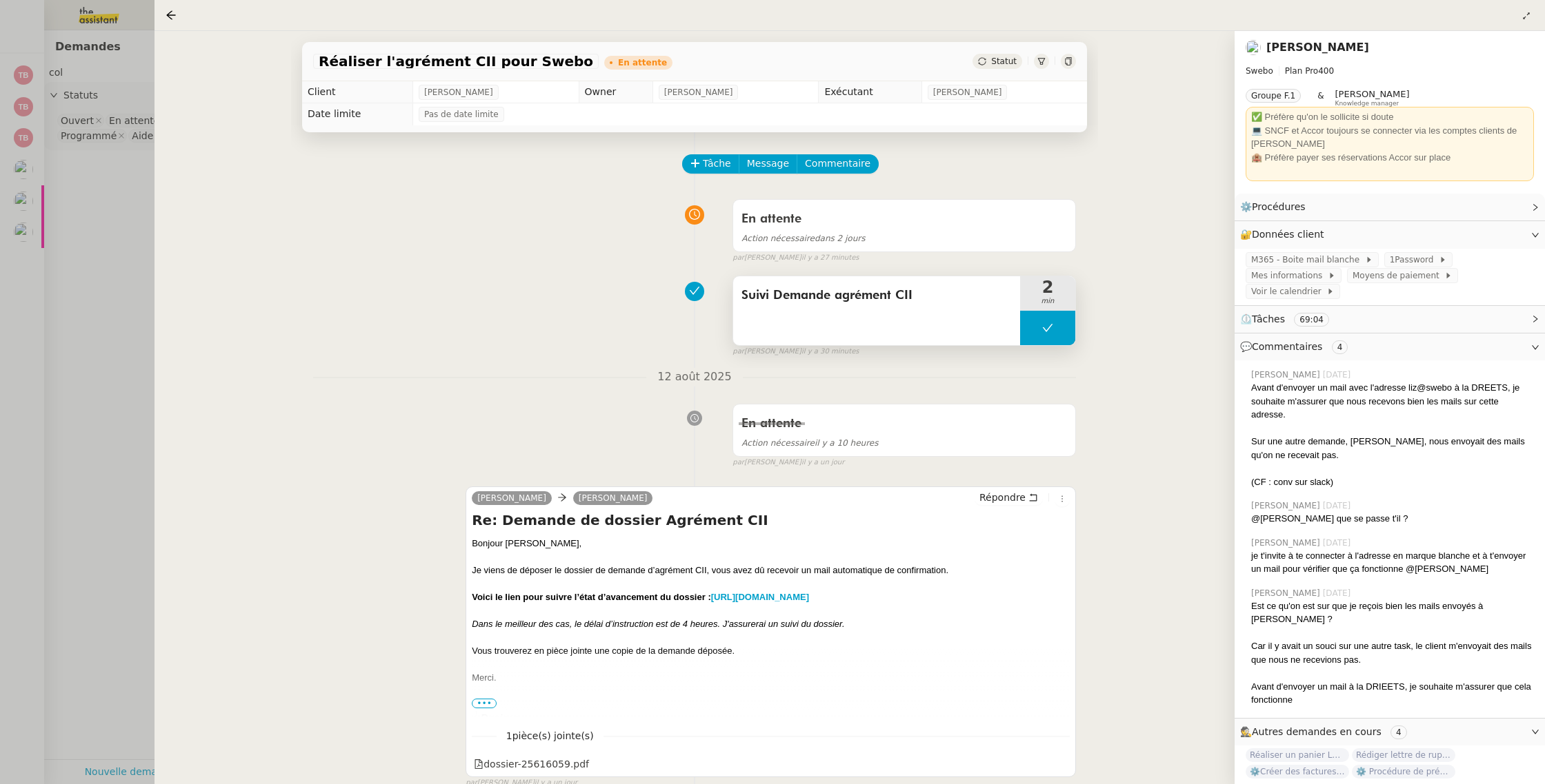
click at [1064, 330] on button at bounding box center [1048, 327] width 56 height 34
click at [1029, 333] on icon at bounding box center [1033, 328] width 11 height 11
click at [996, 500] on span "Répondre" at bounding box center [1003, 497] width 46 height 13
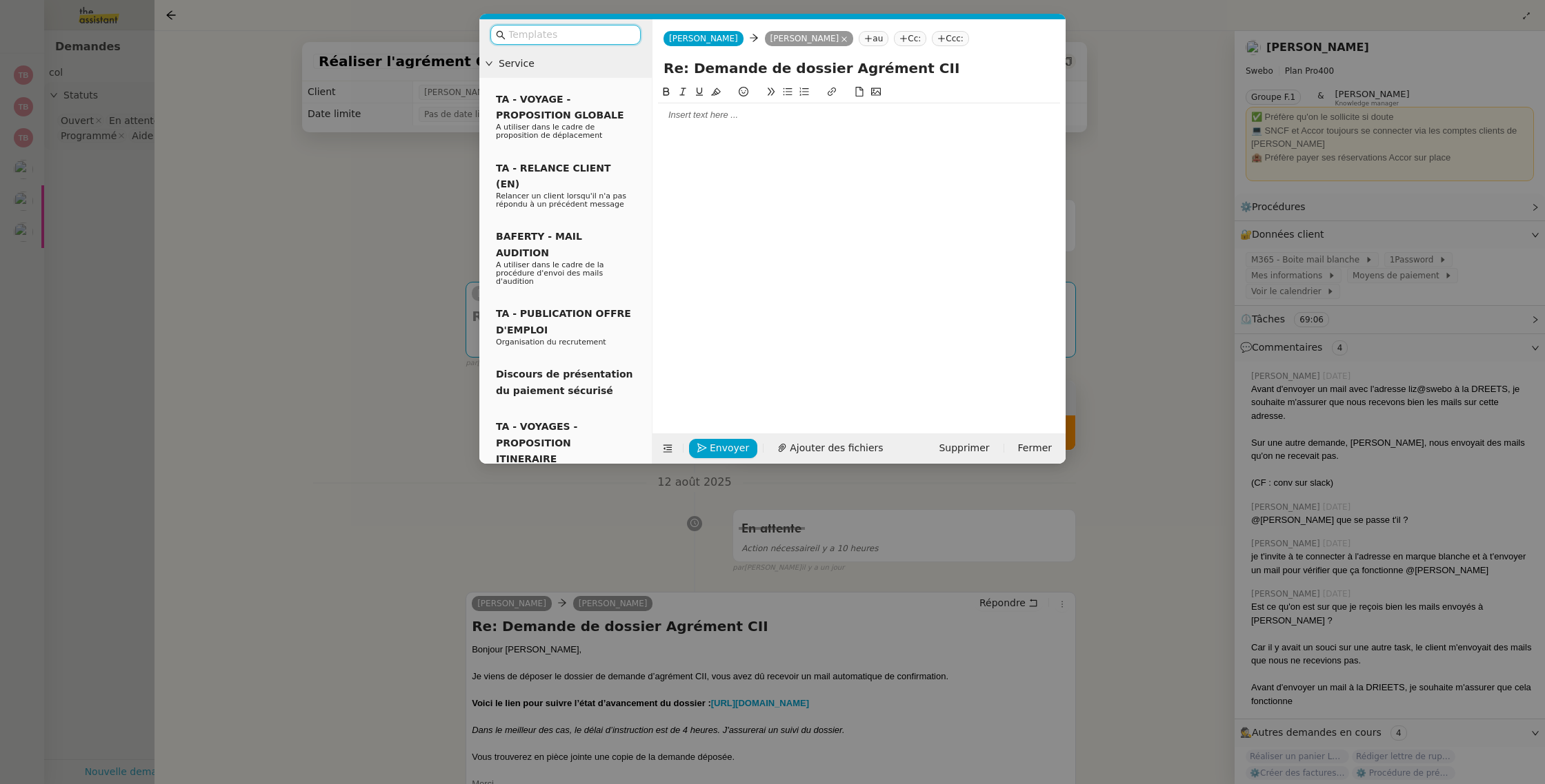
click at [660, 116] on div at bounding box center [858, 115] width 402 height 13
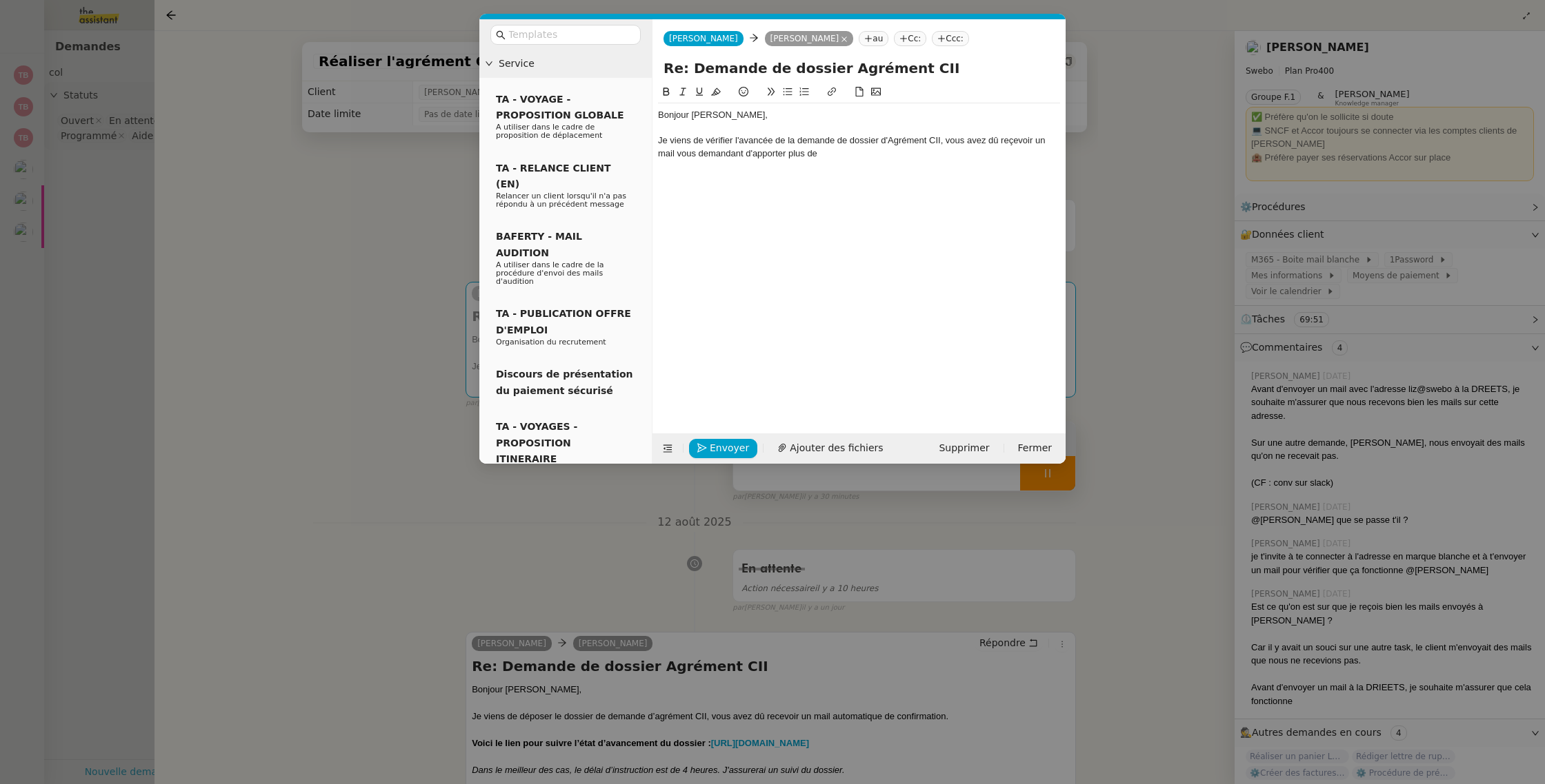
click at [997, 140] on div "Je viens de vérifier l'avancée de la demande de dossier d'Agrément CII, vous av…" at bounding box center [858, 147] width 402 height 25
click at [1006, 140] on div "Je viens de vérifier l'avancée de la demande de dossier d'Agrément CII, vous av…" at bounding box center [858, 147] width 402 height 25
click at [0, 0] on lt-strong "c" at bounding box center [0, 0] width 0 height 0
click at [882, 166] on div "Bonjour Colin, Je viens de vérifier l'avancée de la demande de dossier d'Agréme…" at bounding box center [858, 248] width 402 height 328
click at [859, 154] on div "Je viens de vérifier l'avancée de la demande de dossier d'Agrément CII, vous av…" at bounding box center [858, 147] width 402 height 25
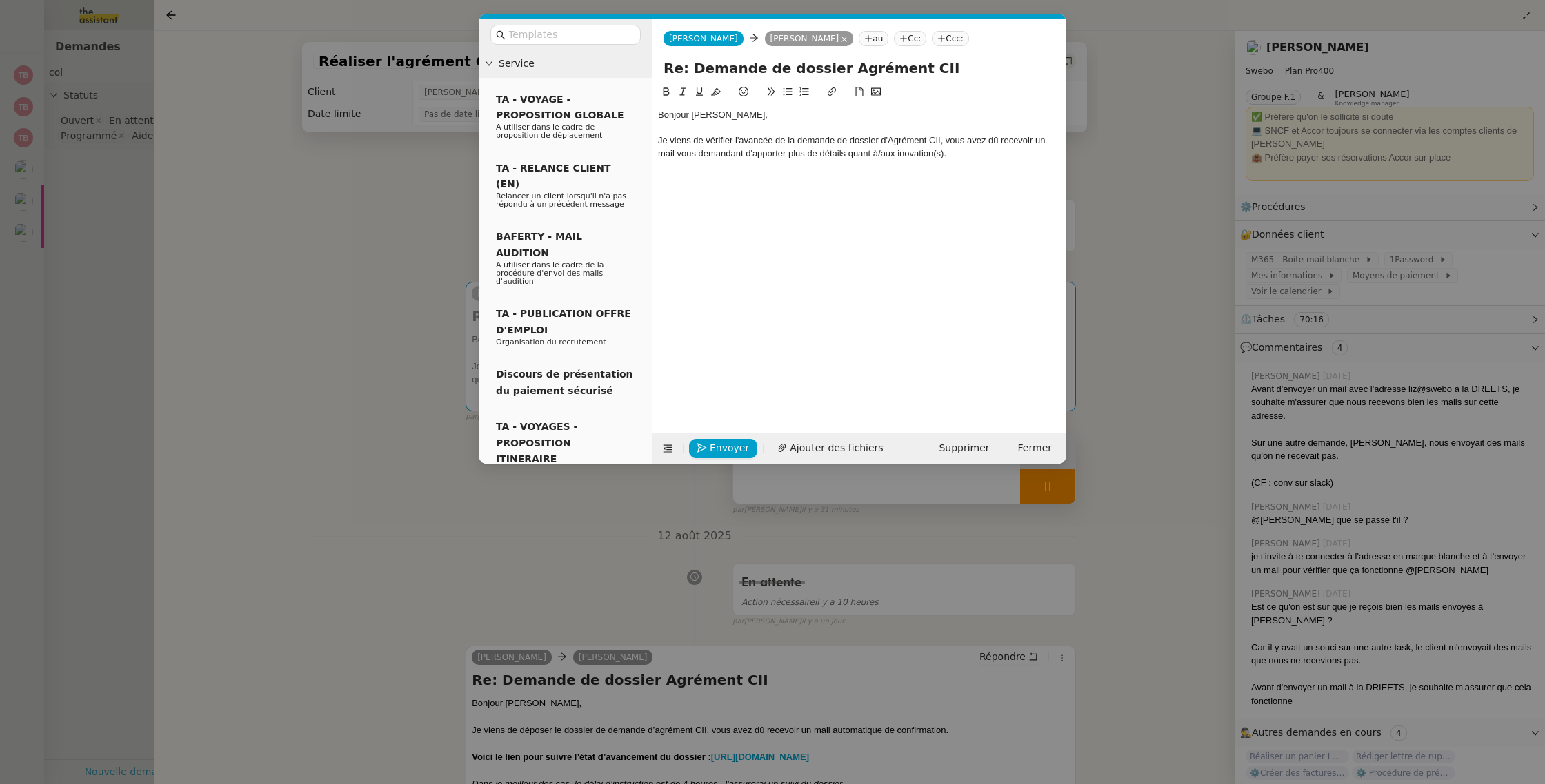
click at [918, 153] on div "Je viens de vérifier l'avancée de la demande de dossier d'Agrément CII, vous av…" at bounding box center [858, 147] width 402 height 25
click at [917, 155] on div "Je viens de vérifier l'avancée de la demande de dossier d'Agrément CII, vous av…" at bounding box center [858, 147] width 402 height 25
click at [0, 0] on lt-span "innovation" at bounding box center [0, 0] width 0 height 0
click at [974, 155] on div "Je viens de vérifier l'avancée de la demande de dossier d'Agrément CII, vous av…" at bounding box center [858, 147] width 402 height 25
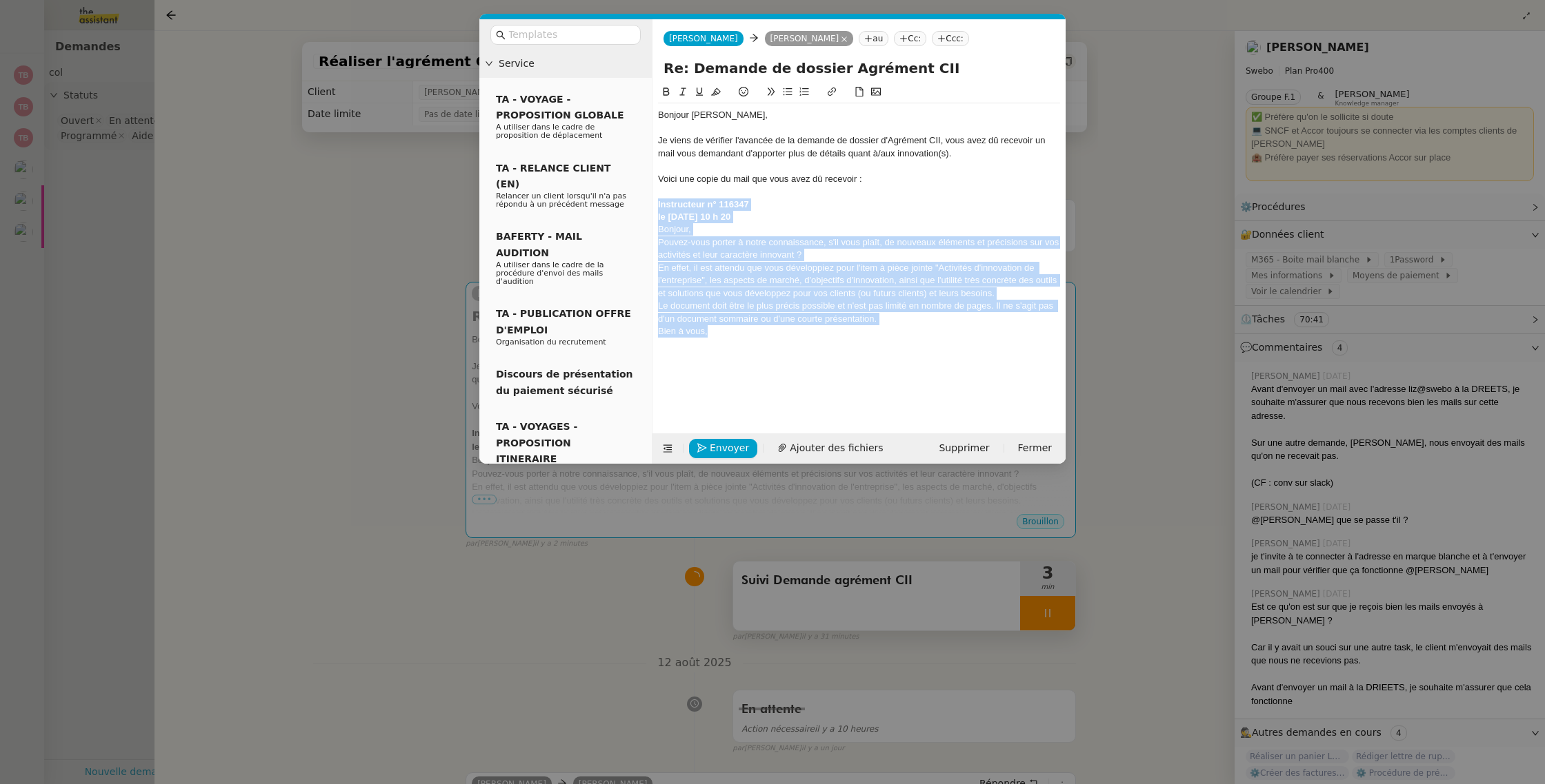
drag, startPoint x: 739, startPoint y: 323, endPoint x: 677, endPoint y: 151, distance: 182.8
click at [646, 199] on nz-layout "Service TA - VOYAGE - PROPOSITION GLOBALE A utiliser dans le cadre de propositi…" at bounding box center [772, 241] width 586 height 445
click at [769, 89] on icon at bounding box center [771, 92] width 10 height 10
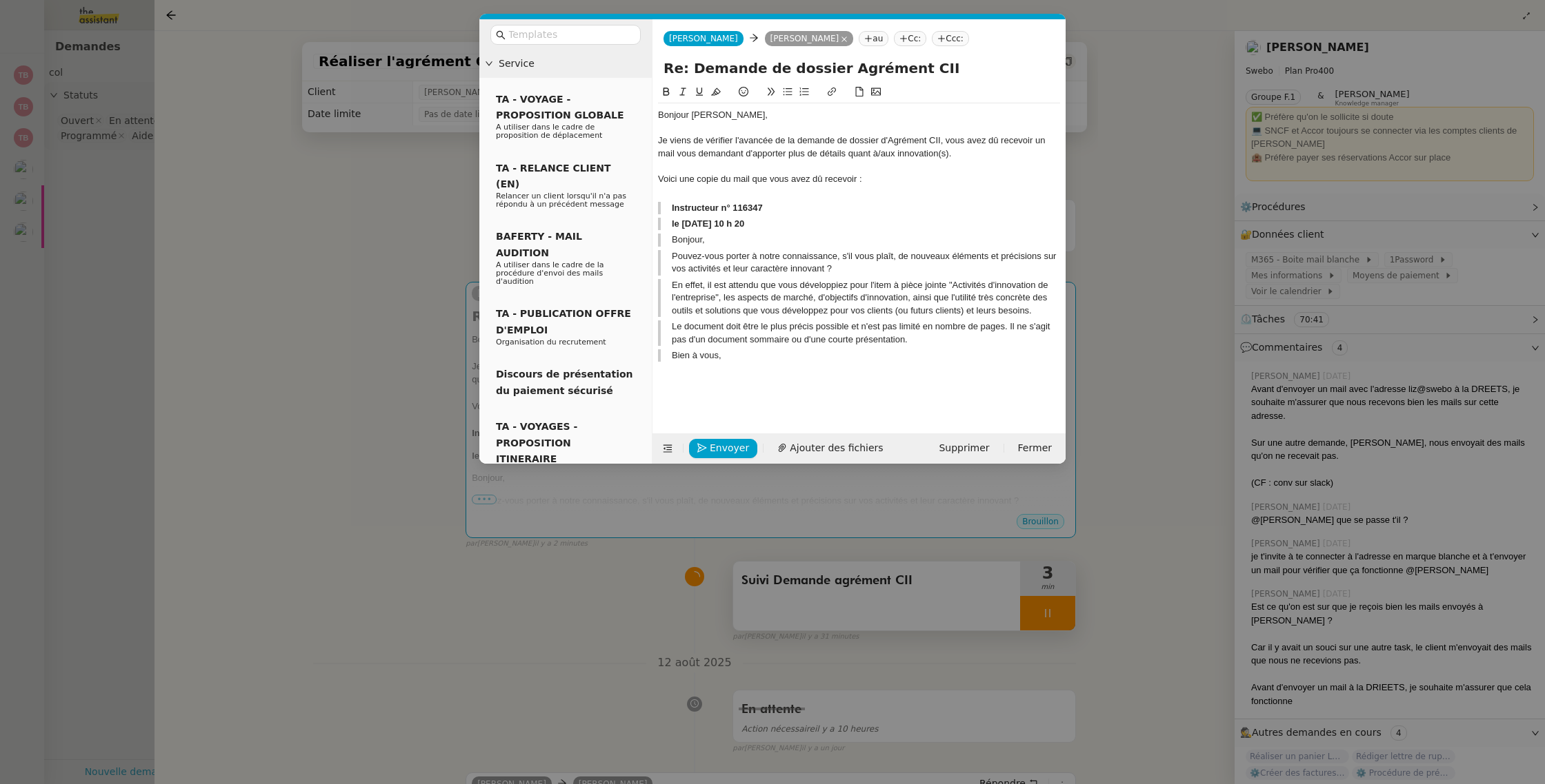
click at [783, 338] on blockquote "Le document doit être le plus précis possible et n'est pas limité en nombre de …" at bounding box center [858, 333] width 402 height 25
click at [885, 182] on div "Voici une copie du mail que vous avez dû recevoir :" at bounding box center [858, 179] width 402 height 13
click at [804, 387] on div "Bonjour Colin, Je viens de vérifier l'avancée de la demande de dossier d'Agréme…" at bounding box center [858, 248] width 402 height 328
click at [792, 366] on div at bounding box center [858, 372] width 402 height 13
click at [880, 155] on div "Je viens de vérifier l'avancée de la demande de dossier d'Agrément CII, vous av…" at bounding box center [858, 147] width 402 height 25
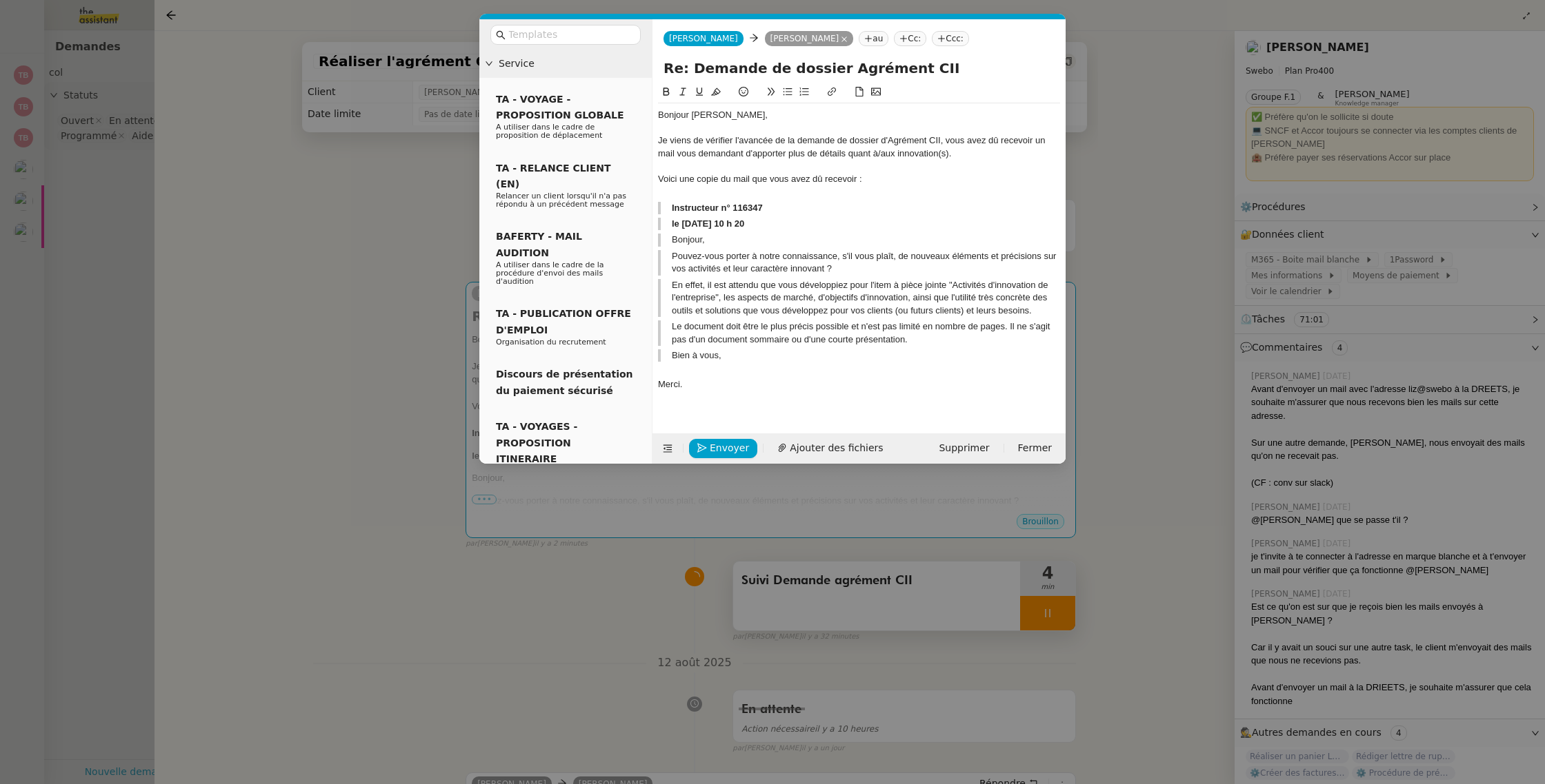
click at [775, 305] on blockquote "En effet, il est attendu que vous développiez pour l'item à pièce jointe "Activ…" at bounding box center [858, 298] width 402 height 38
click at [696, 373] on div at bounding box center [858, 372] width 402 height 13
click at [795, 374] on div at bounding box center [858, 372] width 402 height 13
click at [789, 383] on div "Je vous laisse me donner les détails nécessaires pour répondre à leur demande." at bounding box center [858, 384] width 402 height 13
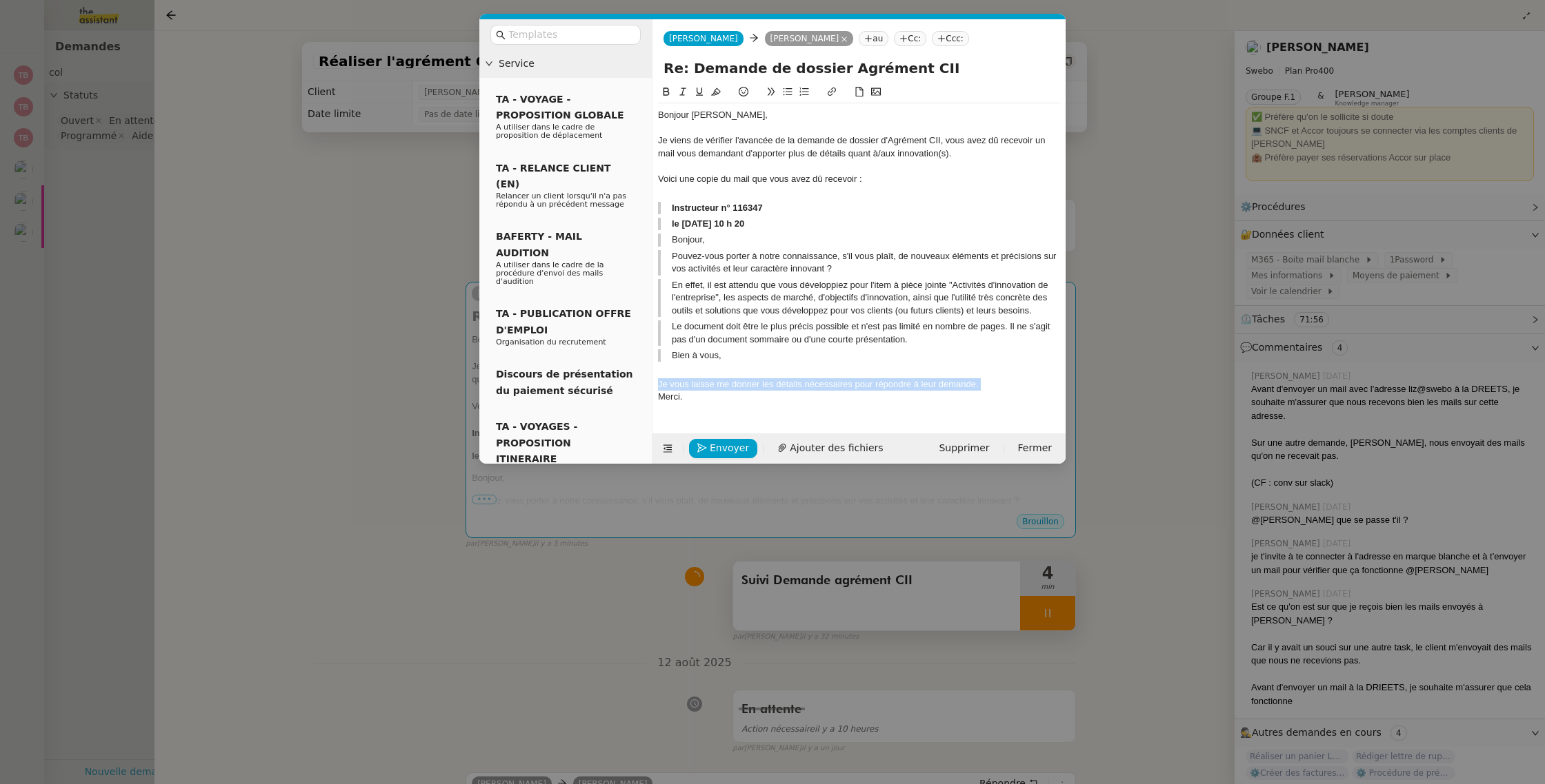
click at [789, 383] on div "Je vous laisse me donner les détails nécessaires pour répondre à leur demande." at bounding box center [858, 384] width 402 height 13
click at [1003, 381] on div "Je vous laisse me donner les détails nécessaires pour répondre à leur demande." at bounding box center [858, 384] width 402 height 13
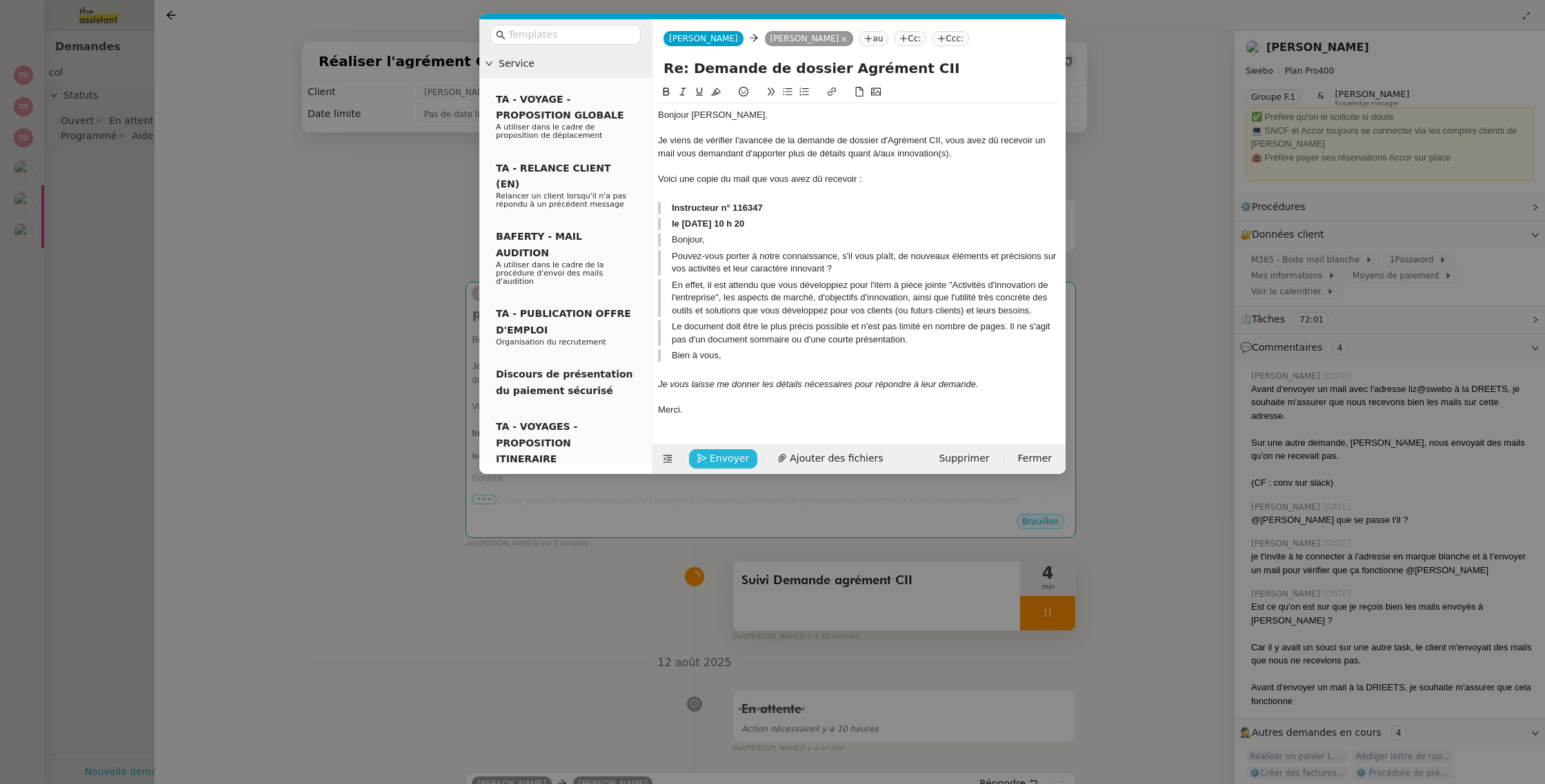
click at [726, 451] on span "Envoyer" at bounding box center [730, 459] width 40 height 16
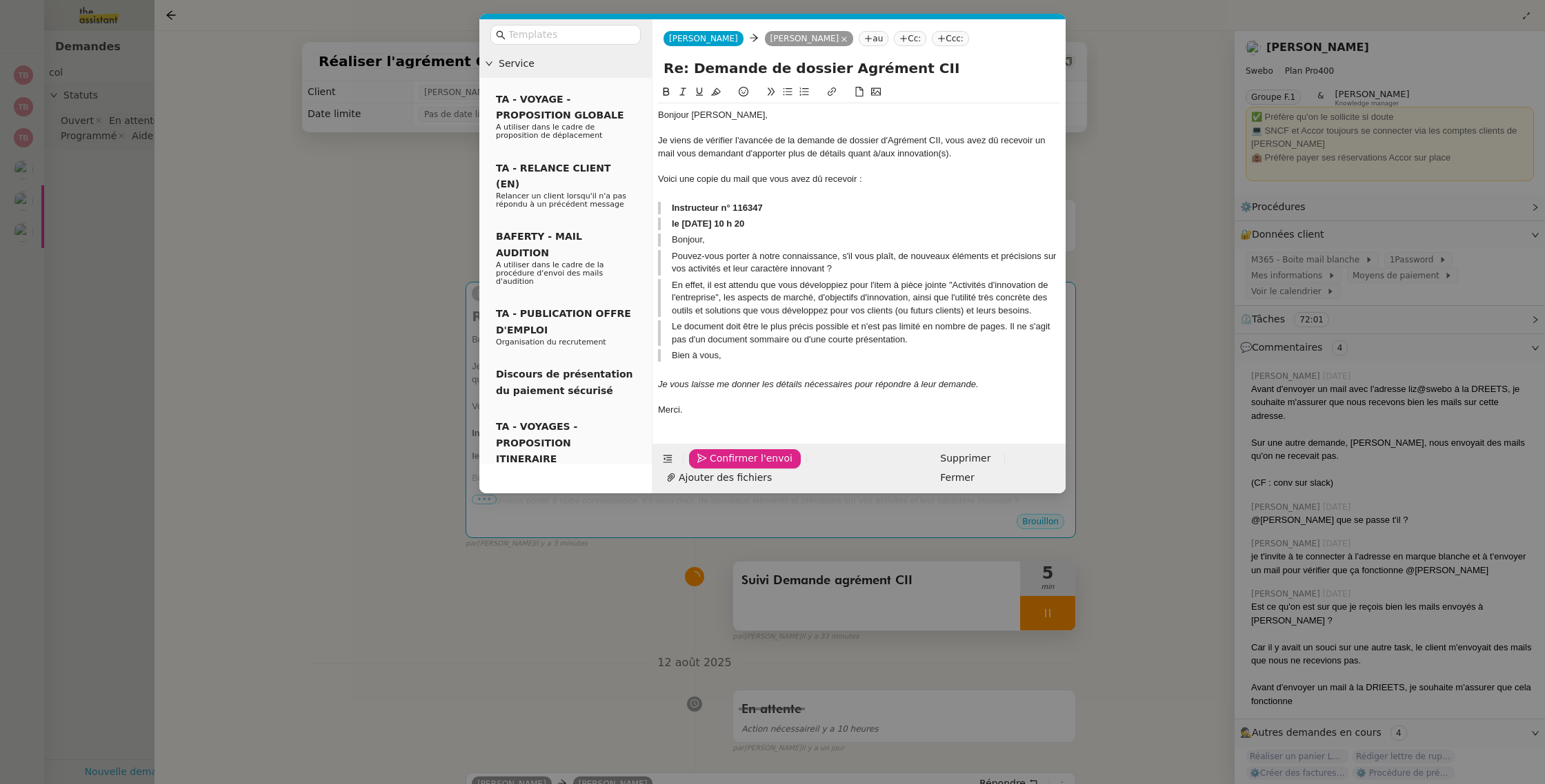
click at [726, 451] on span "Confirmer l'envoi" at bounding box center [751, 459] width 82 height 16
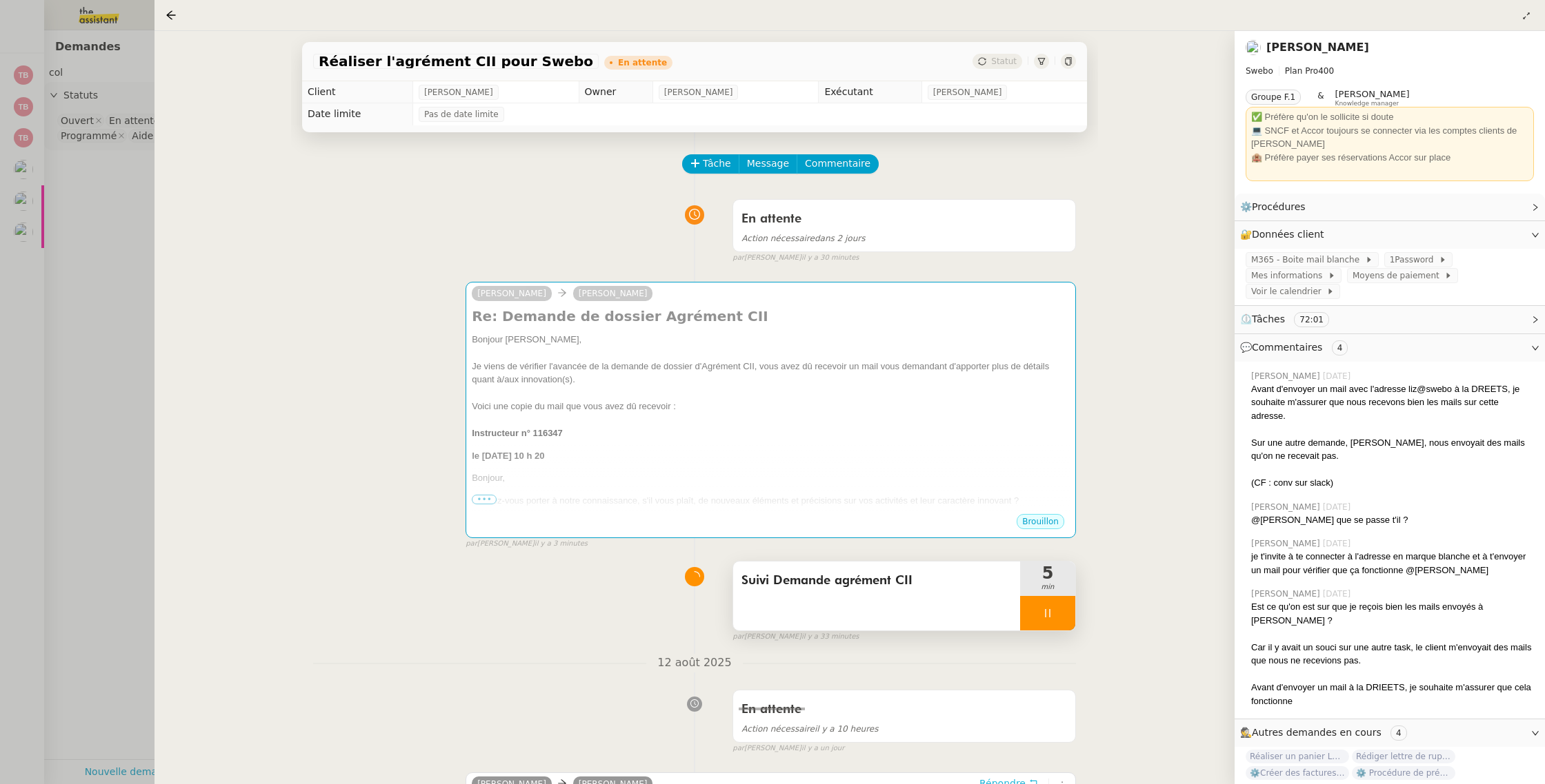
scroll to position [7, 0]
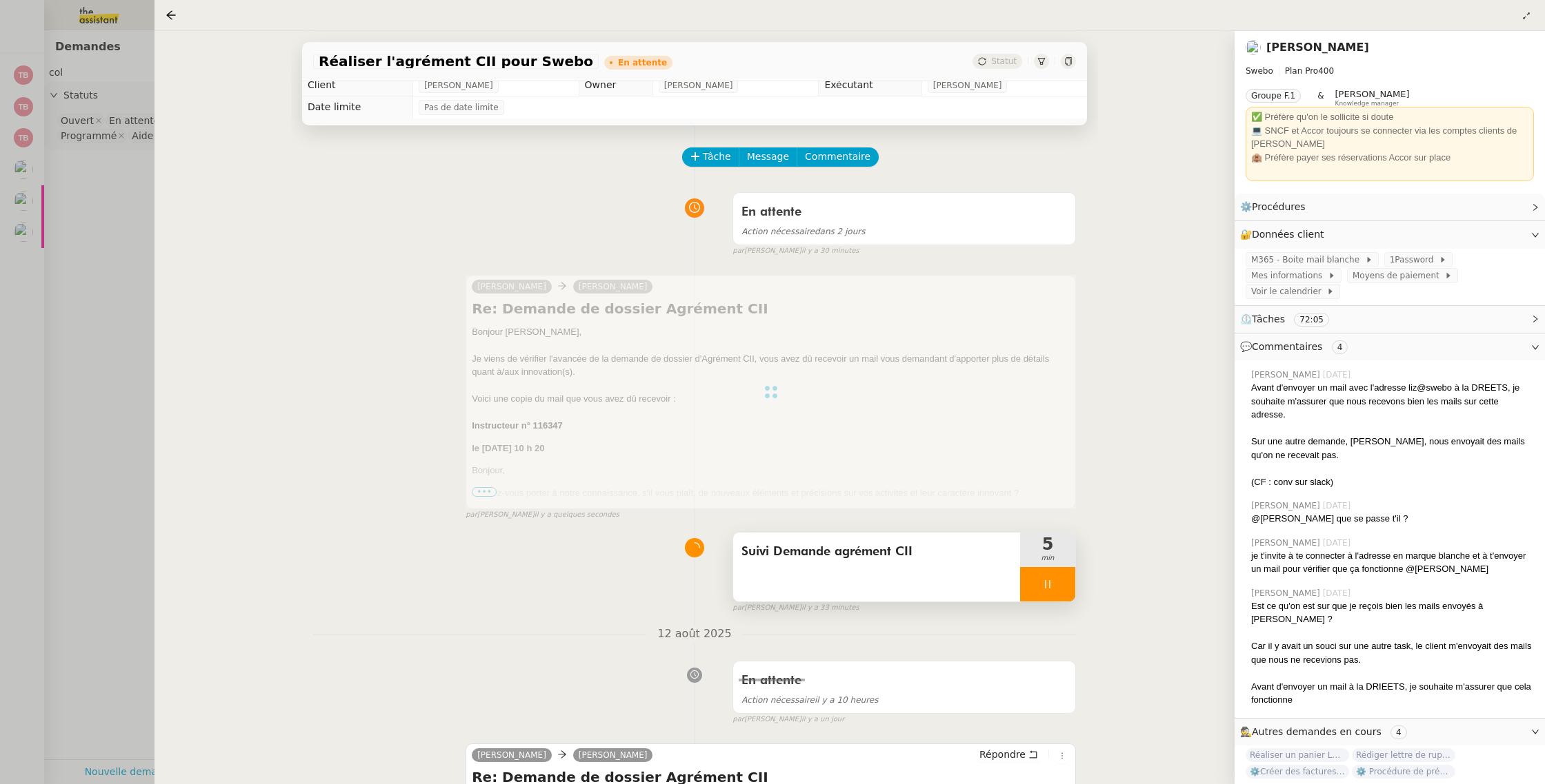
click at [1064, 586] on div at bounding box center [1048, 584] width 56 height 34
click at [1064, 586] on icon at bounding box center [1061, 584] width 11 height 11
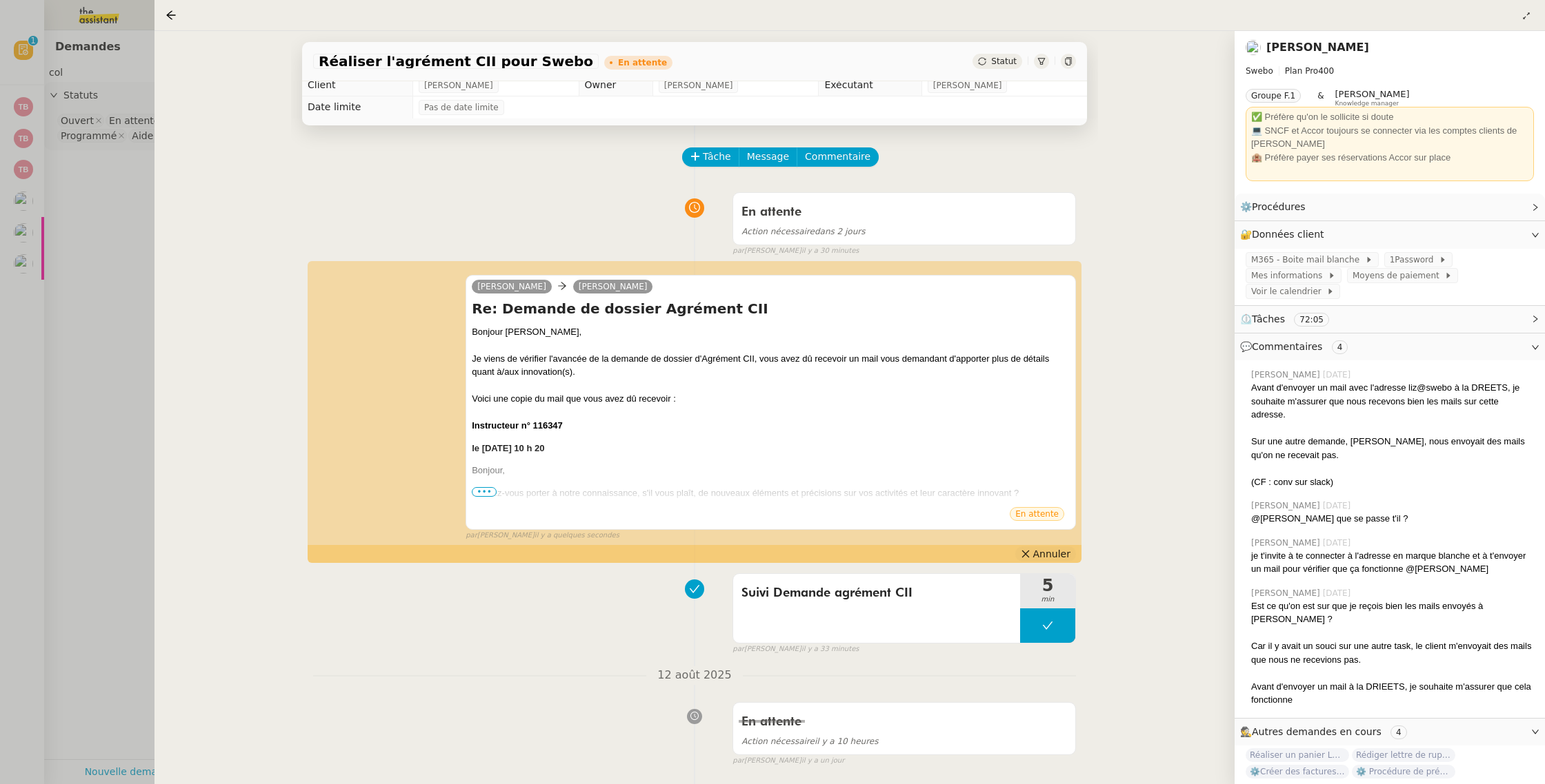
click at [1029, 549] on icon at bounding box center [1026, 554] width 10 height 10
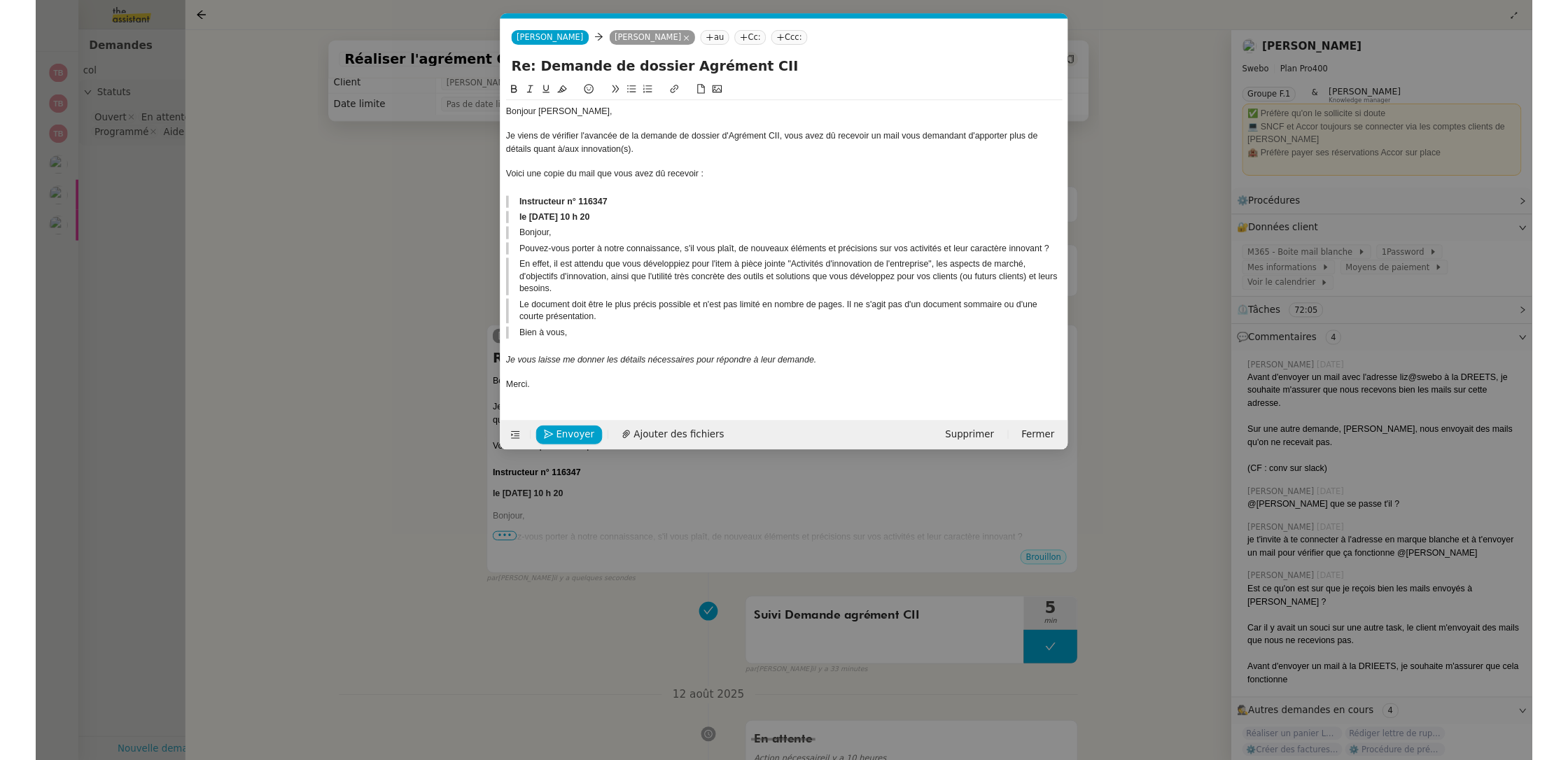
scroll to position [0, 30]
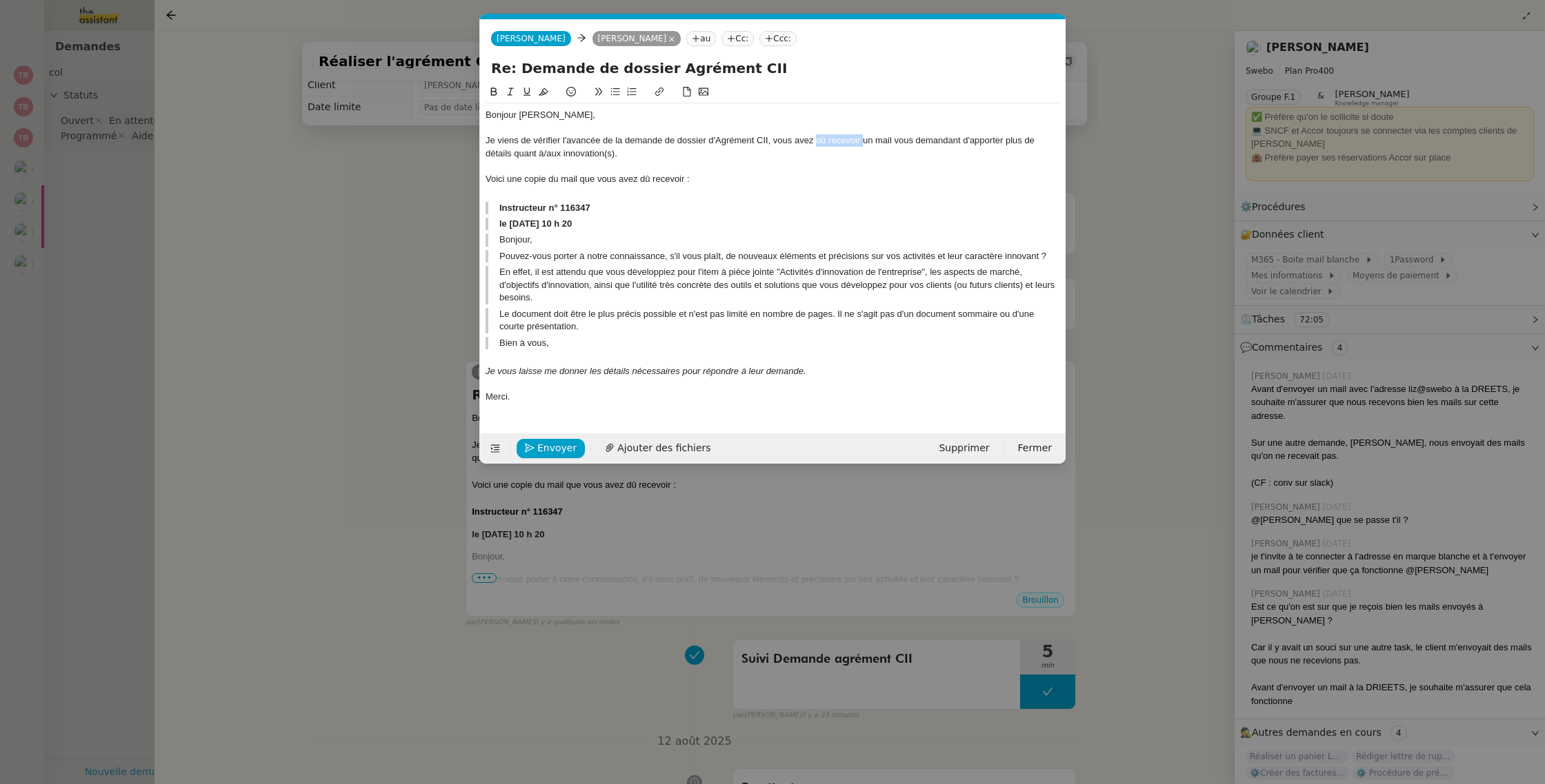
drag, startPoint x: 827, startPoint y: 138, endPoint x: 864, endPoint y: 145, distance: 37.7
click at [864, 140] on div "Je viens de vérifier l'avancée de la demande de dossier d'Agrément CII, vous av…" at bounding box center [772, 147] width 574 height 25
click at [541, 446] on span "Envoyer" at bounding box center [557, 449] width 40 height 16
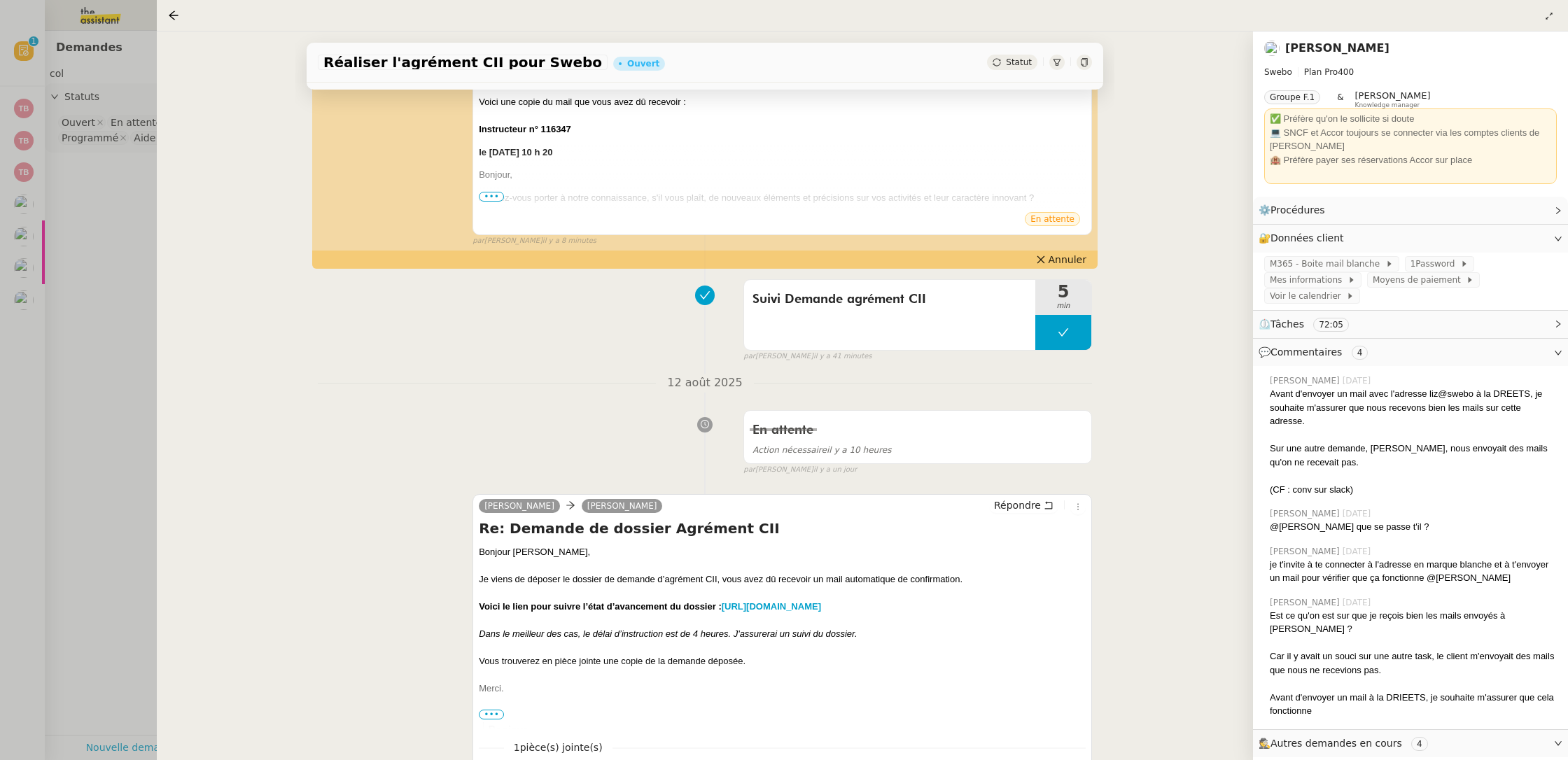
scroll to position [399, 0]
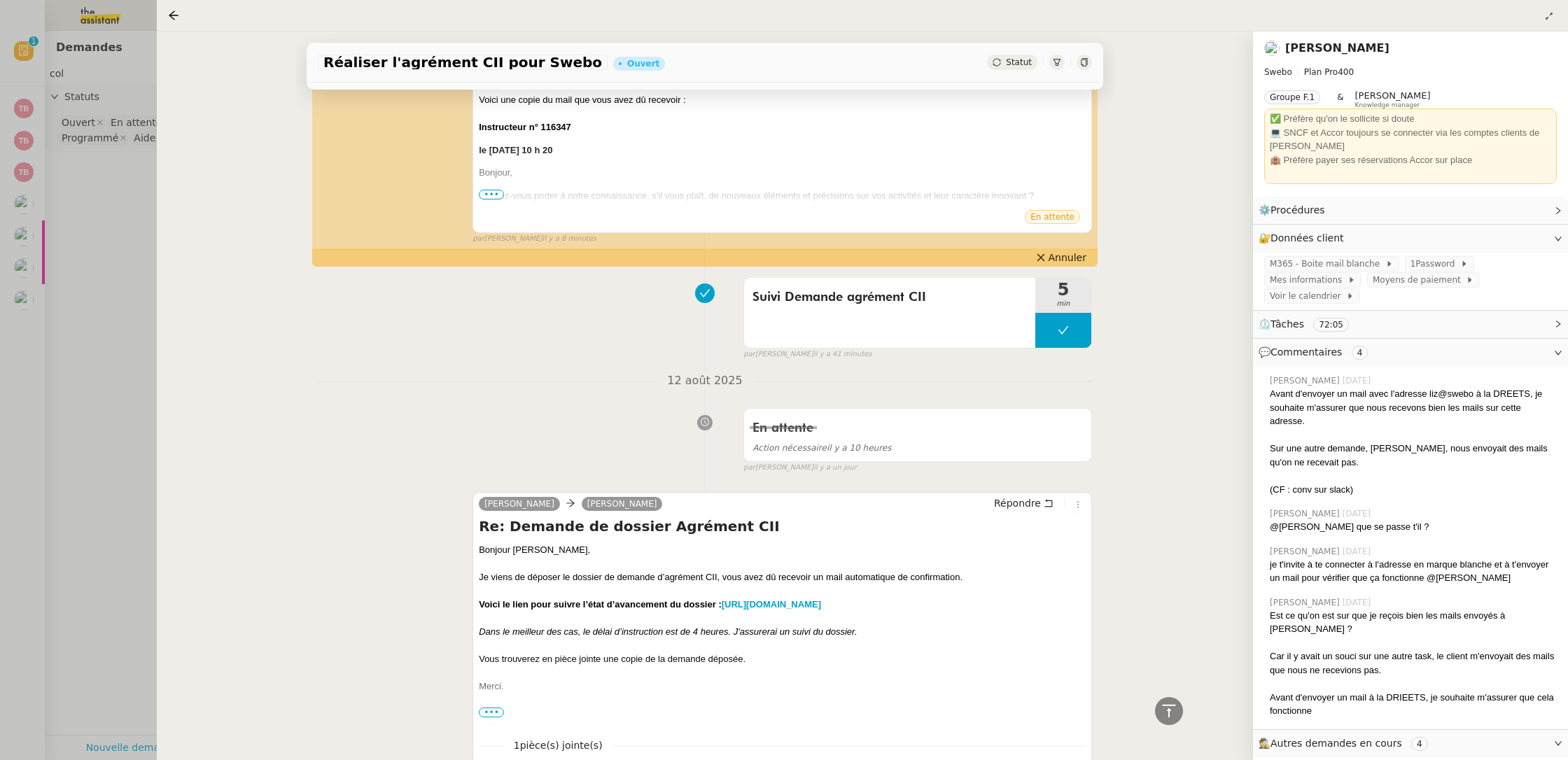
click at [93, 271] on div at bounding box center [784, 380] width 1568 height 760
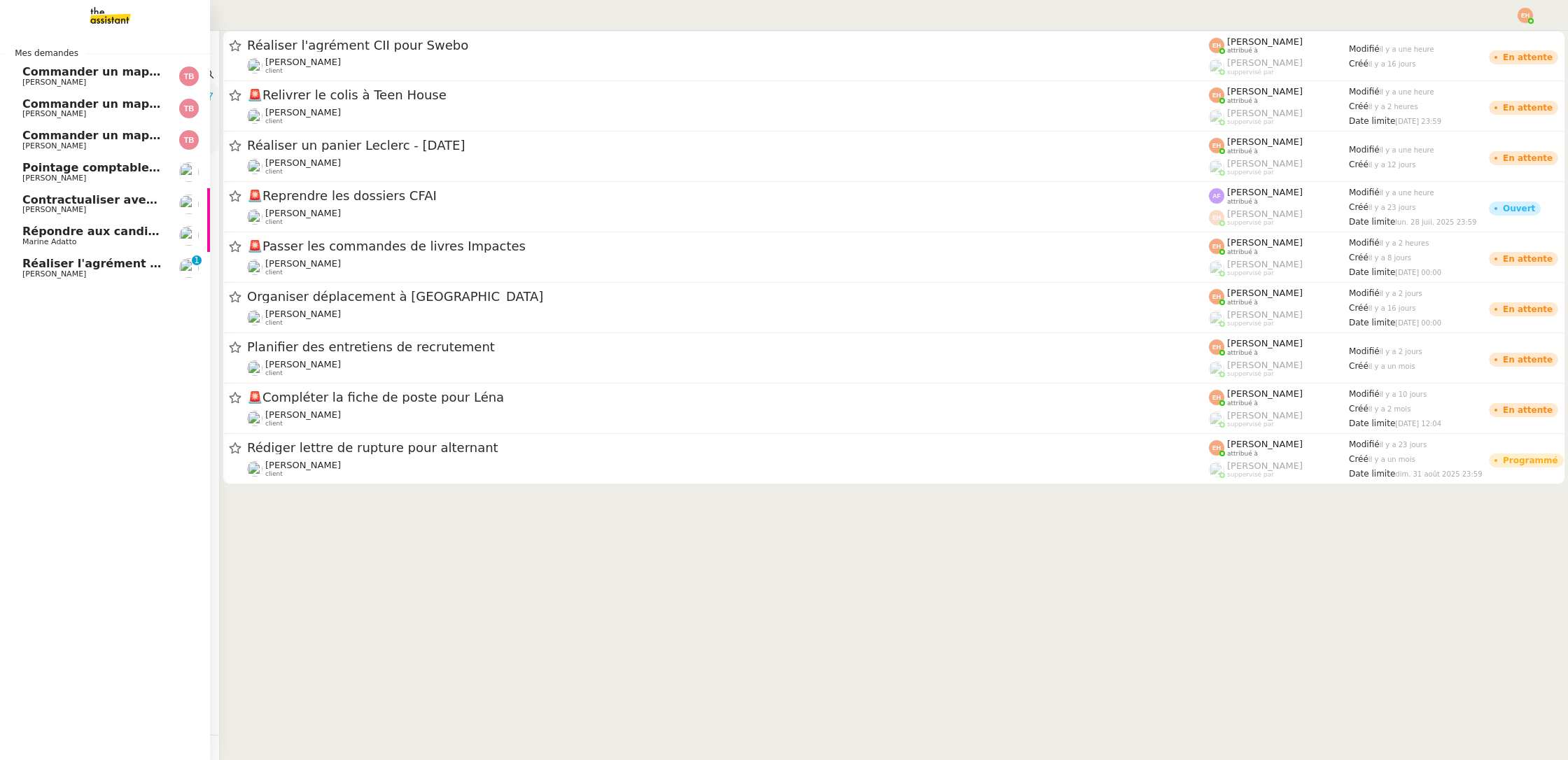
click at [66, 274] on span "[PERSON_NAME]" at bounding box center [54, 274] width 64 height 9
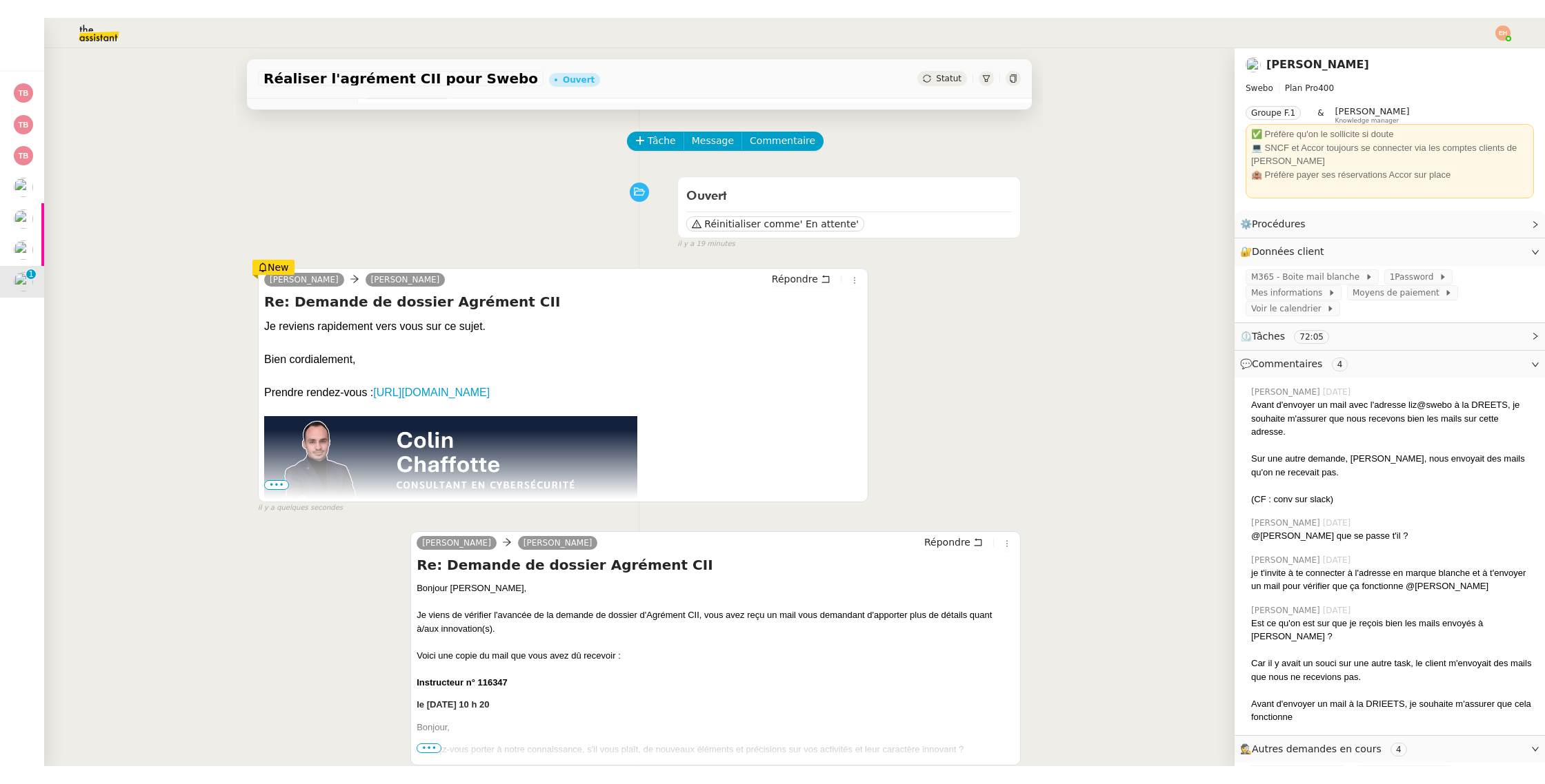
scroll to position [39, 0]
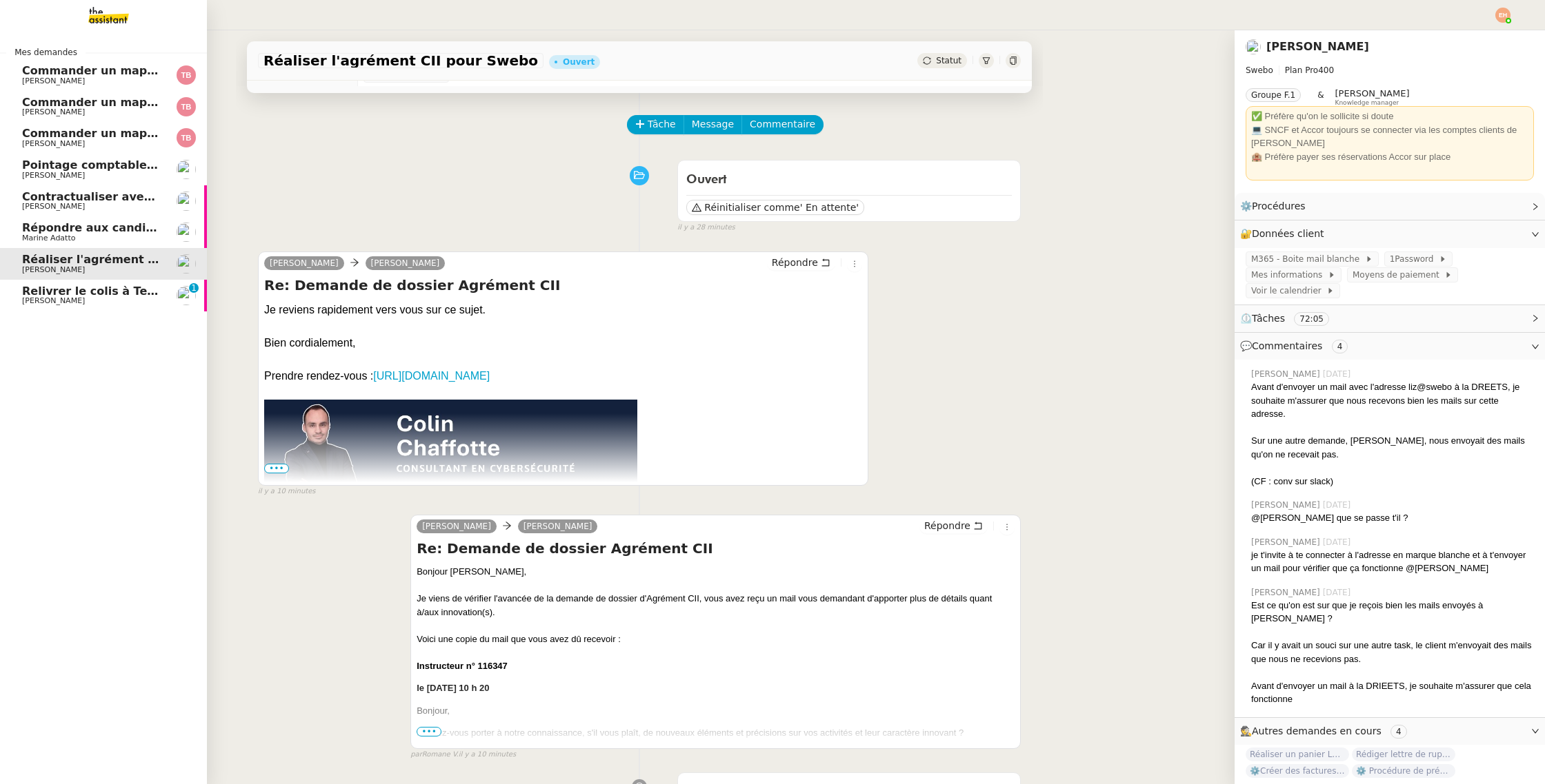
click at [40, 305] on span "[PERSON_NAME]" at bounding box center [53, 300] width 63 height 9
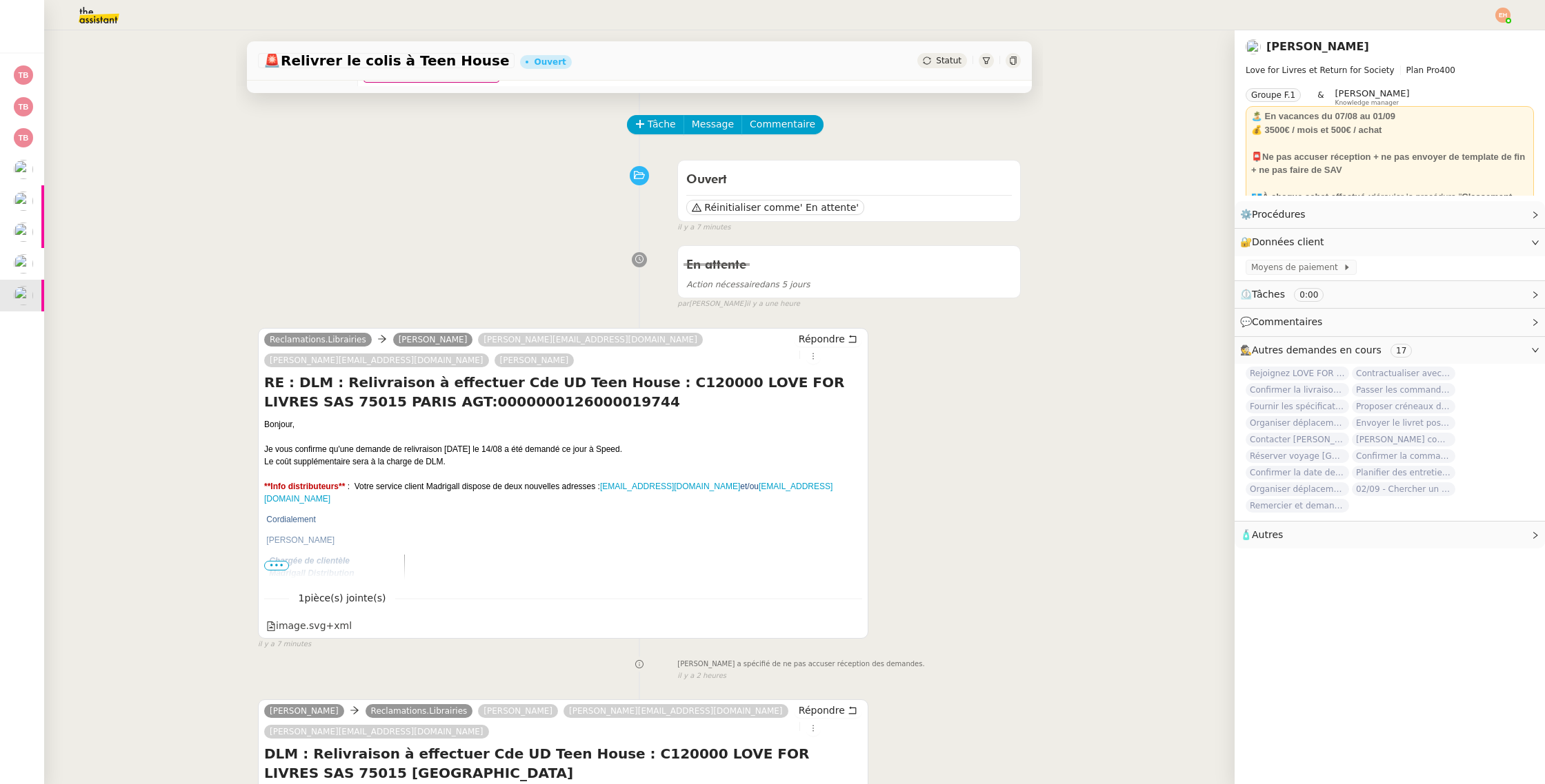
click at [276, 561] on span "•••" at bounding box center [276, 566] width 25 height 10
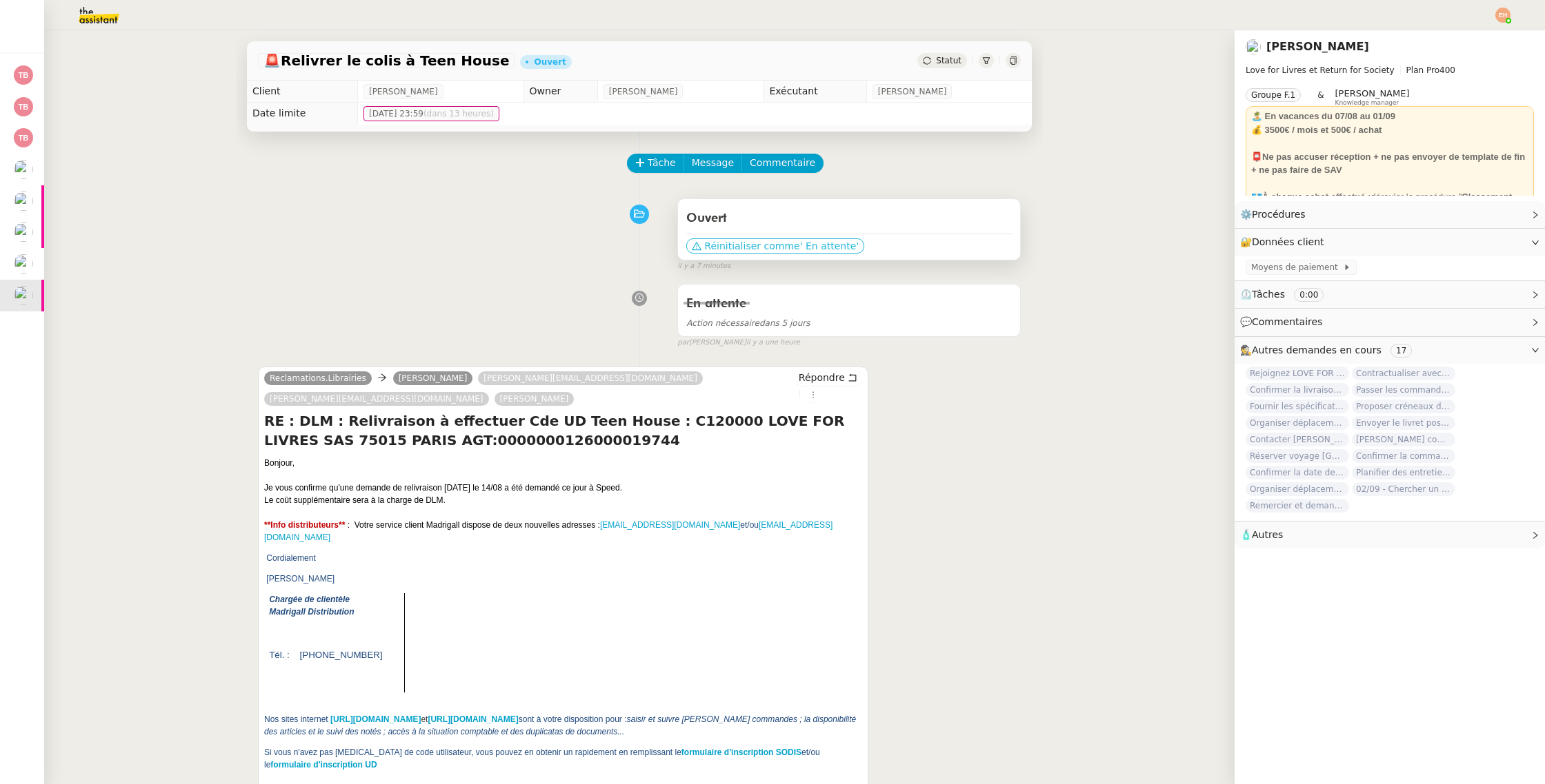
click at [806, 239] on span "' En attente'" at bounding box center [830, 246] width 59 height 13
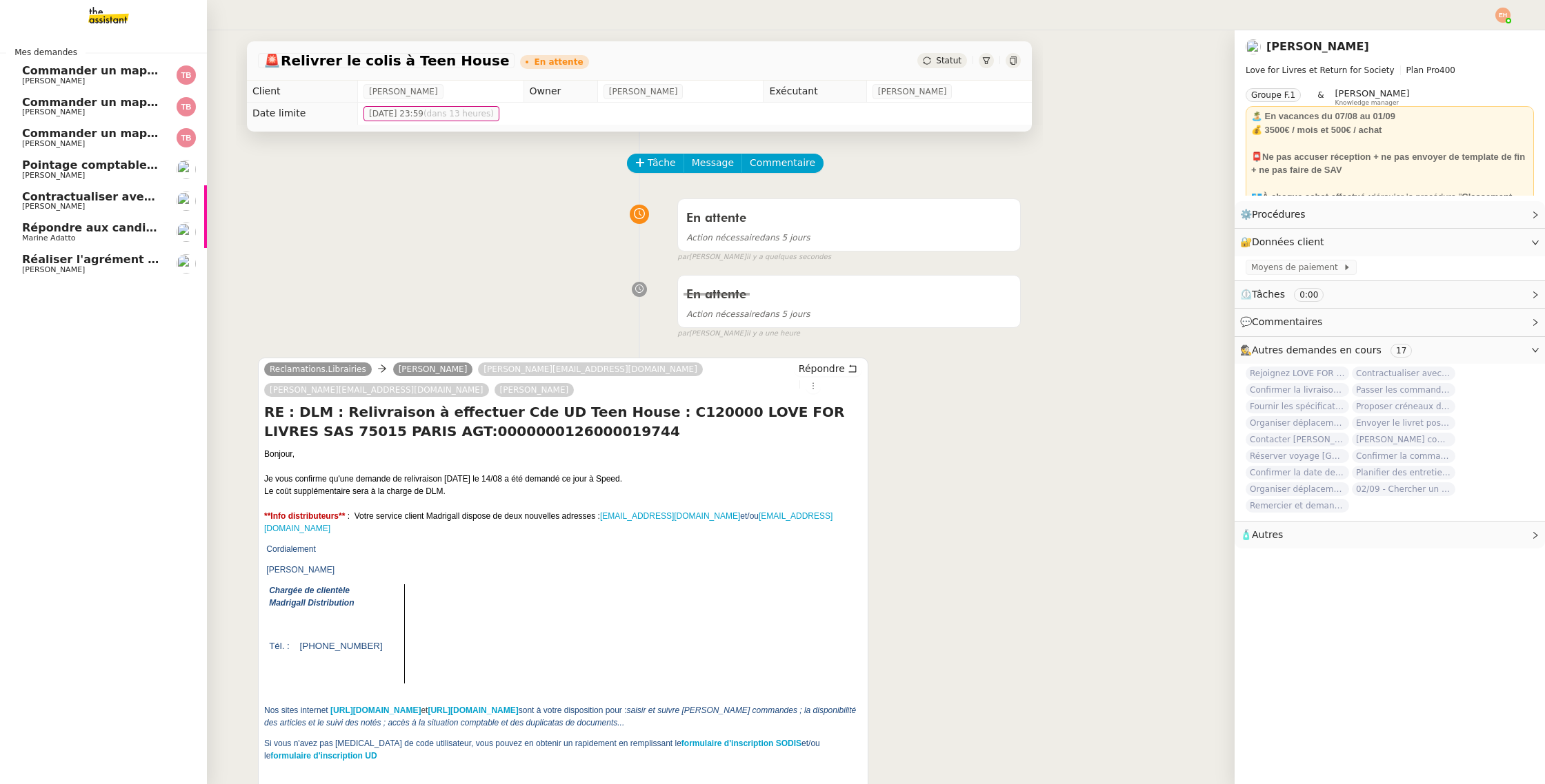
click at [112, 250] on link "Réaliser l'agrément CII pour Swebo [PERSON_NAME]" at bounding box center [103, 264] width 207 height 32
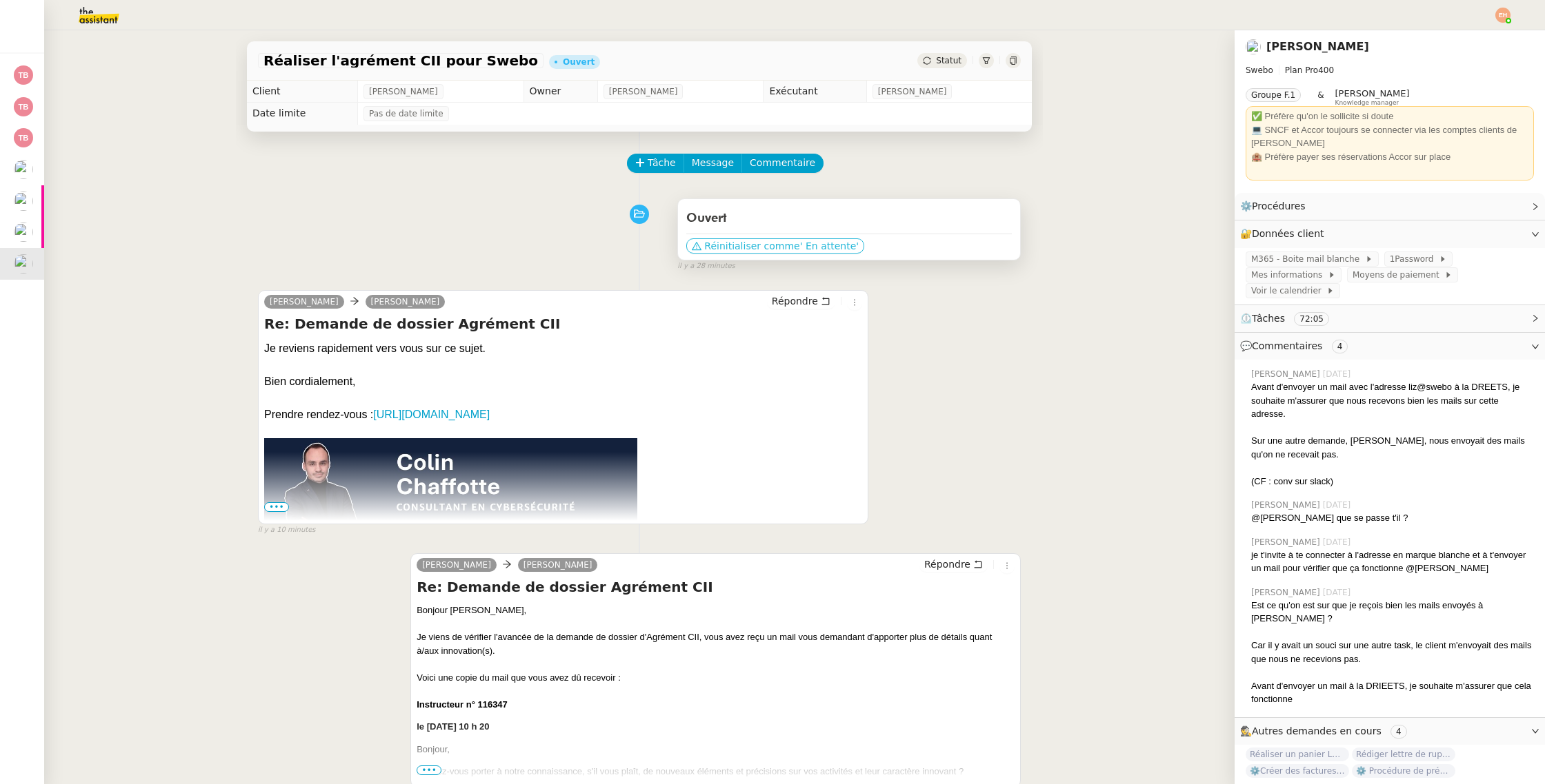
click at [800, 240] on span "' En attente'" at bounding box center [830, 246] width 59 height 13
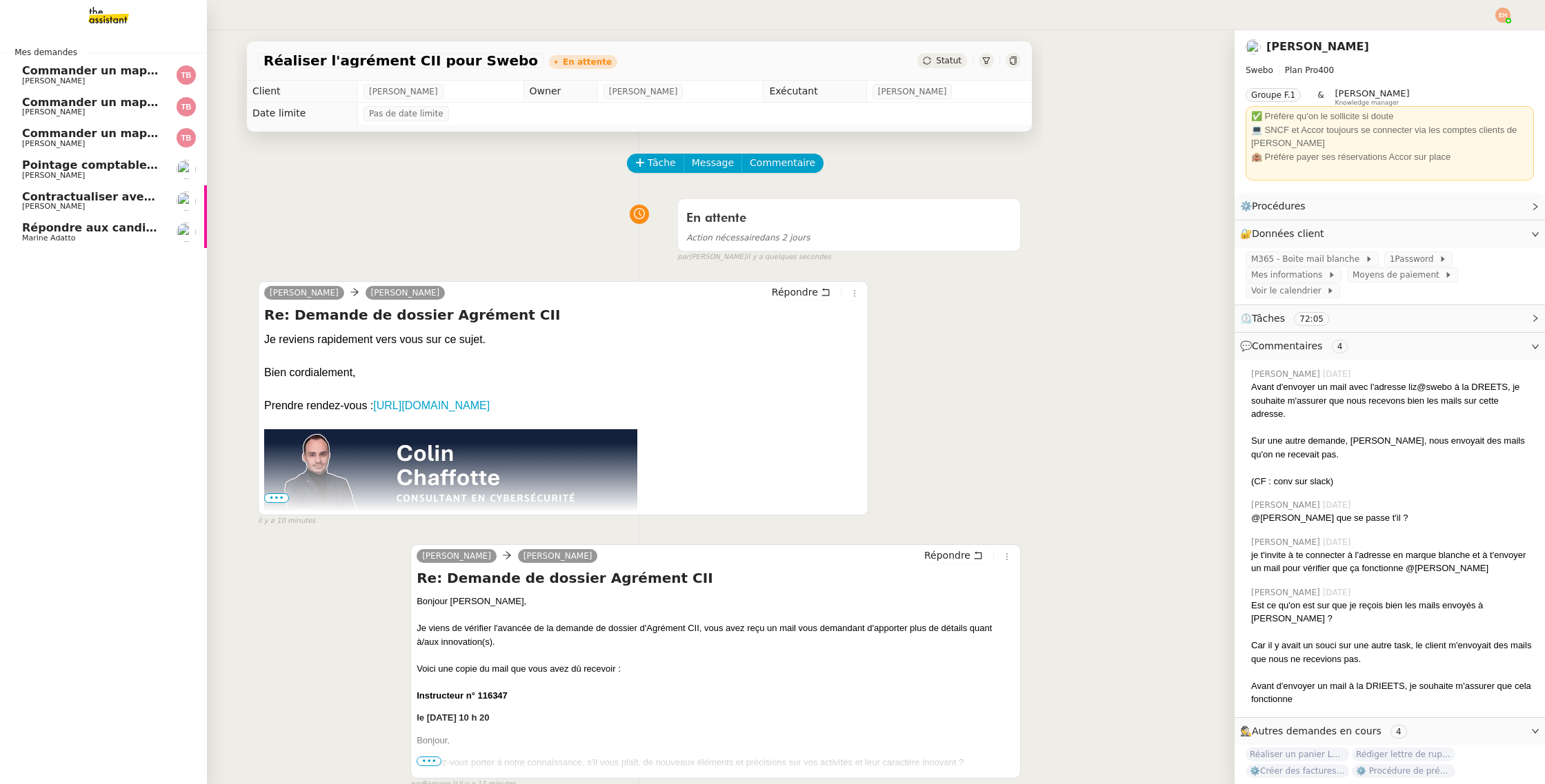
click at [36, 223] on span "Répondre aux candidats pour le poste de Chef de projet" at bounding box center [197, 228] width 349 height 13
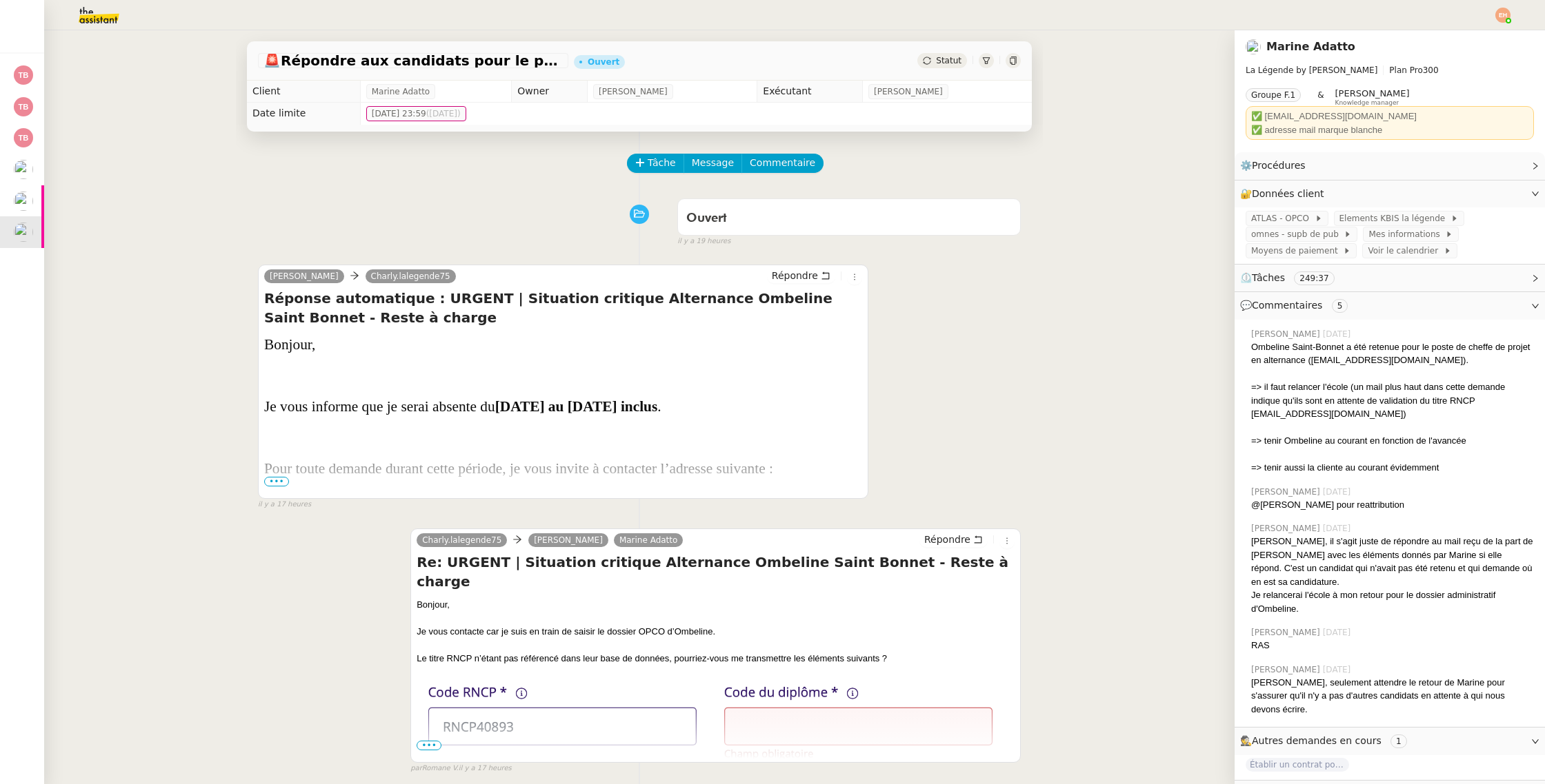
click at [115, 21] on img at bounding box center [87, 15] width 107 height 30
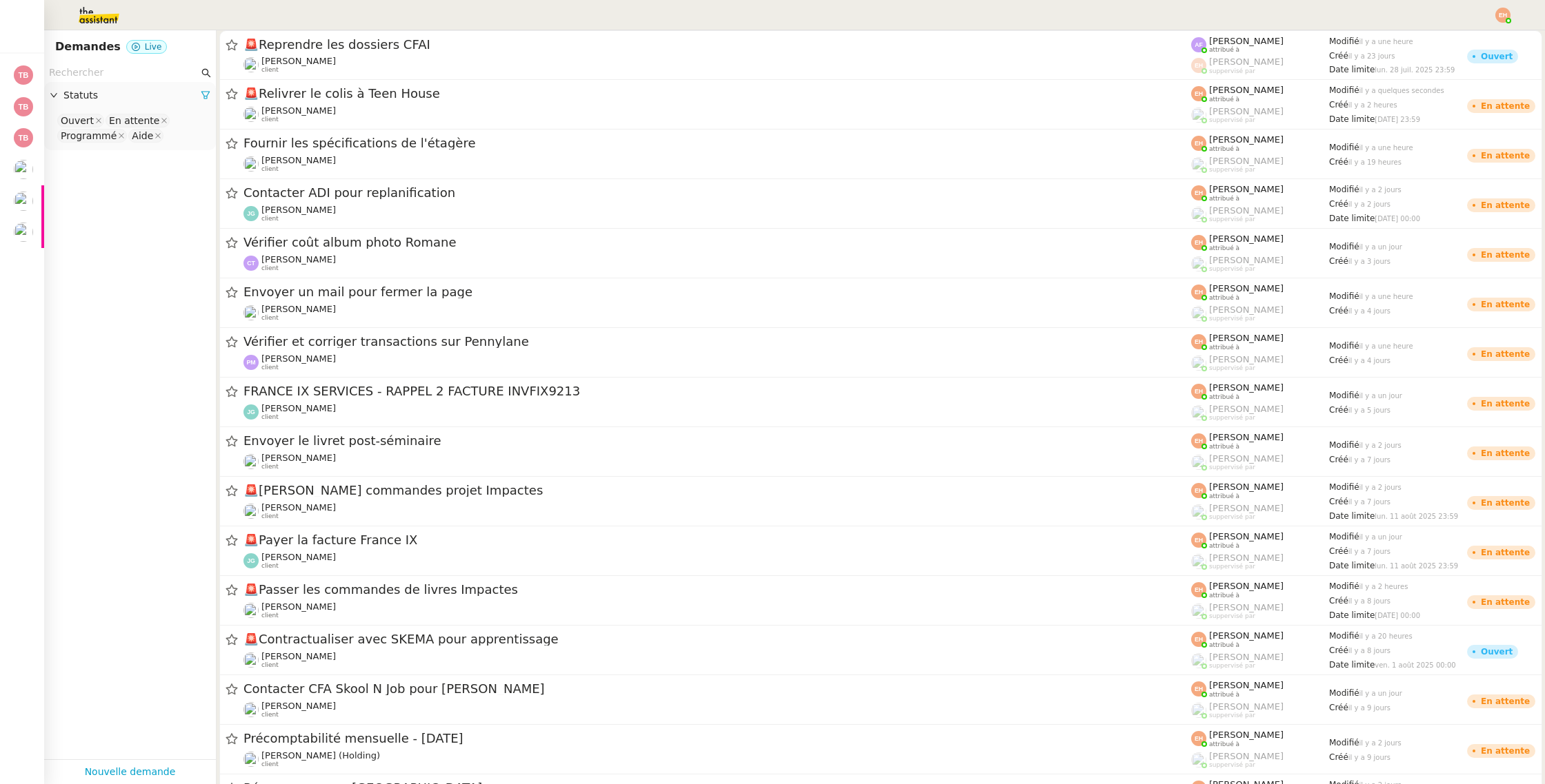
click at [119, 68] on input "text" at bounding box center [124, 73] width 150 height 16
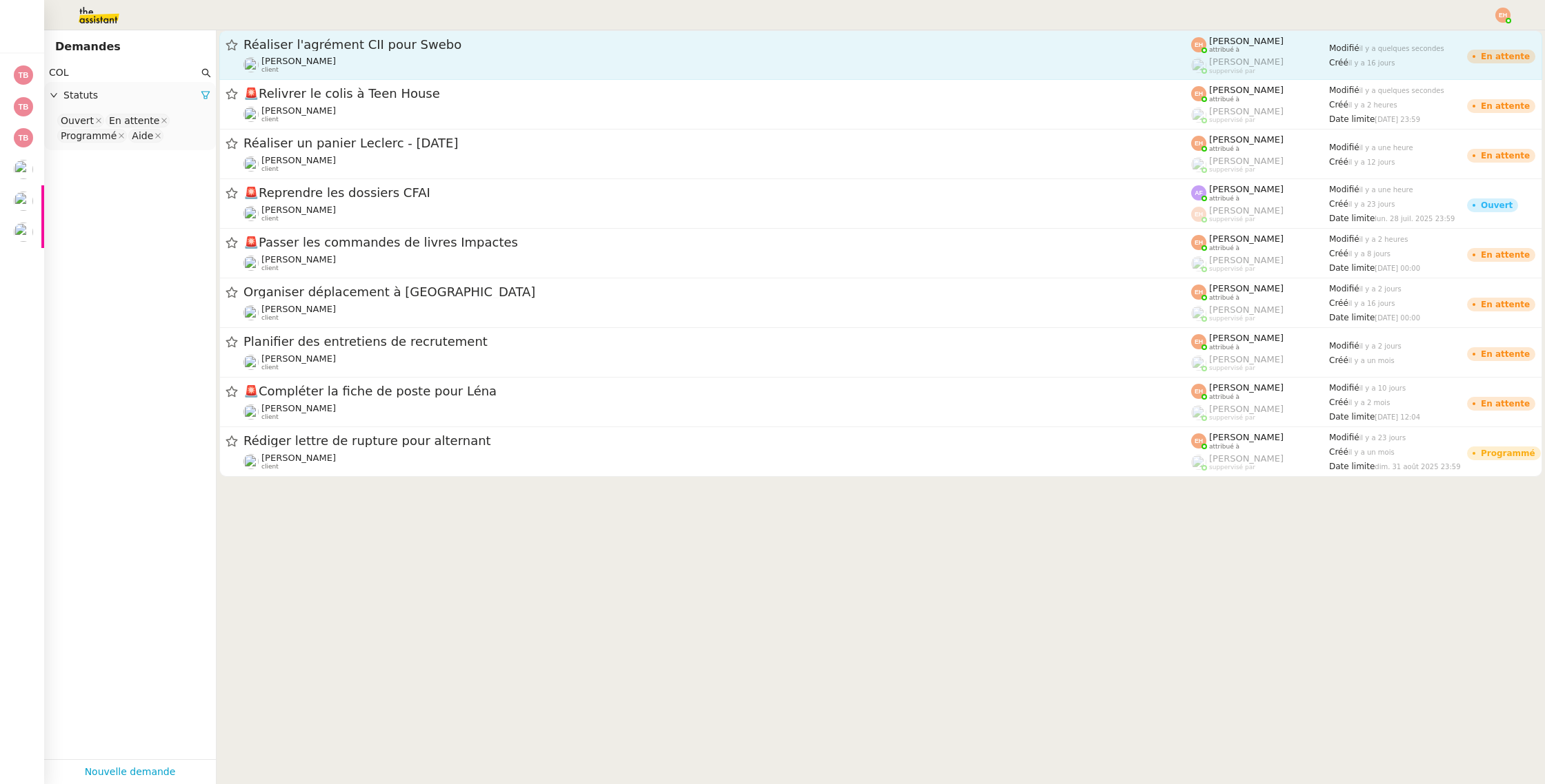
type input "COL"
click at [351, 63] on div "Colin Chaffotte client" at bounding box center [717, 64] width 948 height 18
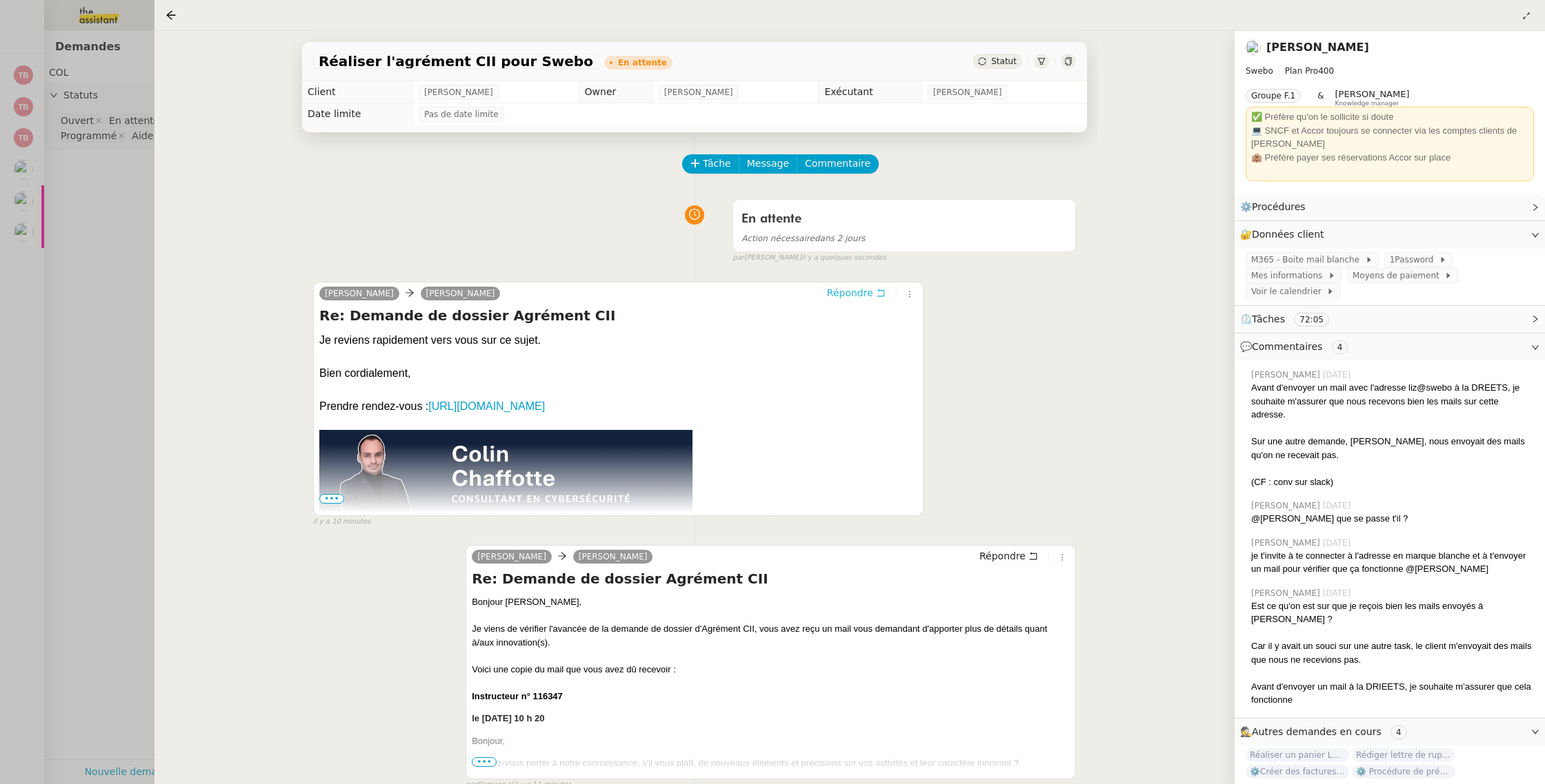
click at [834, 291] on span "Répondre" at bounding box center [849, 293] width 46 height 13
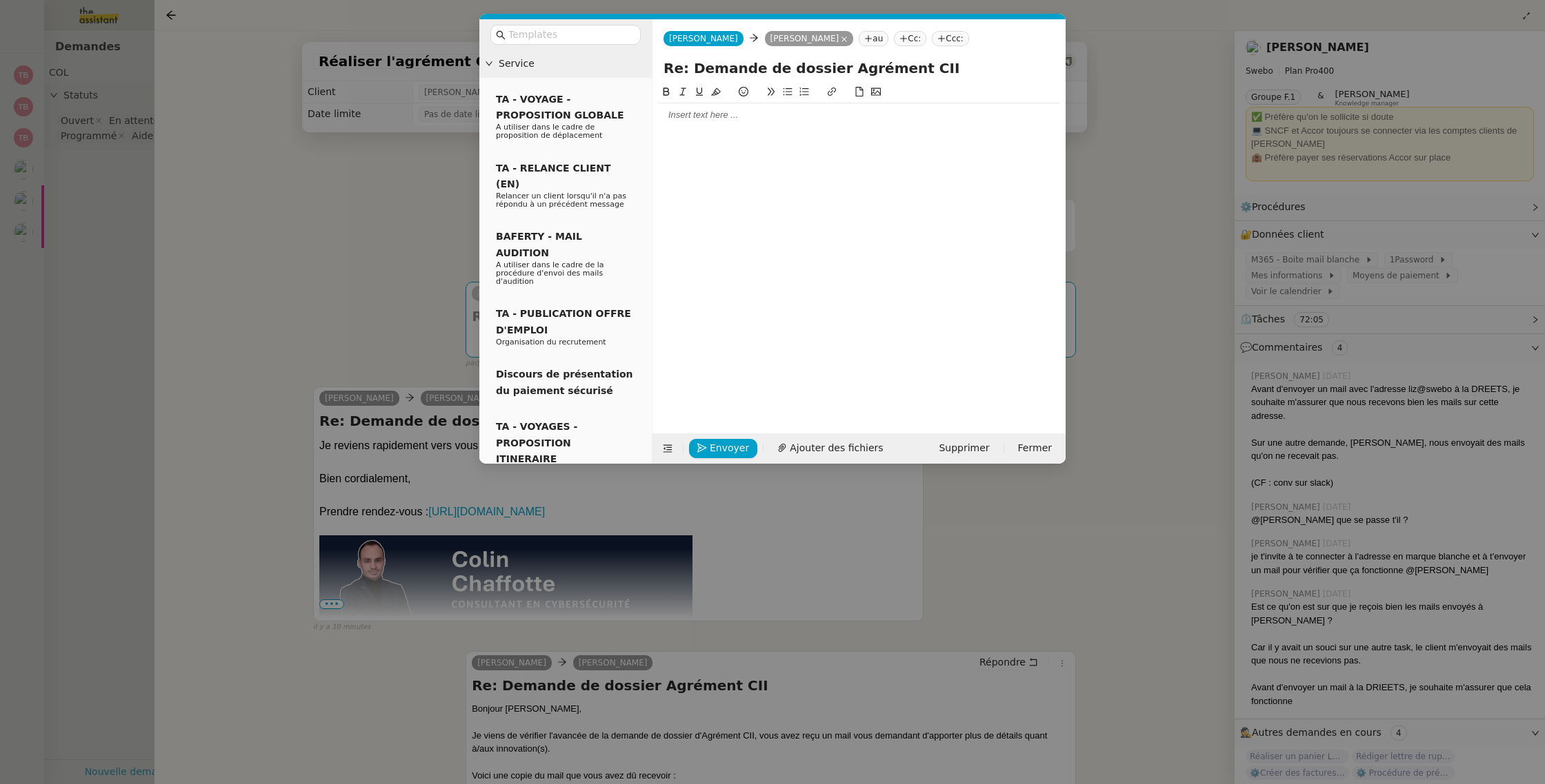
click at [745, 120] on div at bounding box center [858, 115] width 402 height 13
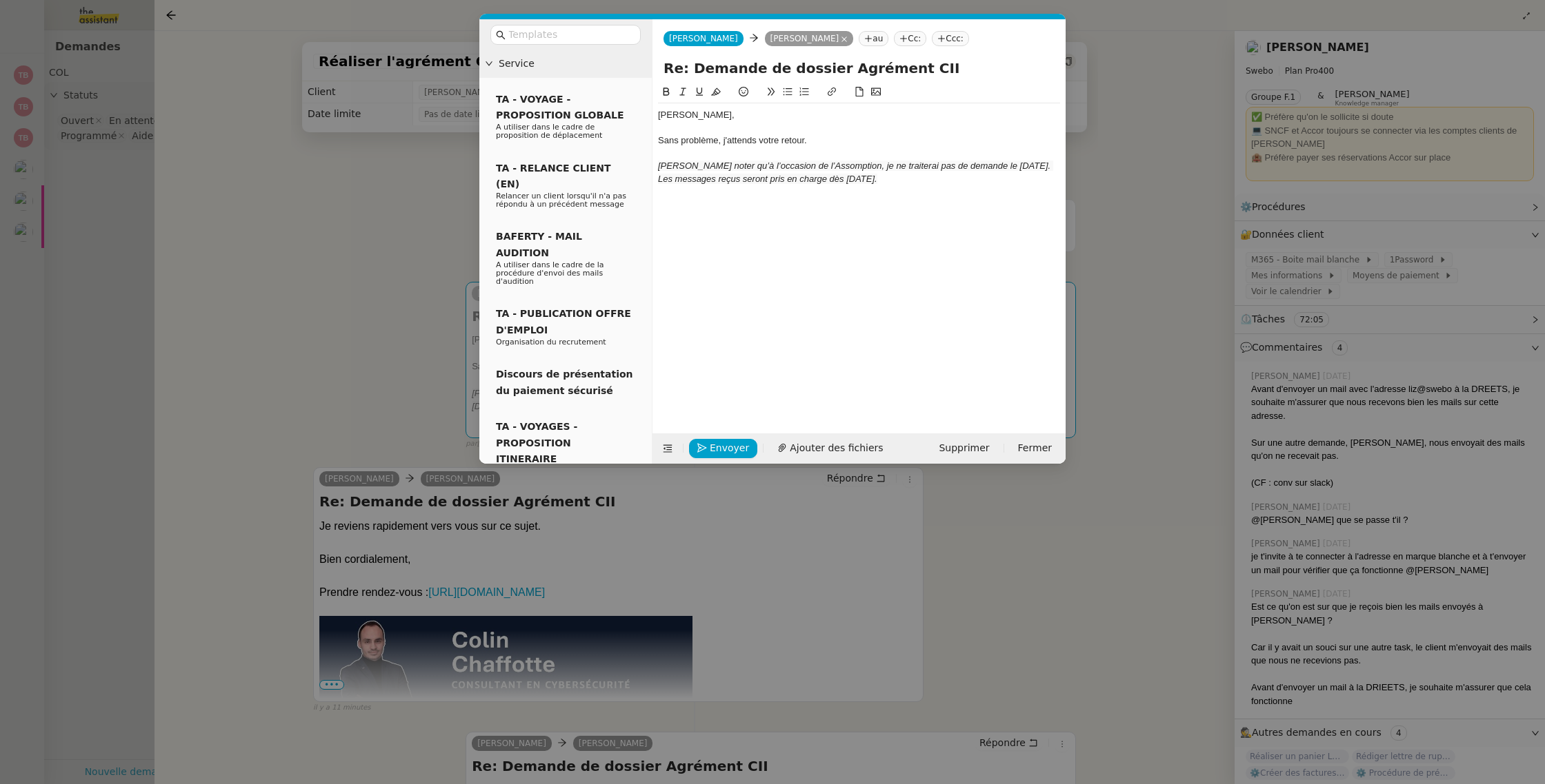
drag, startPoint x: 984, startPoint y: 186, endPoint x: 802, endPoint y: 134, distance: 189.3
click at [887, 157] on div "Colin, Sans problème, j'attends votre retour. Veuillez noter qu’à l’occasion de…" at bounding box center [858, 147] width 402 height 87
click at [716, 93] on icon at bounding box center [715, 92] width 10 height 8
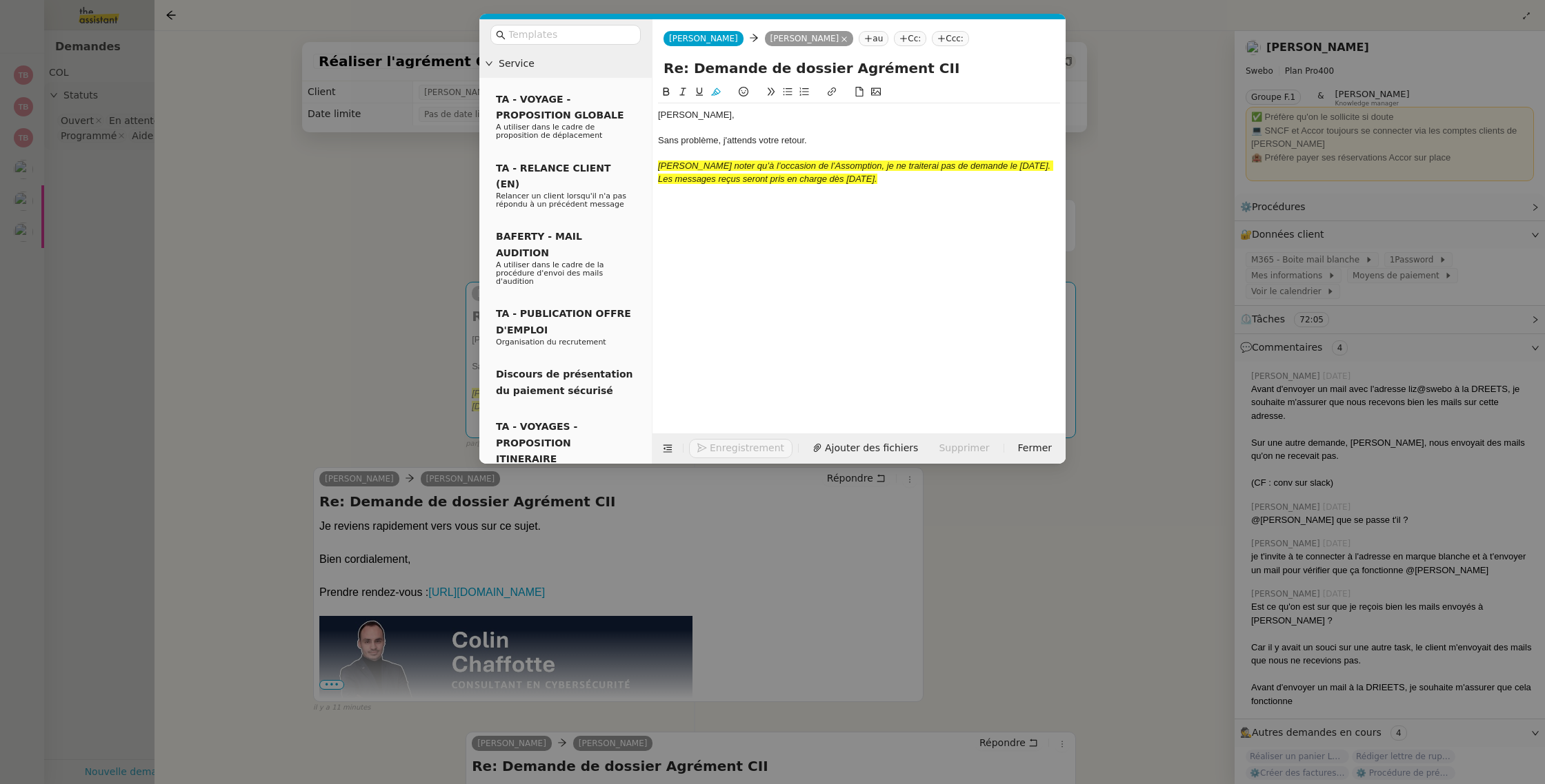
click at [936, 198] on div "Colin, Sans problème, j'attends votre retour. Veuillez noter qu’à l’occasion de…" at bounding box center [858, 248] width 402 height 328
drag, startPoint x: 951, startPoint y: 177, endPoint x: 703, endPoint y: 90, distance: 262.8
click at [638, 160] on nz-layout "Service TA - VOYAGE - PROPOSITION GLOBALE A utiliser dans le cadre de propositi…" at bounding box center [772, 241] width 586 height 445
drag, startPoint x: 713, startPoint y: 91, endPoint x: 758, endPoint y: 132, distance: 60.9
click at [713, 91] on icon at bounding box center [715, 92] width 10 height 10
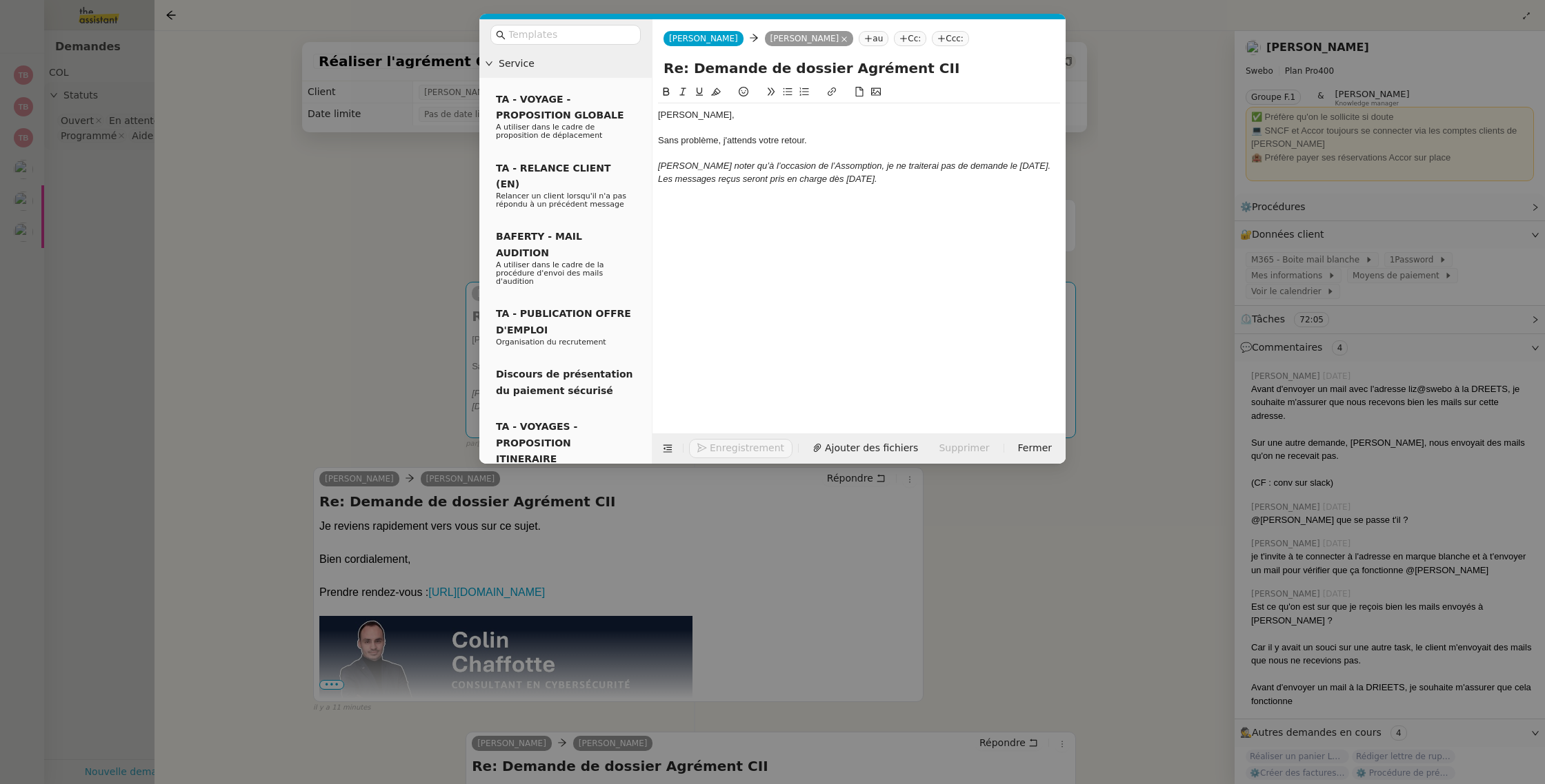
click at [951, 189] on div "Colin, Sans problème, j'attends votre retour. Veuillez noter qu’à l’occasion de…" at bounding box center [858, 147] width 402 height 87
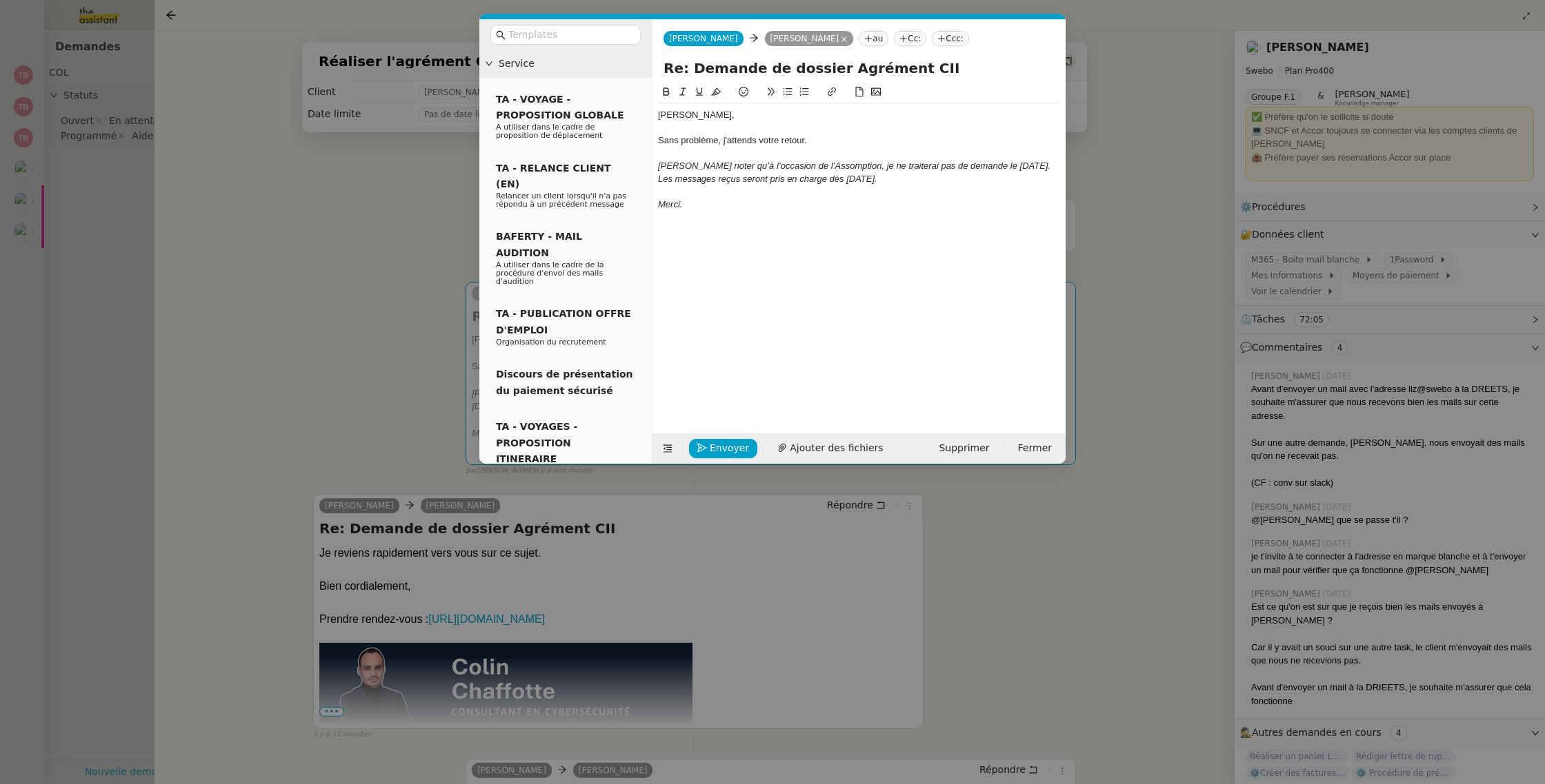
click at [899, 198] on div "Merci." at bounding box center [858, 205] width 402 height 13
click at [888, 208] on div "Merci." at bounding box center [858, 205] width 402 height 13
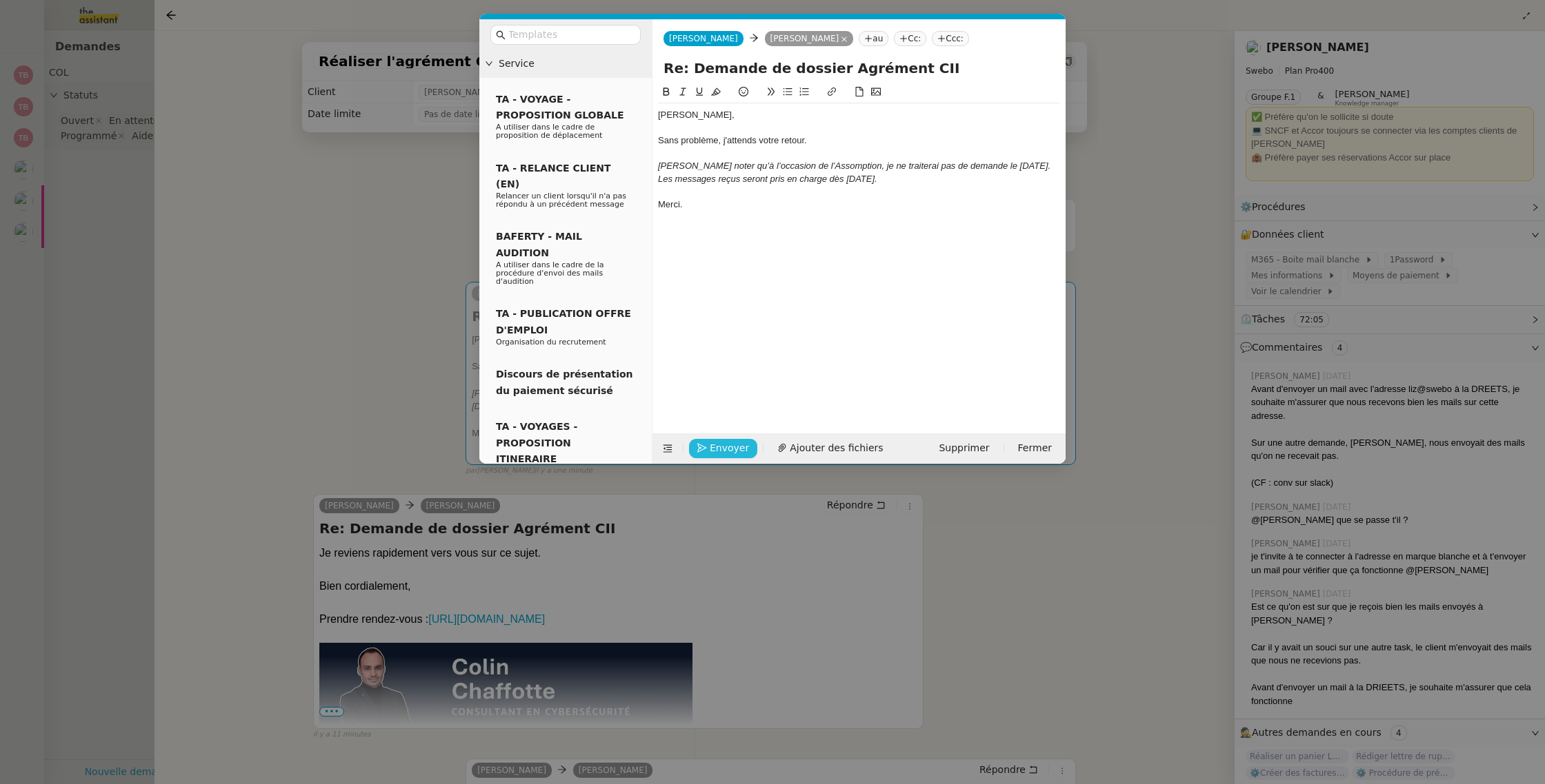
click at [713, 441] on span "Envoyer" at bounding box center [730, 449] width 40 height 16
click at [713, 437] on span "Confirmer l'envoi" at bounding box center [751, 429] width 82 height 16
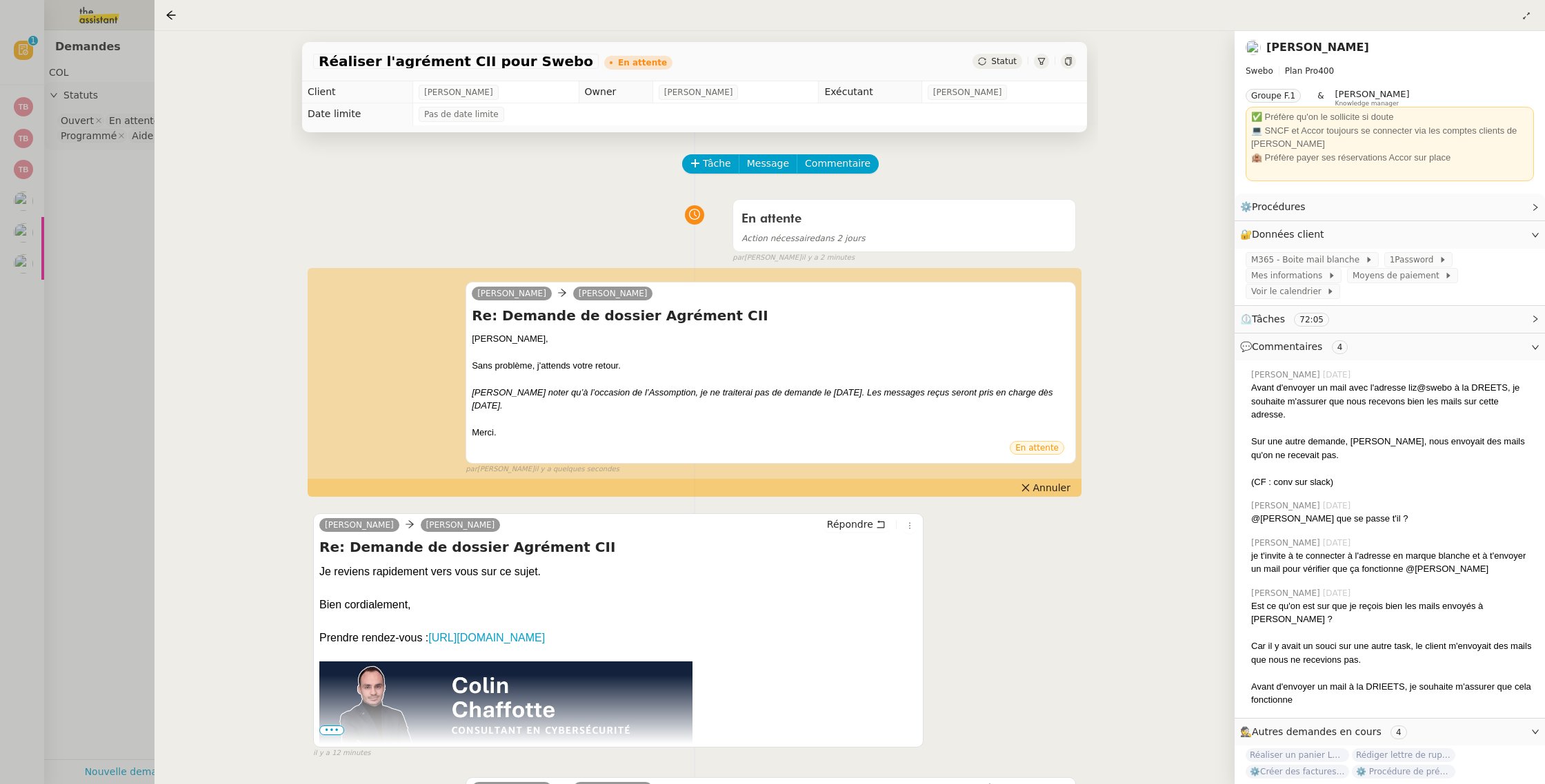
click at [91, 181] on div at bounding box center [772, 392] width 1545 height 784
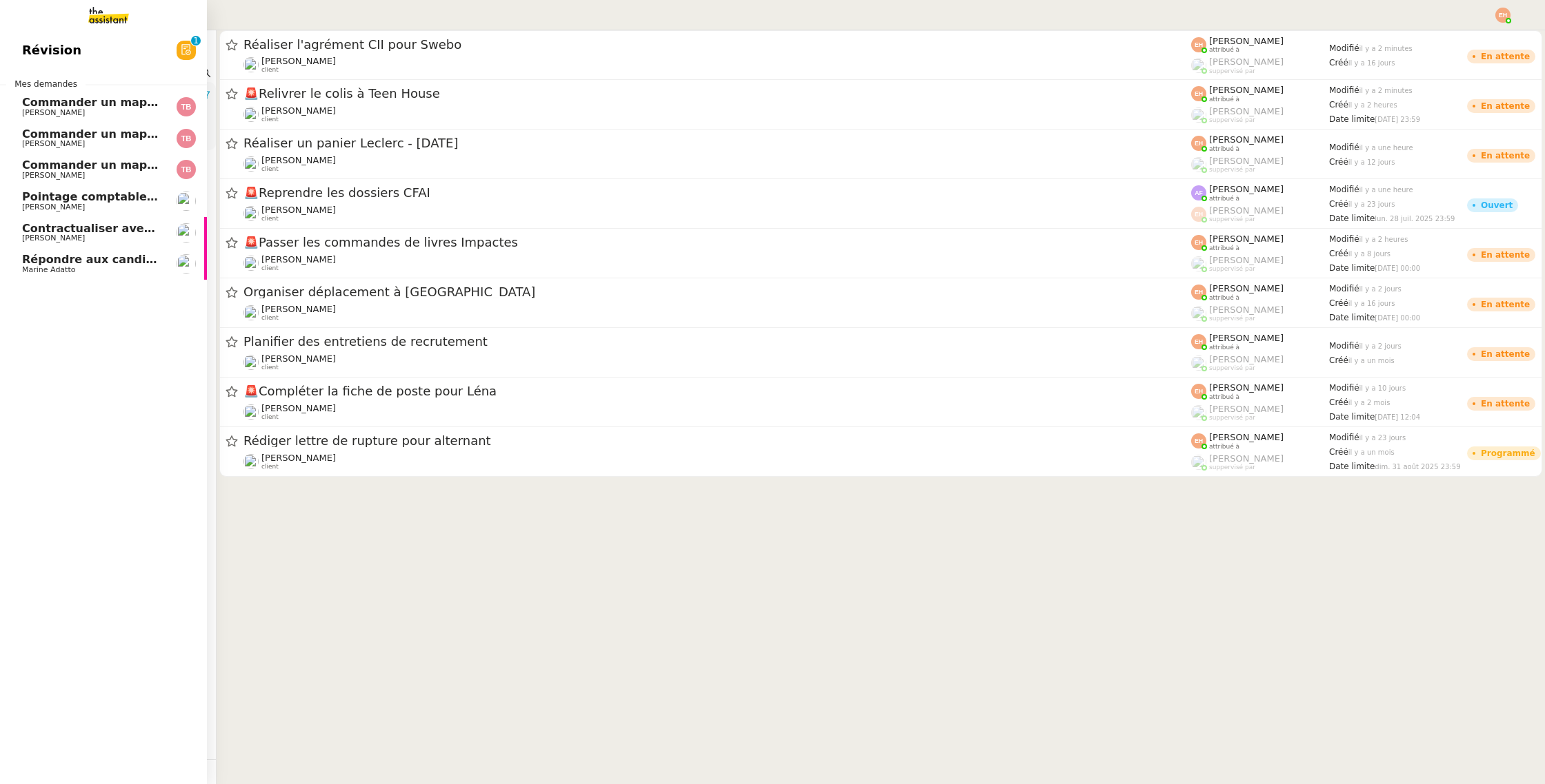
click at [38, 230] on span "Contractualiser avec SKEMA pour apprentissage" at bounding box center [173, 228] width 301 height 13
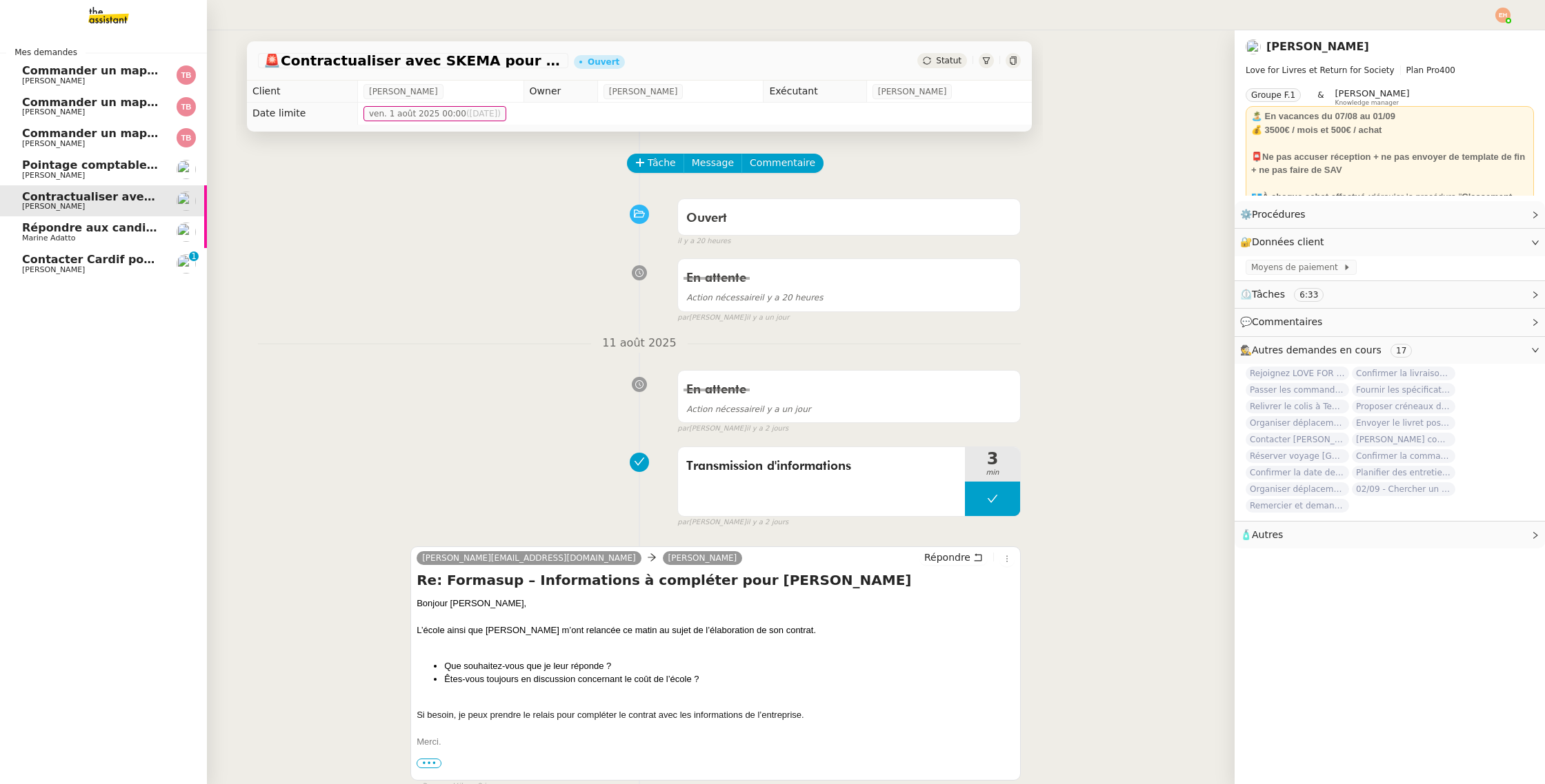
click at [71, 261] on span "Contacter Cardif pour récupérer le PER" at bounding box center [144, 259] width 243 height 13
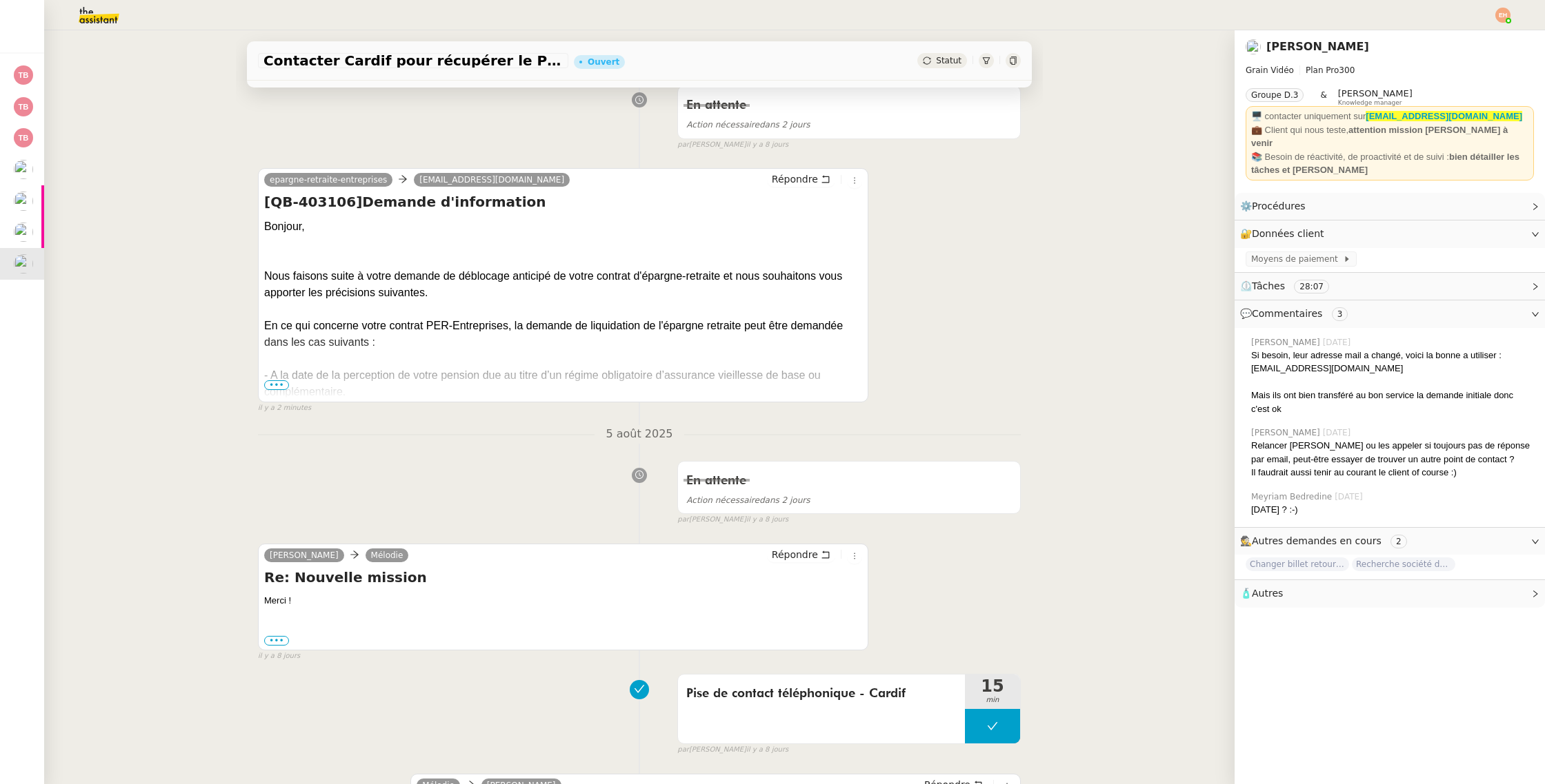
scroll to position [231, 0]
click at [280, 383] on span "•••" at bounding box center [276, 387] width 25 height 10
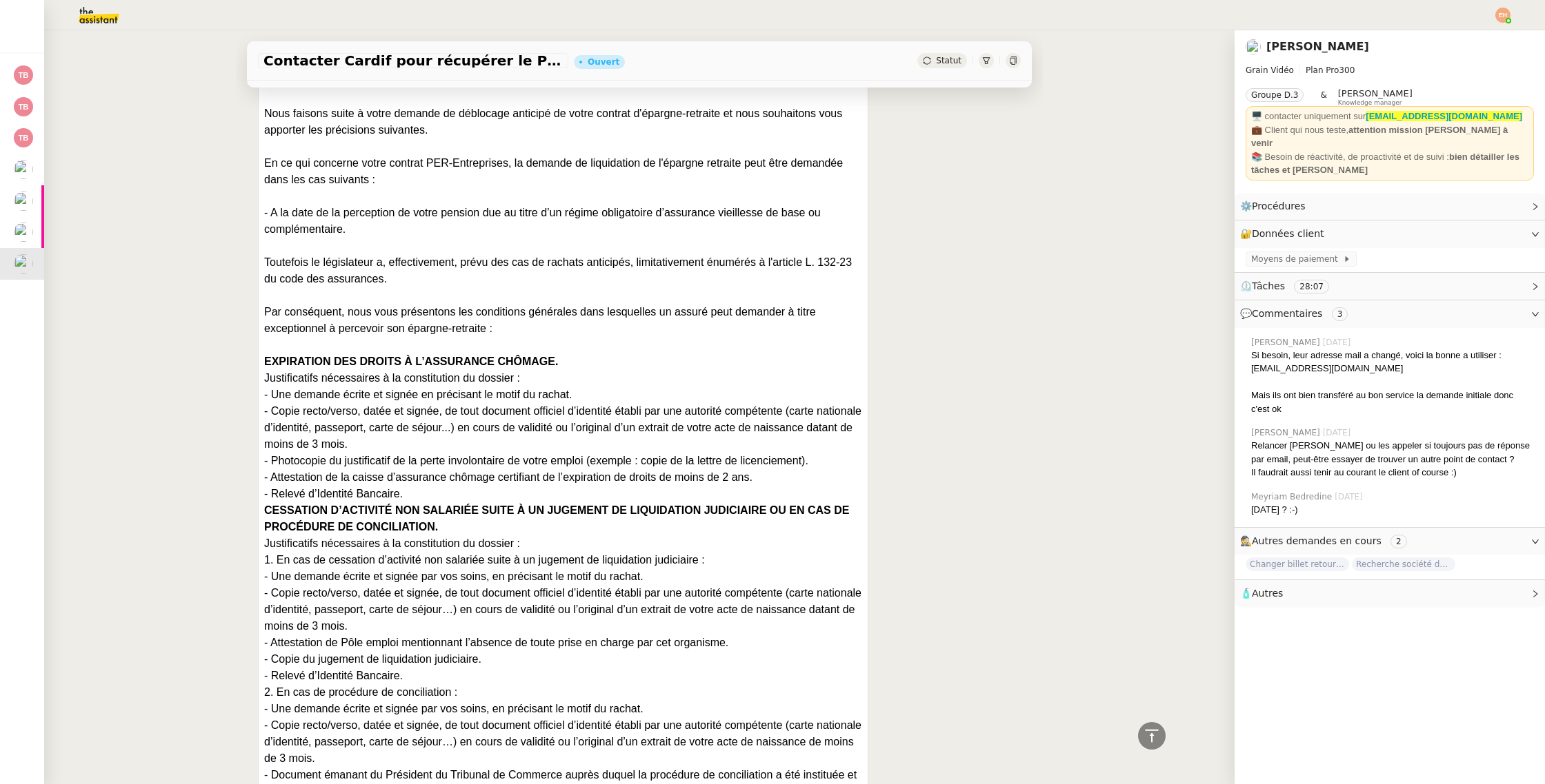
scroll to position [0, 0]
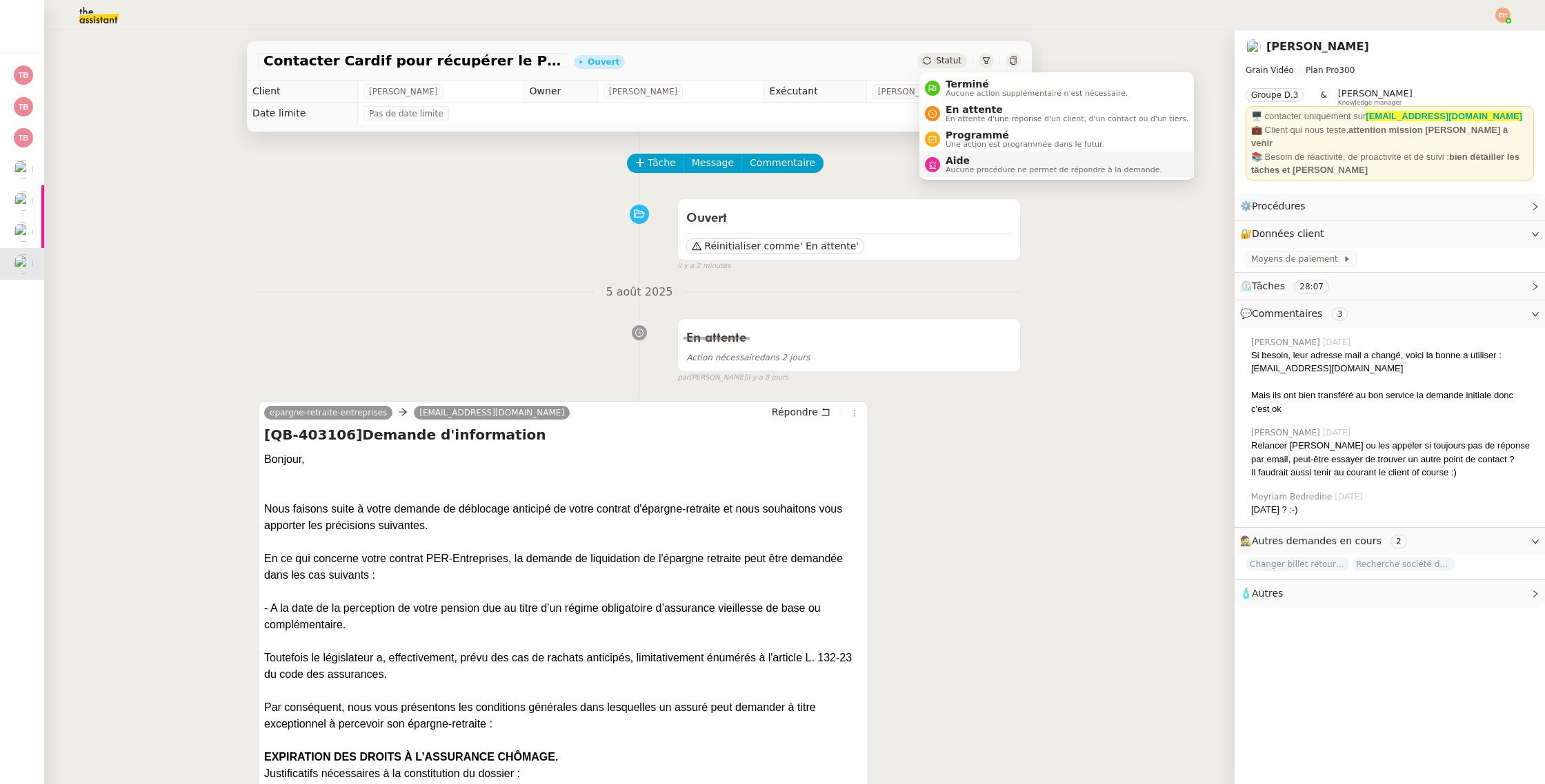
click at [983, 155] on span "Aide" at bounding box center [1053, 161] width 217 height 11
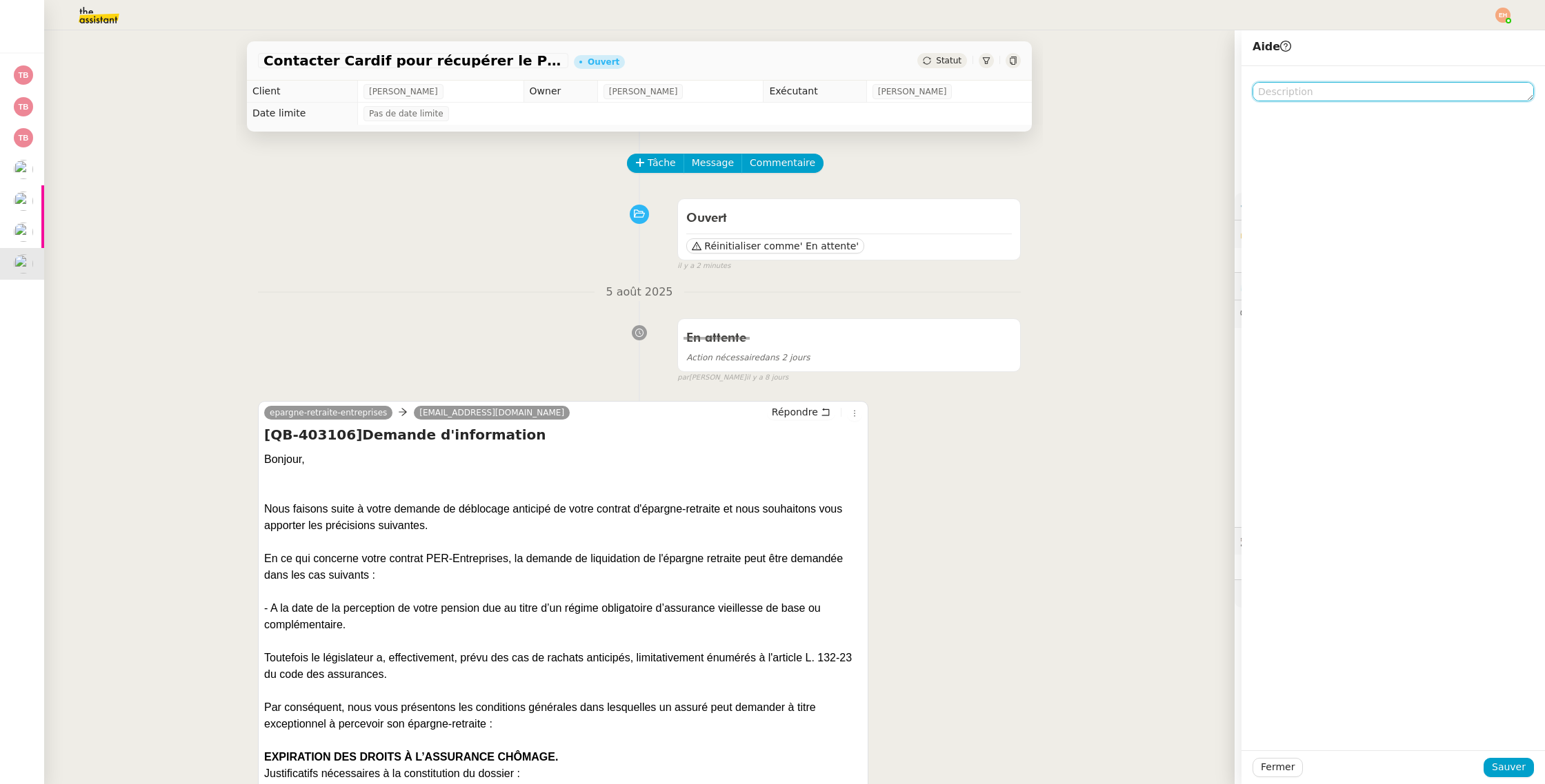
click at [1332, 98] on textarea at bounding box center [1393, 91] width 282 height 19
type textarea "Pour [PERSON_NAME]"
click at [1512, 762] on span "Sauver" at bounding box center [1509, 767] width 34 height 16
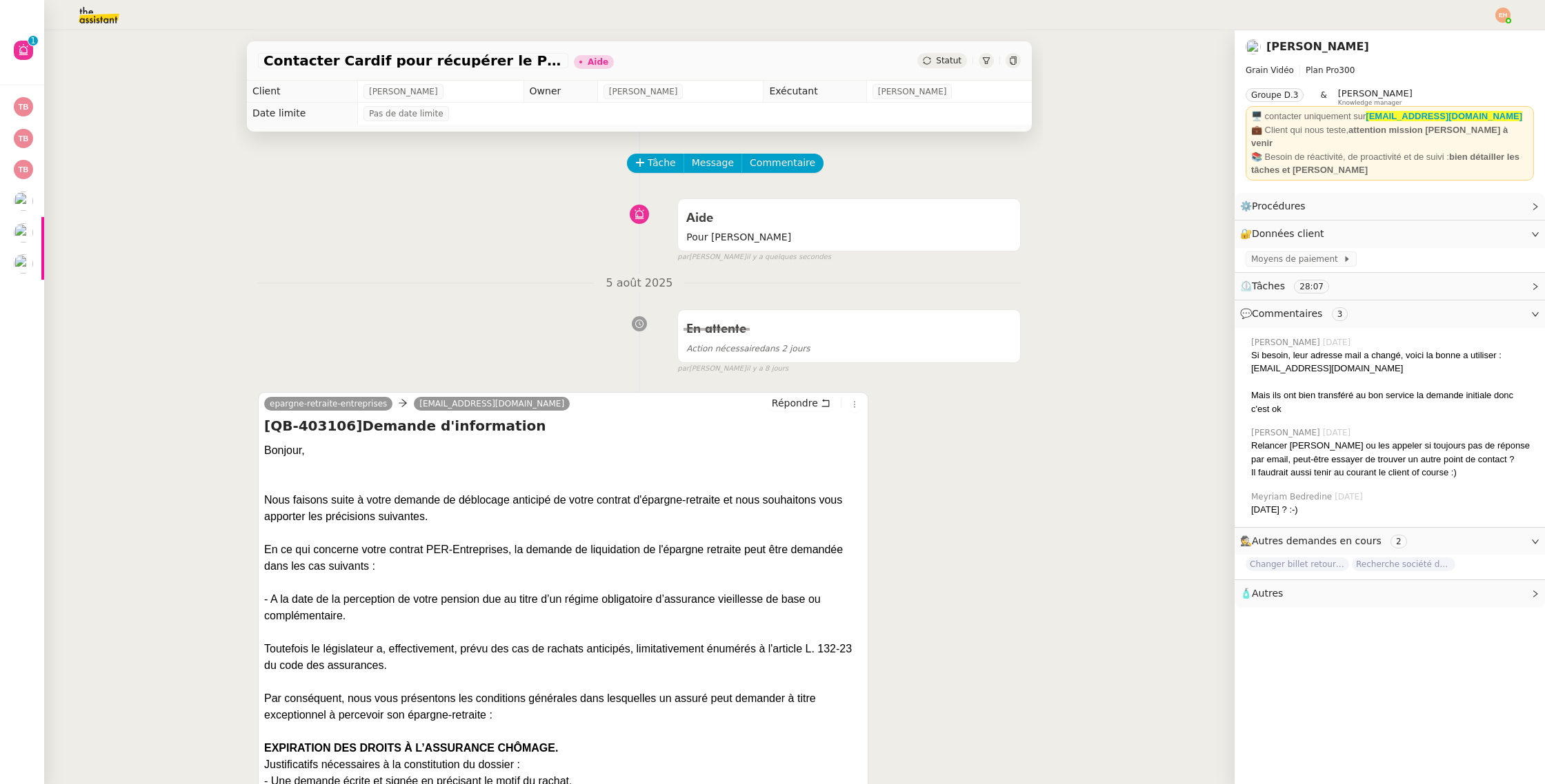
click at [1011, 63] on icon at bounding box center [1013, 60] width 8 height 8
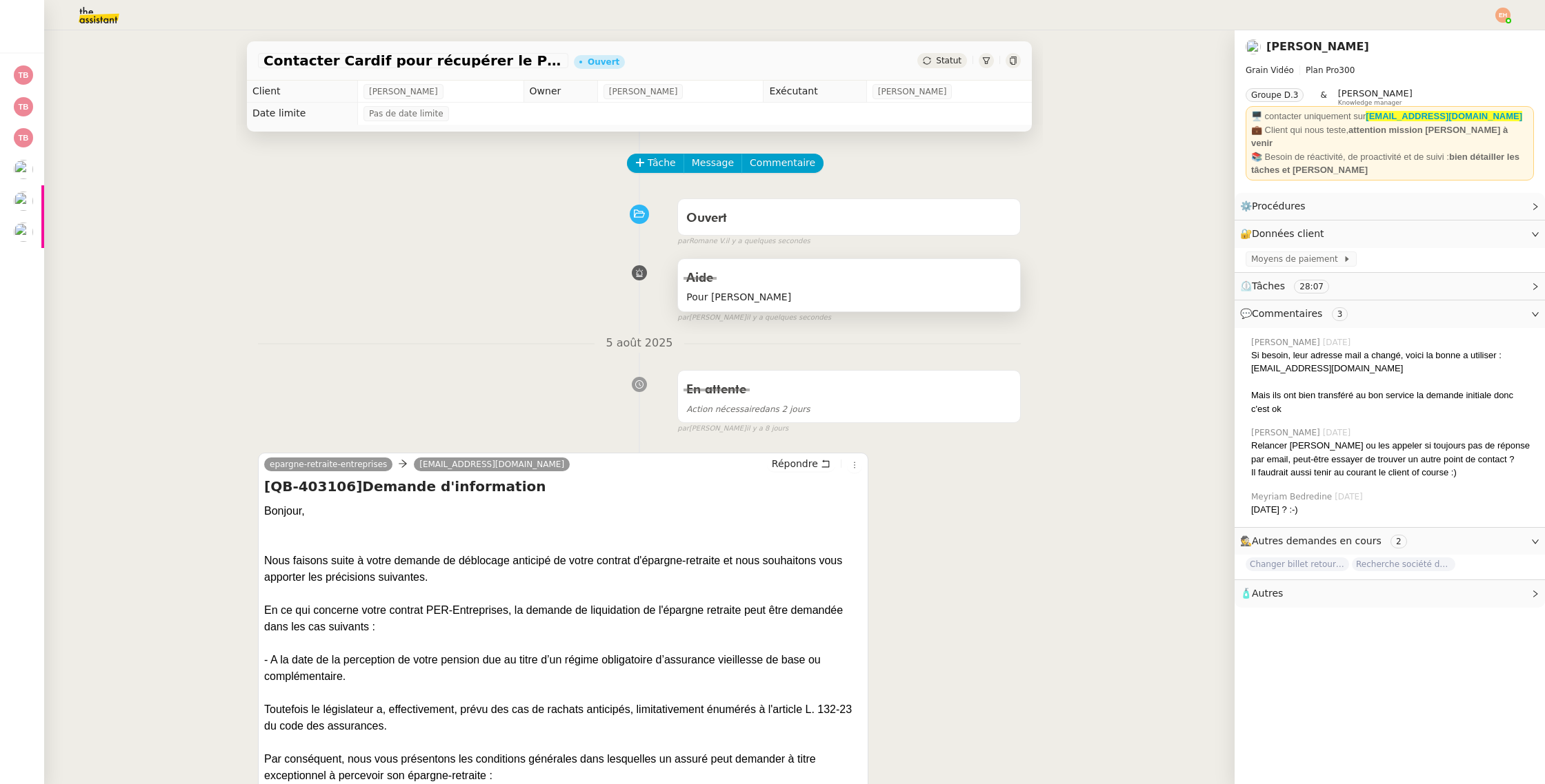
click at [750, 272] on div "Aide" at bounding box center [849, 278] width 325 height 22
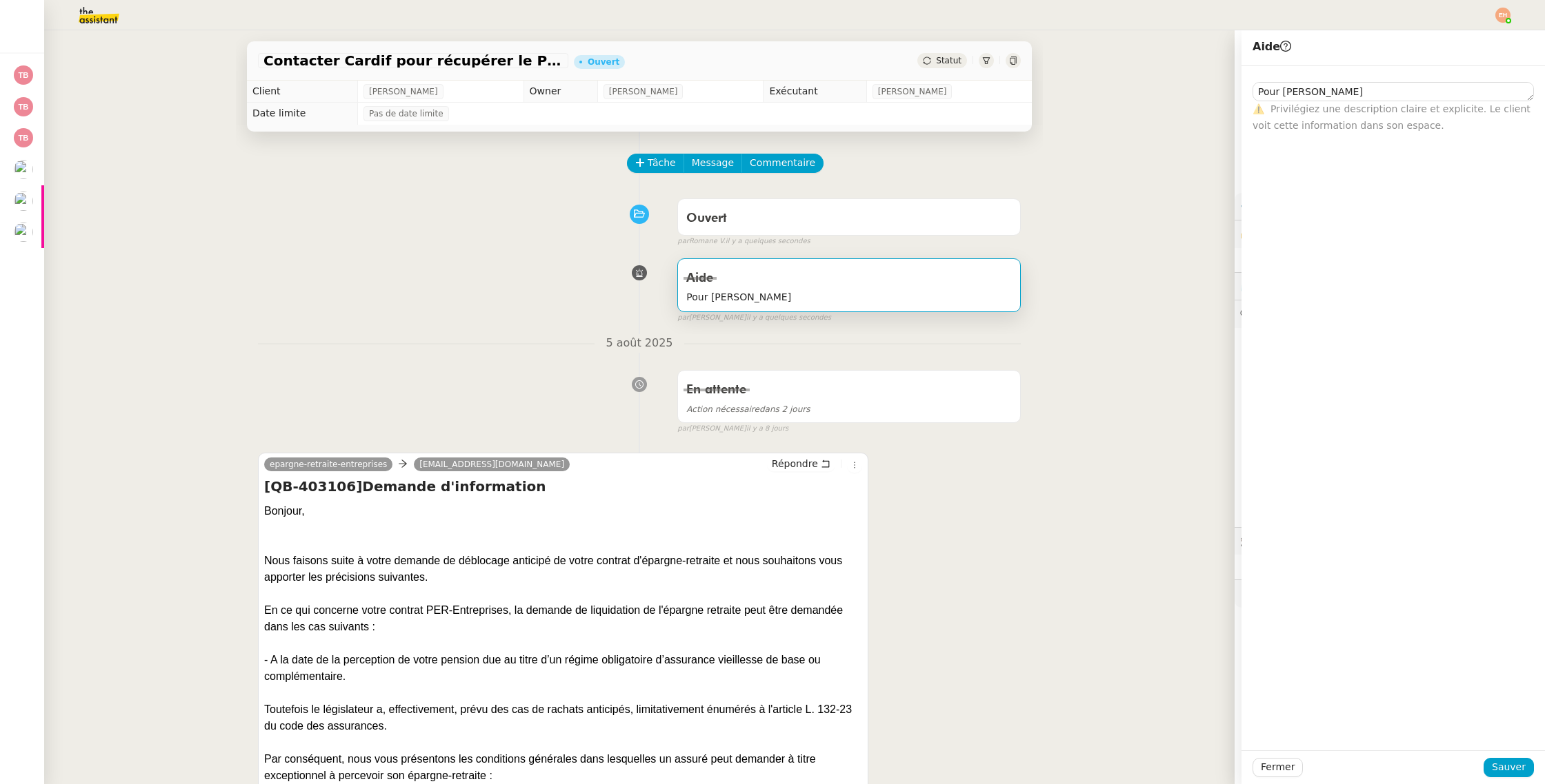
click at [481, 270] on div "Aide Pour Anna false par Esther H. il y a quelques secondes" at bounding box center [639, 288] width 763 height 71
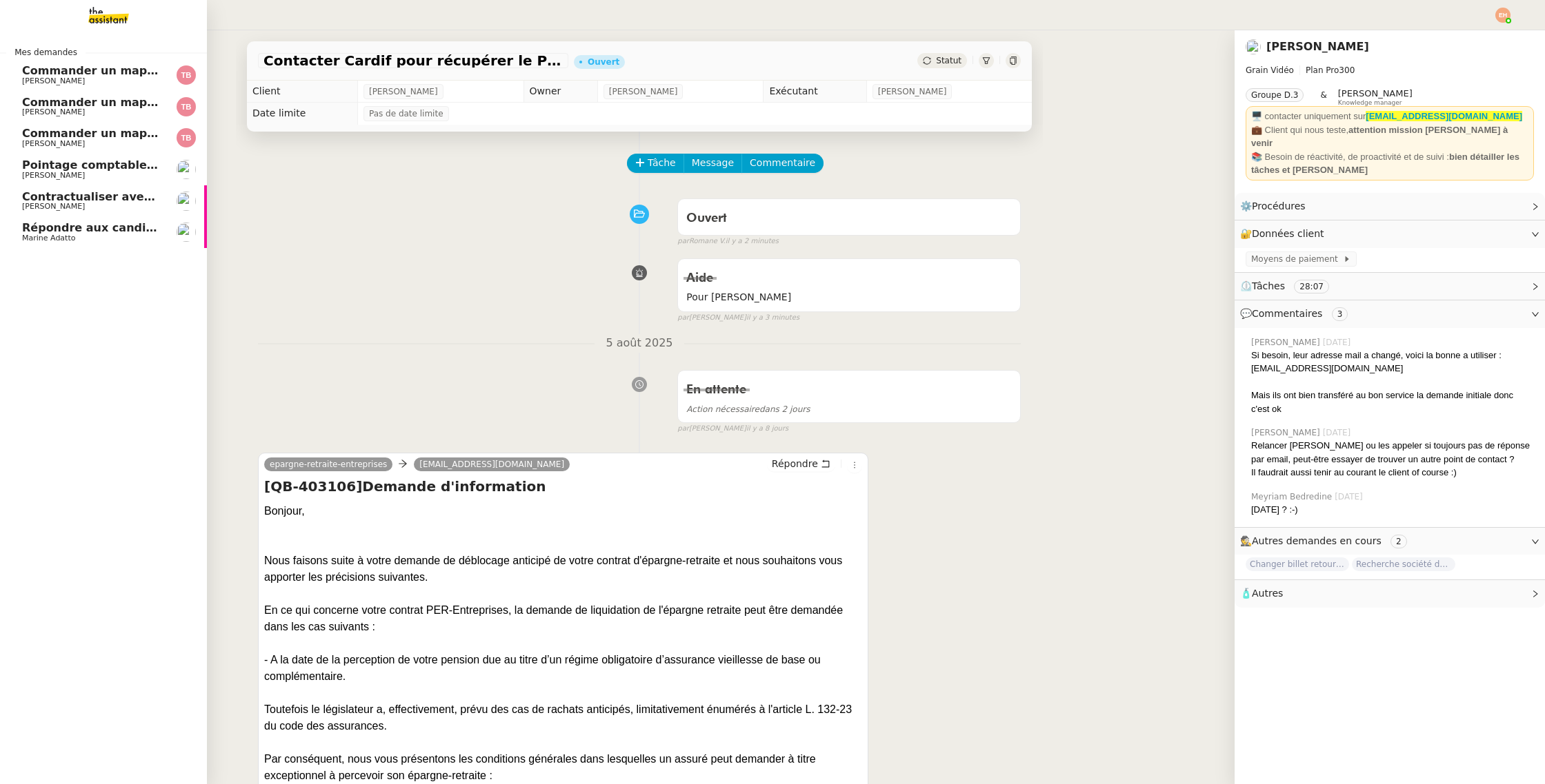
click at [22, 281] on div "Mes demandes Commander un mapping pour ACF Thomas Blanc Commander un mapping po…" at bounding box center [103, 407] width 207 height 754
click at [62, 257] on div "Mes demandes Commander un mapping pour ACF Thomas Blanc Commander un mapping po…" at bounding box center [103, 407] width 207 height 754
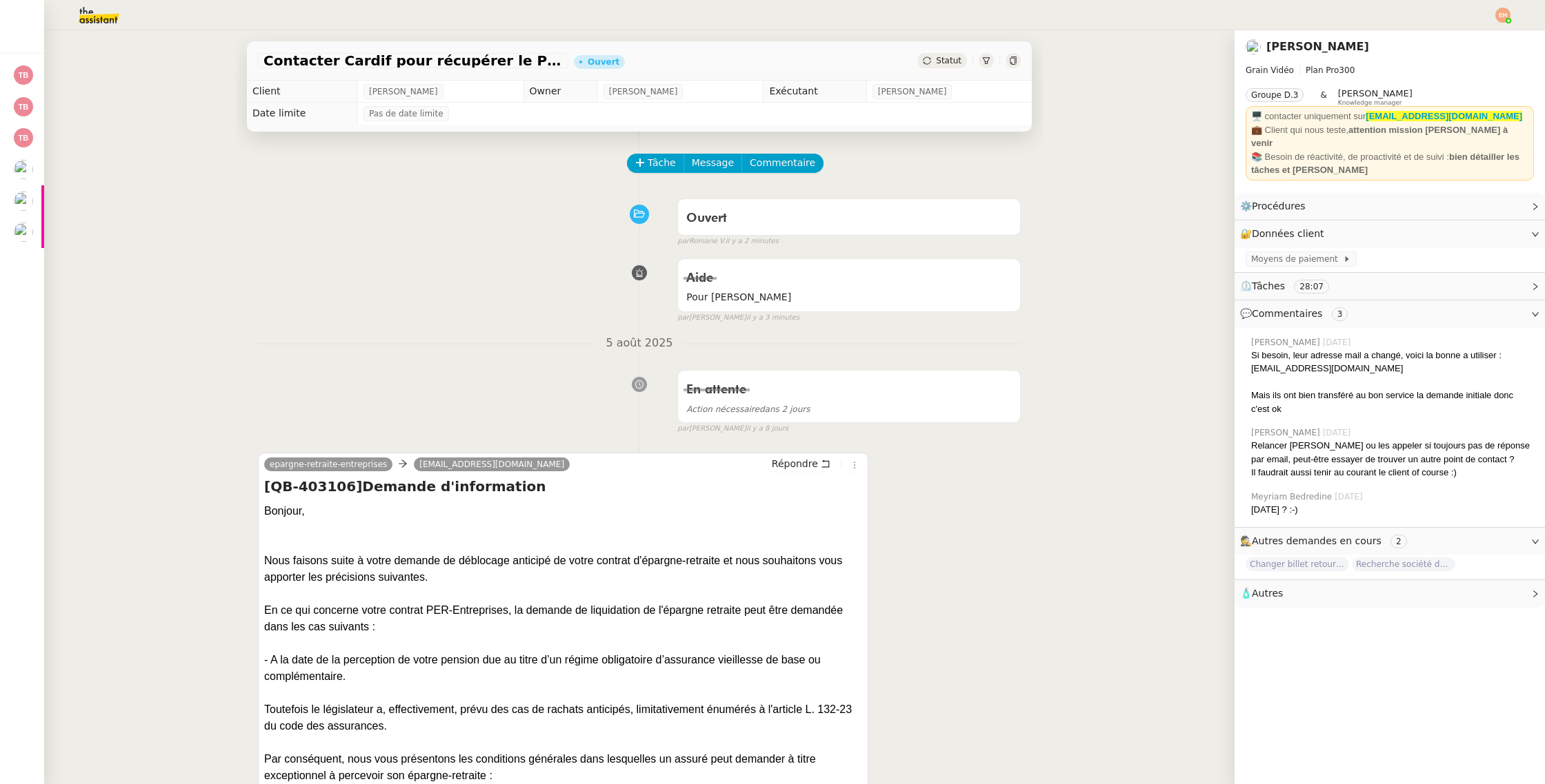
click at [101, 18] on img at bounding box center [87, 15] width 107 height 30
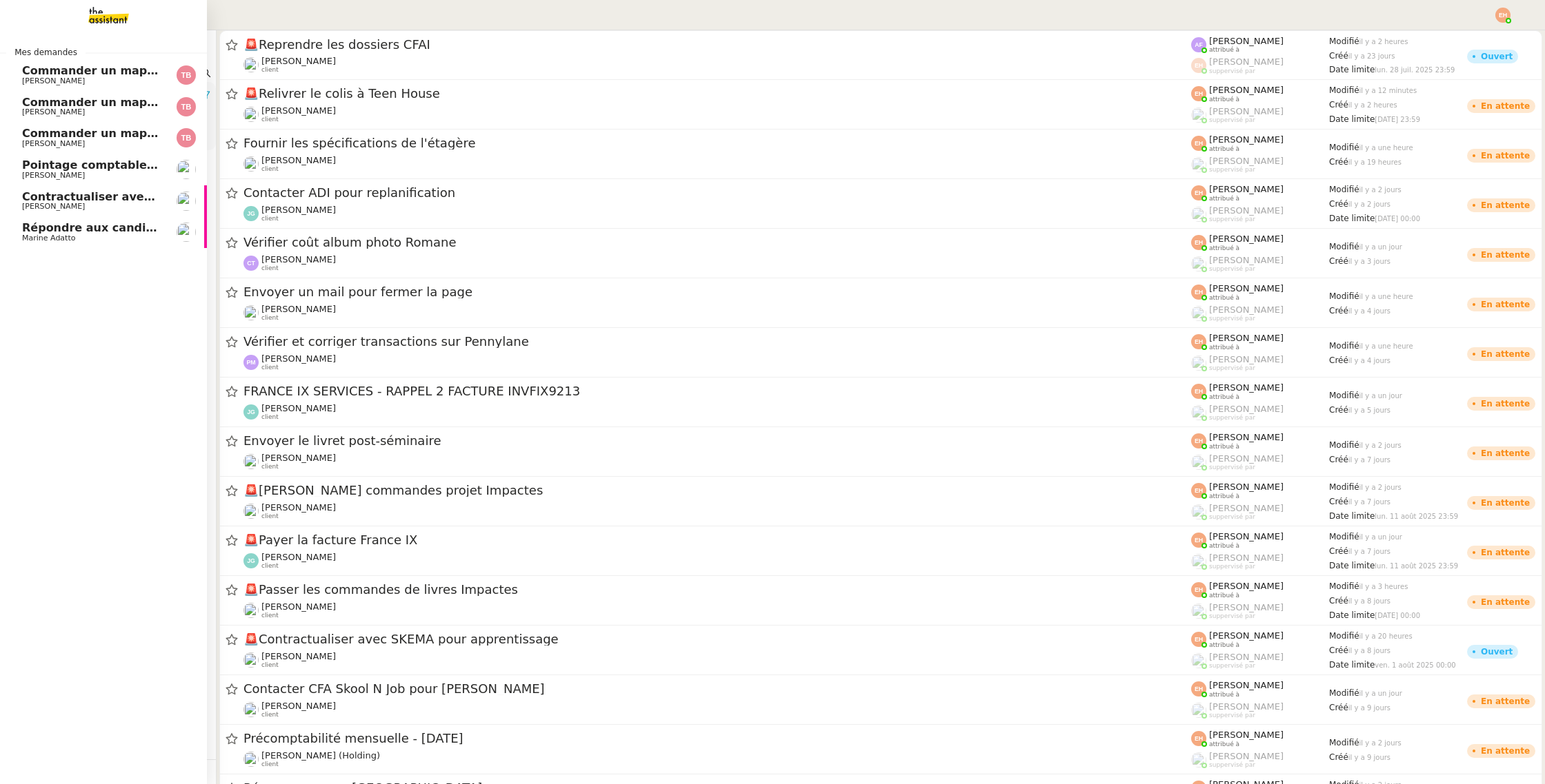
click at [59, 263] on div "Mes demandes Commander un mapping pour ACF Thomas Blanc Commander un mapping po…" at bounding box center [103, 407] width 207 height 754
click at [108, 13] on img at bounding box center [98, 15] width 107 height 30
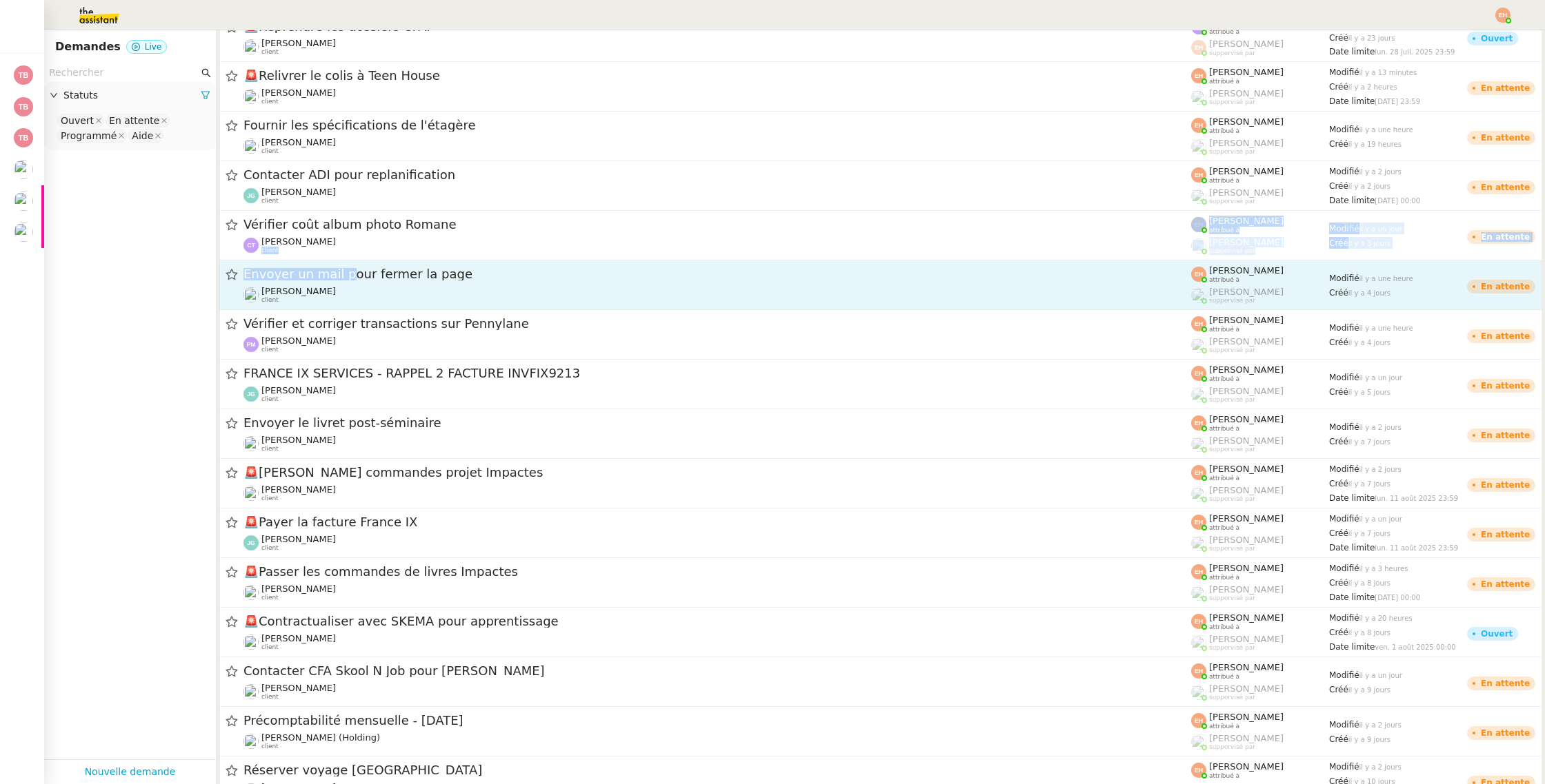
click at [335, 270] on div "🚨 Reprendre les dossiers CFAI Gabrielle Tavernier client Anna Florent attribué …" at bounding box center [880, 459] width 1328 height 893
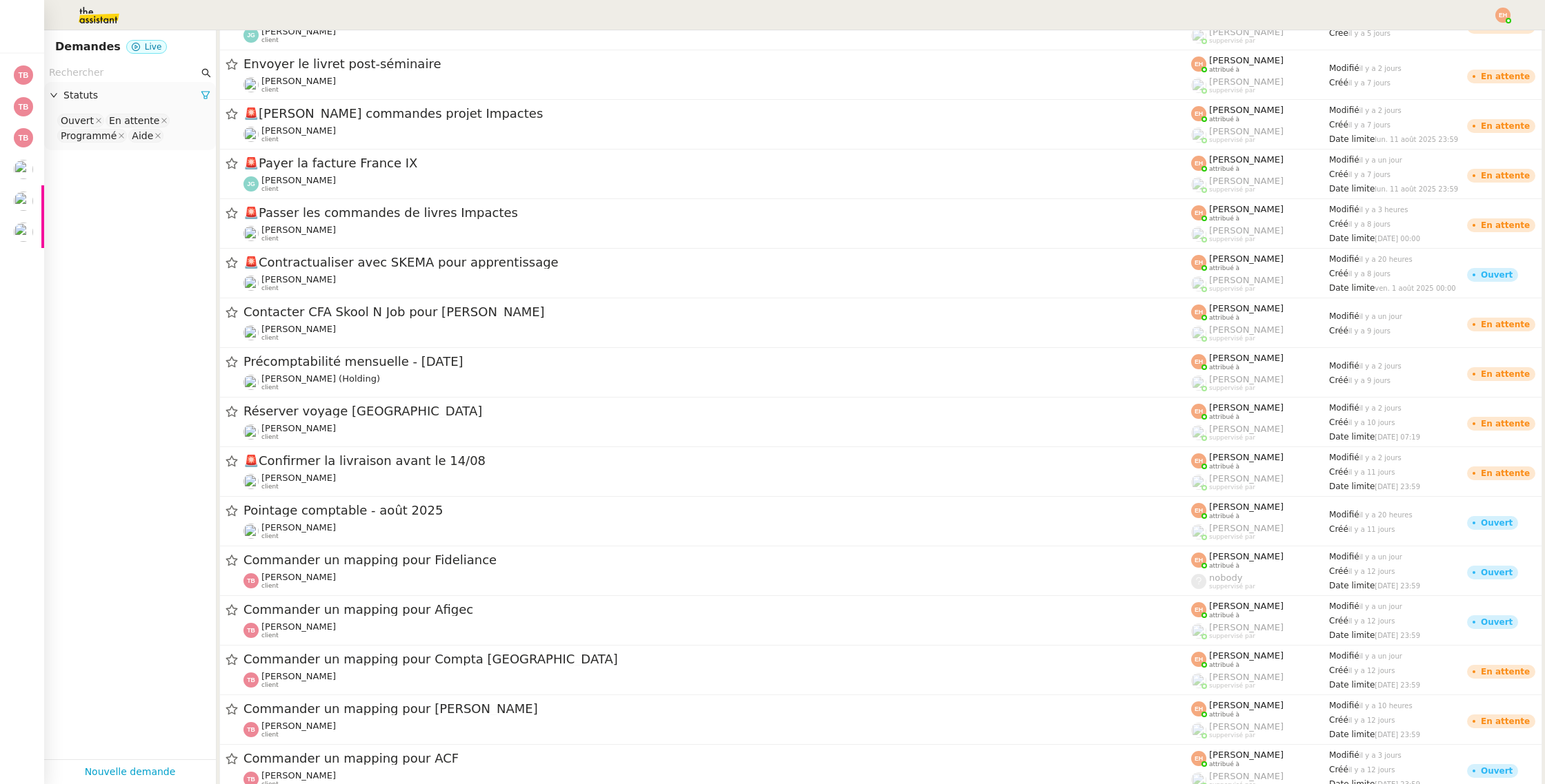
scroll to position [378, 0]
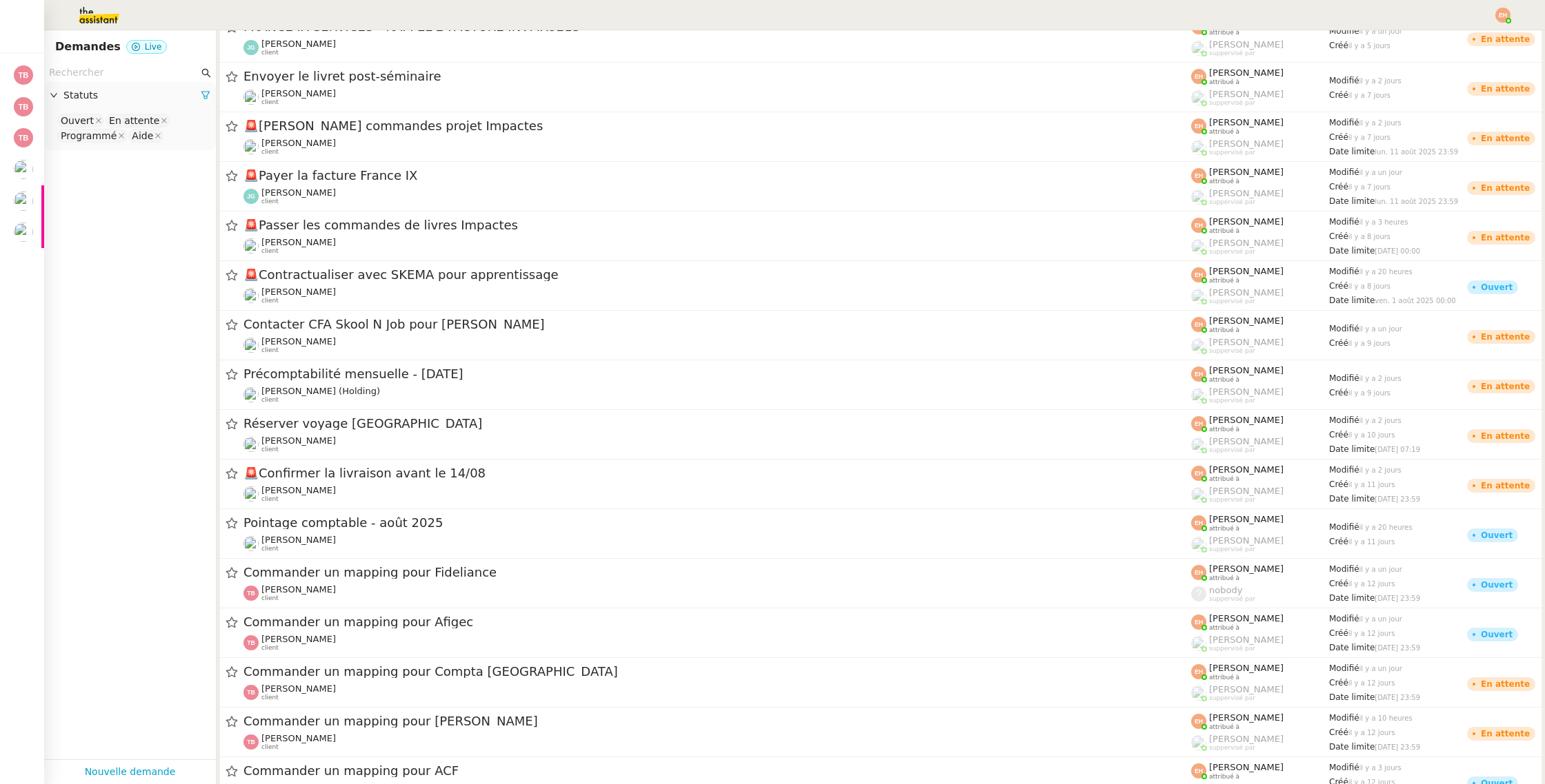
click at [106, 14] on img at bounding box center [87, 15] width 107 height 30
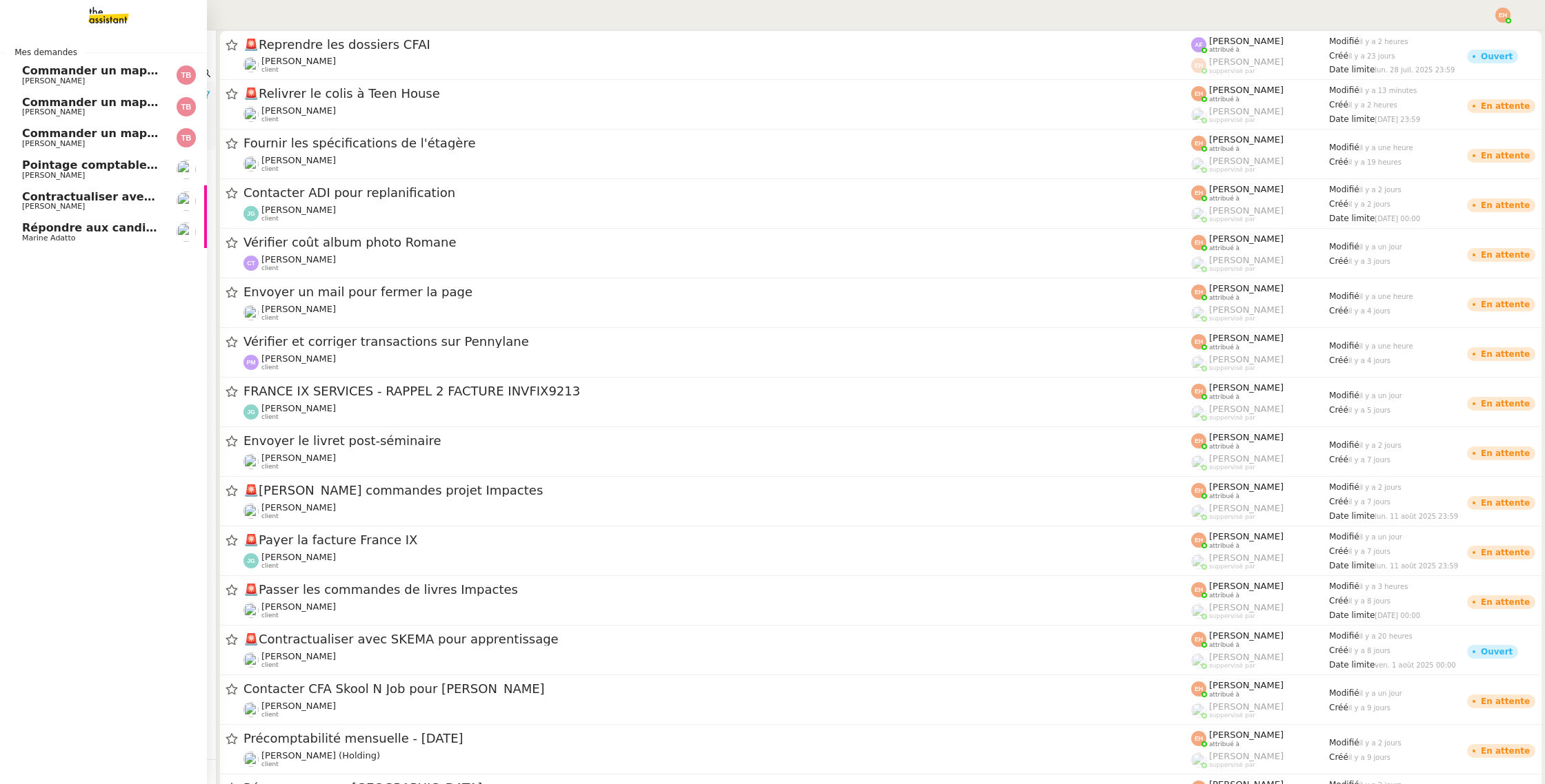
click at [89, 137] on span "Commander un mapping pour Fideliance" at bounding box center [148, 133] width 252 height 13
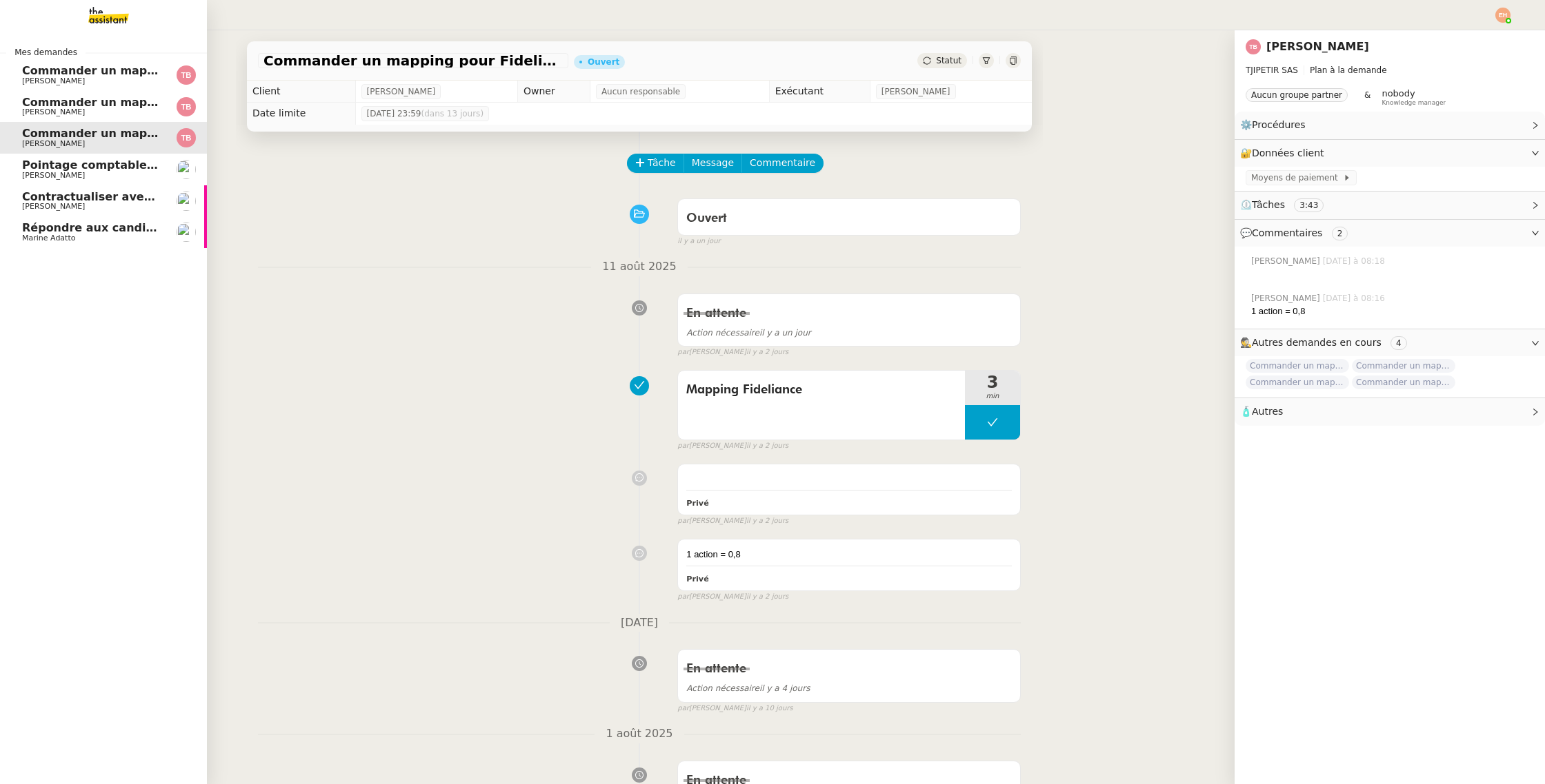
click at [103, 197] on span "Contractualiser avec SKEMA pour apprentissage" at bounding box center [173, 197] width 301 height 13
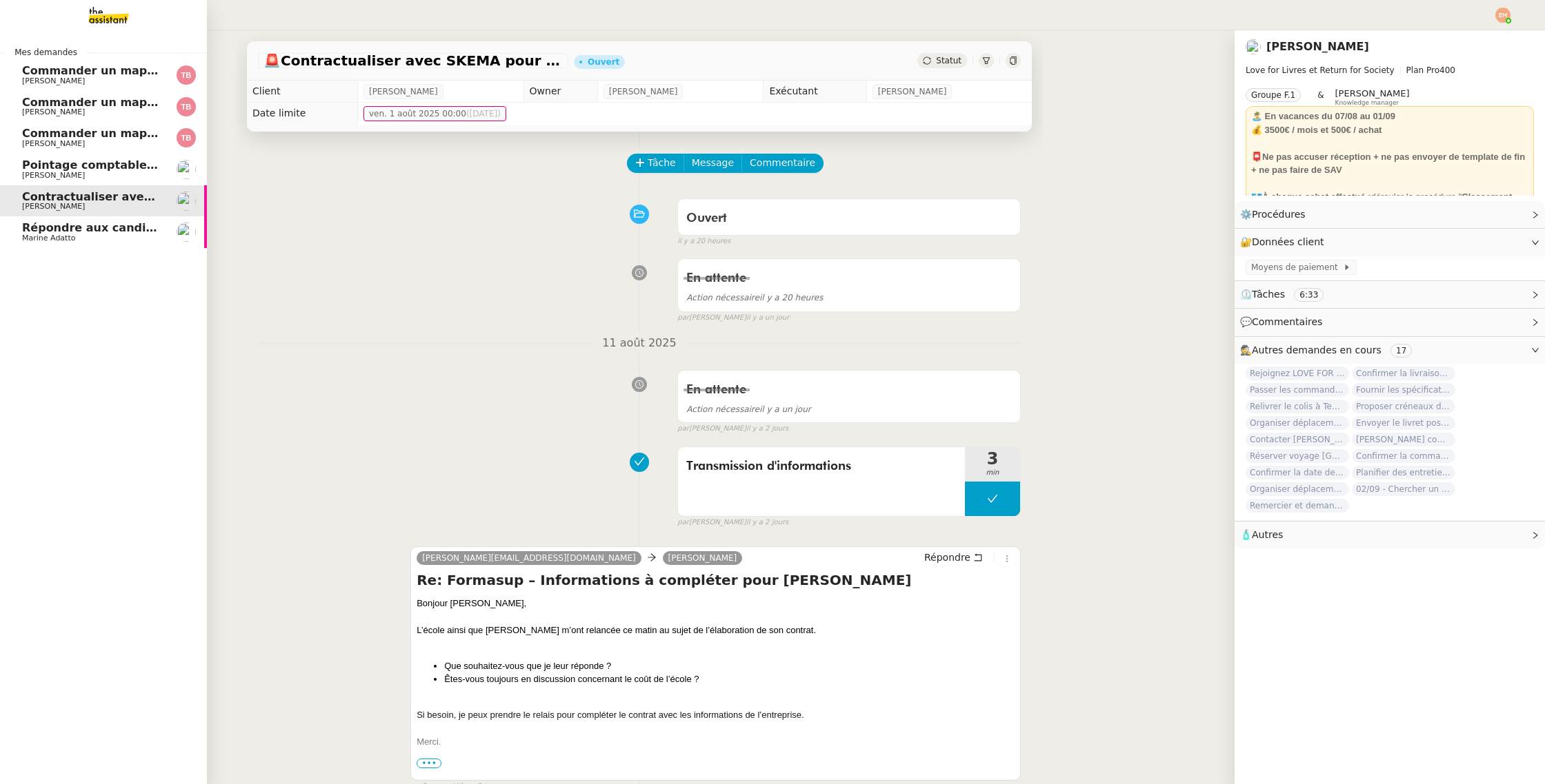
click at [98, 171] on span "[PERSON_NAME]" at bounding box center [92, 175] width 140 height 8
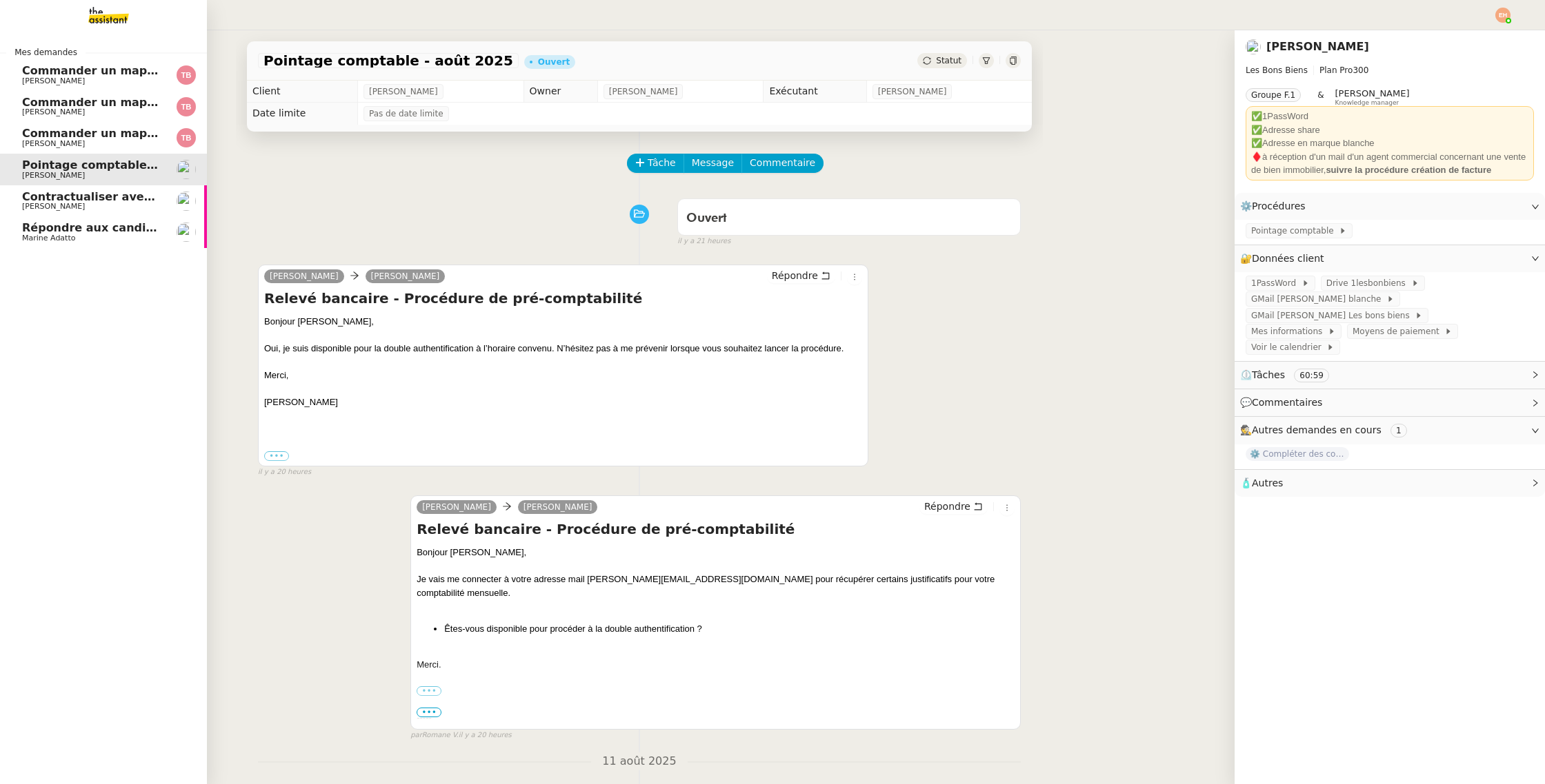
click at [101, 197] on span "Contractualiser avec SKEMA pour apprentissage" at bounding box center [173, 197] width 301 height 13
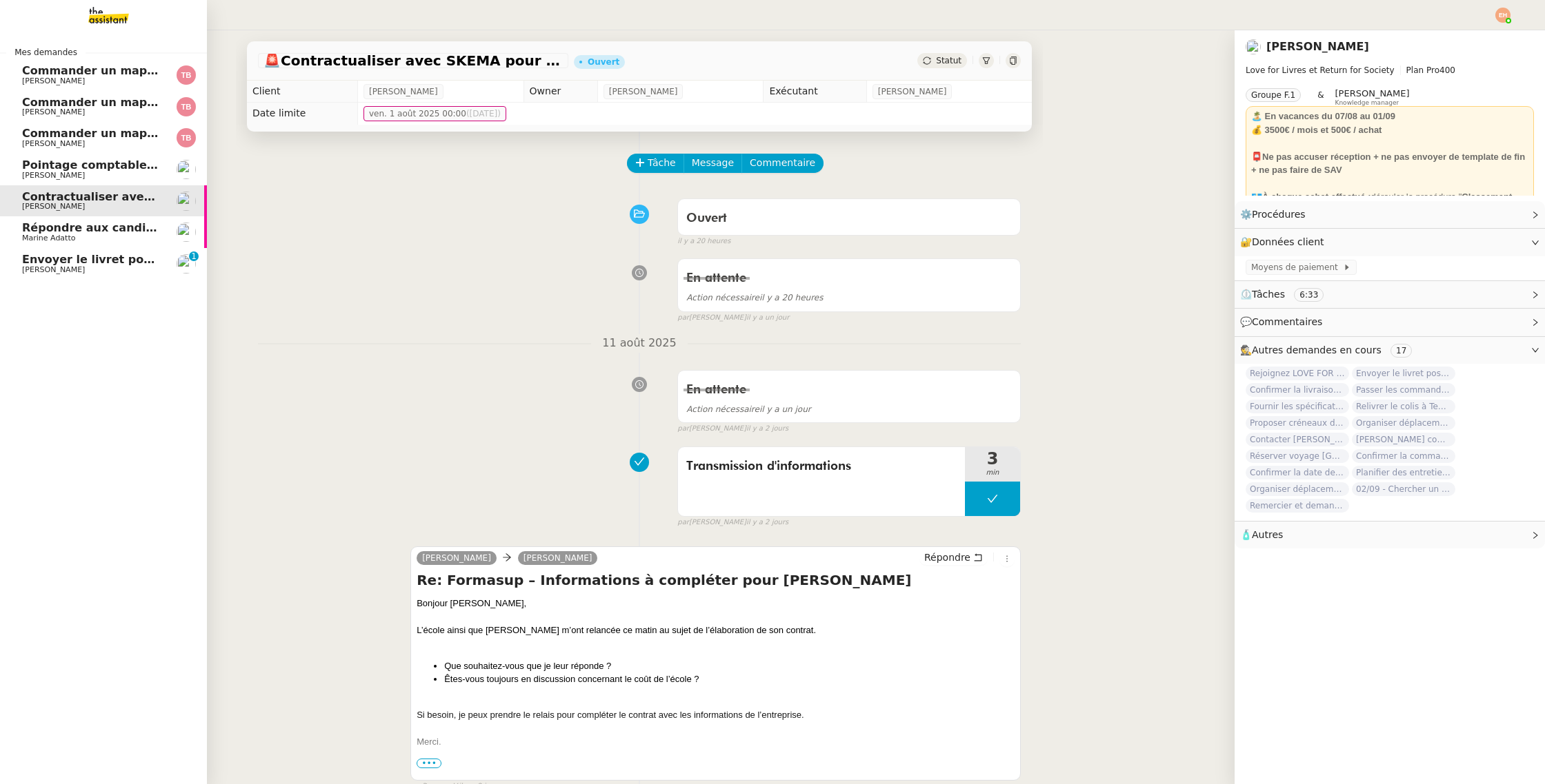
click at [37, 258] on span "Envoyer le livret post-séminaire" at bounding box center [121, 259] width 199 height 13
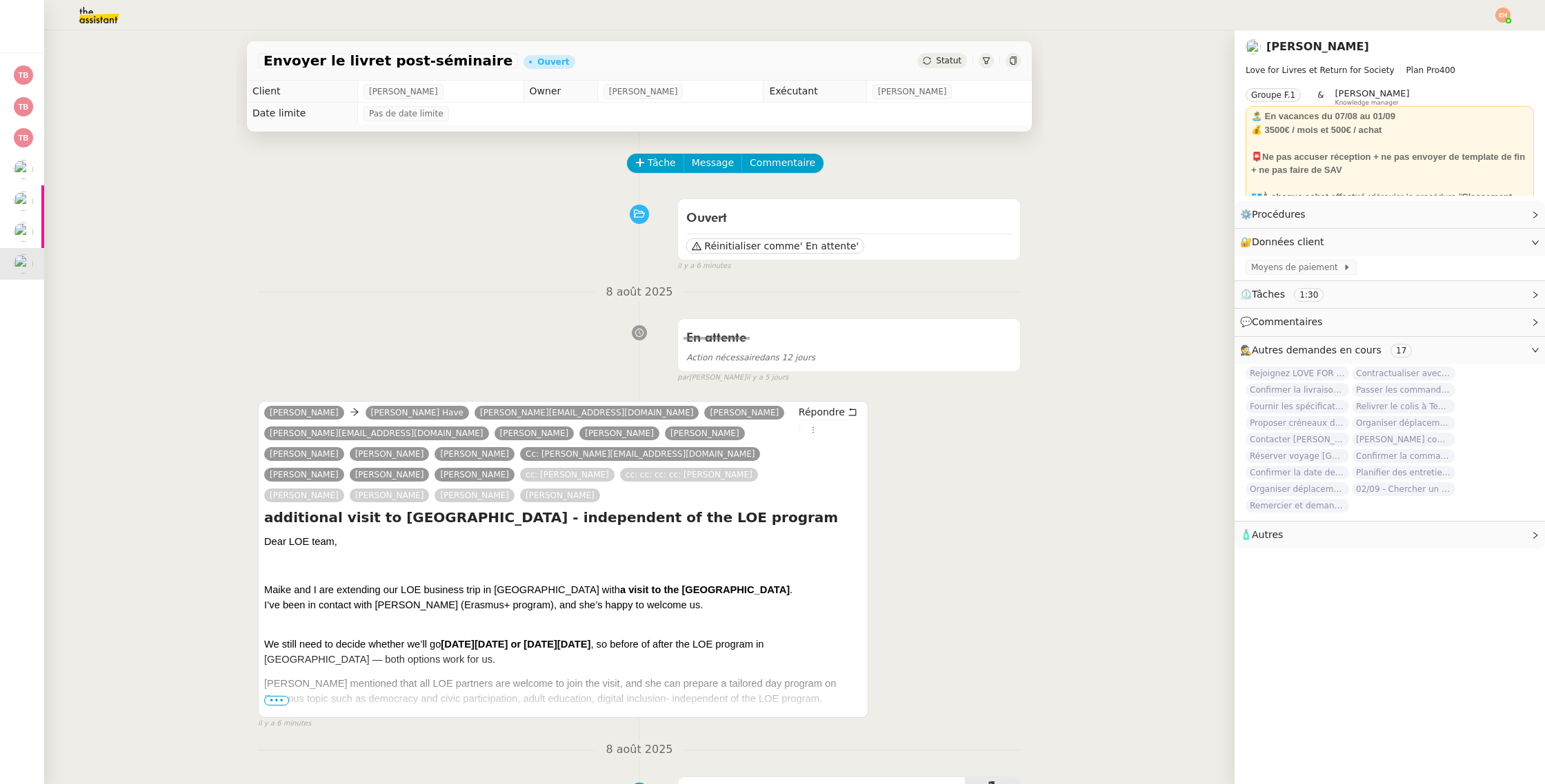
scroll to position [210, 0]
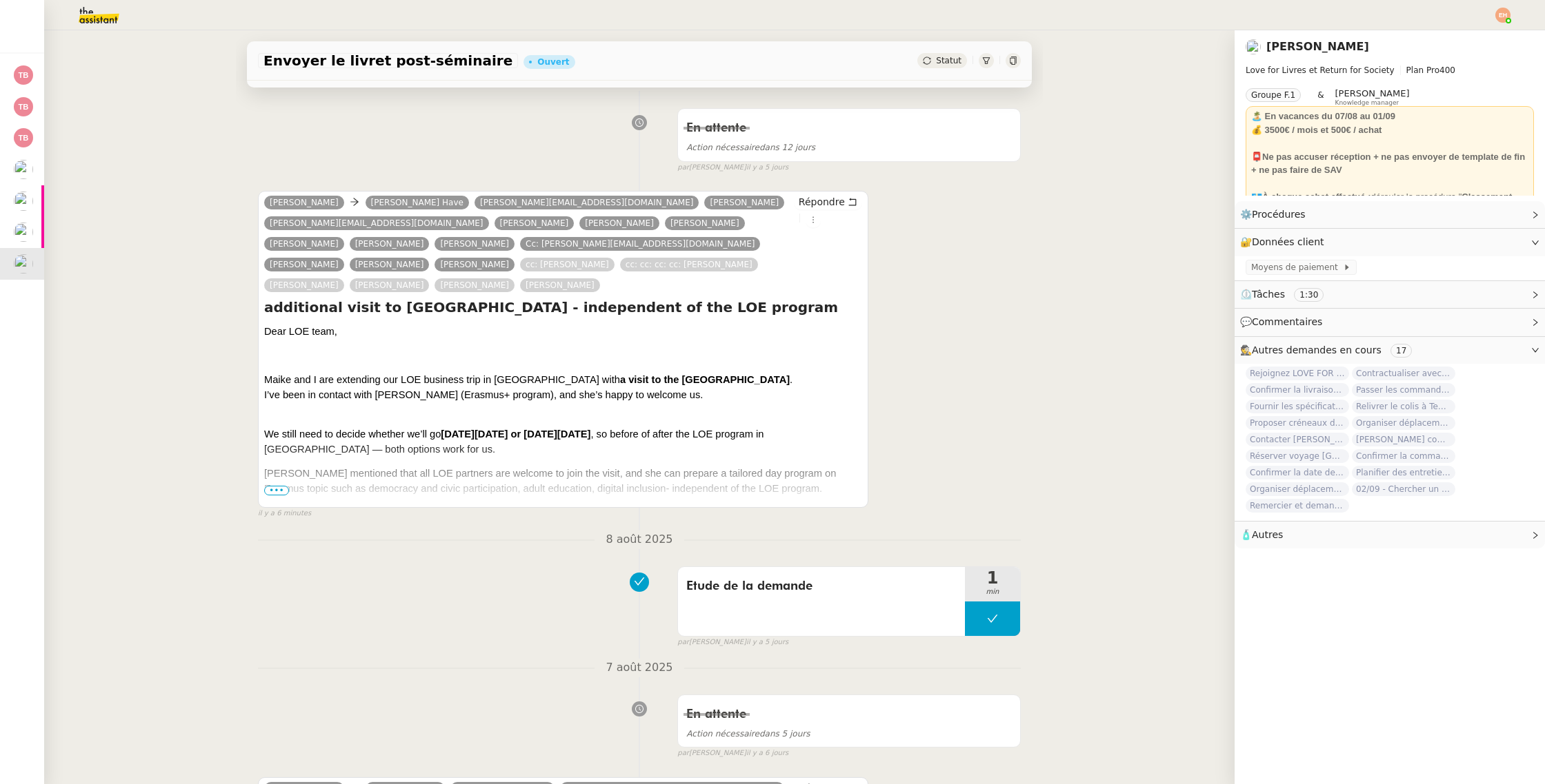
click at [277, 486] on span "•••" at bounding box center [276, 491] width 25 height 10
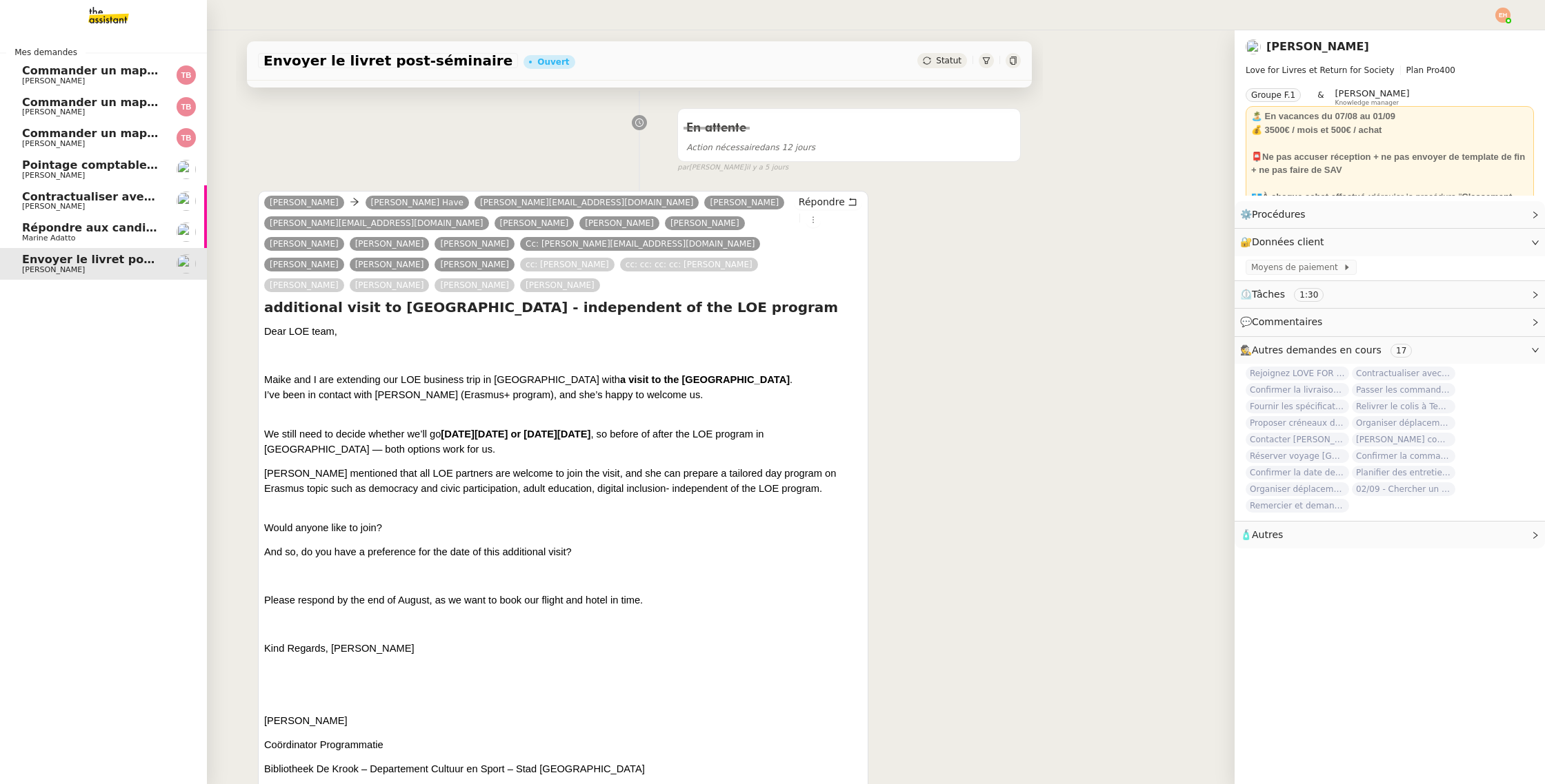
click at [54, 178] on span "[PERSON_NAME]" at bounding box center [53, 175] width 63 height 9
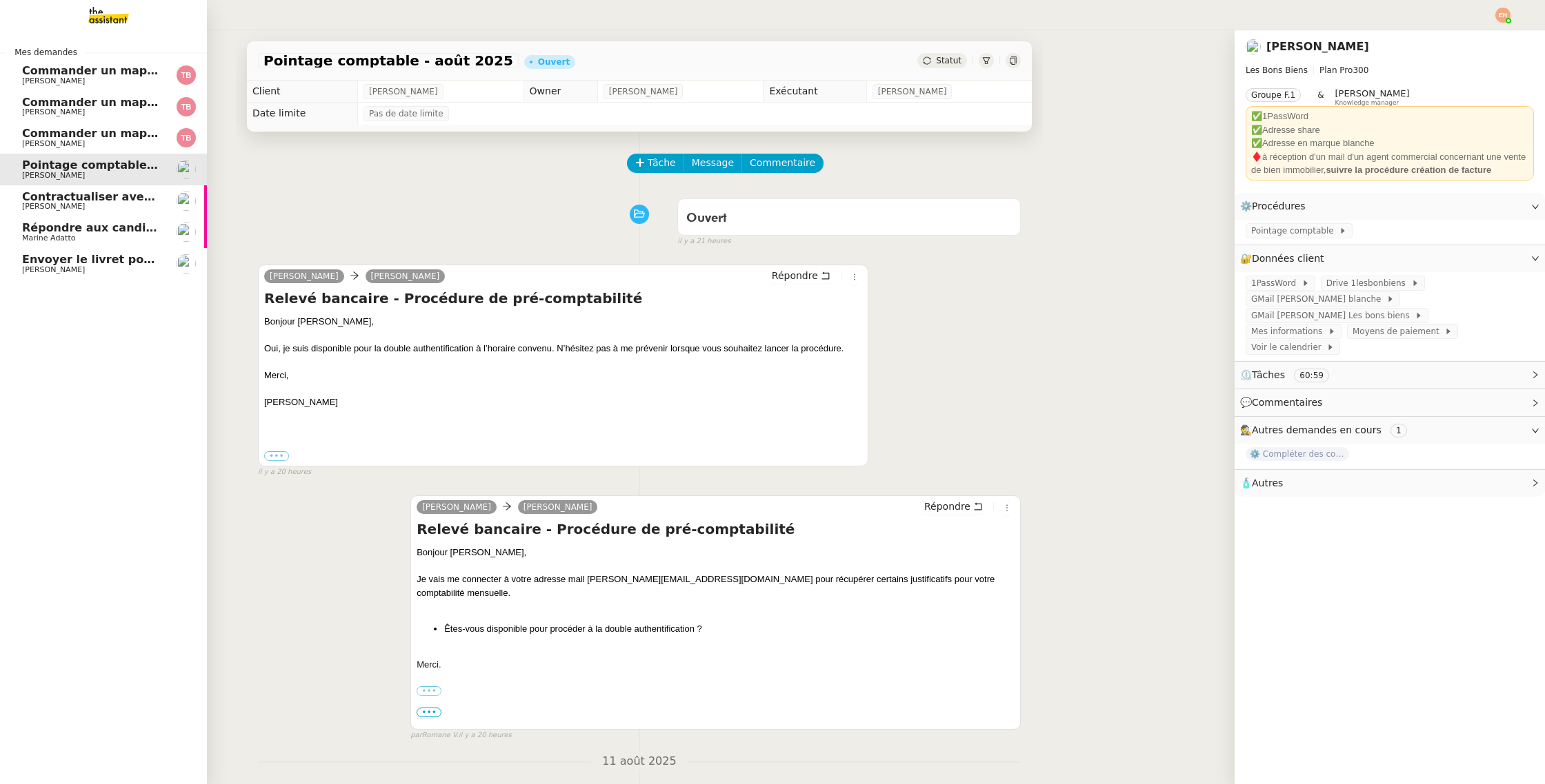
click at [133, 79] on span "[PERSON_NAME]" at bounding box center [92, 81] width 140 height 8
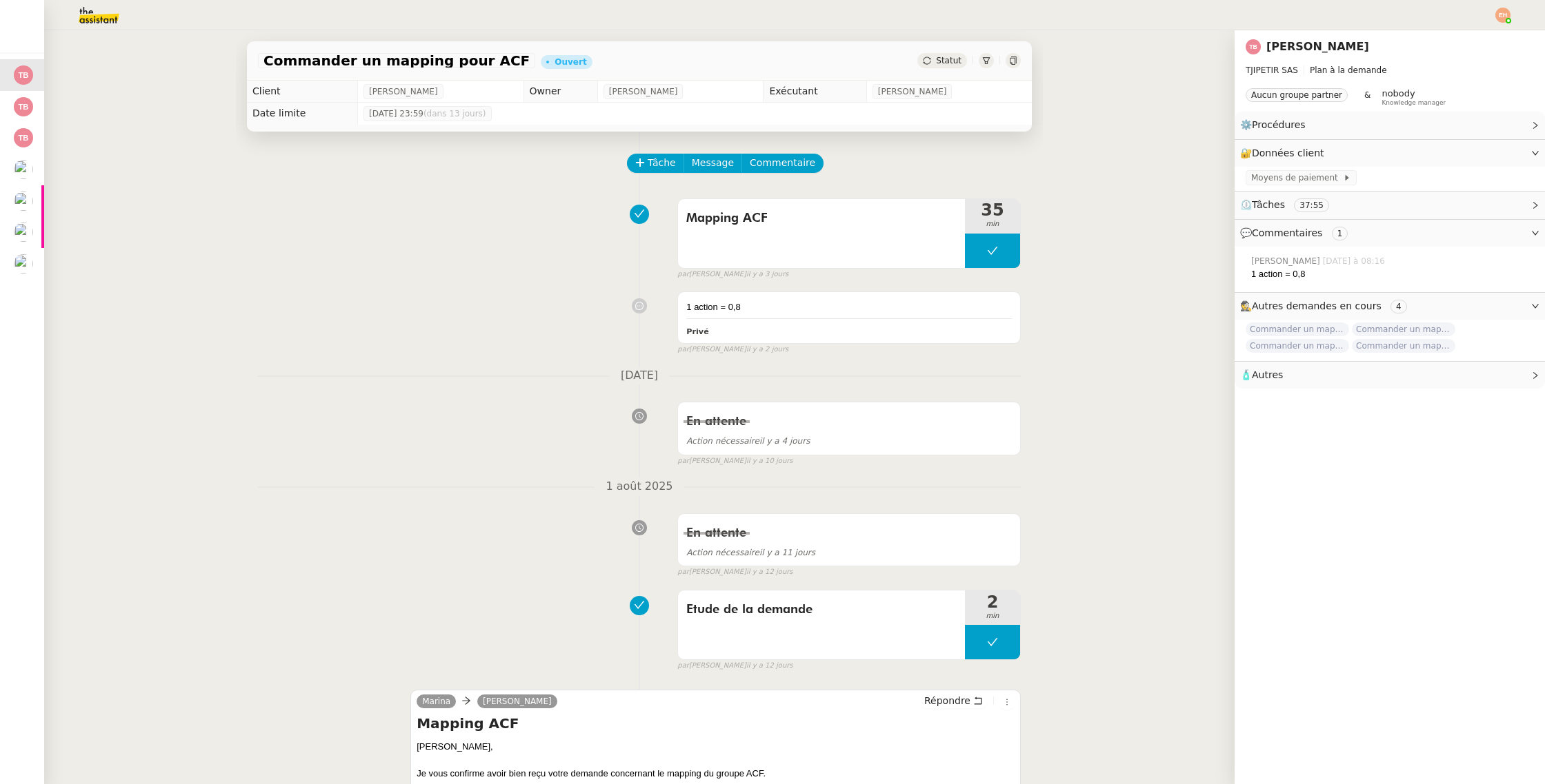
click at [930, 62] on icon at bounding box center [926, 60] width 8 height 8
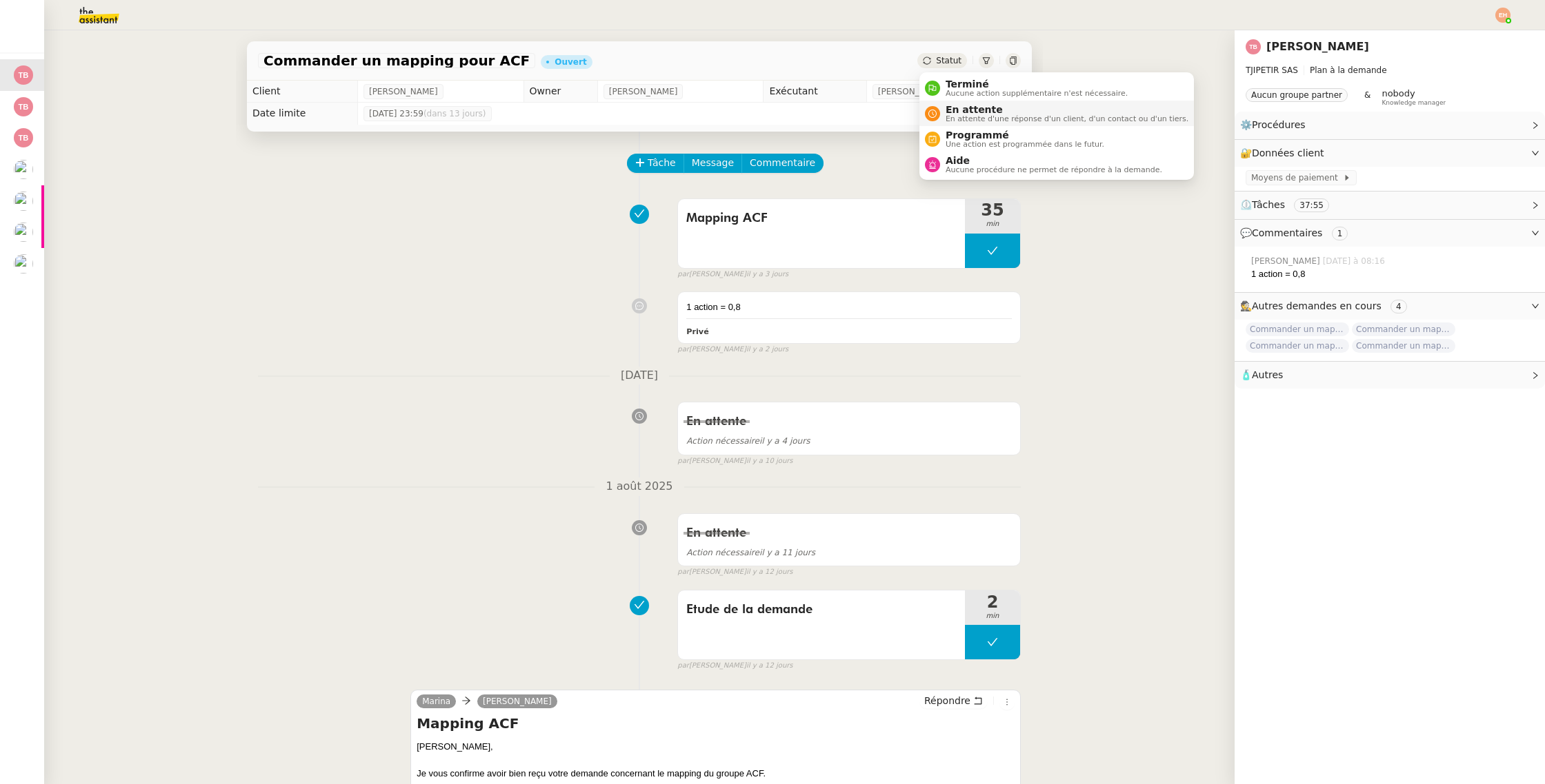
click at [947, 105] on span "En attente" at bounding box center [1067, 109] width 243 height 11
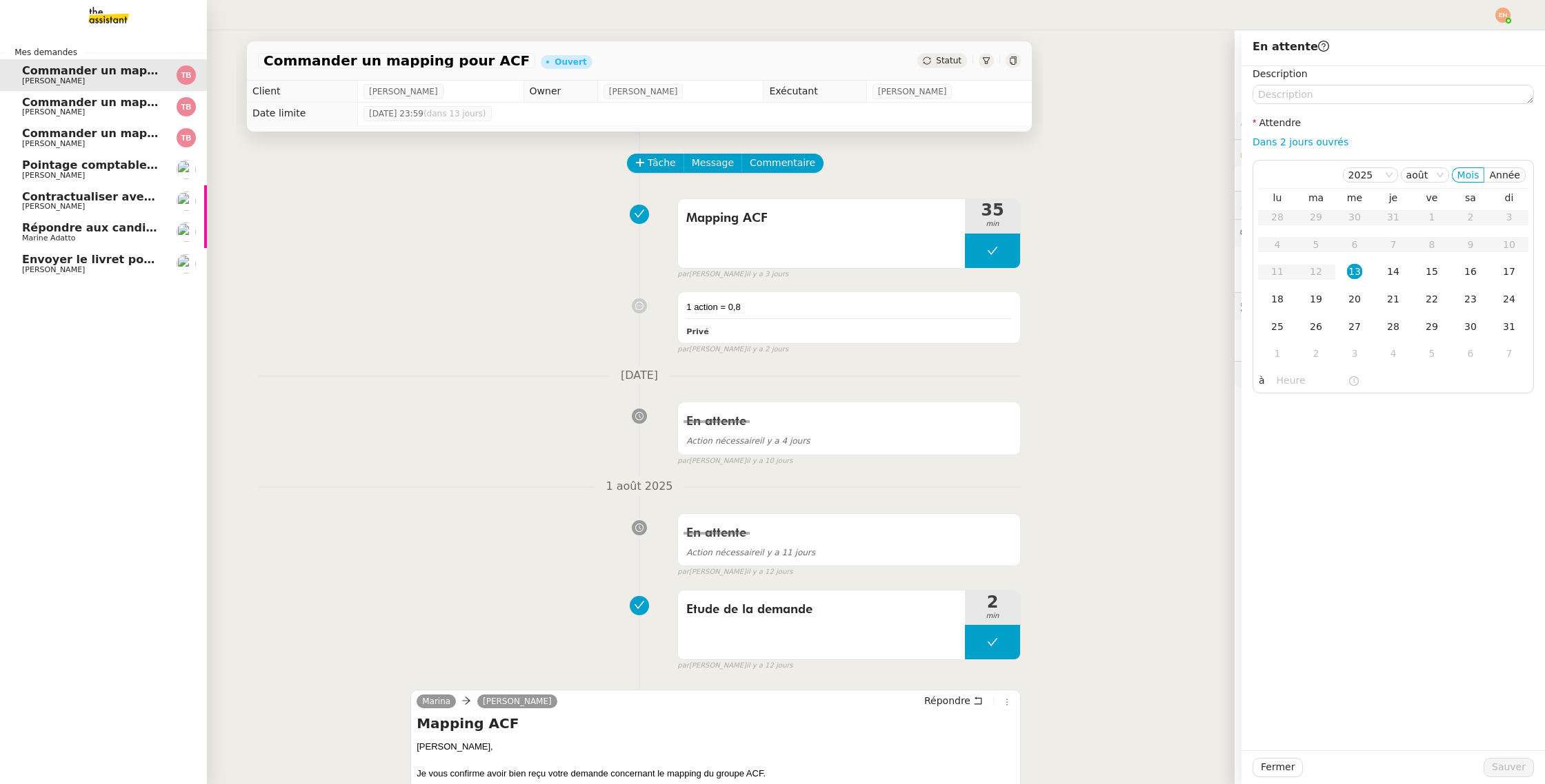
click at [71, 199] on span "Contractualiser avec SKEMA pour apprentissage" at bounding box center [173, 197] width 301 height 13
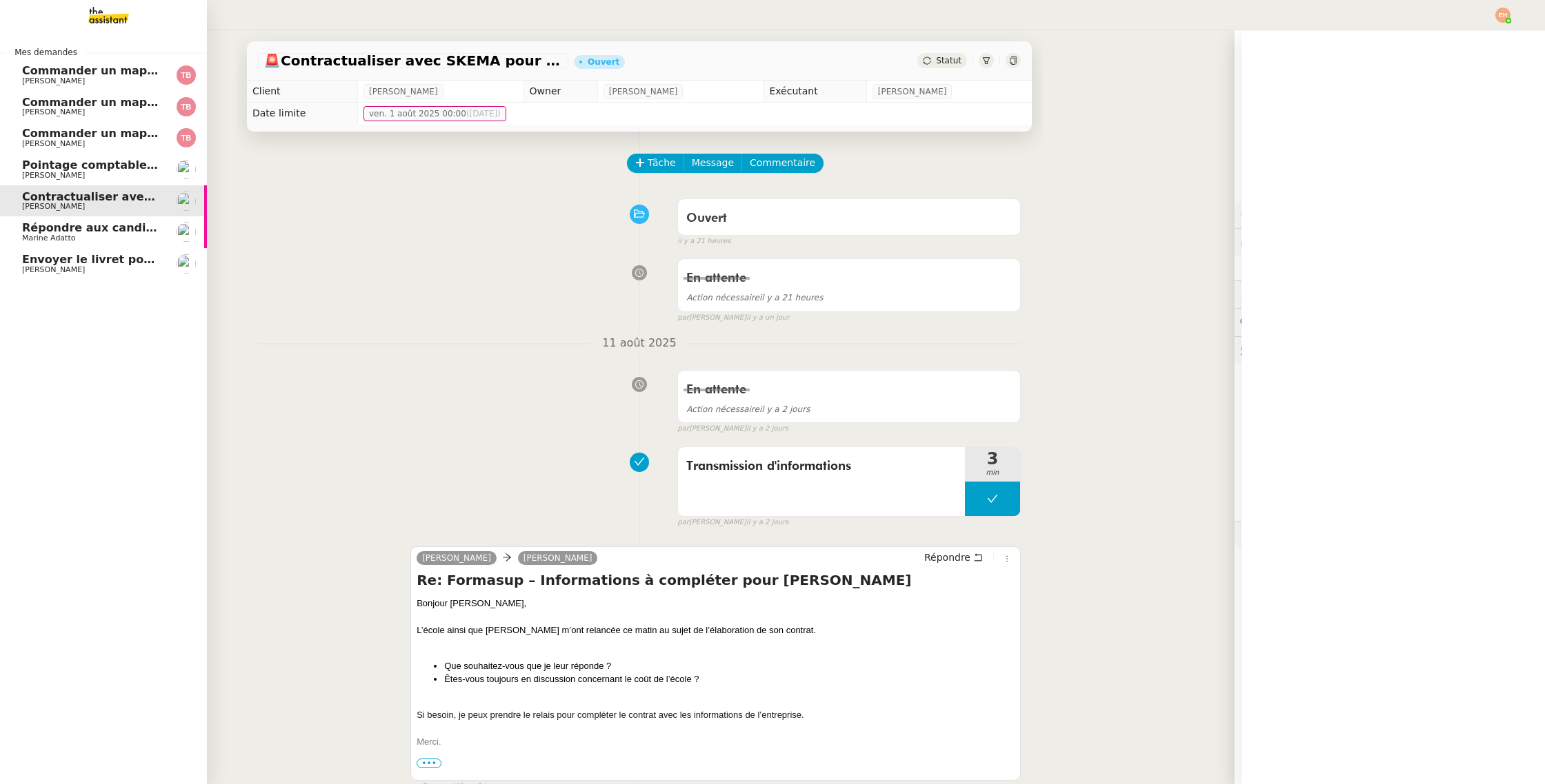
click at [76, 177] on span "[PERSON_NAME]" at bounding box center [53, 175] width 63 height 9
